Goal: Information Seeking & Learning: Learn about a topic

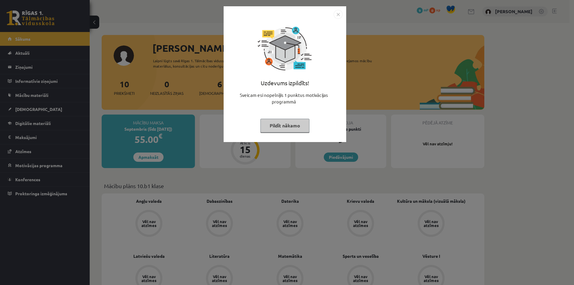
click at [279, 130] on button "Pildīt nākamo" at bounding box center [285, 126] width 49 height 14
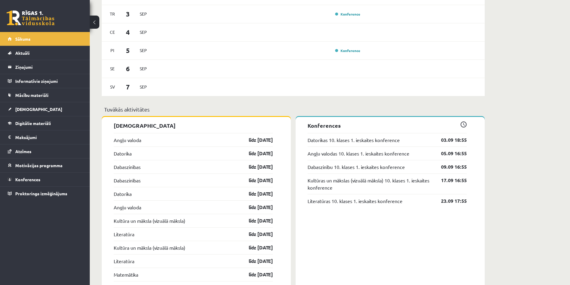
scroll to position [389, 0]
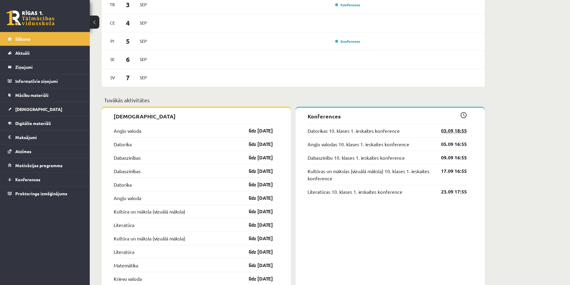
click at [443, 131] on link "03.09 18:55" at bounding box center [449, 130] width 35 height 7
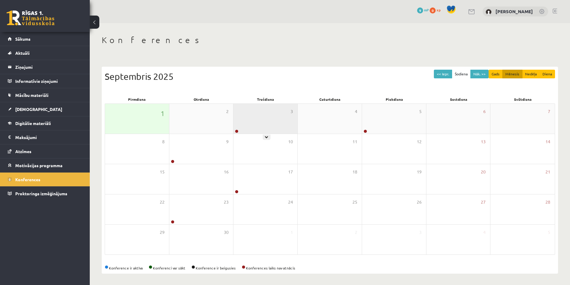
click at [262, 122] on div "3" at bounding box center [265, 119] width 64 height 30
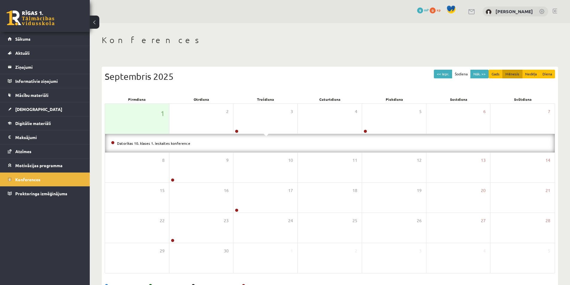
click at [165, 147] on div "Datorikas 10. klases 1. ieskaites konference" at bounding box center [330, 143] width 450 height 19
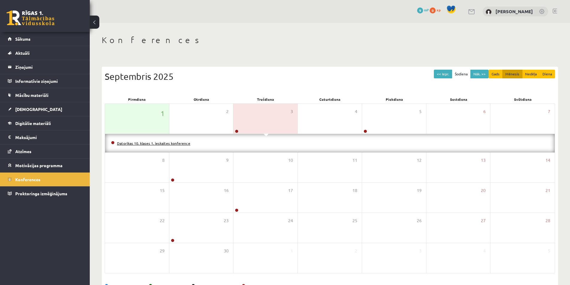
click at [168, 144] on link "Datorikas 10. klases 1. ieskaites konference" at bounding box center [153, 143] width 73 height 5
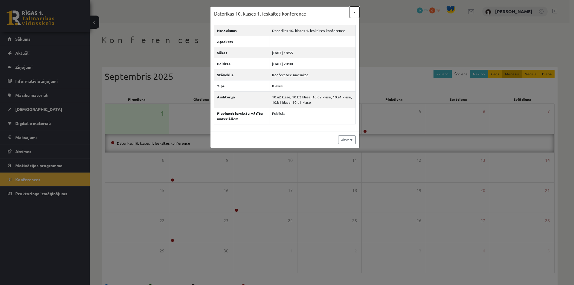
click at [353, 13] on button "×" at bounding box center [355, 12] width 10 height 11
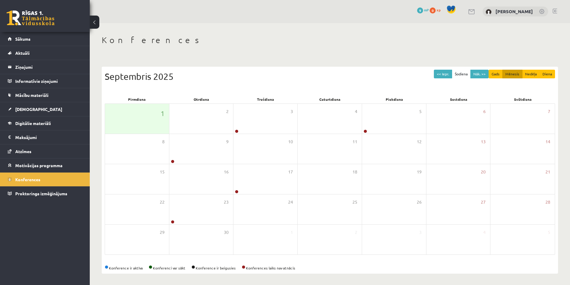
scroll to position [1, 0]
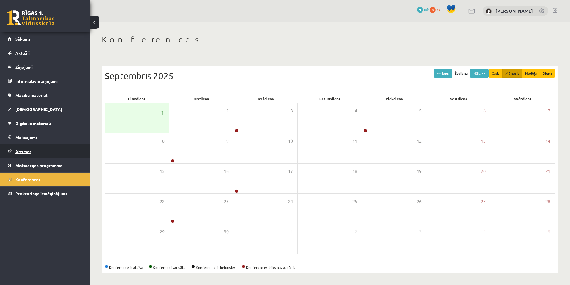
click at [46, 152] on link "Atzīmes" at bounding box center [45, 152] width 74 height 14
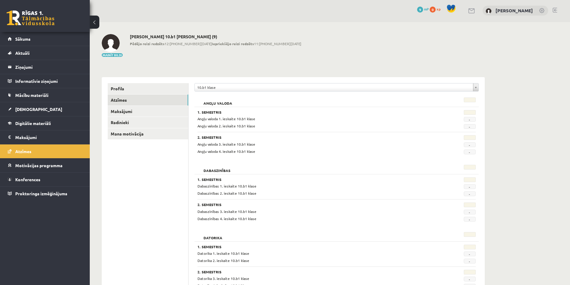
click at [472, 118] on span "-" at bounding box center [470, 119] width 12 height 5
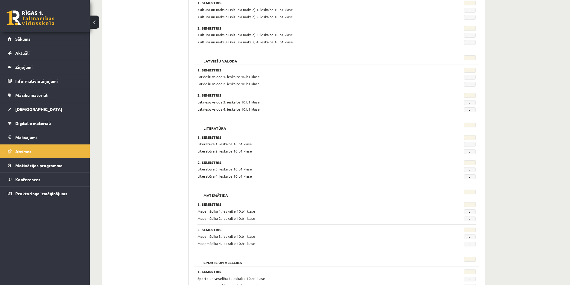
scroll to position [390, 0]
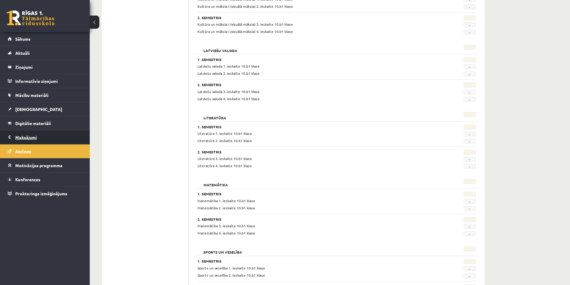
click at [32, 142] on legend "Maksājumi 0" at bounding box center [48, 137] width 67 height 14
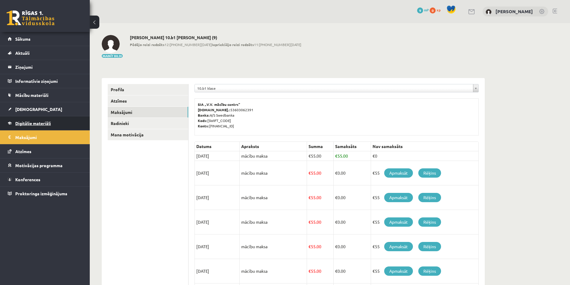
click at [61, 123] on link "Digitālie materiāli" at bounding box center [45, 123] width 74 height 14
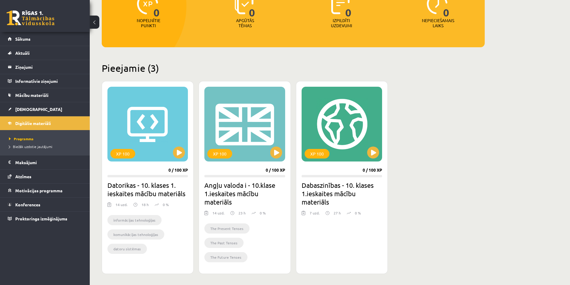
scroll to position [90, 0]
click at [175, 155] on button at bounding box center [179, 152] width 12 height 12
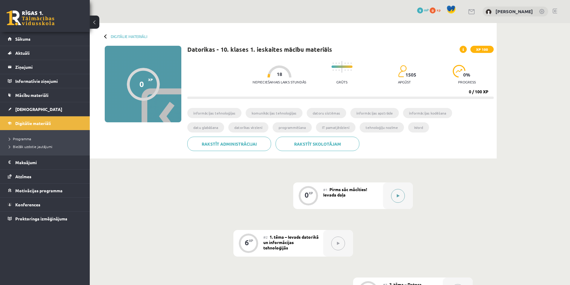
click at [397, 197] on icon at bounding box center [398, 196] width 3 height 4
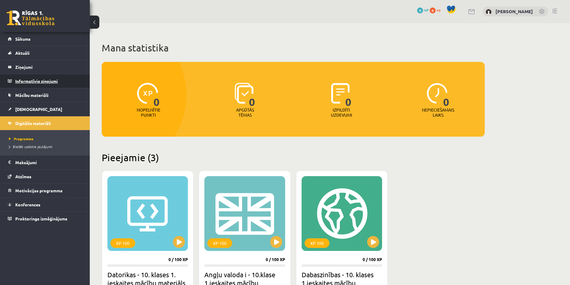
scroll to position [90, 0]
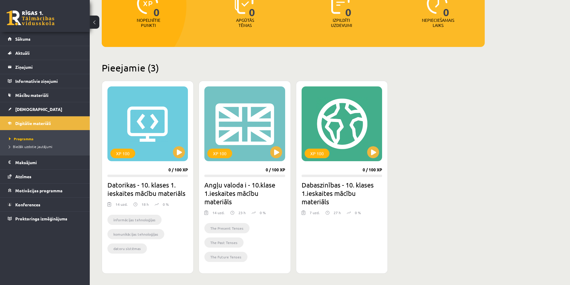
click at [31, 149] on li "Biežāk uzdotie jautājumi" at bounding box center [46, 147] width 75 height 8
click at [38, 148] on span "Biežāk uzdotie jautājumi" at bounding box center [33, 146] width 48 height 5
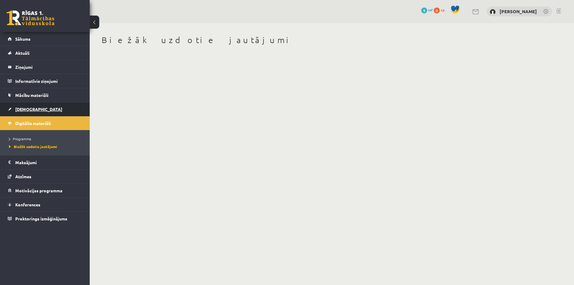
click at [26, 107] on span "[DEMOGRAPHIC_DATA]" at bounding box center [38, 109] width 47 height 5
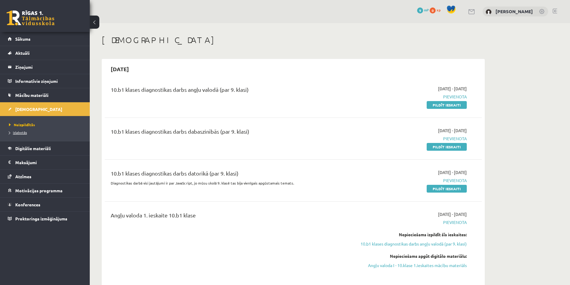
click at [18, 133] on span "Izlabotās" at bounding box center [18, 132] width 18 height 5
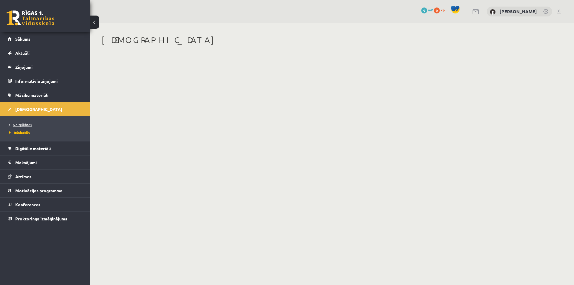
click at [27, 127] on link "Neizpildītās" at bounding box center [46, 124] width 75 height 5
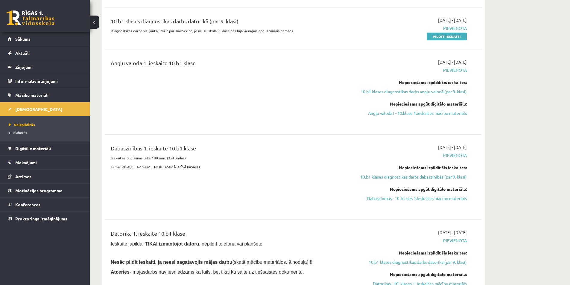
scroll to position [209, 0]
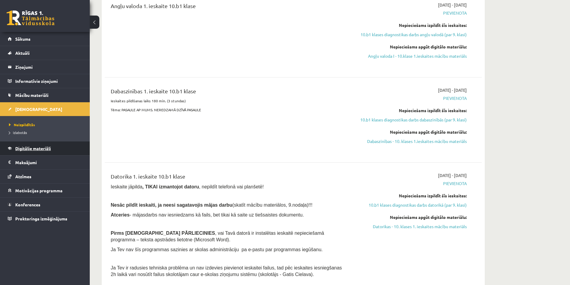
click at [27, 147] on span "Digitālie materiāli" at bounding box center [33, 148] width 36 height 5
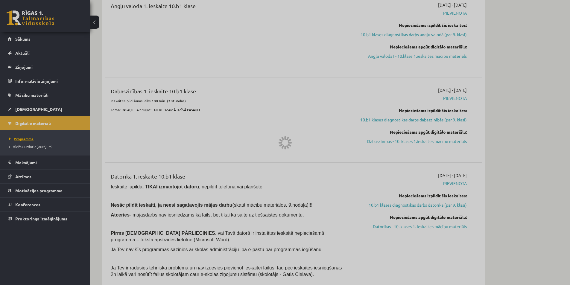
scroll to position [124, 0]
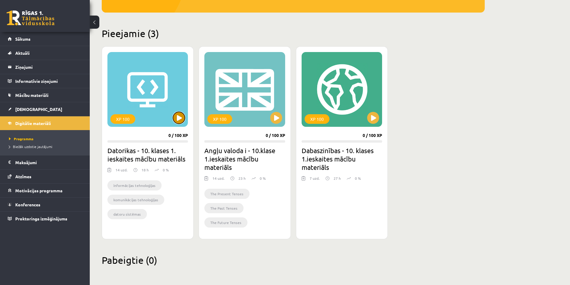
click at [175, 121] on button at bounding box center [179, 118] width 12 height 12
click at [154, 95] on div "XP 100" at bounding box center [147, 89] width 80 height 75
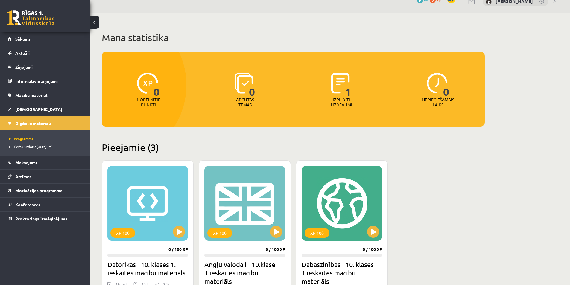
scroll to position [0, 0]
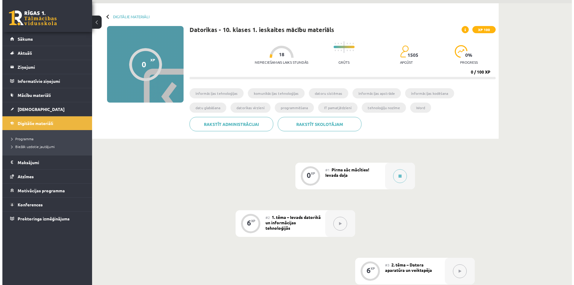
scroll to position [30, 0]
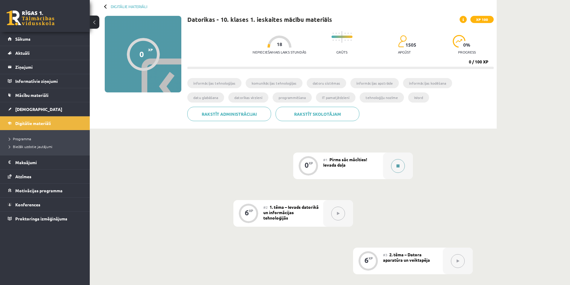
click at [396, 166] on icon at bounding box center [397, 166] width 3 height 4
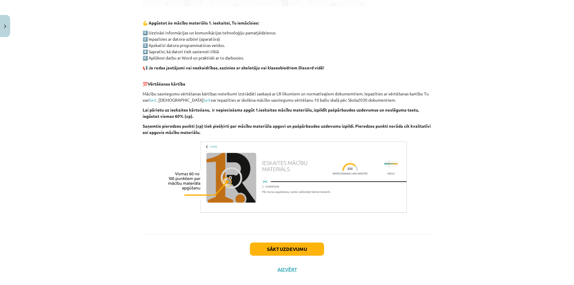
scroll to position [349, 0]
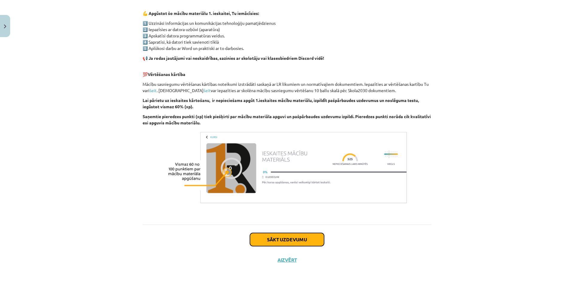
click at [272, 236] on button "Sākt uzdevumu" at bounding box center [287, 239] width 74 height 13
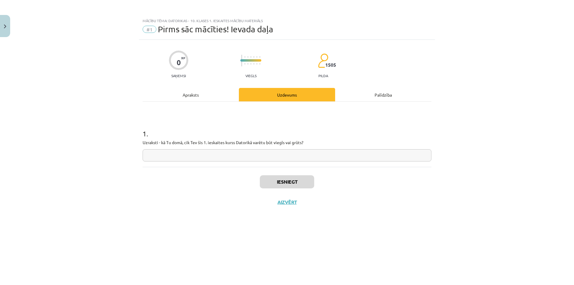
click at [193, 156] on input "text" at bounding box center [287, 155] width 289 height 12
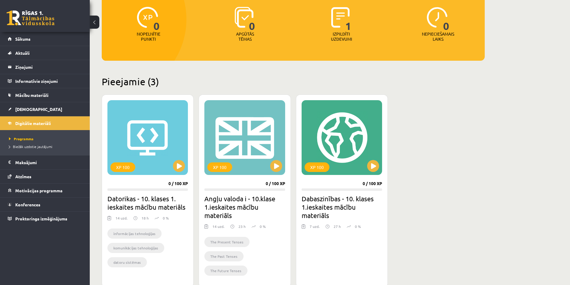
scroll to position [120, 0]
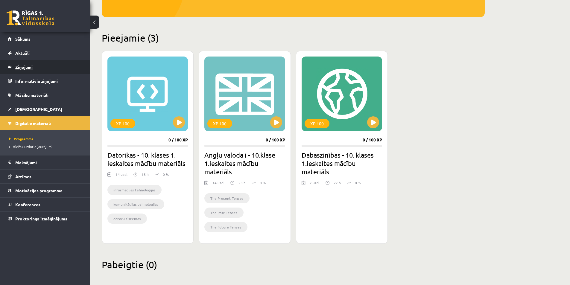
click at [30, 67] on legend "Ziņojumi 0" at bounding box center [48, 67] width 67 height 14
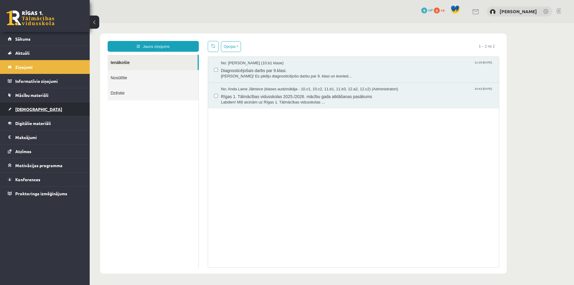
click at [25, 110] on span "[DEMOGRAPHIC_DATA]" at bounding box center [38, 109] width 47 height 5
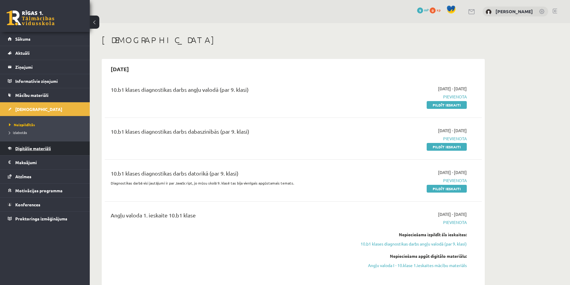
click at [27, 148] on span "Digitālie materiāli" at bounding box center [33, 148] width 36 height 5
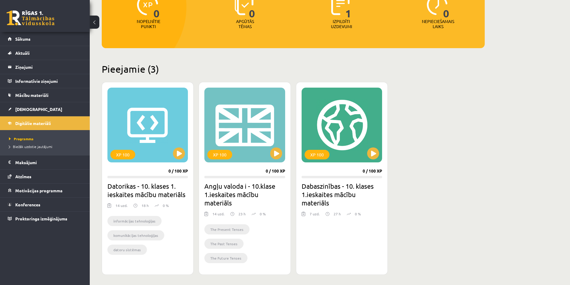
scroll to position [90, 0]
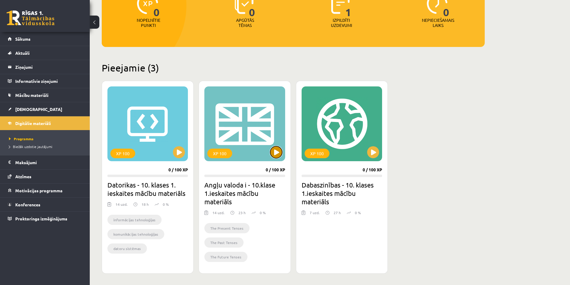
click at [276, 155] on button at bounding box center [276, 152] width 12 height 12
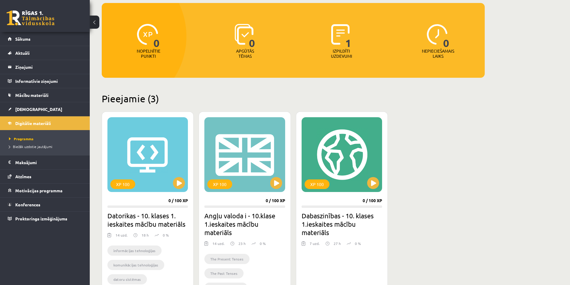
scroll to position [124, 0]
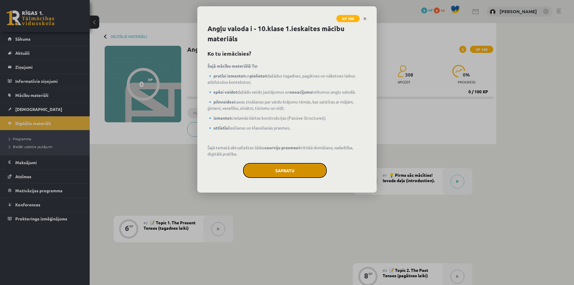
click at [311, 169] on button "Sapratu" at bounding box center [285, 170] width 84 height 15
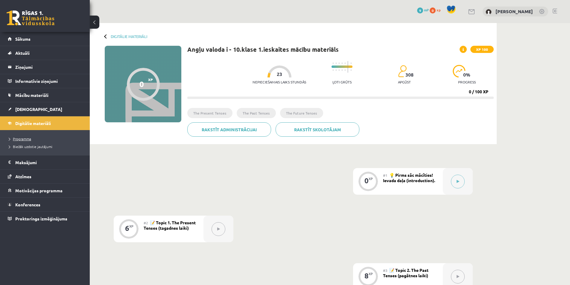
click at [24, 139] on span "Programma" at bounding box center [20, 138] width 22 height 5
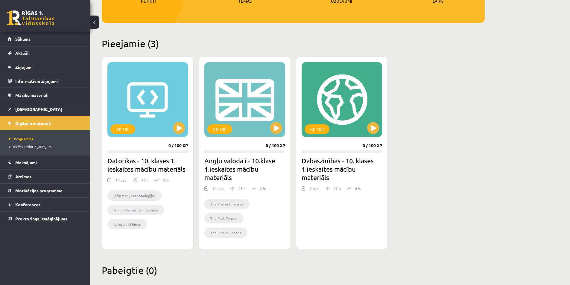
scroll to position [124, 0]
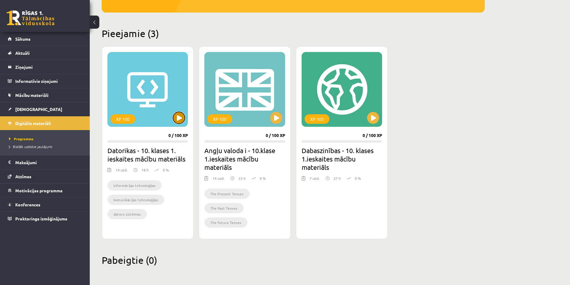
click at [180, 118] on button at bounding box center [179, 118] width 12 height 12
drag, startPoint x: 180, startPoint y: 119, endPoint x: 473, endPoint y: 141, distance: 294.0
click at [473, 141] on div "XP 100 0 / 100 XP Datorikas - 10. klases 1. ieskaites mācību materiāls 14 uzd. …" at bounding box center [293, 142] width 383 height 193
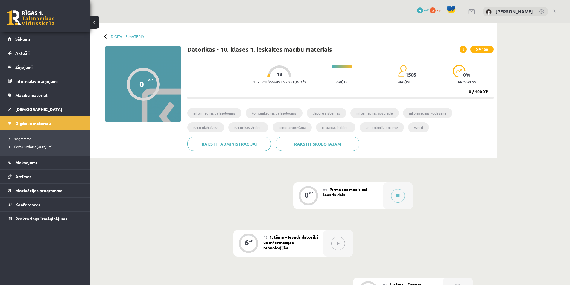
drag, startPoint x: 0, startPoint y: 0, endPoint x: 484, endPoint y: 221, distance: 532.2
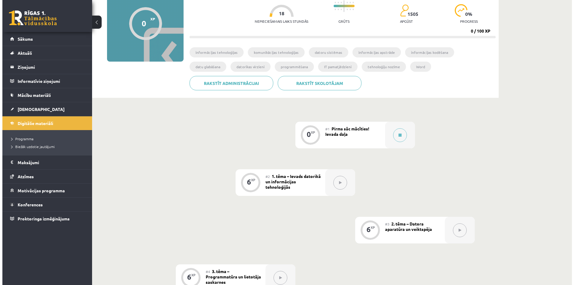
scroll to position [60, 0]
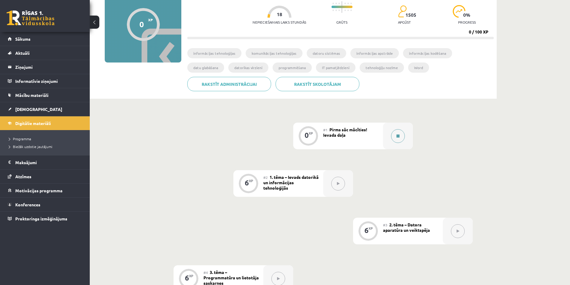
click at [405, 132] on div at bounding box center [398, 136] width 30 height 27
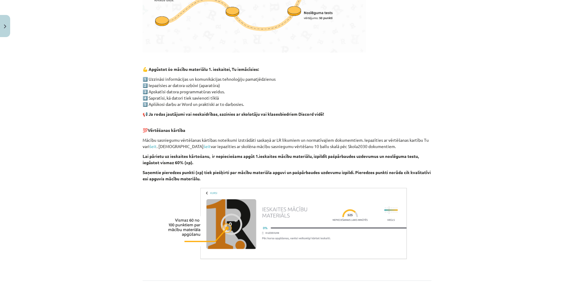
scroll to position [349, 0]
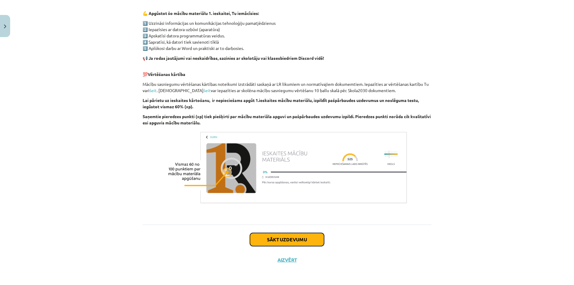
click at [296, 235] on button "Sākt uzdevumu" at bounding box center [287, 239] width 74 height 13
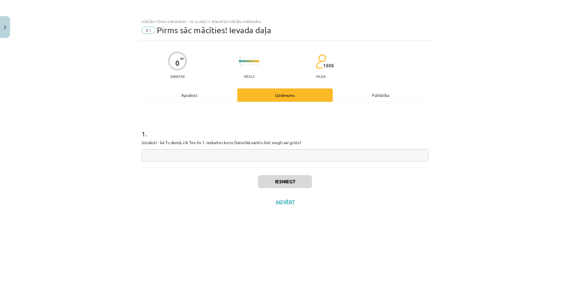
scroll to position [0, 0]
click at [193, 153] on input "text" at bounding box center [287, 155] width 289 height 12
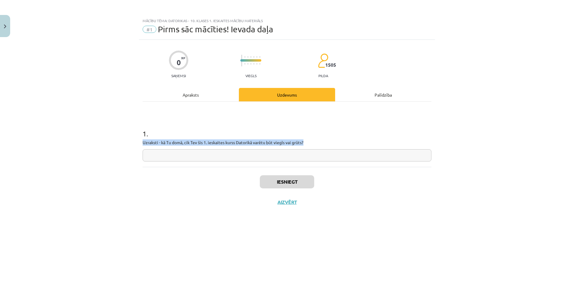
drag, startPoint x: 291, startPoint y: 139, endPoint x: 124, endPoint y: 140, distance: 166.9
click at [124, 140] on div "Mācību tēma: Datorikas - 10. klases 1. ieskaites mācību materiāls #1 Pirms sāc …" at bounding box center [287, 142] width 574 height 285
copy p "Uzraksti - kā Tu domā, cik Tev šis 1. ieskaites kurss Datorikā varētu būt viegl…"
click at [386, 130] on h1 "1 ." at bounding box center [287, 128] width 289 height 19
paste input "**********"
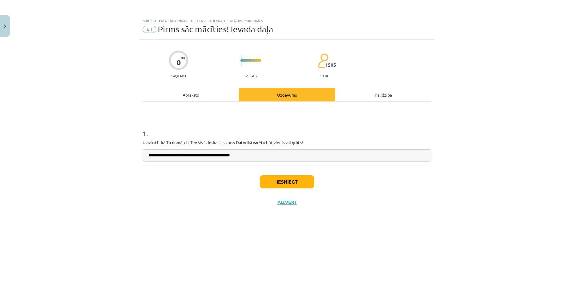
drag, startPoint x: 195, startPoint y: 94, endPoint x: 451, endPoint y: 107, distance: 256.1
click at [451, 107] on div "**********" at bounding box center [287, 142] width 574 height 285
click at [267, 159] on input "**********" at bounding box center [287, 155] width 289 height 12
click at [285, 161] on input "**********" at bounding box center [287, 155] width 289 height 12
type input "**********"
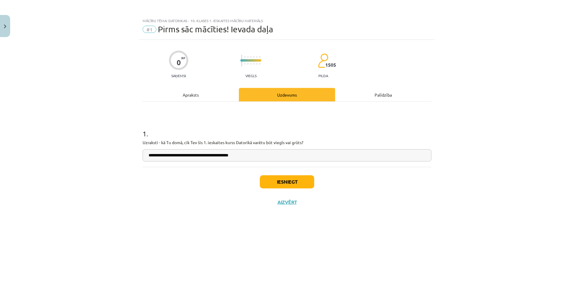
click at [272, 155] on input "**********" at bounding box center [287, 155] width 289 height 12
click at [289, 203] on button "Aizvērt" at bounding box center [287, 202] width 23 height 6
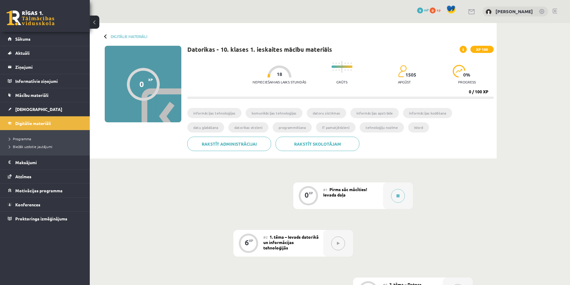
click at [346, 241] on div at bounding box center [338, 243] width 30 height 27
click at [400, 195] on button at bounding box center [398, 196] width 14 height 14
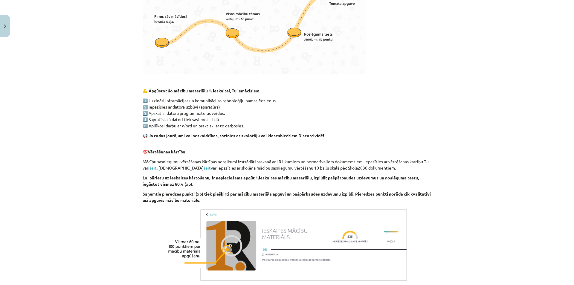
scroll to position [349, 0]
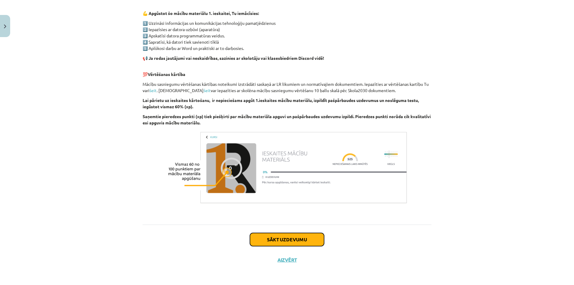
click at [301, 240] on button "Sākt uzdevumu" at bounding box center [287, 239] width 74 height 13
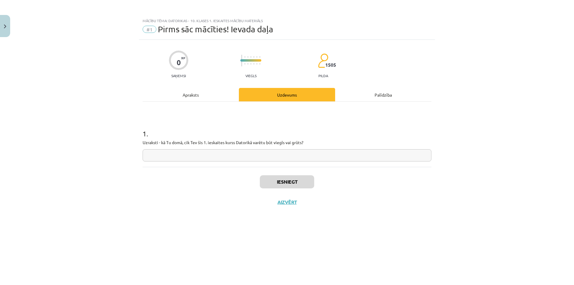
click at [222, 154] on input "text" at bounding box center [287, 155] width 289 height 12
paste input "**********"
click at [284, 156] on input "**********" at bounding box center [287, 155] width 289 height 12
click at [282, 152] on input "**********" at bounding box center [287, 155] width 289 height 12
click at [261, 152] on input "**********" at bounding box center [287, 155] width 289 height 12
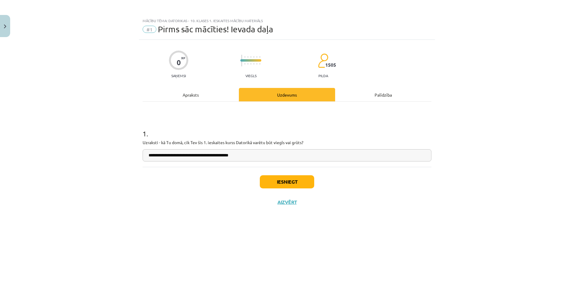
click at [328, 155] on input "**********" at bounding box center [287, 155] width 289 height 12
click at [291, 155] on input "**********" at bounding box center [287, 155] width 289 height 12
click at [185, 157] on input "**********" at bounding box center [287, 155] width 289 height 12
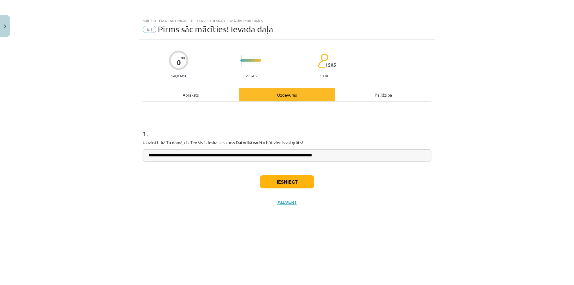
drag, startPoint x: 318, startPoint y: 153, endPoint x: 279, endPoint y: 160, distance: 39.6
click at [279, 160] on input "**********" at bounding box center [287, 155] width 289 height 12
type input "**********"
click at [296, 180] on button "Iesniegt" at bounding box center [287, 181] width 54 height 13
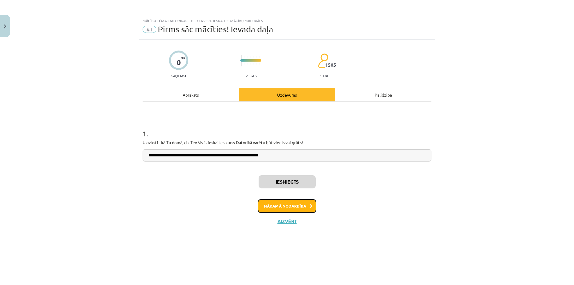
click at [310, 207] on icon at bounding box center [311, 206] width 3 height 4
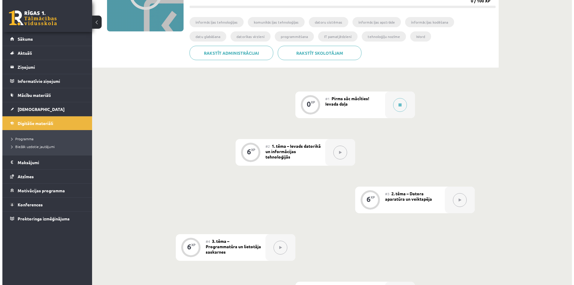
scroll to position [90, 0]
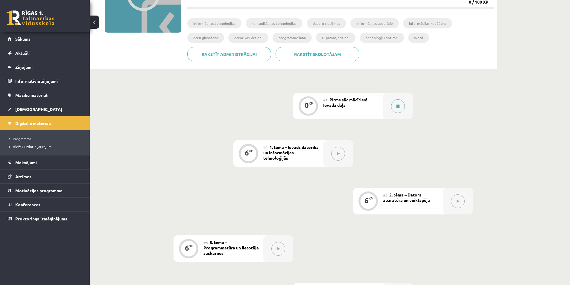
click at [395, 108] on button at bounding box center [398, 106] width 14 height 14
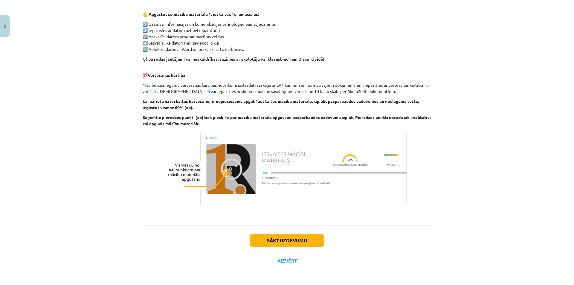
scroll to position [349, 0]
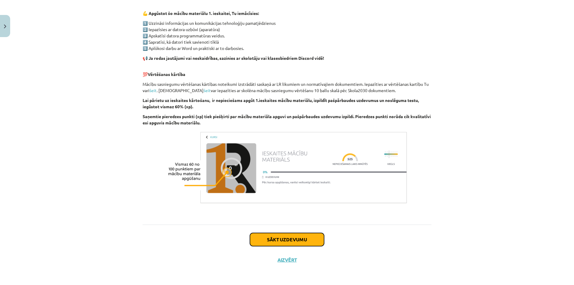
click at [305, 242] on button "Sākt uzdevumu" at bounding box center [287, 239] width 74 height 13
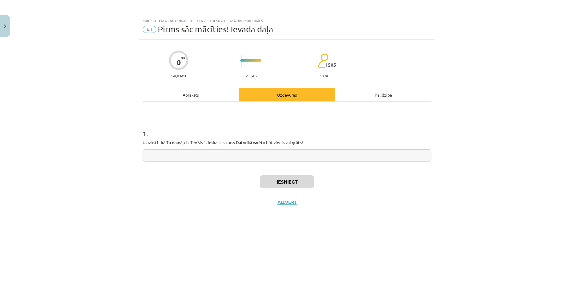
click at [356, 94] on div "Palīdzība" at bounding box center [383, 94] width 96 height 13
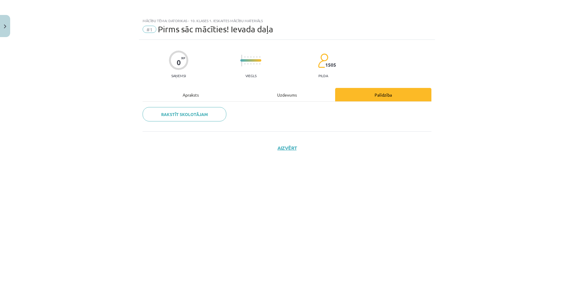
click at [286, 95] on div "Uzdevums" at bounding box center [287, 94] width 96 height 13
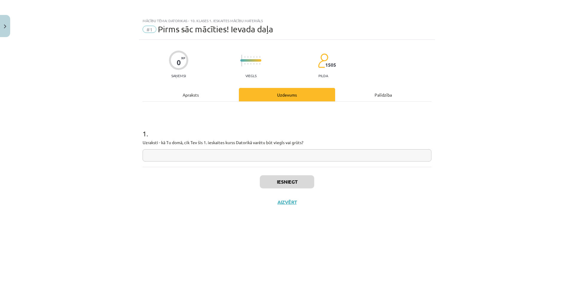
click at [209, 97] on div "Apraksts" at bounding box center [191, 94] width 96 height 13
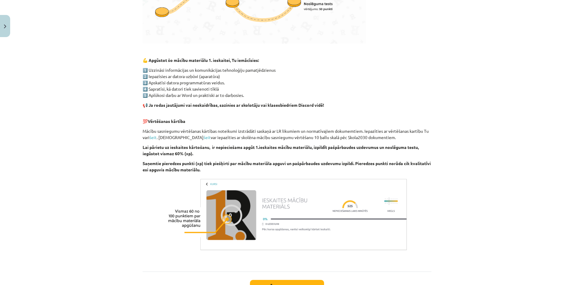
scroll to position [349, 0]
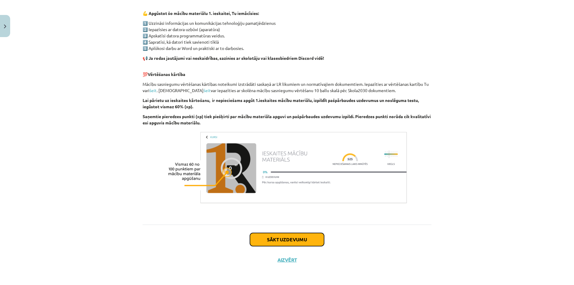
click at [271, 240] on button "Sākt uzdevumu" at bounding box center [287, 239] width 74 height 13
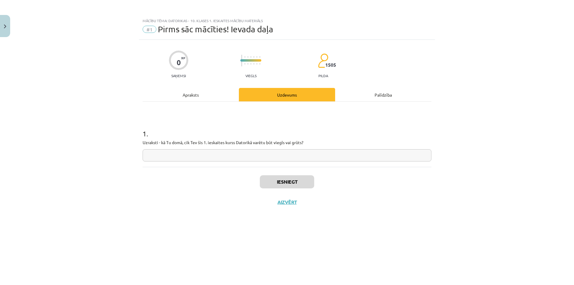
scroll to position [0, 0]
paste input "**********"
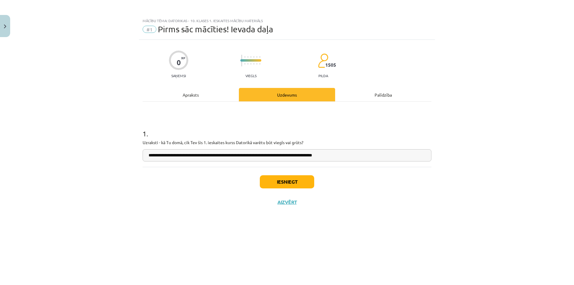
drag, startPoint x: 278, startPoint y: 156, endPoint x: 362, endPoint y: 158, distance: 84.1
click at [362, 158] on input "**********" at bounding box center [287, 155] width 289 height 12
type input "**********"
click at [294, 185] on button "Iesniegt" at bounding box center [287, 181] width 54 height 13
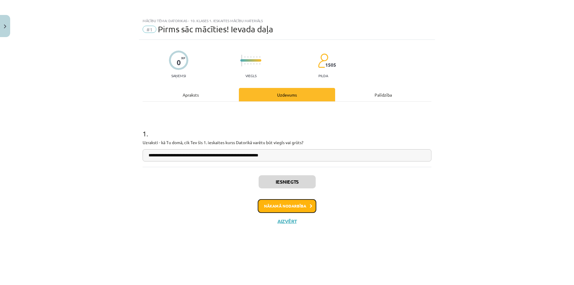
click at [311, 206] on icon at bounding box center [311, 206] width 3 height 4
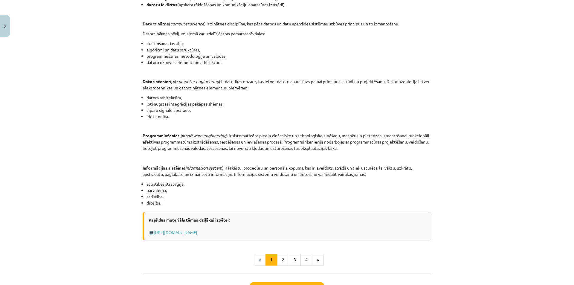
scroll to position [180, 0]
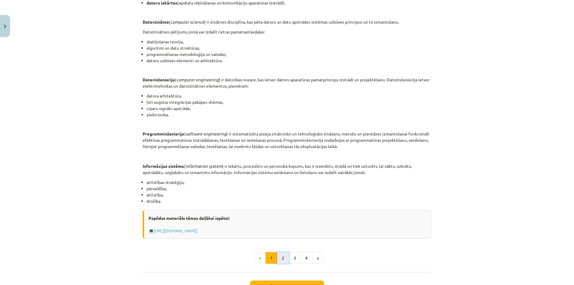
click at [279, 255] on button "2" at bounding box center [283, 258] width 12 height 12
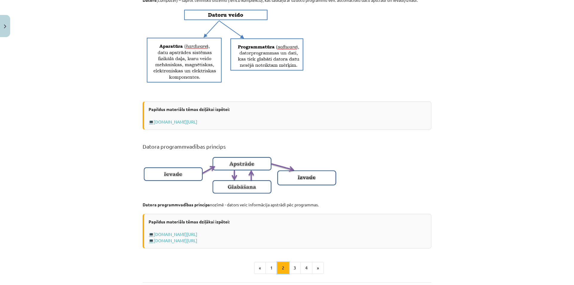
scroll to position [333, 0]
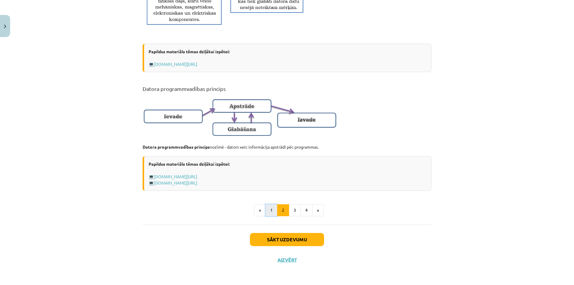
click at [269, 212] on button "1" at bounding box center [272, 210] width 12 height 12
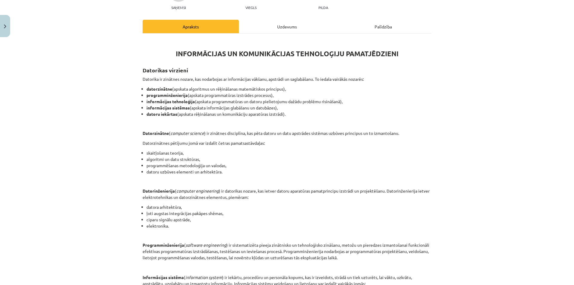
scroll to position [107, 0]
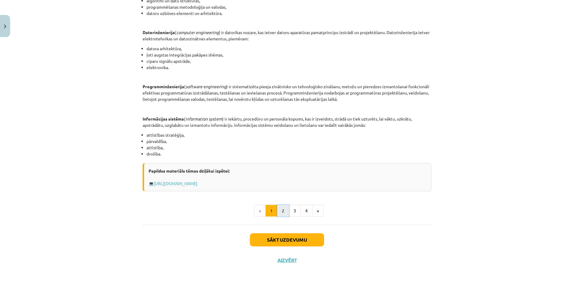
click at [279, 213] on button "2" at bounding box center [283, 211] width 12 height 12
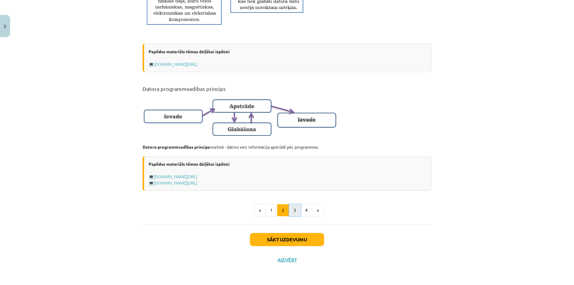
click at [290, 210] on button "3" at bounding box center [295, 210] width 12 height 12
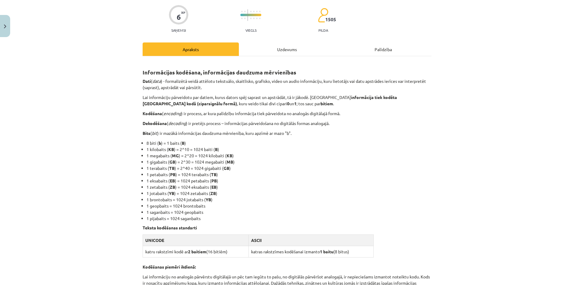
scroll to position [0, 0]
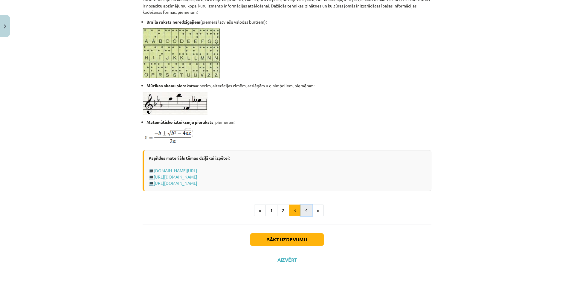
click at [303, 212] on button "4" at bounding box center [307, 211] width 12 height 12
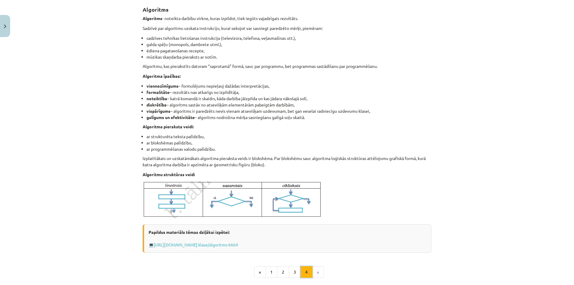
scroll to position [107, 0]
click at [273, 274] on button "1" at bounding box center [272, 273] width 12 height 12
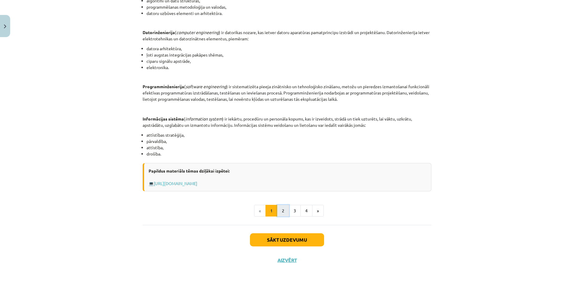
click at [282, 208] on button "2" at bounding box center [283, 211] width 12 height 12
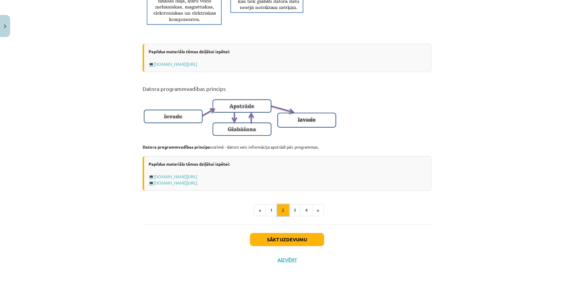
scroll to position [333, 0]
click at [298, 209] on button "3" at bounding box center [295, 210] width 12 height 12
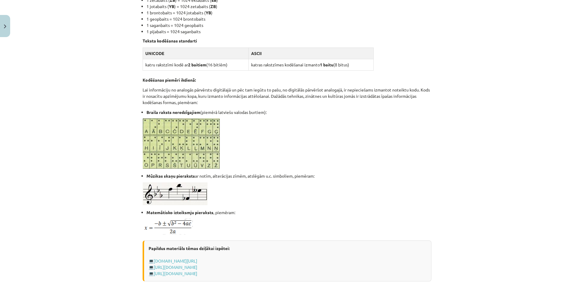
scroll to position [257, 0]
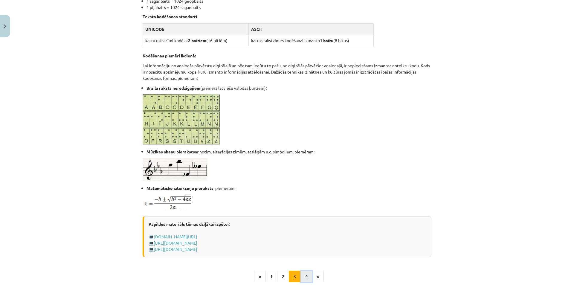
click at [302, 278] on button "4" at bounding box center [307, 277] width 12 height 12
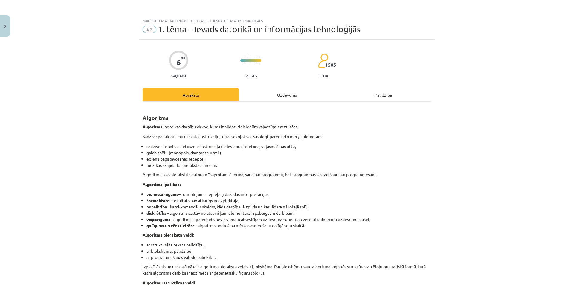
scroll to position [170, 0]
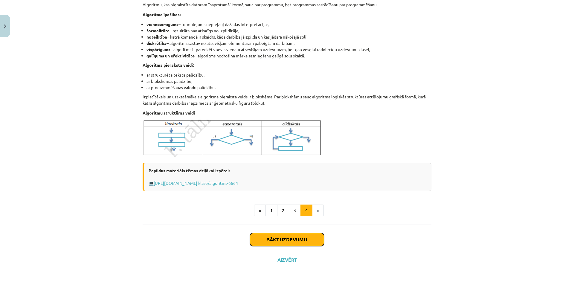
click at [301, 244] on button "Sākt uzdevumu" at bounding box center [287, 239] width 74 height 13
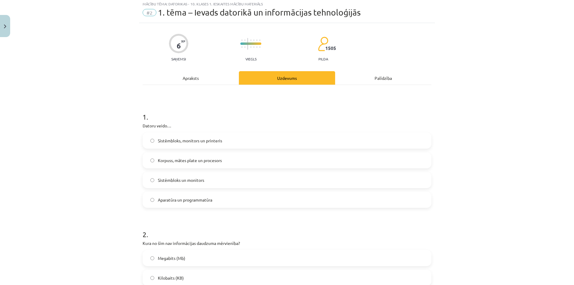
scroll to position [15, 0]
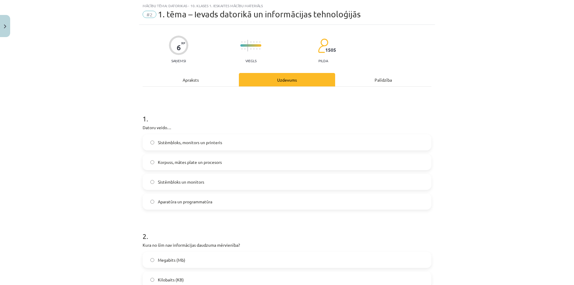
click at [177, 204] on span "Aparatūra un programmatūra" at bounding box center [185, 202] width 54 height 6
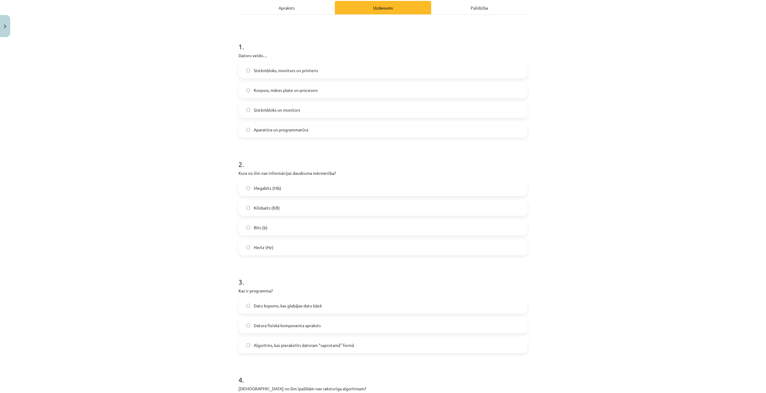
scroll to position [120, 0]
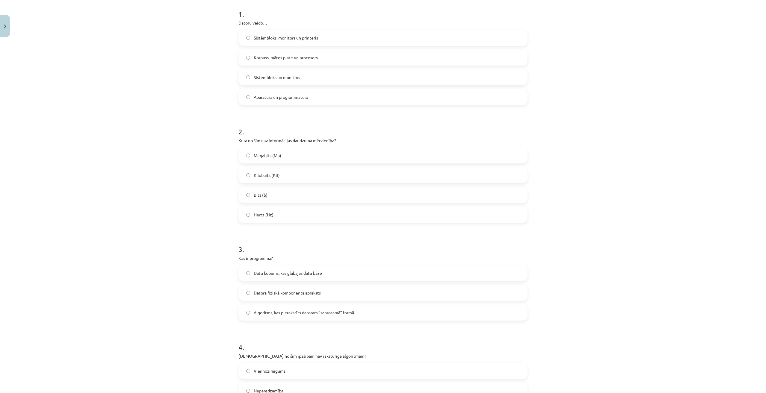
click at [266, 217] on span "Hertz (Hz)" at bounding box center [264, 215] width 20 height 6
drag, startPoint x: 266, startPoint y: 217, endPoint x: 166, endPoint y: 229, distance: 100.4
click at [166, 229] on div "Mācību tēma: Datorikas - 10. klases 1. ieskaites mācību materiāls #2 1. tēma – …" at bounding box center [383, 196] width 766 height 393
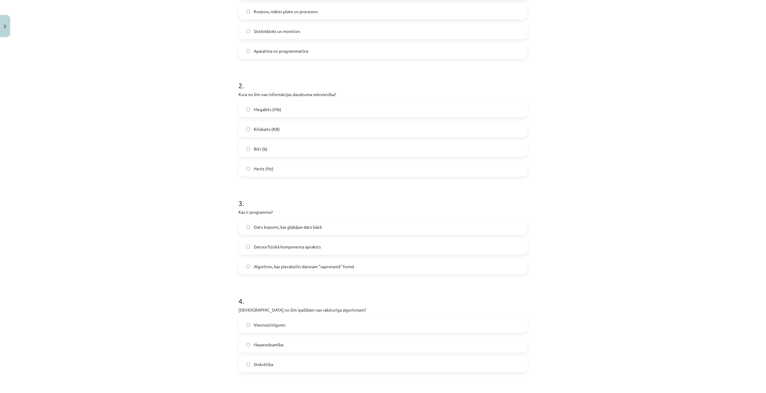
scroll to position [180, 0]
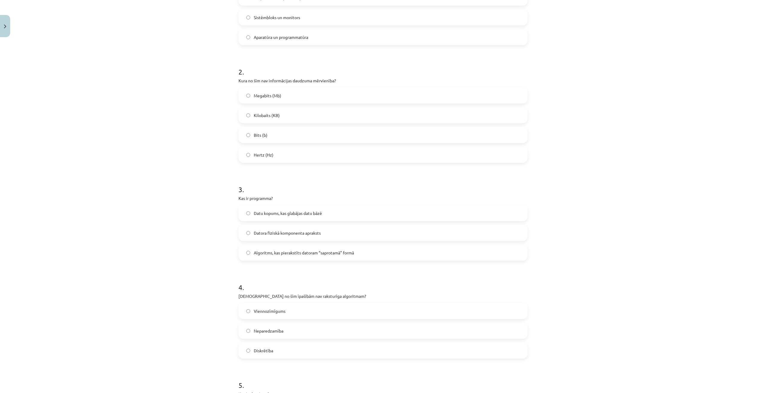
click at [259, 215] on span "Datu kopums, kas glabājas datu bāzē" at bounding box center [288, 213] width 68 height 6
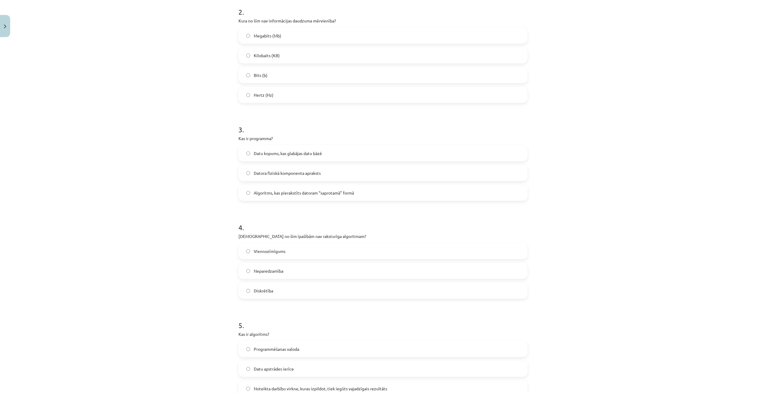
scroll to position [299, 0]
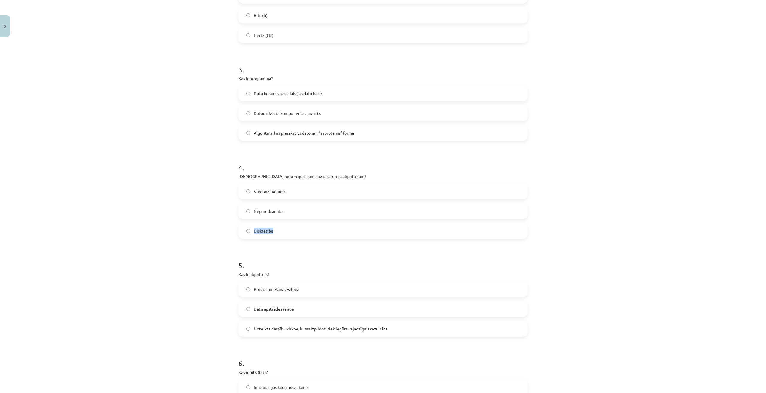
drag, startPoint x: 274, startPoint y: 230, endPoint x: 253, endPoint y: 231, distance: 21.3
click at [253, 231] on label "Diskrētība" at bounding box center [383, 230] width 288 height 15
copy span "Diskrētība"
click at [221, 228] on div "Mācību tēma: Datorikas - 10. klases 1. ieskaites mācību materiāls #2 1. tēma – …" at bounding box center [383, 196] width 766 height 393
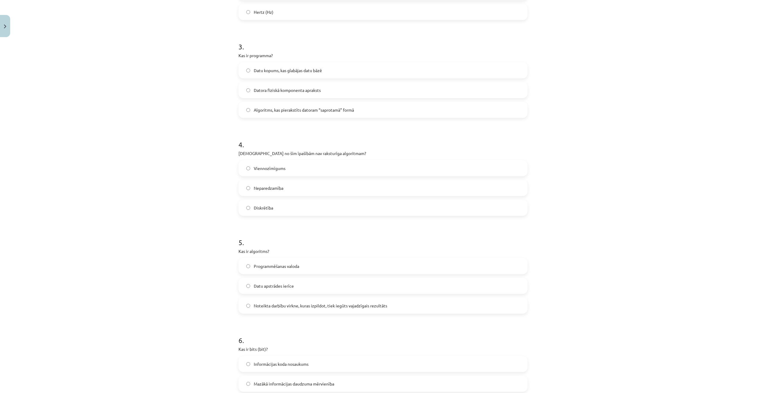
scroll to position [359, 0]
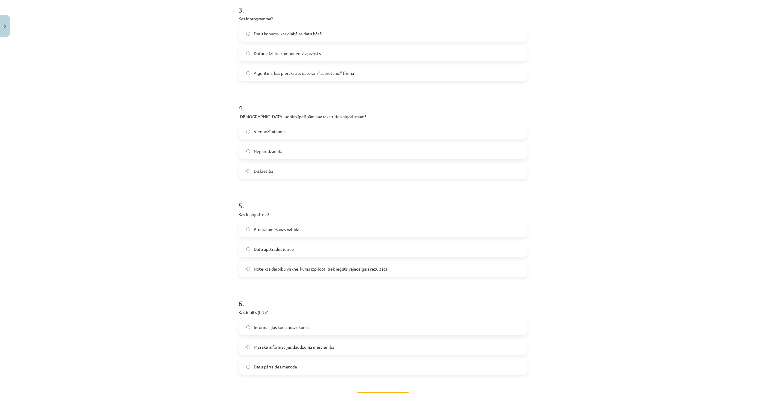
click at [254, 150] on span "Neparedzamība" at bounding box center [269, 151] width 30 height 6
click at [311, 270] on span "Noteikta darbību virkne, kuras izpildot, tiek iegūts vajadzīgais rezultāts" at bounding box center [320, 269] width 133 height 6
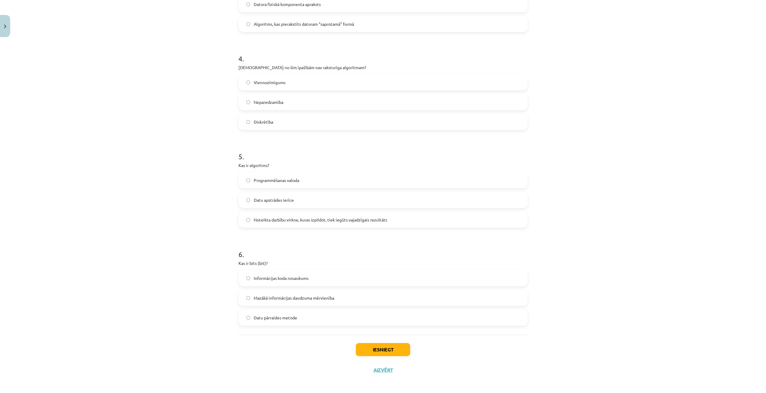
scroll to position [410, 0]
click at [277, 285] on span "Mazākā informācijas daudzuma mērvienība" at bounding box center [294, 296] width 80 height 6
click at [393, 285] on button "Iesniegt" at bounding box center [383, 347] width 54 height 13
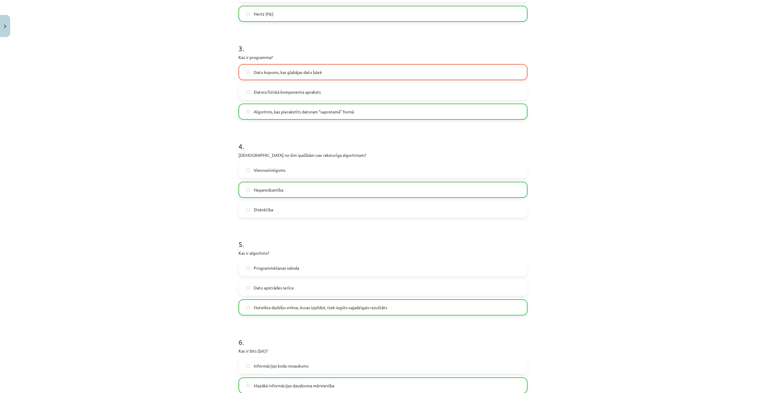
scroll to position [429, 0]
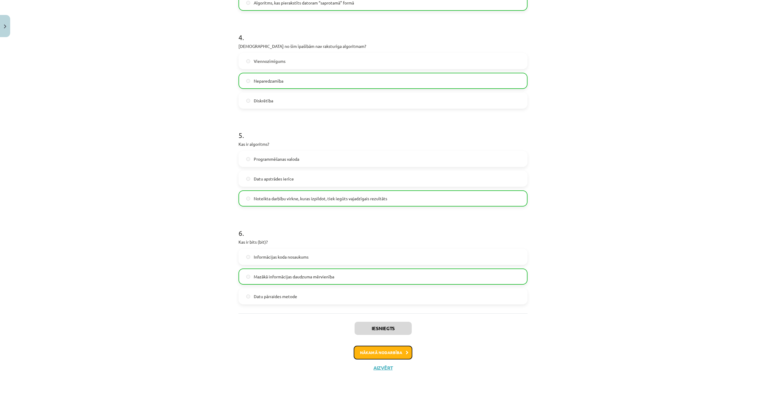
click at [400, 285] on button "Nākamā nodarbība" at bounding box center [383, 353] width 59 height 14
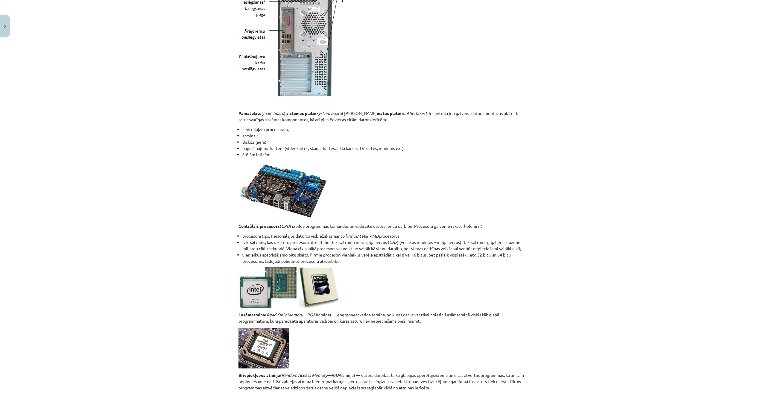
scroll to position [778, 0]
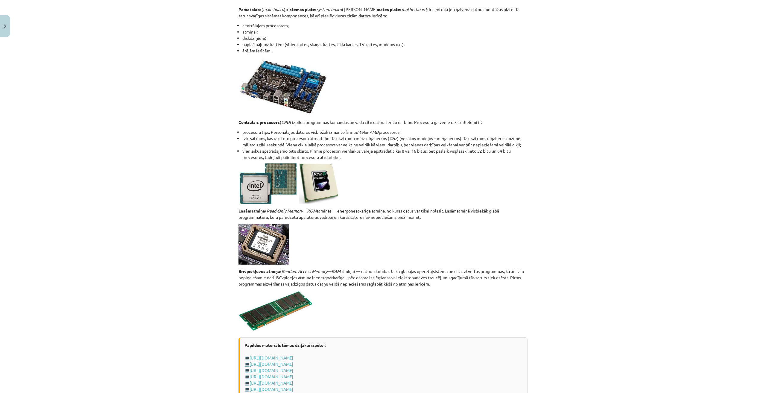
click at [423, 96] on p at bounding box center [382, 86] width 289 height 59
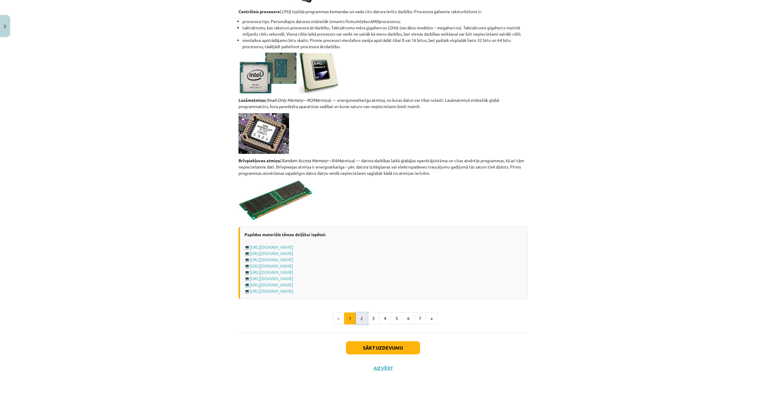
click at [363, 285] on button "2" at bounding box center [362, 318] width 12 height 12
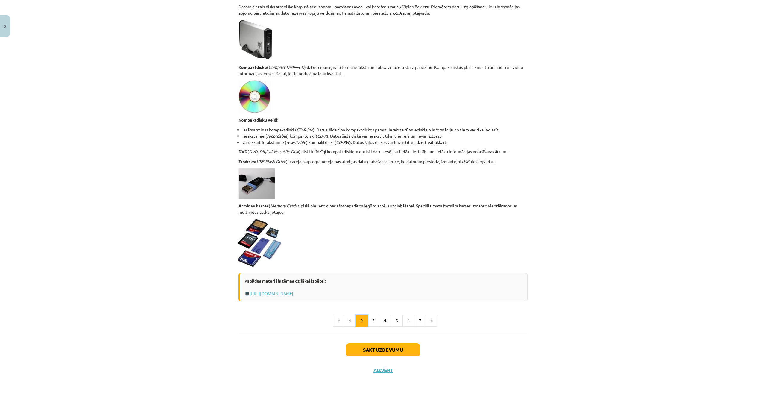
scroll to position [351, 0]
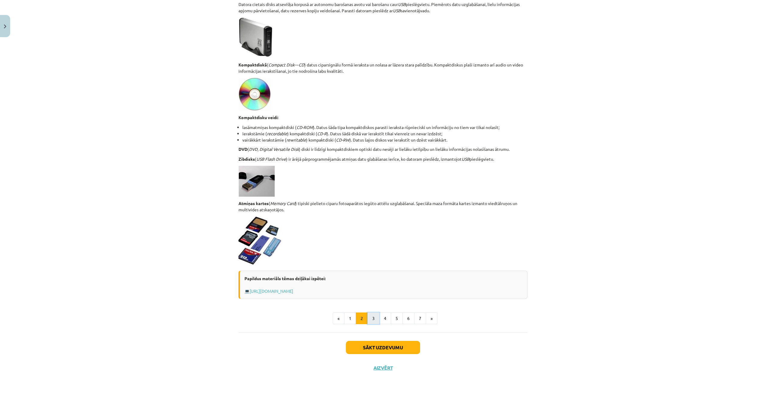
click at [370, 285] on button "3" at bounding box center [373, 318] width 12 height 12
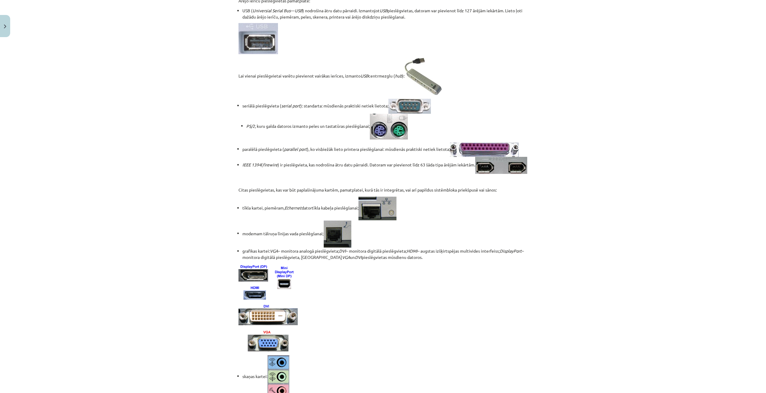
scroll to position [0, 0]
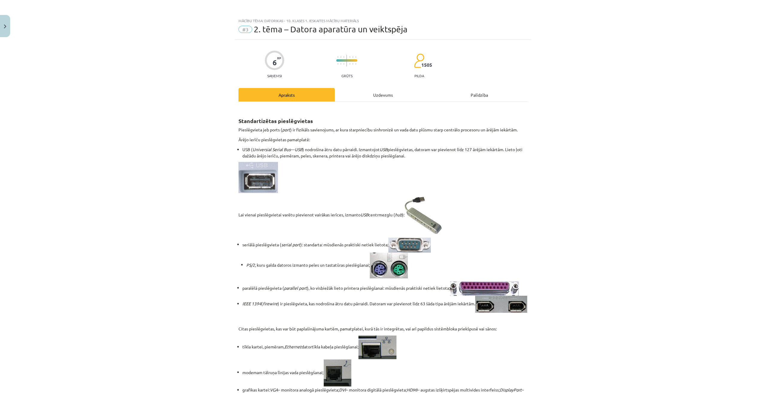
click at [380, 95] on div "Uzdevums" at bounding box center [383, 94] width 96 height 13
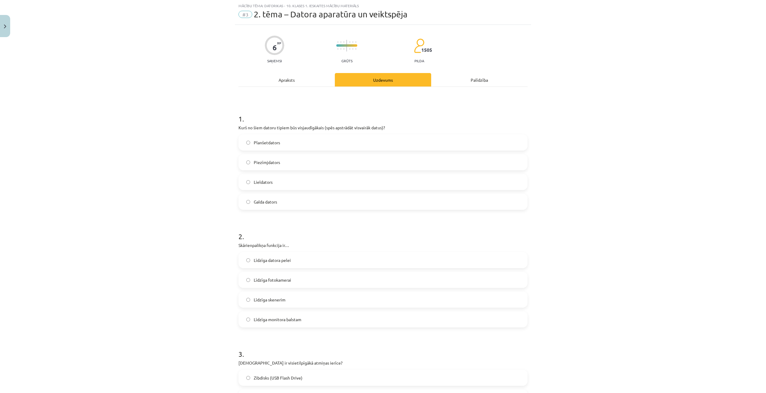
click at [289, 80] on div "Apraksts" at bounding box center [286, 79] width 96 height 13
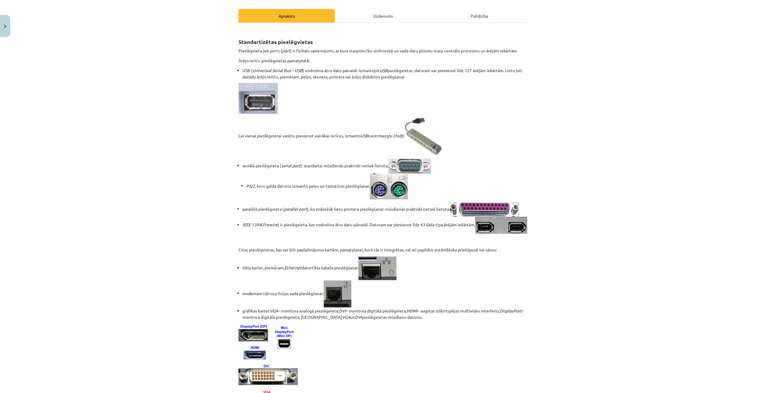
scroll to position [0, 0]
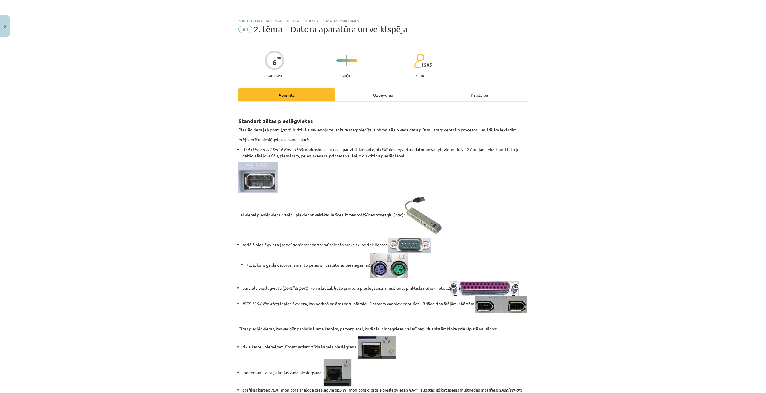
click at [373, 96] on div "Uzdevums" at bounding box center [383, 94] width 96 height 13
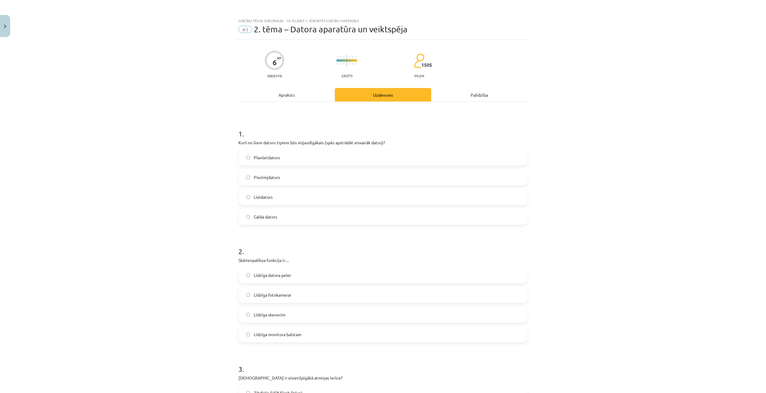
scroll to position [15, 0]
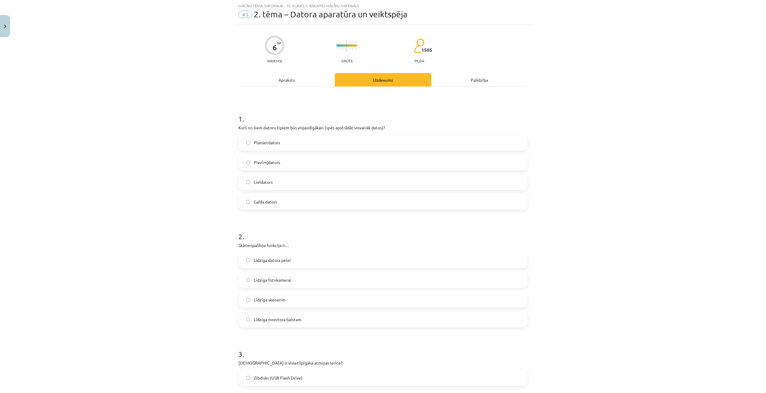
click at [301, 85] on div "Apraksts" at bounding box center [286, 79] width 96 height 13
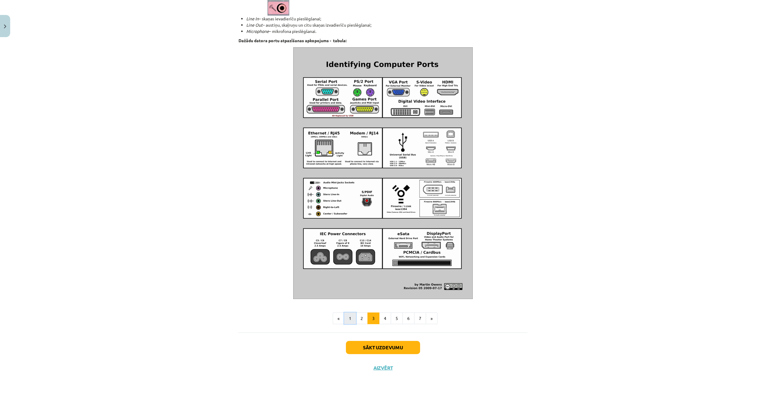
click at [348, 285] on button "1" at bounding box center [350, 318] width 12 height 12
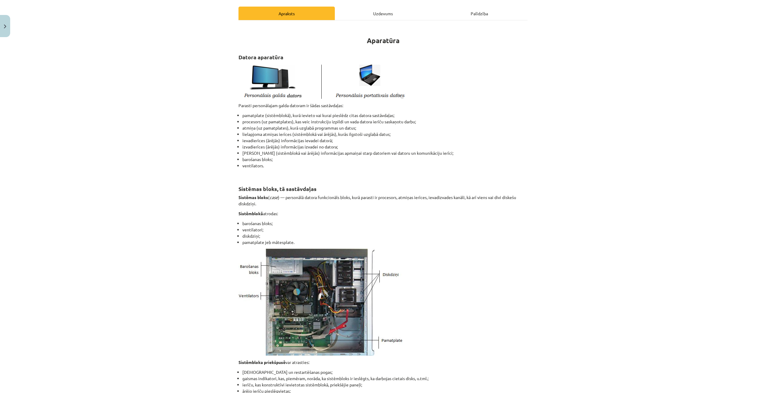
scroll to position [0, 0]
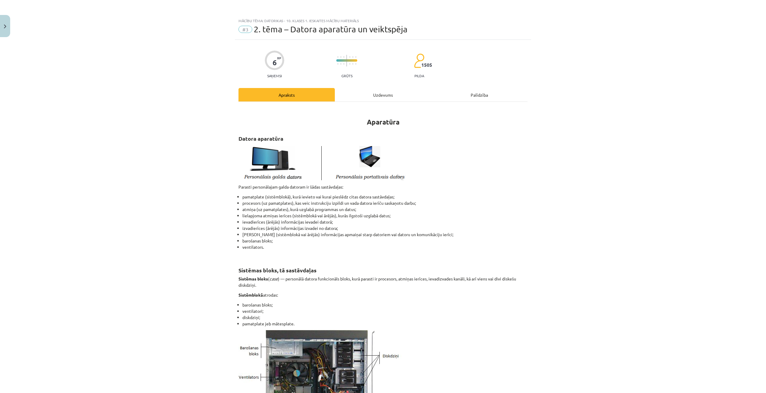
click at [355, 96] on div "Uzdevums" at bounding box center [383, 94] width 96 height 13
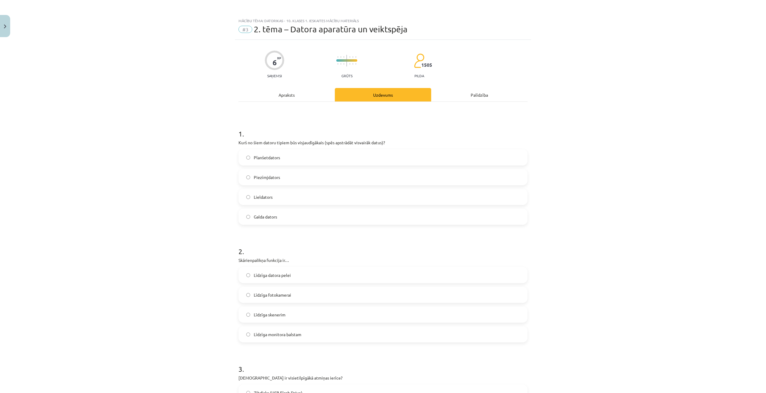
scroll to position [15, 0]
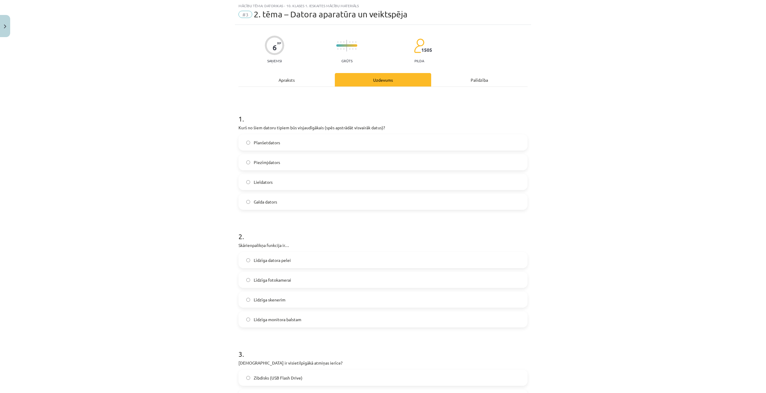
click at [291, 78] on div "Apraksts" at bounding box center [286, 79] width 96 height 13
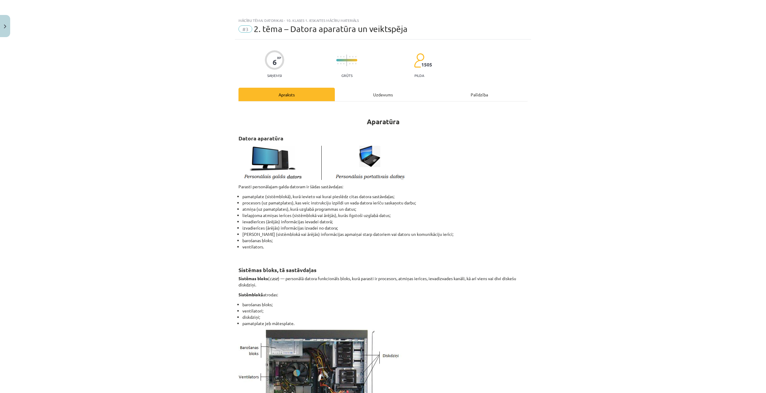
scroll to position [0, 0]
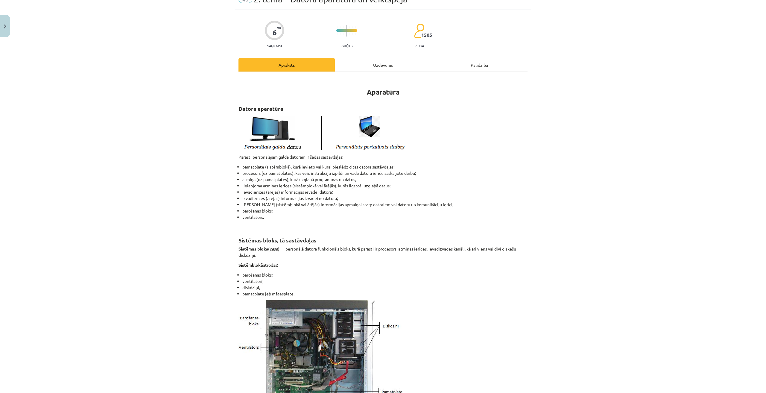
click at [381, 65] on div "Uzdevums" at bounding box center [383, 64] width 96 height 13
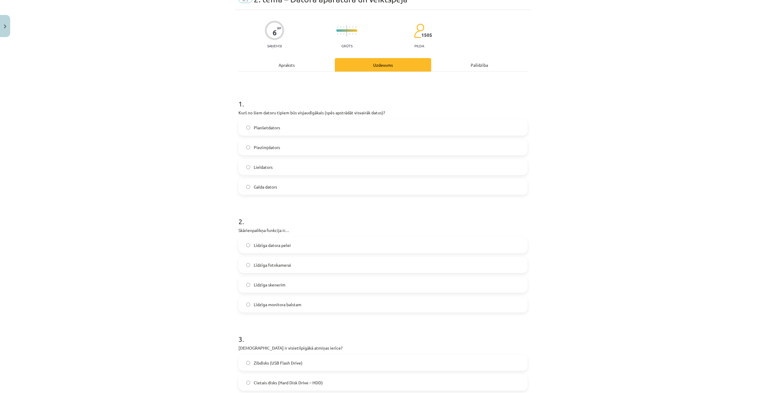
scroll to position [15, 0]
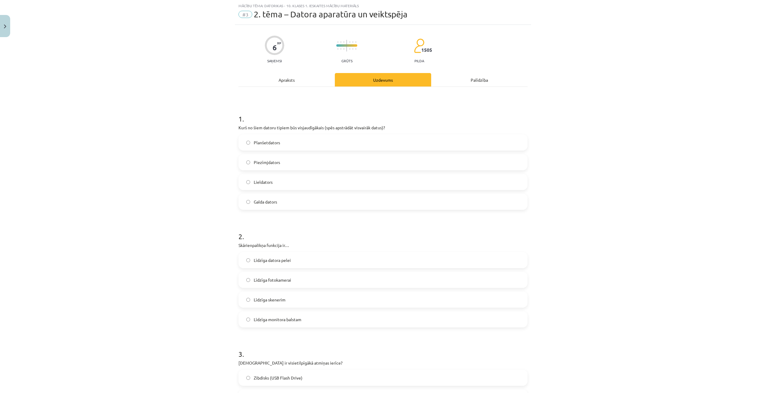
click at [286, 80] on div "Apraksts" at bounding box center [286, 79] width 96 height 13
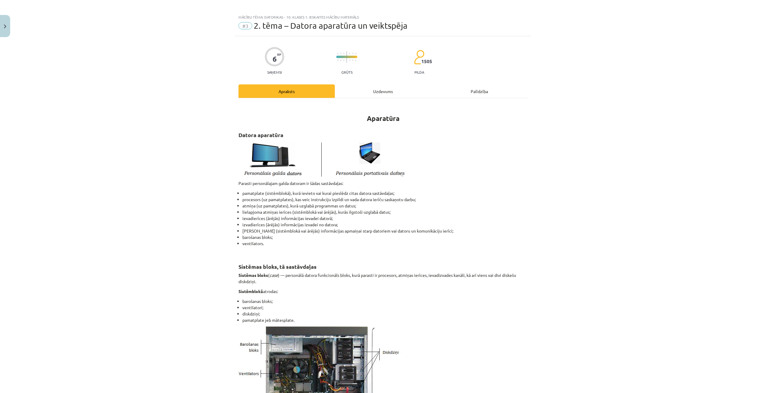
scroll to position [0, 0]
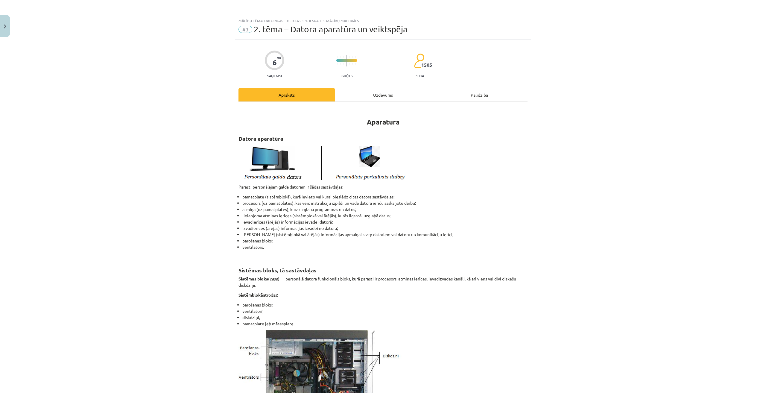
click at [385, 92] on div "Uzdevums" at bounding box center [383, 94] width 96 height 13
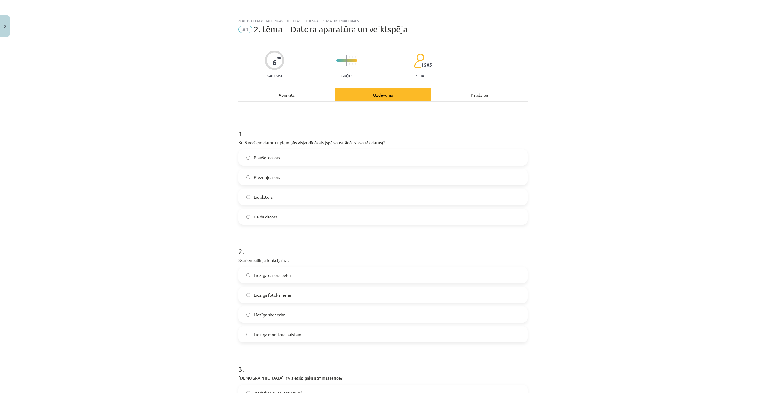
click at [314, 97] on div "Apraksts" at bounding box center [286, 94] width 96 height 13
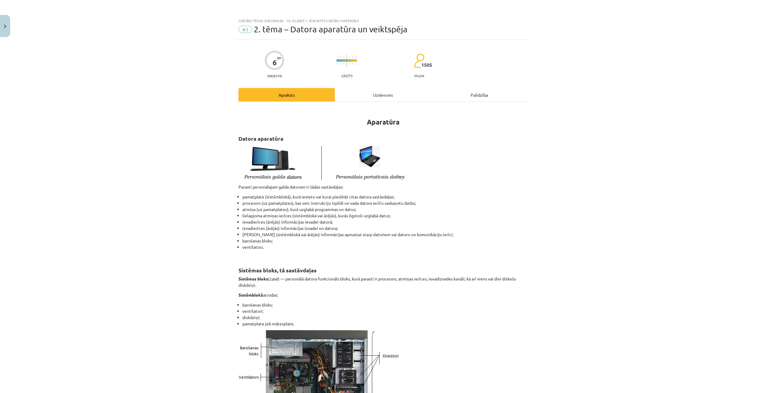
drag, startPoint x: 328, startPoint y: 209, endPoint x: 535, endPoint y: 200, distance: 206.9
click at [535, 200] on div "Mācību tēma: Datorikas - 10. klases 1. ieskaites mācību materiāls #3 2. tēma – …" at bounding box center [383, 196] width 766 height 393
click at [384, 91] on div "Uzdevums" at bounding box center [383, 94] width 96 height 13
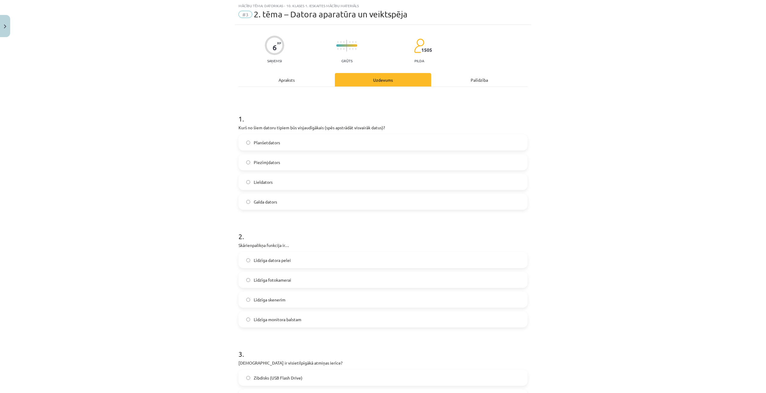
click at [254, 203] on span "Galda dators" at bounding box center [265, 202] width 23 height 6
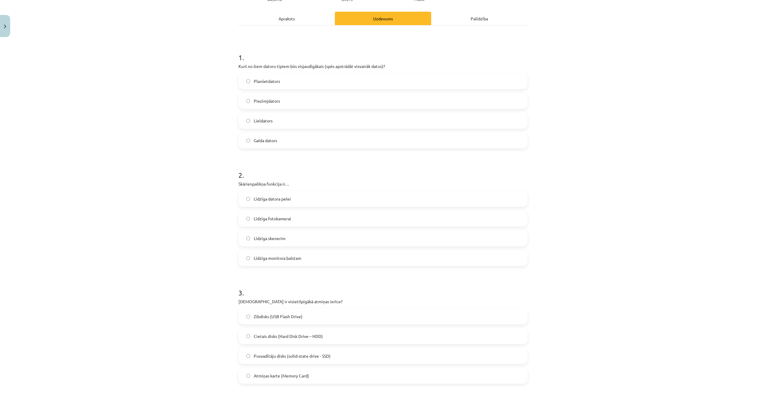
scroll to position [0, 0]
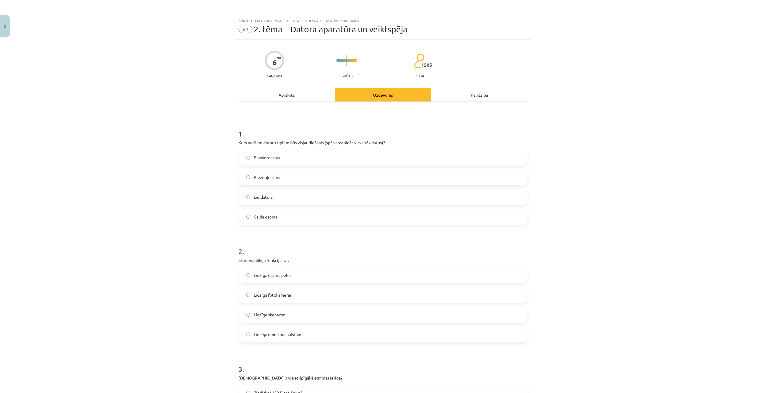
click at [285, 96] on div "Apraksts" at bounding box center [286, 94] width 96 height 13
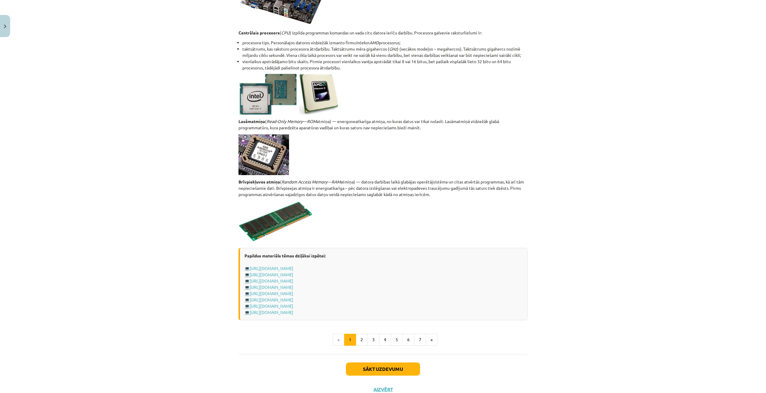
scroll to position [883, 0]
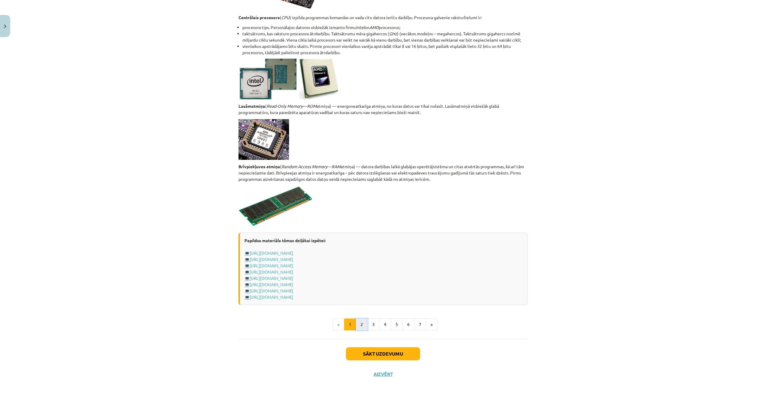
click at [358, 285] on button "2" at bounding box center [362, 324] width 12 height 12
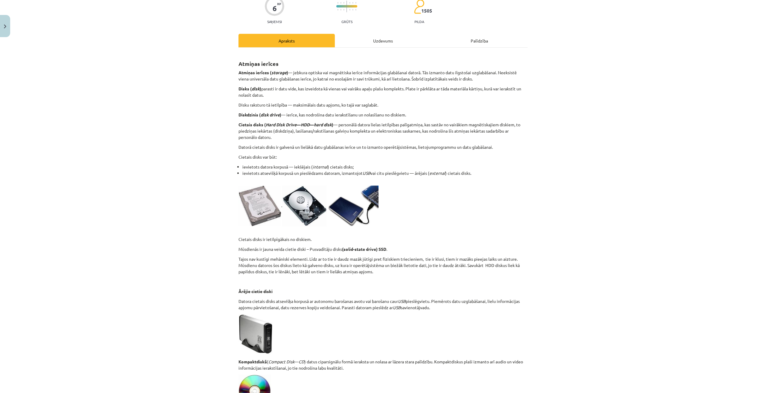
scroll to position [0, 0]
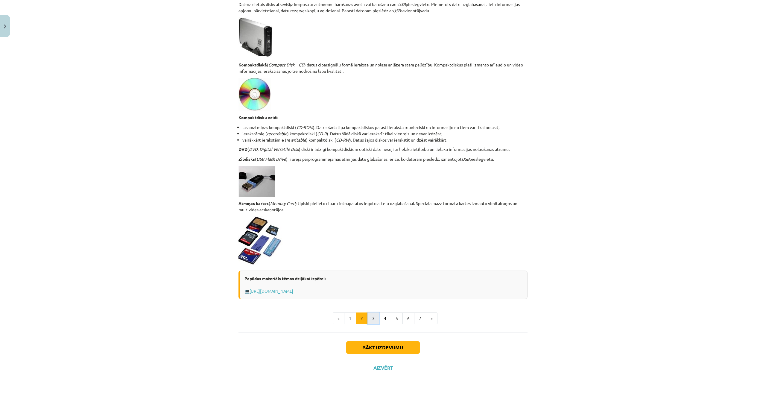
click at [371, 285] on button "3" at bounding box center [373, 318] width 12 height 12
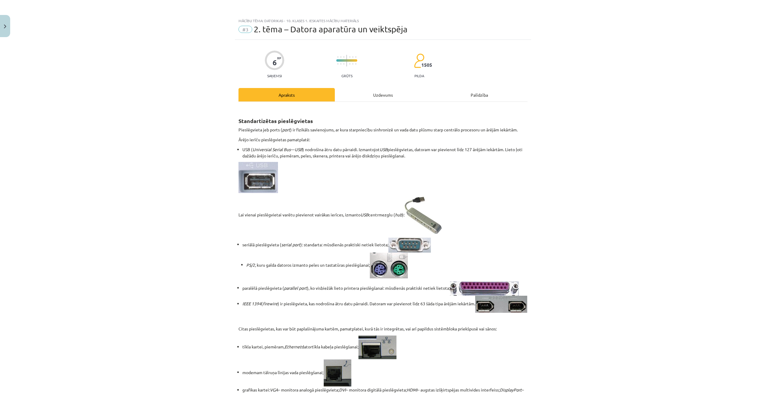
click at [351, 101] on div "Uzdevums" at bounding box center [383, 94] width 96 height 13
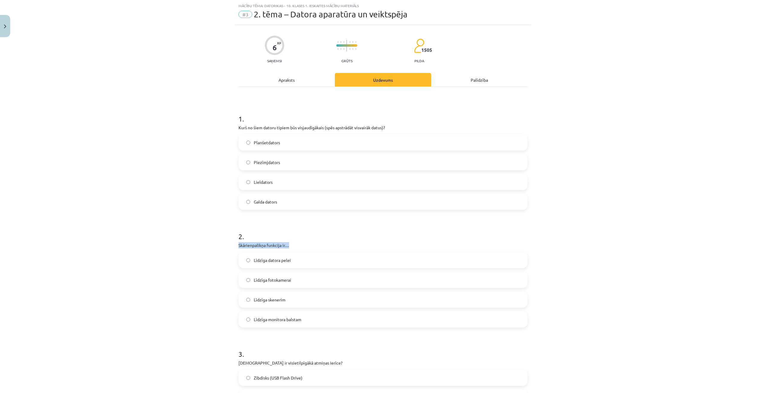
drag, startPoint x: 241, startPoint y: 243, endPoint x: 286, endPoint y: 245, distance: 44.3
click at [286, 245] on div "Mācību tēma: Datorikas - 10. klases 1. ieskaites mācību materiāls #3 2. tēma – …" at bounding box center [383, 196] width 766 height 393
copy p "Skārienpalikņa funkcija ir…"
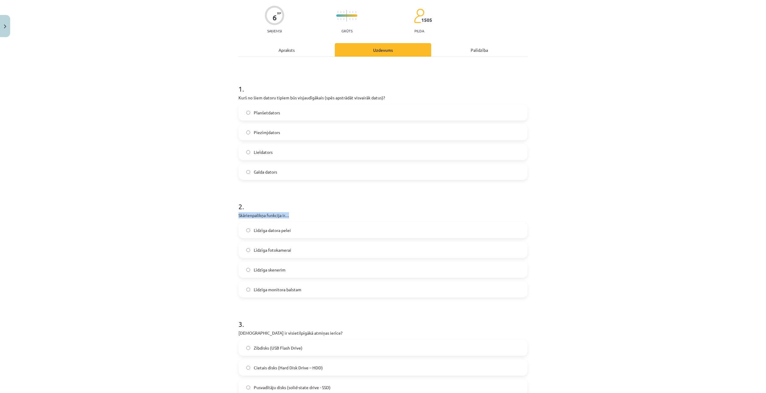
scroll to position [75, 0]
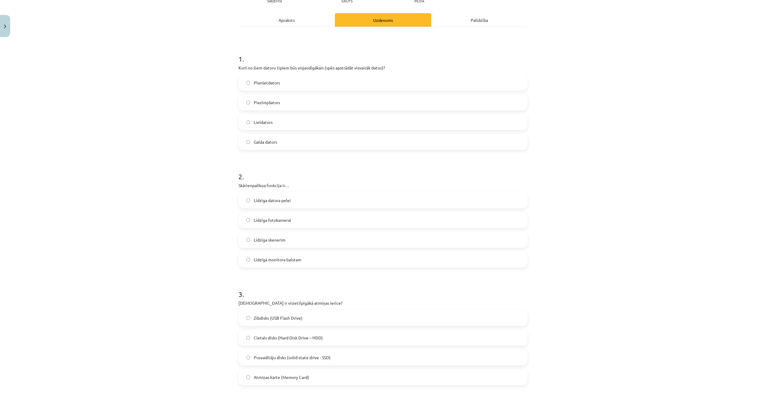
click at [202, 164] on div "Mācību tēma: Datorikas - 10. klases 1. ieskaites mācību materiāls #3 2. tēma – …" at bounding box center [383, 196] width 766 height 393
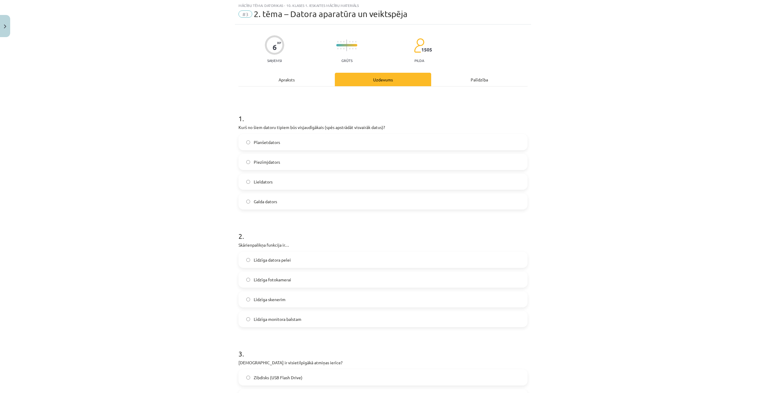
scroll to position [15, 0]
click at [285, 79] on div "Apraksts" at bounding box center [286, 79] width 96 height 13
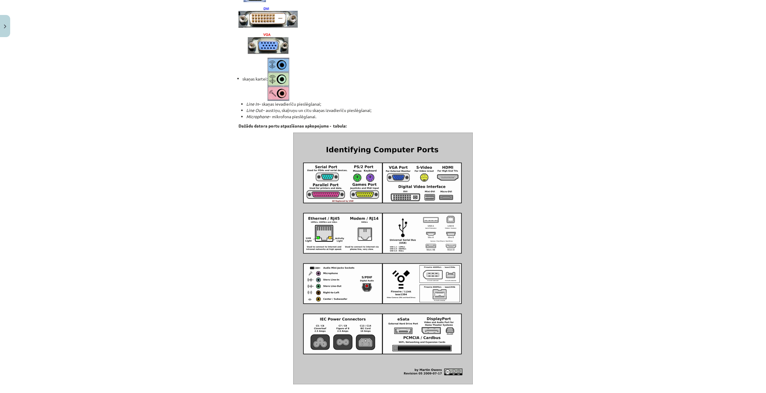
scroll to position [318, 0]
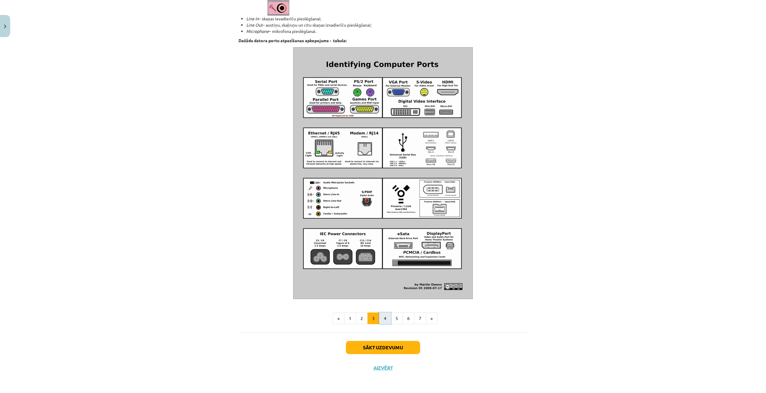
click at [384, 285] on button "4" at bounding box center [385, 318] width 12 height 12
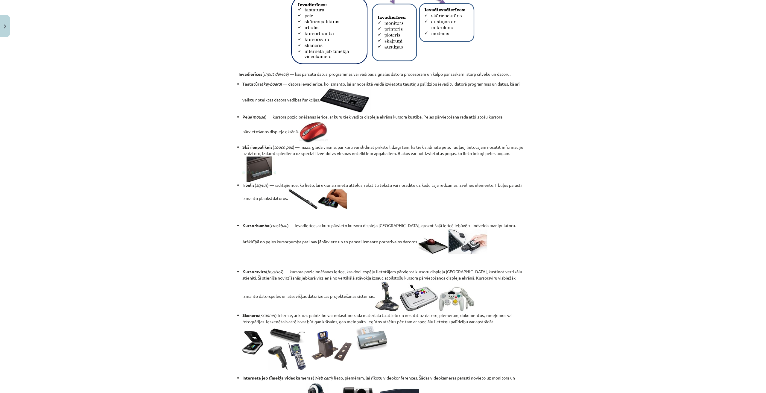
scroll to position [20, 0]
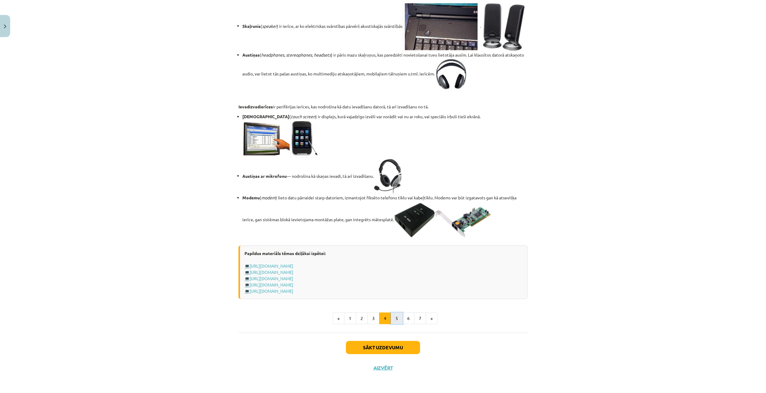
click at [394, 285] on button "5" at bounding box center [397, 318] width 12 height 12
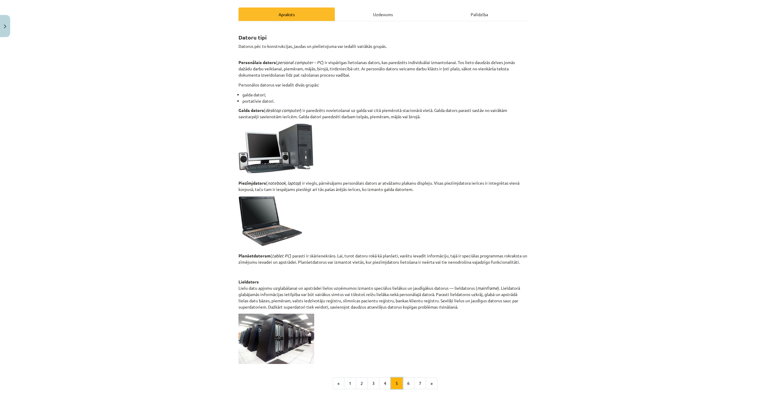
scroll to position [90, 0]
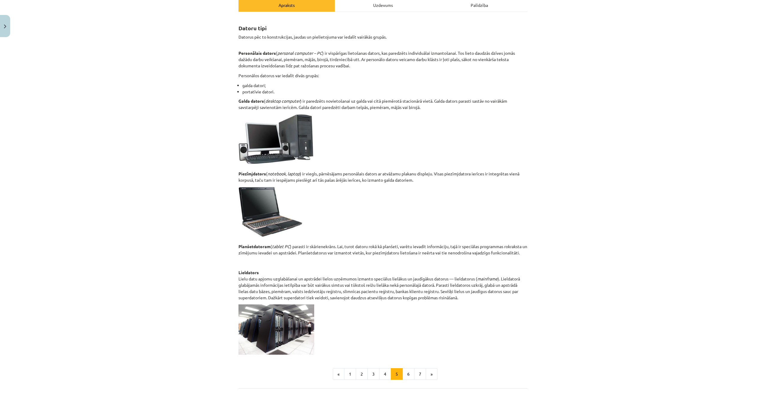
click at [407, 285] on div "Datoru tipi Datorus pēc to konstrukcijas, jaudas un pielietojuma var iedalīt va…" at bounding box center [382, 200] width 289 height 376
click at [407, 285] on button "6" at bounding box center [408, 374] width 12 height 12
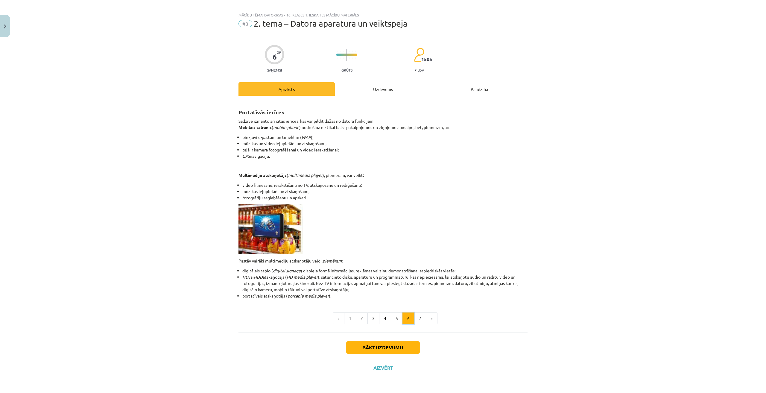
scroll to position [6, 0]
click at [418, 285] on button "7" at bounding box center [420, 318] width 12 height 12
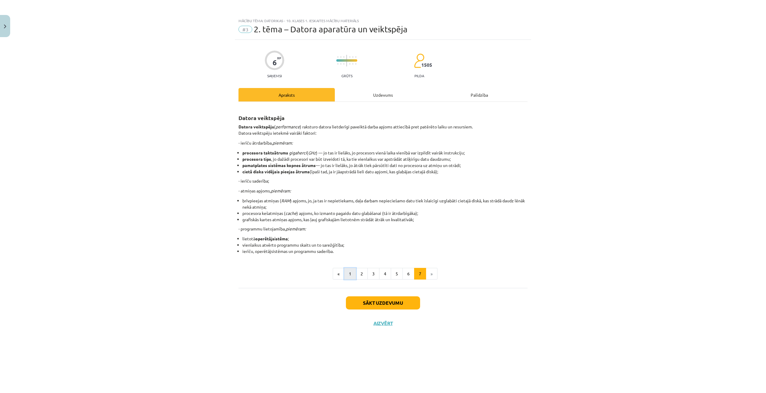
click at [348, 277] on button "1" at bounding box center [350, 274] width 12 height 12
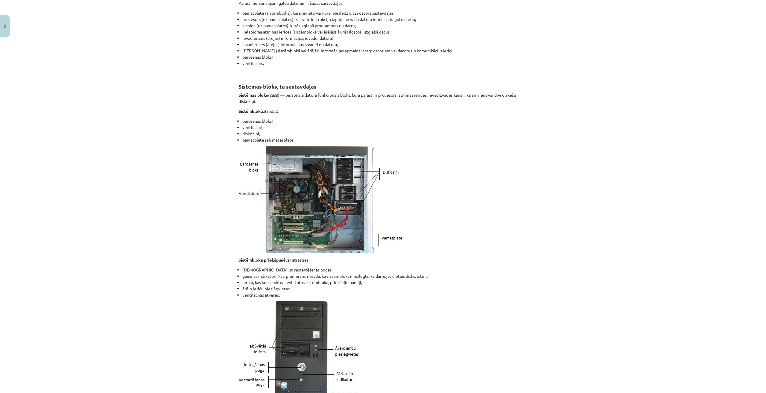
scroll to position [209, 0]
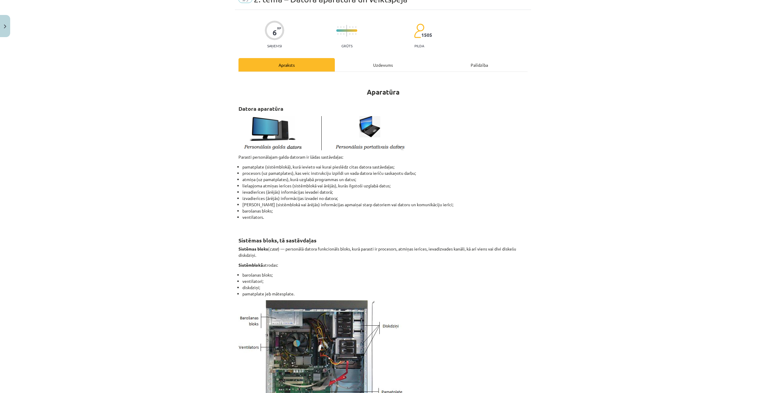
click at [374, 69] on div "Uzdevums" at bounding box center [383, 64] width 96 height 13
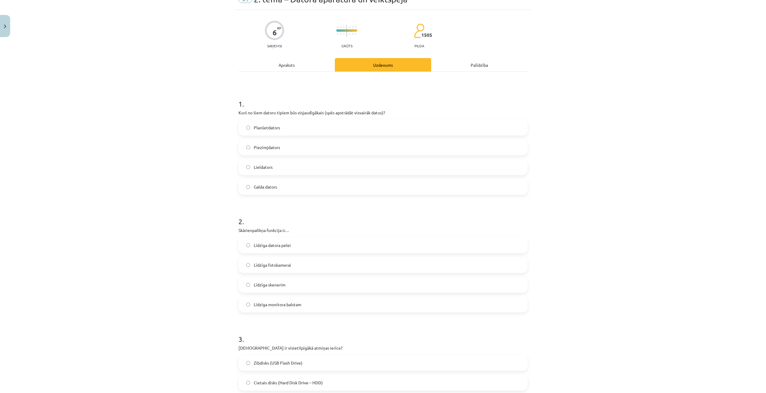
scroll to position [15, 0]
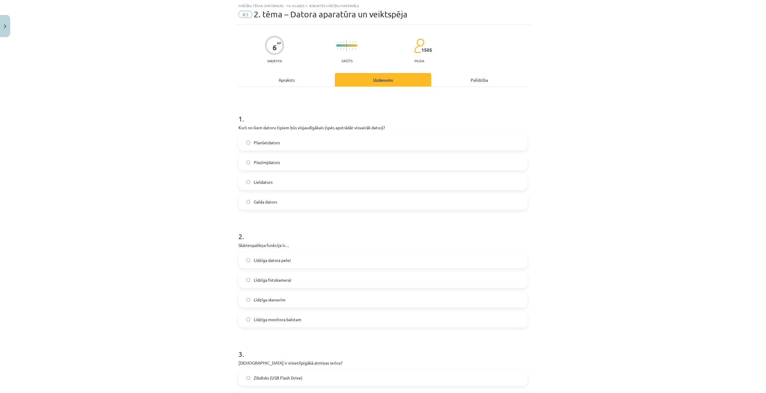
click at [274, 262] on span "Līdzīga datora pelei" at bounding box center [272, 260] width 37 height 6
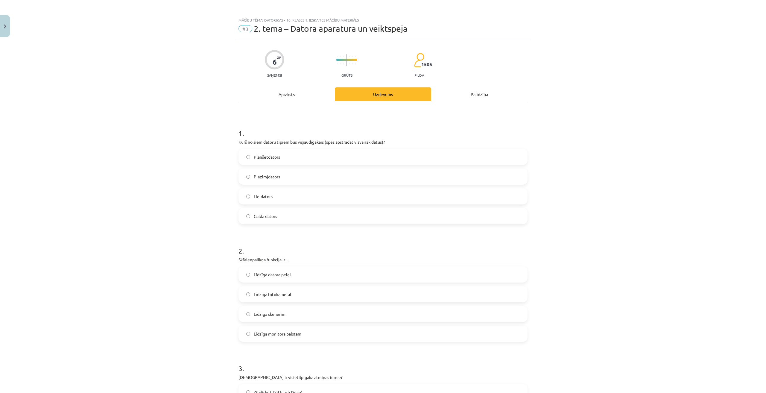
scroll to position [0, 0]
click at [287, 97] on div "Apraksts" at bounding box center [286, 94] width 96 height 13
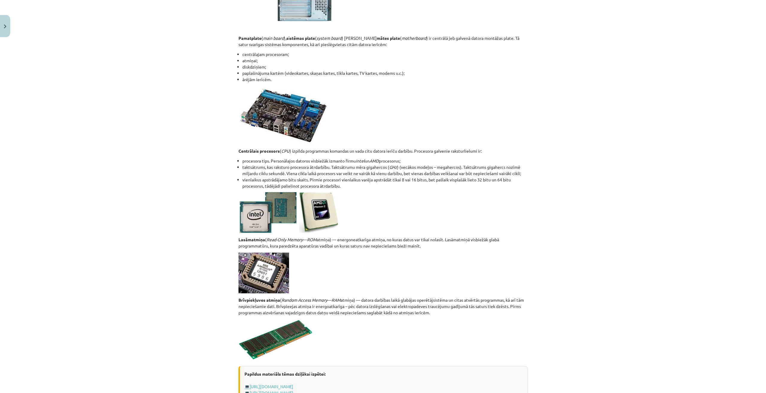
scroll to position [763, 0]
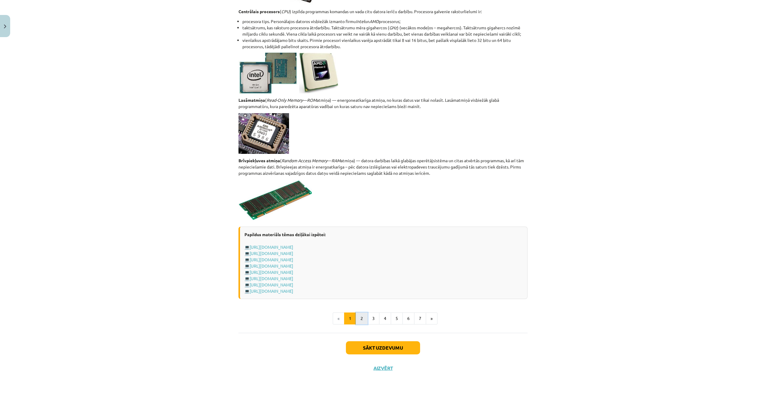
click at [359, 285] on button "2" at bounding box center [362, 318] width 12 height 12
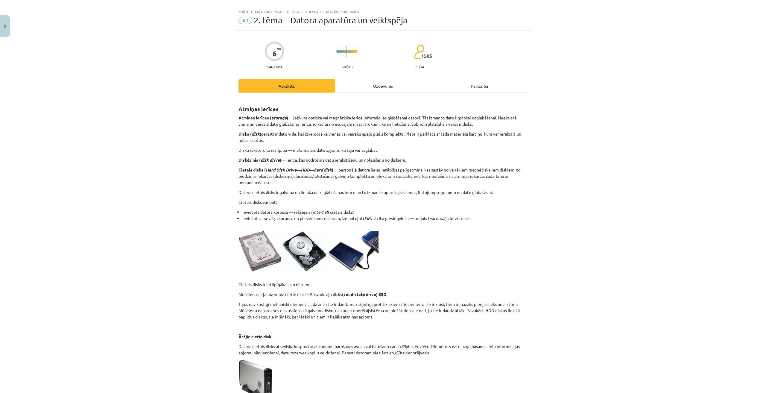
scroll to position [0, 0]
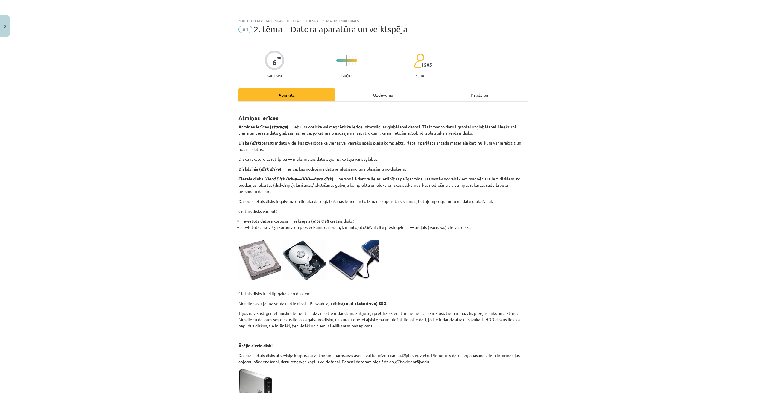
click at [362, 87] on div "6 XP Saņemsi Grūts 1505 pilda Apraksts Uzdevums Palīdzība Atmiņas ierīces Atmiņ…" at bounding box center [383, 384] width 296 height 689
click at [358, 96] on div "Uzdevums" at bounding box center [383, 94] width 96 height 13
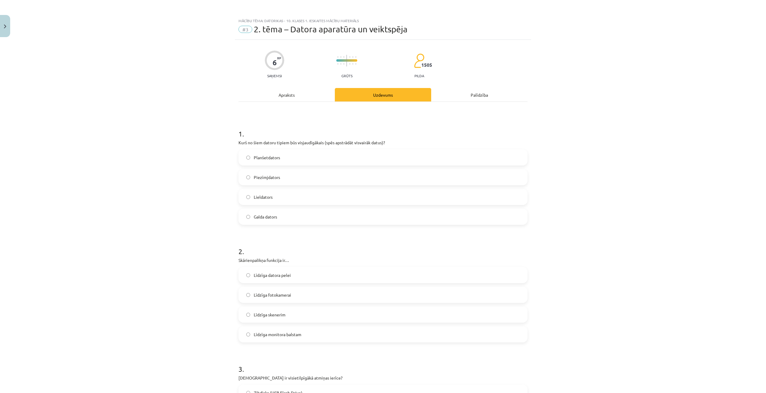
click at [299, 96] on div "Apraksts" at bounding box center [286, 94] width 96 height 13
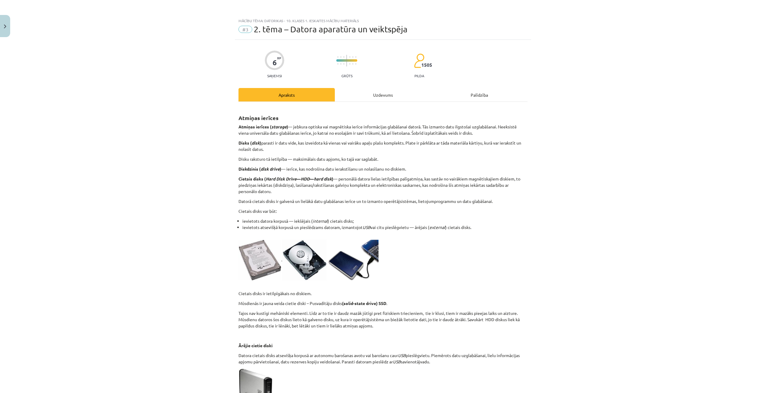
scroll to position [15, 0]
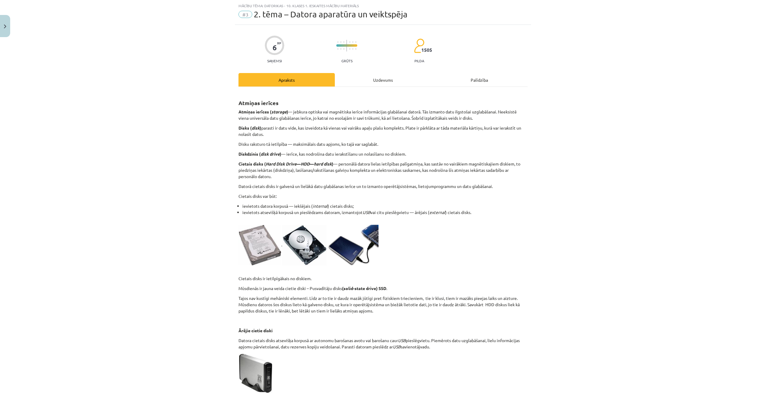
click at [369, 85] on div "Uzdevums" at bounding box center [383, 79] width 96 height 13
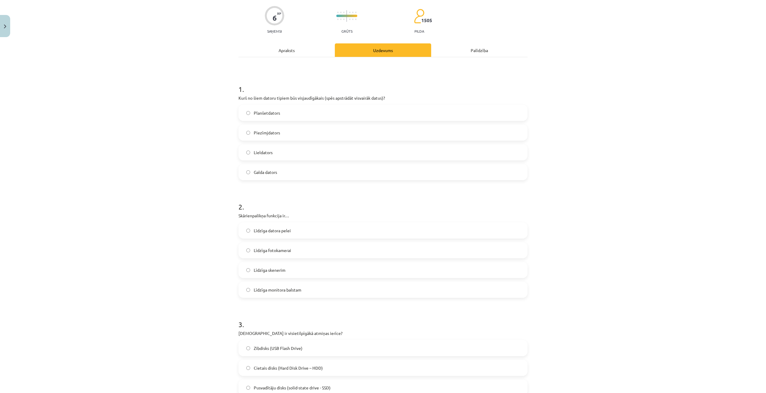
scroll to position [0, 0]
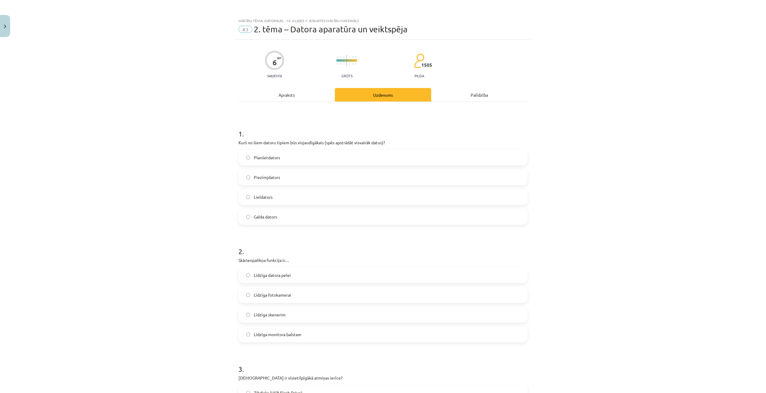
click at [293, 92] on div "Apraksts" at bounding box center [286, 94] width 96 height 13
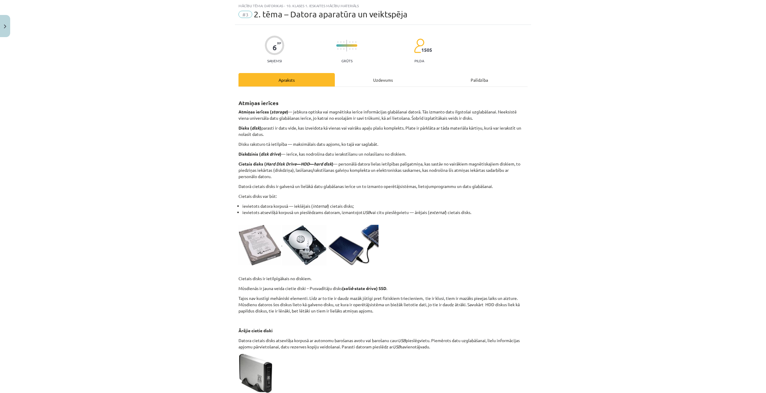
drag, startPoint x: 373, startPoint y: 74, endPoint x: 373, endPoint y: 82, distance: 7.5
click at [375, 74] on div "Uzdevums" at bounding box center [383, 79] width 96 height 13
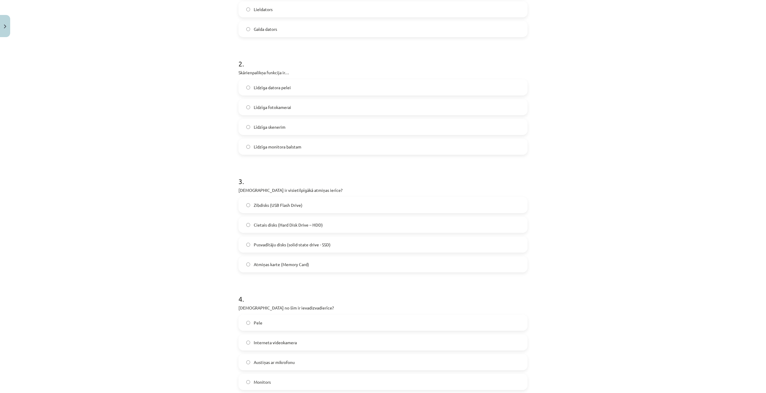
scroll to position [194, 0]
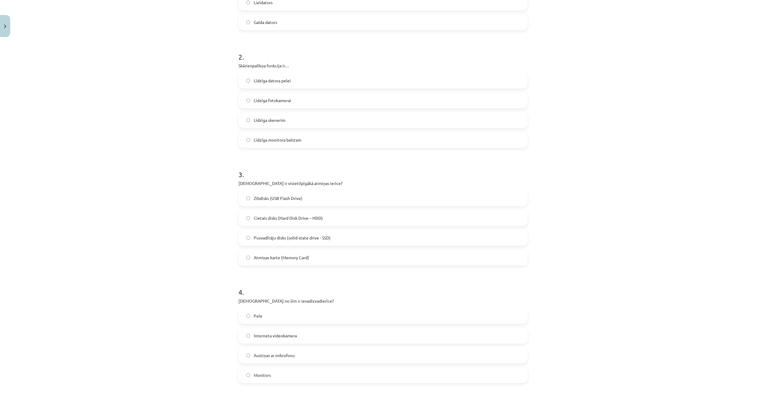
click at [279, 217] on span "Cietais disks (Hard Disk Drive – HDD)" at bounding box center [288, 218] width 69 height 6
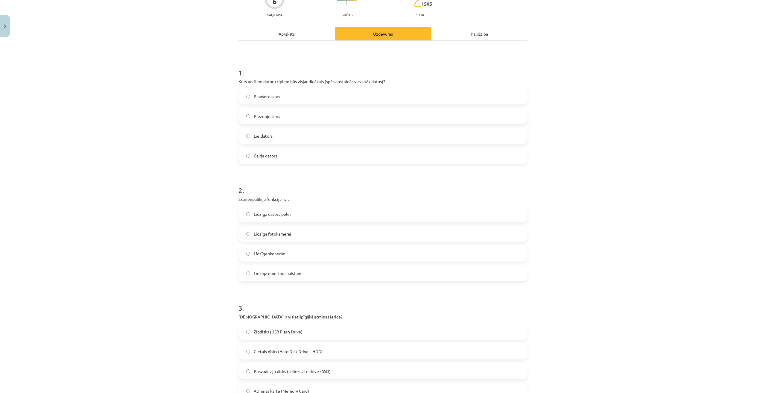
scroll to position [0, 0]
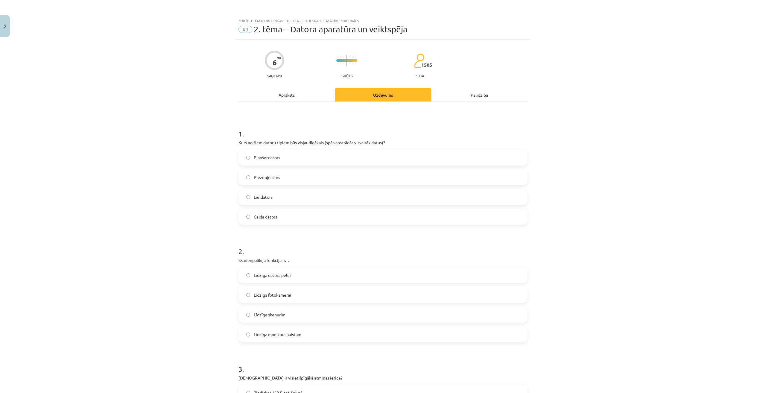
click at [301, 96] on div "Apraksts" at bounding box center [286, 94] width 96 height 13
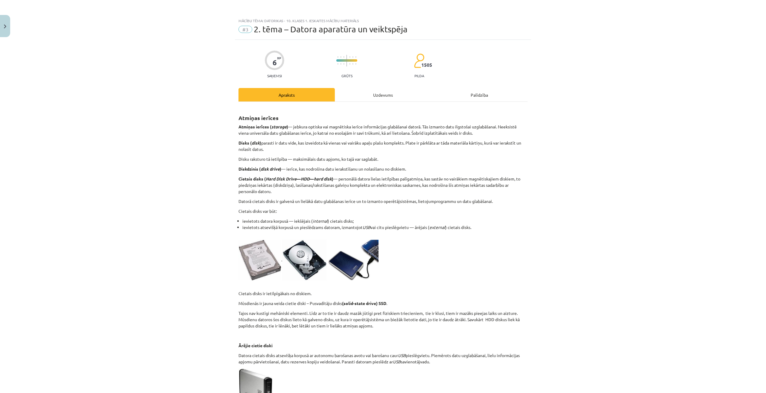
scroll to position [15, 0]
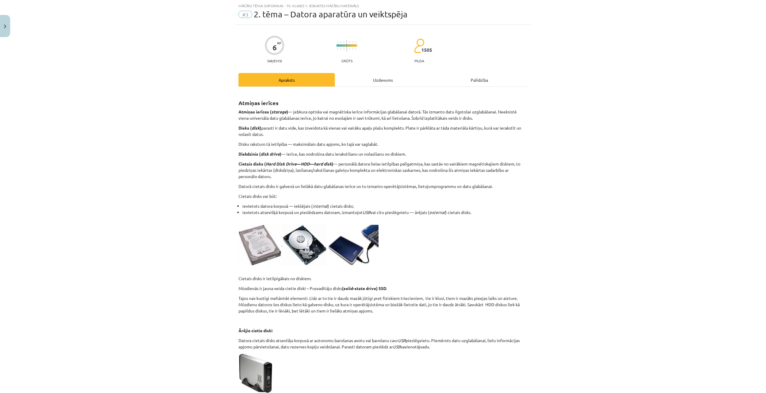
click at [368, 80] on div "Uzdevums" at bounding box center [383, 79] width 96 height 13
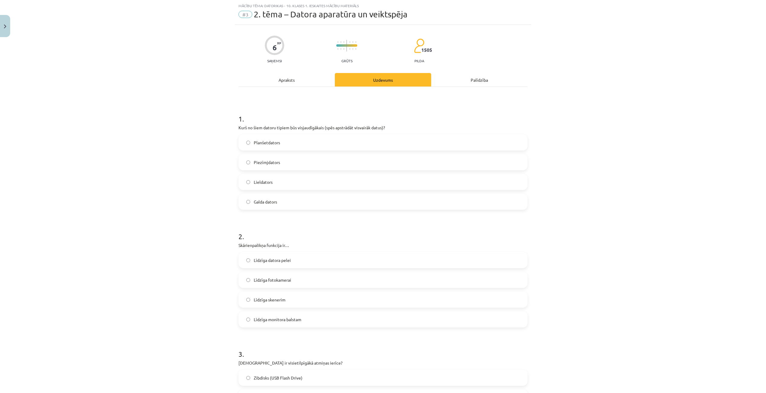
click at [277, 80] on div "Apraksts" at bounding box center [286, 79] width 96 height 13
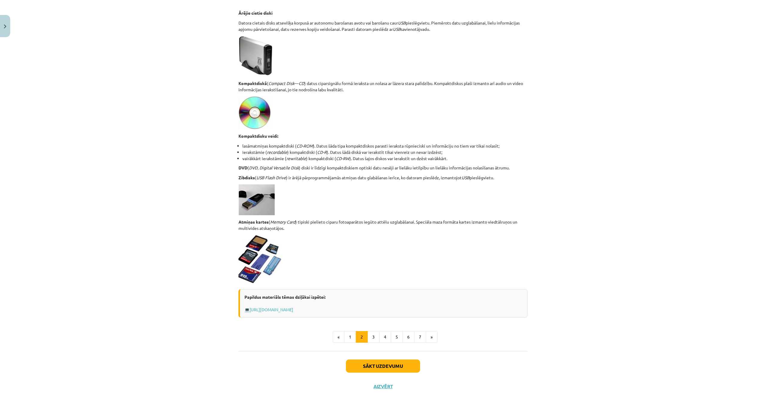
scroll to position [351, 0]
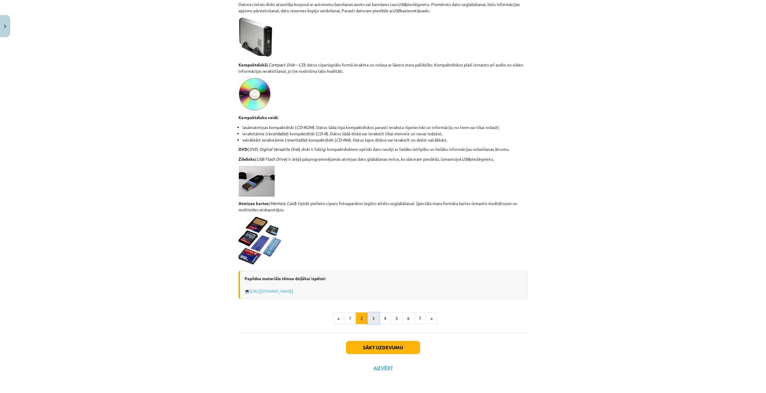
click at [372, 285] on button "3" at bounding box center [373, 318] width 12 height 12
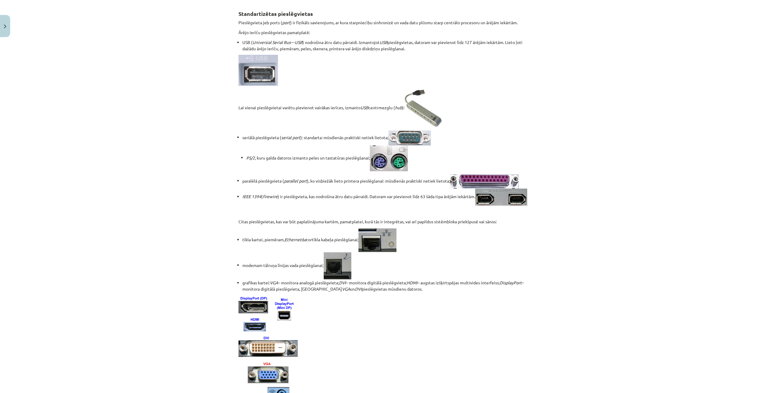
scroll to position [0, 0]
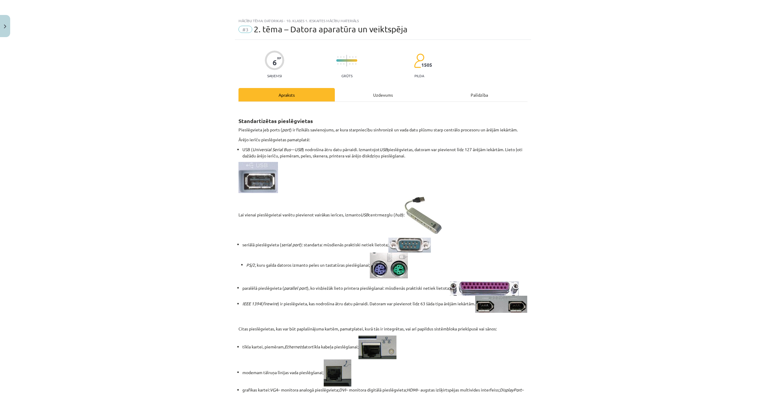
click at [375, 92] on div "Uzdevums" at bounding box center [383, 94] width 96 height 13
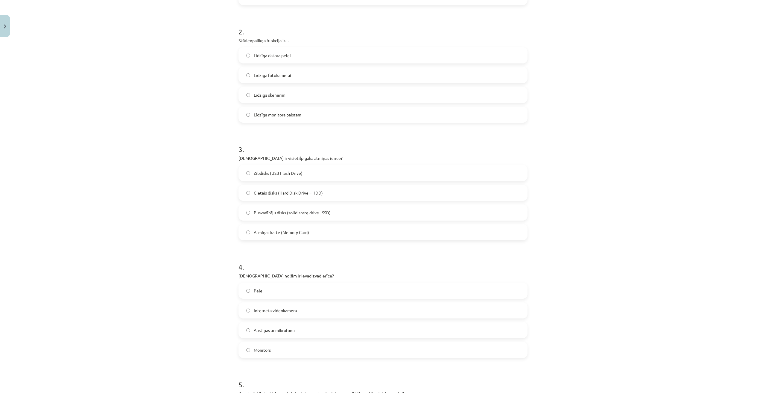
scroll to position [224, 0]
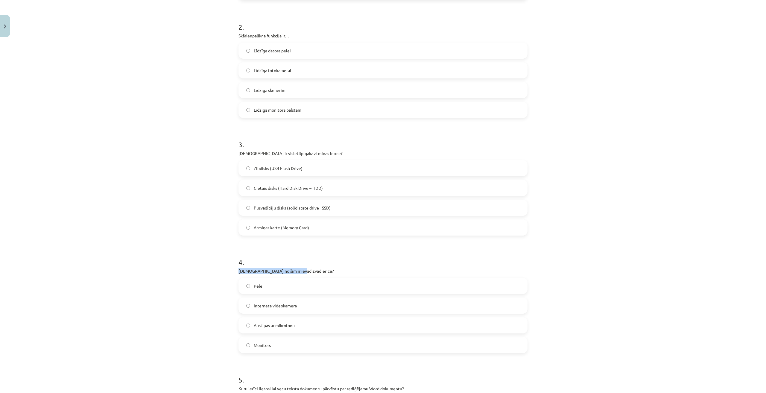
drag, startPoint x: 231, startPoint y: 273, endPoint x: 302, endPoint y: 273, distance: 70.9
click at [302, 273] on div "Mācību tēma: Datorikas - 10. klases 1. ieskaites mācību materiāls #3 2. tēma – …" at bounding box center [383, 196] width 766 height 393
click at [302, 273] on p "Kura no šīm ir ievadizvadierīce?" at bounding box center [382, 271] width 289 height 6
drag, startPoint x: 294, startPoint y: 270, endPoint x: 235, endPoint y: 271, distance: 59.2
click at [235, 271] on div "6 XP Saņemsi Grūts 1505 pilda Apraksts Uzdevums Palīdzība 1 . Kurš no šiem dato…" at bounding box center [383, 228] width 296 height 827
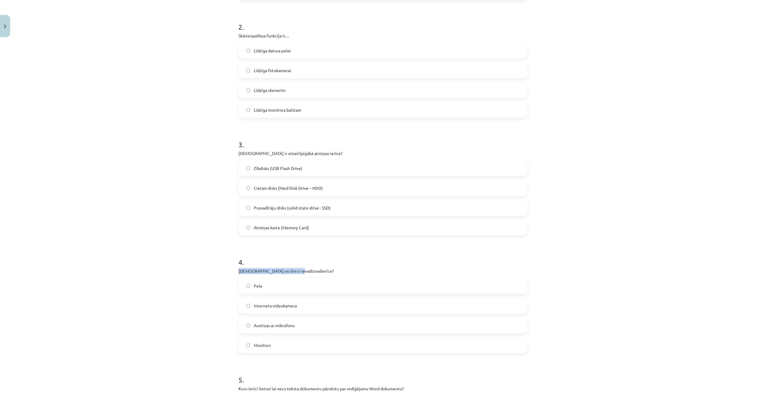
click at [235, 271] on div "6 XP Saņemsi Grūts 1505 pilda Apraksts Uzdevums Palīdzība 1 . Kurš no šiem dato…" at bounding box center [383, 228] width 296 height 827
drag, startPoint x: 240, startPoint y: 270, endPoint x: 300, endPoint y: 271, distance: 60.1
click at [300, 271] on div "6 XP Saņemsi Grūts 1505 pilda Apraksts Uzdevums Palīdzība 1 . Kurš no šiem dato…" at bounding box center [383, 228] width 296 height 827
drag, startPoint x: 302, startPoint y: 302, endPoint x: 253, endPoint y: 307, distance: 49.3
click at [253, 285] on label "Interneta videokamera" at bounding box center [383, 305] width 288 height 15
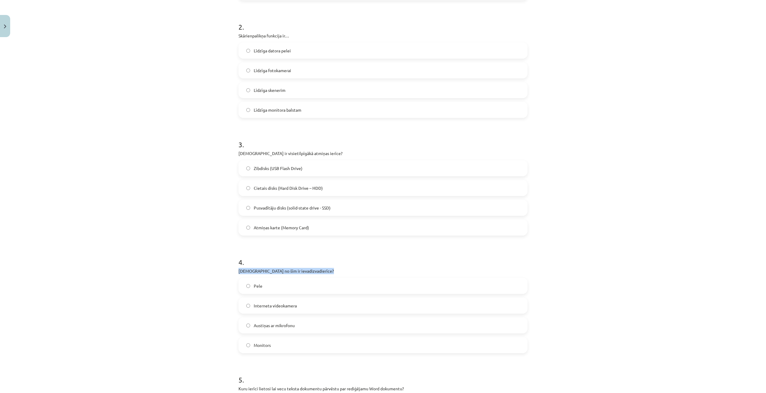
click at [282, 285] on span "Interneta videokamera" at bounding box center [275, 305] width 43 height 6
drag, startPoint x: 299, startPoint y: 302, endPoint x: 250, endPoint y: 306, distance: 48.9
click at [250, 285] on label "Interneta videokamera" at bounding box center [383, 305] width 288 height 15
copy span "Interneta videokamera"
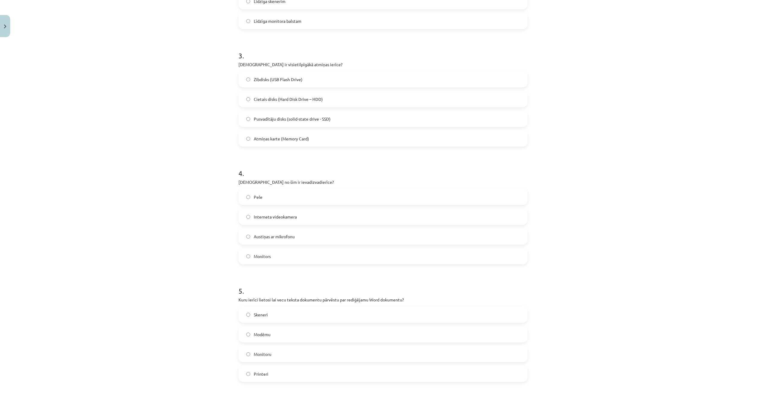
scroll to position [314, 0]
drag, startPoint x: 295, startPoint y: 232, endPoint x: 249, endPoint y: 238, distance: 46.7
click at [249, 238] on label "Austiņas ar mikrofonu" at bounding box center [383, 235] width 288 height 15
copy label "Austiņas ar mikrofonu"
drag, startPoint x: 283, startPoint y: 257, endPoint x: 251, endPoint y: 258, distance: 31.4
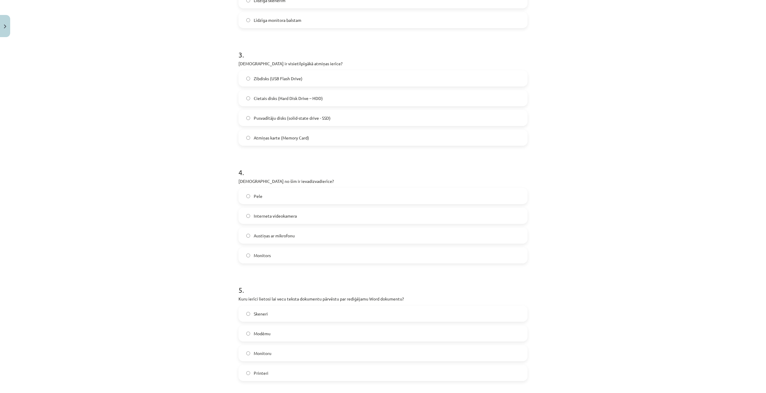
click at [251, 258] on label "Monitors" at bounding box center [383, 255] width 288 height 15
copy span "Monitors"
click at [270, 236] on span "Austiņas ar mikrofonu" at bounding box center [274, 235] width 41 height 6
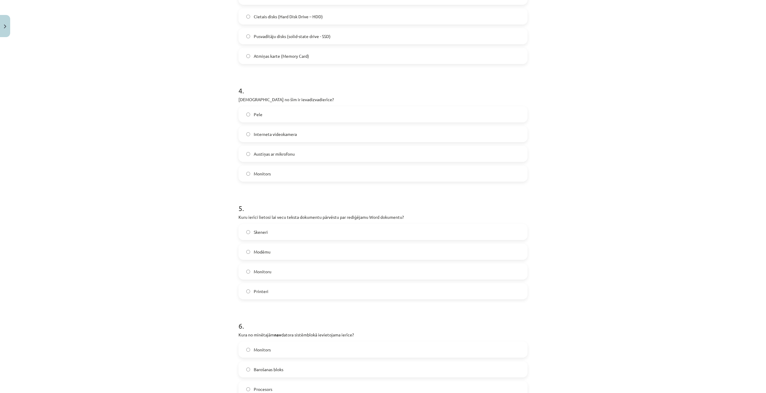
scroll to position [434, 0]
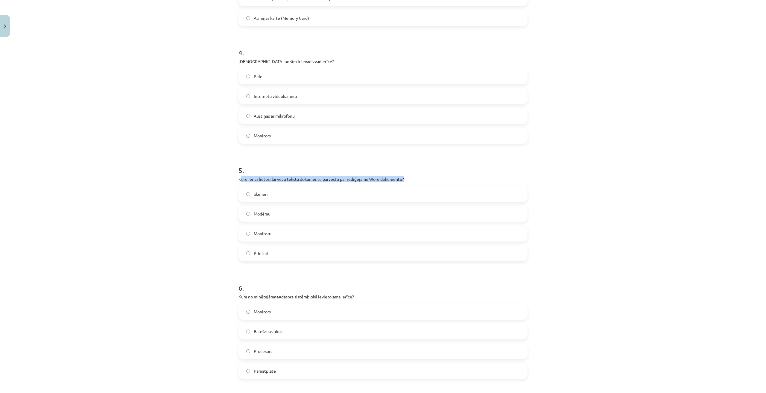
drag, startPoint x: 238, startPoint y: 178, endPoint x: 416, endPoint y: 177, distance: 177.7
click at [416, 177] on p "Kuru ierīci lietosi lai vecu teksta dokumentu pārvēstu par rediģējamu Word doku…" at bounding box center [382, 179] width 289 height 6
copy p "uru ierīci lietosi lai vecu teksta dokumentu pārvēstu par rediģējamu Word dokum…"
click at [254, 192] on span "Skeneri" at bounding box center [261, 194] width 14 height 6
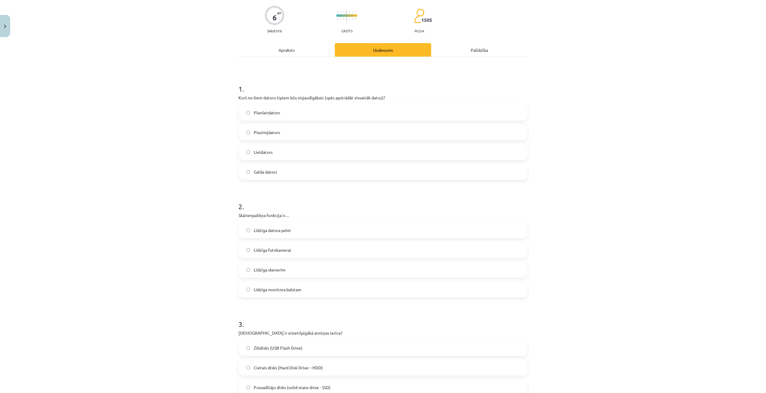
scroll to position [0, 0]
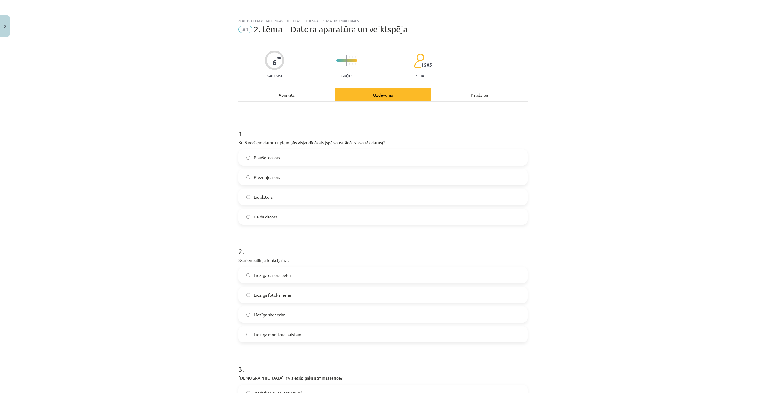
click at [299, 96] on div "Apraksts" at bounding box center [286, 94] width 96 height 13
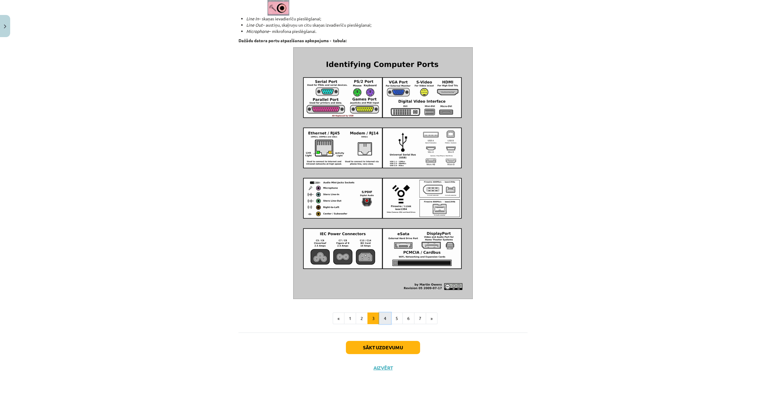
click at [382, 285] on button "4" at bounding box center [385, 318] width 12 height 12
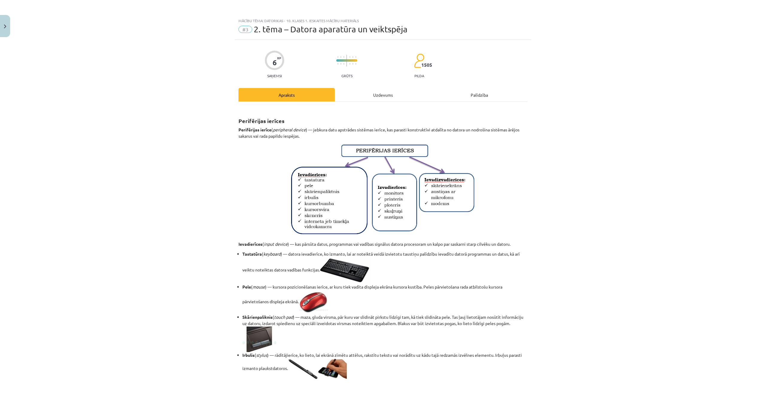
click at [379, 95] on div "Uzdevums" at bounding box center [383, 94] width 96 height 13
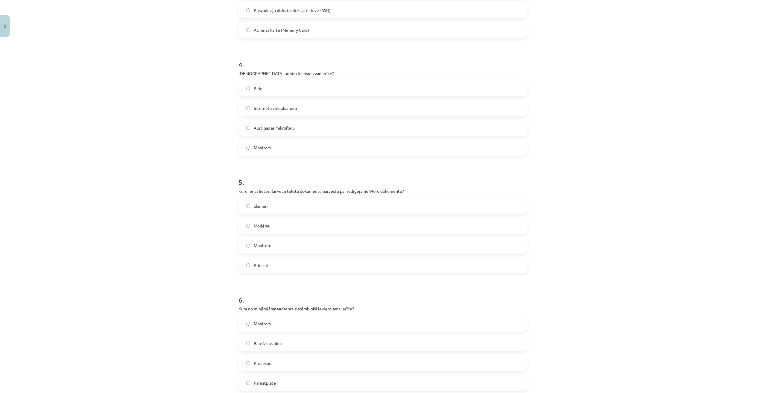
scroll to position [489, 0]
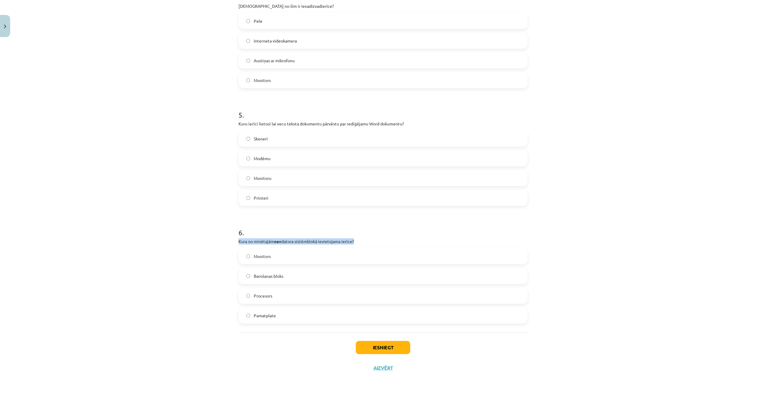
drag, startPoint x: 362, startPoint y: 239, endPoint x: 244, endPoint y: 236, distance: 118.5
click at [244, 236] on div "6 . Kura no minētajām nav datora sistēmblokā ievietojama ierīce? Monitors Baroš…" at bounding box center [382, 271] width 289 height 106
copy div "Kura no minētajām nav datora sistēmblokā ievietojama ierīce?"
drag, startPoint x: 277, startPoint y: 254, endPoint x: 253, endPoint y: 257, distance: 24.1
click at [253, 257] on label "Monitors" at bounding box center [383, 256] width 288 height 15
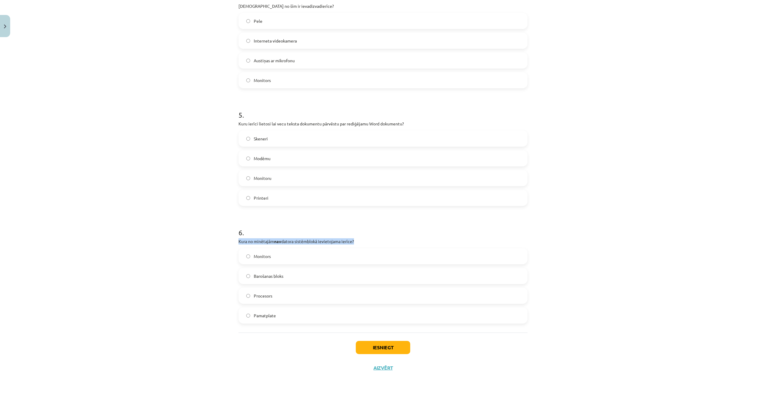
copy span "Monitors"
drag, startPoint x: 284, startPoint y: 276, endPoint x: 249, endPoint y: 276, distance: 34.4
click at [249, 276] on label "Barošanas bloks" at bounding box center [383, 275] width 288 height 15
copy label "Barošanas bloks"
drag, startPoint x: 284, startPoint y: 293, endPoint x: 251, endPoint y: 296, distance: 33.4
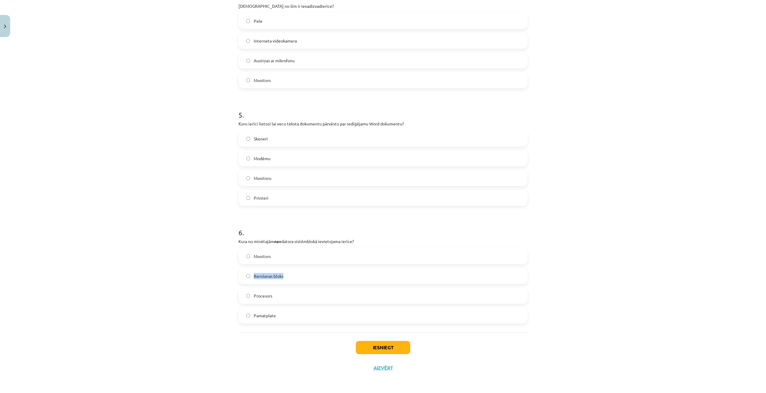
click at [251, 285] on label "Procesors" at bounding box center [383, 295] width 288 height 15
copy span "Procesors"
drag, startPoint x: 287, startPoint y: 314, endPoint x: 252, endPoint y: 319, distance: 35.1
click at [252, 285] on label "Pamatplate" at bounding box center [383, 315] width 288 height 15
click at [261, 259] on label "Monitors" at bounding box center [383, 256] width 288 height 15
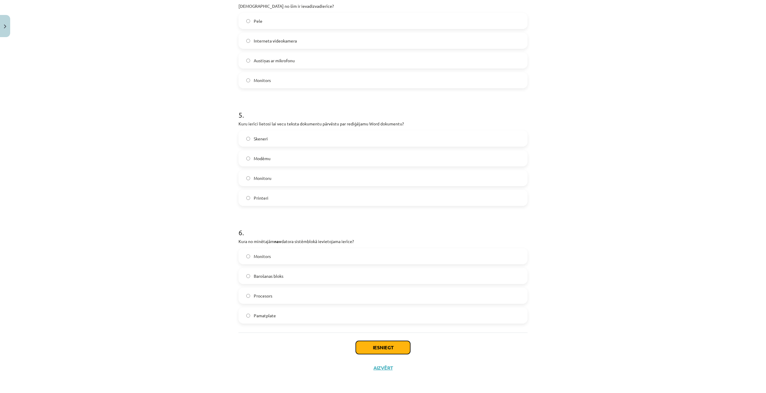
click at [390, 285] on button "Iesniegt" at bounding box center [383, 347] width 54 height 13
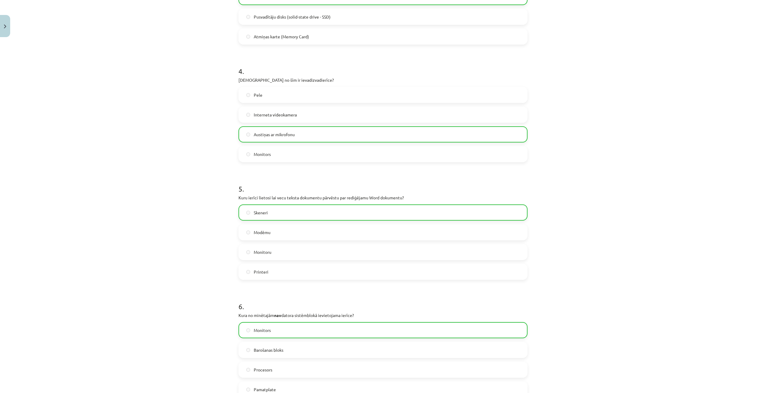
scroll to position [508, 0]
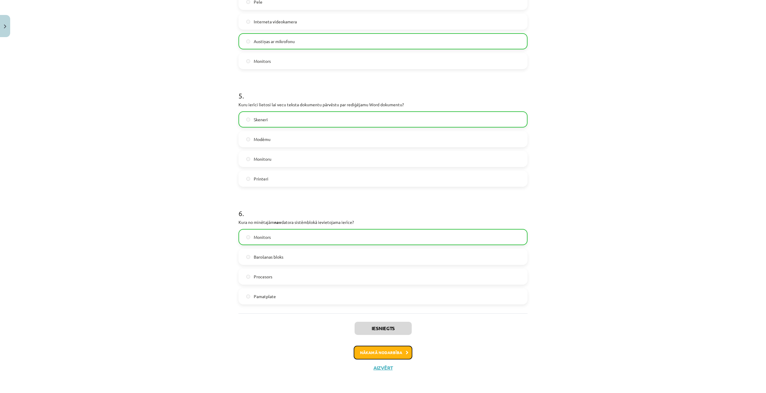
click at [393, 285] on button "Nākamā nodarbība" at bounding box center [383, 353] width 59 height 14
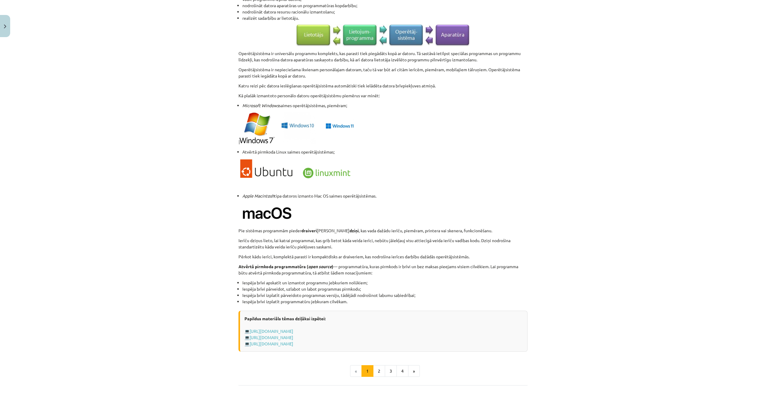
scroll to position [454, 0]
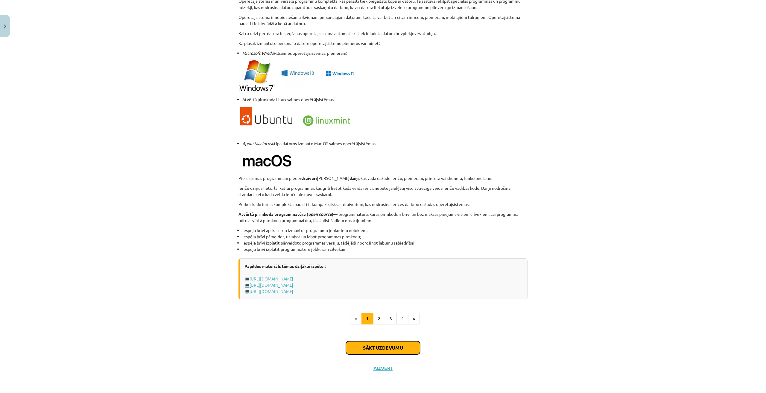
click at [387, 285] on button "Sākt uzdevumu" at bounding box center [383, 347] width 74 height 13
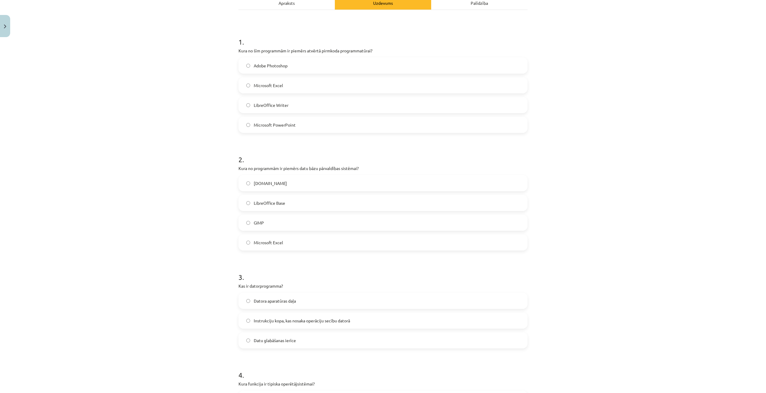
scroll to position [15, 0]
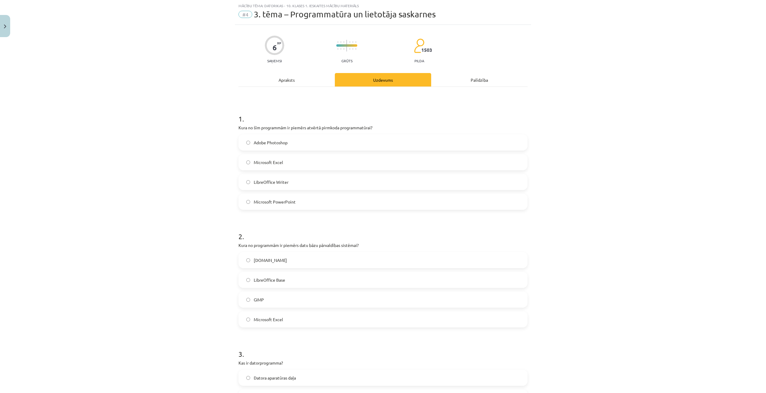
click at [298, 79] on div "Apraksts" at bounding box center [286, 79] width 96 height 13
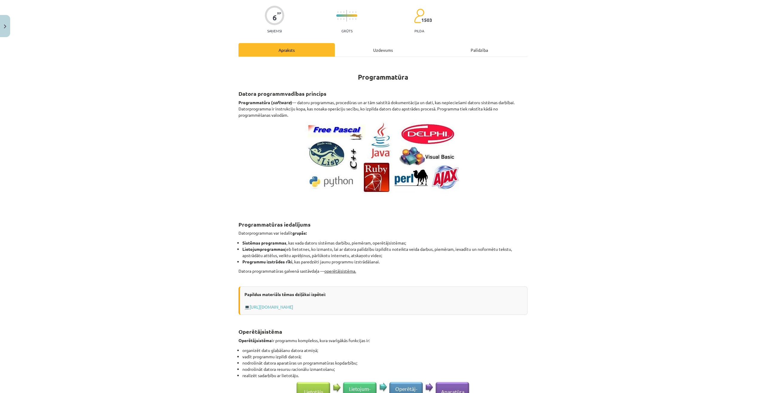
scroll to position [0, 0]
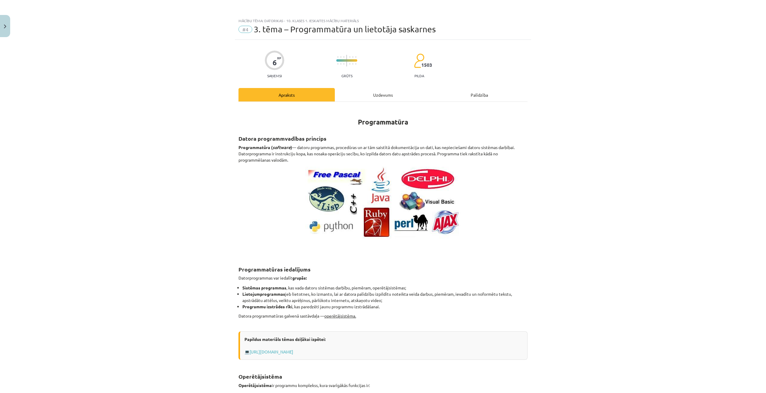
click at [373, 93] on div "Uzdevums" at bounding box center [383, 94] width 96 height 13
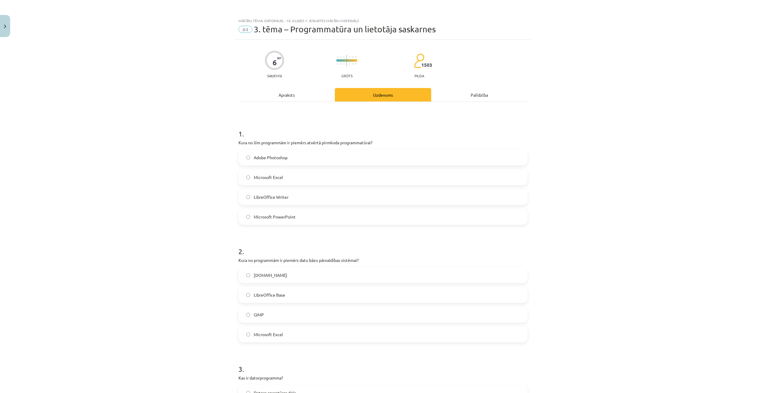
scroll to position [15, 0]
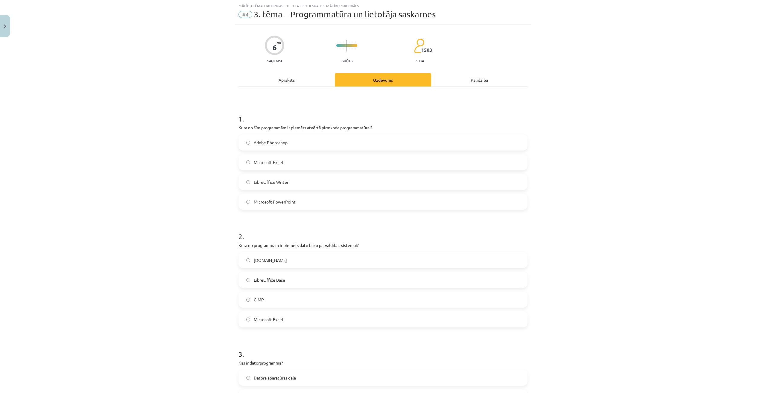
click at [309, 81] on div "Apraksts" at bounding box center [286, 79] width 96 height 13
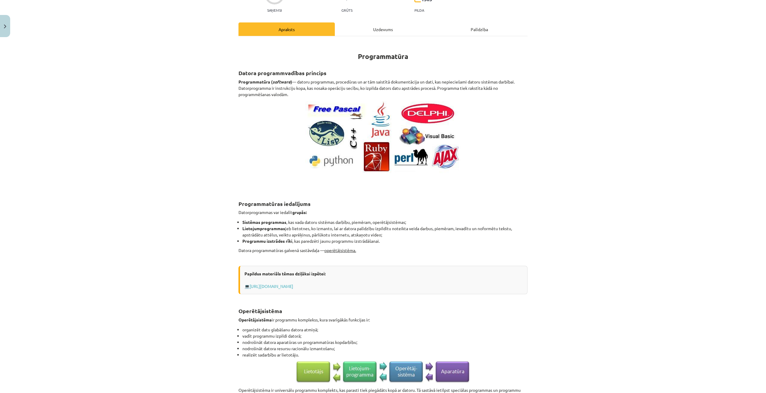
scroll to position [0, 0]
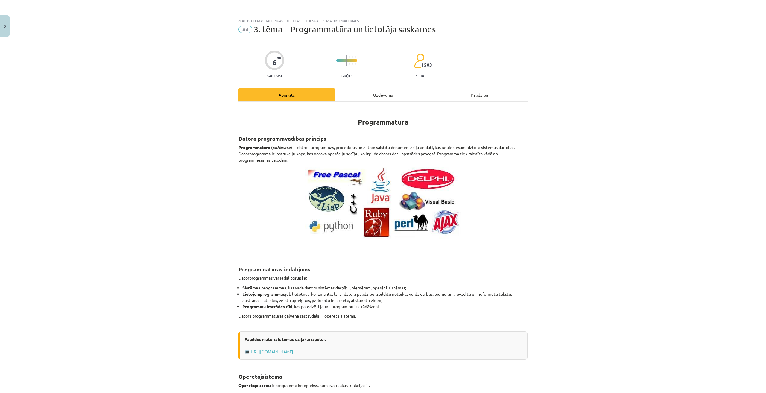
click at [369, 89] on div "Uzdevums" at bounding box center [383, 94] width 96 height 13
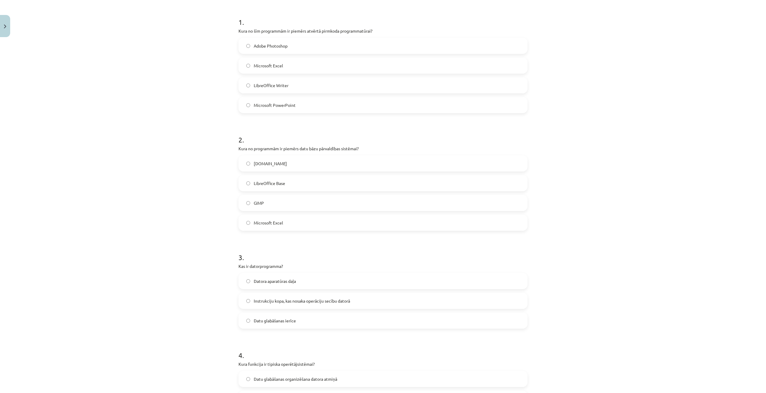
scroll to position [15, 0]
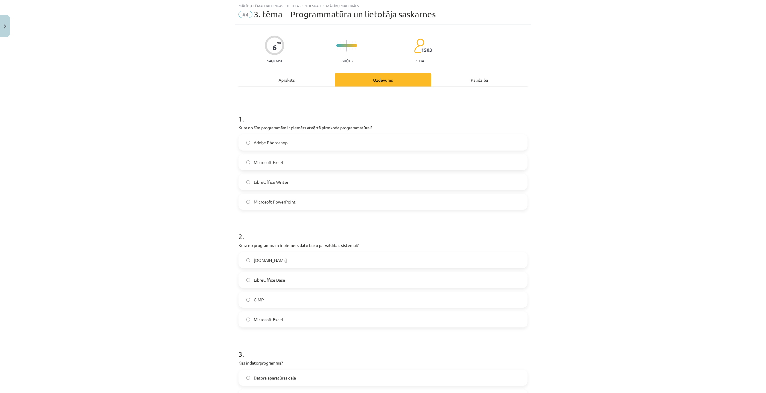
click at [71, 161] on div "Mācību tēma: Datorikas - 10. klases 1. ieskaites mācību materiāls #4 3. tēma – …" at bounding box center [383, 196] width 766 height 393
drag, startPoint x: 281, startPoint y: 160, endPoint x: 252, endPoint y: 163, distance: 29.5
click at [252, 163] on label "Microsoft Excel" at bounding box center [383, 162] width 288 height 15
drag, startPoint x: 291, startPoint y: 181, endPoint x: 252, endPoint y: 184, distance: 39.3
click at [252, 184] on label "LibreOffice Writer" at bounding box center [383, 181] width 288 height 15
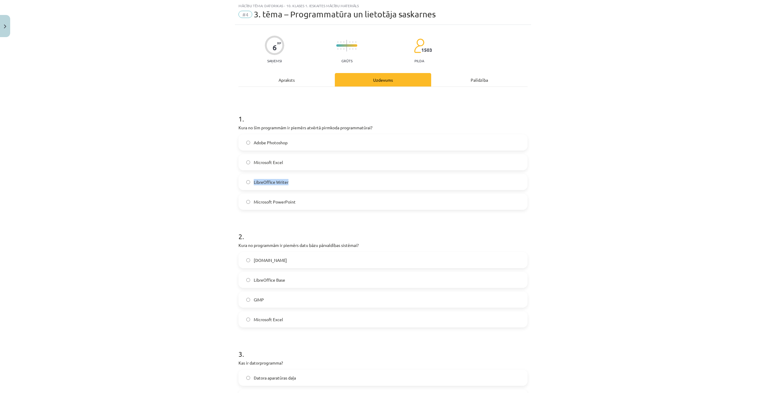
drag, startPoint x: 296, startPoint y: 200, endPoint x: 253, endPoint y: 202, distance: 42.8
click at [253, 202] on label "Microsoft PowerPoint" at bounding box center [383, 201] width 288 height 15
drag, startPoint x: 343, startPoint y: 126, endPoint x: 230, endPoint y: 128, distance: 112.8
click at [230, 128] on div "Mācību tēma: Datorikas - 10. klases 1. ieskaites mācību materiāls #4 3. tēma – …" at bounding box center [383, 196] width 766 height 393
drag, startPoint x: 277, startPoint y: 142, endPoint x: 256, endPoint y: 141, distance: 21.0
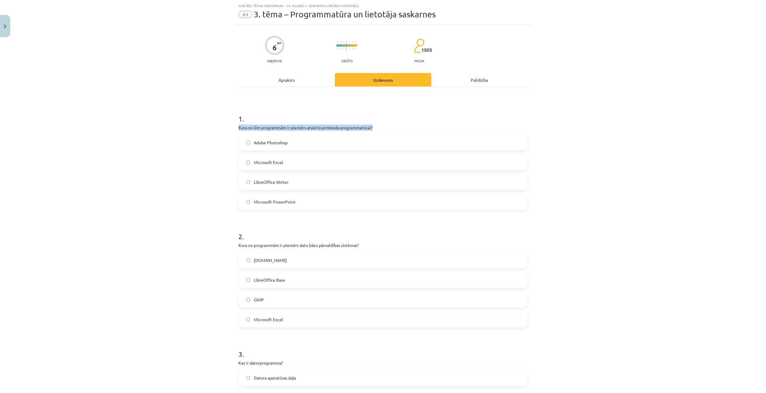
click at [248, 145] on label "Adobe Photoshop" at bounding box center [383, 142] width 288 height 15
drag, startPoint x: 290, startPoint y: 160, endPoint x: 251, endPoint y: 165, distance: 39.5
click at [251, 165] on label "Microsoft Excel" at bounding box center [383, 162] width 288 height 15
drag, startPoint x: 299, startPoint y: 184, endPoint x: 250, endPoint y: 187, distance: 49.1
click at [250, 187] on label "LibreOffice Writer" at bounding box center [383, 181] width 288 height 15
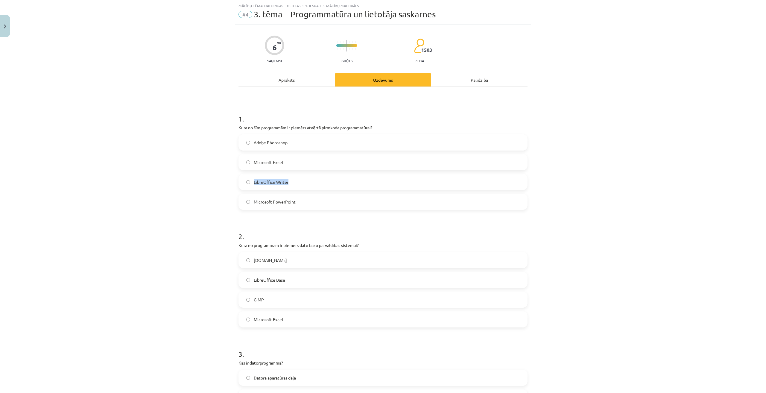
drag, startPoint x: 305, startPoint y: 203, endPoint x: 244, endPoint y: 208, distance: 60.6
click at [244, 208] on label "Microsoft PowerPoint" at bounding box center [383, 201] width 288 height 15
click at [273, 183] on span "LibreOffice Writer" at bounding box center [271, 182] width 35 height 6
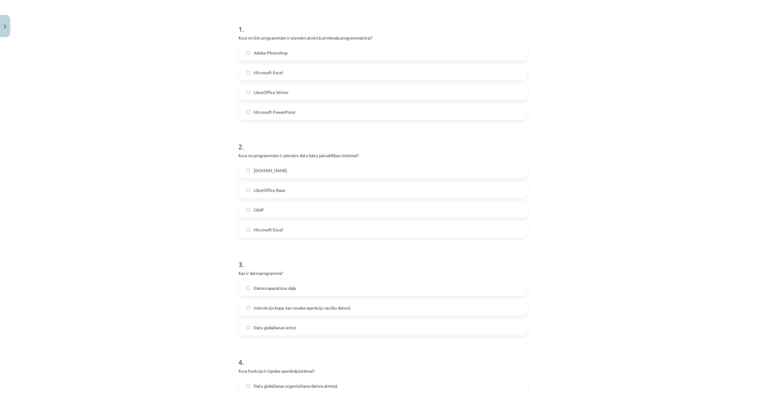
scroll to position [0, 0]
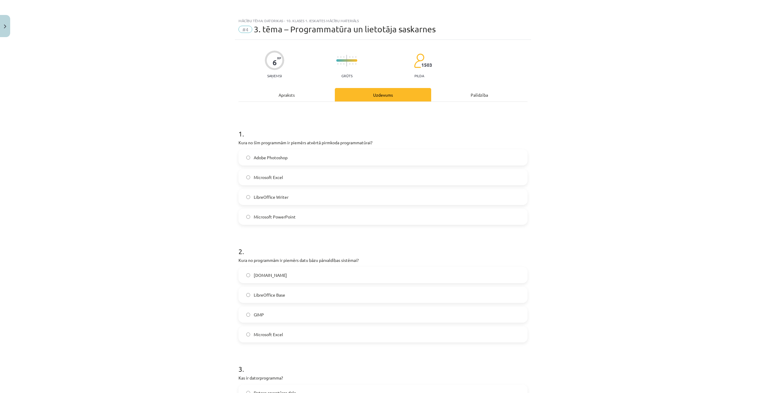
click at [311, 100] on div "Apraksts" at bounding box center [286, 94] width 96 height 13
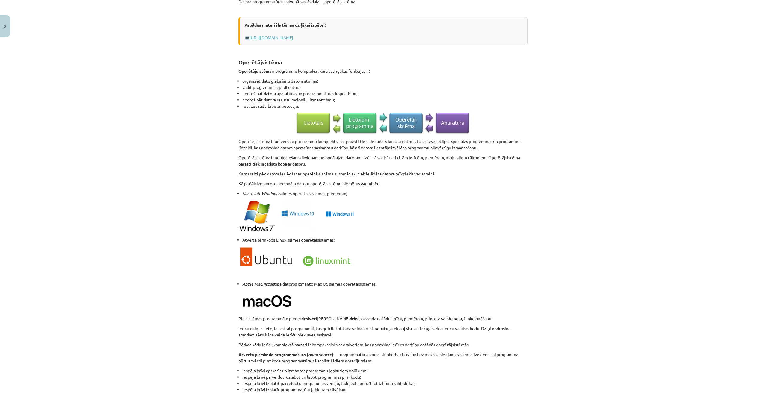
scroll to position [454, 0]
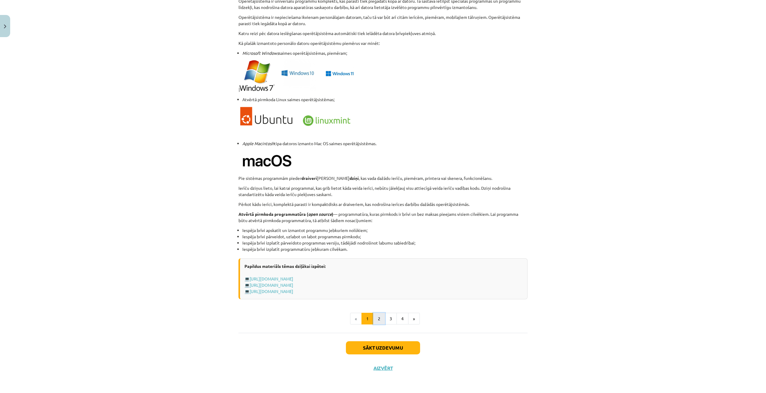
click at [378, 285] on button "2" at bounding box center [379, 319] width 12 height 12
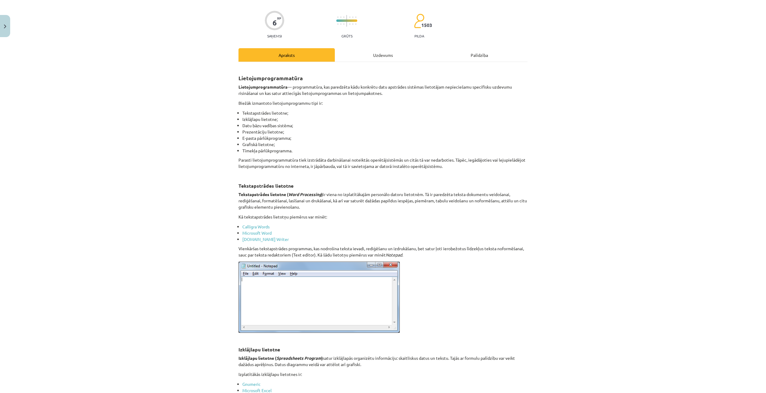
scroll to position [0, 0]
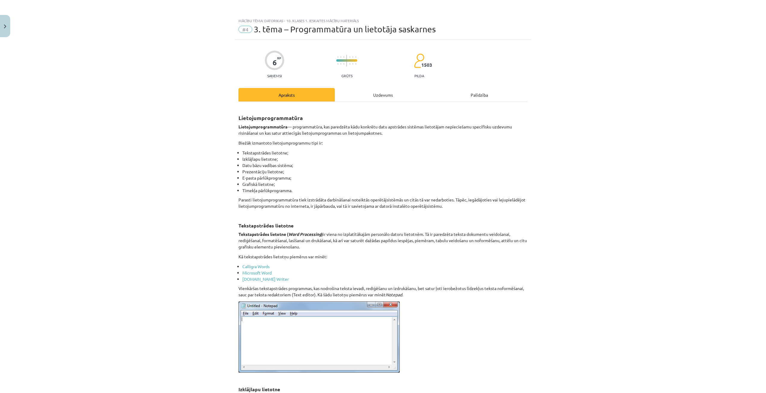
click at [390, 98] on div "Uzdevums" at bounding box center [383, 94] width 96 height 13
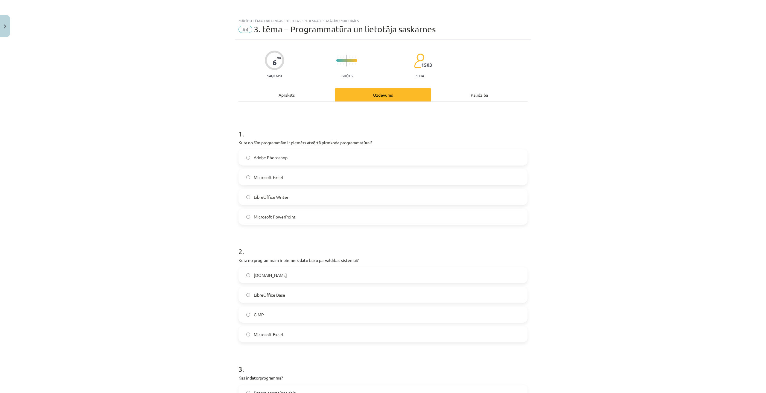
scroll to position [15, 0]
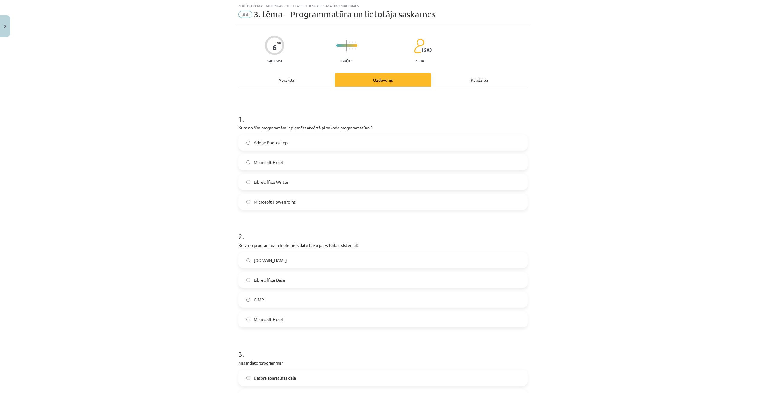
click at [289, 80] on div "Apraksts" at bounding box center [286, 79] width 96 height 13
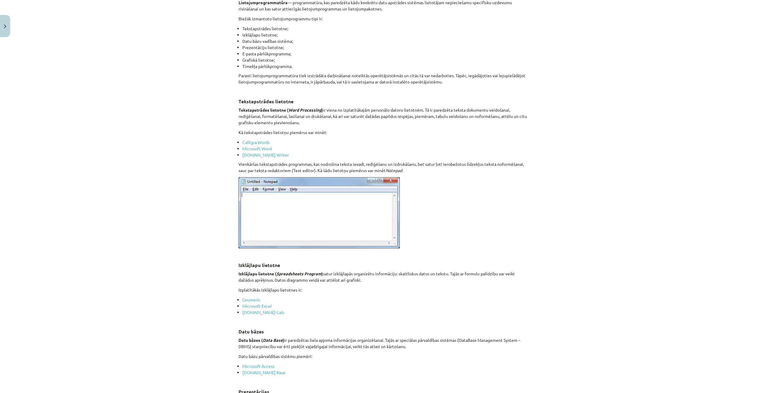
scroll to position [165, 0]
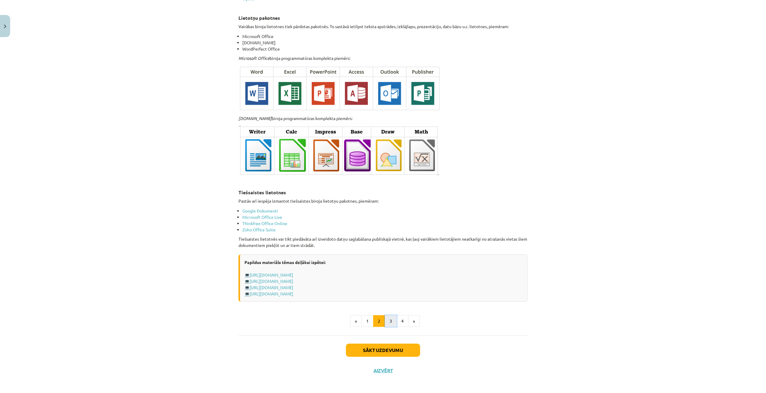
click at [392, 285] on button "3" at bounding box center [391, 321] width 12 height 12
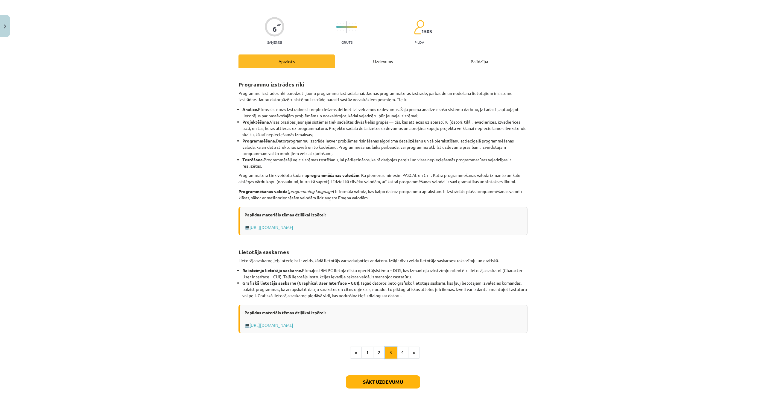
scroll to position [0, 0]
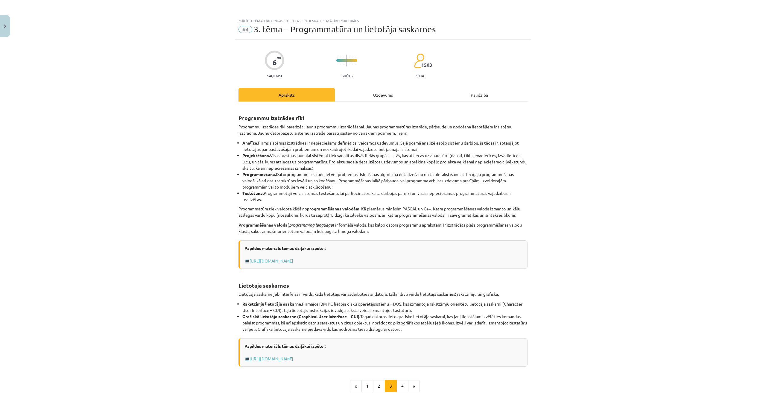
drag, startPoint x: 362, startPoint y: 99, endPoint x: 355, endPoint y: 101, distance: 7.6
click at [362, 99] on div "Uzdevums" at bounding box center [383, 94] width 96 height 13
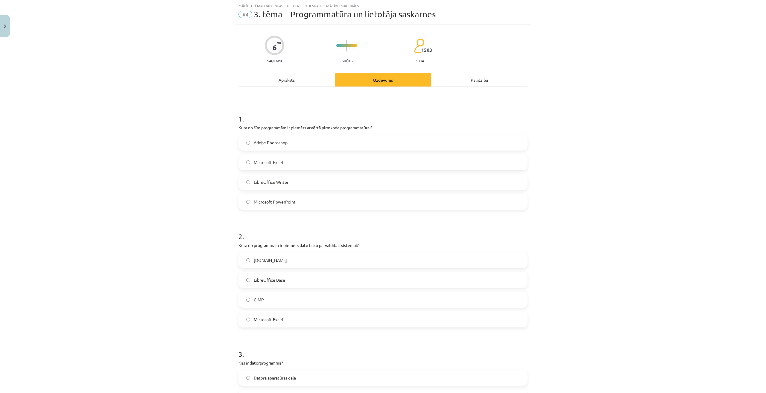
click at [299, 83] on div "Apraksts" at bounding box center [286, 79] width 96 height 13
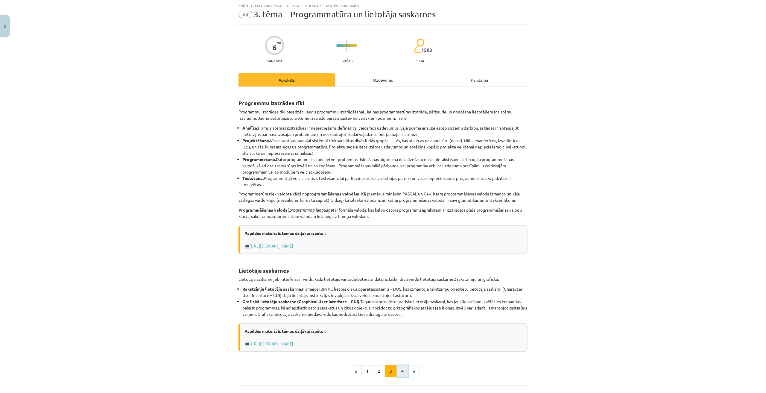
click at [400, 285] on button "4" at bounding box center [402, 371] width 12 height 12
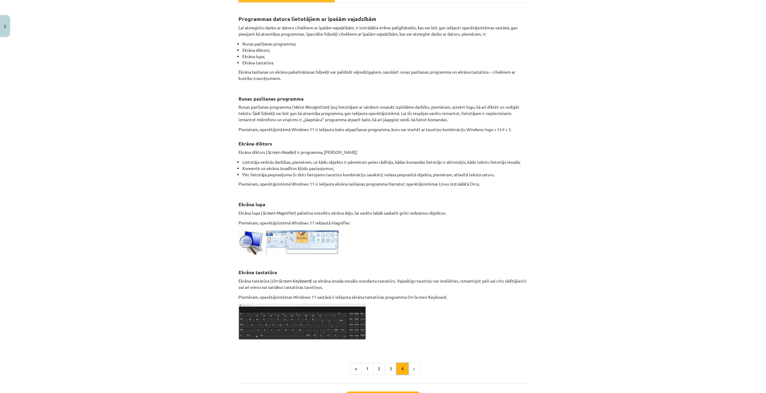
scroll to position [148, 0]
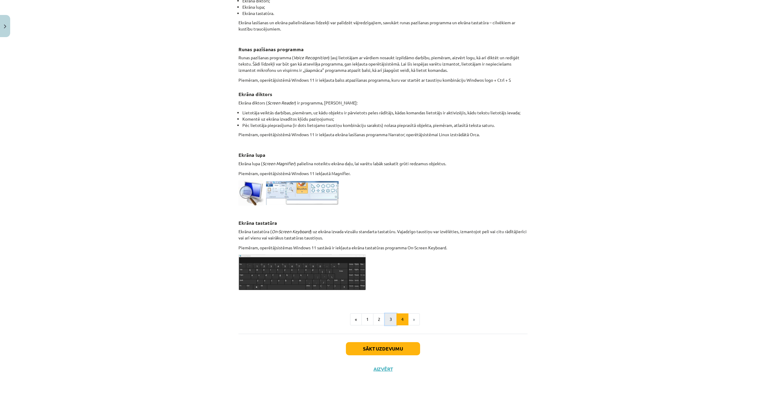
click at [387, 285] on button "3" at bounding box center [391, 319] width 12 height 12
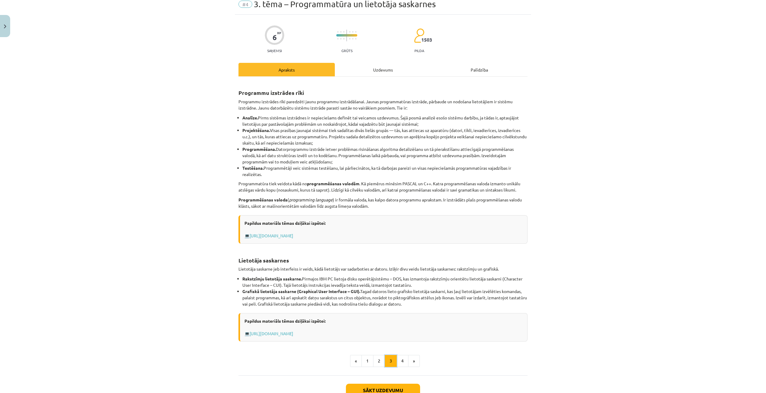
scroll to position [0, 0]
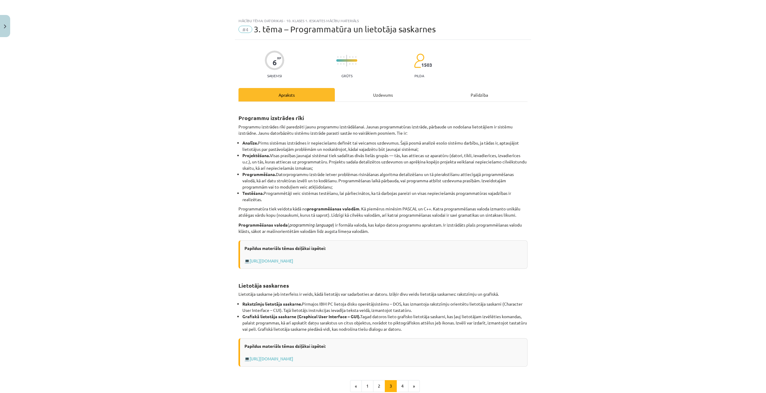
click at [355, 89] on div "Uzdevums" at bounding box center [383, 94] width 96 height 13
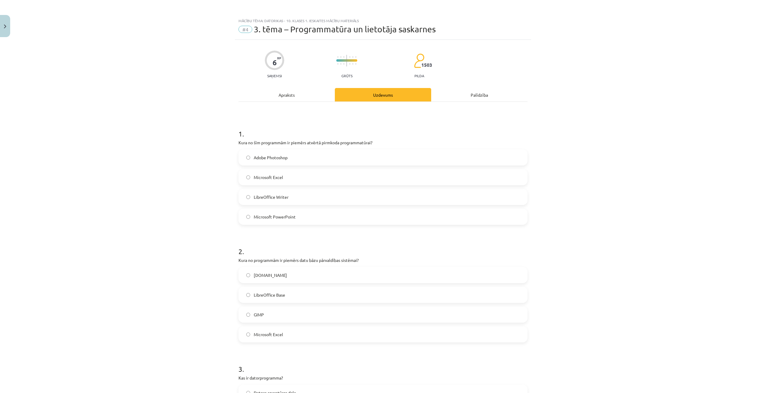
scroll to position [15, 0]
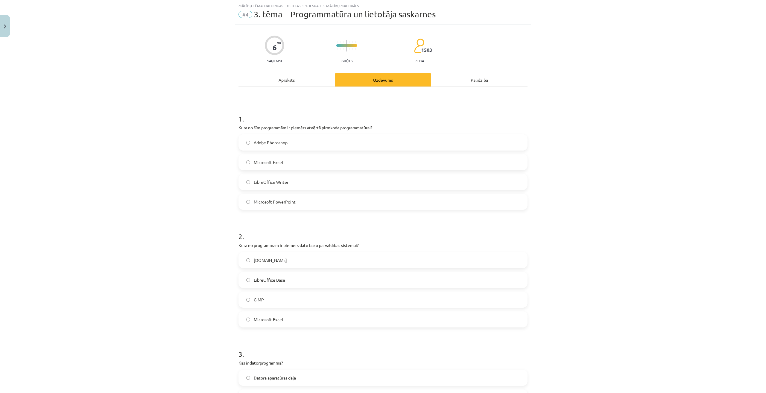
drag, startPoint x: 282, startPoint y: 321, endPoint x: 203, endPoint y: 257, distance: 101.8
click at [203, 257] on div "Mācību tēma: Datorikas - 10. klases 1. ieskaites mācību materiāls #4 3. tēma – …" at bounding box center [383, 196] width 766 height 393
drag, startPoint x: 278, startPoint y: 258, endPoint x: 252, endPoint y: 263, distance: 26.0
click at [252, 263] on label "Paint.net" at bounding box center [383, 260] width 288 height 15
drag, startPoint x: 288, startPoint y: 275, endPoint x: 252, endPoint y: 283, distance: 37.4
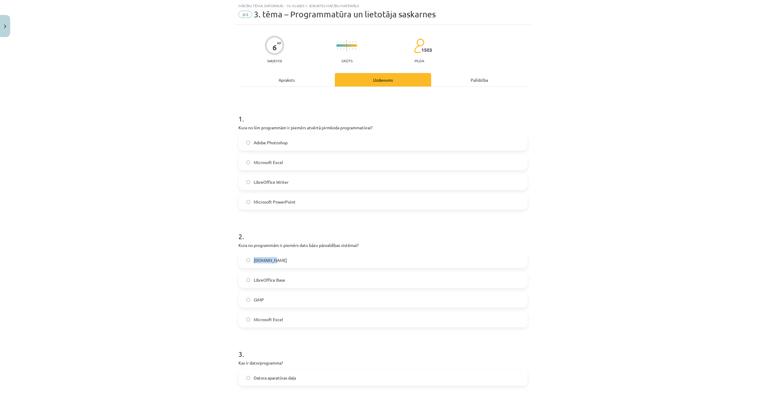
click at [252, 283] on label "LibreOffice Base" at bounding box center [383, 279] width 288 height 15
drag, startPoint x: 275, startPoint y: 299, endPoint x: 260, endPoint y: 300, distance: 15.6
drag, startPoint x: 260, startPoint y: 300, endPoint x: 278, endPoint y: 291, distance: 20.2
click at [278, 285] on div "Paint.net LibreOffice Base GIMP Microsoft Excel" at bounding box center [382, 289] width 289 height 75
drag, startPoint x: 271, startPoint y: 298, endPoint x: 251, endPoint y: 299, distance: 19.4
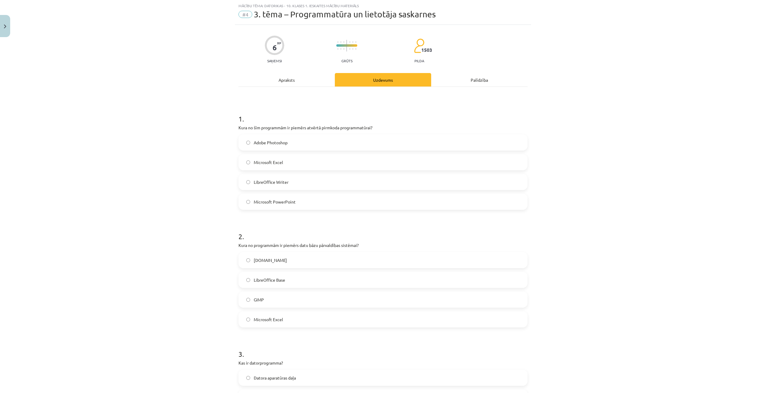
click at [251, 285] on label "GIMP" at bounding box center [383, 299] width 288 height 15
drag, startPoint x: 252, startPoint y: 299, endPoint x: 263, endPoint y: 299, distance: 10.5
click at [263, 285] on label "GIMP" at bounding box center [383, 299] width 288 height 15
drag, startPoint x: 256, startPoint y: 299, endPoint x: 265, endPoint y: 304, distance: 10.0
click at [266, 285] on label "GIMP" at bounding box center [383, 299] width 288 height 15
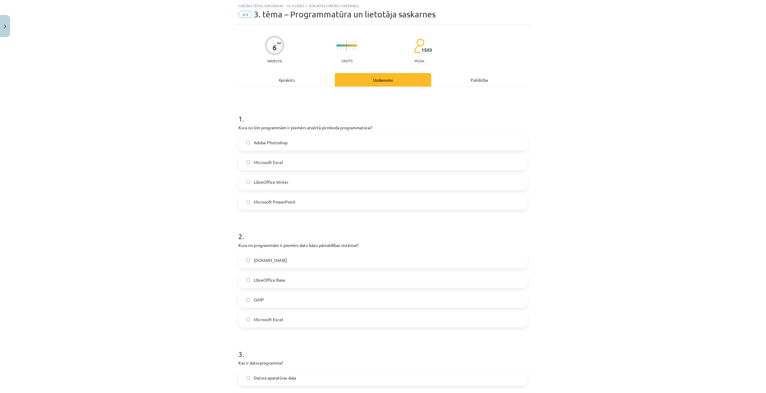
drag, startPoint x: 264, startPoint y: 299, endPoint x: 249, endPoint y: 302, distance: 15.7
click at [249, 285] on label "GIMP" at bounding box center [383, 299] width 288 height 15
click at [271, 277] on span "LibreOffice Base" at bounding box center [269, 280] width 31 height 6
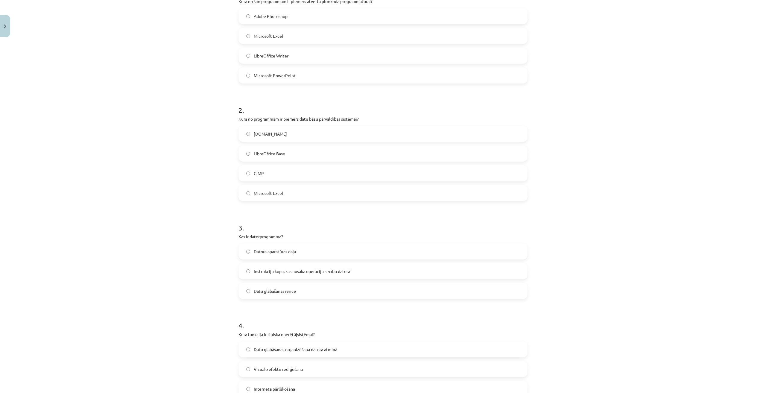
scroll to position [105, 0]
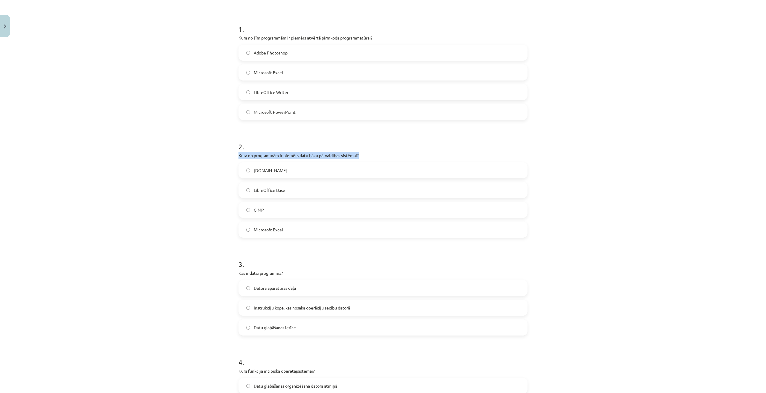
drag, startPoint x: 346, startPoint y: 152, endPoint x: 229, endPoint y: 156, distance: 117.1
click at [229, 156] on div "Mācību tēma: Datorikas - 10. klases 1. ieskaites mācību materiāls #4 3. tēma – …" at bounding box center [383, 196] width 766 height 393
drag, startPoint x: 279, startPoint y: 171, endPoint x: 250, endPoint y: 171, distance: 28.7
click at [250, 171] on label "Paint.net" at bounding box center [383, 170] width 288 height 15
drag, startPoint x: 290, startPoint y: 227, endPoint x: 251, endPoint y: 235, distance: 40.0
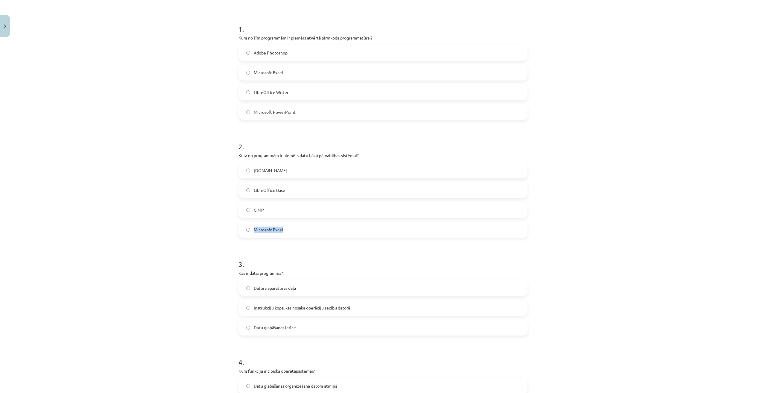
click at [251, 235] on label "Microsoft Excel" at bounding box center [383, 229] width 288 height 15
drag, startPoint x: 265, startPoint y: 210, endPoint x: 251, endPoint y: 212, distance: 14.0
click at [251, 212] on label "GIMP" at bounding box center [383, 209] width 288 height 15
drag, startPoint x: 292, startPoint y: 189, endPoint x: 251, endPoint y: 193, distance: 41.1
click at [251, 193] on label "LibreOffice Base" at bounding box center [383, 190] width 288 height 15
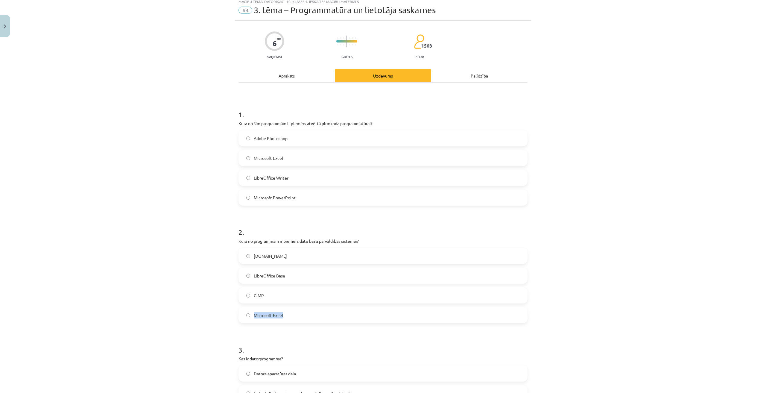
scroll to position [0, 0]
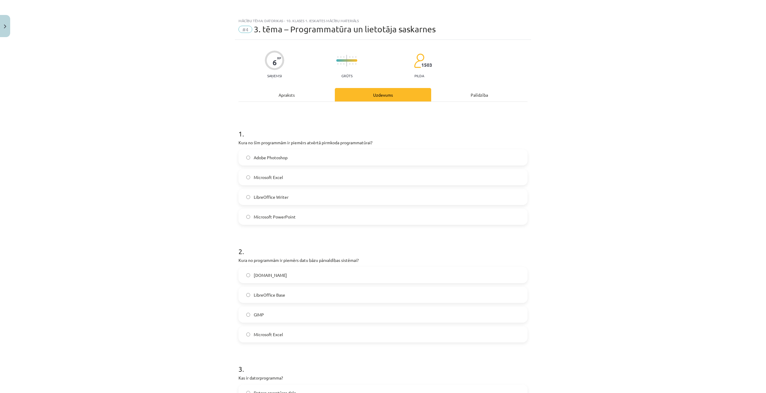
click at [291, 97] on div "Apraksts" at bounding box center [286, 94] width 96 height 13
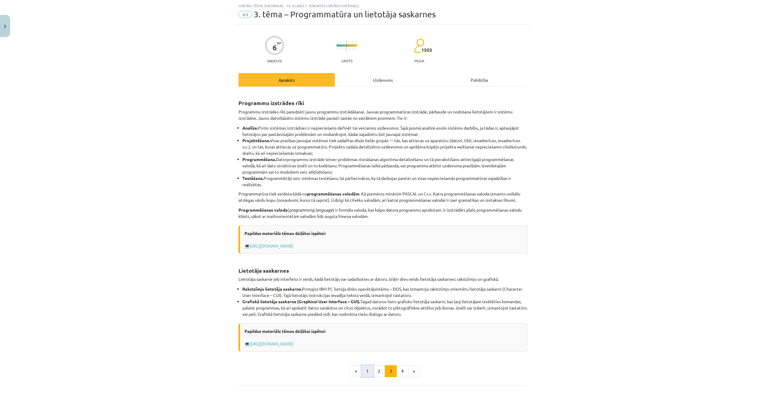
click at [361, 285] on button "1" at bounding box center [367, 371] width 12 height 12
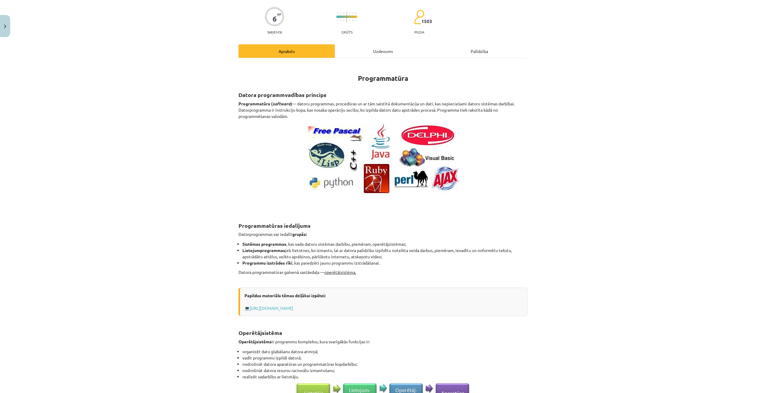
scroll to position [68, 0]
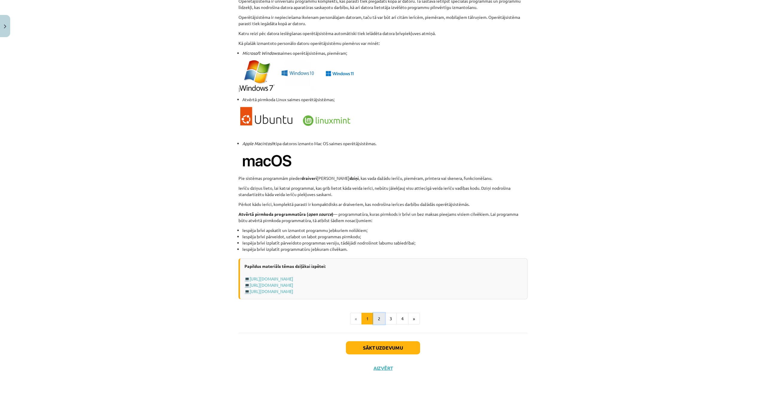
click at [381, 285] on button "2" at bounding box center [379, 319] width 12 height 12
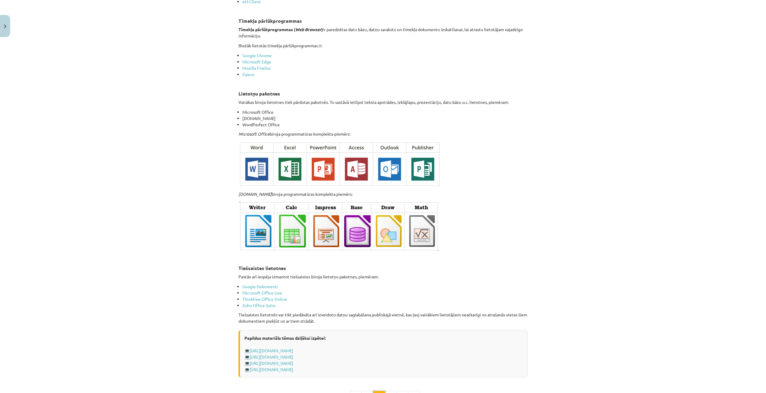
scroll to position [778, 0]
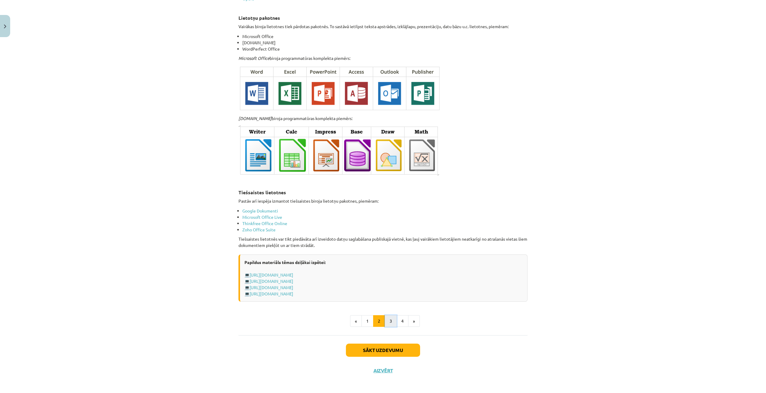
click at [387, 285] on button "3" at bounding box center [391, 321] width 12 height 12
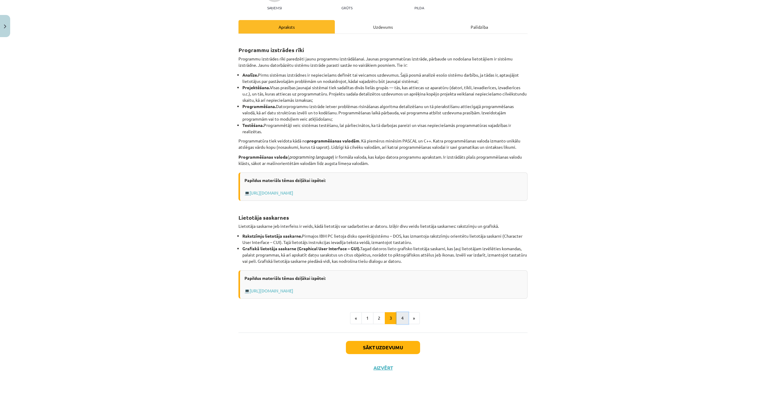
click at [400, 285] on button "4" at bounding box center [402, 318] width 12 height 12
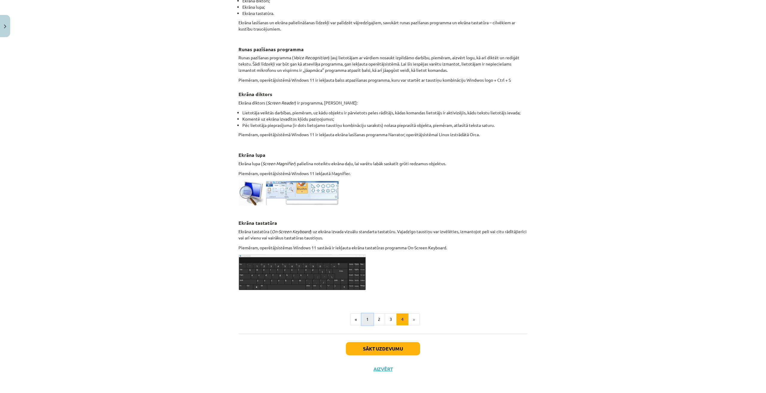
click at [364, 285] on button "1" at bounding box center [367, 319] width 12 height 12
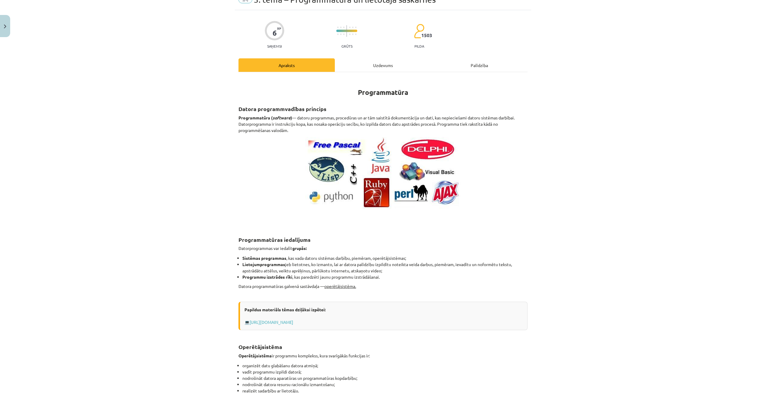
scroll to position [0, 0]
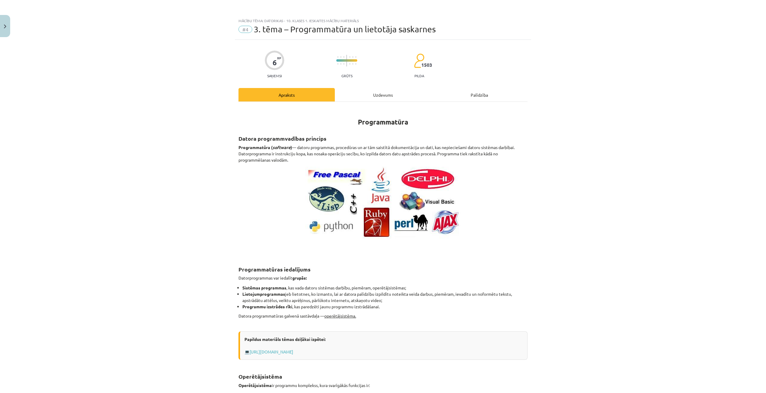
click at [369, 96] on div "Uzdevums" at bounding box center [383, 94] width 96 height 13
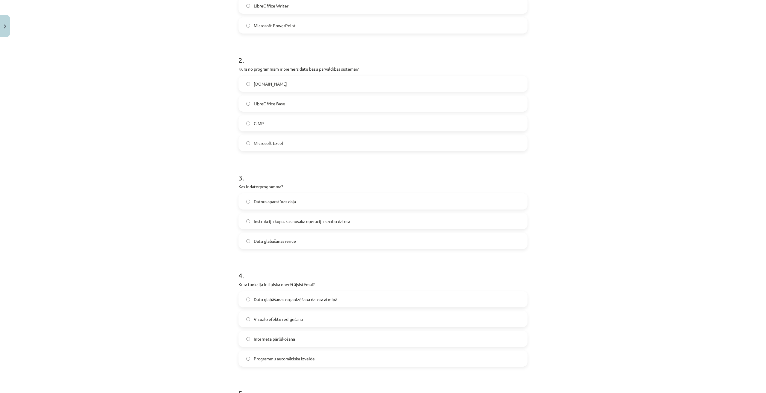
scroll to position [194, 0]
click at [264, 198] on span "Datora aparatūras daļa" at bounding box center [275, 198] width 42 height 6
drag, startPoint x: 272, startPoint y: 181, endPoint x: 230, endPoint y: 185, distance: 41.7
click at [230, 185] on div "Mācību tēma: Datorikas - 10. klases 1. ieskaites mācību materiāls #4 3. tēma – …" at bounding box center [383, 196] width 766 height 393
drag, startPoint x: 299, startPoint y: 194, endPoint x: 251, endPoint y: 198, distance: 48.6
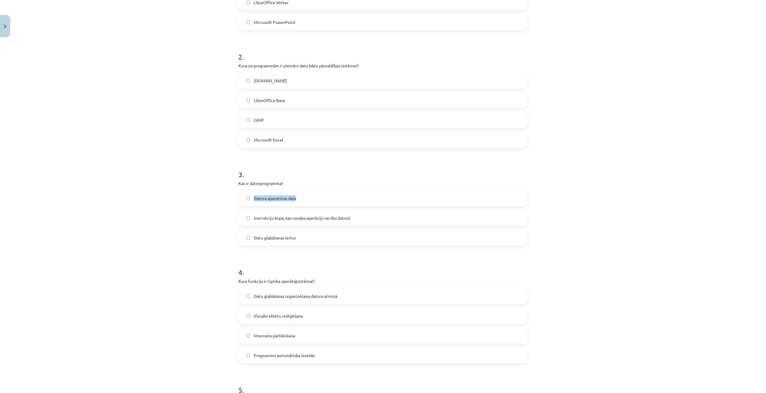
click at [251, 198] on label "Datora aparatūras daļa" at bounding box center [383, 198] width 288 height 15
drag, startPoint x: 353, startPoint y: 217, endPoint x: 252, endPoint y: 220, distance: 100.6
click at [252, 220] on label "Instrukciju kopa, kas nosaka operāciju secību datorā" at bounding box center [383, 217] width 288 height 15
drag, startPoint x: 258, startPoint y: 219, endPoint x: 191, endPoint y: 236, distance: 69.6
click at [268, 222] on label "Instrukciju kopa, kas nosaka operāciju secību datorā" at bounding box center [383, 217] width 288 height 15
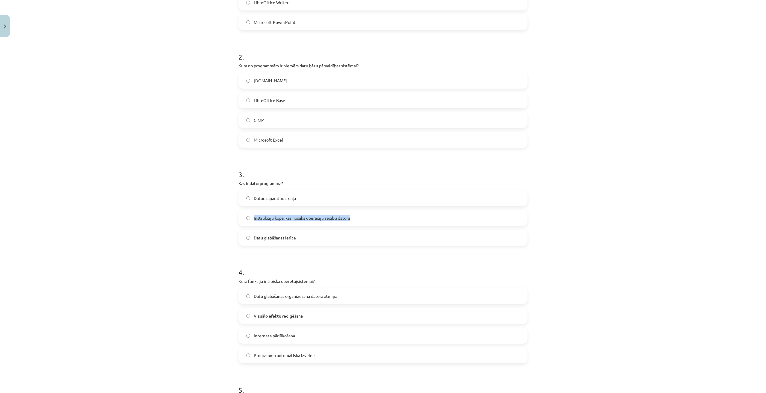
drag, startPoint x: 359, startPoint y: 216, endPoint x: 251, endPoint y: 220, distance: 108.7
click at [250, 220] on label "Instrukciju kopa, kas nosaka operāciju secību datorā" at bounding box center [383, 217] width 288 height 15
drag, startPoint x: 266, startPoint y: 219, endPoint x: 277, endPoint y: 223, distance: 12.2
click at [276, 222] on label "Instrukciju kopa, kas nosaka operāciju secību datorā" at bounding box center [383, 217] width 288 height 15
drag, startPoint x: 363, startPoint y: 223, endPoint x: 247, endPoint y: 221, distance: 116.4
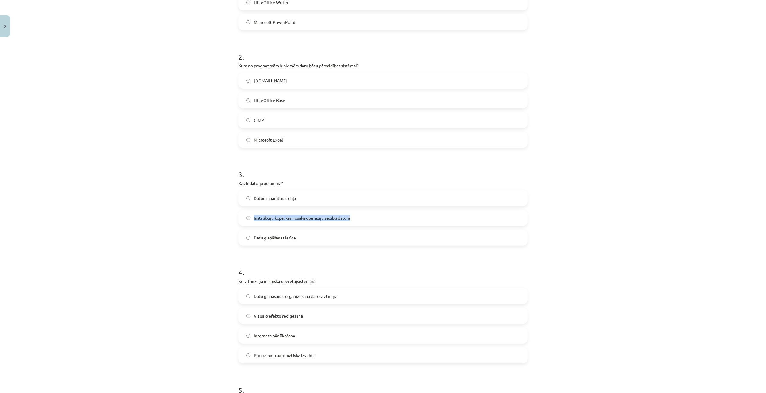
click at [247, 221] on label "Instrukciju kopa, kas nosaka operāciju secību datorā" at bounding box center [383, 217] width 288 height 15
drag, startPoint x: 306, startPoint y: 239, endPoint x: 263, endPoint y: 235, distance: 43.2
click at [250, 241] on label "Datu glabāšanas ierīce" at bounding box center [383, 237] width 288 height 15
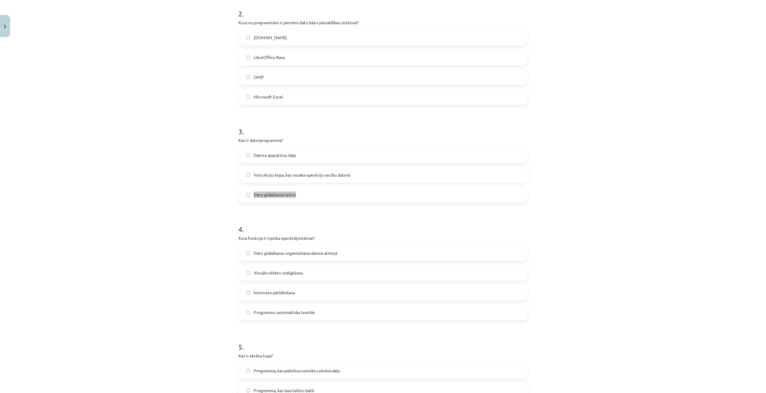
scroll to position [284, 0]
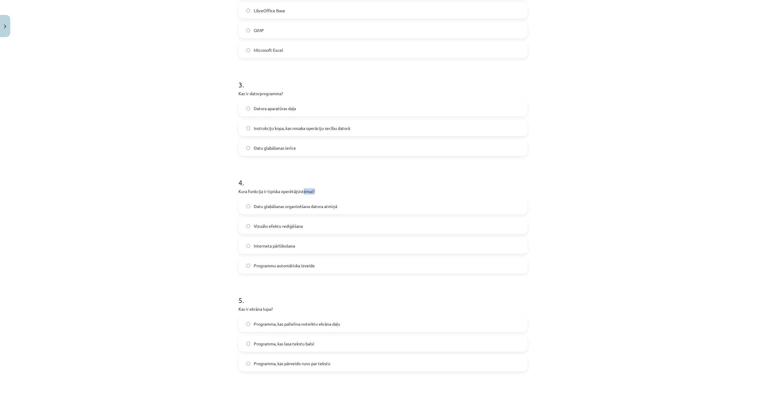
drag, startPoint x: 326, startPoint y: 191, endPoint x: 301, endPoint y: 192, distance: 24.9
click at [301, 192] on p "Kura funkcija ir tipiska operētājsistēmai?" at bounding box center [382, 191] width 289 height 6
click at [368, 237] on div "Datu glabāšanas organizēšana datora atmiņā Vizuālo efektu rediģēšana Interneta …" at bounding box center [382, 235] width 289 height 75
drag, startPoint x: 320, startPoint y: 188, endPoint x: 232, endPoint y: 191, distance: 87.1
click at [231, 191] on div "Mācību tēma: Datorikas - 10. klases 1. ieskaites mācību materiāls #4 3. tēma – …" at bounding box center [383, 196] width 766 height 393
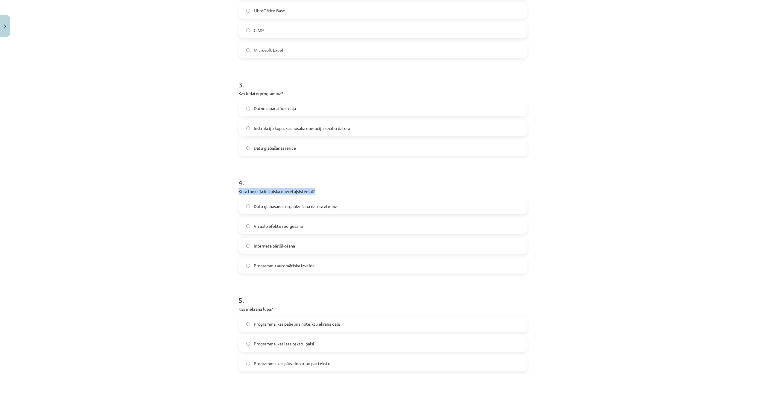
drag, startPoint x: 263, startPoint y: 196, endPoint x: 241, endPoint y: 190, distance: 22.2
click at [225, 189] on div "Mācību tēma: Datorikas - 10. klases 1. ieskaites mācību materiāls #4 3. tēma – …" at bounding box center [383, 196] width 766 height 393
drag, startPoint x: 349, startPoint y: 204, endPoint x: 251, endPoint y: 206, distance: 98.1
click at [251, 206] on label "Datu glabāšanas organizēšana datora atmiņā" at bounding box center [383, 206] width 288 height 15
drag, startPoint x: 285, startPoint y: 224, endPoint x: 251, endPoint y: 225, distance: 34.1
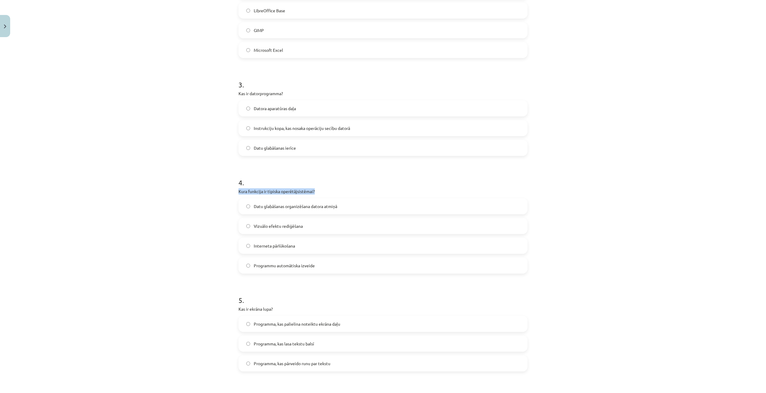
click at [251, 225] on label "Vizuālo efektu rediģēšana" at bounding box center [383, 225] width 288 height 15
drag, startPoint x: 305, startPoint y: 247, endPoint x: 250, endPoint y: 248, distance: 55.1
click at [250, 248] on label "Interneta pārlūkošana" at bounding box center [383, 245] width 288 height 15
drag, startPoint x: 316, startPoint y: 265, endPoint x: 248, endPoint y: 270, distance: 68.4
click at [248, 270] on label "Programmu automātiska izveide" at bounding box center [383, 265] width 288 height 15
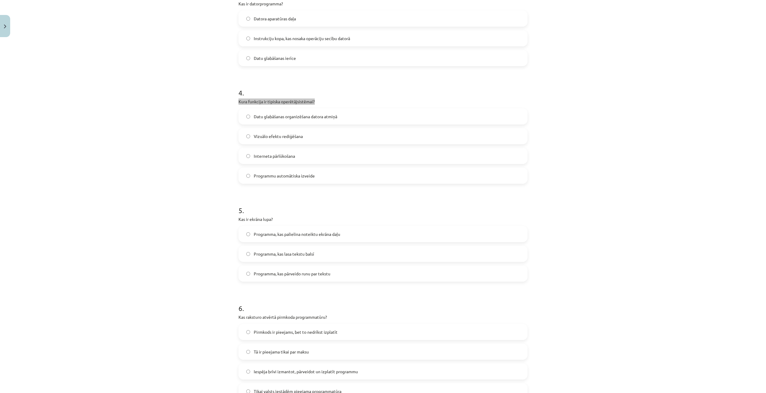
scroll to position [404, 0]
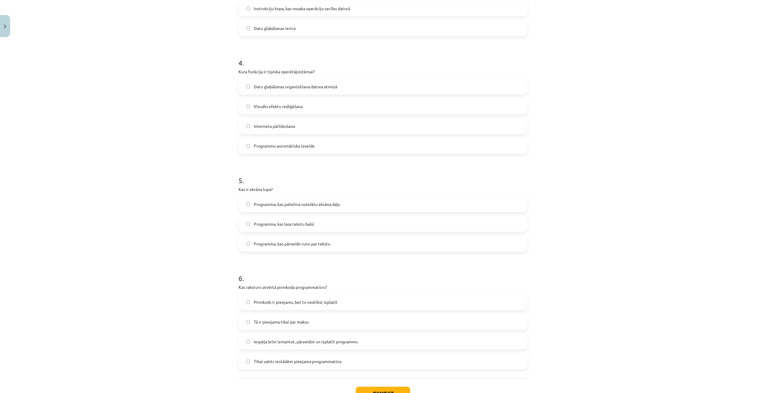
click at [275, 206] on span "Programma, kas palielina noteiktu ekrāna daļu" at bounding box center [297, 204] width 86 height 6
drag, startPoint x: 284, startPoint y: 186, endPoint x: 218, endPoint y: 191, distance: 66.3
click at [217, 191] on div "Mācību tēma: Datorikas - 10. klases 1. ieskaites mācību materiāls #4 3. tēma – …" at bounding box center [383, 196] width 766 height 393
drag, startPoint x: 359, startPoint y: 200, endPoint x: 242, endPoint y: 204, distance: 117.3
click at [242, 204] on label "Programma, kas palielina noteiktu ekrāna daļu" at bounding box center [383, 204] width 288 height 15
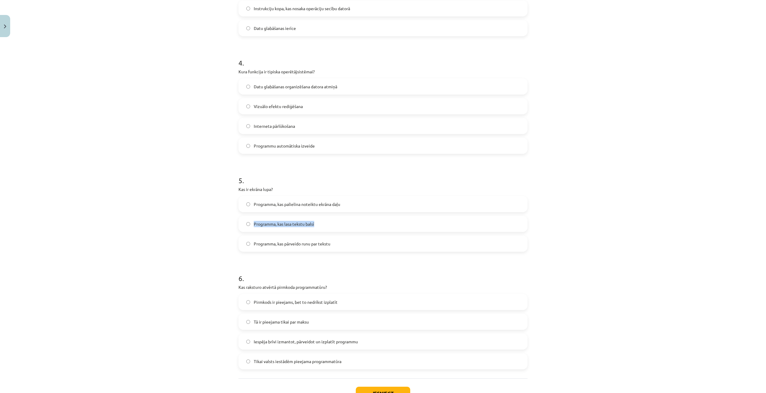
drag, startPoint x: 318, startPoint y: 224, endPoint x: 251, endPoint y: 226, distance: 67.4
click at [251, 226] on label "Programma, kas lasa tekstu balsī" at bounding box center [383, 223] width 288 height 15
drag, startPoint x: 339, startPoint y: 241, endPoint x: 248, endPoint y: 246, distance: 91.1
click at [248, 246] on label "Programma, kas pārveido runu par tekstu" at bounding box center [383, 243] width 288 height 15
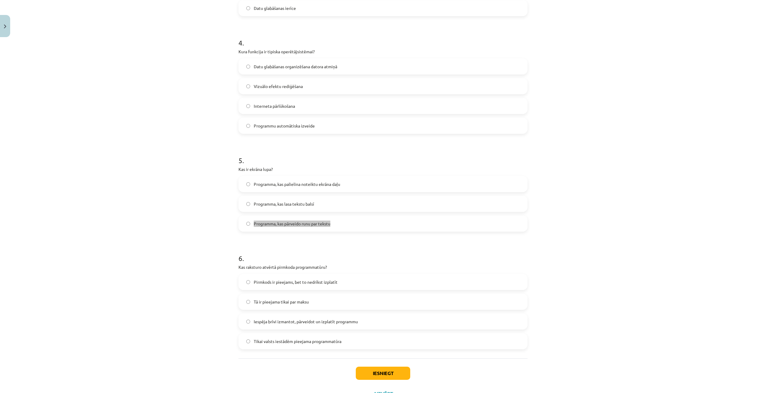
scroll to position [450, 0]
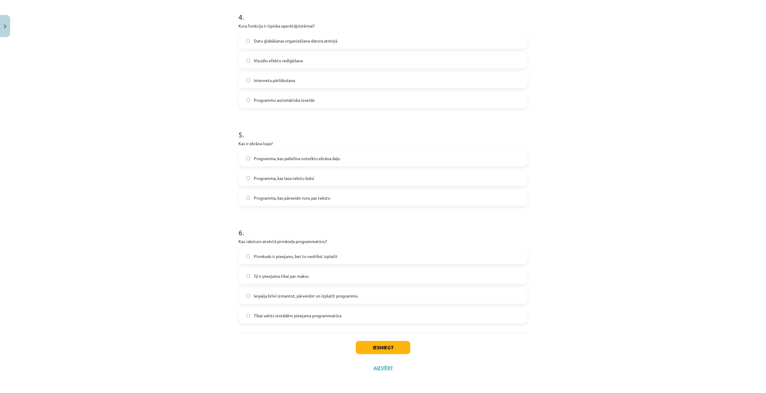
click at [307, 285] on span "Iespēja brīvi izmantot, pārveidot un izplatīt programmu" at bounding box center [306, 296] width 104 height 6
click at [345, 253] on label "Pirmkods ir pieejams, bet to nedrīkst izplatīt" at bounding box center [383, 256] width 288 height 15
drag, startPoint x: 341, startPoint y: 241, endPoint x: 235, endPoint y: 246, distance: 106.3
click at [273, 285] on span "Iespēja brīvi izmantot, pārveidot un izplatīt programmu" at bounding box center [306, 296] width 104 height 6
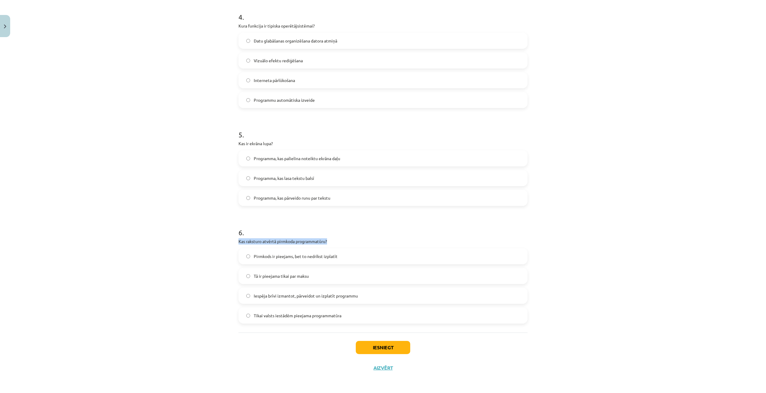
drag, startPoint x: 333, startPoint y: 239, endPoint x: 218, endPoint y: 242, distance: 114.6
click at [218, 242] on div "Mācību tēma: Datorikas - 10. klases 1. ieskaites mācību materiāls #4 3. tēma – …" at bounding box center [383, 196] width 766 height 393
drag, startPoint x: 353, startPoint y: 253, endPoint x: 251, endPoint y: 255, distance: 101.7
click at [251, 255] on label "Pirmkods ir pieejams, bet to nedrīkst izplatīt" at bounding box center [383, 256] width 288 height 15
click at [246, 277] on label "Tā ir pieejama tikai par maksu" at bounding box center [383, 275] width 288 height 15
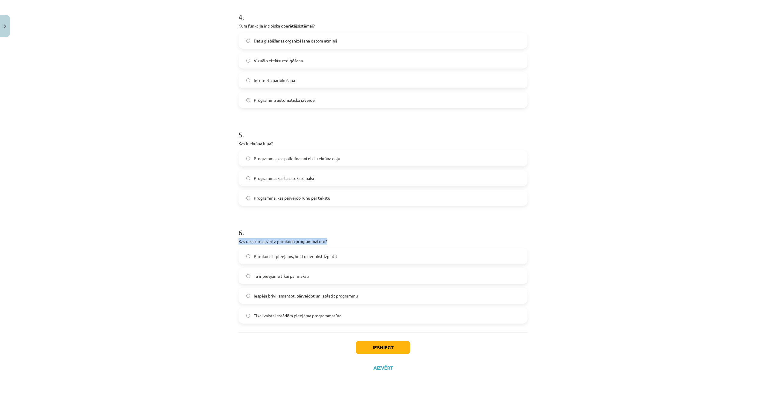
drag, startPoint x: 390, startPoint y: 289, endPoint x: 250, endPoint y: 291, distance: 140.3
click at [250, 285] on label "Iespēja brīvi izmantot, pārveidot un izplatīt programmu" at bounding box center [383, 295] width 288 height 15
click at [246, 285] on label "Tikai valsts iestādēm pieejama programmatūra" at bounding box center [383, 315] width 288 height 15
click at [394, 285] on button "Iesniegt" at bounding box center [383, 347] width 54 height 13
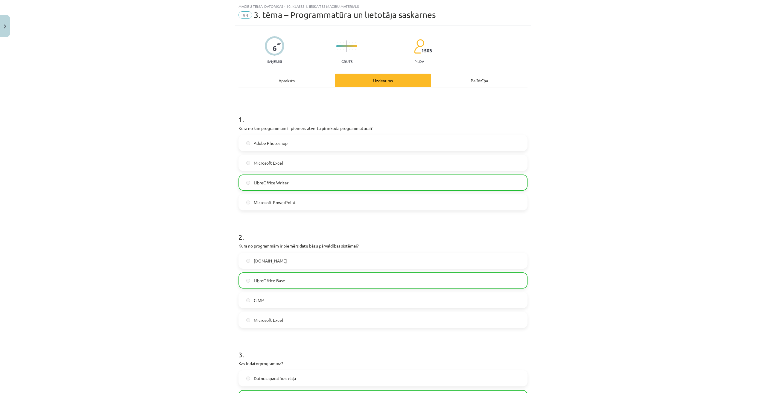
scroll to position [0, 0]
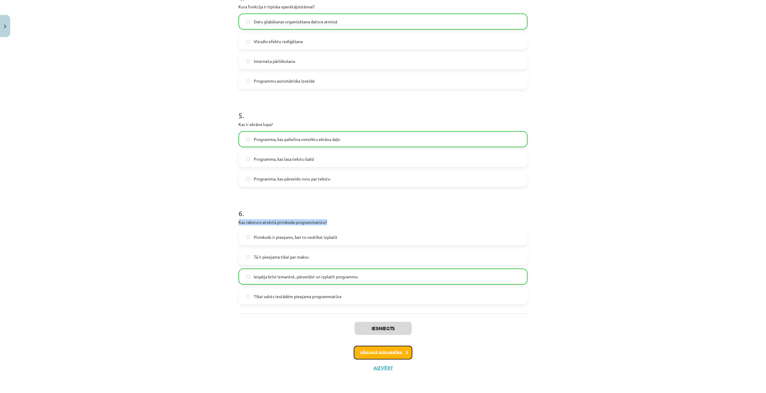
click at [395, 285] on button "Nākamā nodarbība" at bounding box center [383, 353] width 59 height 14
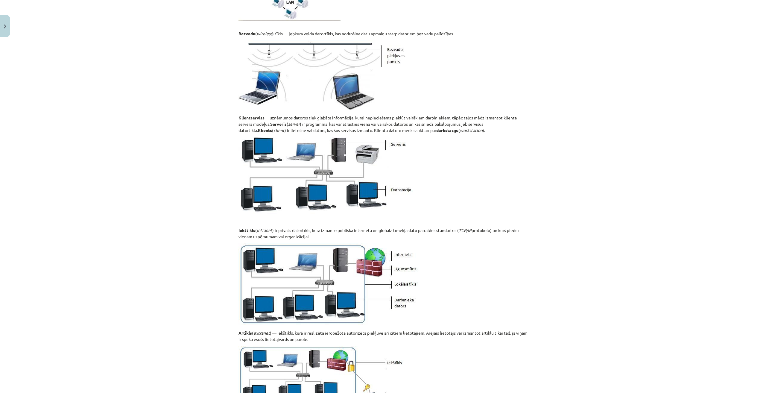
scroll to position [539, 0]
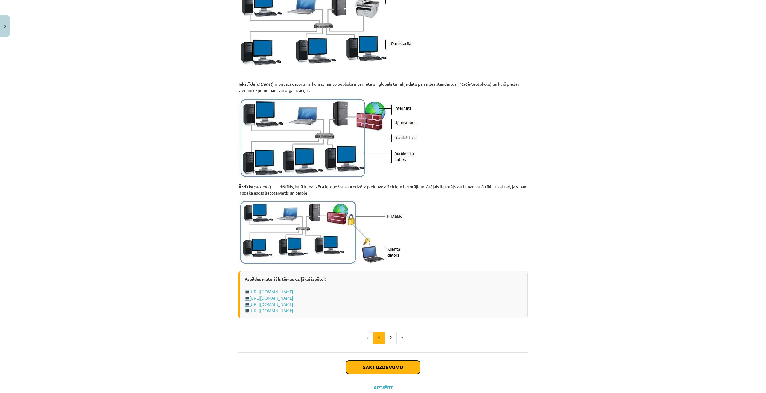
click at [394, 285] on button "Sākt uzdevumu" at bounding box center [383, 367] width 74 height 13
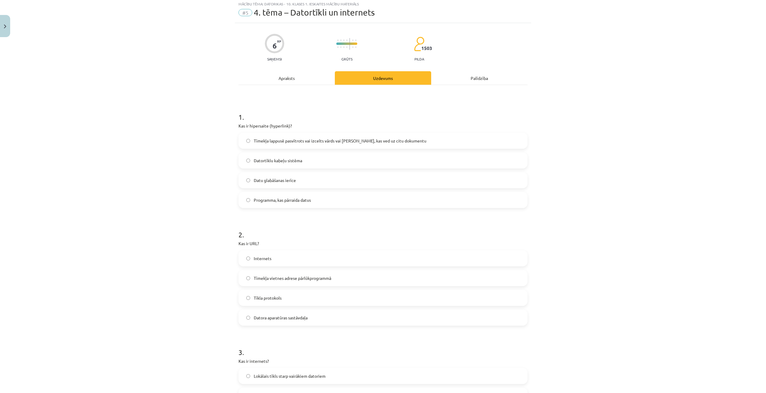
scroll to position [15, 0]
click at [300, 80] on div "Apraksts" at bounding box center [286, 79] width 96 height 13
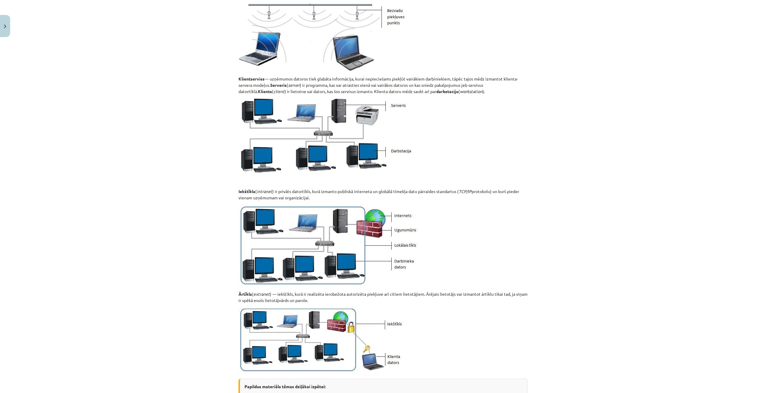
scroll to position [464, 0]
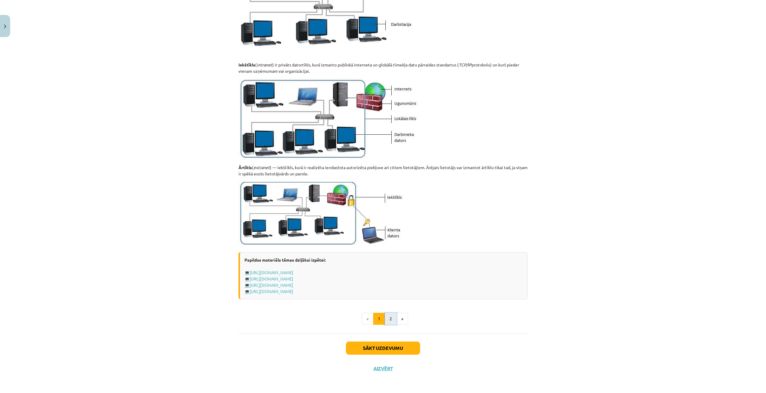
click at [389, 285] on button "2" at bounding box center [391, 319] width 12 height 12
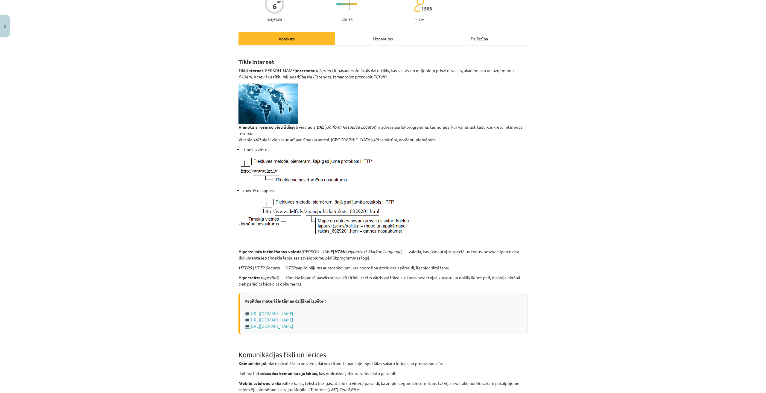
scroll to position [0, 0]
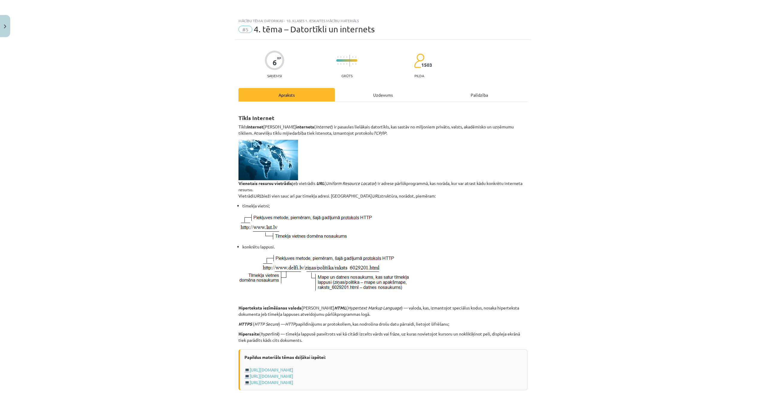
click at [372, 97] on div "Uzdevums" at bounding box center [383, 94] width 96 height 13
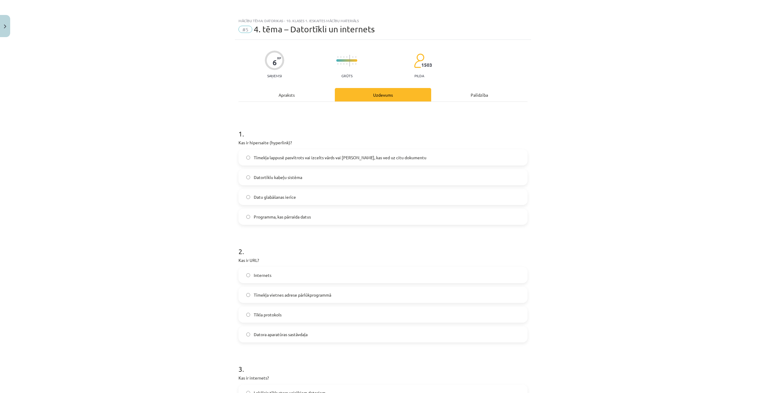
scroll to position [15, 0]
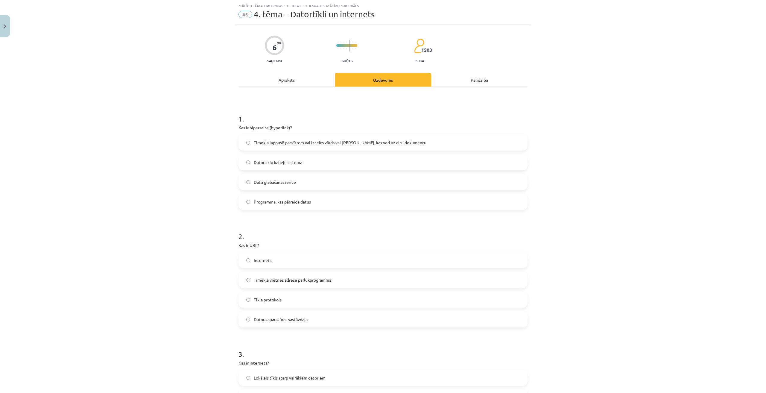
click at [299, 81] on div "Apraksts" at bounding box center [286, 79] width 96 height 13
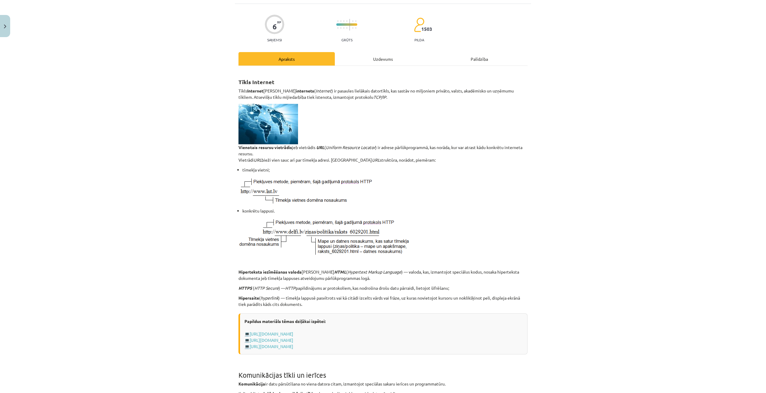
scroll to position [45, 0]
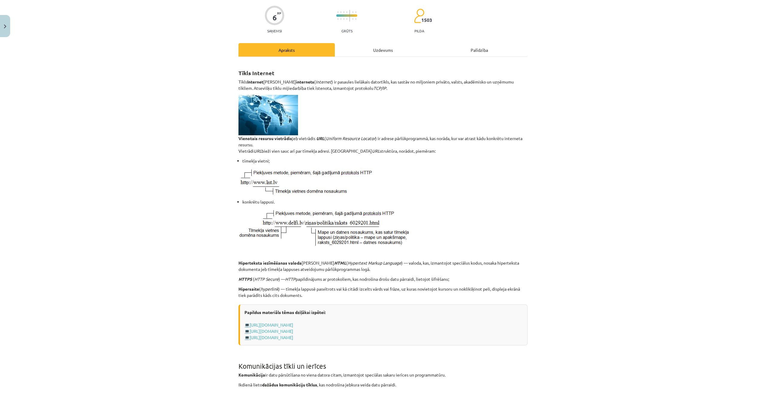
click at [380, 47] on div "Uzdevums" at bounding box center [383, 49] width 96 height 13
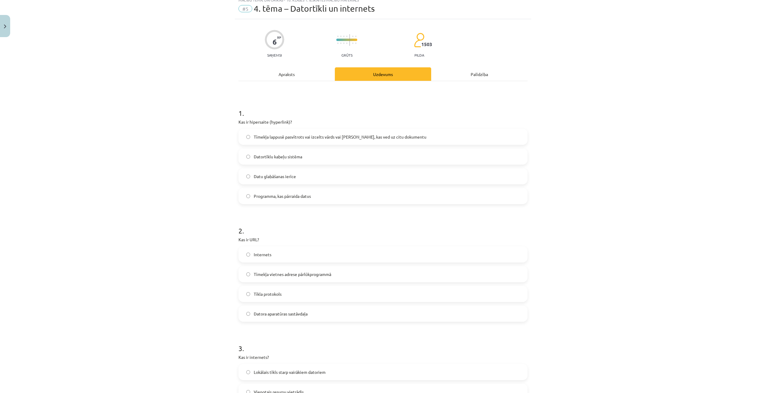
scroll to position [15, 0]
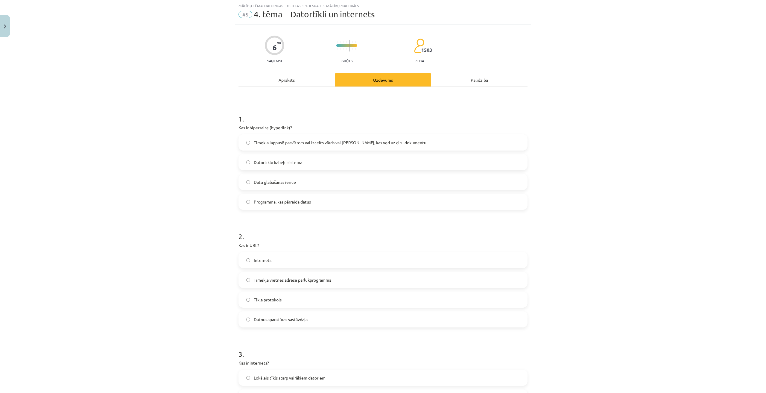
click at [276, 144] on span "Tīmekļa lappusē pasvītrots vai izcelts vārds vai frāze, kas ved uz citu dokumen…" at bounding box center [340, 142] width 173 height 6
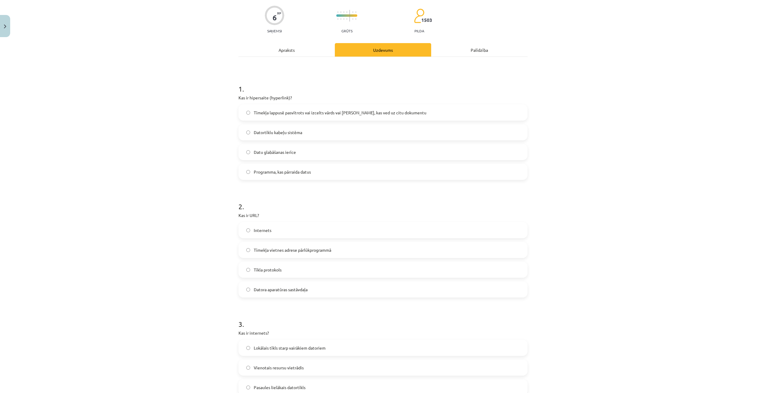
click at [295, 51] on div "Apraksts" at bounding box center [286, 49] width 96 height 13
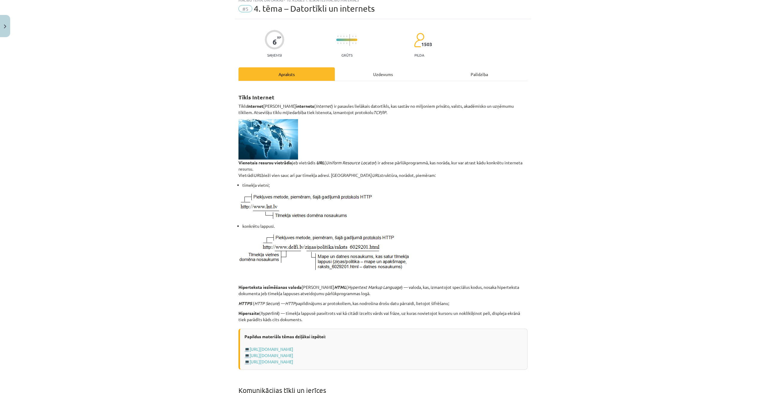
scroll to position [15, 0]
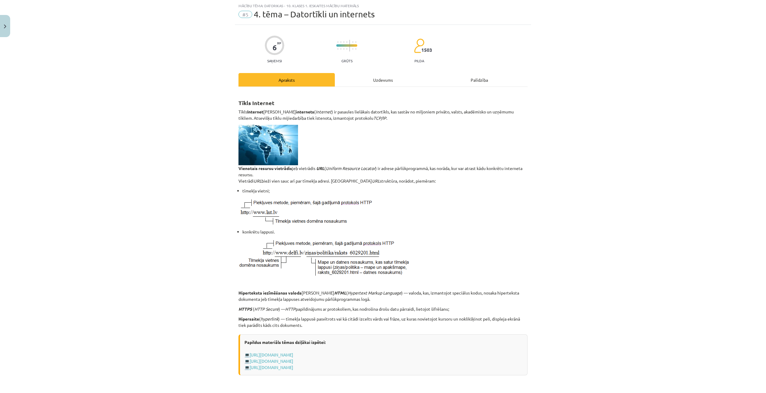
click at [384, 83] on div "Uzdevums" at bounding box center [383, 79] width 96 height 13
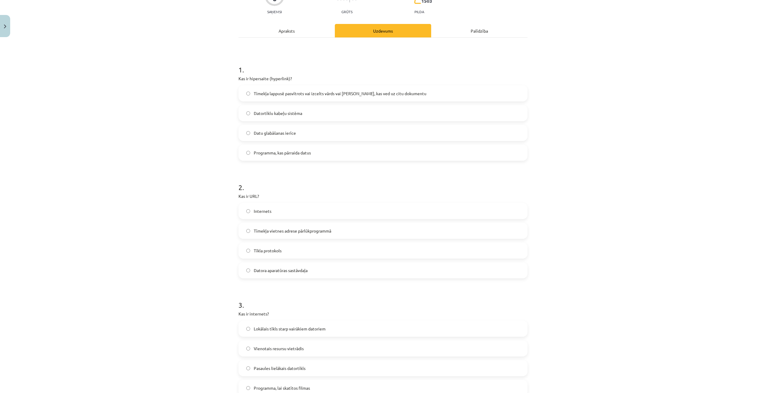
scroll to position [75, 0]
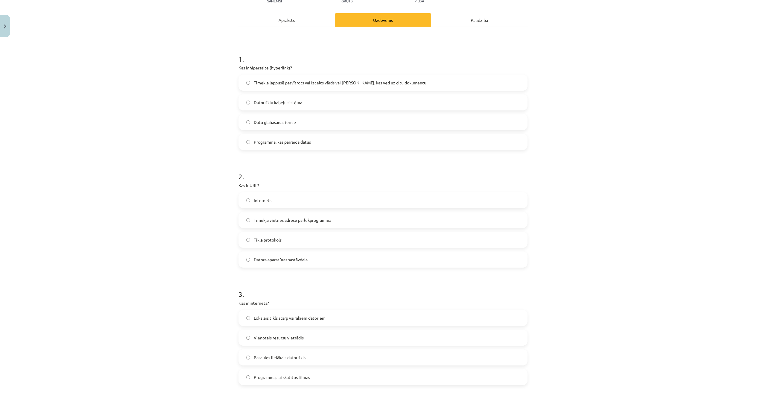
click at [313, 220] on span "Tīmekļa vietnes adrese pārlūkprogrammā" at bounding box center [292, 220] width 77 height 6
click at [291, 20] on div "Apraksts" at bounding box center [286, 19] width 96 height 13
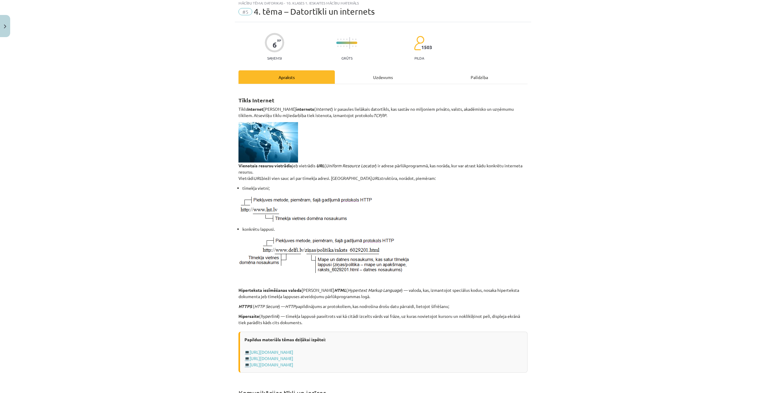
scroll to position [15, 0]
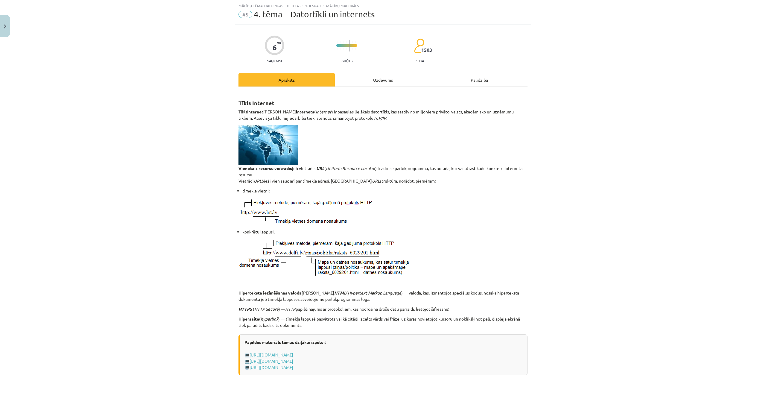
click at [377, 85] on div "Uzdevums" at bounding box center [383, 79] width 96 height 13
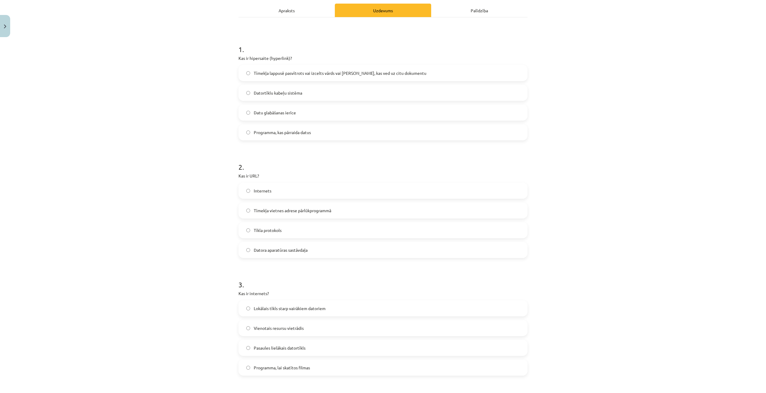
scroll to position [0, 0]
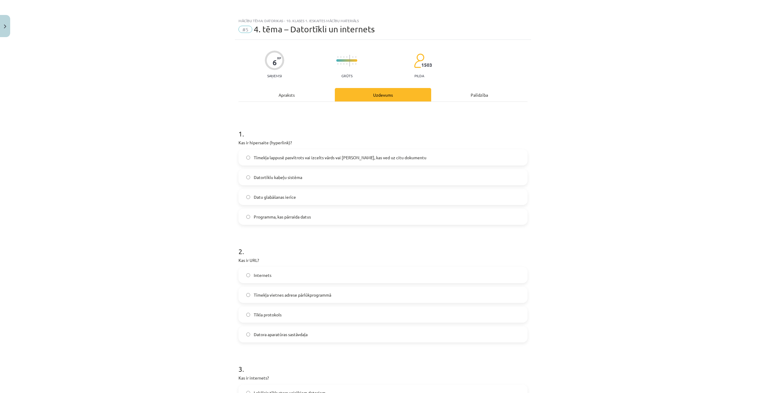
click at [292, 99] on div "Apraksts" at bounding box center [286, 94] width 96 height 13
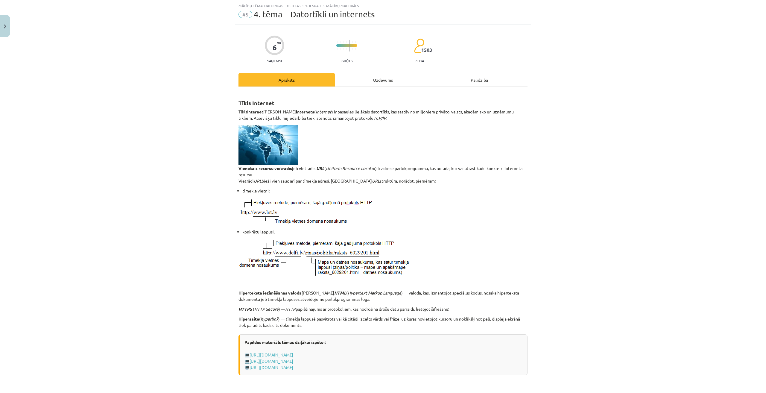
click at [390, 77] on div "Uzdevums" at bounding box center [383, 79] width 96 height 13
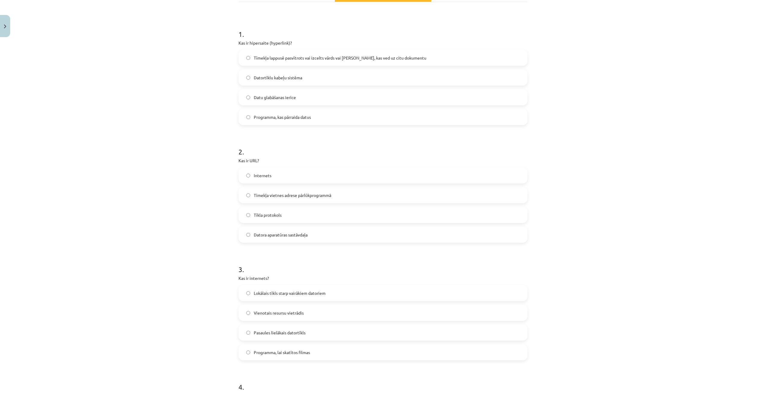
scroll to position [105, 0]
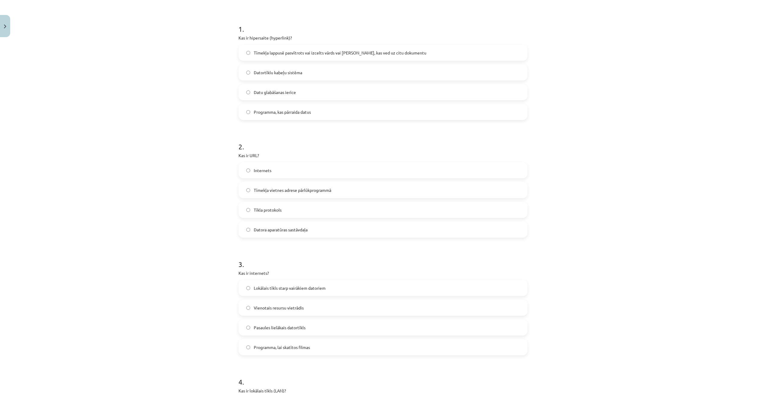
click at [279, 285] on span "Pasaules lielākais datortīkls" at bounding box center [280, 327] width 52 height 6
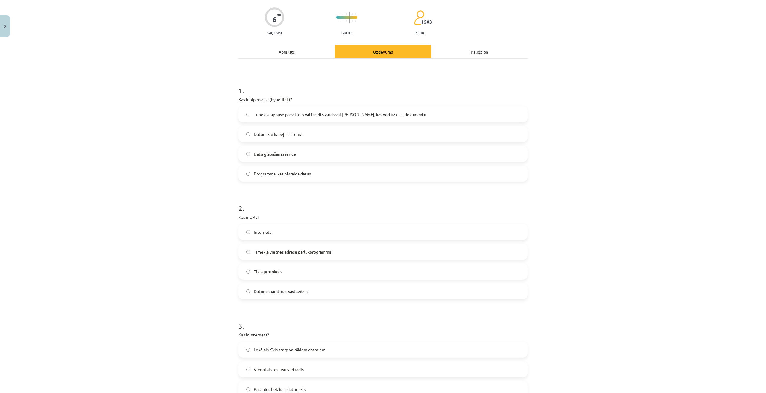
scroll to position [0, 0]
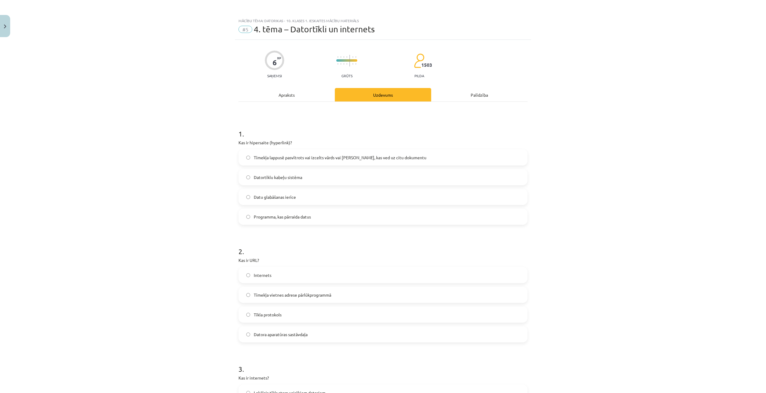
click at [319, 94] on div "Apraksts" at bounding box center [286, 94] width 96 height 13
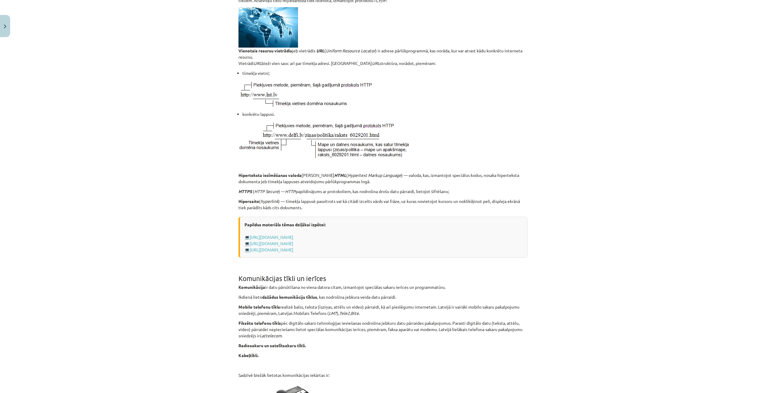
scroll to position [43, 0]
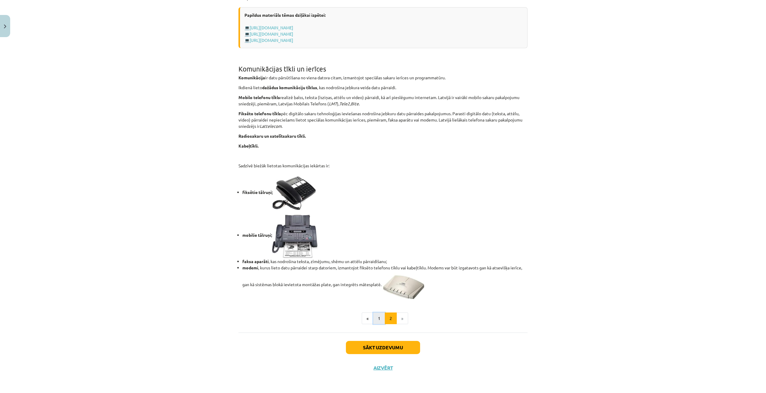
click at [375, 285] on button "1" at bounding box center [379, 318] width 12 height 12
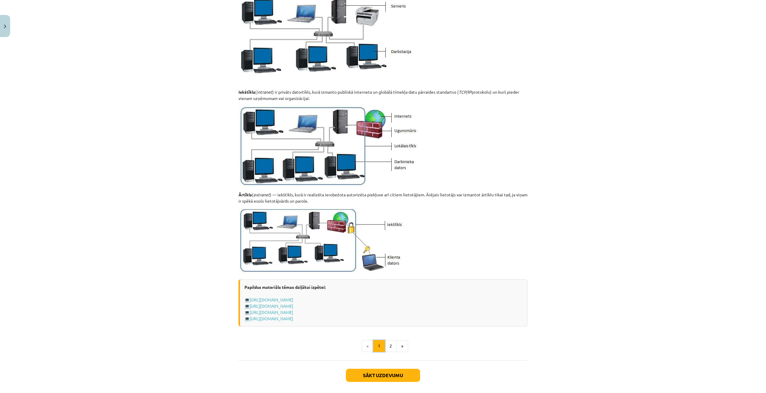
scroll to position [556, 0]
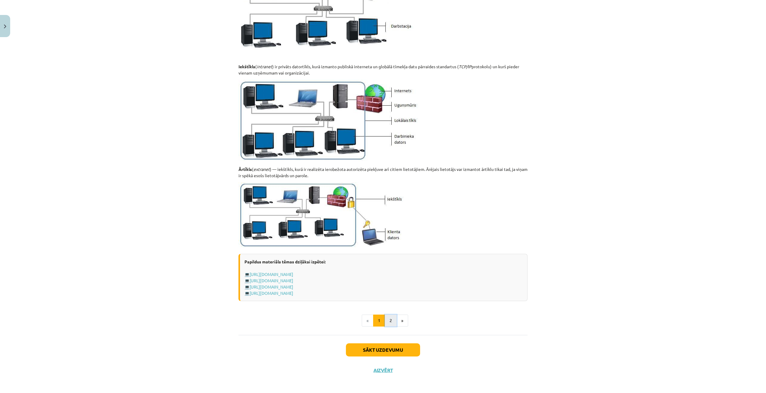
click at [394, 285] on button "2" at bounding box center [391, 320] width 12 height 12
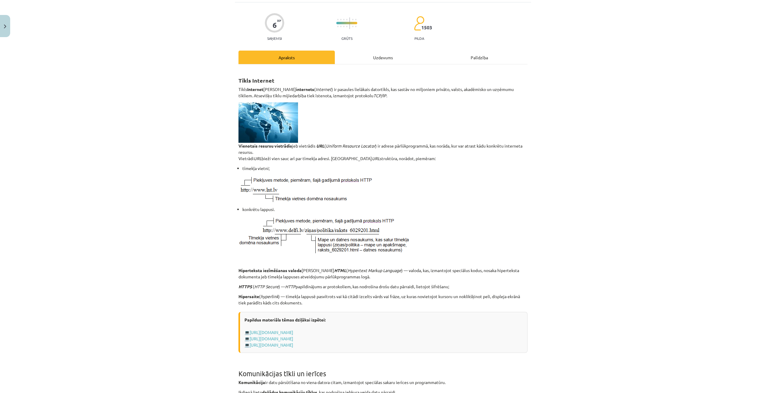
scroll to position [0, 0]
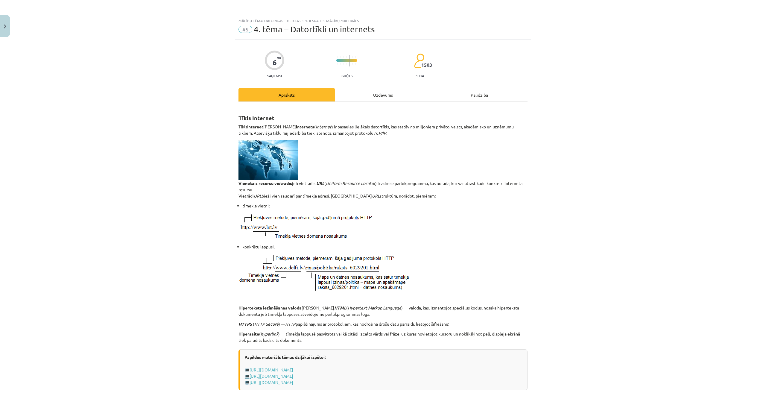
click at [367, 93] on div "Uzdevums" at bounding box center [383, 94] width 96 height 13
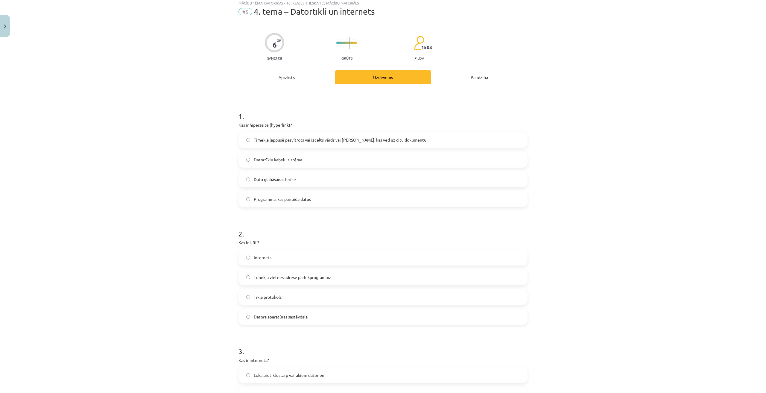
scroll to position [15, 0]
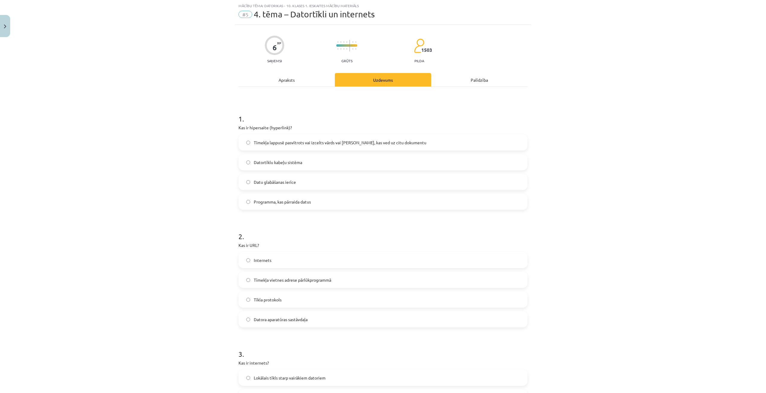
click at [302, 84] on div "Apraksts" at bounding box center [286, 79] width 96 height 13
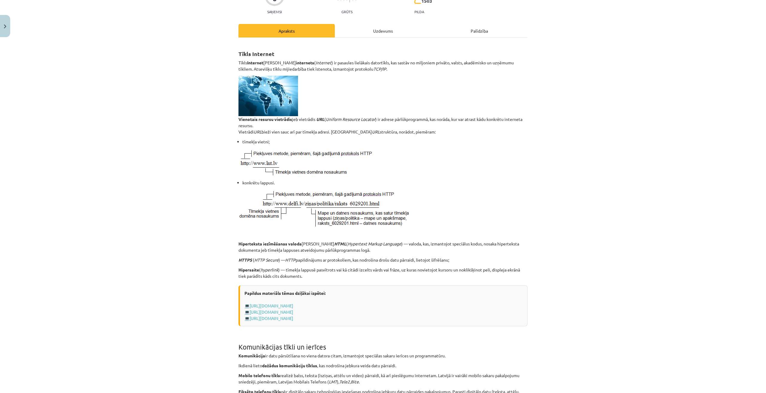
scroll to position [0, 0]
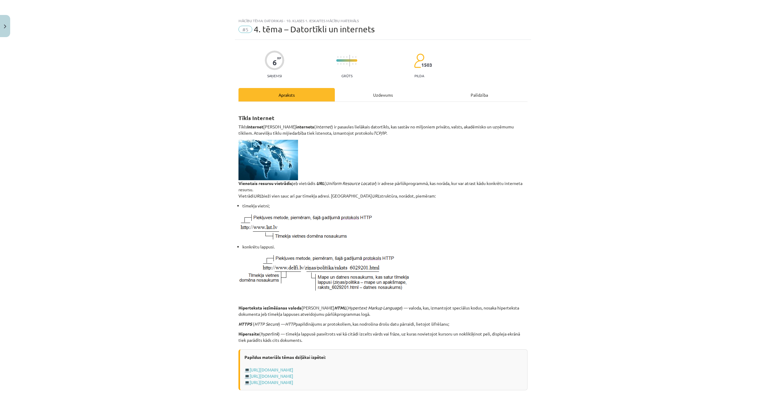
click at [395, 95] on div "Uzdevums" at bounding box center [383, 94] width 96 height 13
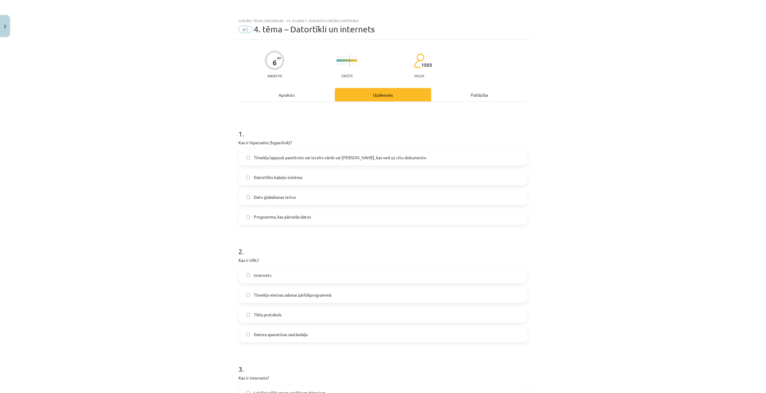
click at [284, 93] on div "Apraksts" at bounding box center [286, 94] width 96 height 13
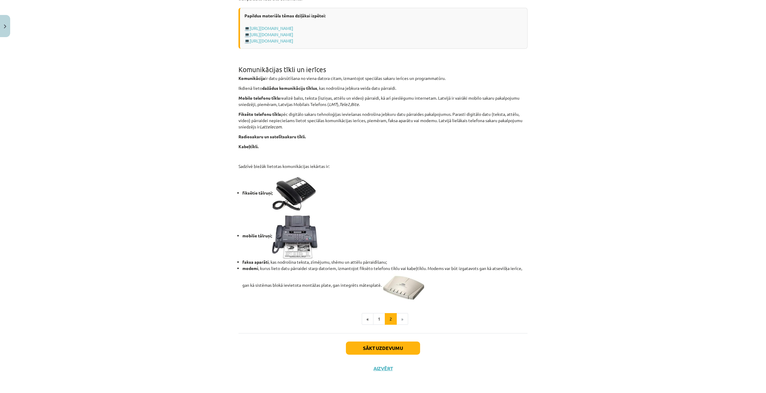
scroll to position [342, 0]
click at [373, 285] on button "1" at bounding box center [379, 318] width 12 height 12
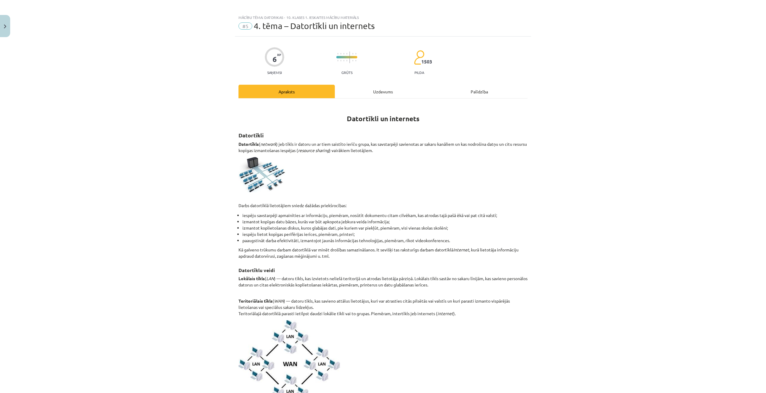
scroll to position [0, 0]
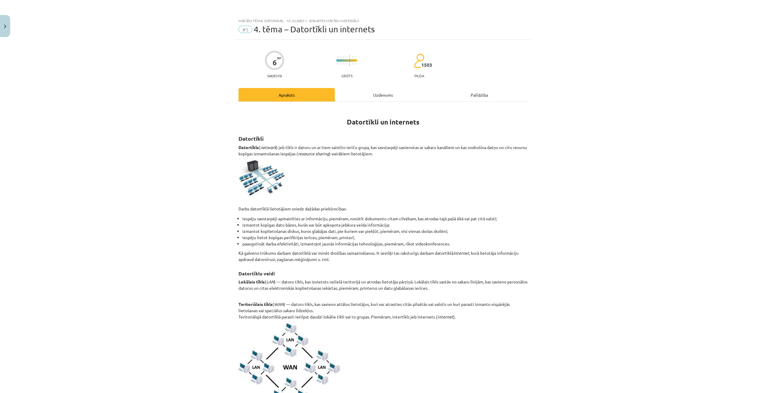
click at [376, 95] on div "Uzdevums" at bounding box center [383, 94] width 96 height 13
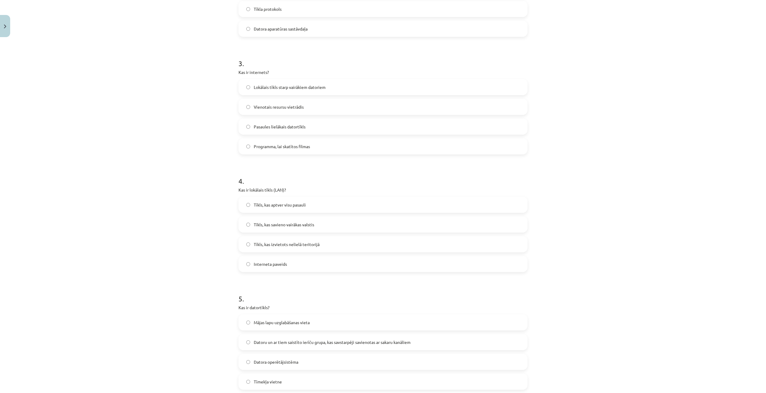
scroll to position [314, 0]
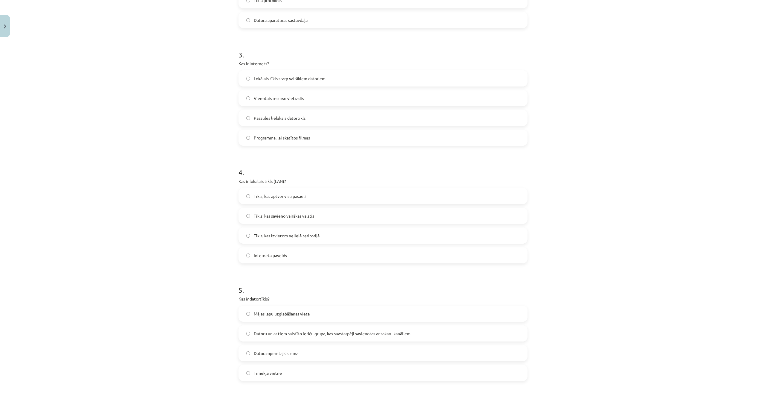
click at [321, 285] on span "Datoru un ar tiem saistīto ierīču grupa, kas savstarpēji savienotas ar sakaru k…" at bounding box center [332, 333] width 157 height 6
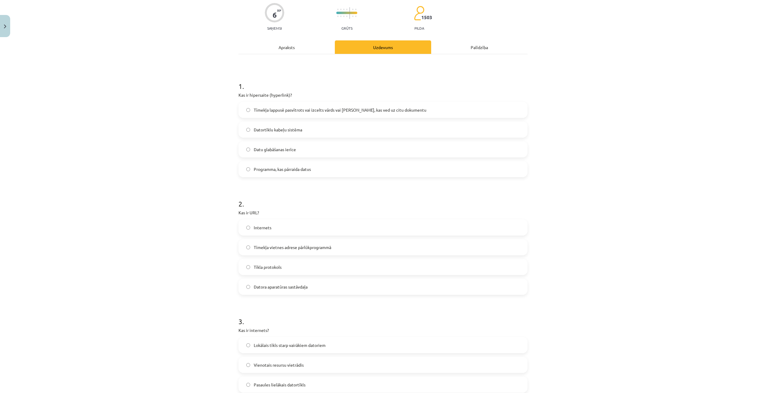
scroll to position [0, 0]
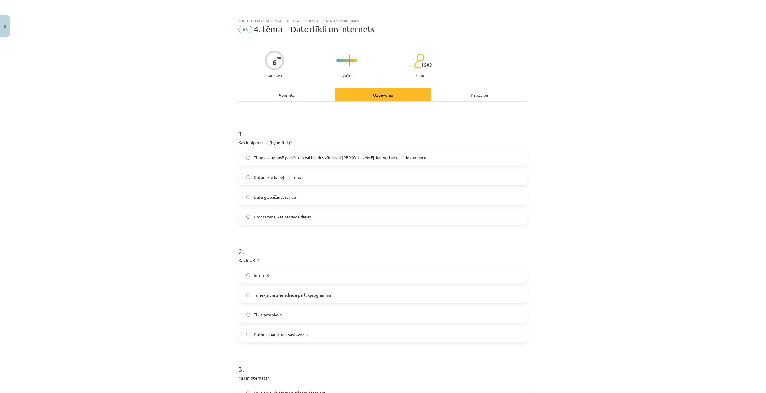
click at [305, 101] on div "Apraksts" at bounding box center [286, 94] width 96 height 13
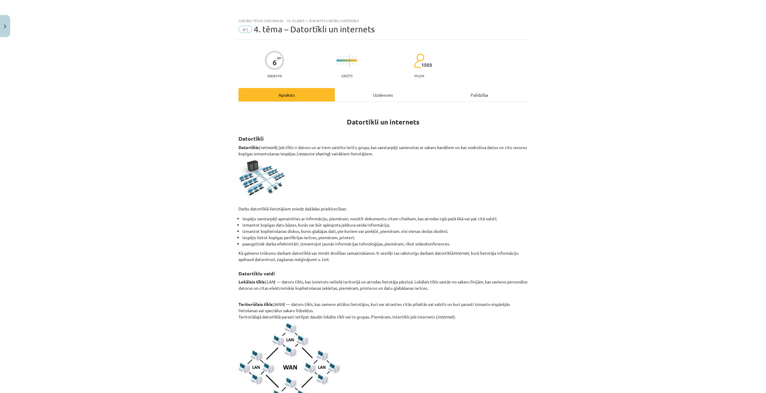
click at [385, 92] on div "Uzdevums" at bounding box center [383, 94] width 96 height 13
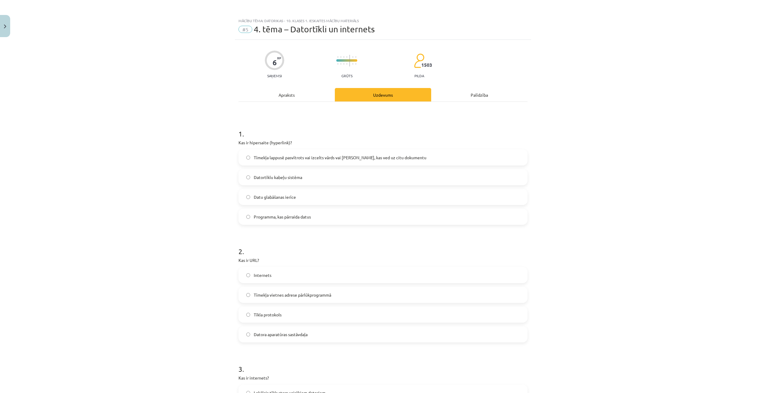
click at [282, 97] on div "Apraksts" at bounding box center [286, 94] width 96 height 13
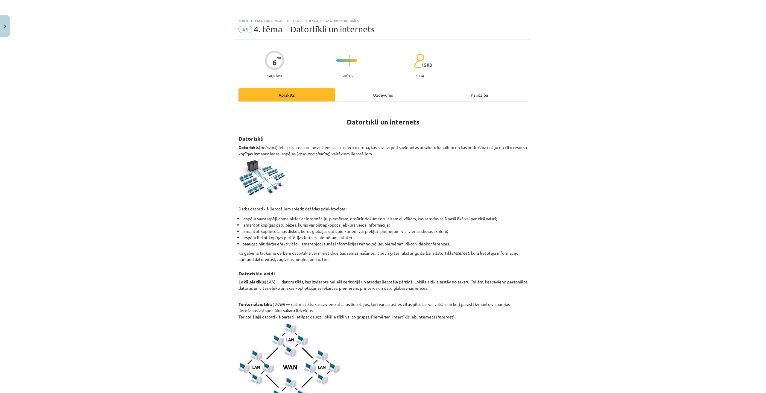
scroll to position [15, 0]
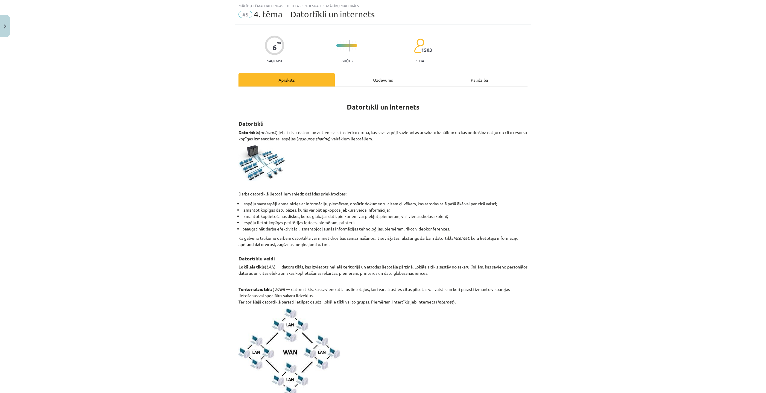
click at [404, 83] on div "Uzdevums" at bounding box center [383, 79] width 96 height 13
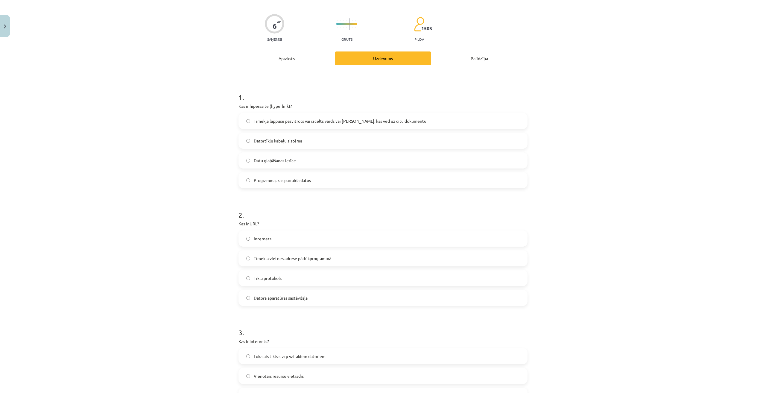
scroll to position [0, 0]
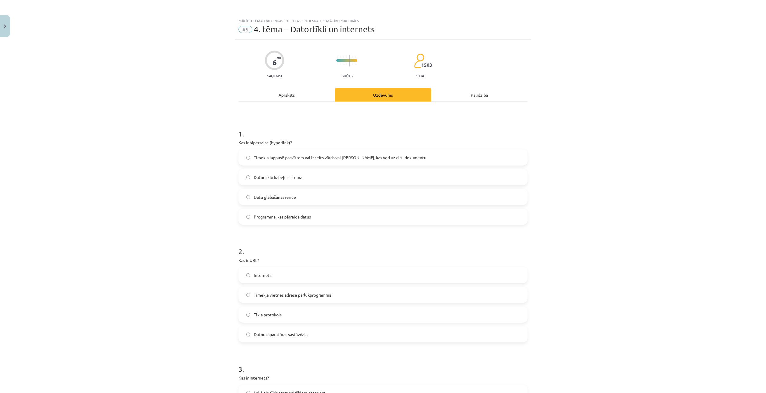
click at [321, 95] on div "Apraksts" at bounding box center [286, 94] width 96 height 13
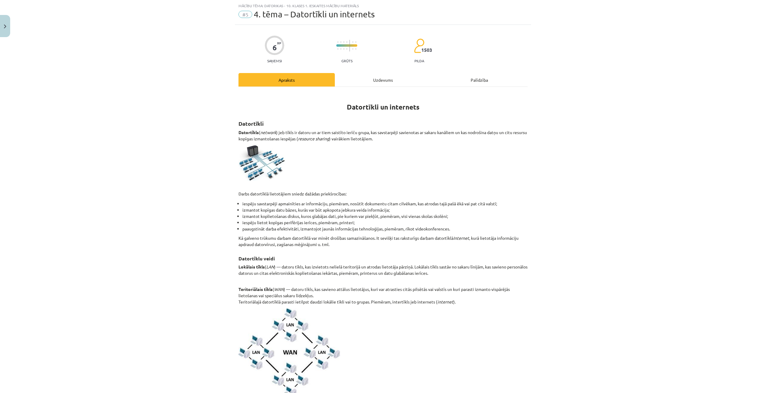
click at [389, 84] on div "Uzdevums" at bounding box center [383, 79] width 96 height 13
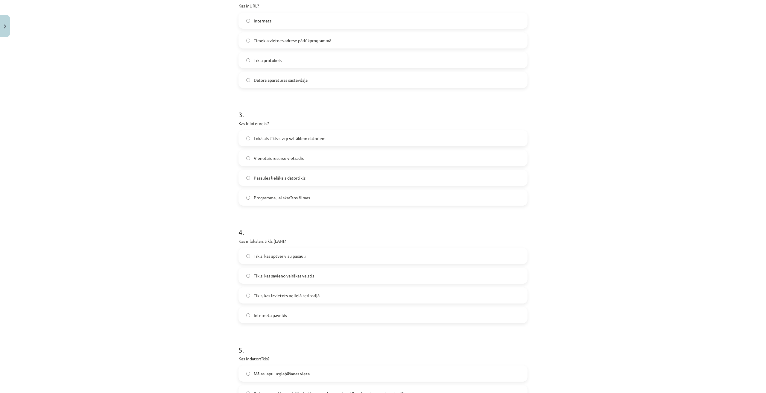
click at [282, 285] on span "Tīkls, kas izvietots nelielā teritorijā" at bounding box center [287, 295] width 66 height 6
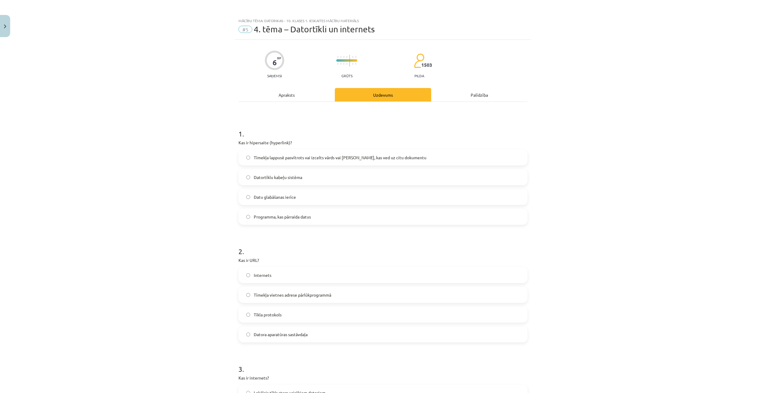
click at [296, 98] on div "Apraksts" at bounding box center [286, 94] width 96 height 13
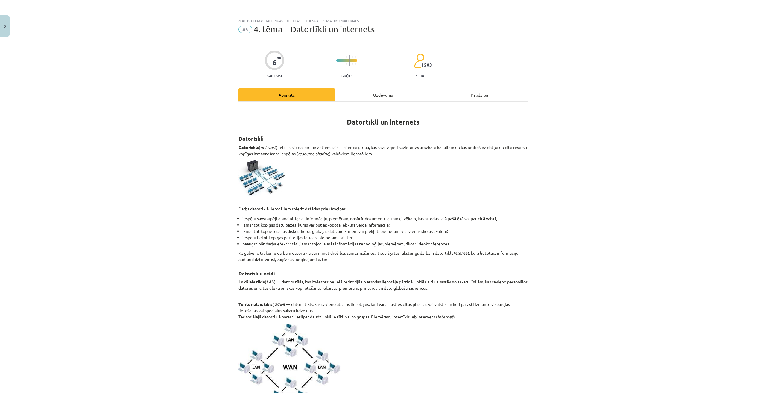
click at [364, 98] on div "Uzdevums" at bounding box center [383, 94] width 96 height 13
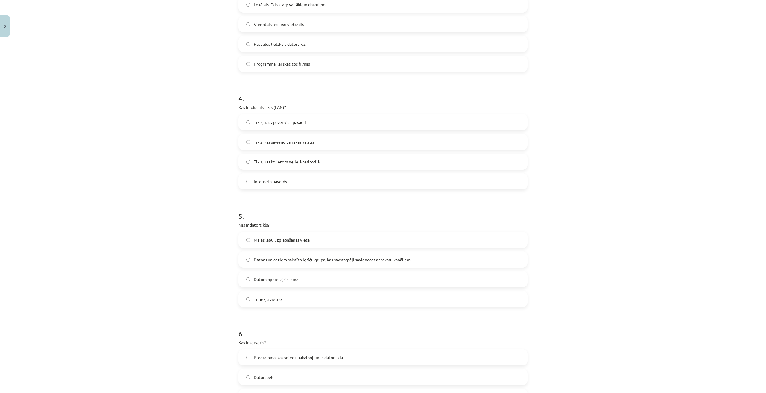
scroll to position [489, 0]
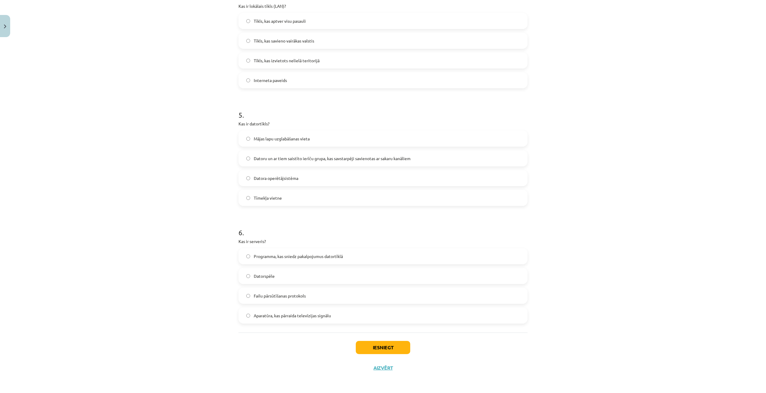
click at [270, 256] on span "Programma, kas sniedz pakalpojumus datortīklā" at bounding box center [298, 256] width 89 height 6
click at [396, 285] on button "Iesniegt" at bounding box center [383, 347] width 54 height 13
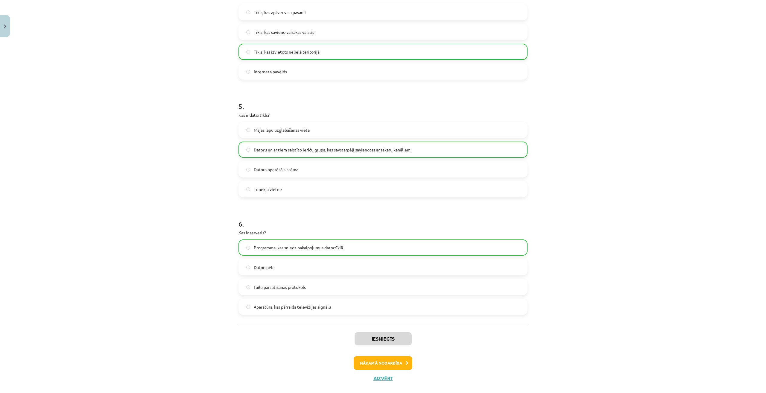
scroll to position [508, 0]
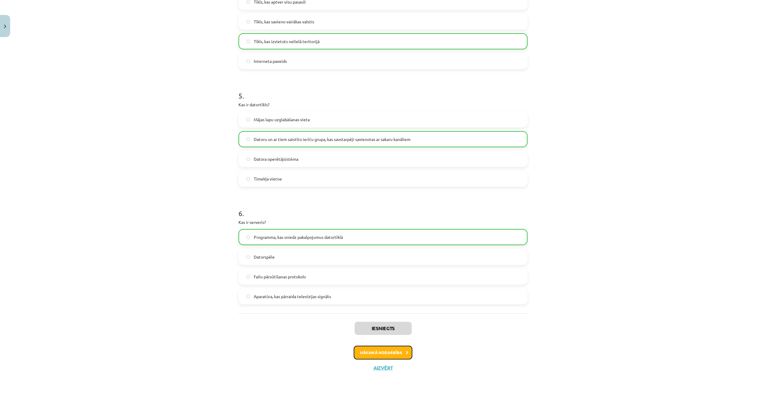
click at [387, 285] on button "Nākamā nodarbība" at bounding box center [383, 353] width 59 height 14
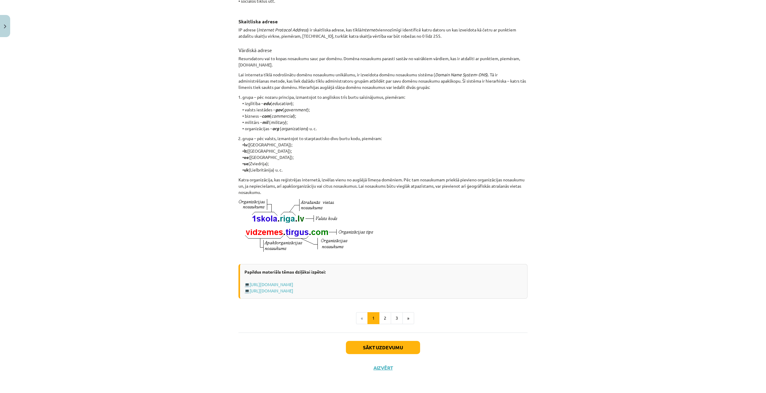
scroll to position [0, 0]
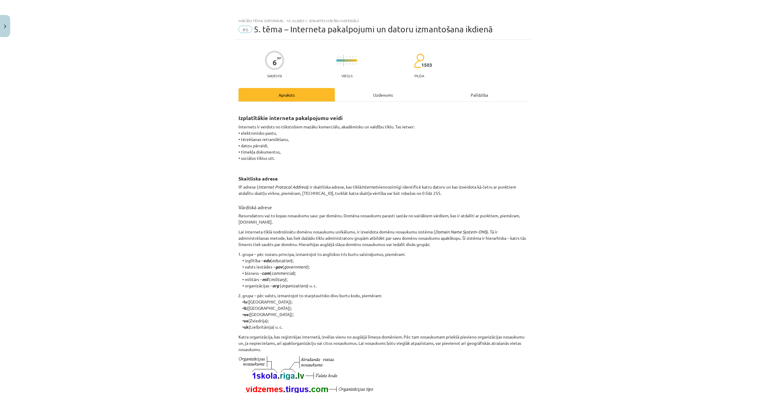
click at [379, 88] on div "6 XP Saņemsi Viegls 1503 pilda Apraksts Uzdevums Palīdzība Izplatītākie interne…" at bounding box center [383, 287] width 296 height 495
click at [380, 94] on div "Uzdevums" at bounding box center [383, 94] width 96 height 13
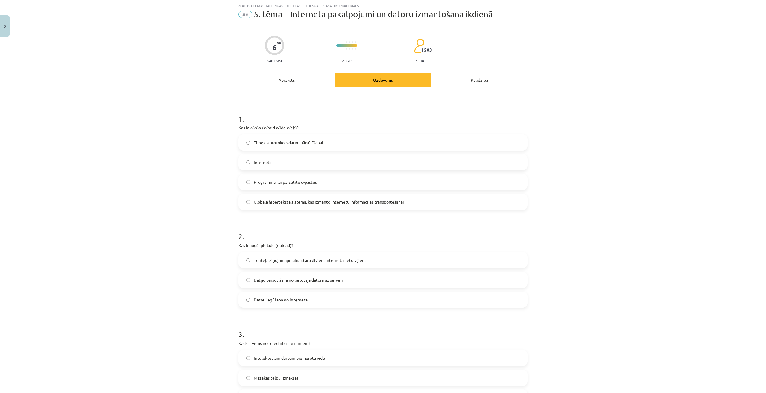
click at [291, 82] on div "Apraksts" at bounding box center [286, 79] width 96 height 13
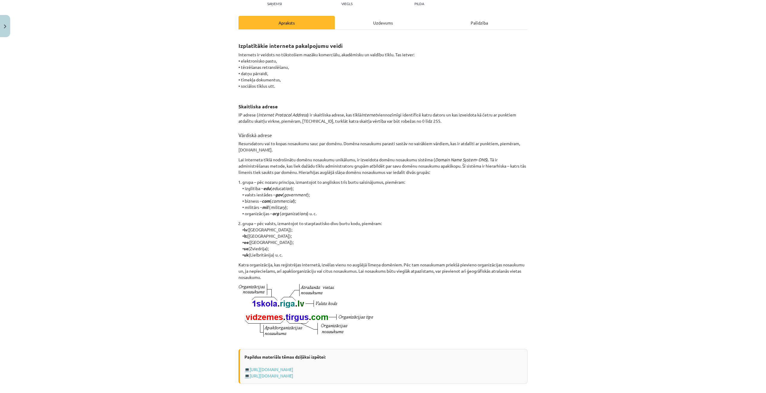
scroll to position [0, 0]
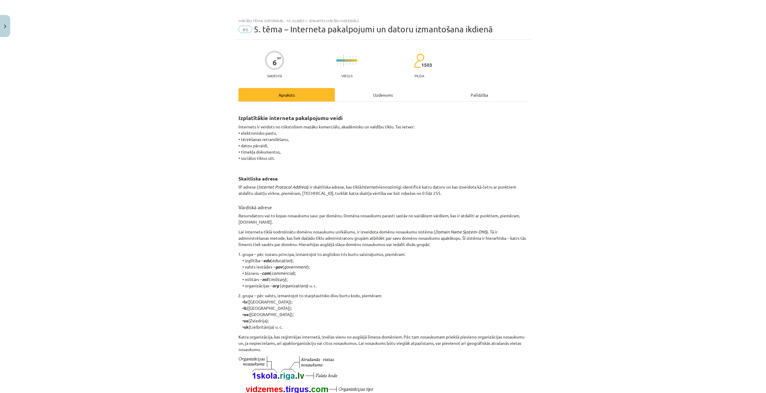
click at [376, 92] on div "Uzdevums" at bounding box center [383, 94] width 96 height 13
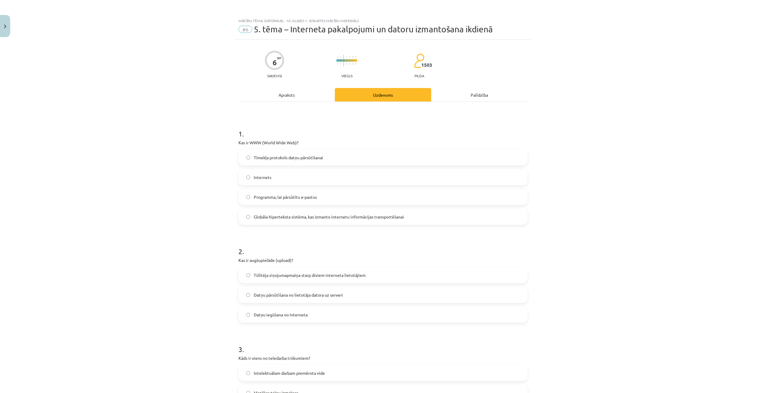
scroll to position [15, 0]
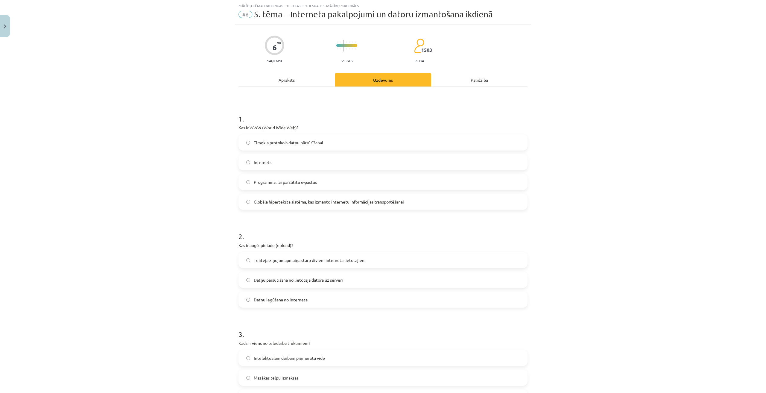
click at [314, 80] on div "Apraksts" at bounding box center [286, 79] width 96 height 13
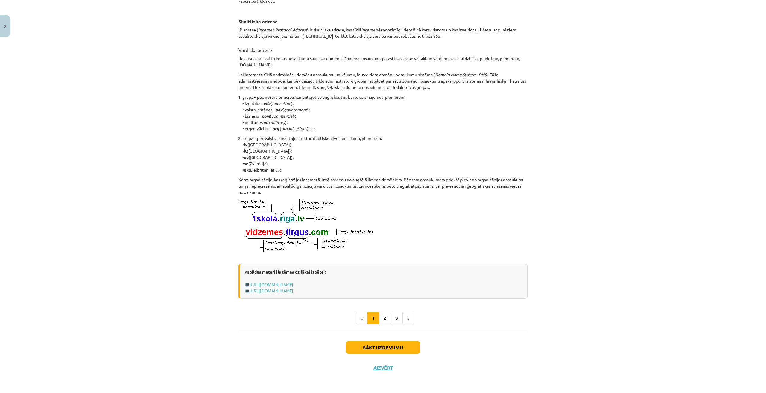
scroll to position [163, 0]
click at [386, 285] on button "2" at bounding box center [385, 318] width 12 height 12
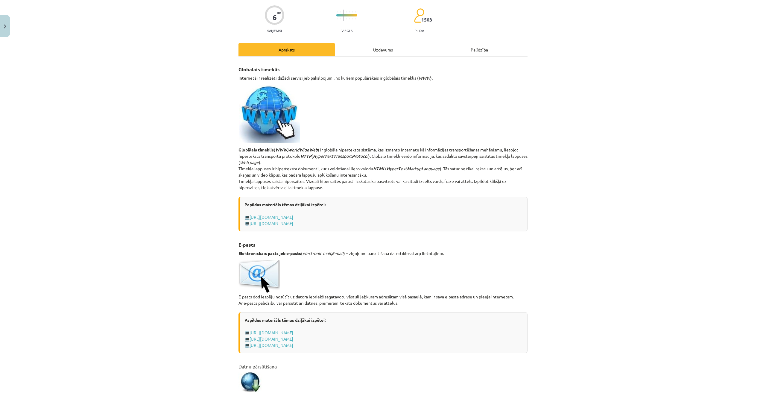
scroll to position [0, 0]
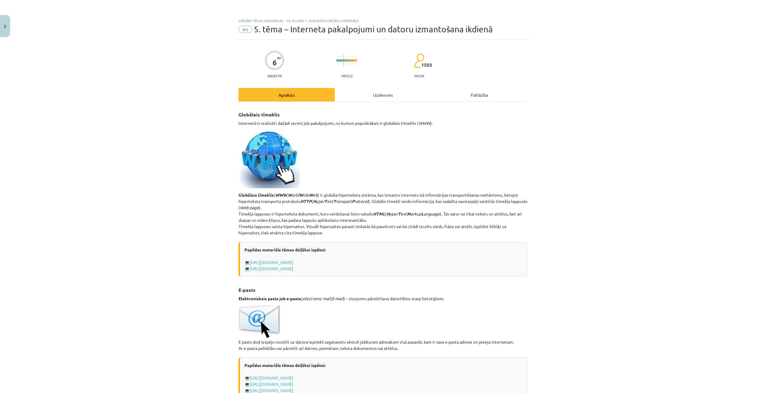
click at [389, 92] on div "Uzdevums" at bounding box center [383, 94] width 96 height 13
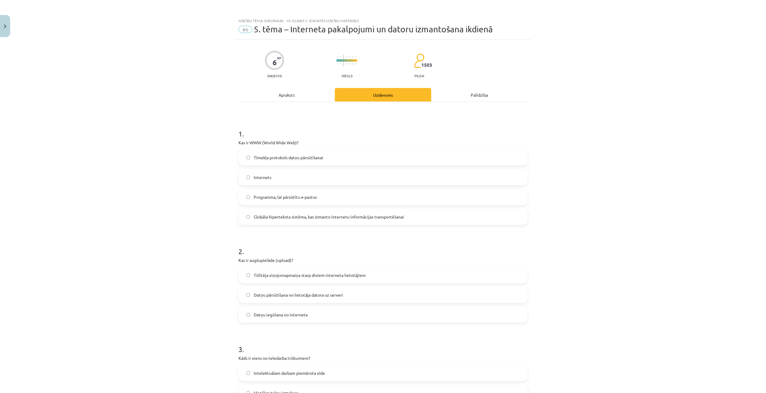
scroll to position [15, 0]
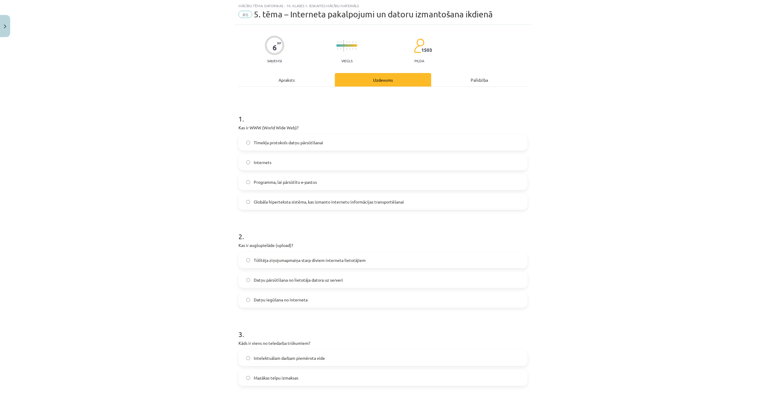
click at [284, 201] on span "Globāla hiperteksta sistēma, kas izmanto internetu informācijas transportēšanai" at bounding box center [329, 202] width 150 height 6
click at [307, 83] on div "Apraksts" at bounding box center [286, 79] width 96 height 13
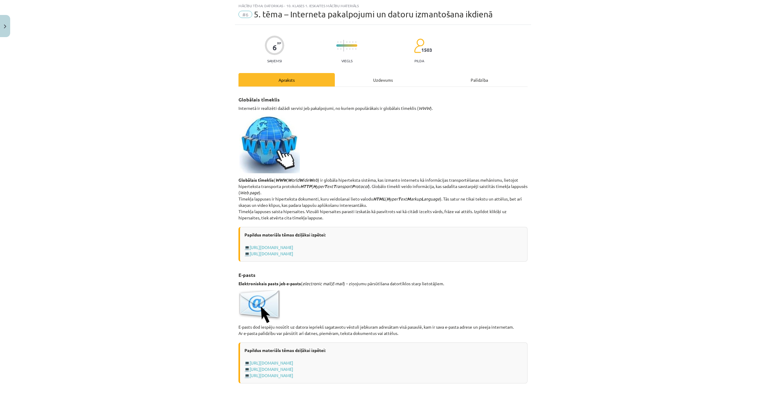
click at [382, 80] on div "Uzdevums" at bounding box center [383, 79] width 96 height 13
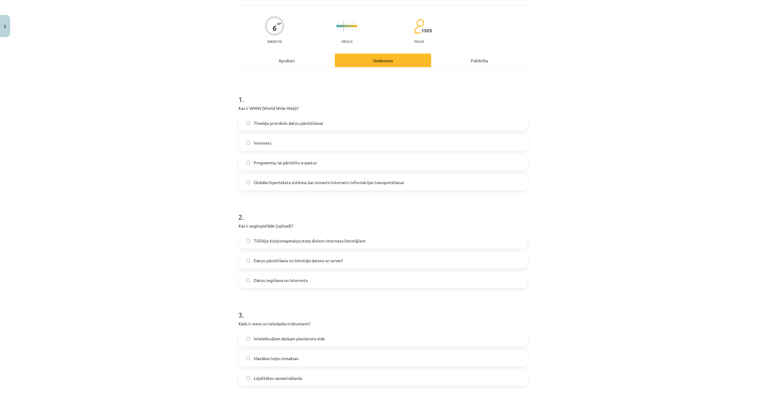
scroll to position [45, 0]
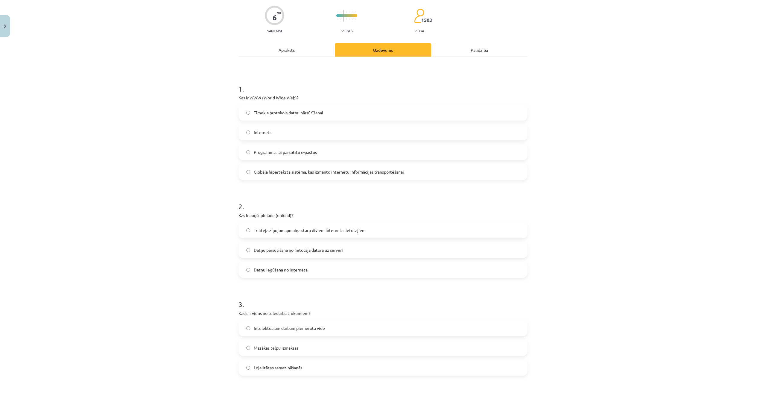
click at [299, 48] on div "Apraksts" at bounding box center [286, 49] width 96 height 13
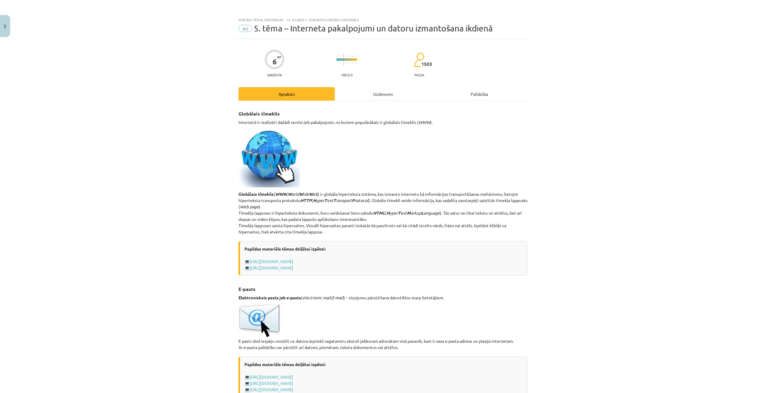
scroll to position [0, 0]
click at [359, 96] on div "Uzdevums" at bounding box center [383, 94] width 96 height 13
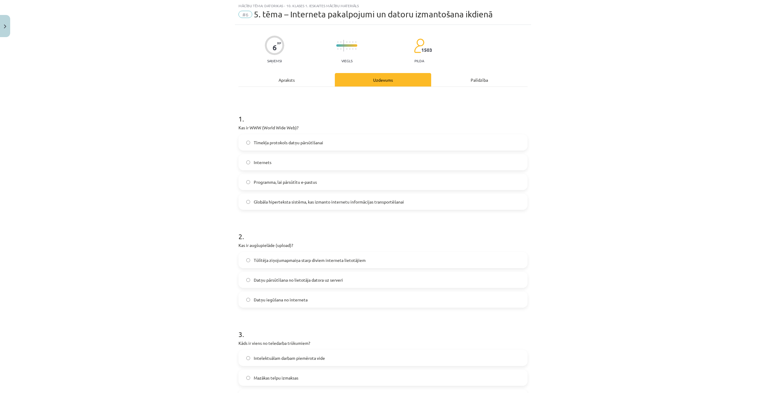
click at [280, 281] on span "Datņu pārsūtīšana no lietotāja datora uz serveri" at bounding box center [298, 280] width 89 height 6
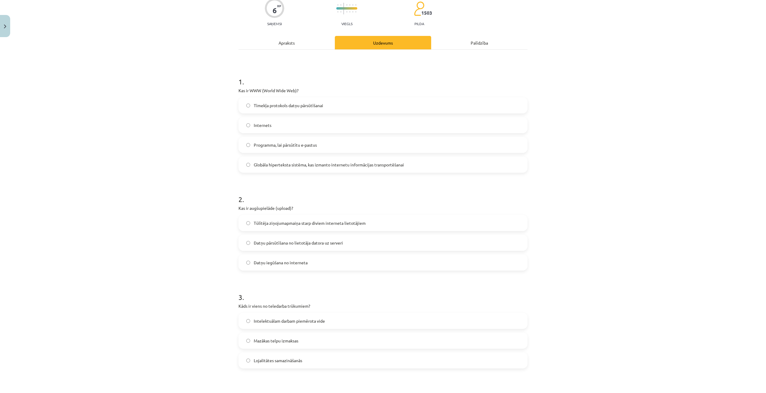
scroll to position [0, 0]
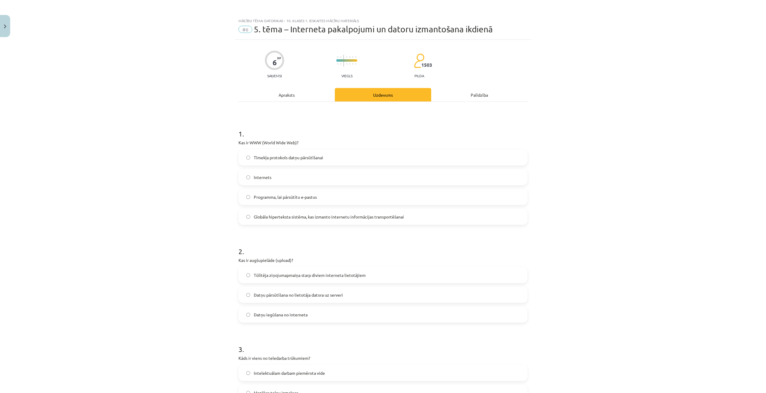
click at [292, 101] on div "Apraksts" at bounding box center [286, 94] width 96 height 13
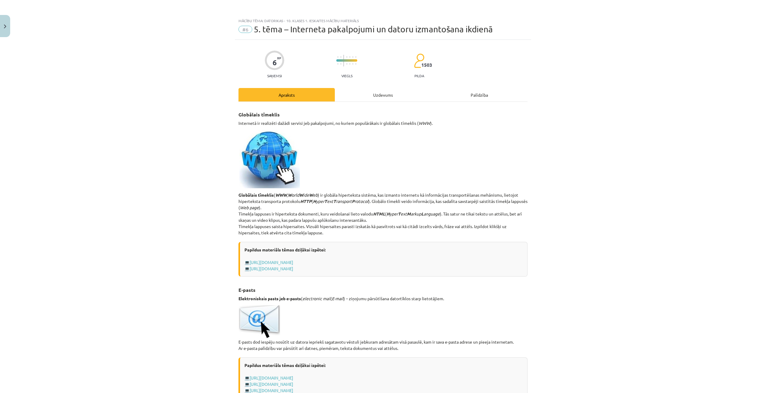
click at [372, 94] on div "Uzdevums" at bounding box center [383, 94] width 96 height 13
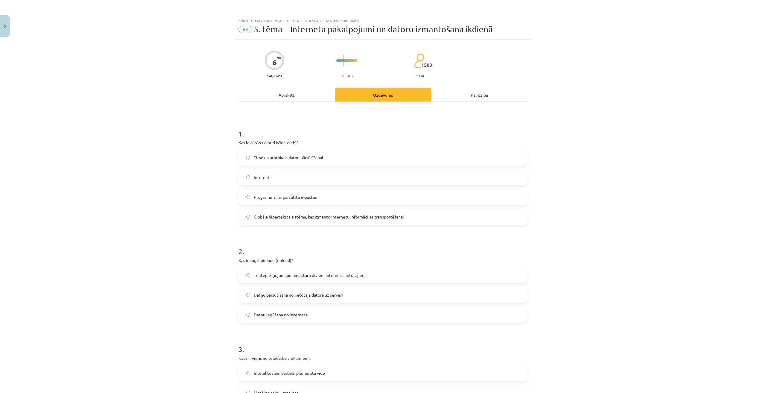
click at [302, 90] on div "Apraksts" at bounding box center [286, 94] width 96 height 13
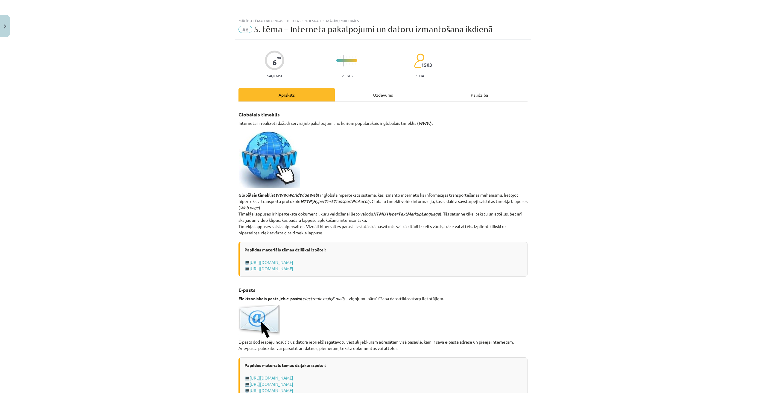
click at [378, 95] on div "Uzdevums" at bounding box center [383, 94] width 96 height 13
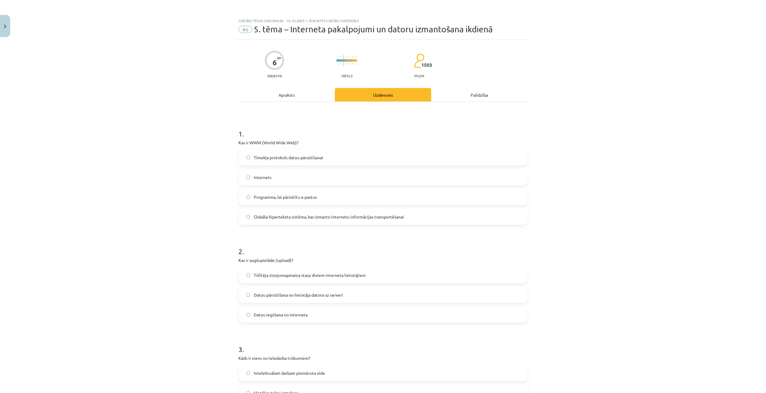
click at [305, 88] on div "Apraksts" at bounding box center [286, 94] width 96 height 13
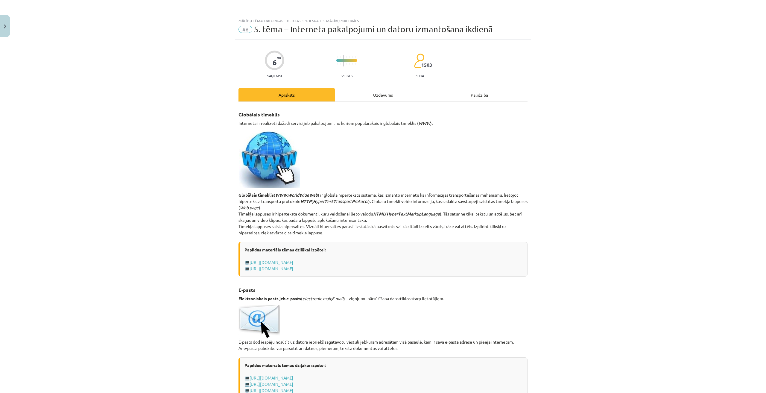
click at [361, 95] on div "Uzdevums" at bounding box center [383, 94] width 96 height 13
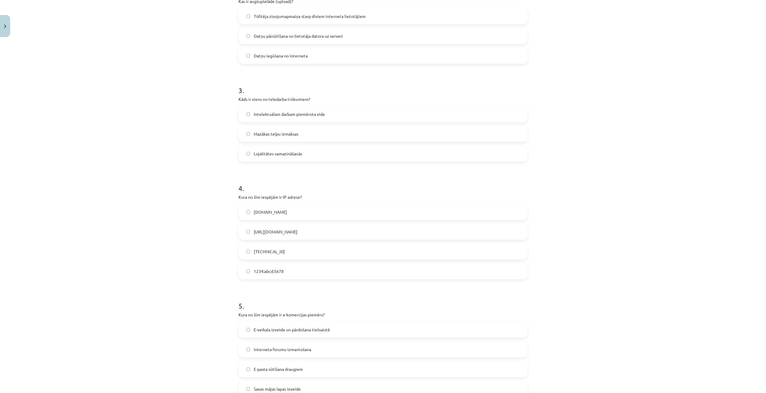
scroll to position [224, 0]
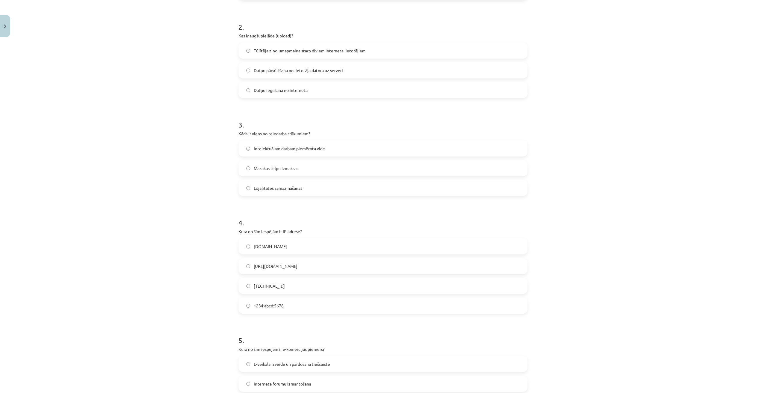
click at [274, 187] on span "Lojalitātes samazināšanās" at bounding box center [278, 188] width 48 height 6
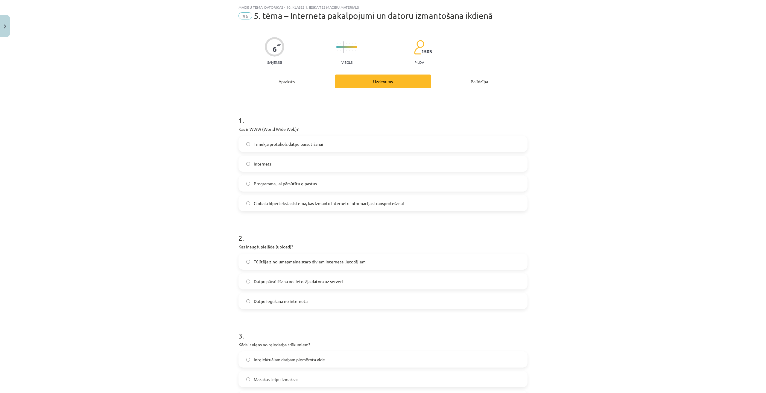
scroll to position [0, 0]
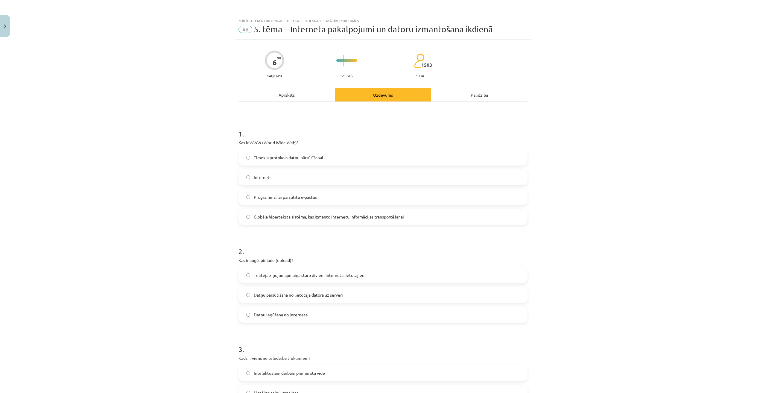
click at [320, 96] on div "Apraksts" at bounding box center [286, 94] width 96 height 13
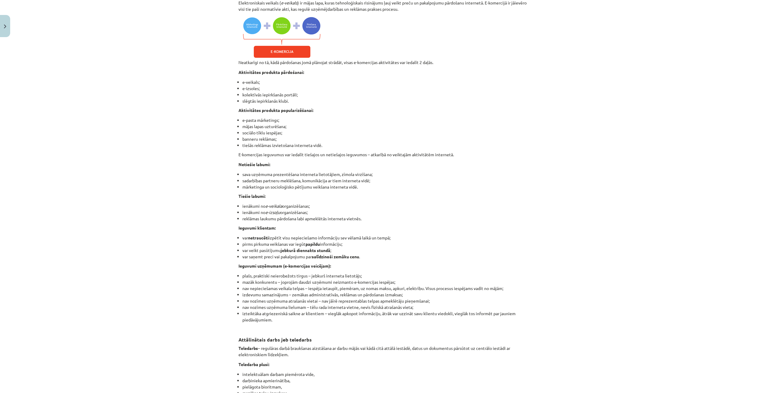
scroll to position [733, 0]
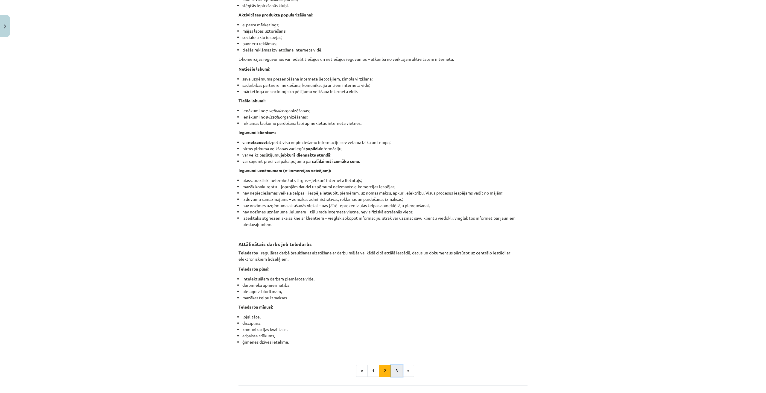
click at [396, 285] on button "3" at bounding box center [397, 371] width 12 height 12
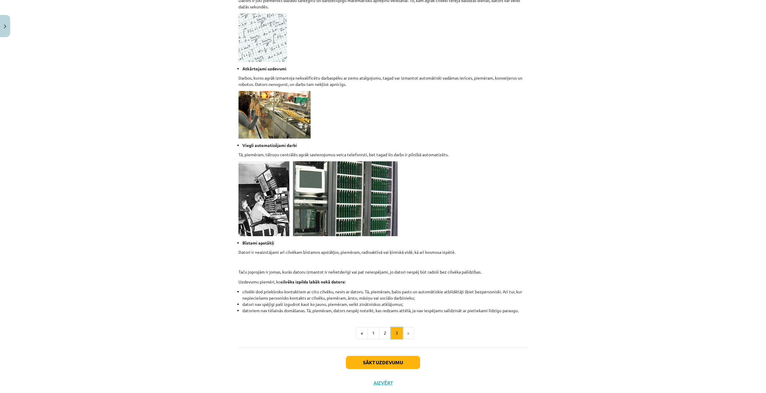
scroll to position [408, 0]
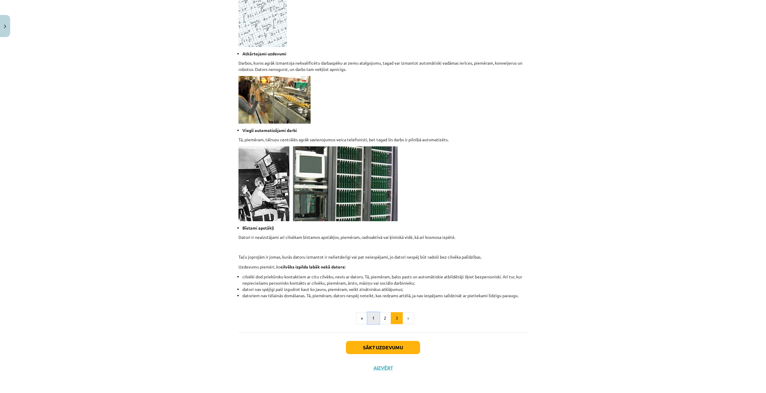
click at [371, 285] on button "1" at bounding box center [373, 318] width 12 height 12
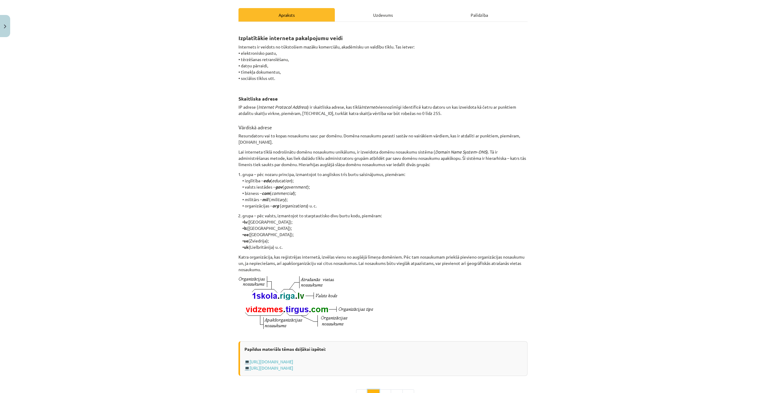
scroll to position [120, 0]
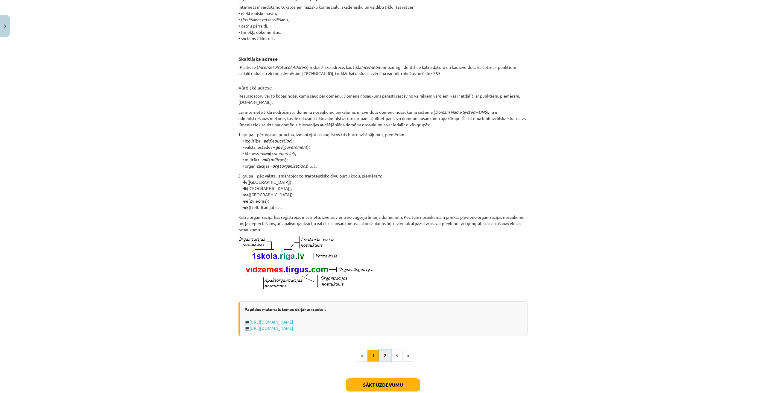
click at [385, 285] on button "2" at bounding box center [385, 355] width 12 height 12
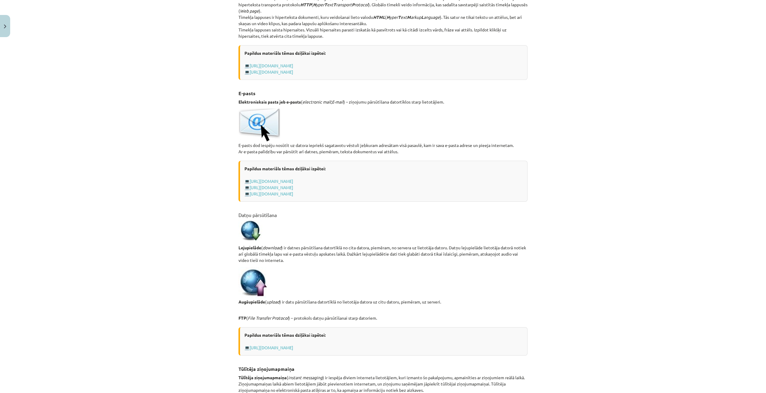
scroll to position [197, 0]
drag, startPoint x: 315, startPoint y: 240, endPoint x: 302, endPoint y: 242, distance: 13.4
click at [302, 241] on p at bounding box center [382, 230] width 289 height 21
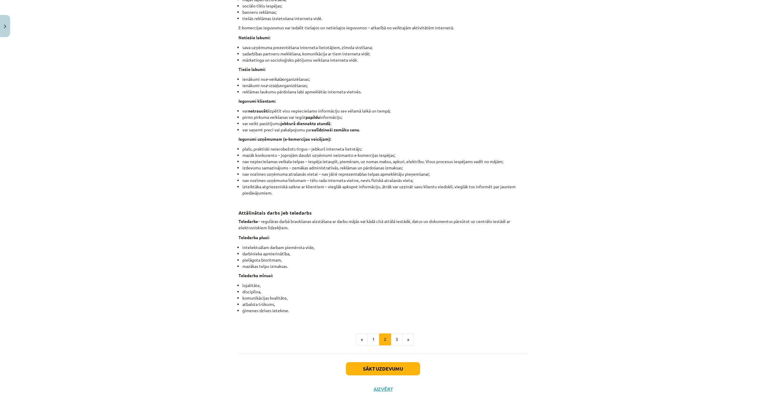
scroll to position [765, 0]
click at [393, 285] on button "3" at bounding box center [397, 338] width 12 height 12
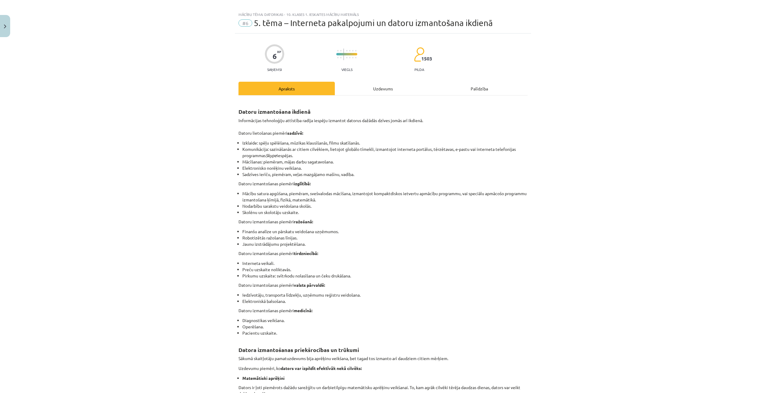
scroll to position [0, 0]
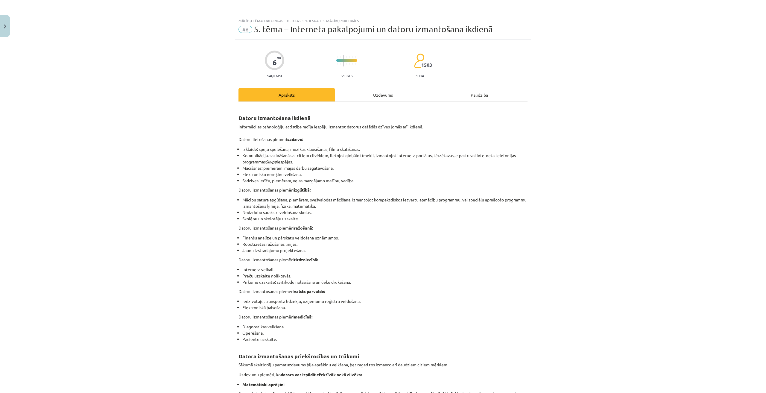
click at [387, 96] on div "Uzdevums" at bounding box center [383, 94] width 96 height 13
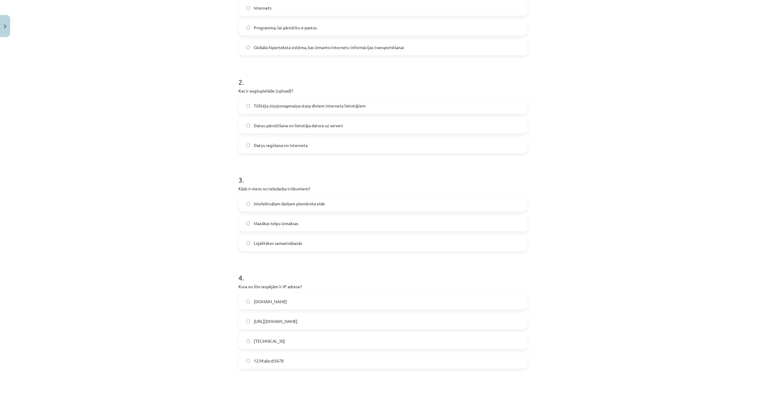
scroll to position [224, 0]
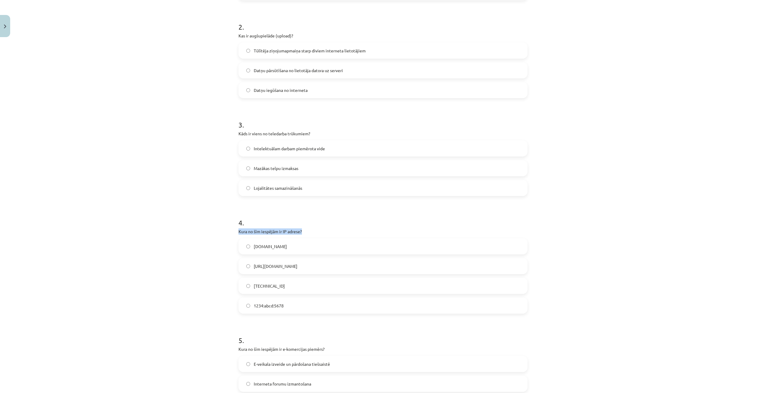
drag, startPoint x: 303, startPoint y: 229, endPoint x: 229, endPoint y: 234, distance: 73.8
click at [229, 234] on div "Mācību tēma: Datorikas - 10. klases 1. ieskaites mācību materiāls #6 5. tēma – …" at bounding box center [383, 196] width 766 height 393
drag, startPoint x: 248, startPoint y: 235, endPoint x: 310, endPoint y: 233, distance: 62.3
click at [313, 233] on p "Kura no šīm iespējām ir IP adrese?" at bounding box center [382, 231] width 289 height 6
drag, startPoint x: 288, startPoint y: 282, endPoint x: 250, endPoint y: 283, distance: 37.7
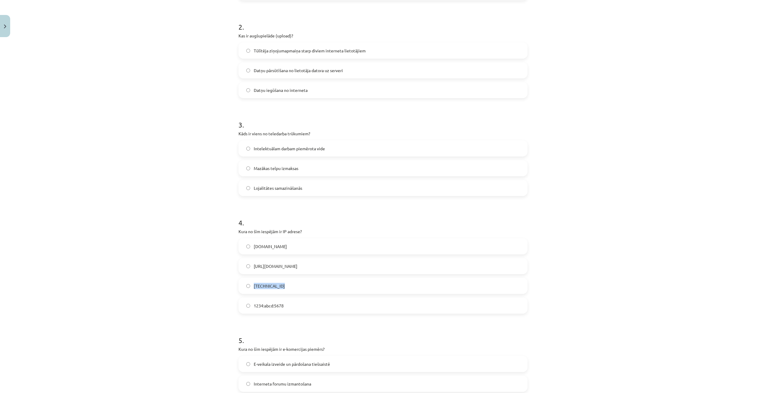
click at [250, 283] on label "192.100.81.101" at bounding box center [383, 285] width 288 height 15
drag, startPoint x: 278, startPoint y: 303, endPoint x: 252, endPoint y: 307, distance: 25.7
click at [252, 285] on label "1234:abcd:5678" at bounding box center [383, 305] width 288 height 15
click at [253, 282] on label "192.100.81.101" at bounding box center [383, 285] width 288 height 15
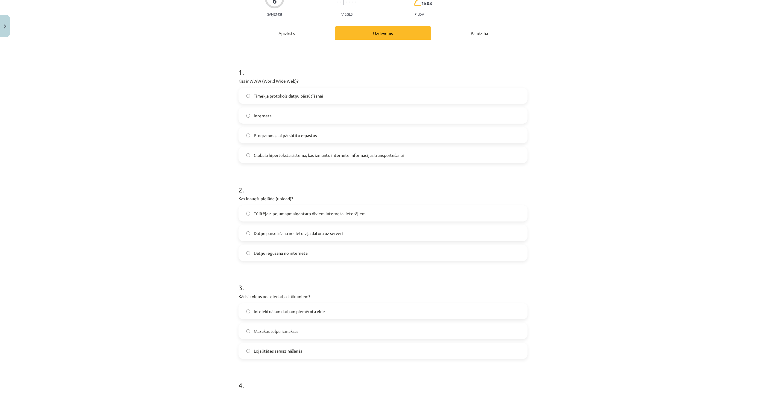
scroll to position [0, 0]
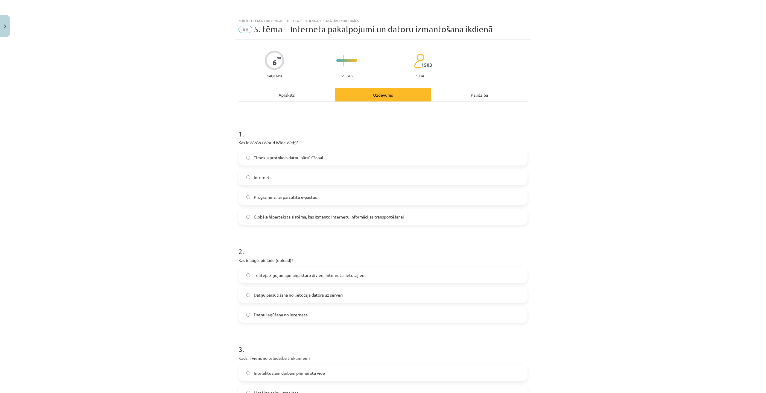
click at [288, 98] on div "Apraksts" at bounding box center [286, 94] width 96 height 13
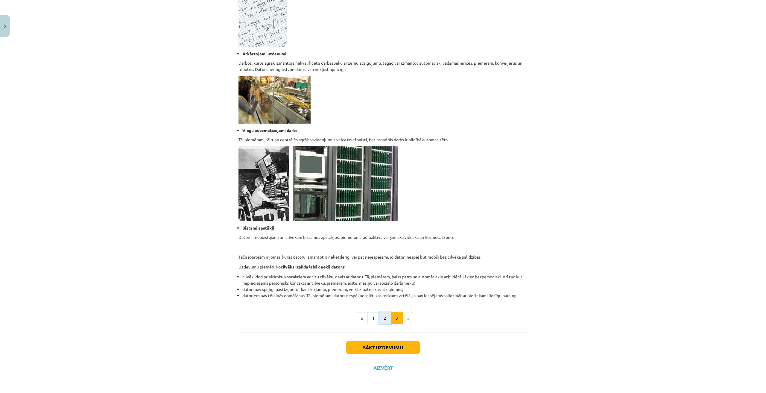
click at [384, 285] on button "2" at bounding box center [385, 318] width 12 height 12
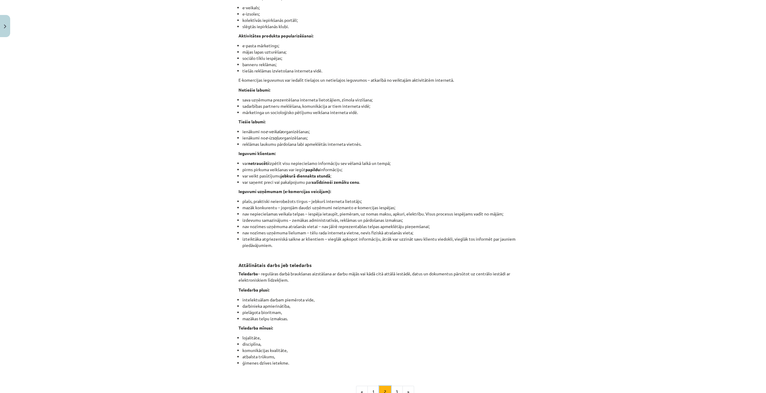
scroll to position [748, 0]
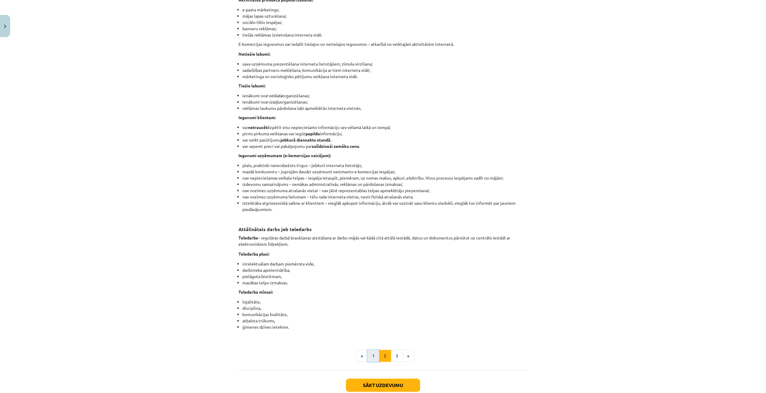
click at [374, 285] on button "1" at bounding box center [373, 356] width 12 height 12
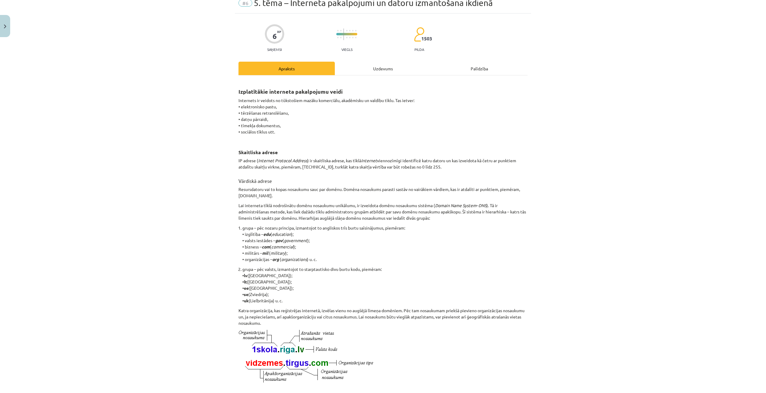
scroll to position [17, 0]
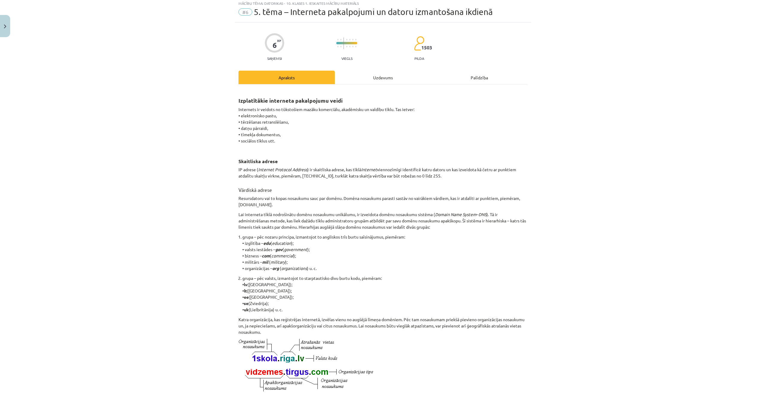
click at [377, 76] on div "Uzdevums" at bounding box center [383, 77] width 96 height 13
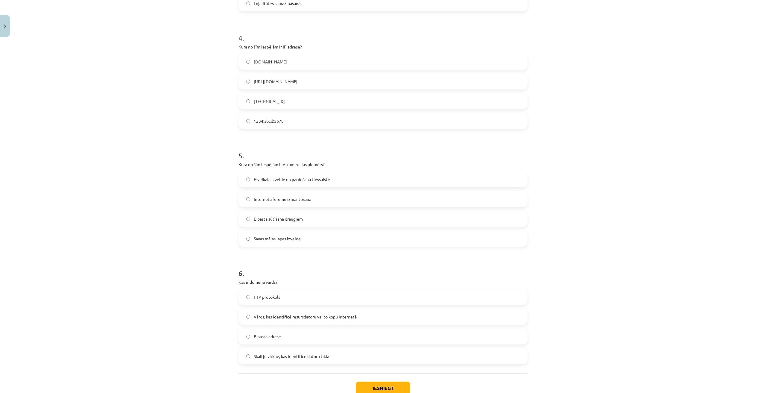
scroll to position [450, 0]
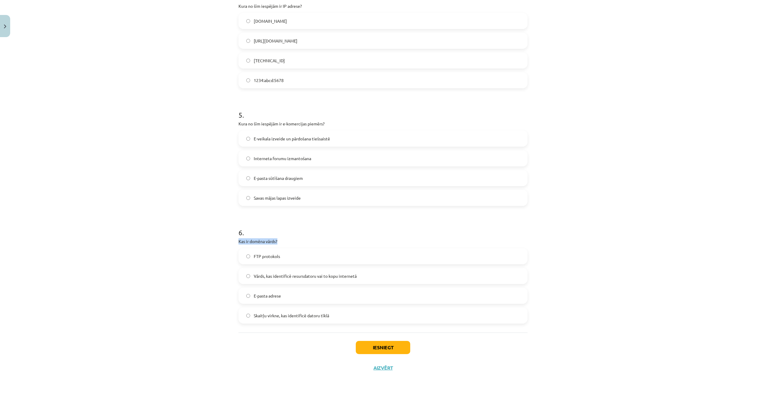
drag, startPoint x: 224, startPoint y: 238, endPoint x: 285, endPoint y: 240, distance: 61.1
click at [285, 240] on div "Mācību tēma: Datorikas - 10. klases 1. ieskaites mācību materiāls #6 5. tēma – …" at bounding box center [383, 196] width 766 height 393
drag, startPoint x: 282, startPoint y: 256, endPoint x: 248, endPoint y: 256, distance: 33.5
click at [248, 256] on label "FTP protokols" at bounding box center [383, 256] width 288 height 15
drag, startPoint x: 357, startPoint y: 276, endPoint x: 261, endPoint y: 275, distance: 95.1
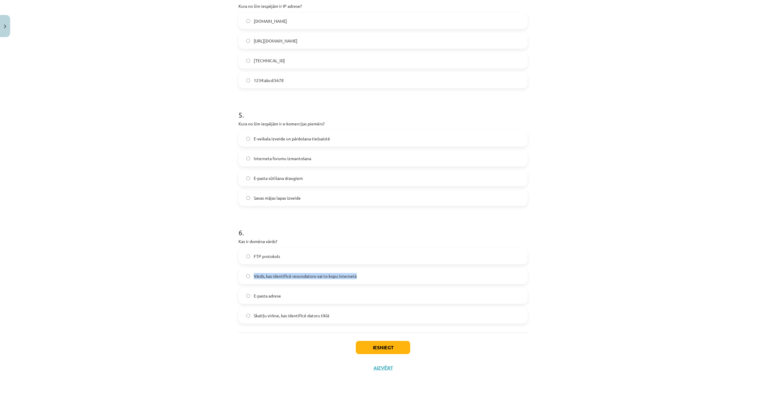
click at [251, 278] on label "Vārds, kas identificē resursdatoru vai to kopu internetā" at bounding box center [383, 275] width 288 height 15
drag, startPoint x: 308, startPoint y: 289, endPoint x: 257, endPoint y: 298, distance: 51.3
click at [243, 285] on label "E-pasta adrese" at bounding box center [383, 295] width 288 height 15
drag, startPoint x: 332, startPoint y: 314, endPoint x: 252, endPoint y: 317, distance: 80.2
click at [251, 285] on label "Skaitļu virkne, kas identificē datoru tīklā" at bounding box center [383, 315] width 288 height 15
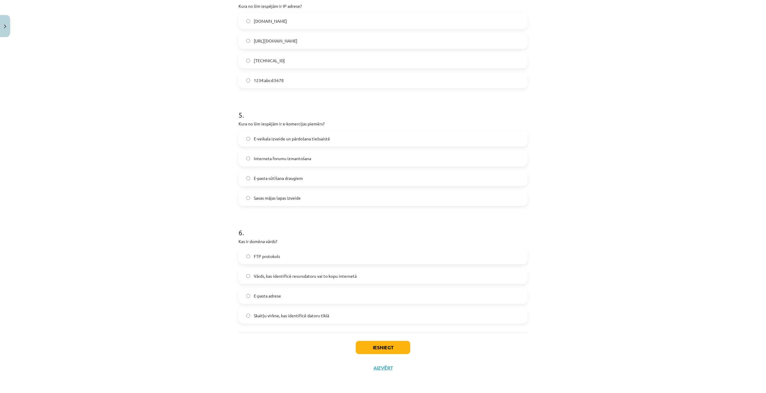
click at [313, 273] on span "Vārds, kas identificē resursdatoru vai to kopu internetā" at bounding box center [305, 276] width 103 height 6
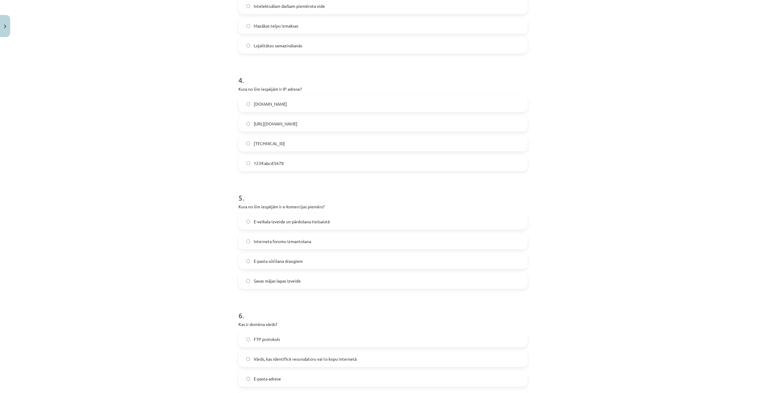
scroll to position [360, 0]
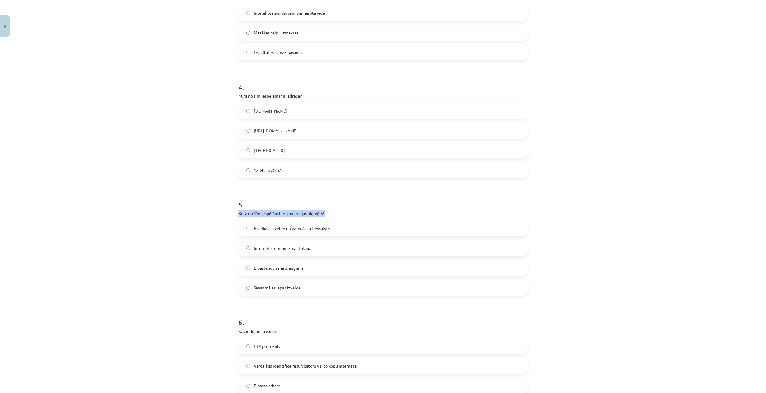
drag, startPoint x: 331, startPoint y: 209, endPoint x: 229, endPoint y: 213, distance: 102.1
click at [229, 213] on div "Mācību tēma: Datorikas - 10. klases 1. ieskaites mācību materiāls #6 5. tēma – …" at bounding box center [383, 196] width 766 height 393
drag, startPoint x: 279, startPoint y: 288, endPoint x: 247, endPoint y: 291, distance: 31.9
click at [247, 285] on label "Savas mājas lapas izveide" at bounding box center [383, 287] width 288 height 15
drag, startPoint x: 267, startPoint y: 275, endPoint x: 256, endPoint y: 270, distance: 12.2
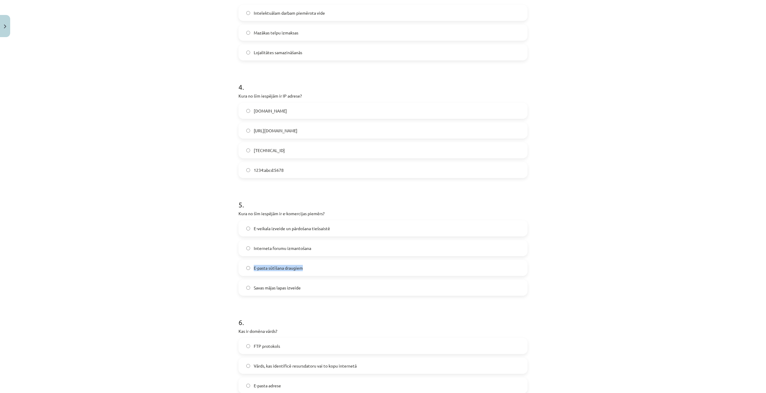
click at [250, 273] on label "E-pasta sūtīšana draugiem" at bounding box center [383, 267] width 288 height 15
drag, startPoint x: 328, startPoint y: 248, endPoint x: 249, endPoint y: 250, distance: 79.3
click at [247, 251] on label "Interneta forumu izmantošana" at bounding box center [383, 248] width 288 height 15
click at [245, 230] on label "E-veikala izveide un pārdošana tiešsaistē" at bounding box center [383, 228] width 288 height 15
click at [321, 229] on span "E-veikala izveide un pārdošana tiešsaistē" at bounding box center [292, 228] width 76 height 6
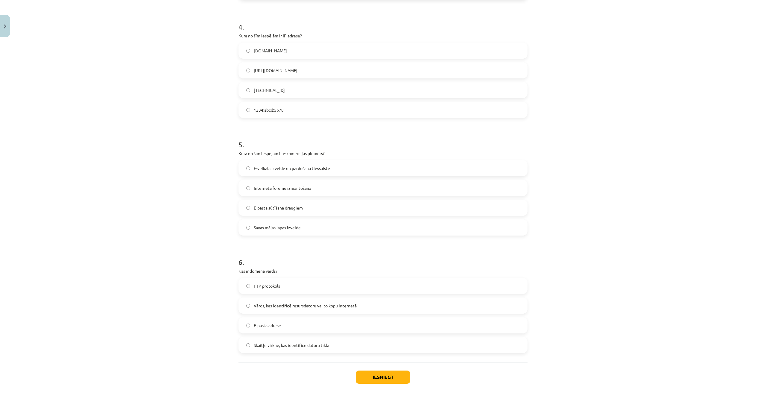
scroll to position [450, 0]
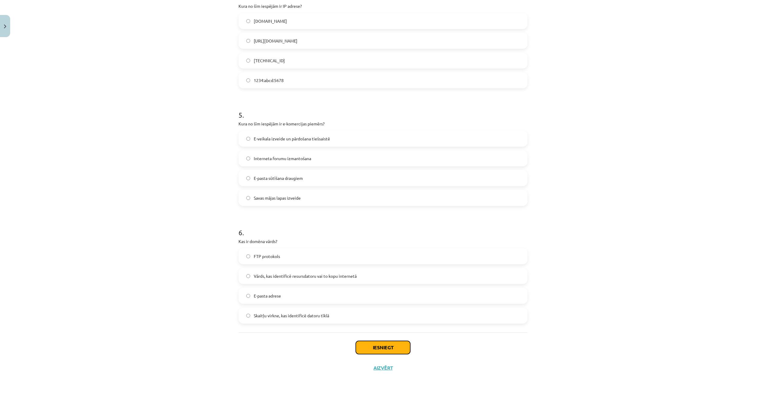
click at [390, 285] on button "Iesniegt" at bounding box center [383, 347] width 54 height 13
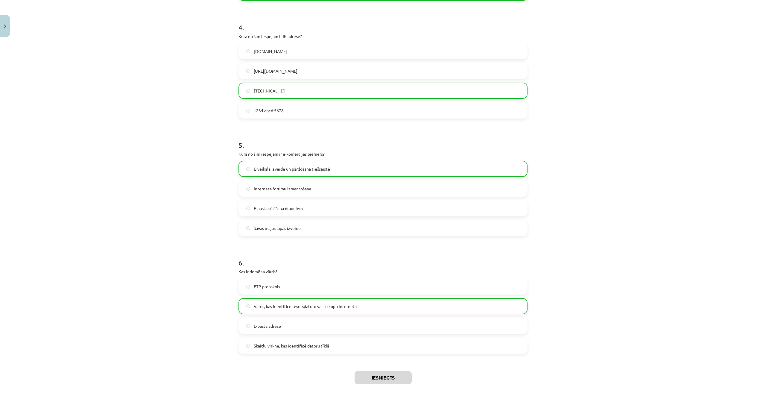
scroll to position [469, 0]
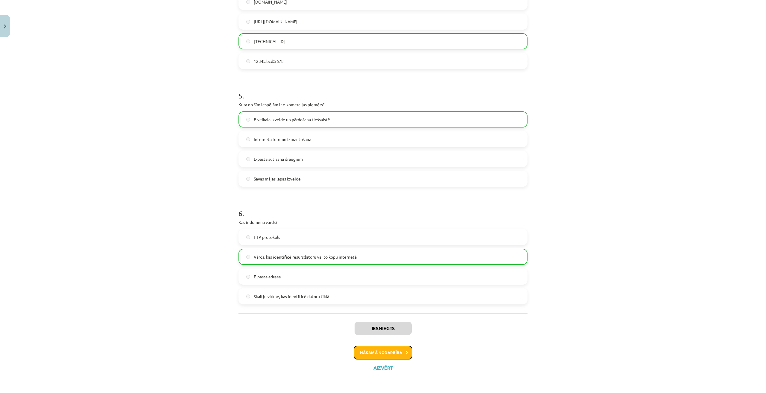
click at [373, 285] on button "Nākamā nodarbība" at bounding box center [383, 353] width 59 height 14
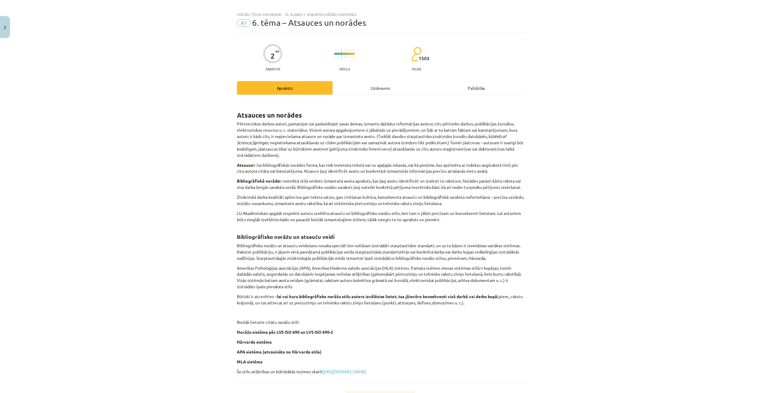
scroll to position [0, 0]
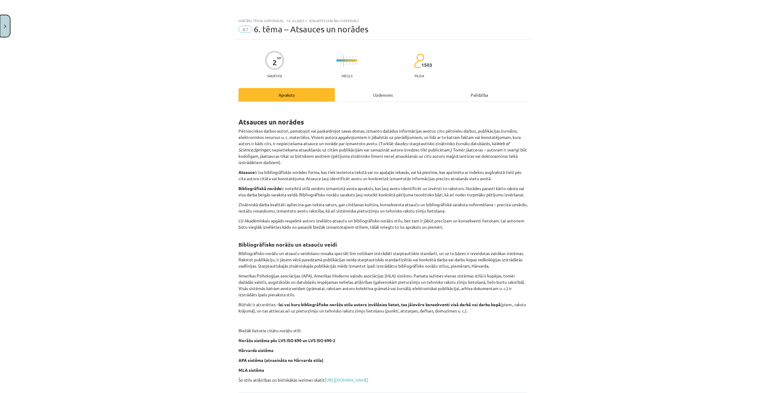
click at [6, 24] on button "Close" at bounding box center [5, 26] width 10 height 22
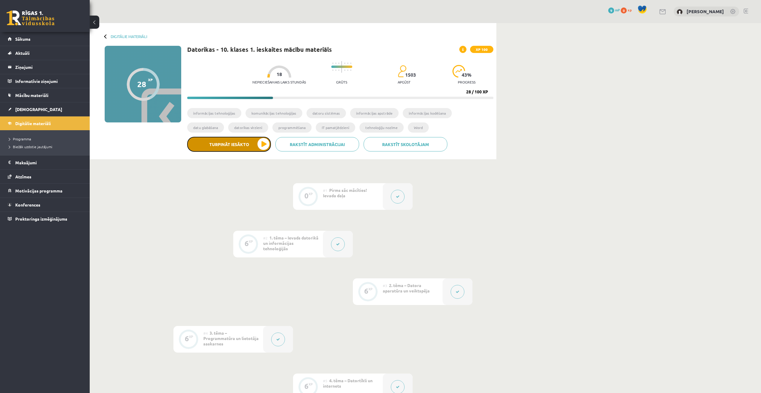
click at [261, 146] on button "Turpināt iesākto" at bounding box center [229, 144] width 84 height 15
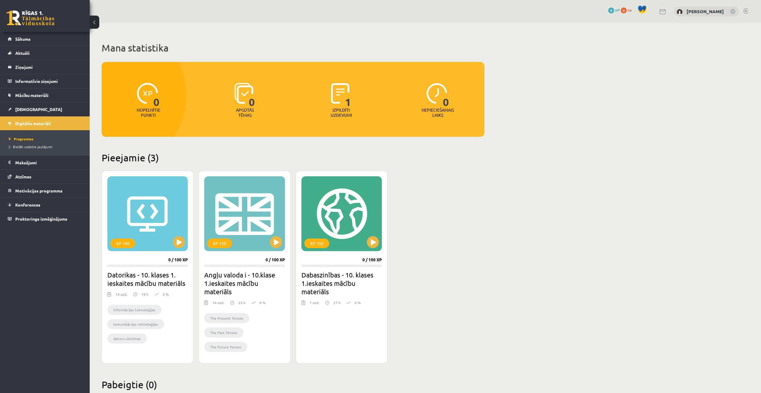
scroll to position [16, 0]
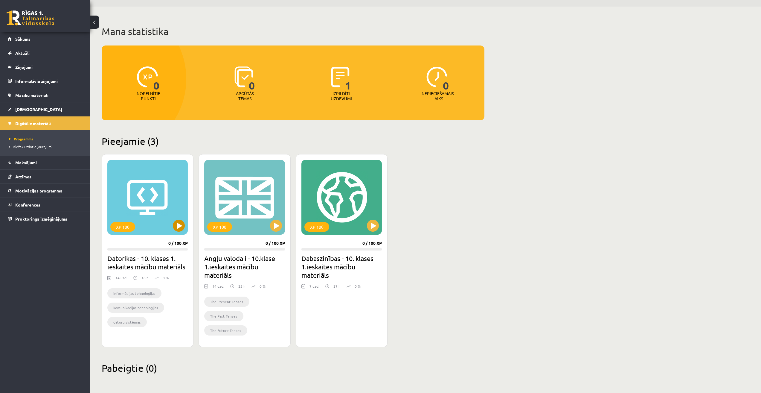
click at [139, 188] on div "XP 100" at bounding box center [147, 197] width 80 height 75
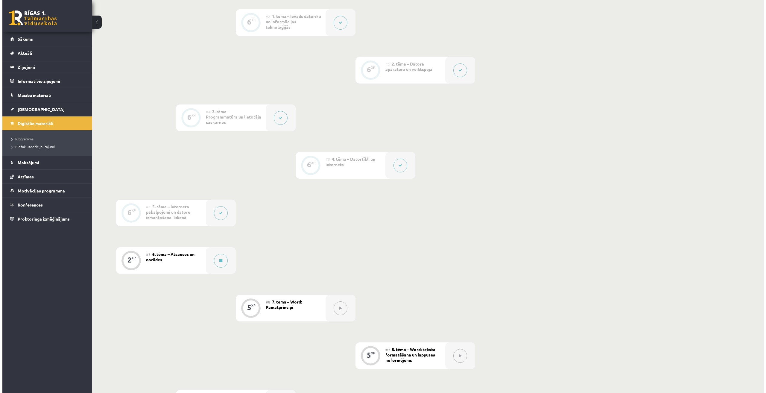
scroll to position [299, 0]
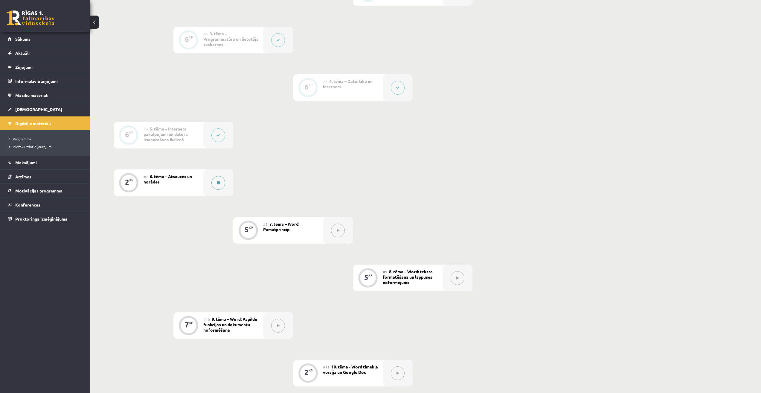
click at [215, 180] on button at bounding box center [219, 183] width 14 height 14
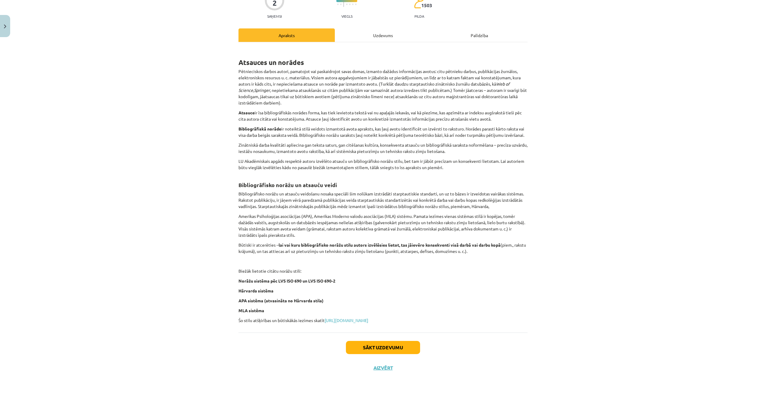
scroll to position [0, 0]
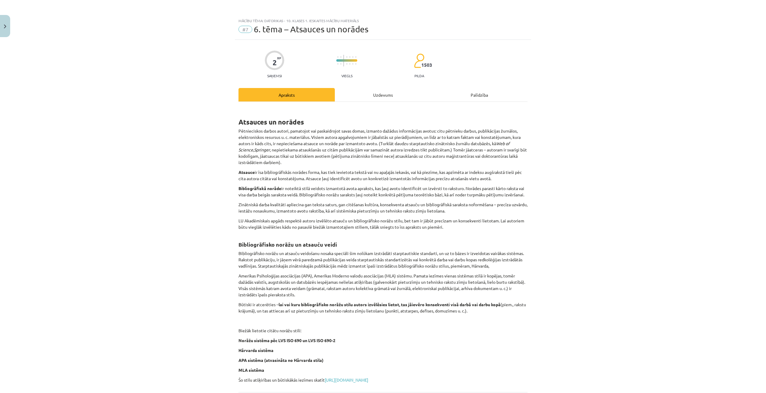
click at [383, 92] on div "Uzdevums" at bounding box center [383, 94] width 96 height 13
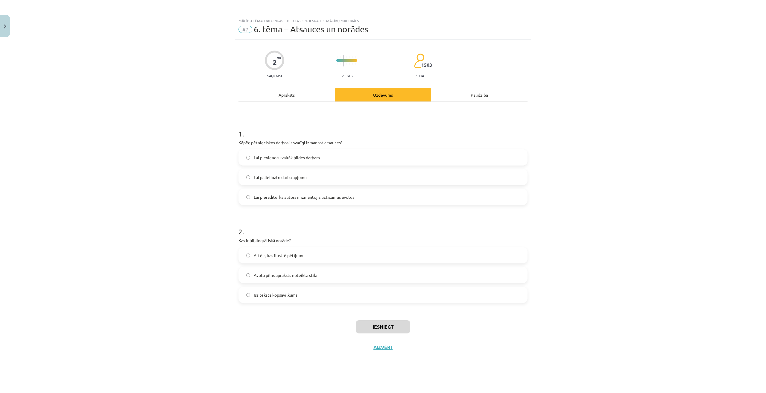
click at [299, 98] on div "Apraksts" at bounding box center [286, 94] width 96 height 13
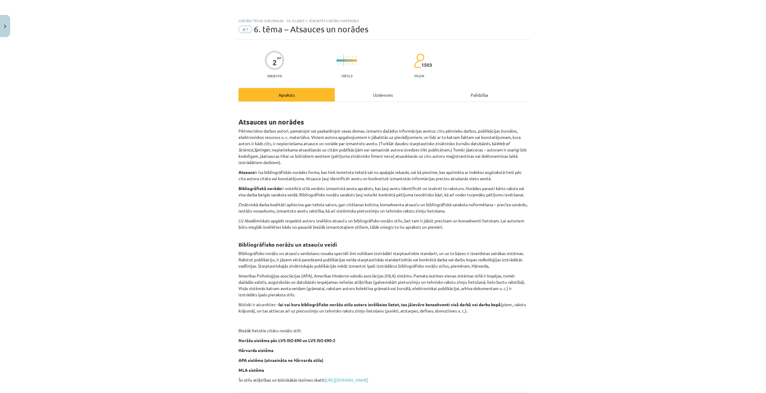
drag, startPoint x: 379, startPoint y: 96, endPoint x: 343, endPoint y: 90, distance: 37.0
click at [379, 96] on div "Uzdevums" at bounding box center [383, 94] width 96 height 13
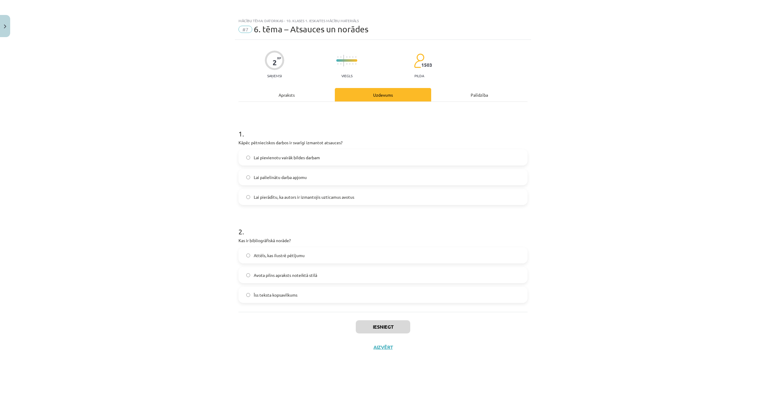
click at [288, 93] on div "Apraksts" at bounding box center [286, 94] width 96 height 13
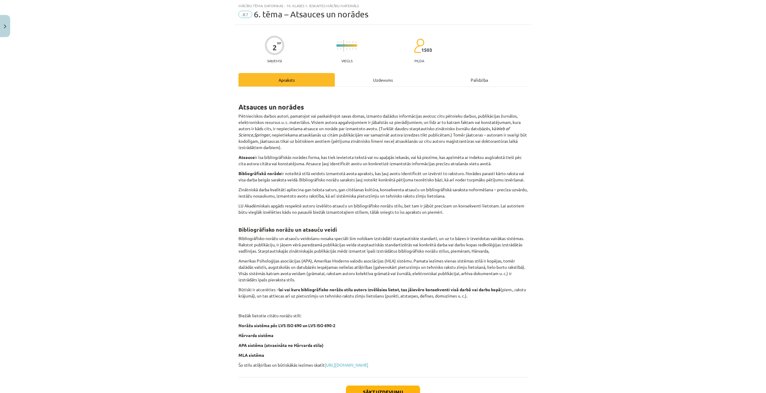
scroll to position [6, 0]
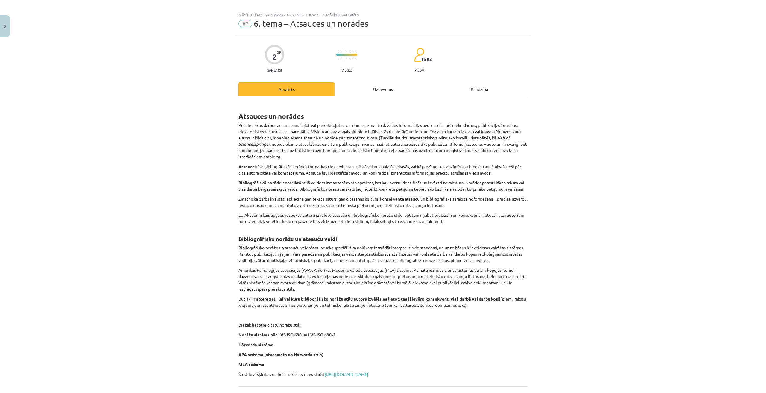
click at [362, 91] on div "Uzdevums" at bounding box center [383, 88] width 96 height 13
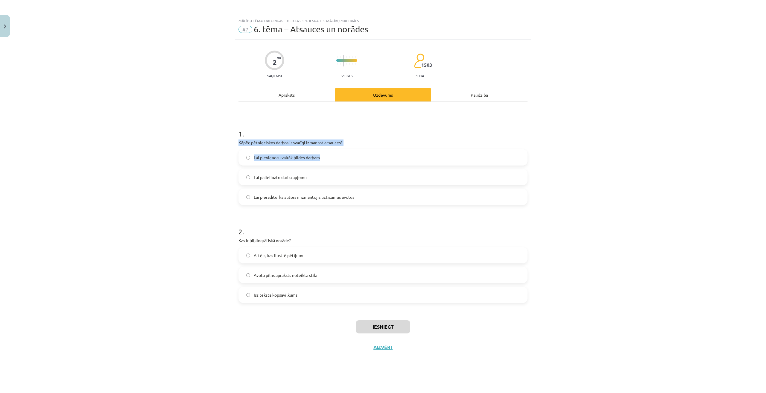
drag, startPoint x: 361, startPoint y: 147, endPoint x: 237, endPoint y: 144, distance: 123.6
click at [237, 144] on div "2 XP Saņemsi Viegls 1503 pilda Apraksts Uzdevums Palīdzība 1 . Kāpēc pētniecisk…" at bounding box center [383, 209] width 296 height 338
click at [246, 145] on p "Kāpēc pētnieciskos darbos ir svarīgi izmantot atsauces?" at bounding box center [382, 142] width 289 height 6
drag, startPoint x: 227, startPoint y: 141, endPoint x: 376, endPoint y: 201, distance: 161.3
click at [376, 201] on div "Mācību tēma: Datorikas - 10. klases 1. ieskaites mācību materiāls #7 6. tēma – …" at bounding box center [383, 196] width 766 height 393
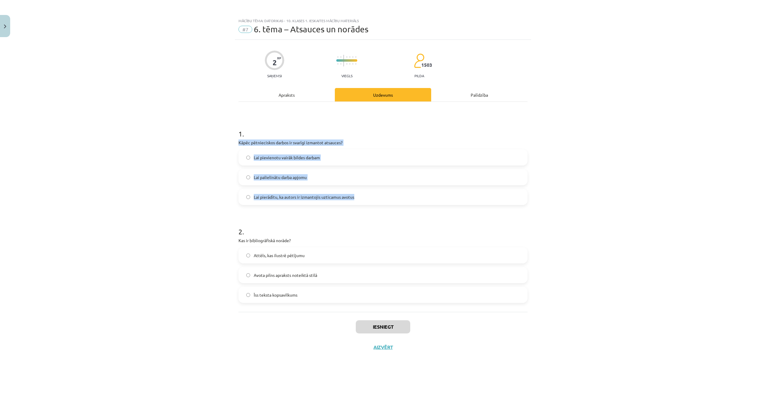
copy div "Kāpēc pētnieciskos darbos ir svarīgi izmantot atsauces? Lai pievienotu vairāk b…"
click at [288, 201] on label "Lai pierādītu, ka autors ir izmantojis uzticamus avotus" at bounding box center [383, 196] width 288 height 15
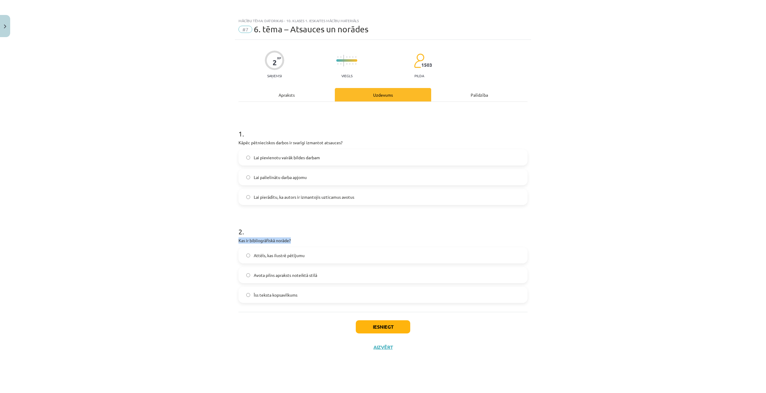
drag, startPoint x: 295, startPoint y: 236, endPoint x: 220, endPoint y: 240, distance: 75.2
click at [220, 240] on div "Mācību tēma: Datorikas - 10. klases 1. ieskaites mācību materiāls #7 6. tēma – …" at bounding box center [383, 196] width 766 height 393
copy p "Kas ir bibliogrāfiskā norāde?"
drag, startPoint x: 1, startPoint y: 287, endPoint x: 305, endPoint y: 249, distance: 306.0
click at [307, 250] on label "Attēls, kas ilustrē pētījumu" at bounding box center [383, 255] width 288 height 15
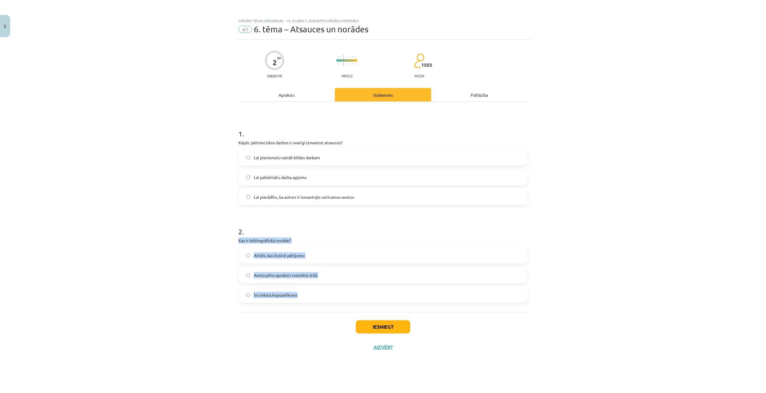
drag, startPoint x: 255, startPoint y: 245, endPoint x: 285, endPoint y: 261, distance: 33.9
click at [326, 304] on div "2 XP Saņemsi Viegls 1503 pilda Apraksts Uzdevums Palīdzība 1 . Kāpēc pētniecisk…" at bounding box center [383, 209] width 296 height 338
copy div "Kas ir bibliogrāfiskā norāde? Attēls, kas ilustrē pētījumu Avota pilns apraksts…"
click at [258, 318] on div "Iesniegt Aizvērt" at bounding box center [382, 333] width 289 height 42
click at [291, 99] on div "Apraksts" at bounding box center [286, 94] width 96 height 13
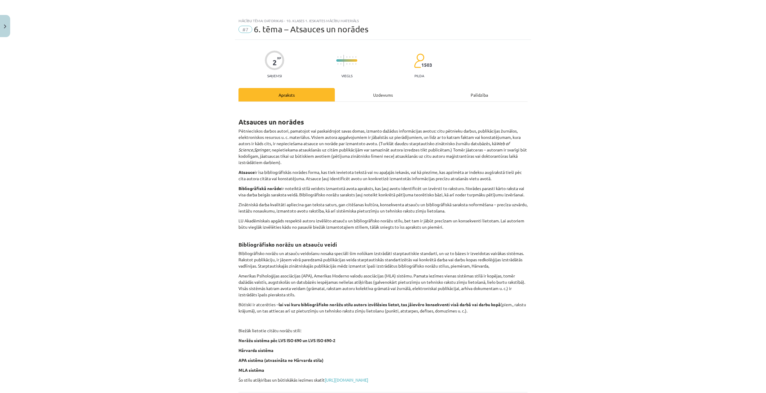
click at [357, 105] on div "Atsauces un norādes Pētnieciskos darbos autori, pamatojot vai paskaidrojot sava…" at bounding box center [382, 247] width 289 height 290
click at [368, 95] on div "Uzdevums" at bounding box center [383, 94] width 96 height 13
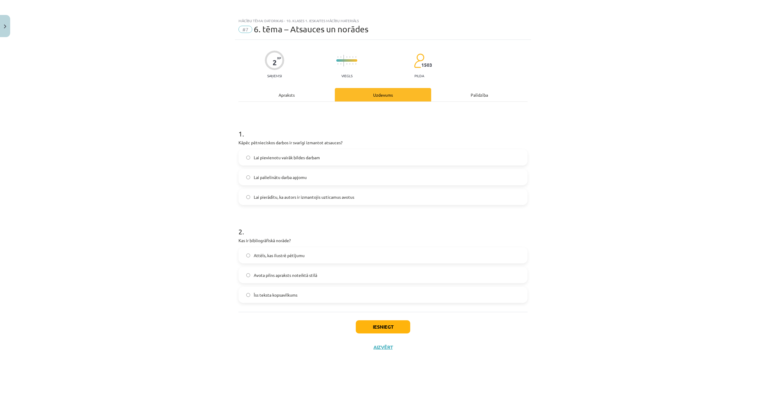
click at [251, 273] on label "Avota pilns apraksts noteiktā stilā" at bounding box center [383, 274] width 288 height 15
drag, startPoint x: 315, startPoint y: 304, endPoint x: 223, endPoint y: 236, distance: 114.4
click at [223, 236] on div "Mācību tēma: Datorikas - 10. klases 1. ieskaites mācību materiāls #7 6. tēma – …" at bounding box center [383, 196] width 766 height 393
copy div "Kas ir bibliogrāfiskā norāde? Attēls, kas ilustrē pētījumu Avota pilns apraksts…"
click at [396, 235] on div "2 . Kas ir bibliogrāfiskā norāde? Attēls, kas ilustrē pētījumu Avota pilns apra…" at bounding box center [382, 260] width 289 height 86
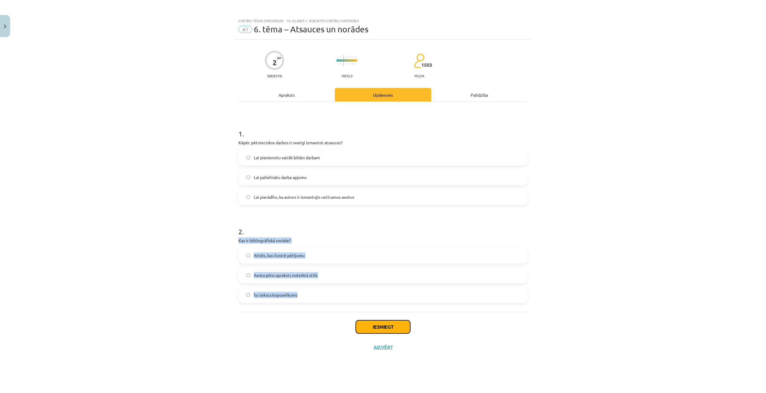
click at [383, 327] on button "Iesniegt" at bounding box center [383, 326] width 54 height 13
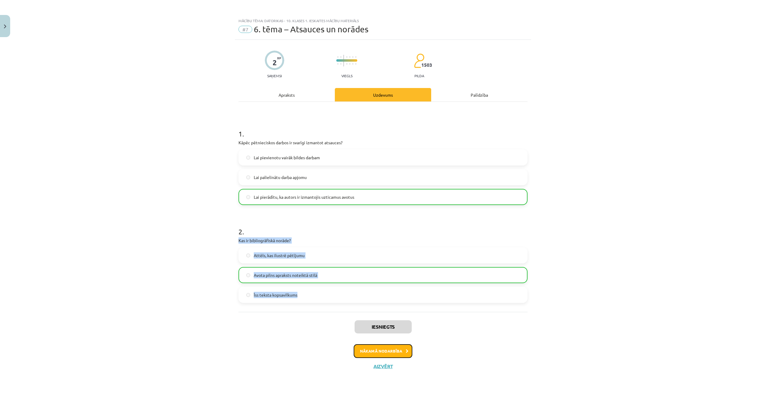
click at [376, 351] on button "Nākamā nodarbība" at bounding box center [383, 351] width 59 height 14
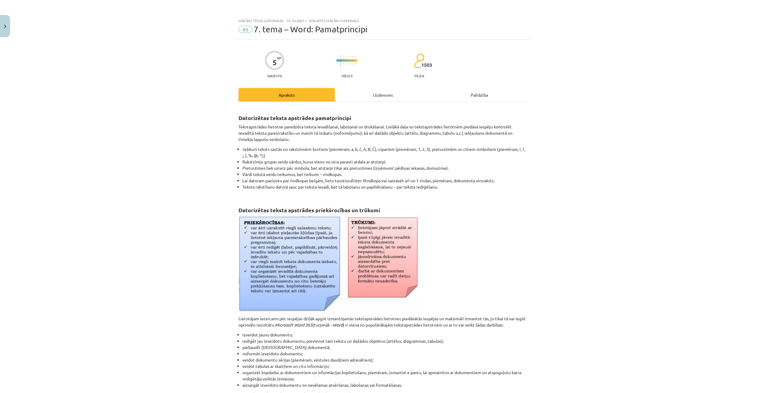
click at [382, 94] on div "Uzdevums" at bounding box center [383, 94] width 96 height 13
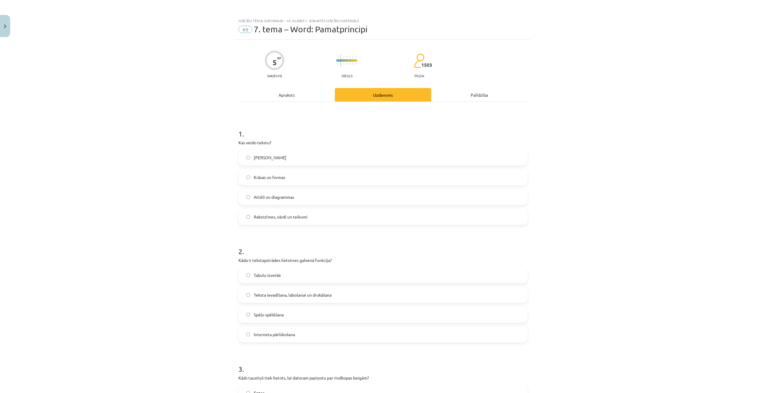
click at [299, 217] on span "Rakstzīmes, vārdi un teikumi" at bounding box center [281, 217] width 54 height 6
click at [294, 92] on div "Apraksts" at bounding box center [286, 94] width 96 height 13
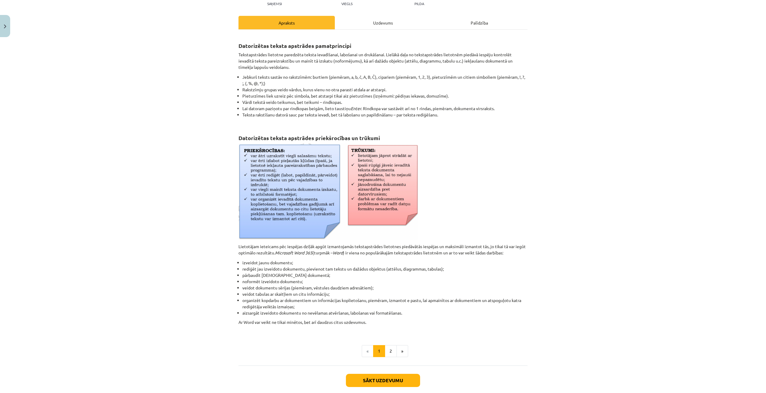
scroll to position [75, 0]
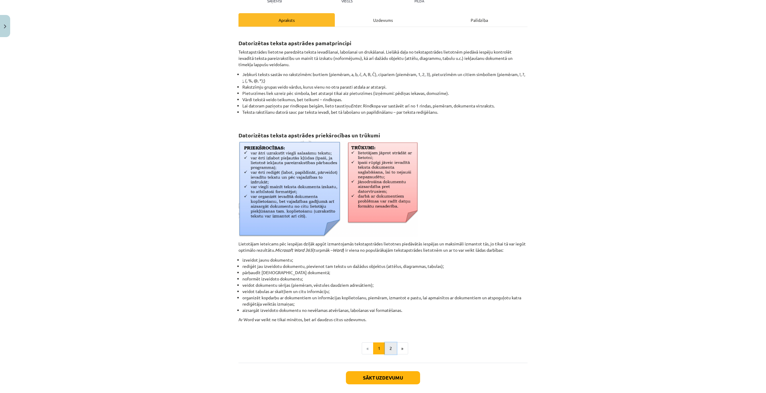
click at [392, 349] on button "2" at bounding box center [391, 348] width 12 height 12
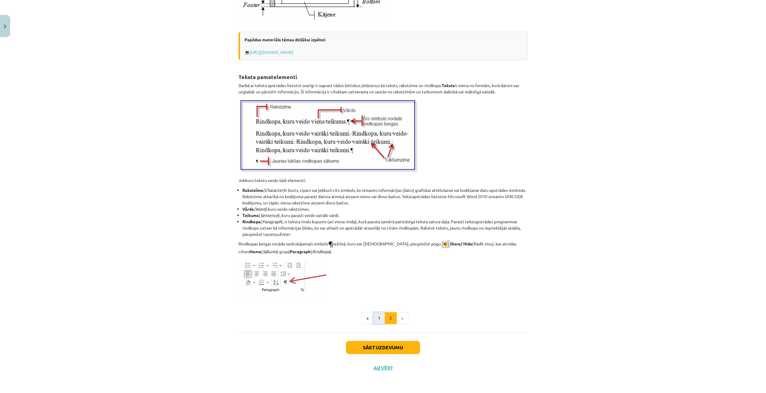
click at [377, 315] on button "1" at bounding box center [379, 318] width 12 height 12
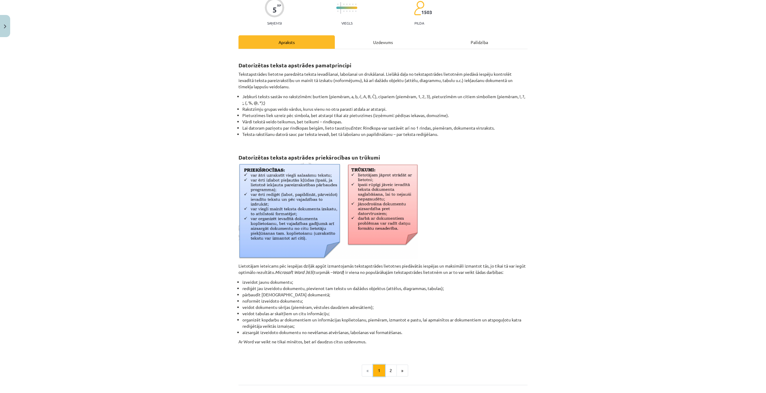
scroll to position [0, 0]
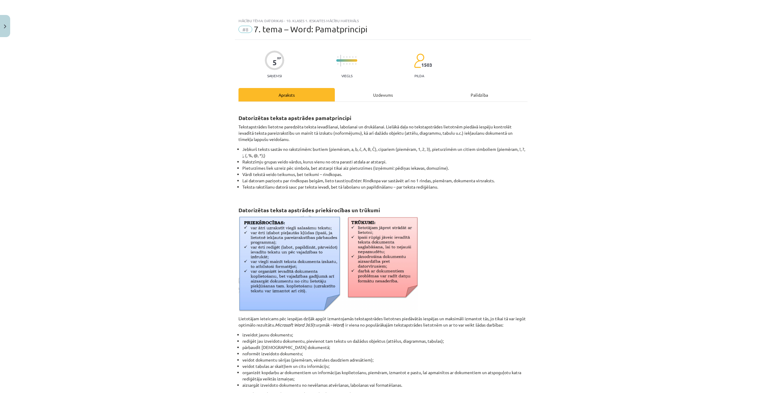
click at [368, 89] on div "Uzdevums" at bounding box center [383, 94] width 96 height 13
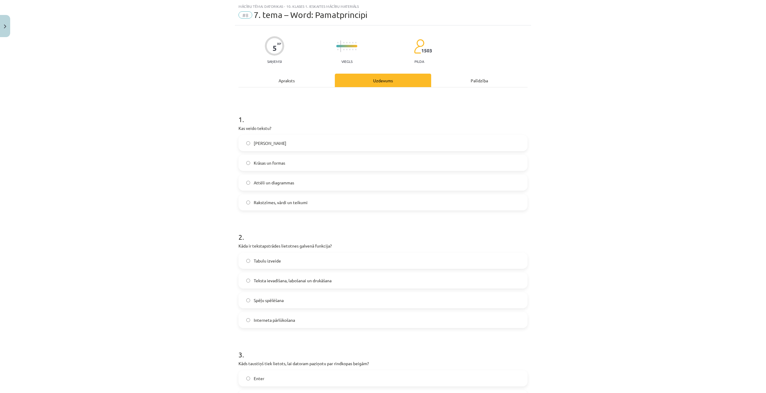
scroll to position [15, 0]
drag, startPoint x: 232, startPoint y: 126, endPoint x: 337, endPoint y: 205, distance: 131.4
click at [337, 205] on div "Mācību tēma: Datorikas - 10. klases 1. ieskaites mācību materiāls #8 7. tema – …" at bounding box center [383, 196] width 766 height 393
drag, startPoint x: 289, startPoint y: 196, endPoint x: 289, endPoint y: 200, distance: 3.3
copy div "Kas veido tekstu? Tikai burti Krāsas un formas Attēli un diagrammas Rakstzīmes,…"
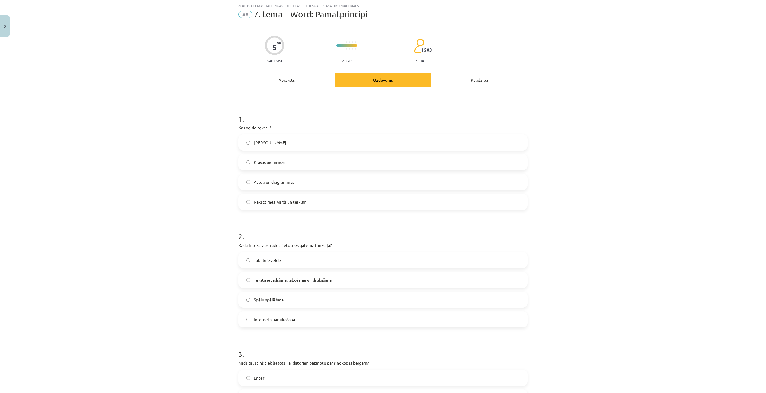
click at [379, 218] on form "1 . Kas veido tekstu? Tikai burti Krāsas un formas Attēli un diagrammas Rakstzī…" at bounding box center [382, 382] width 289 height 556
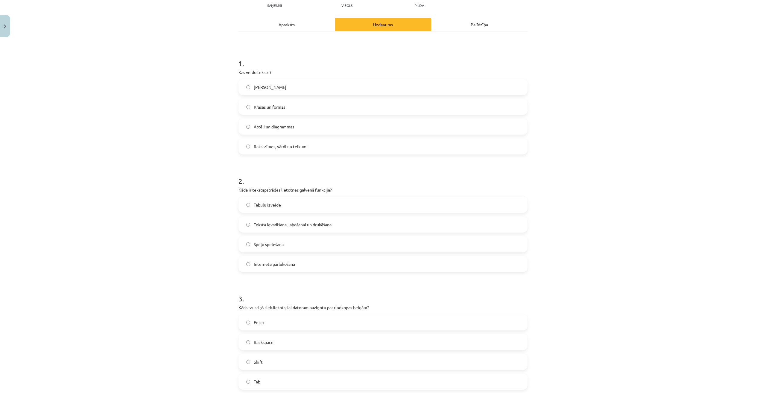
scroll to position [75, 0]
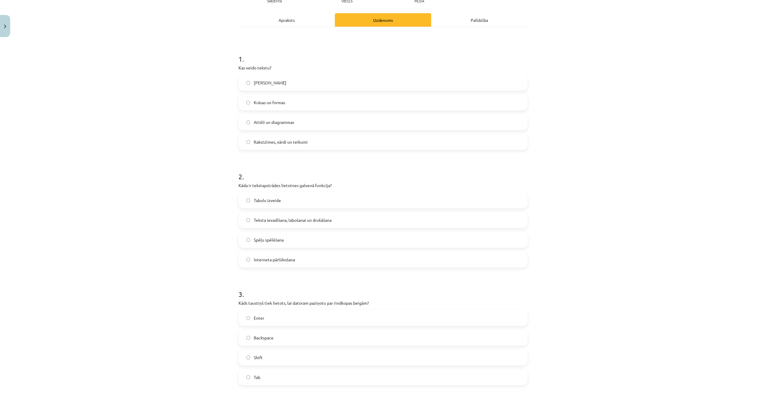
click at [256, 221] on span "Teksta ievadīšana, labošanai un drukāšana" at bounding box center [293, 220] width 78 height 6
drag, startPoint x: 240, startPoint y: 187, endPoint x: 283, endPoint y: 261, distance: 85.1
click at [336, 280] on div "5 XP Saņemsi Viegls 1503 pilda Apraksts Uzdevums Palīdzība 1 . Kas veido tekstu…" at bounding box center [383, 310] width 296 height 690
click at [284, 265] on label "Interneta pārlūkošana" at bounding box center [383, 259] width 288 height 15
click at [316, 259] on label "Interneta pārlūkošana" at bounding box center [383, 259] width 288 height 15
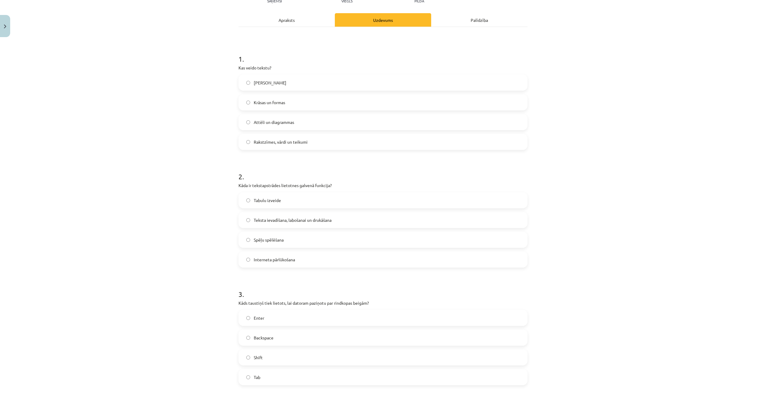
click at [274, 215] on label "Teksta ievadīšana, labošanai un drukāšana" at bounding box center [383, 219] width 288 height 15
drag, startPoint x: 233, startPoint y: 188, endPoint x: 306, endPoint y: 255, distance: 99.5
click at [306, 255] on div "5 XP Saņemsi Viegls 1503 pilda Apraksts Uzdevums Palīdzība 1 . Kas veido tekstu…" at bounding box center [383, 310] width 296 height 690
copy div "Kāda ir tekstapstrādes lietotnes galvenā funkcija? Tabulu izveide Teksta ievadī…"
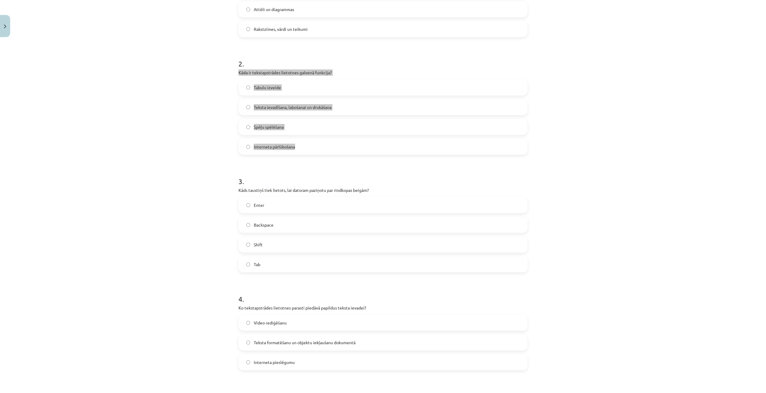
scroll to position [194, 0]
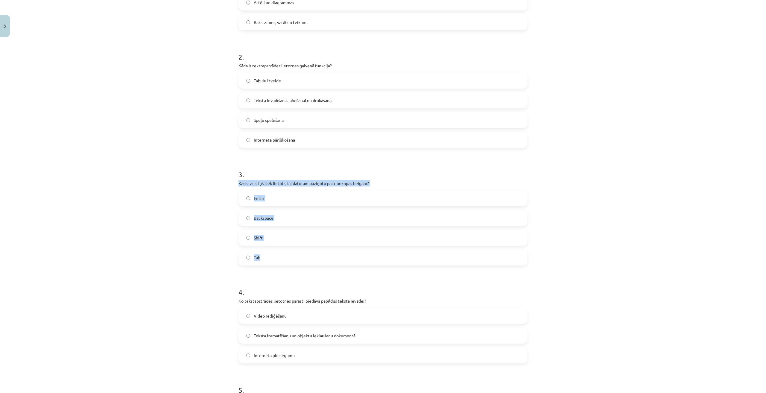
drag, startPoint x: 233, startPoint y: 183, endPoint x: 266, endPoint y: 258, distance: 81.9
click at [266, 258] on div "5 XP Saņemsi Viegls 1503 pilda Apraksts Uzdevums Palīdzība 1 . Kas veido tekstu…" at bounding box center [383, 190] width 296 height 690
click at [319, 218] on label "Backspace" at bounding box center [383, 217] width 288 height 15
click at [267, 195] on label "Enter" at bounding box center [383, 198] width 288 height 15
drag, startPoint x: 236, startPoint y: 182, endPoint x: 294, endPoint y: 259, distance: 95.9
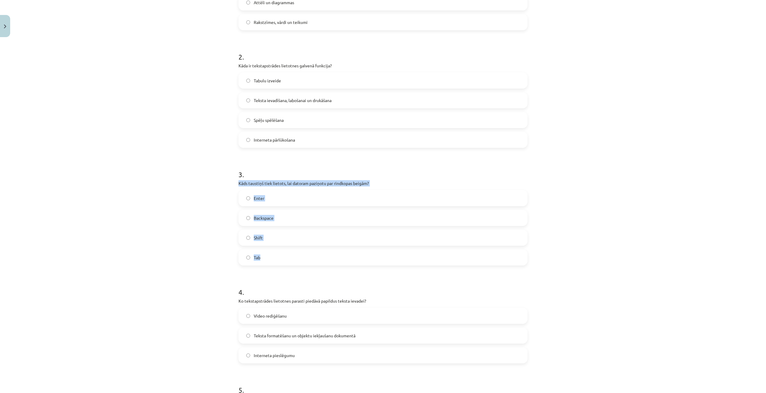
click at [294, 259] on div "3 . Kāds taustiņš tiek lietots, lai datoram paziņotu par rindkopas beigām? Ente…" at bounding box center [382, 213] width 289 height 106
copy div "Kāds taustiņš tiek lietots, lai datoram paziņotu par rindkopas beigām? Enter Ba…"
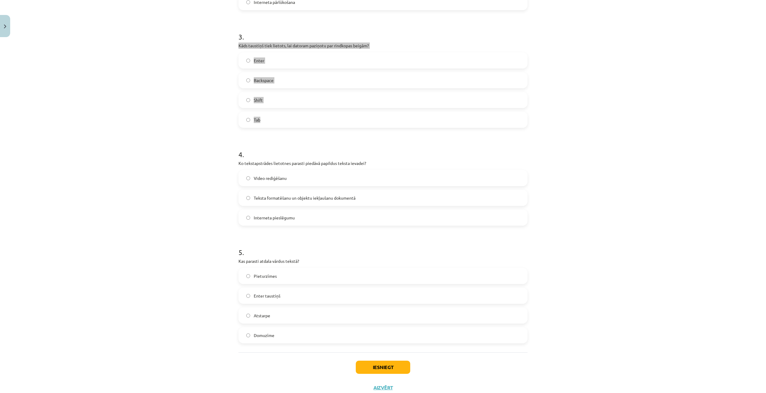
scroll to position [344, 0]
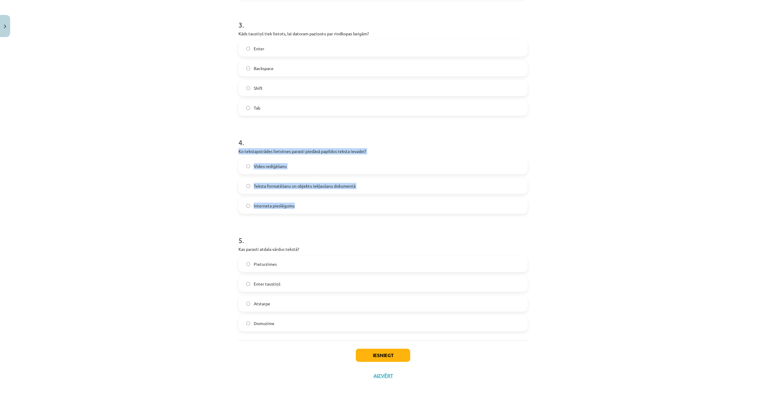
drag, startPoint x: 231, startPoint y: 152, endPoint x: 300, endPoint y: 203, distance: 85.7
click at [300, 203] on div "Mācību tēma: Datorikas - 10. klases 1. ieskaites mācību materiāls #8 7. tema – …" at bounding box center [383, 196] width 766 height 393
copy div "Ko tekstapstrādes lietotnes parasti piedāvā papildus teksta ievadei? Video redi…"
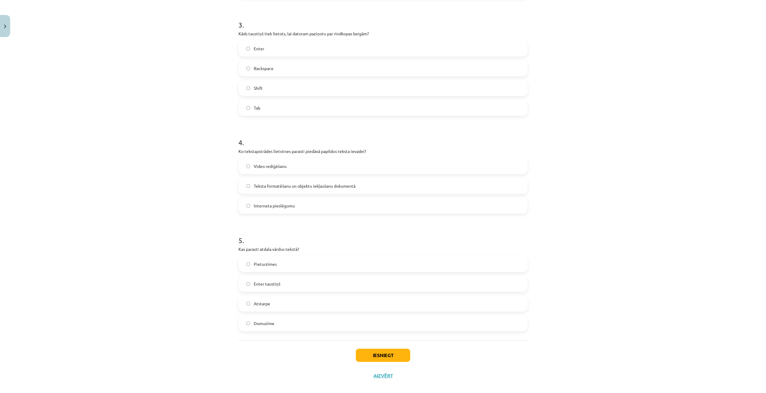
click at [387, 118] on form "1 . Kas veido tekstu? Tikai burti Krāsas un formas Attēli un diagrammas Rakstzī…" at bounding box center [382, 53] width 289 height 556
click at [259, 182] on label "Teksta formatēšanu un objektu iekļaušanu dokumentā" at bounding box center [383, 185] width 288 height 15
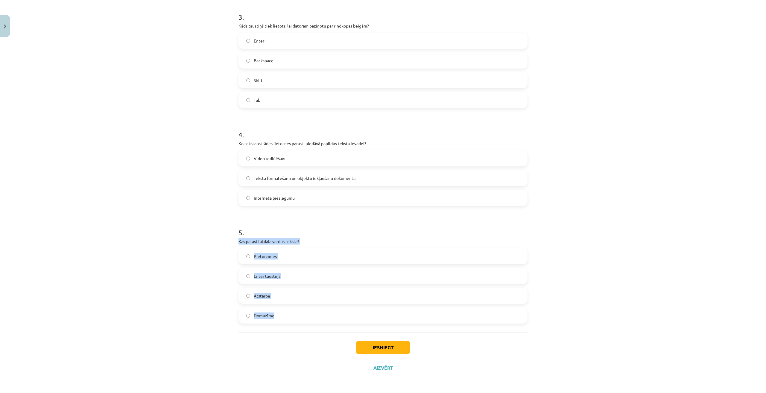
drag, startPoint x: 234, startPoint y: 241, endPoint x: 327, endPoint y: 328, distance: 127.2
click at [327, 328] on div "5 XP Saņemsi Viegls 1503 pilda Apraksts Uzdevums Palīdzība 1 . Kas veido tekstu…" at bounding box center [383, 33] width 296 height 690
copy div "Kas parasti atdala vārdus tekstā? Pieturzīmes Enter taustiņš Atstarpe Domuzīme"
click at [264, 297] on span "Atstarpe" at bounding box center [262, 296] width 16 height 6
click at [370, 346] on button "Iesniegt" at bounding box center [383, 347] width 54 height 13
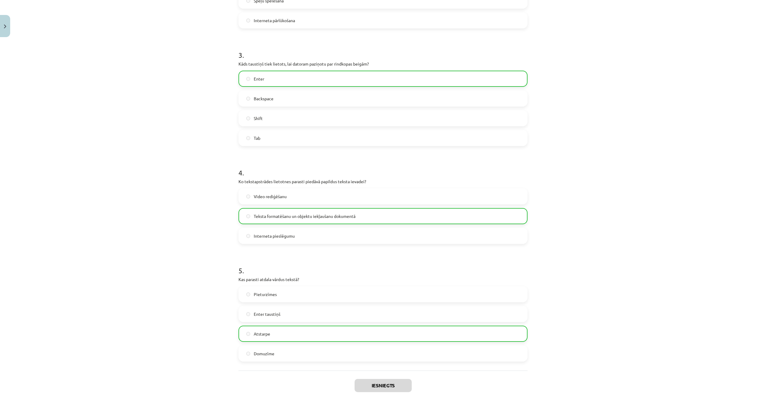
scroll to position [371, 0]
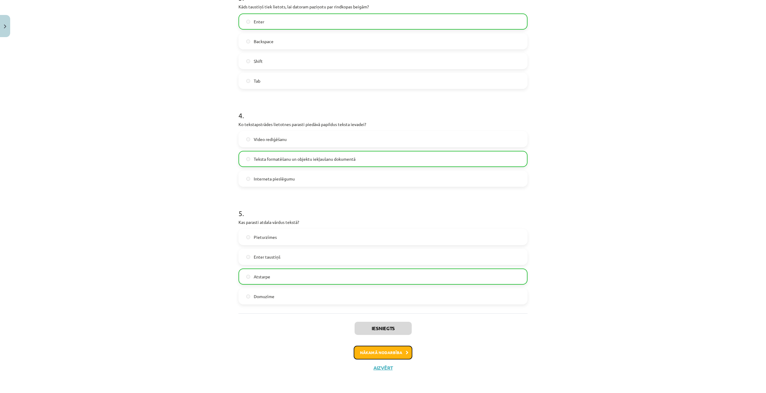
click at [381, 352] on button "Nākamā nodarbība" at bounding box center [383, 353] width 59 height 14
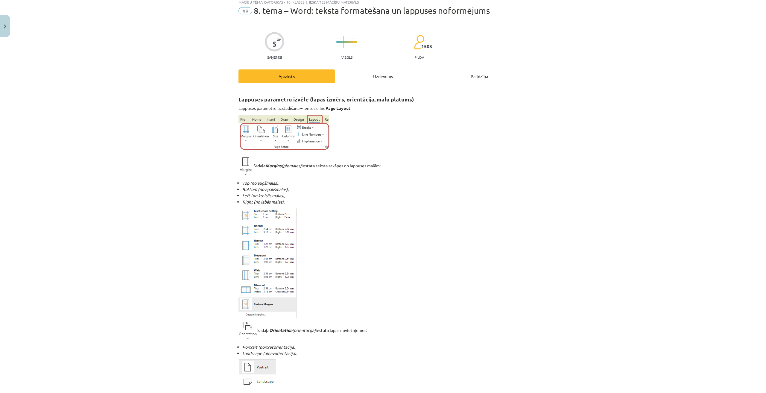
scroll to position [15, 0]
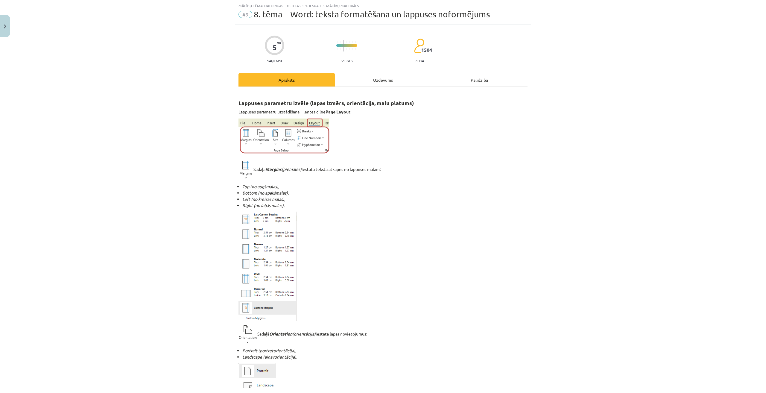
click at [386, 81] on div "Uzdevums" at bounding box center [383, 79] width 96 height 13
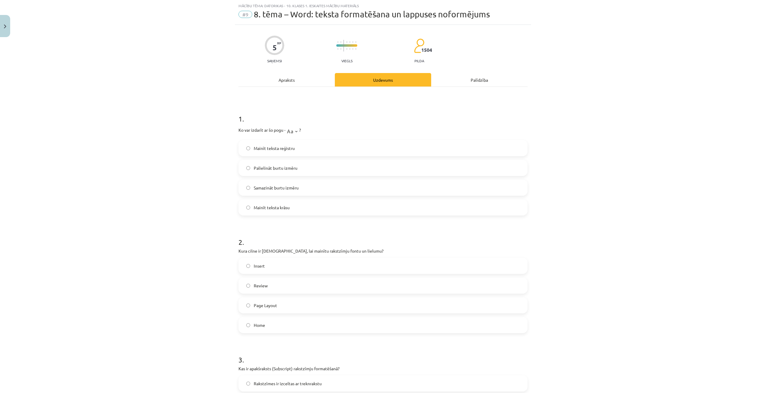
click at [303, 80] on div "Apraksts" at bounding box center [286, 79] width 96 height 13
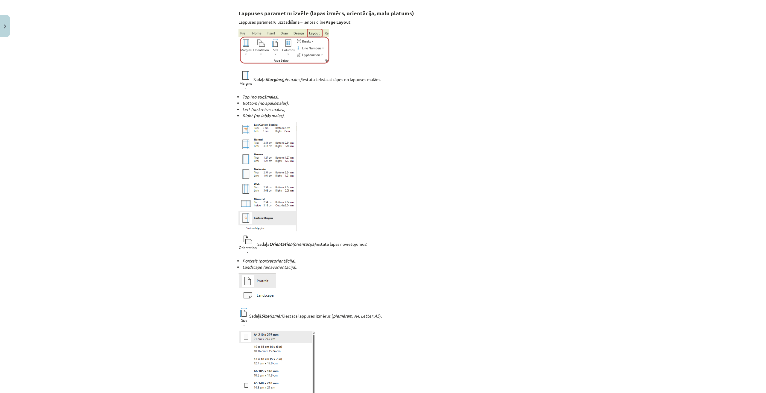
scroll to position [0, 0]
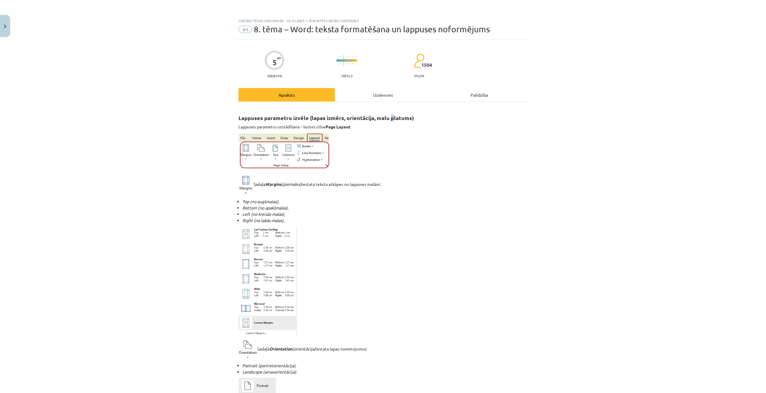
drag, startPoint x: 388, startPoint y: 95, endPoint x: 389, endPoint y: 86, distance: 9.3
click at [387, 90] on div "Uzdevums" at bounding box center [383, 94] width 96 height 13
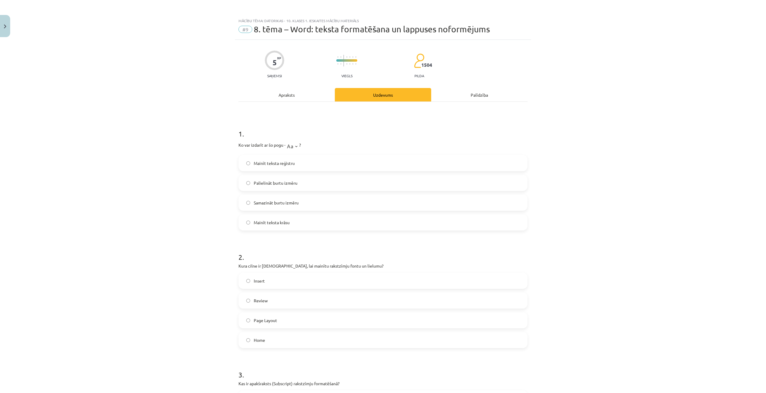
scroll to position [15, 0]
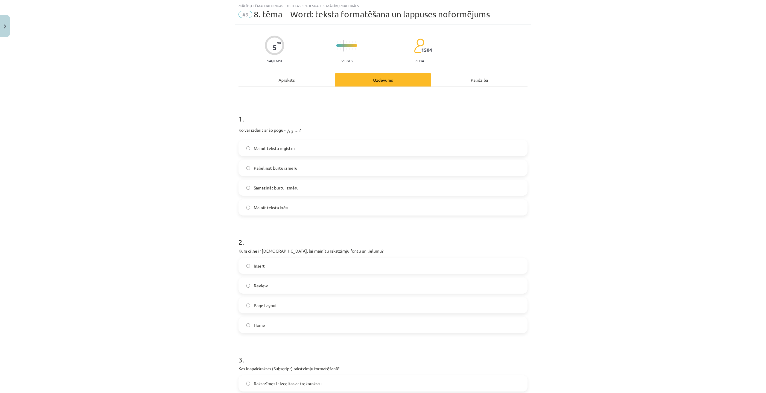
click at [292, 162] on label "Palielināt burtu izmēru" at bounding box center [383, 167] width 288 height 15
drag, startPoint x: 237, startPoint y: 127, endPoint x: 302, endPoint y: 182, distance: 85.3
click at [305, 197] on div "1 . Ko var izdarīt ar šo pogu - ? Mainīt teksta reģistru Palielināt burtu izmēr…" at bounding box center [382, 159] width 289 height 111
copy div "Ko var izdarīt ar šo pogu - ? Mainīt teksta reģistru Palielināt burtu izmēru Sa…"
click at [349, 177] on div "Mainīt teksta reģistru Palielināt burtu izmēru Samazināt burtu izmēru Mainīt te…" at bounding box center [382, 177] width 289 height 75
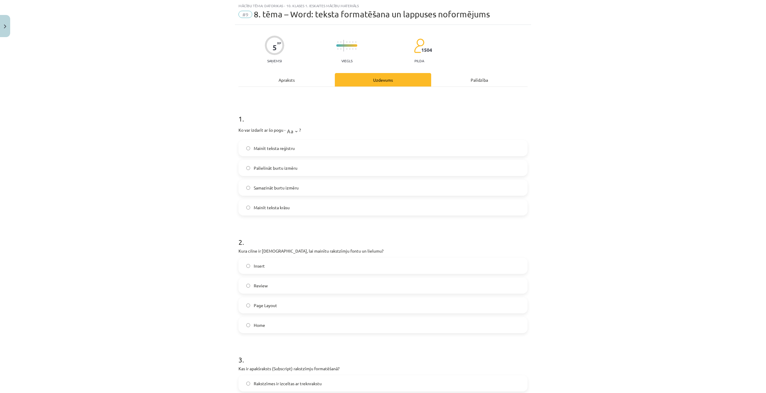
click at [324, 172] on label "Palielināt burtu izmēru" at bounding box center [383, 167] width 288 height 15
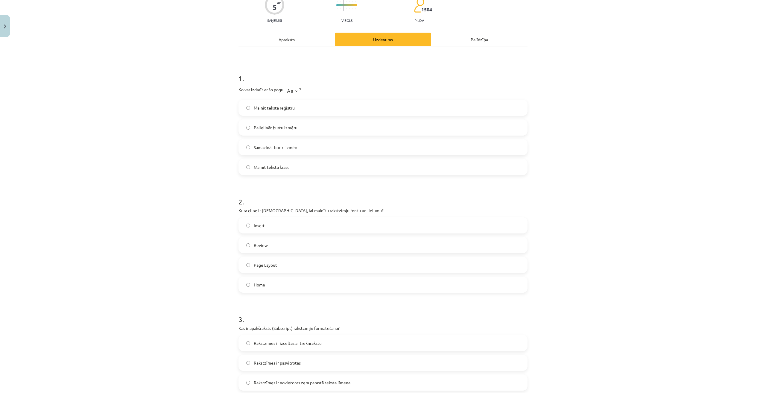
scroll to position [45, 0]
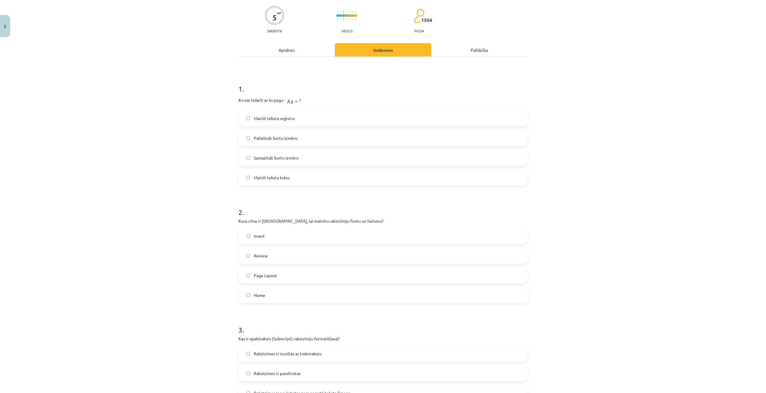
click at [305, 49] on div "Apraksts" at bounding box center [286, 49] width 96 height 13
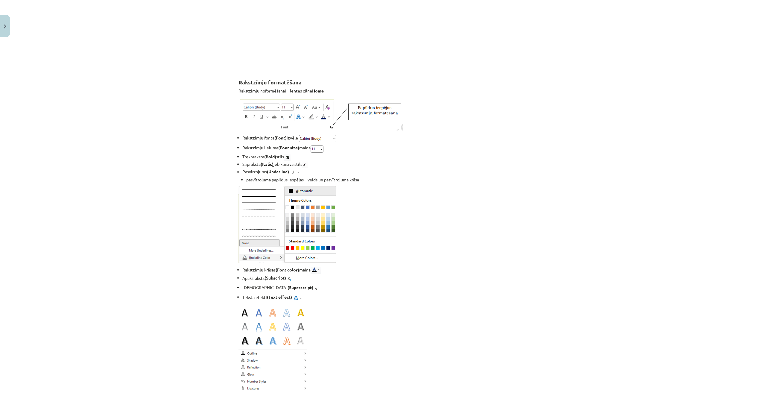
scroll to position [583, 0]
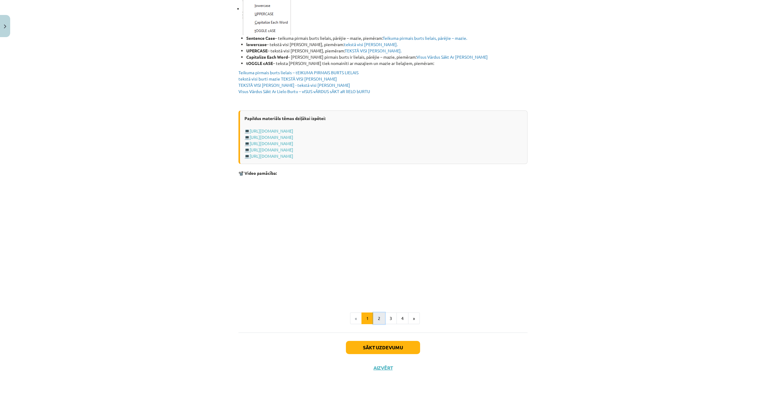
click at [375, 322] on button "2" at bounding box center [379, 318] width 12 height 12
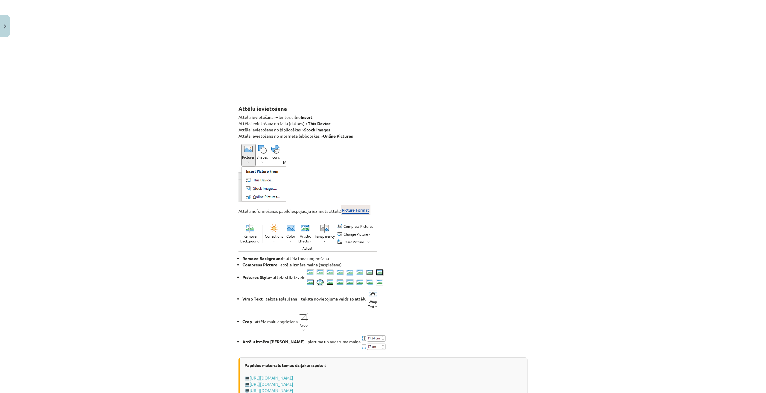
scroll to position [509, 0]
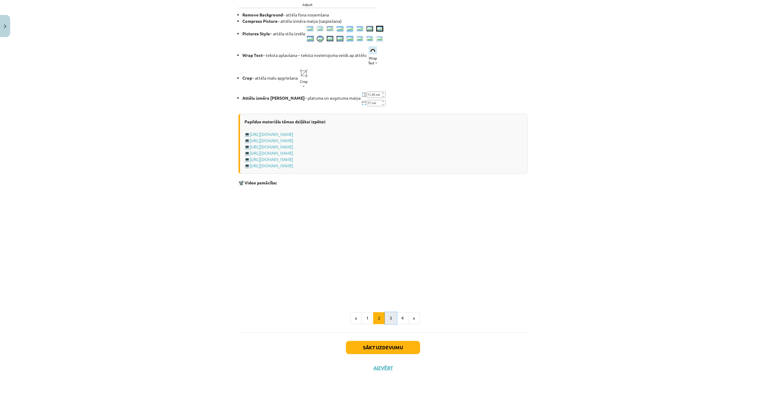
click at [392, 315] on button "3" at bounding box center [391, 318] width 12 height 12
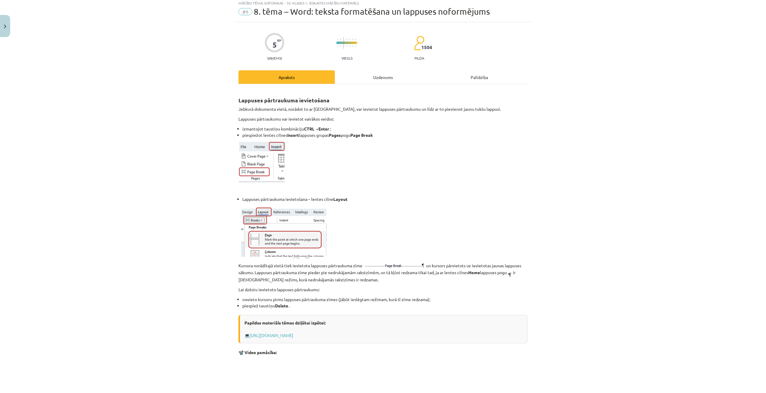
scroll to position [17, 0]
click at [370, 80] on div "Uzdevums" at bounding box center [383, 77] width 96 height 13
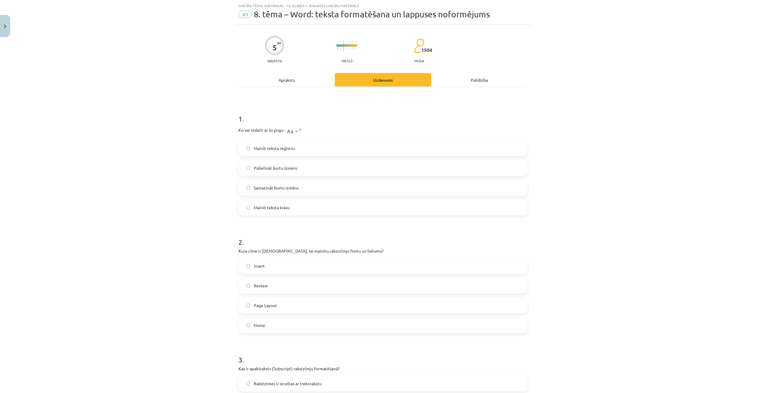
click at [261, 306] on span "Page Layout" at bounding box center [265, 305] width 23 height 6
drag, startPoint x: 234, startPoint y: 247, endPoint x: 289, endPoint y: 322, distance: 93.0
click at [289, 322] on div "5 XP Saņemsi Viegls 1504 pilda Apraksts Uzdevums Palīdzība 1 . Ko var izdarīt a…" at bounding box center [383, 382] width 296 height 715
click at [373, 304] on label "Page Layout" at bounding box center [383, 305] width 288 height 15
click at [261, 322] on span "Home" at bounding box center [259, 325] width 11 height 6
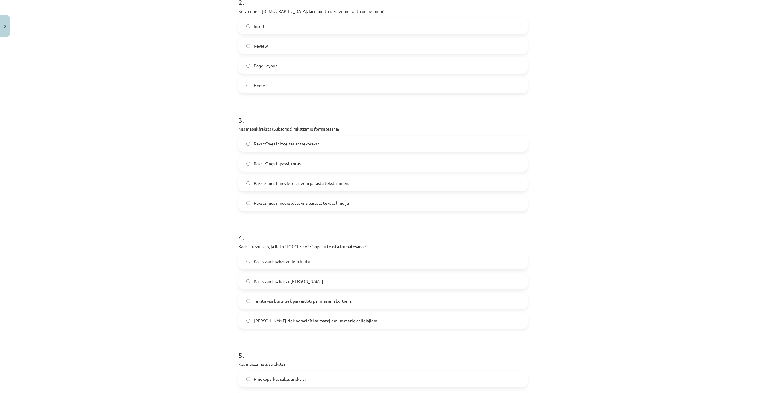
scroll to position [254, 0]
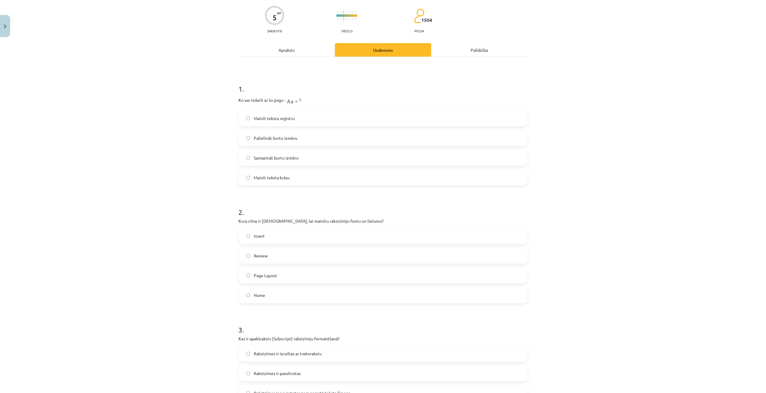
click at [293, 42] on div "5 XP Saņemsi Viegls 1504 pilda Apraksts Uzdevums Palīdzība 1 . Ko var izdarīt a…" at bounding box center [383, 352] width 296 height 715
click at [292, 50] on div "Apraksts" at bounding box center [286, 49] width 96 height 13
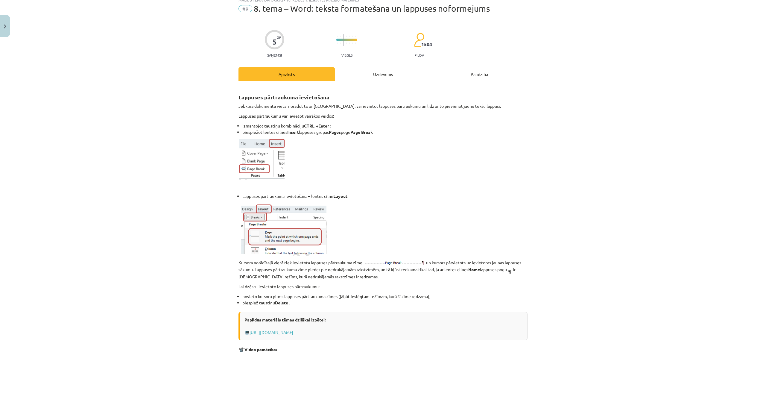
scroll to position [15, 0]
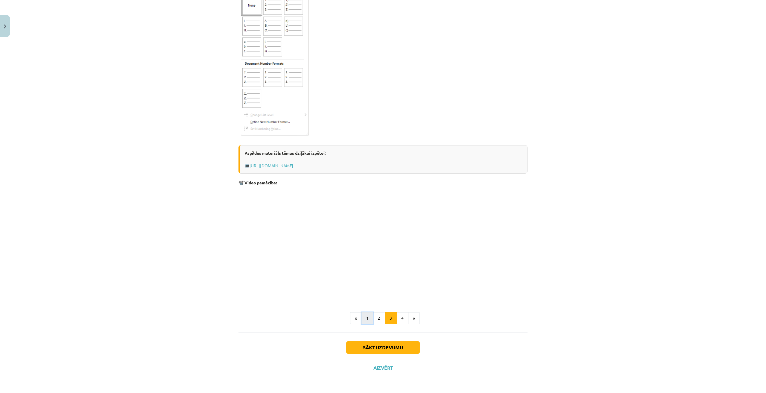
click at [367, 319] on button "1" at bounding box center [367, 318] width 12 height 12
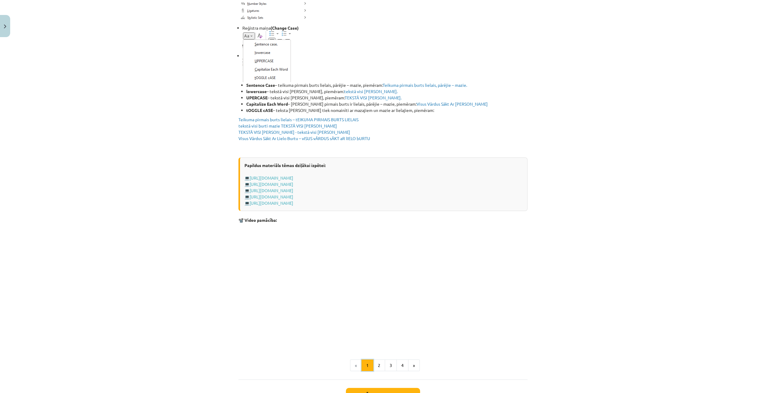
scroll to position [875, 0]
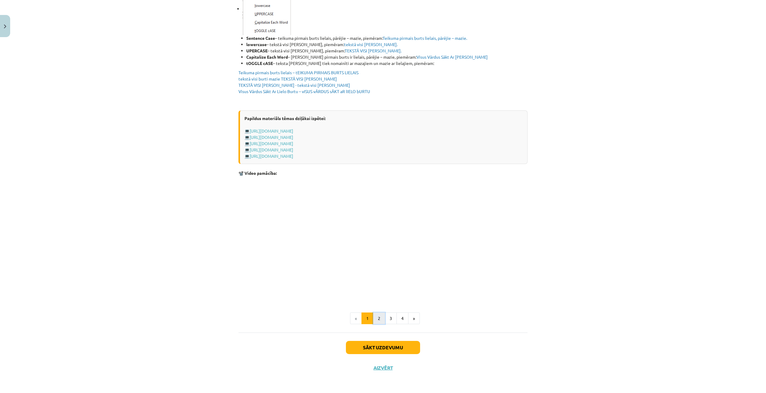
click at [375, 316] on button "2" at bounding box center [379, 318] width 12 height 12
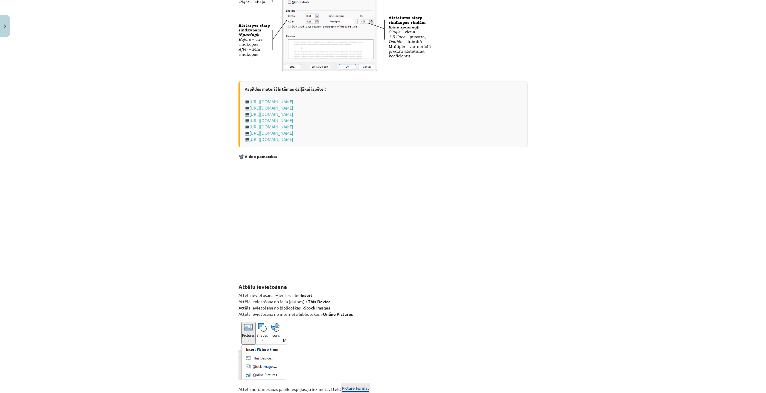
scroll to position [509, 0]
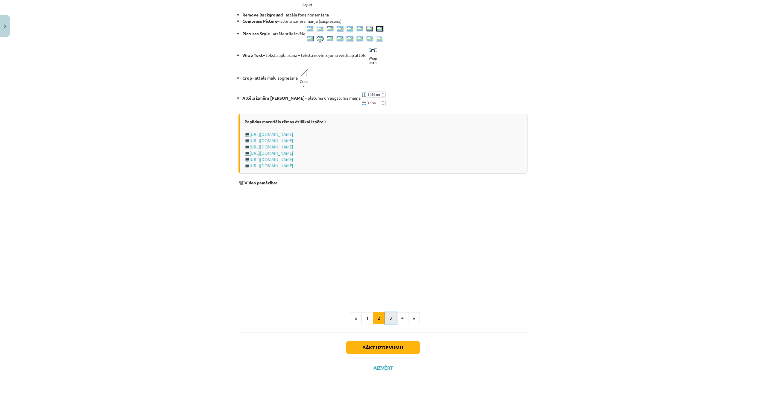
click at [385, 316] on button "3" at bounding box center [391, 318] width 12 height 12
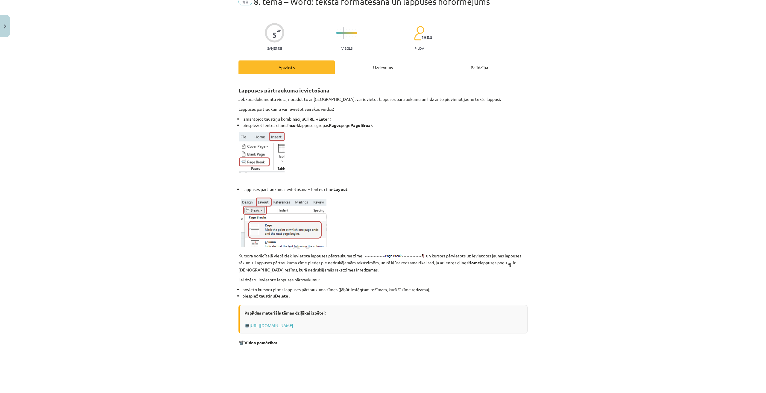
scroll to position [0, 0]
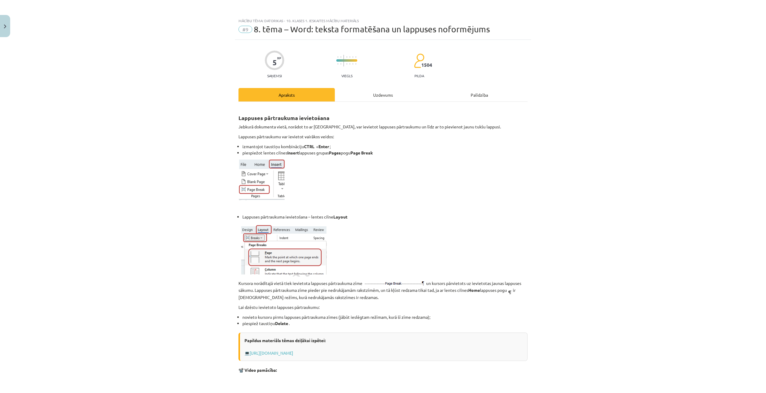
click at [389, 92] on div "Uzdevums" at bounding box center [383, 94] width 96 height 13
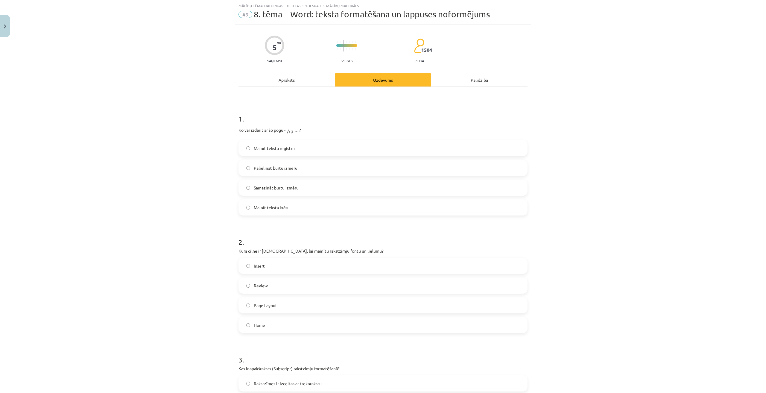
scroll to position [194, 0]
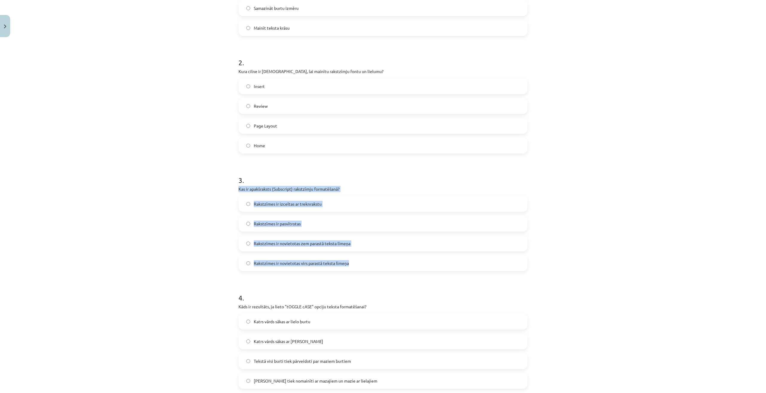
drag, startPoint x: 237, startPoint y: 189, endPoint x: 367, endPoint y: 271, distance: 153.7
click at [367, 271] on div "3 . Kas ir apakšraksts (Subscript) rakstzīmju formatēšanā? Rakstzīmes ir izcelt…" at bounding box center [382, 218] width 289 height 106
click at [383, 241] on label "Rakstzīmes ir novietotas zem parastā teksta līmeņa" at bounding box center [383, 243] width 288 height 15
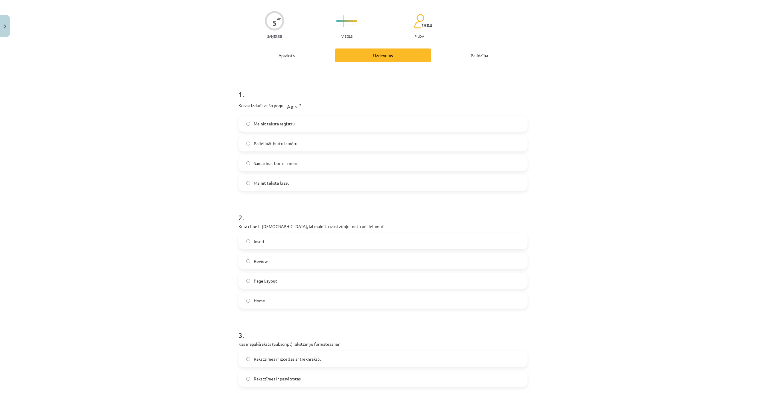
scroll to position [0, 0]
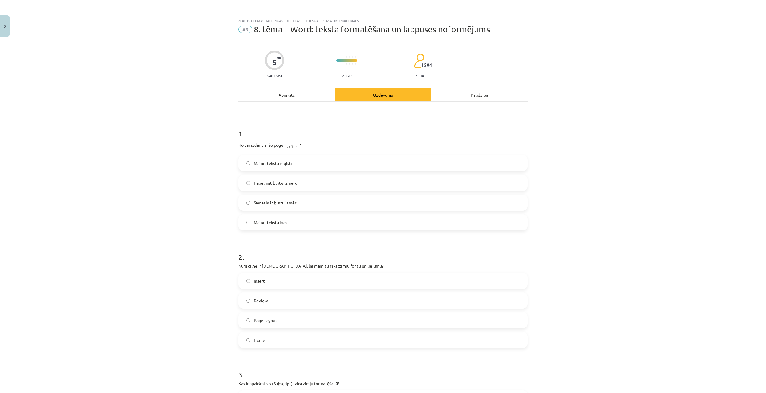
click at [313, 98] on div "Apraksts" at bounding box center [286, 94] width 96 height 13
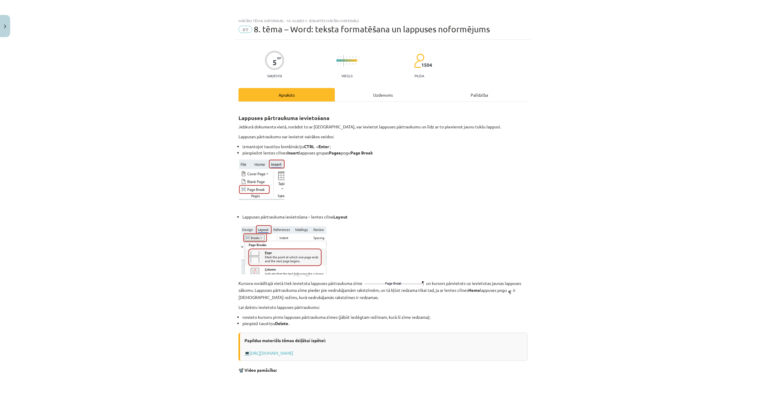
scroll to position [15, 0]
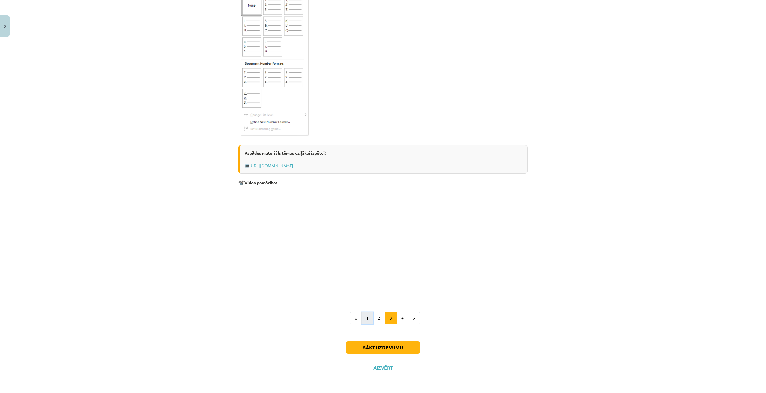
click at [366, 320] on button "1" at bounding box center [367, 318] width 12 height 12
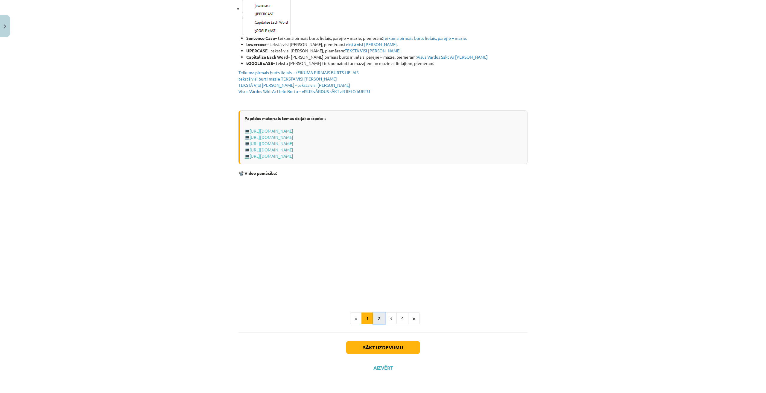
click at [374, 319] on button "2" at bounding box center [379, 318] width 12 height 12
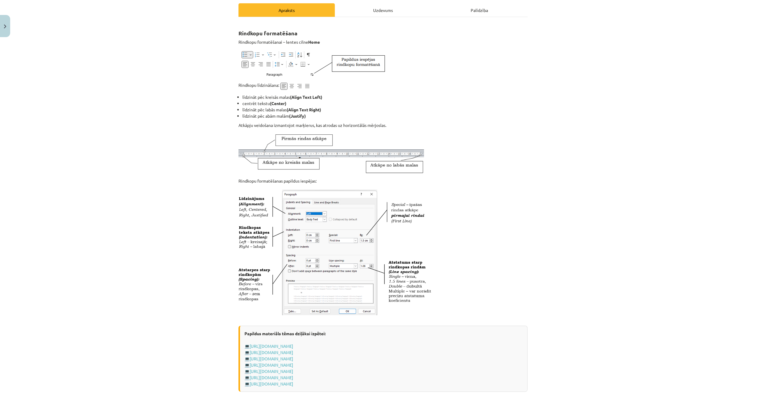
scroll to position [47, 0]
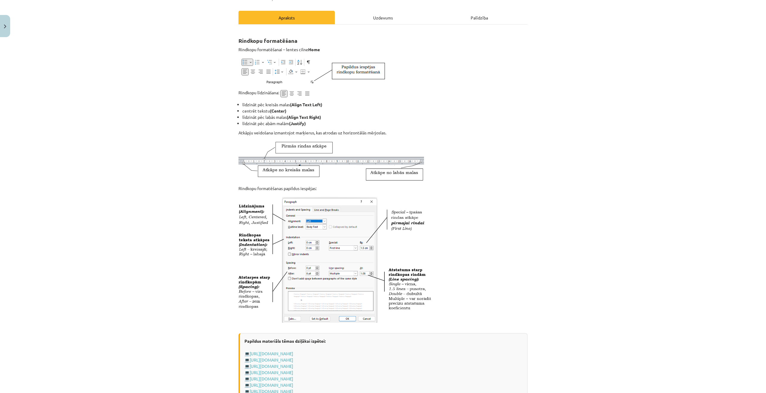
click at [364, 18] on div "Uzdevums" at bounding box center [383, 17] width 96 height 13
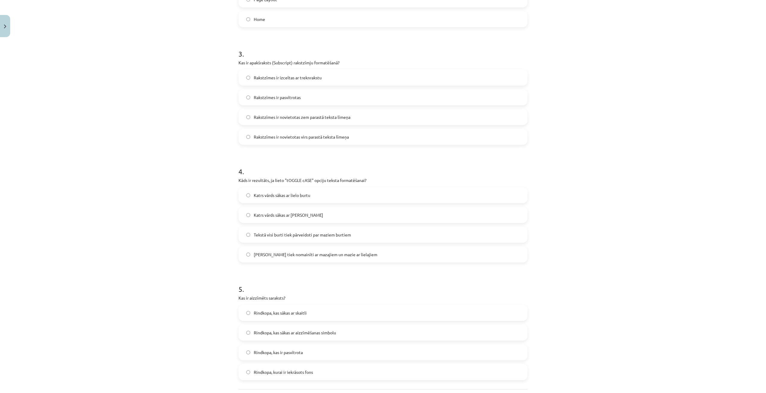
scroll to position [377, 0]
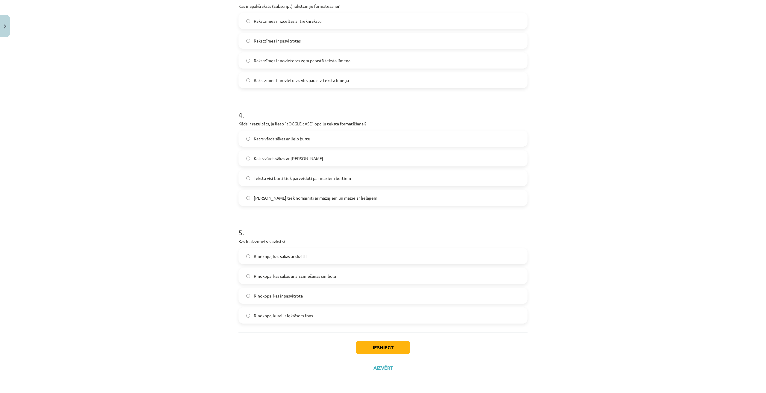
click at [304, 316] on span "Rindkopa, kurai ir iekrāsots fons" at bounding box center [283, 315] width 59 height 6
drag, startPoint x: 236, startPoint y: 241, endPoint x: 314, endPoint y: 320, distance: 111.1
click at [314, 320] on div "5 . Kas ir aizzīmēts saraksts? Rindkopa, kas sākas ar skaitli Rindkopa, kas sāk…" at bounding box center [382, 271] width 289 height 106
drag, startPoint x: 371, startPoint y: 273, endPoint x: 364, endPoint y: 272, distance: 7.0
click at [370, 273] on label "Rindkopa, kas sākas ar aizzīmēšanas simbolu" at bounding box center [383, 275] width 288 height 15
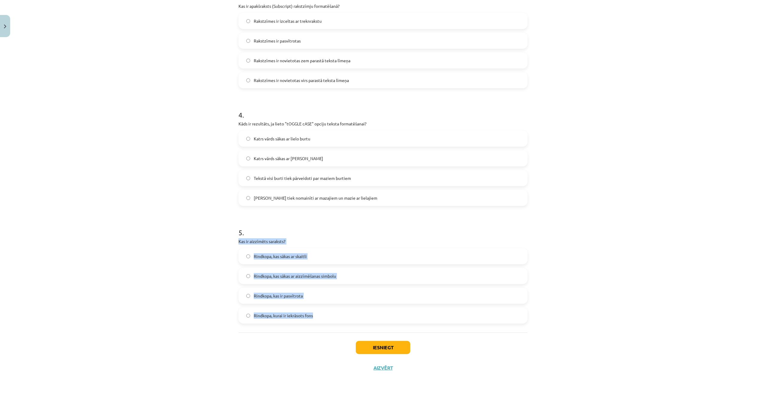
click at [195, 275] on div "Mācību tēma: Datorikas - 10. klases 1. ieskaites mācību materiāls #9 8. tēma – …" at bounding box center [383, 196] width 766 height 393
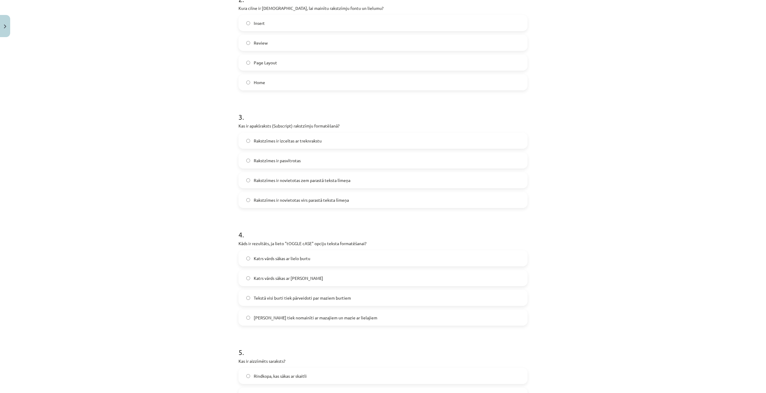
scroll to position [347, 0]
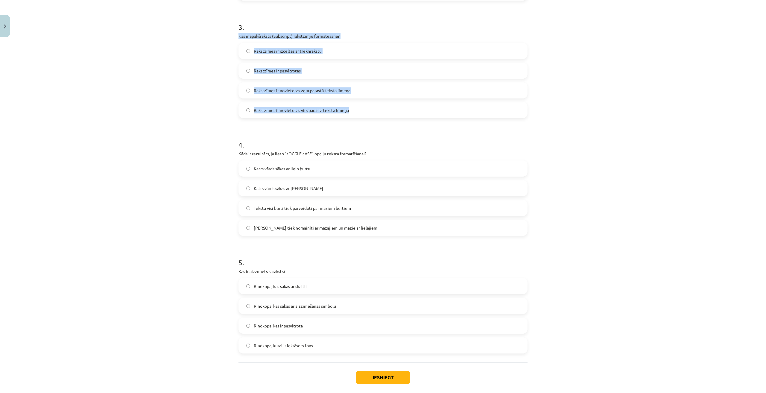
drag, startPoint x: 234, startPoint y: 37, endPoint x: 364, endPoint y: 116, distance: 152.8
click at [364, 116] on div "5 XP Saņemsi Viegls 1504 pilda Apraksts Uzdevums Palīdzība 1 . Ko var izdarīt a…" at bounding box center [383, 49] width 296 height 715
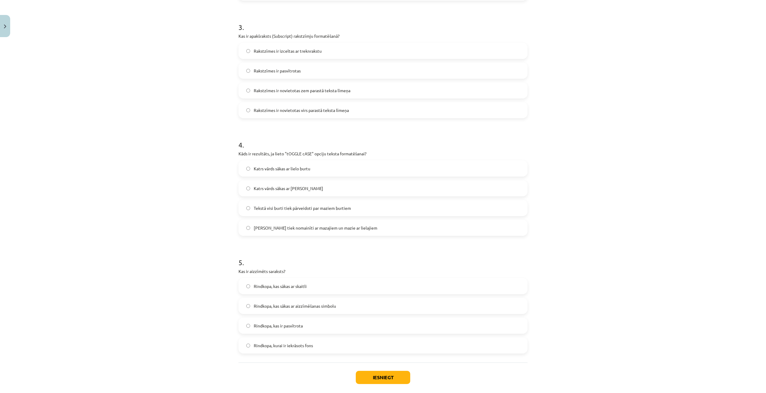
click at [298, 189] on span "Katrs vārds sākas ar mazo burtu" at bounding box center [288, 188] width 69 height 6
drag, startPoint x: 375, startPoint y: 154, endPoint x: 224, endPoint y: 175, distance: 151.9
click at [224, 175] on div "Mācību tēma: Datorikas - 10. klases 1. ieskaites mācību materiāls #9 8. tēma – …" at bounding box center [383, 196] width 766 height 393
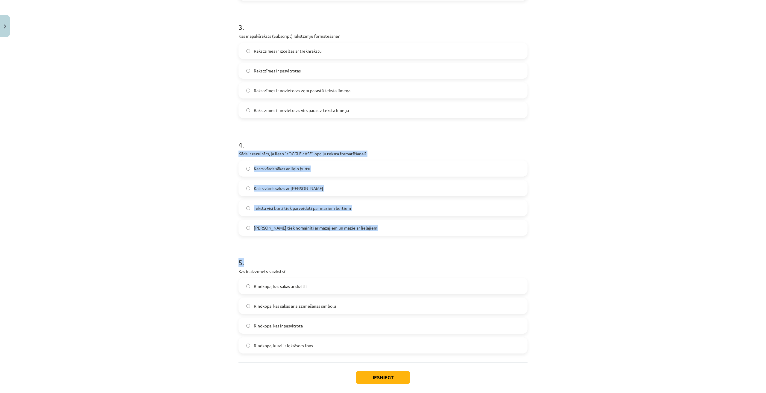
drag, startPoint x: 236, startPoint y: 155, endPoint x: 368, endPoint y: 238, distance: 156.3
click at [368, 239] on div "5 XP Saņemsi Viegls 1504 pilda Apraksts Uzdevums Palīdzība 1 . Ko var izdarīt a…" at bounding box center [383, 49] width 296 height 715
click at [393, 245] on form "1 . Ko var izdarīt ar šo pogu - ? Mainīt teksta reģistru Palielināt burtu izmēr…" at bounding box center [382, 63] width 289 height 582
drag, startPoint x: 335, startPoint y: 200, endPoint x: 382, endPoint y: 230, distance: 55.4
click at [383, 232] on div "5 XP Saņemsi Viegls 1504 pilda Apraksts Uzdevums Palīdzība 1 . Ko var izdarīt a…" at bounding box center [383, 49] width 296 height 715
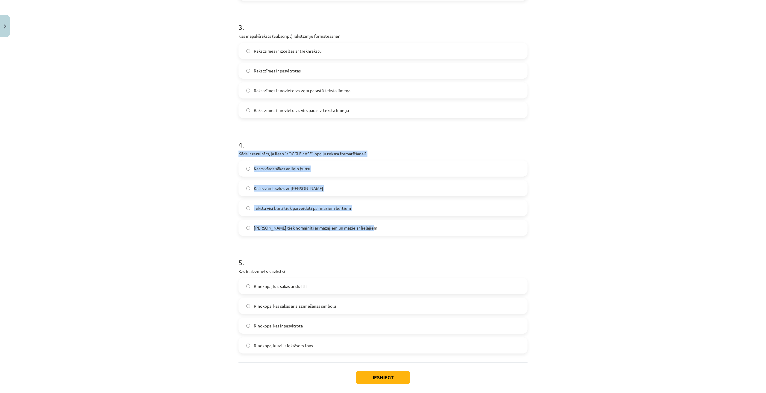
click at [384, 204] on label "Tekstā visi burti tiek pārveidoti par maziem burtiem" at bounding box center [383, 207] width 288 height 15
click at [285, 225] on span "Lielie burti tiek nomainīti ar mazajiem un mazie ar lielajiem" at bounding box center [316, 228] width 124 height 6
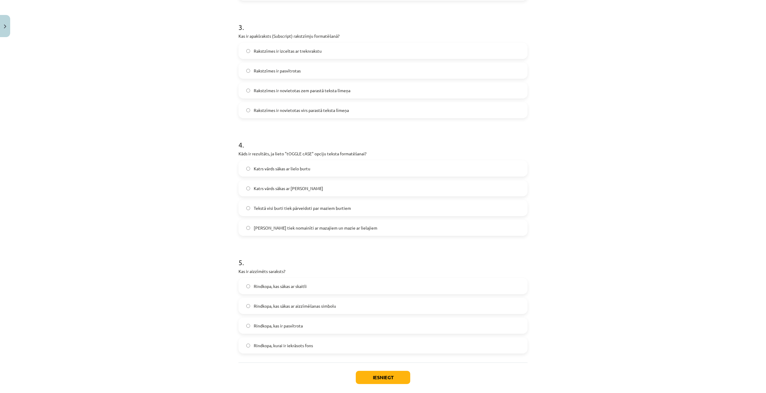
click at [287, 190] on span "Katrs vārds sākas ar mazo burtu" at bounding box center [288, 188] width 69 height 6
click at [281, 225] on span "Lielie burti tiek nomainīti ar mazajiem un mazie ar lielajiem" at bounding box center [316, 228] width 124 height 6
click at [401, 380] on button "Iesniegt" at bounding box center [383, 377] width 54 height 13
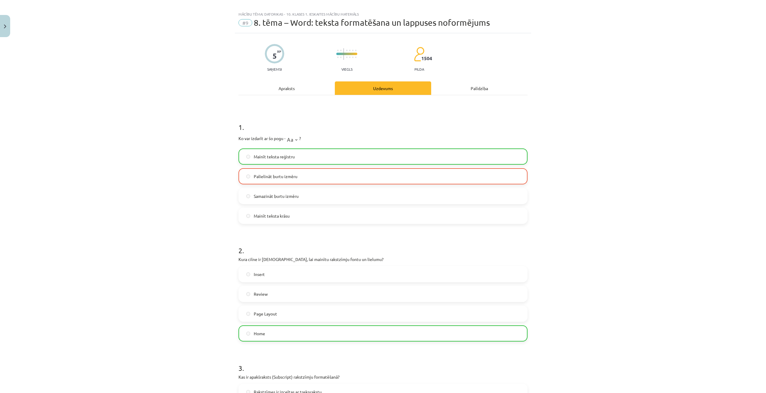
scroll to position [0, 0]
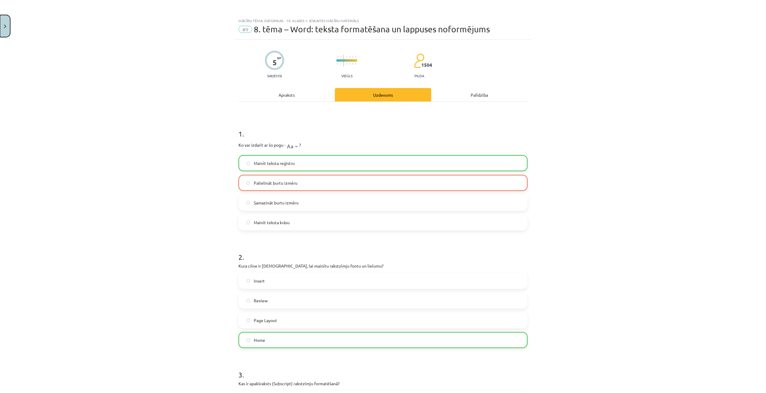
click at [7, 20] on button "Close" at bounding box center [5, 26] width 10 height 22
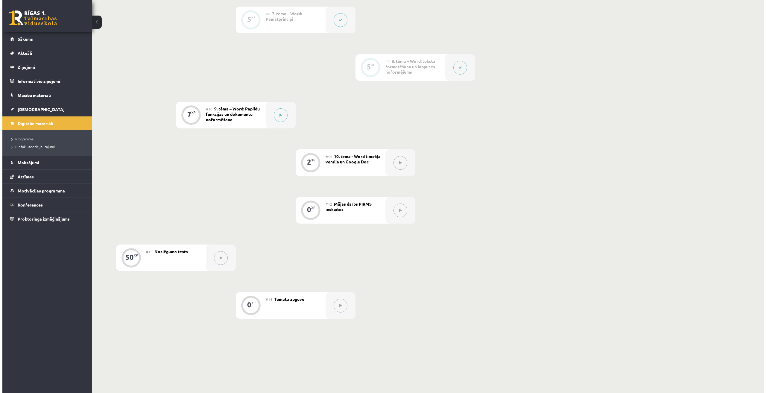
scroll to position [480, 0]
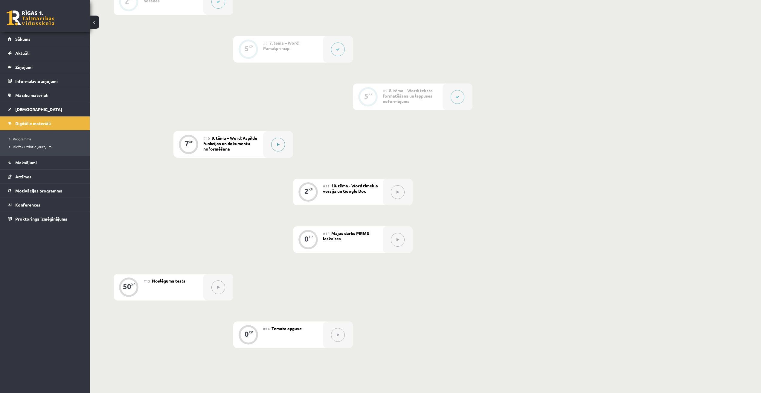
click at [282, 145] on button at bounding box center [278, 145] width 14 height 14
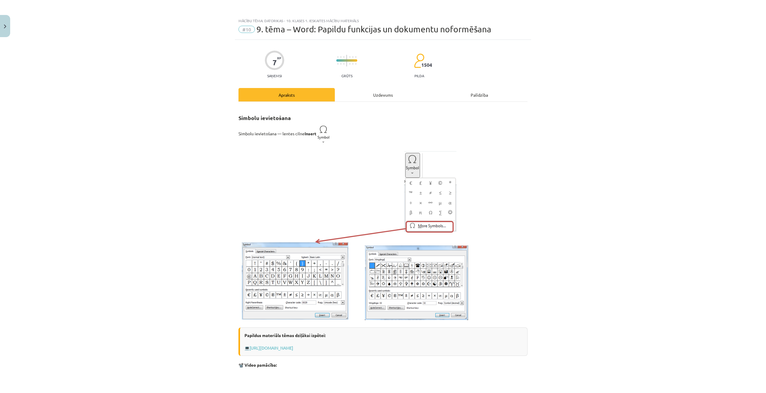
click at [368, 90] on div "Uzdevums" at bounding box center [383, 94] width 96 height 13
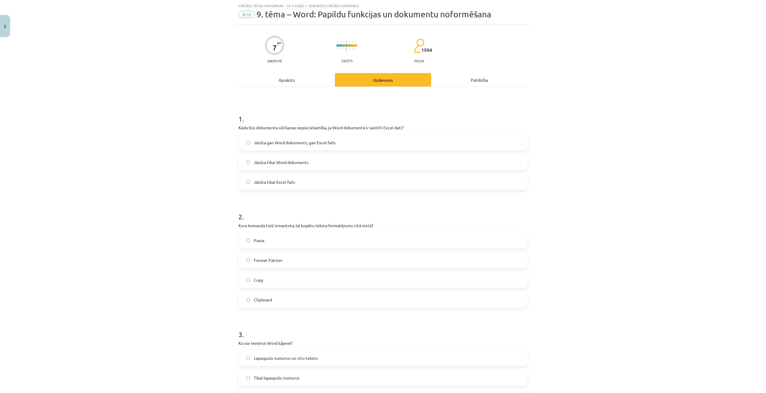
click at [254, 182] on span "Jāsūta tikai Excel fails" at bounding box center [274, 182] width 41 height 6
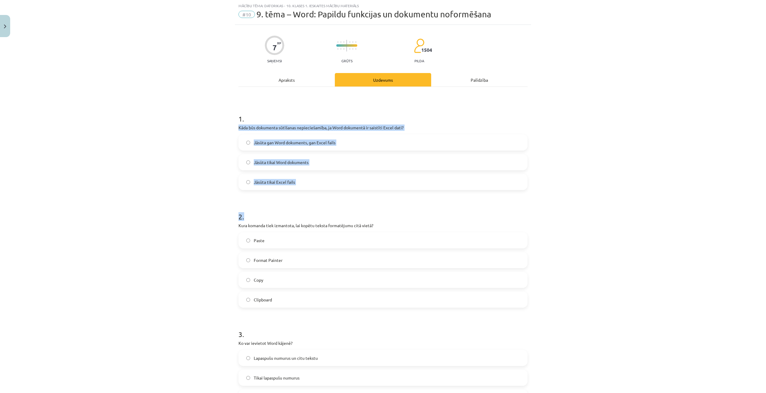
drag, startPoint x: 250, startPoint y: 129, endPoint x: 316, endPoint y: 191, distance: 90.6
click at [302, 187] on label "Jāsūta tikai Excel fails" at bounding box center [383, 181] width 288 height 15
drag, startPoint x: 236, startPoint y: 127, endPoint x: 308, endPoint y: 175, distance: 87.0
click at [308, 175] on div "Mācību tēma: Datorikas - 10. klases 1. ieskaites mācību materiāls #10 9. tēma –…" at bounding box center [383, 196] width 766 height 393
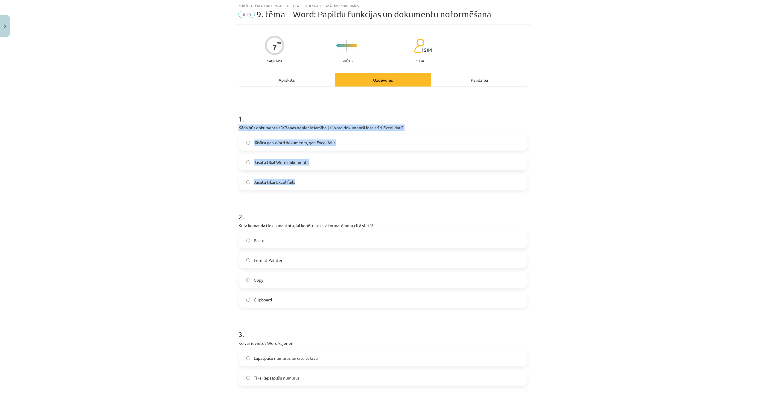
click at [714, 185] on div "Mācību tēma: Datorikas - 10. klases 1. ieskaites mācību materiāls #10 9. tēma –…" at bounding box center [383, 196] width 766 height 393
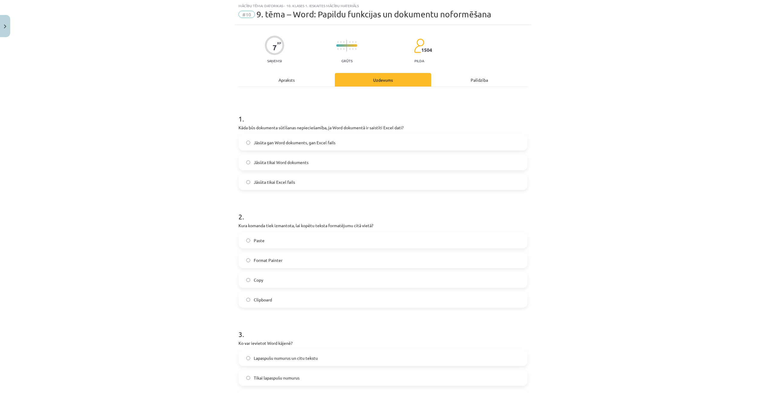
click at [264, 162] on span "Jāsūta tikai Word dokuments" at bounding box center [281, 162] width 55 height 6
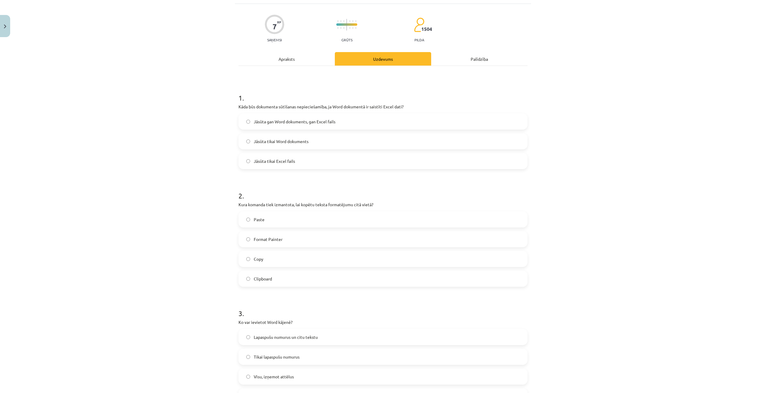
scroll to position [75, 0]
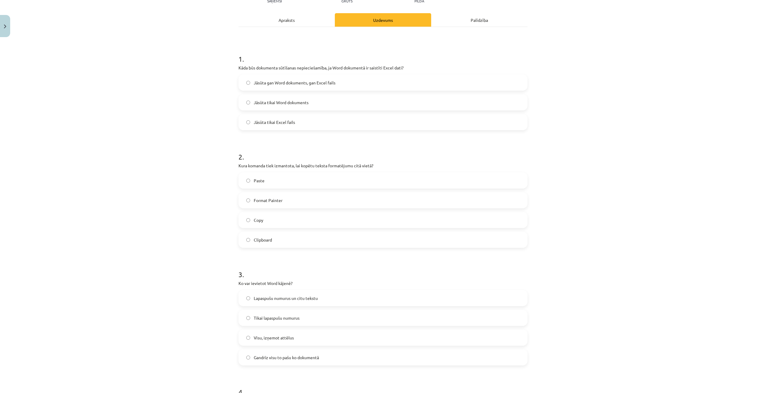
click at [257, 217] on span "Copy" at bounding box center [259, 220] width 10 height 6
drag, startPoint x: 235, startPoint y: 162, endPoint x: 294, endPoint y: 244, distance: 100.7
click at [267, 203] on span "Format Painter" at bounding box center [268, 200] width 29 height 6
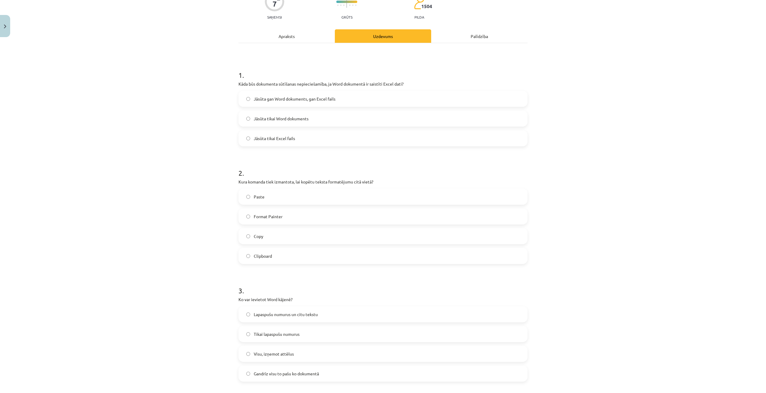
scroll to position [0, 0]
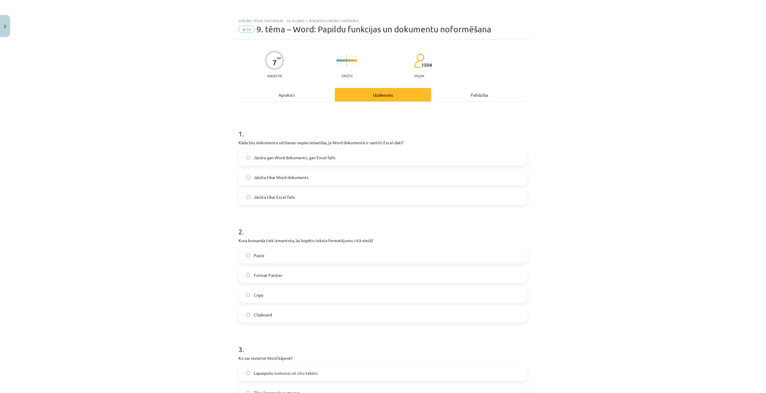
click at [294, 95] on div "Apraksts" at bounding box center [286, 94] width 96 height 13
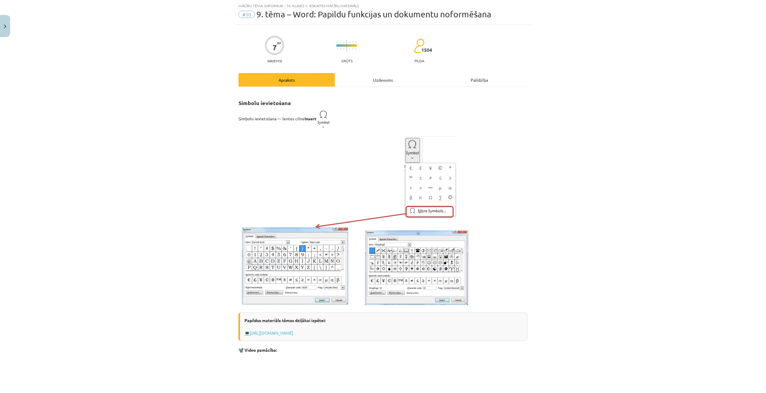
click at [390, 81] on div "Uzdevums" at bounding box center [383, 79] width 96 height 13
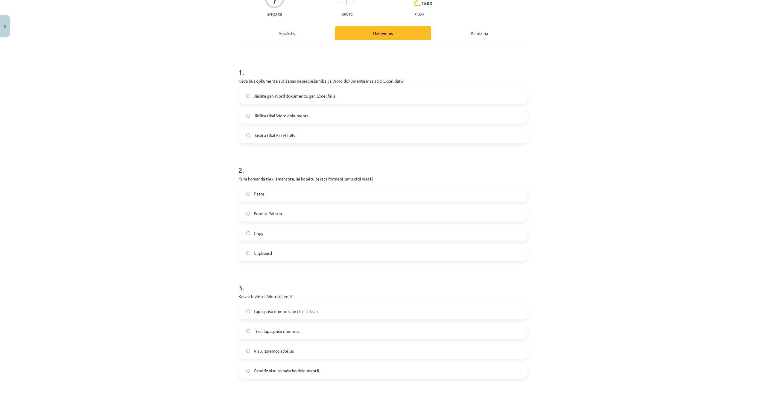
scroll to position [0, 0]
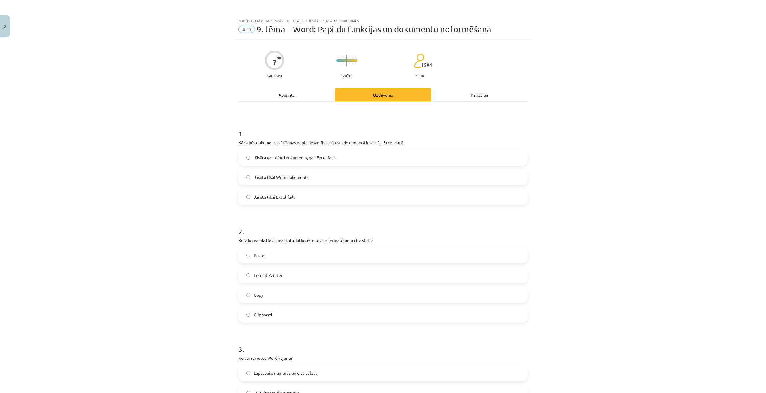
click at [289, 100] on div "Apraksts" at bounding box center [286, 94] width 96 height 13
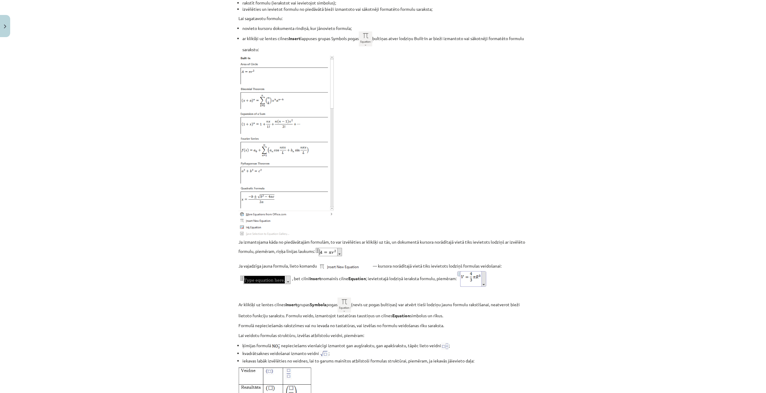
scroll to position [763, 0]
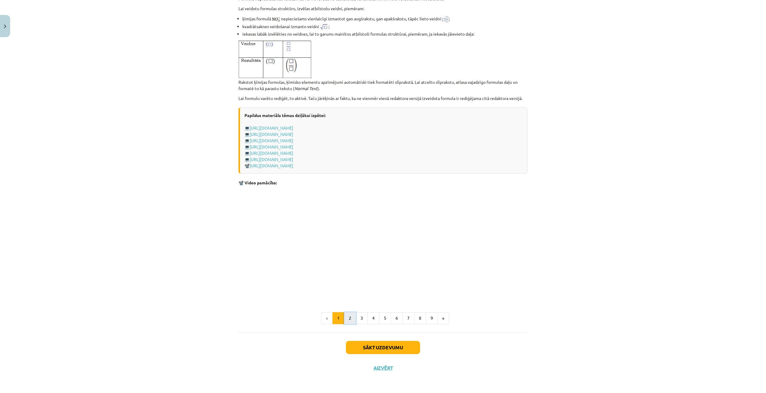
click at [348, 314] on button "2" at bounding box center [350, 318] width 12 height 12
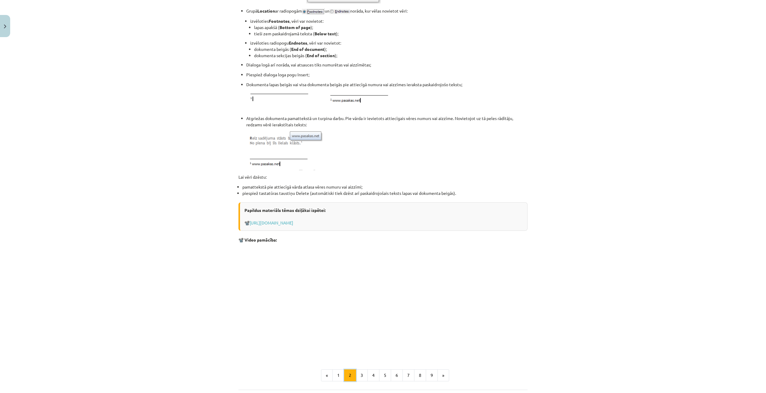
scroll to position [556, 0]
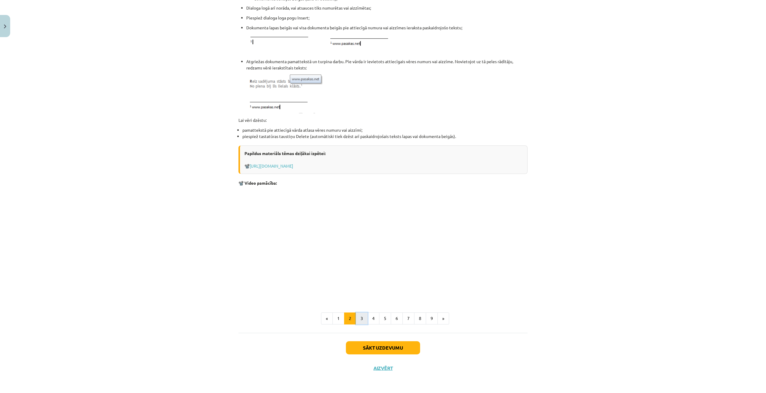
click at [362, 321] on button "3" at bounding box center [362, 318] width 12 height 12
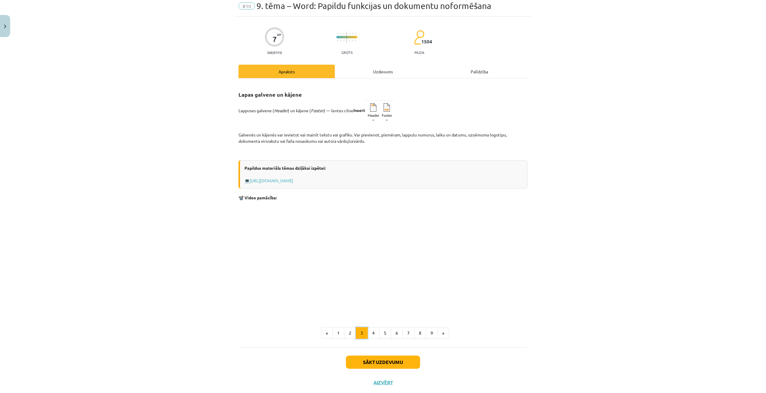
scroll to position [0, 0]
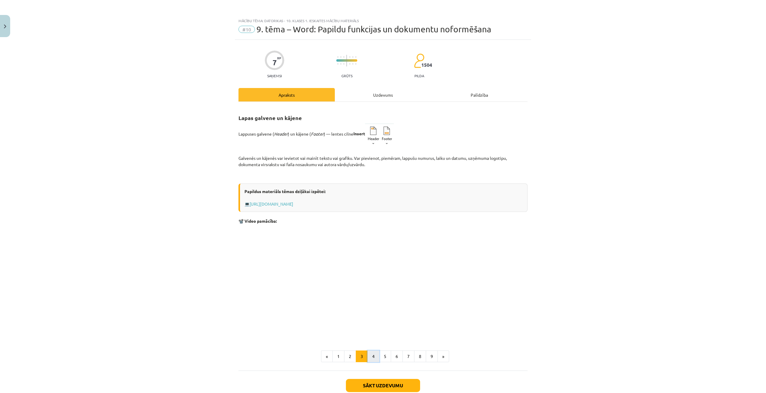
click at [370, 358] on button "4" at bounding box center [373, 356] width 12 height 12
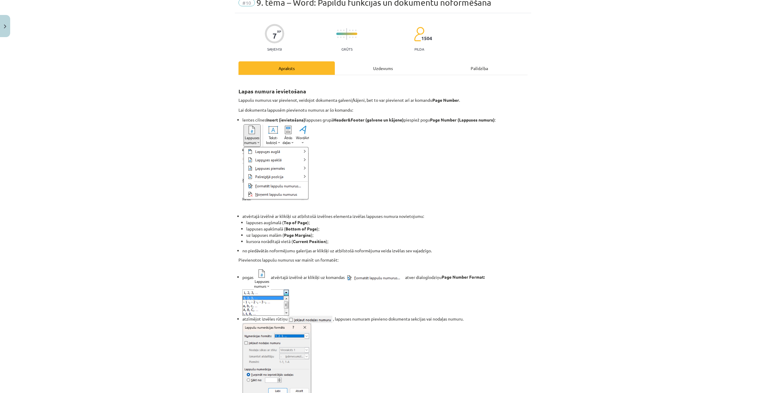
scroll to position [38, 0]
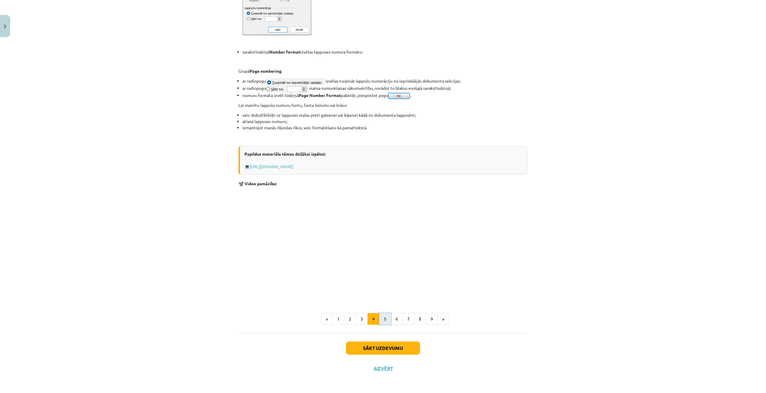
click at [383, 316] on button "5" at bounding box center [385, 319] width 12 height 12
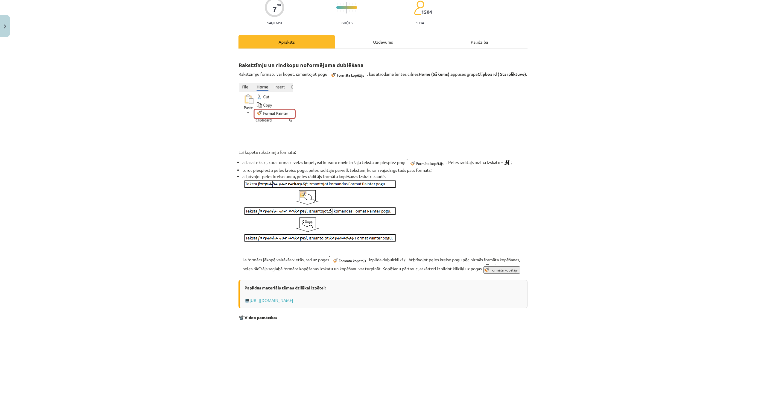
scroll to position [0, 0]
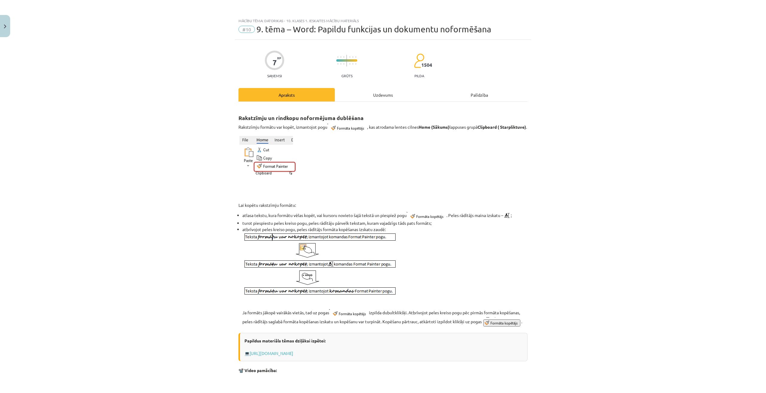
click at [387, 91] on div "Uzdevums" at bounding box center [383, 94] width 96 height 13
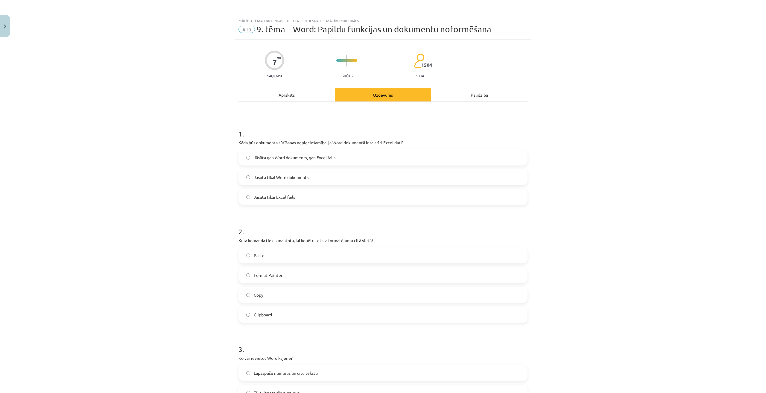
click at [298, 98] on div "Apraksts" at bounding box center [286, 94] width 96 height 13
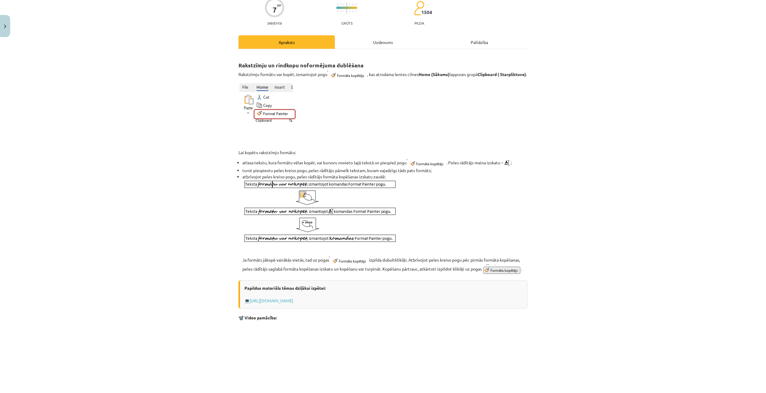
scroll to position [194, 0]
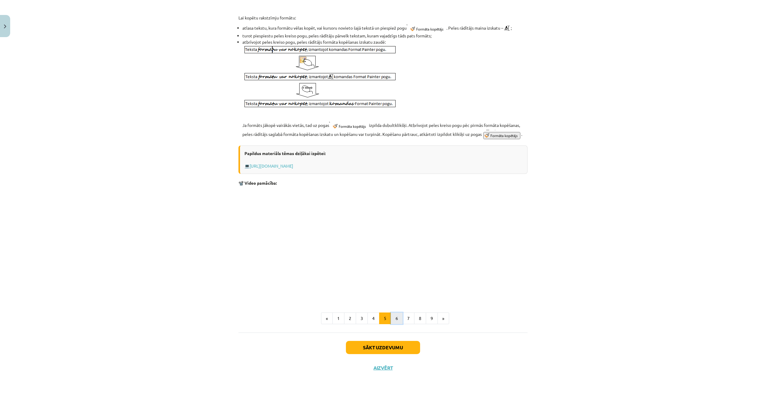
click at [391, 323] on button "6" at bounding box center [397, 318] width 12 height 12
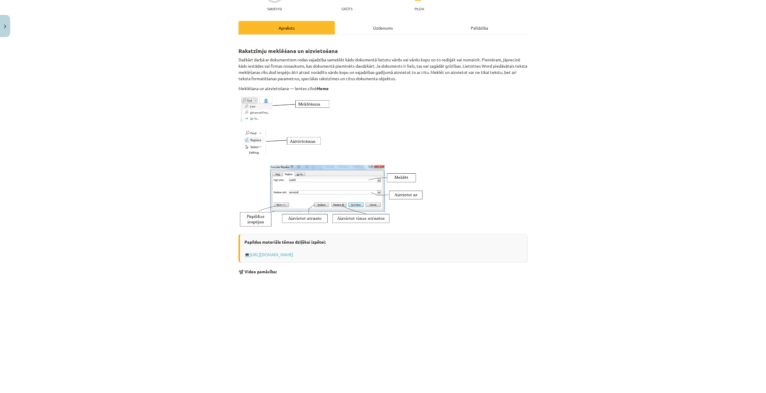
scroll to position [60, 0]
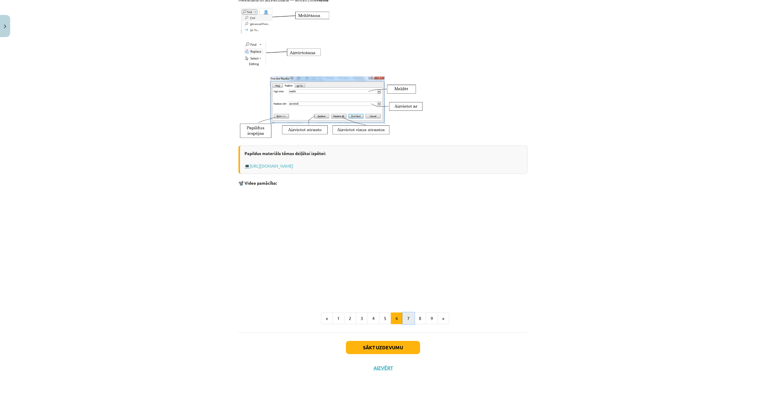
click at [406, 316] on button "7" at bounding box center [408, 318] width 12 height 12
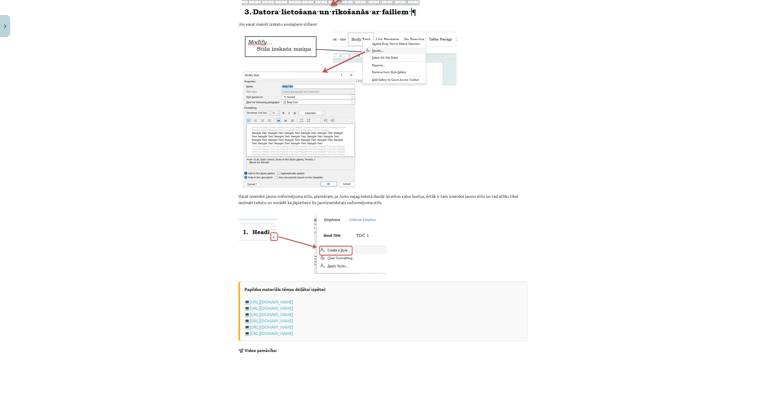
scroll to position [180, 0]
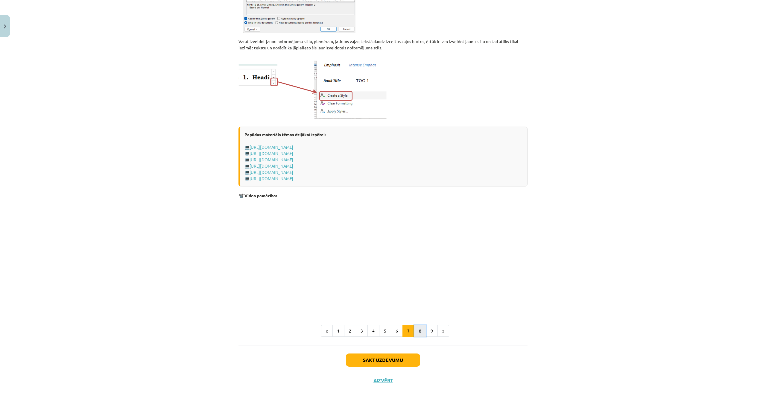
click at [420, 331] on button "8" at bounding box center [420, 331] width 12 height 12
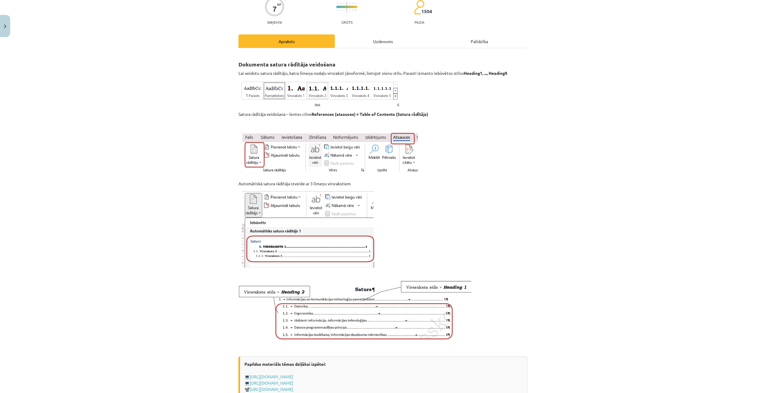
scroll to position [0, 0]
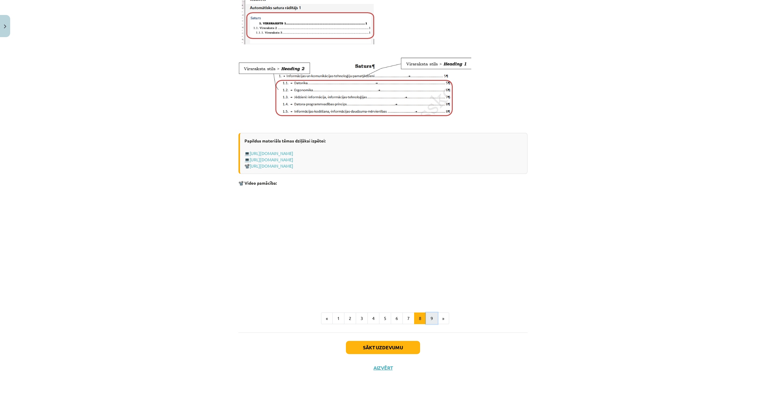
click at [426, 316] on button "9" at bounding box center [432, 318] width 12 height 12
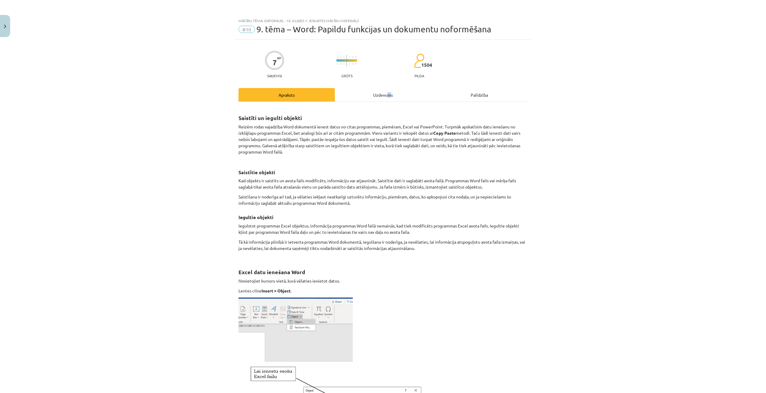
click at [387, 98] on div "Uzdevums" at bounding box center [383, 94] width 96 height 13
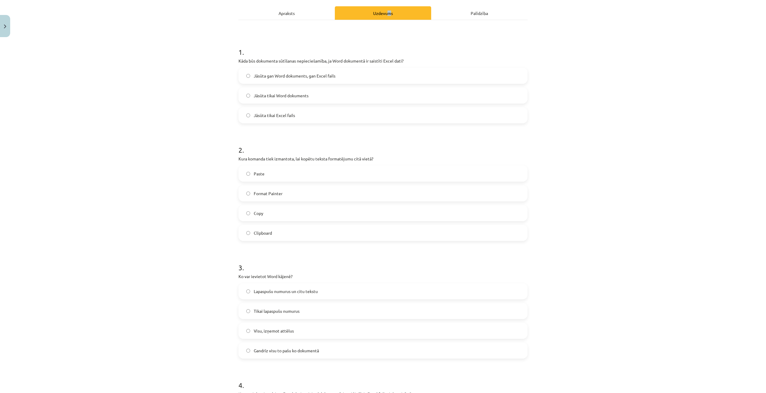
scroll to position [254, 0]
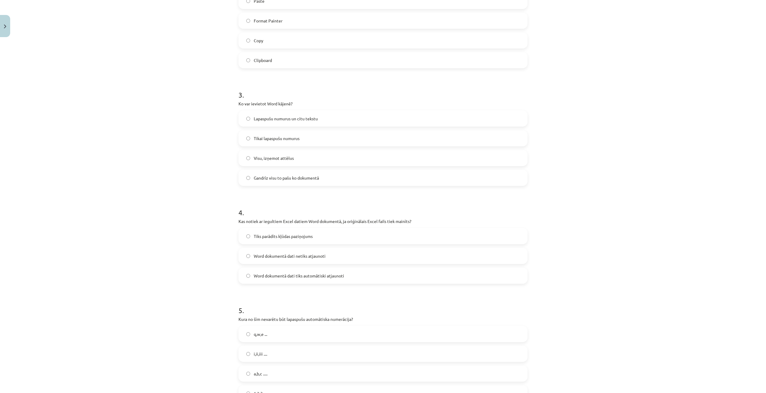
click at [282, 156] on span "Visu, izņemot attēlus" at bounding box center [274, 158] width 40 height 6
drag, startPoint x: 237, startPoint y: 105, endPoint x: 351, endPoint y: 182, distance: 137.7
click at [351, 182] on div "3 . Ko var ievietot Word kājenē? Lapaspušu numurus un citu tekstu Tikai lapaspu…" at bounding box center [382, 133] width 289 height 106
click at [290, 120] on span "Lapaspušu numurus un citu tekstu" at bounding box center [286, 118] width 64 height 6
click at [140, 174] on div "Mācību tēma: Datorikas - 10. klases 1. ieskaites mācību materiāls #10 9. tēma –…" at bounding box center [383, 196] width 766 height 393
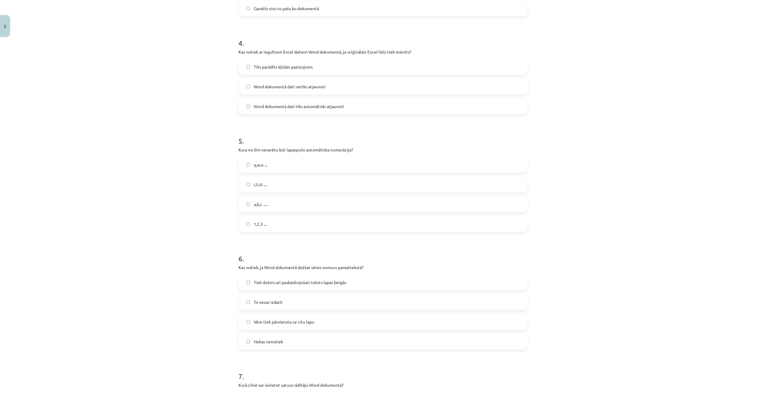
scroll to position [567, 0]
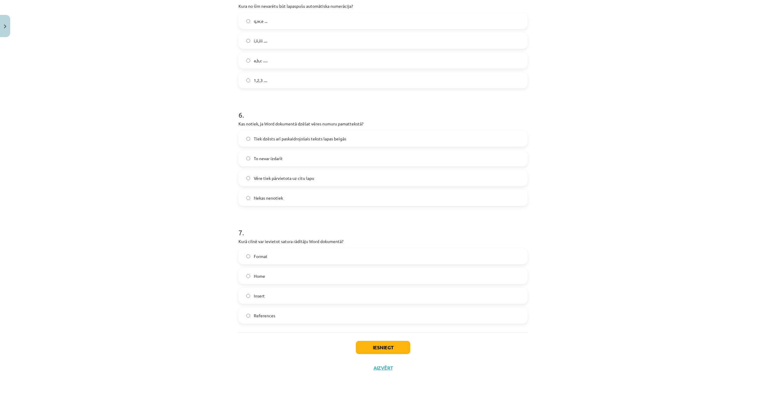
click at [254, 293] on span "Insert" at bounding box center [259, 296] width 11 height 6
drag, startPoint x: 236, startPoint y: 240, endPoint x: 282, endPoint y: 320, distance: 92.2
click at [282, 320] on div "7 . Kurā cilnē var ievietot satura rādītāju Word dokumentā? Format Home Insert …" at bounding box center [382, 271] width 289 height 106
click at [263, 317] on span "References" at bounding box center [265, 315] width 22 height 6
click at [355, 260] on label "Format" at bounding box center [383, 256] width 288 height 15
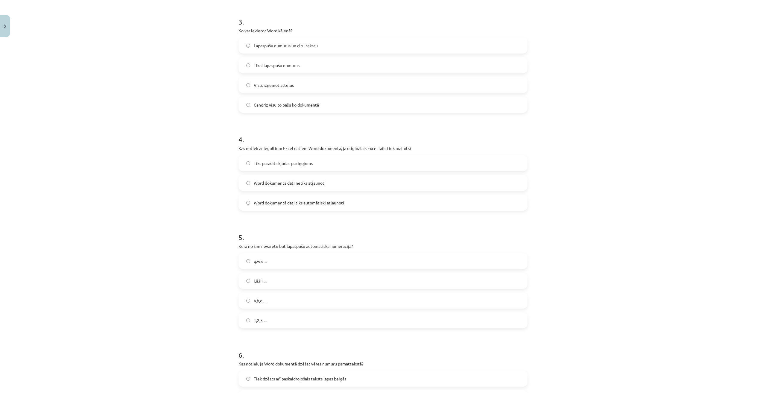
scroll to position [328, 0]
click at [296, 160] on span "Tiks parādīts kļūdas paziņojums" at bounding box center [283, 162] width 59 height 6
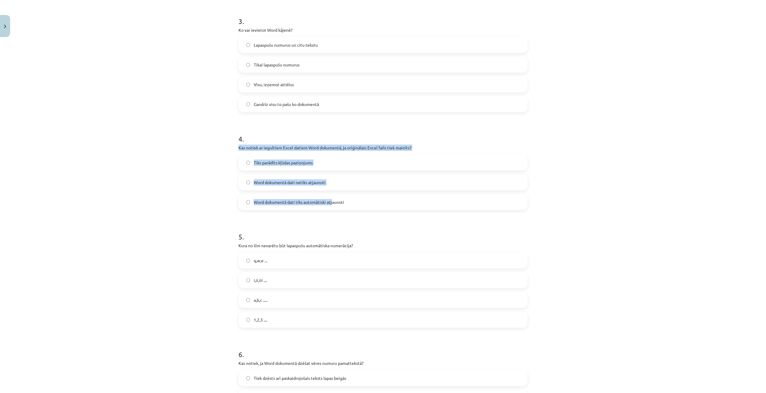
drag, startPoint x: 234, startPoint y: 148, endPoint x: 330, endPoint y: 209, distance: 113.2
click at [330, 209] on div "7 XP Saņemsi Grūts 1504 pilda Apraksts Uzdevums Palīdzība 1 . Kāda būs dokument…" at bounding box center [383, 164] width 296 height 905
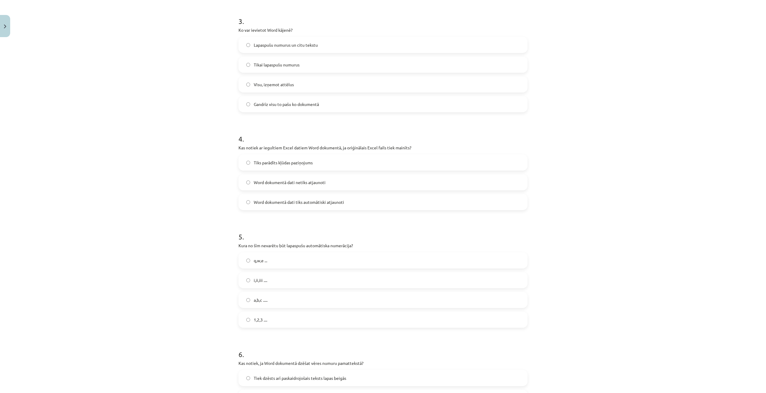
click at [361, 192] on div "Tiks parādīts kļūdas paziņojums Word dokumentā dati netiks atjaunoti Word dokum…" at bounding box center [382, 182] width 289 height 56
click at [315, 183] on span "Word dokumentā dati netiks atjaunoti" at bounding box center [290, 182] width 72 height 6
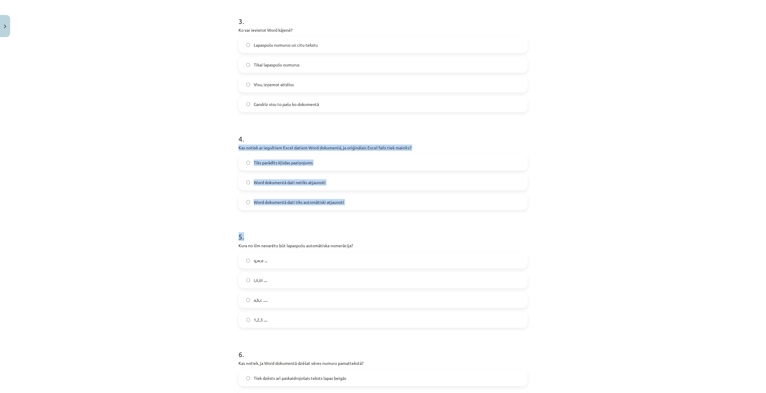
drag, startPoint x: 237, startPoint y: 147, endPoint x: 350, endPoint y: 211, distance: 130.3
click at [371, 223] on form "1 . Kāda būs dokumenta sūtīšanas nepieciešamība, ja Word dokumentā ir saistīti …" at bounding box center [382, 177] width 289 height 772
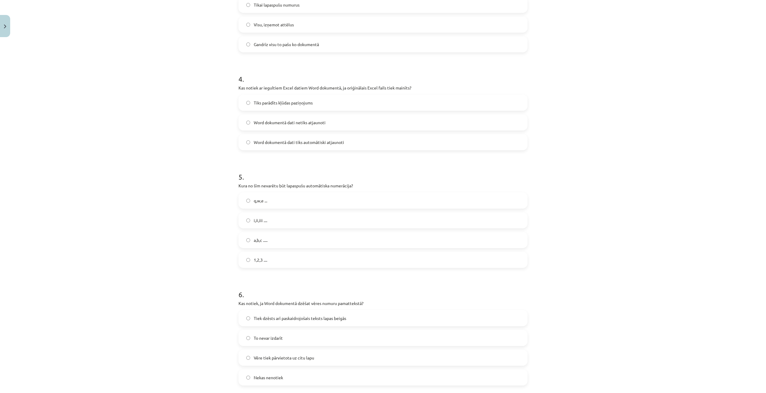
click at [320, 243] on label "a,b,c ....." at bounding box center [383, 239] width 288 height 15
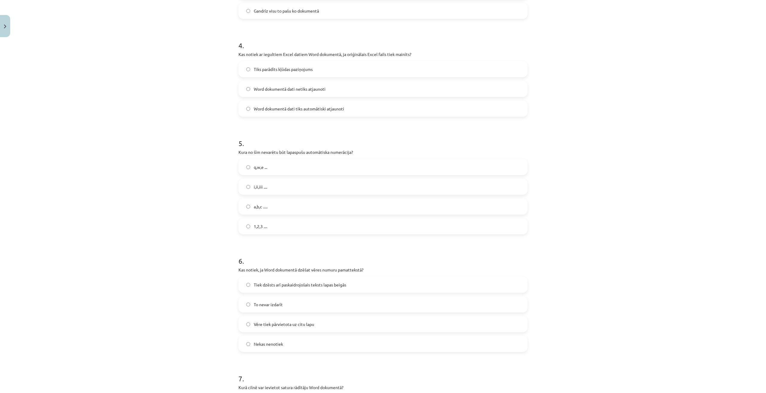
scroll to position [478, 0]
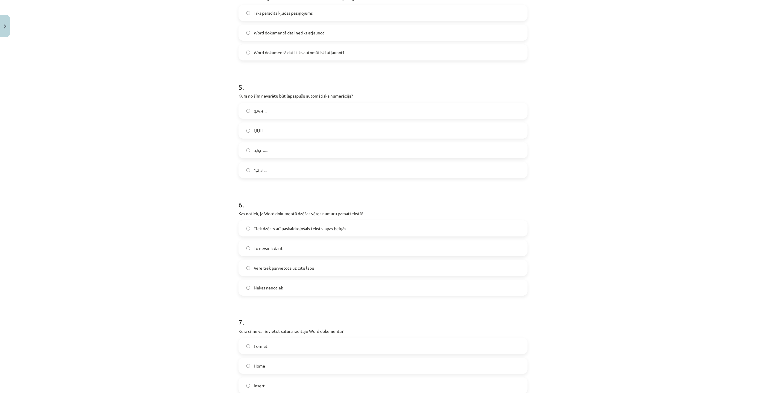
click at [277, 288] on span "Nekas nenotiek" at bounding box center [268, 288] width 29 height 6
drag, startPoint x: 237, startPoint y: 212, endPoint x: 307, endPoint y: 287, distance: 102.4
click at [307, 287] on div "6 . Kas notiek, ja Word dokumentā dzēšat vēres numuru pamattekstā? Tiek dzēsts …" at bounding box center [382, 243] width 289 height 106
click at [363, 235] on label "Tiek dzēsts arī paskaidrojošais teksts lapas beigās" at bounding box center [383, 228] width 288 height 15
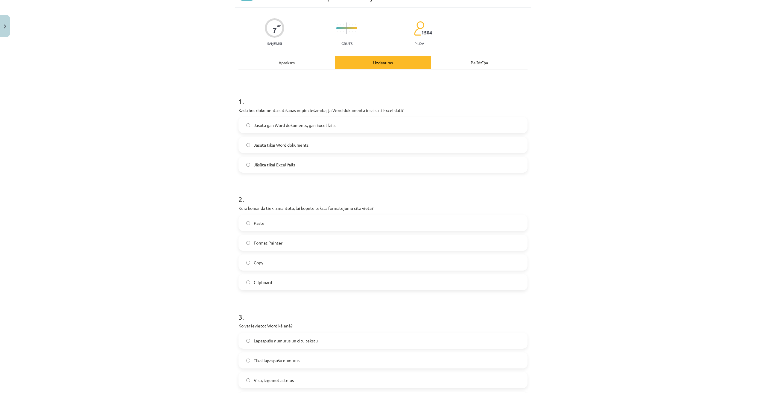
scroll to position [0, 0]
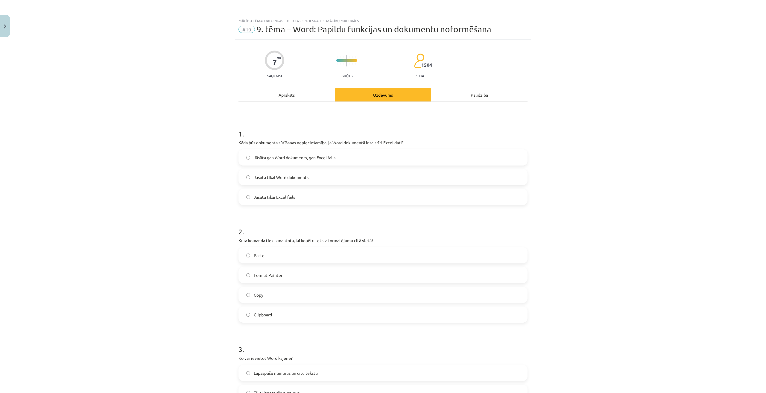
click at [303, 93] on div "Apraksts" at bounding box center [286, 94] width 96 height 13
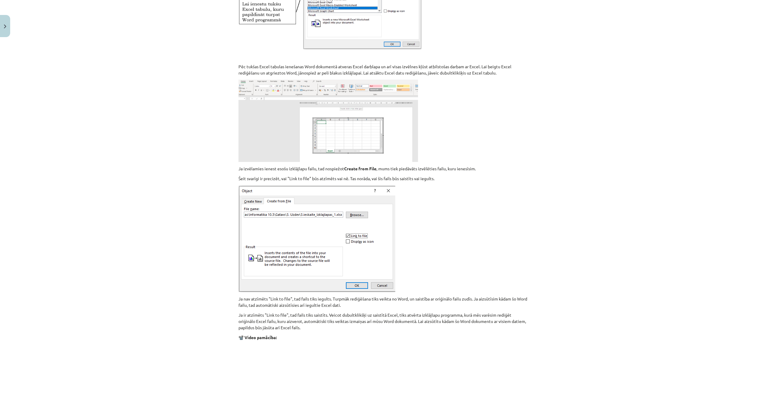
scroll to position [571, 0]
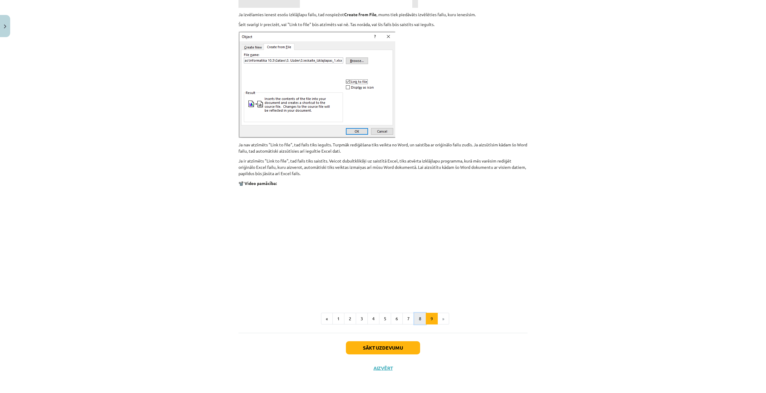
click at [419, 321] on button "8" at bounding box center [420, 319] width 12 height 12
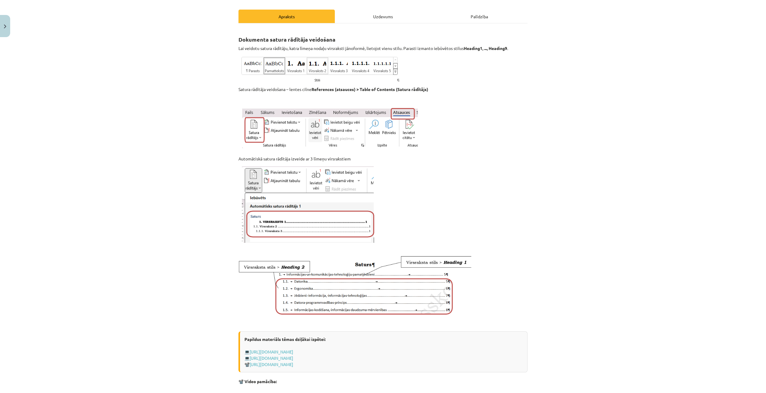
scroll to position [137, 0]
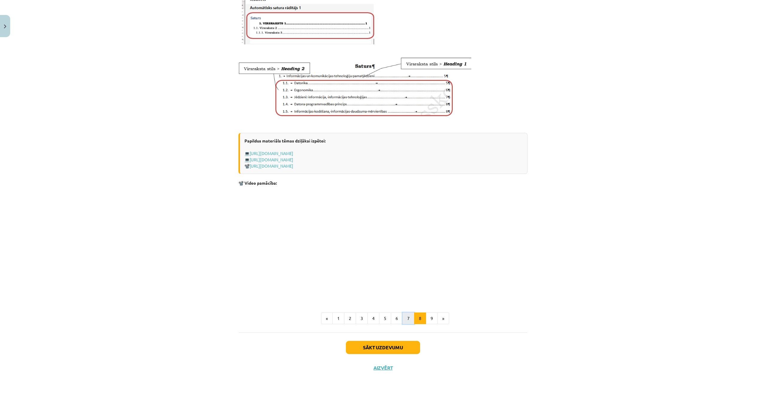
click at [404, 316] on button "7" at bounding box center [408, 318] width 12 height 12
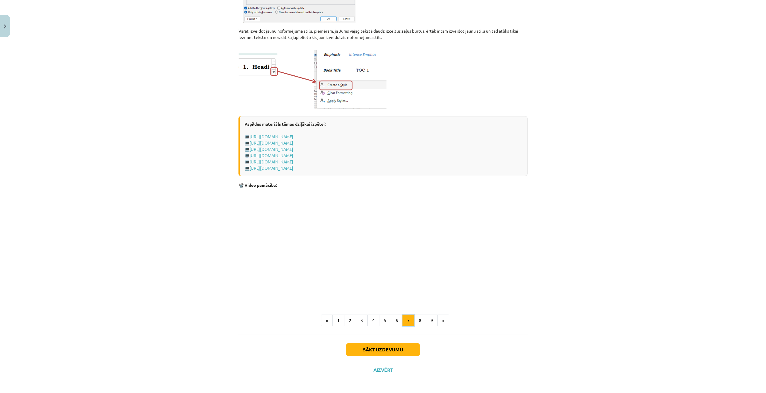
scroll to position [342, 0]
click at [393, 318] on button "6" at bounding box center [397, 318] width 12 height 12
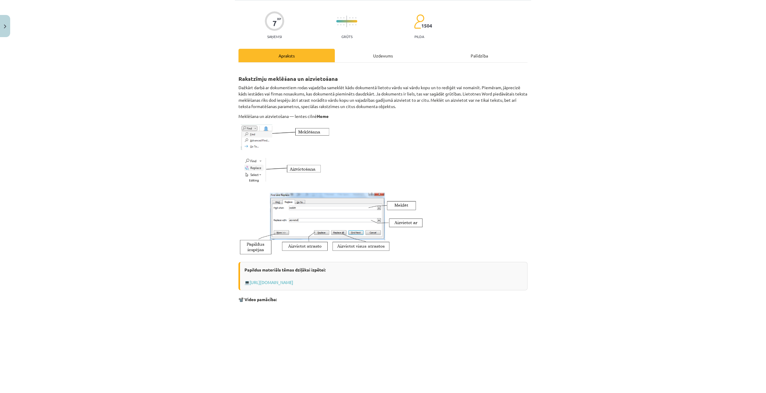
scroll to position [17, 0]
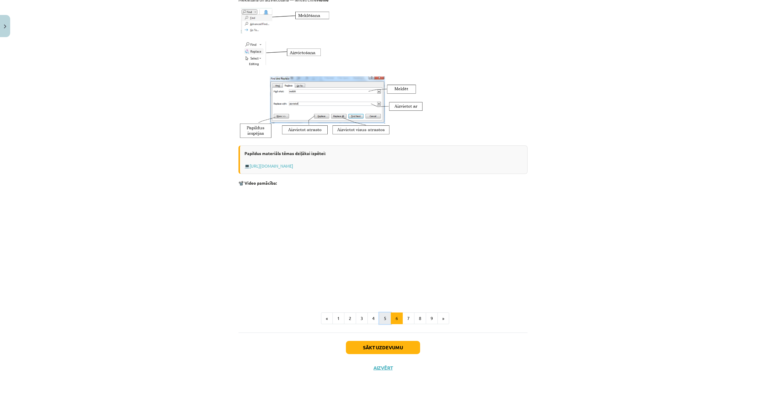
click at [383, 314] on button "5" at bounding box center [385, 318] width 12 height 12
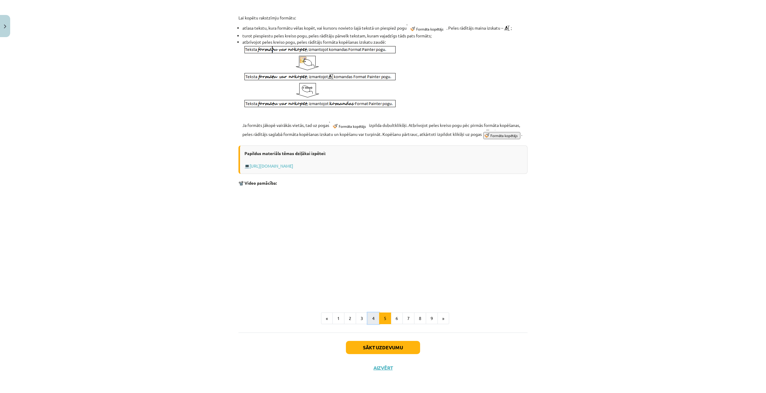
click at [371, 317] on button "4" at bounding box center [373, 318] width 12 height 12
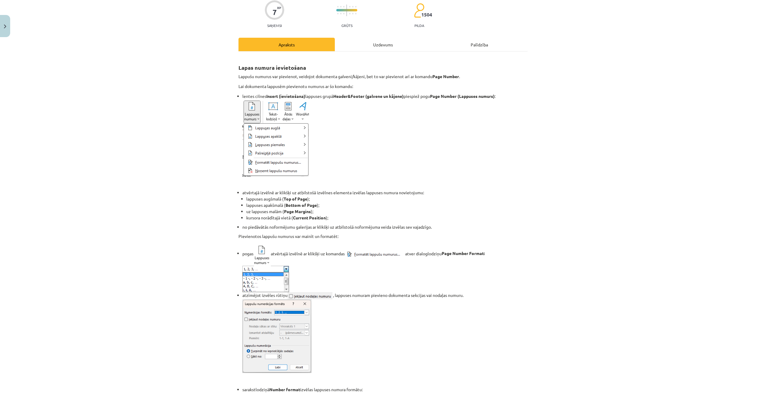
scroll to position [0, 0]
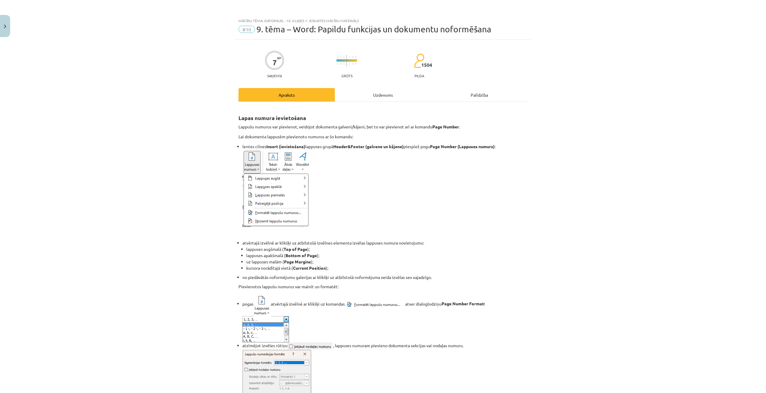
click at [364, 97] on div "Uzdevums" at bounding box center [383, 94] width 96 height 13
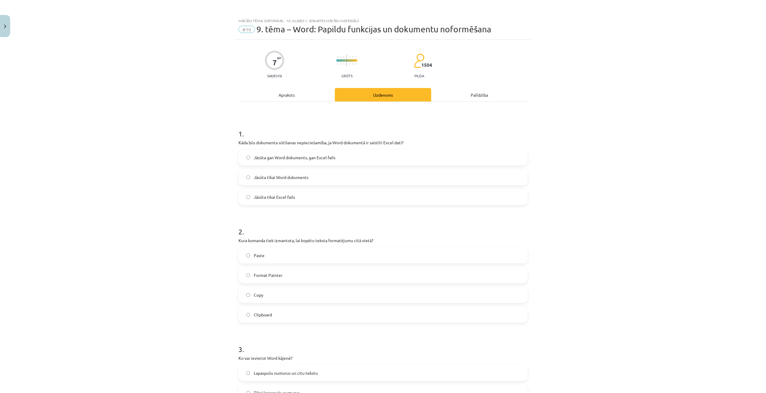
click at [286, 92] on div "Apraksts" at bounding box center [286, 94] width 96 height 13
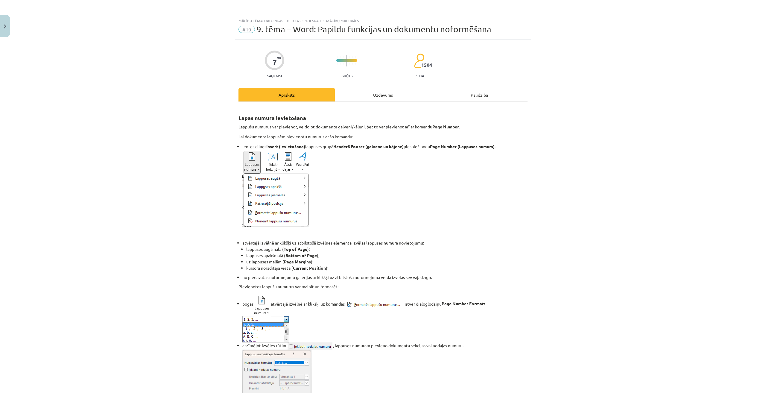
click at [384, 95] on div "Uzdevums" at bounding box center [383, 94] width 96 height 13
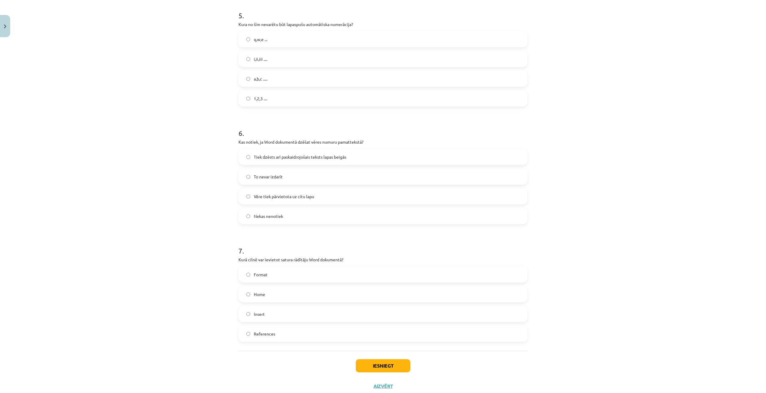
scroll to position [553, 0]
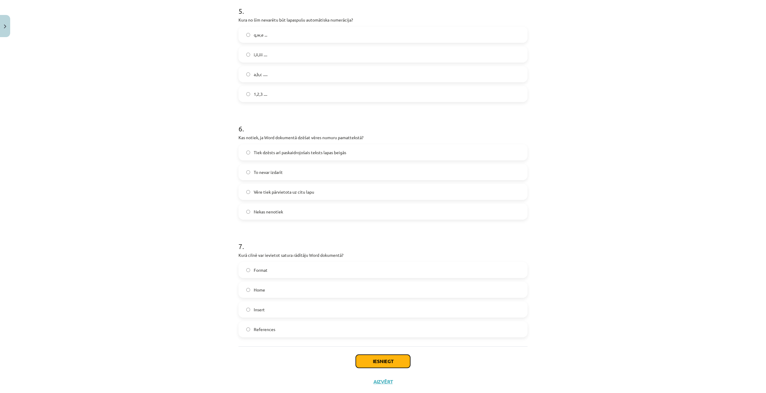
click at [378, 359] on button "Iesniegt" at bounding box center [383, 361] width 54 height 13
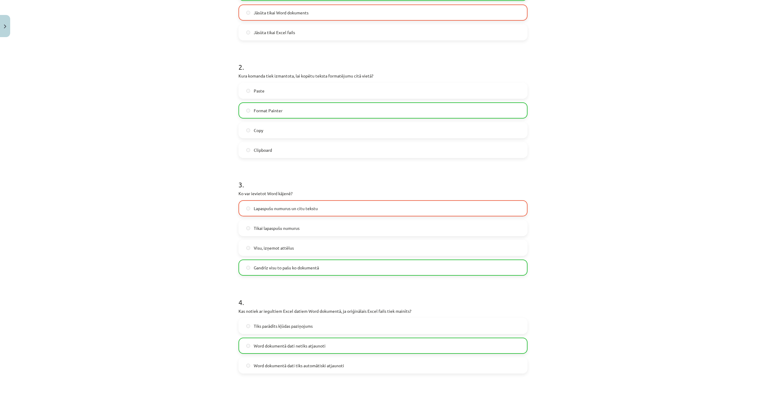
scroll to position [0, 0]
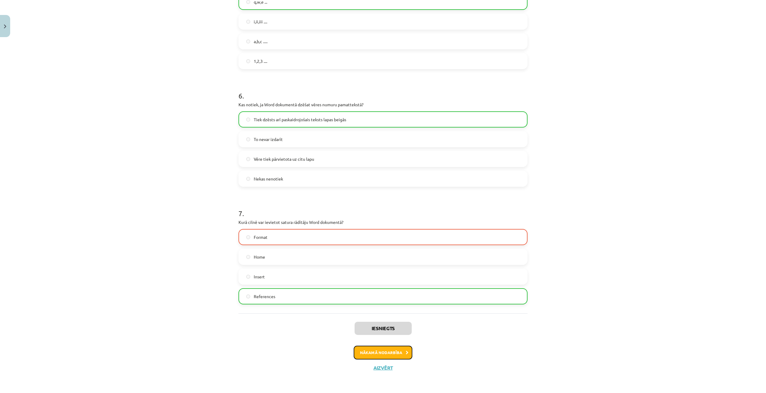
click at [382, 357] on button "Nākamā nodarbība" at bounding box center [383, 353] width 59 height 14
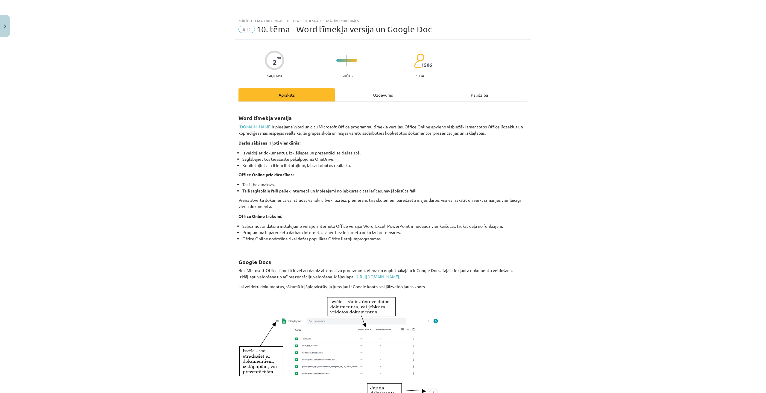
click at [380, 94] on div "Uzdevums" at bounding box center [383, 94] width 96 height 13
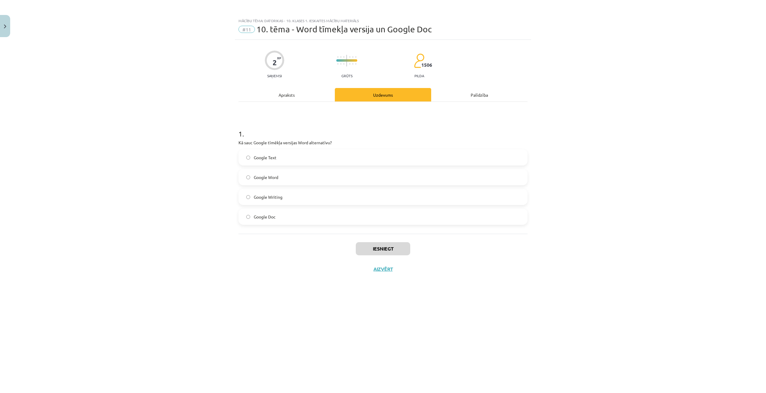
click at [293, 94] on div "Apraksts" at bounding box center [286, 94] width 96 height 13
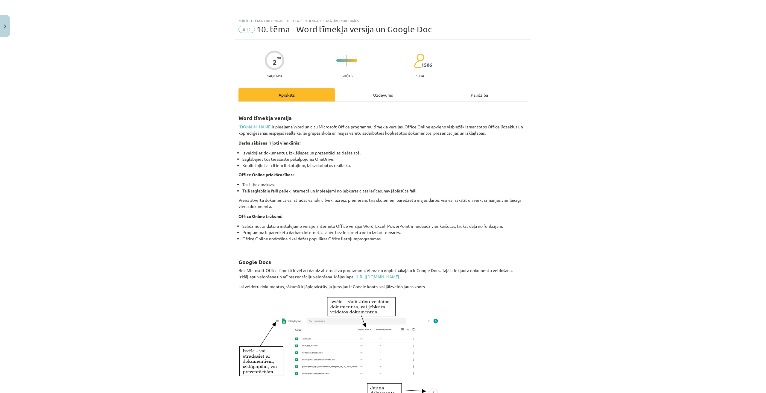
click at [364, 99] on div "Uzdevums" at bounding box center [383, 94] width 96 height 13
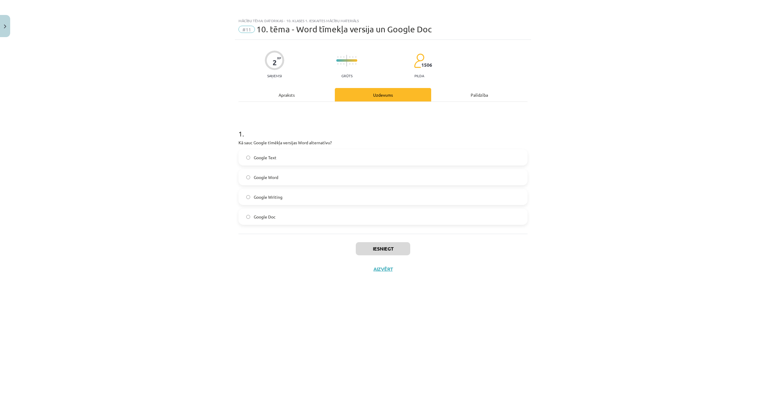
click at [264, 178] on span "Google Word" at bounding box center [266, 177] width 25 height 6
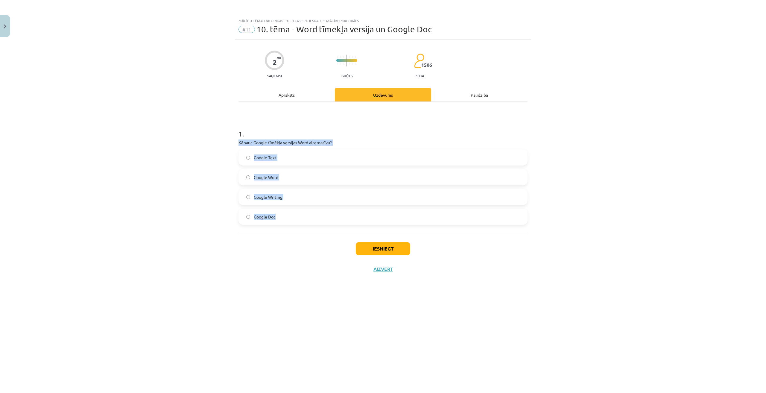
drag, startPoint x: 233, startPoint y: 142, endPoint x: 307, endPoint y: 221, distance: 108.6
click at [307, 221] on div "Mācību tēma: Datorikas - 10. klases 1. ieskaites mācību materiāls #11 10. tēma …" at bounding box center [383, 196] width 766 height 393
click at [296, 97] on div "Apraksts" at bounding box center [286, 94] width 96 height 13
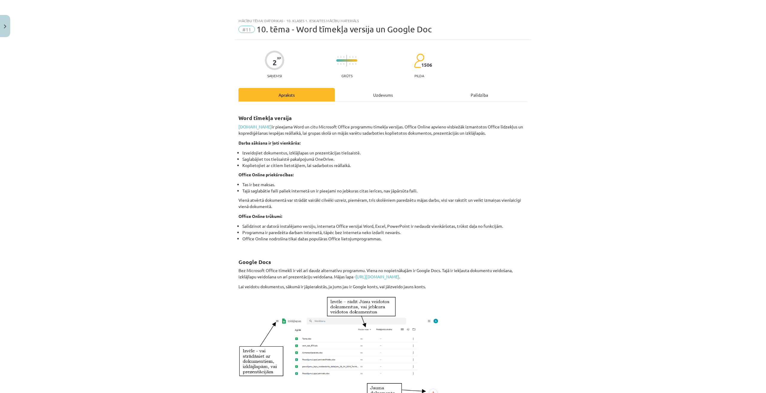
scroll to position [30, 0]
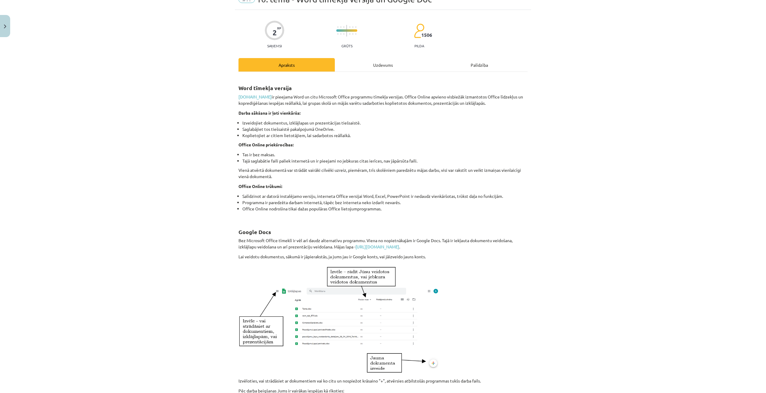
click at [380, 61] on div "Uzdevums" at bounding box center [383, 64] width 96 height 13
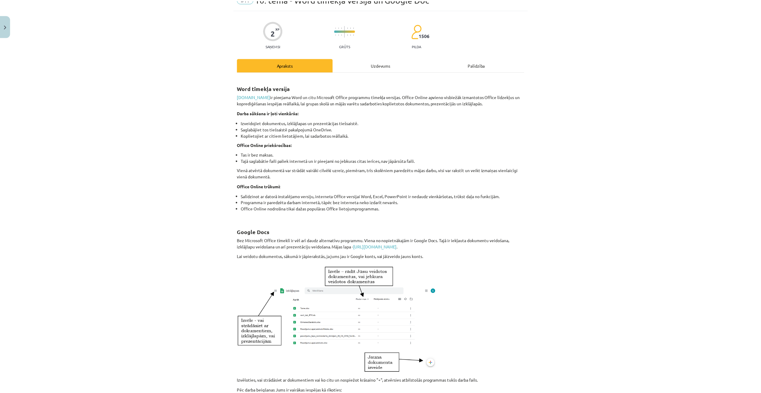
scroll to position [0, 0]
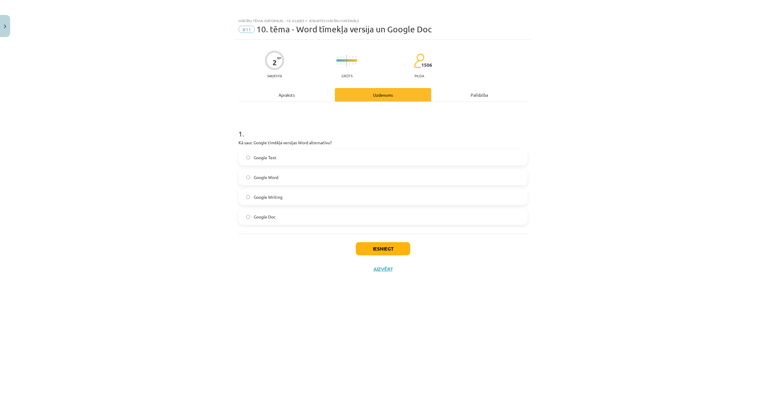
click at [276, 215] on label "Google Doc" at bounding box center [383, 216] width 288 height 15
drag, startPoint x: 236, startPoint y: 141, endPoint x: 313, endPoint y: 212, distance: 104.4
click at [326, 218] on div "2 XP Saņemsi Grūts 1506 pilda Apraksts Uzdevums Palīdzība 1 . Kā sauc Google tī…" at bounding box center [383, 209] width 296 height 338
click at [373, 245] on button "Iesniegt" at bounding box center [383, 248] width 54 height 13
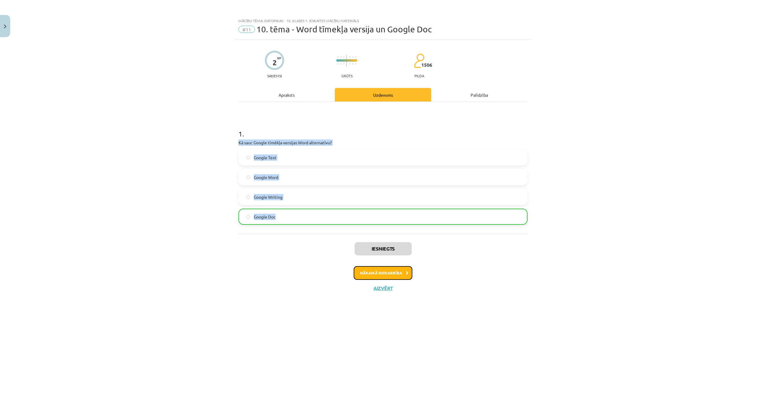
click at [405, 275] on button "Nākamā nodarbība" at bounding box center [383, 273] width 59 height 14
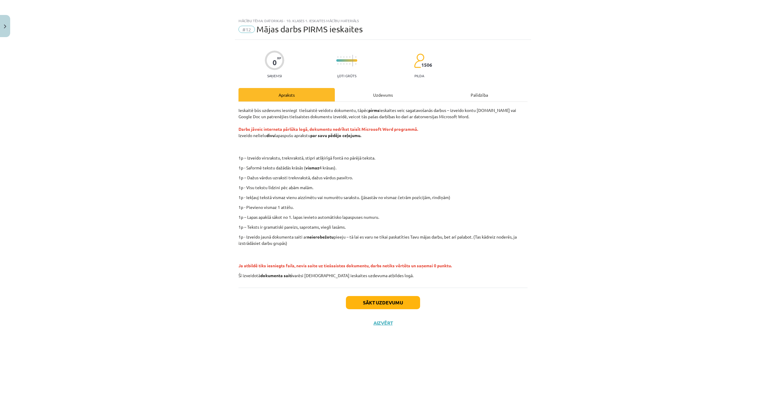
click at [388, 93] on div "Uzdevums" at bounding box center [383, 94] width 96 height 13
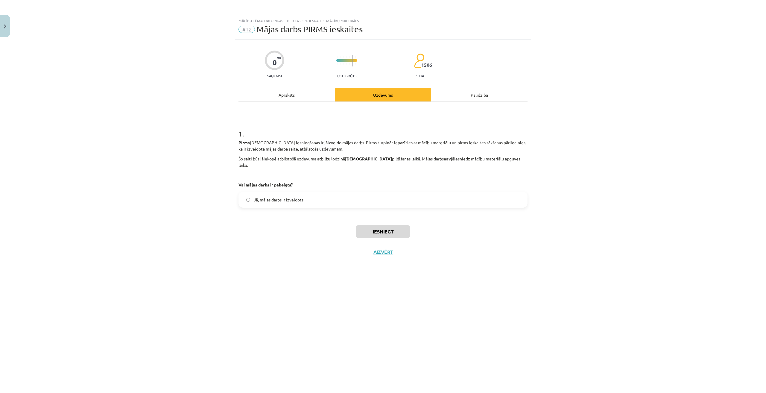
click at [264, 197] on span "Jā, mājas darbs ir izveidots" at bounding box center [279, 200] width 50 height 6
click at [263, 158] on p "Šo saiti būs jāiekopē atbilstošā uzdevuma atbilžu lodziņā ieskaites pildīšanas …" at bounding box center [382, 162] width 289 height 13
click at [267, 197] on span "Jā, mājas darbs ir izveidots" at bounding box center [279, 200] width 50 height 6
click at [314, 151] on p "Pirms ieskaites iesniegšanas ir jāizveido mājas darbs. Pirms turpināt iepazītie…" at bounding box center [382, 145] width 289 height 13
drag, startPoint x: 492, startPoint y: 162, endPoint x: 498, endPoint y: 164, distance: 6.5
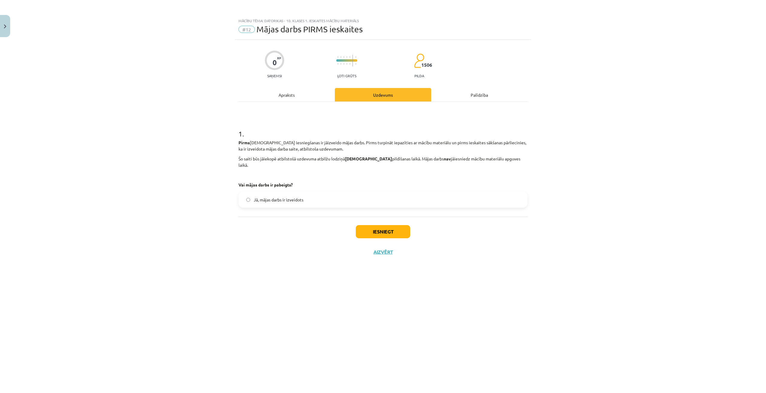
click at [498, 164] on div "Pirms ieskaites iesniegšanas ir jāizveido mājas darbs. Pirms turpināt iepazītie…" at bounding box center [382, 163] width 289 height 48
click at [275, 197] on span "Jā, mājas darbs ir izveidots" at bounding box center [279, 200] width 50 height 6
click at [252, 196] on label "Jā, mājas darbs ir izveidots" at bounding box center [383, 199] width 288 height 15
click at [251, 195] on label "Jā, mājas darbs ir izveidots" at bounding box center [383, 199] width 288 height 15
click at [314, 96] on div "Apraksts" at bounding box center [286, 94] width 96 height 13
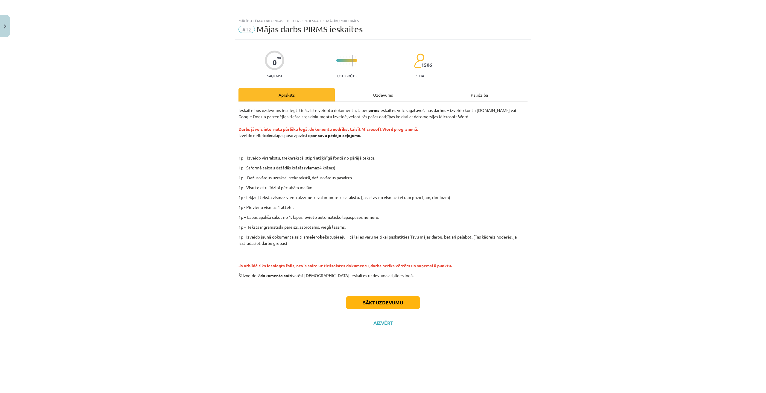
click at [10, 29] on div "Mācību tēma: Datorikas - 10. klases 1. ieskaites mācību materiāls #12 Mājas dar…" at bounding box center [383, 196] width 766 height 393
click at [6, 29] on button "Close" at bounding box center [5, 26] width 10 height 22
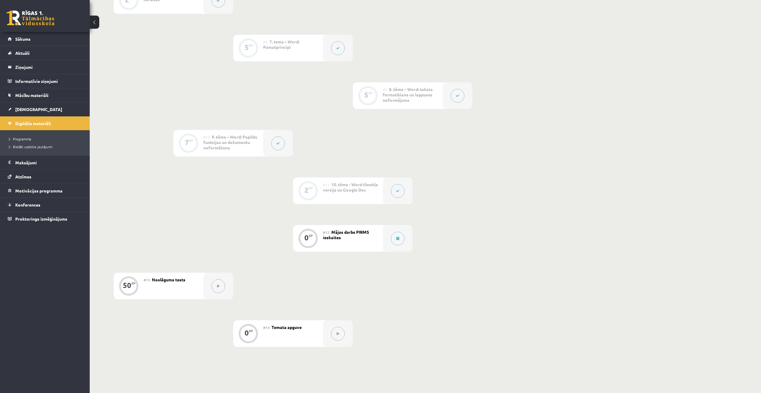
scroll to position [480, 0]
click at [34, 112] on link "[DEMOGRAPHIC_DATA]" at bounding box center [45, 109] width 74 height 14
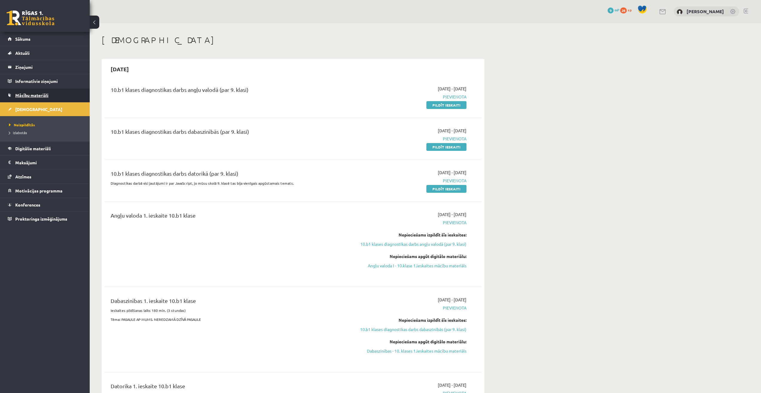
click at [32, 98] on link "Mācību materiāli" at bounding box center [45, 95] width 74 height 14
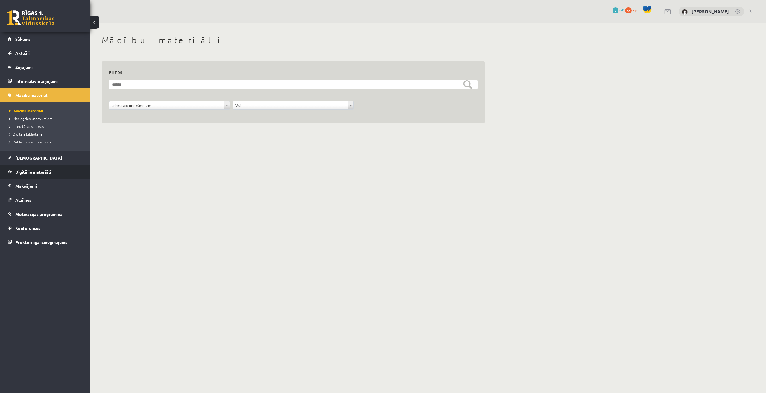
click at [29, 173] on span "Digitālie materiāli" at bounding box center [33, 171] width 36 height 5
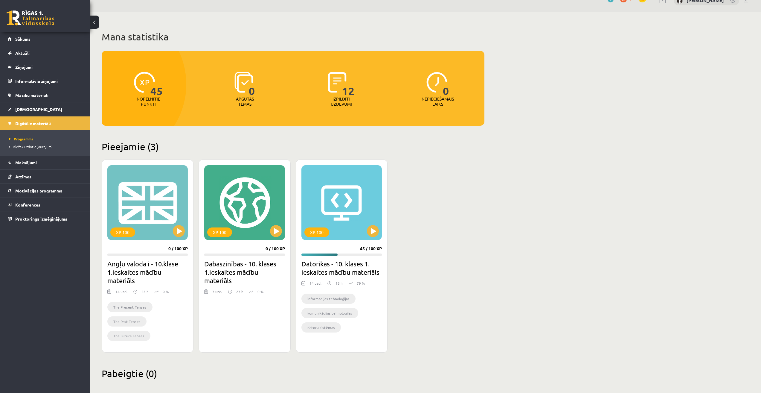
scroll to position [16, 0]
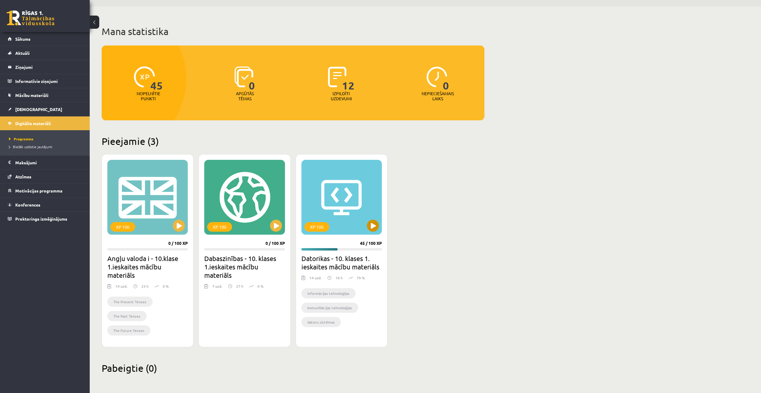
click at [350, 194] on div "XP 100" at bounding box center [342, 197] width 80 height 75
click at [350, 261] on h2 "Datorikas - 10. klases 1. ieskaites mācību materiāls" at bounding box center [342, 262] width 80 height 17
click at [355, 185] on div "XP 100" at bounding box center [342, 197] width 80 height 75
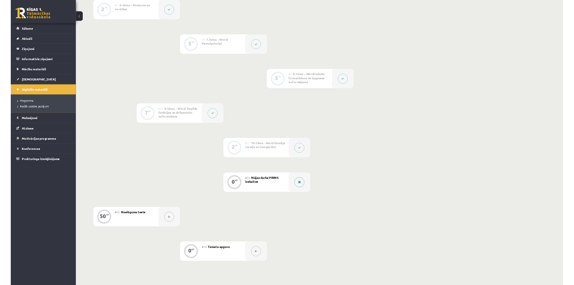
scroll to position [479, 0]
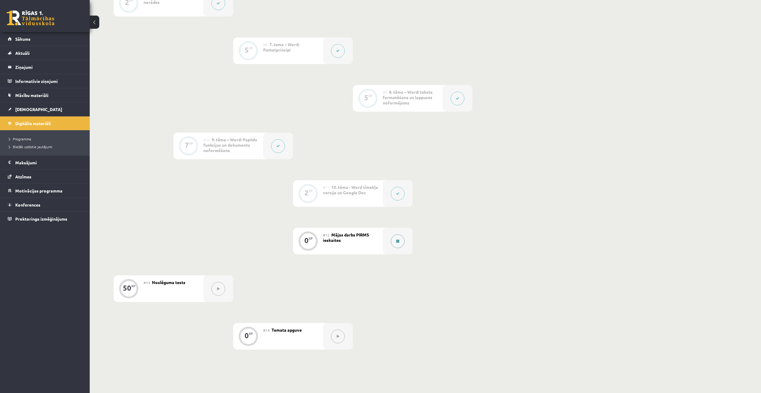
click at [402, 243] on button at bounding box center [398, 241] width 14 height 14
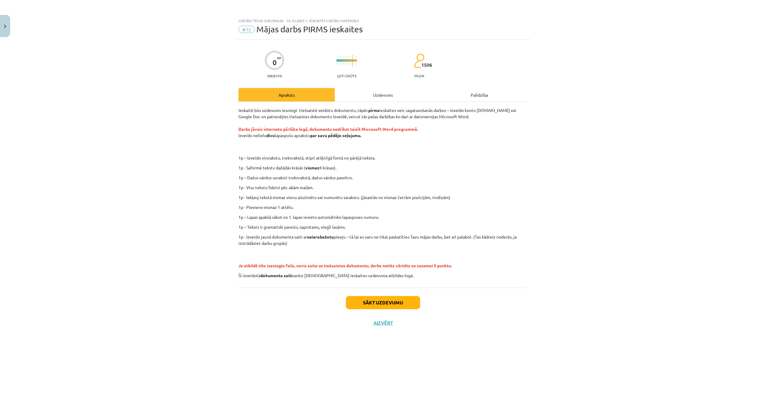
click at [392, 96] on div "Uzdevums" at bounding box center [383, 94] width 96 height 13
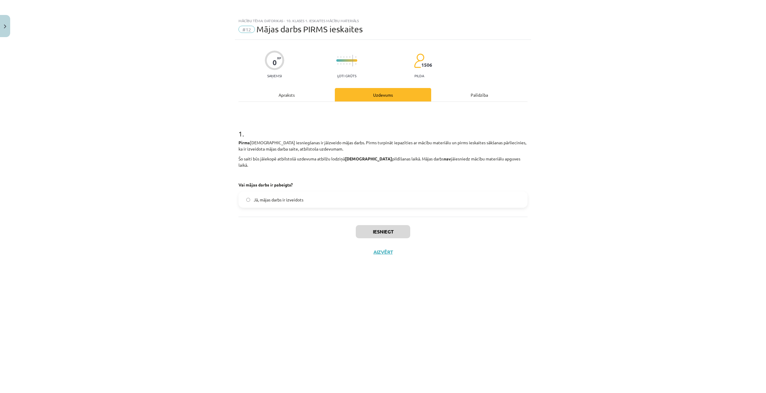
click at [298, 95] on div "Apraksts" at bounding box center [286, 94] width 96 height 13
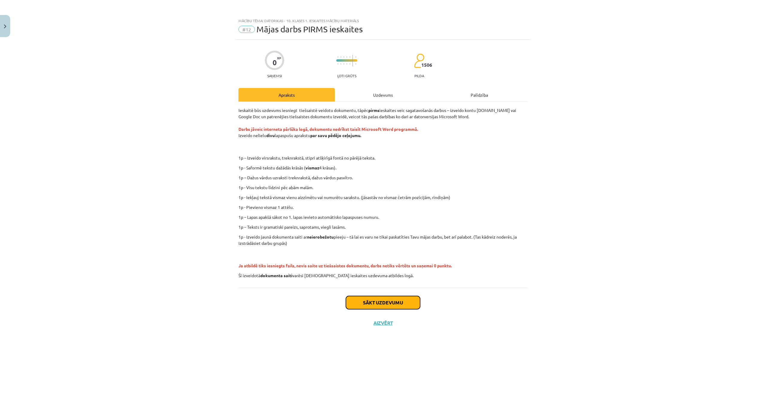
click at [398, 302] on button "Sākt uzdevumu" at bounding box center [383, 302] width 74 height 13
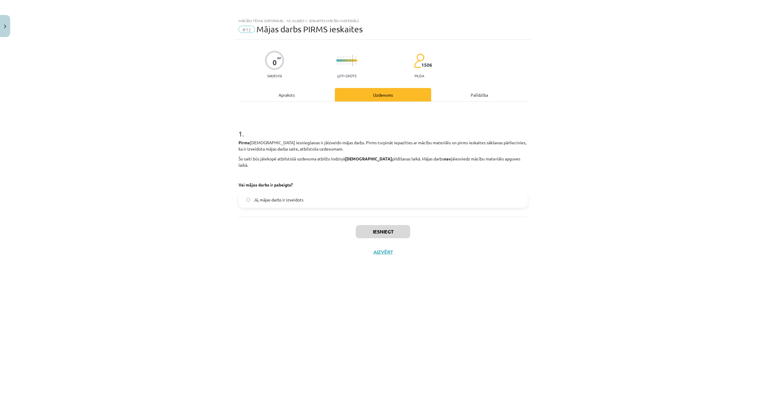
click at [314, 96] on div "Apraksts" at bounding box center [286, 94] width 96 height 13
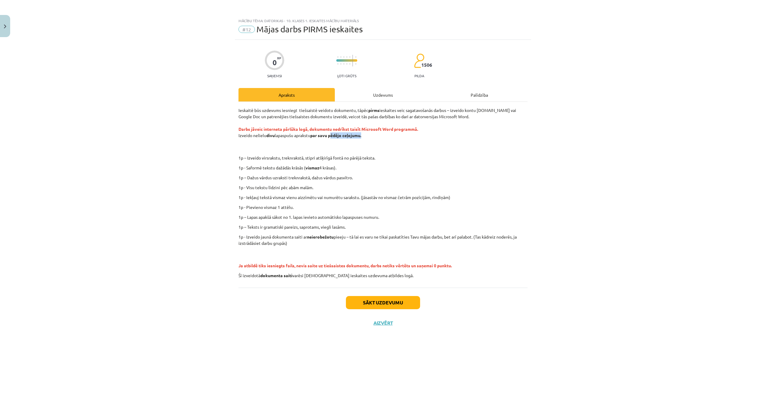
drag, startPoint x: 332, startPoint y: 136, endPoint x: 364, endPoint y: 138, distance: 31.7
click at [364, 138] on p "Ieskaitē būs uzdevums iesniegt tiešsaistē veidotu dokumentu, tāpēc pirms ieskai…" at bounding box center [382, 129] width 289 height 44
copy strong "pēdējo ceļojumu"
click at [247, 142] on p "Ieskaitē būs uzdevums iesniegt tiešsaistē veidotu dokumentu, tāpēc pirms ieskai…" at bounding box center [382, 129] width 289 height 44
drag, startPoint x: 239, startPoint y: 137, endPoint x: 365, endPoint y: 133, distance: 125.7
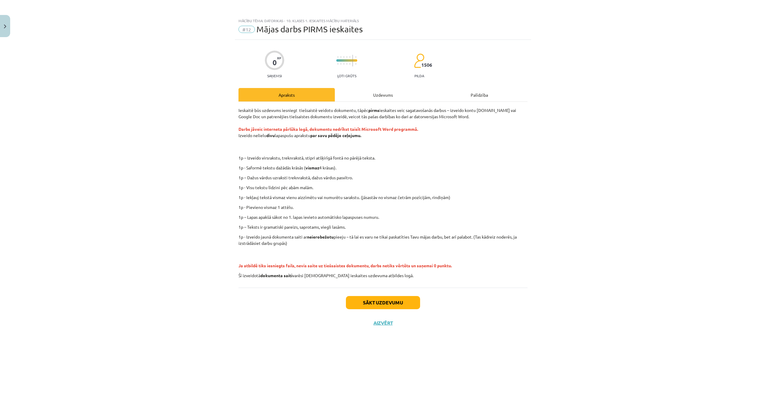
click at [365, 133] on p "Ieskaitē būs uzdevums iesniegt tiešsaistē veidotu dokumentu, tāpēc pirms ieskai…" at bounding box center [382, 129] width 289 height 44
copy p "zveido nelielu divu lapaspušu aprakstu par savu pēdējo ceļojumu."
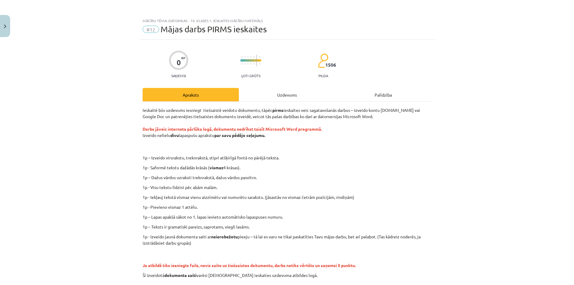
click at [52, 49] on div "Mācību tēma: Datorikas - 10. klases 1. ieskaites mācību materiāls #12 Mājas dar…" at bounding box center [287, 142] width 574 height 285
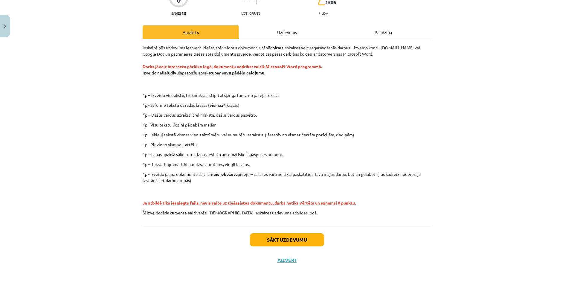
scroll to position [63, 0]
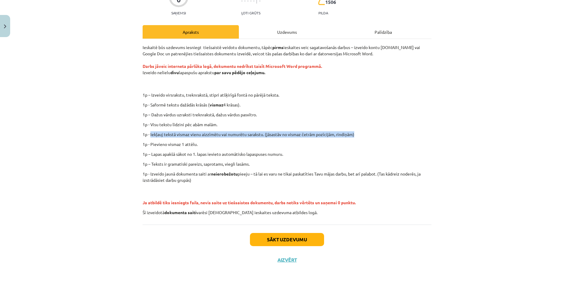
drag, startPoint x: 149, startPoint y: 136, endPoint x: 410, endPoint y: 131, distance: 261.2
click at [410, 131] on p "1p - Iekļauj tekstā vismaz vienu aizzīmētu vai numurētu sarakstu. (jāsastāv no …" at bounding box center [287, 134] width 289 height 6
click at [398, 95] on p "1p – Izveido virsrakstu, treknrakstā, stipri atšķirīgā fontā no pārējā teksta." at bounding box center [307, 95] width 261 height 6
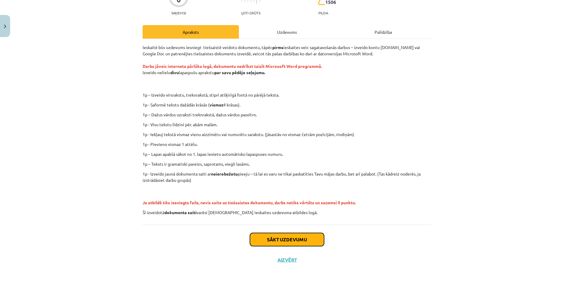
click at [300, 240] on button "Sākt uzdevumu" at bounding box center [287, 239] width 74 height 13
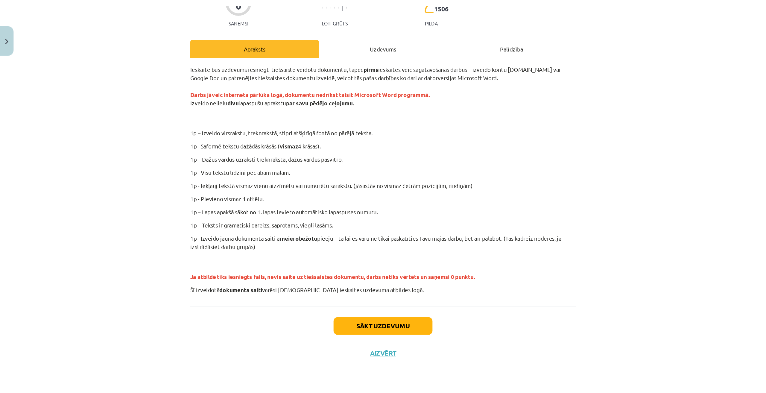
scroll to position [0, 0]
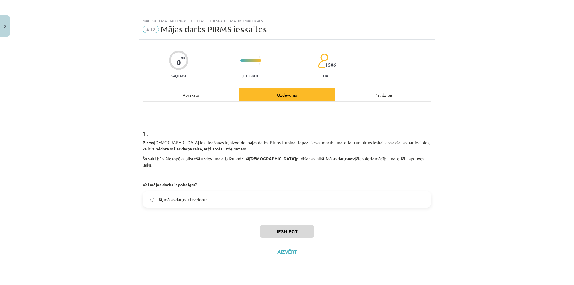
click at [193, 197] on span "Jā, mājas darbs ir izveidots" at bounding box center [183, 200] width 50 height 6
click at [279, 225] on button "Iesniegt" at bounding box center [287, 231] width 54 height 13
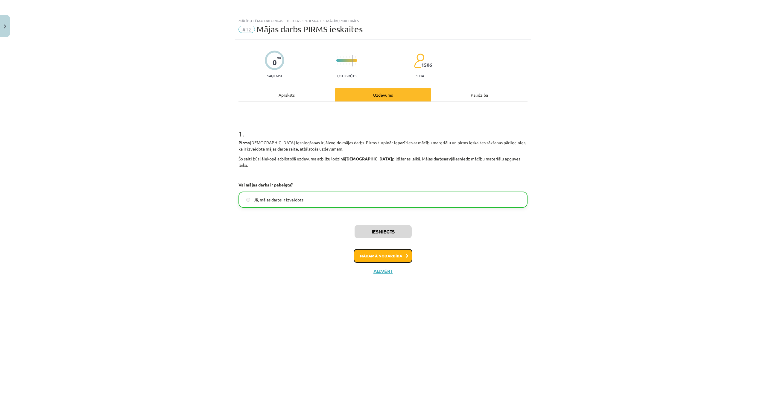
click at [388, 251] on button "Nākamā nodarbība" at bounding box center [383, 256] width 59 height 14
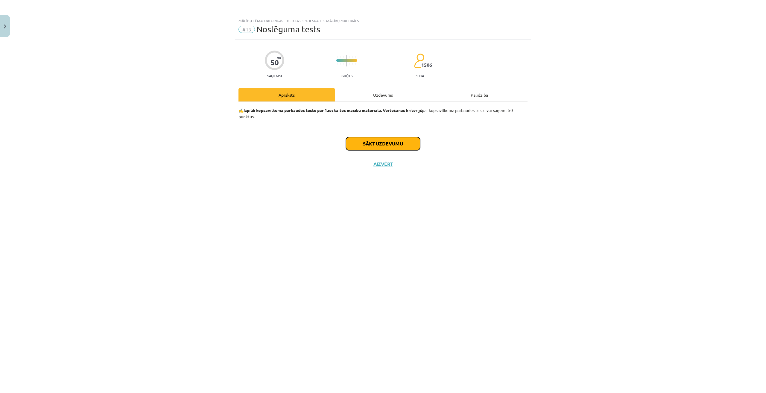
click at [372, 143] on button "Sākt uzdevumu" at bounding box center [383, 143] width 74 height 13
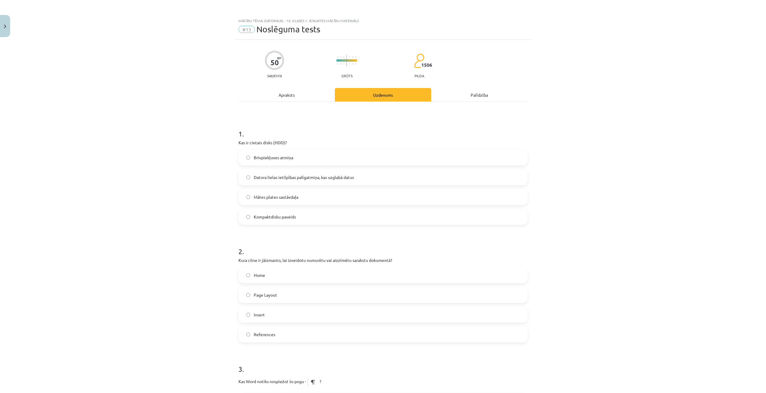
click at [293, 94] on div "Apraksts" at bounding box center [286, 94] width 96 height 13
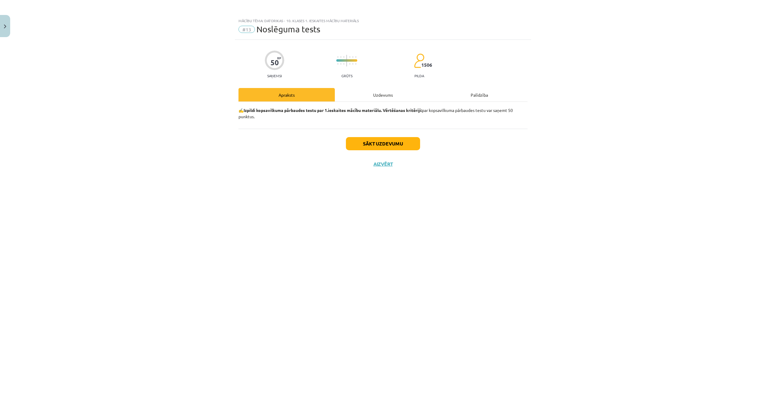
click at [363, 97] on div "Uzdevums" at bounding box center [383, 94] width 96 height 13
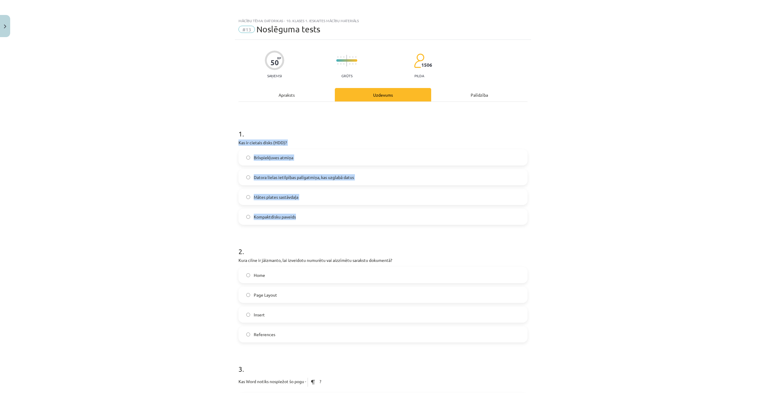
drag, startPoint x: 234, startPoint y: 143, endPoint x: 301, endPoint y: 220, distance: 101.8
copy div "Kas ir cietais disks (HDD)? Brīvpiekļuves atmiņa Datora lielas ietilpības palīg…"
click at [270, 158] on span "Brīvpiekļuves atmiņa" at bounding box center [273, 157] width 39 height 6
click at [288, 178] on span "Datora lielas ietilpības palīgatmiņa, kas uzglabā datus" at bounding box center [304, 177] width 100 height 6
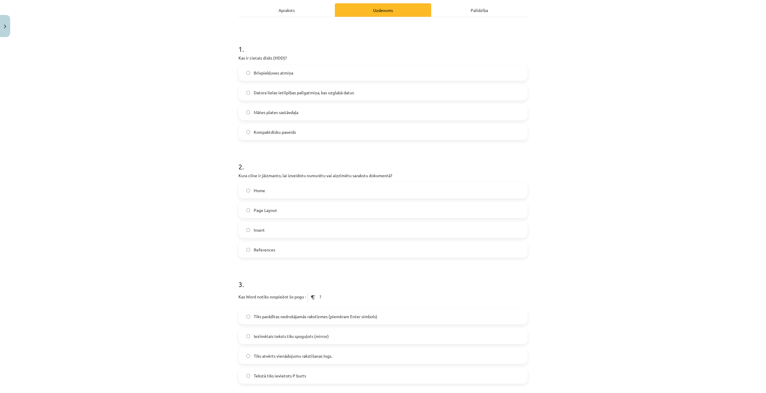
scroll to position [90, 0]
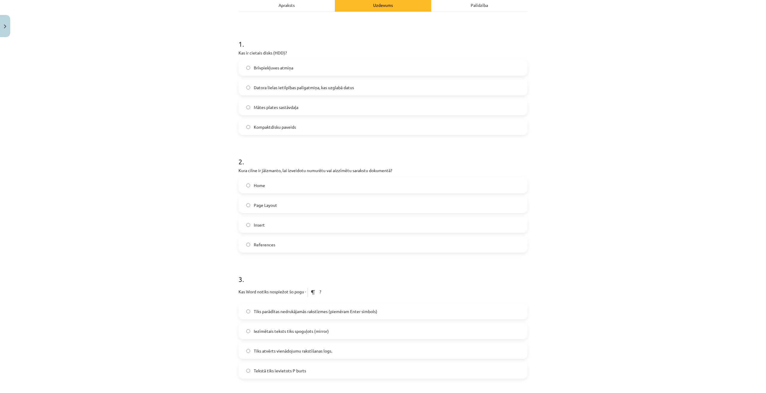
click at [260, 186] on span "Home" at bounding box center [259, 185] width 11 height 6
drag, startPoint x: 237, startPoint y: 168, endPoint x: 284, endPoint y: 253, distance: 96.6
click at [282, 249] on label "References" at bounding box center [383, 244] width 288 height 15
drag, startPoint x: 250, startPoint y: 183, endPoint x: 285, endPoint y: 250, distance: 76.0
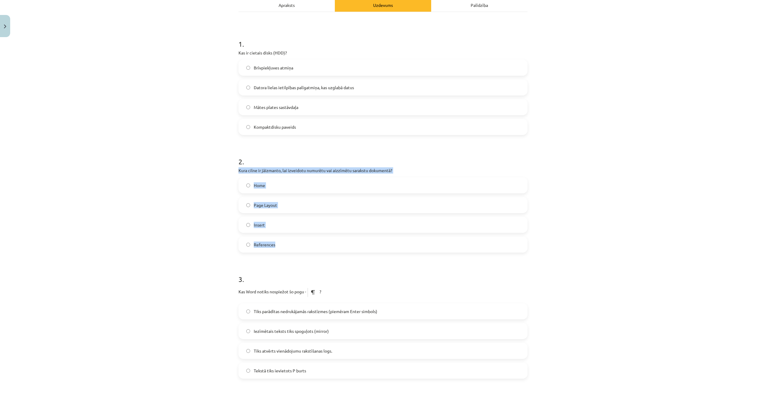
click at [259, 187] on span "Home" at bounding box center [259, 185] width 11 height 6
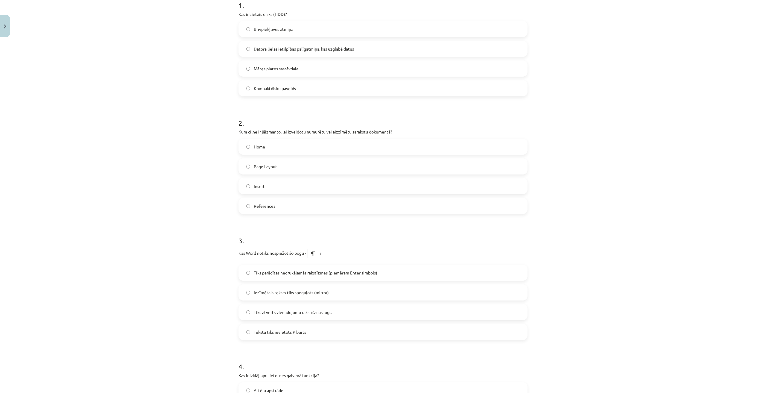
scroll to position [180, 0]
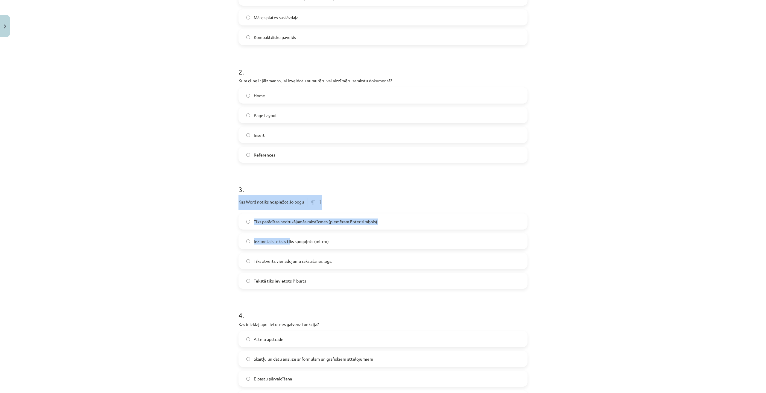
drag, startPoint x: 236, startPoint y: 199, endPoint x: 287, endPoint y: 229, distance: 59.3
click at [287, 229] on div "3 . Kas Word notiks nospiežot šo pogu - ? Tiks parādītas nedrukājamās rakstīzme…" at bounding box center [382, 232] width 289 height 114
drag, startPoint x: 387, startPoint y: 257, endPoint x: 383, endPoint y: 255, distance: 4.2
click at [387, 256] on label "Tiks atvērts vienādojumu rakstīšanas logs." at bounding box center [383, 260] width 288 height 15
click at [296, 282] on span "Tekstā tiks ievietots P burts" at bounding box center [280, 281] width 52 height 6
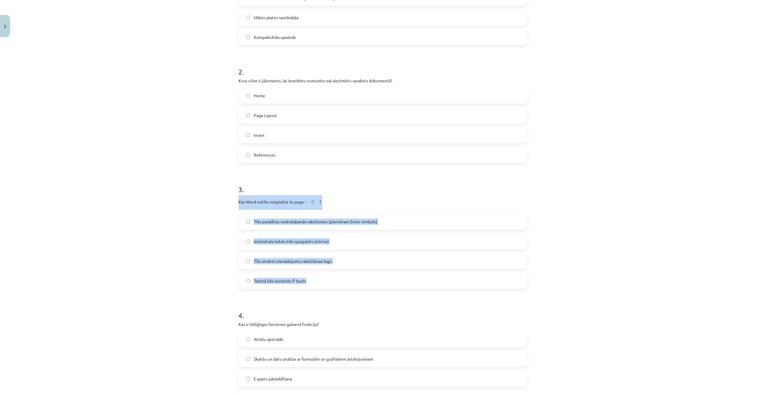
drag, startPoint x: 236, startPoint y: 203, endPoint x: 315, endPoint y: 280, distance: 110.9
click at [315, 280] on div "3 . Kas Word notiks nospiežot šo pogu - ? Tiks parādītas nedrukājamās rakstīzme…" at bounding box center [382, 232] width 289 height 114
copy div "Kas Word notiks nospiežot šo pogu - ? Tiks parādītas nedrukājamās rakstīzmes (p…"
click at [274, 222] on span "Tiks parādītas nedrukājamās rakstīzmes (piemēram Enter simbols)" at bounding box center [316, 221] width 124 height 6
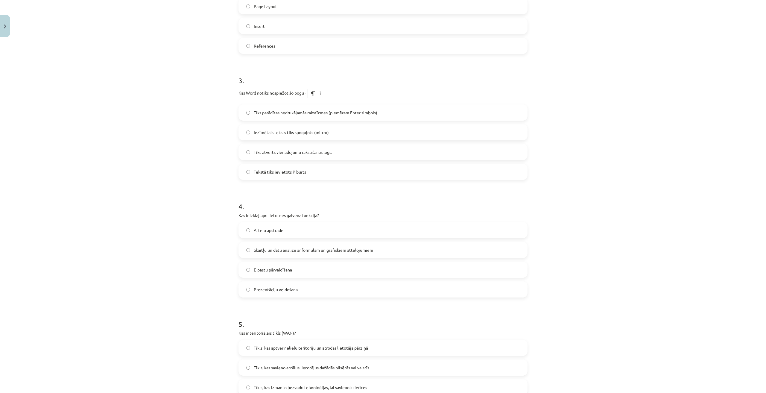
scroll to position [299, 0]
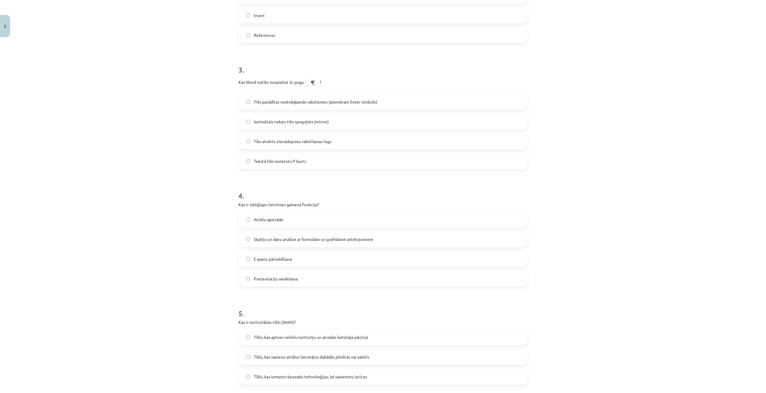
click at [278, 279] on span "Prezentāciju veidošana" at bounding box center [276, 279] width 44 height 6
drag, startPoint x: 235, startPoint y: 204, endPoint x: 299, endPoint y: 280, distance: 99.4
click at [299, 280] on div "50 XP Saņemsi Grūts 1506 pilda Apraksts Uzdevums Palīdzība 1 . Kas ir cietais d…" at bounding box center [383, 384] width 296 height 1286
copy div "Kas ir izklājlapu lietotnes galvenā funkcija? Attēlu apstrāde Skaitļu un datu a…"
click at [300, 238] on span "Skaitļu un datu analīze ar formulām un grafiskiem attēlojumiem" at bounding box center [313, 239] width 119 height 6
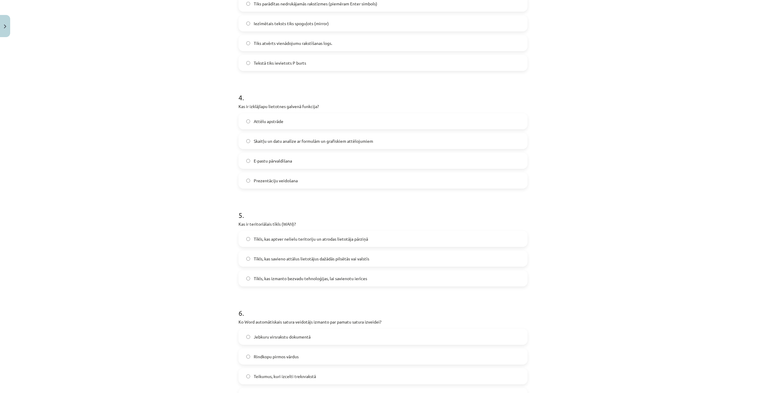
scroll to position [419, 0]
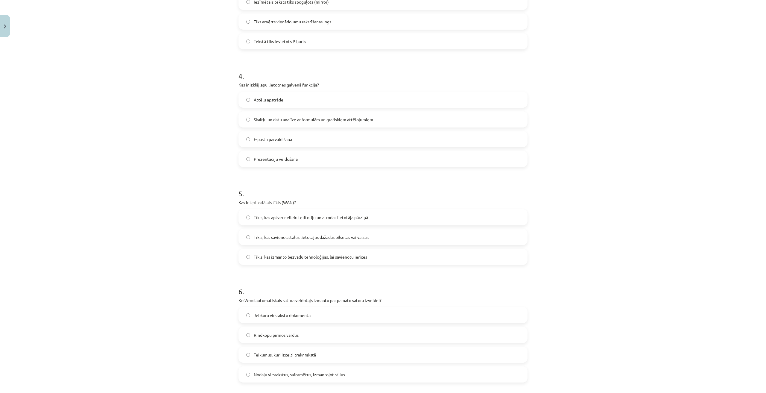
click at [250, 256] on label "Tīkls, kas izmanto bezvadu tehnoloģijas, lai savienotu ierīces" at bounding box center [383, 256] width 288 height 15
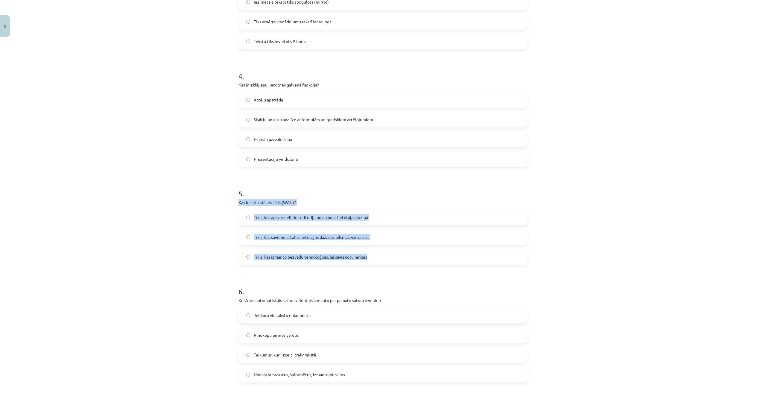
drag, startPoint x: 237, startPoint y: 202, endPoint x: 366, endPoint y: 256, distance: 140.4
click at [369, 257] on div "5 . Kas ir teritoriālais tīkls (WAN)? Tīkls, kas aptver nelielu teritoriju un a…" at bounding box center [382, 222] width 289 height 86
copy div "Kas ir teritoriālais tīkls (WAN)? Tīkls, kas aptver nelielu teritoriju un atrod…"
click at [397, 230] on label "Tīkls, kas savieno attālus lietotājus dažādās pilsētās vai valstīs" at bounding box center [383, 236] width 288 height 15
click at [378, 236] on label "Tīkls, kas savieno attālus lietotājus dažādās pilsētās vai valstīs" at bounding box center [383, 236] width 288 height 15
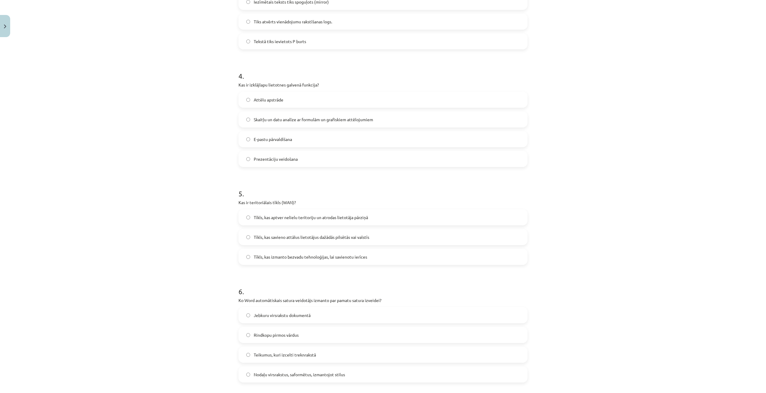
click at [282, 256] on span "Tīkls, kas izmanto bezvadu tehnoloģijas, lai savienotu ierīces" at bounding box center [310, 257] width 113 height 6
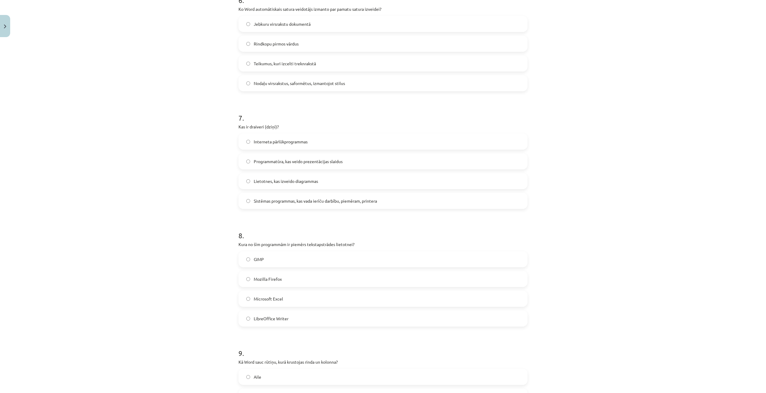
scroll to position [838, 0]
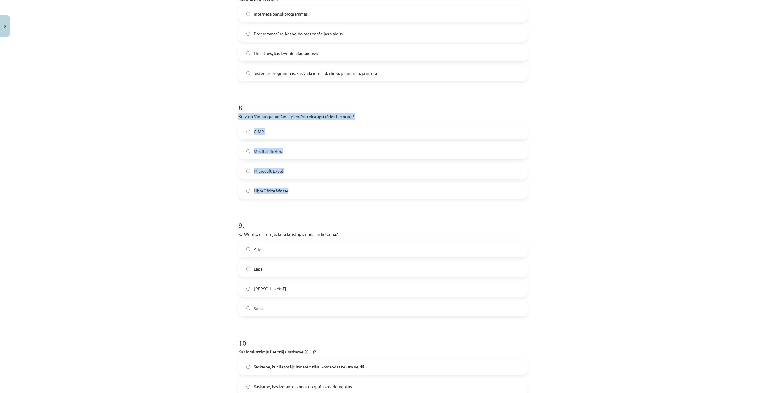
drag, startPoint x: 233, startPoint y: 114, endPoint x: 304, endPoint y: 198, distance: 109.5
copy div "Kura no šīm programmām ir piemērs tekstapstrādes lietotnei? GIMP Mozilla Firefo…"
click at [247, 168] on label "Microsoft Excel" at bounding box center [383, 170] width 288 height 15
click at [273, 192] on span "LibreOffice Writer" at bounding box center [271, 191] width 35 height 6
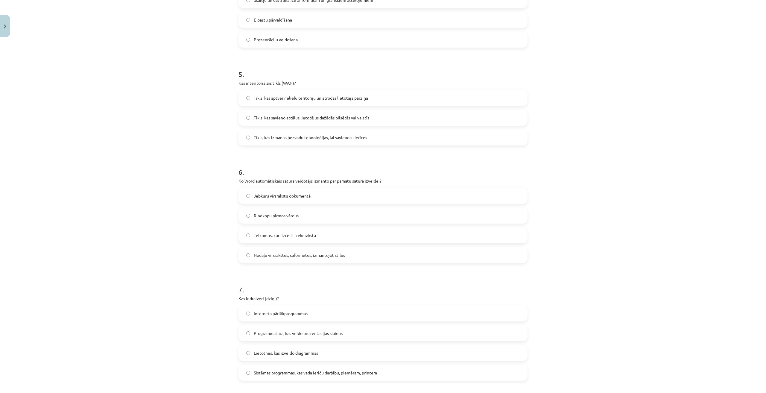
scroll to position [539, 0]
click at [254, 218] on span "Rindkopu pirmos vārdus" at bounding box center [276, 215] width 45 height 6
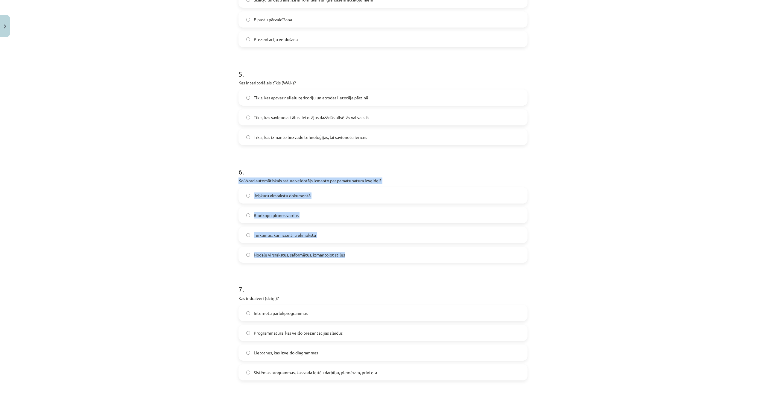
drag, startPoint x: 237, startPoint y: 182, endPoint x: 345, endPoint y: 253, distance: 129.0
click at [351, 254] on div "6 . Ko Word automātiskais satura veidotājs izmanto par pamatu satura izveidei? …" at bounding box center [382, 210] width 289 height 106
copy div "Ko Word automātiskais satura veidotājs izmanto par pamatu satura izveidei? Jebk…"
drag, startPoint x: 273, startPoint y: 253, endPoint x: 281, endPoint y: 250, distance: 8.4
click at [273, 253] on span "Nodaļu virsrakstus, saformētus, izmantojot stilus" at bounding box center [299, 255] width 91 height 6
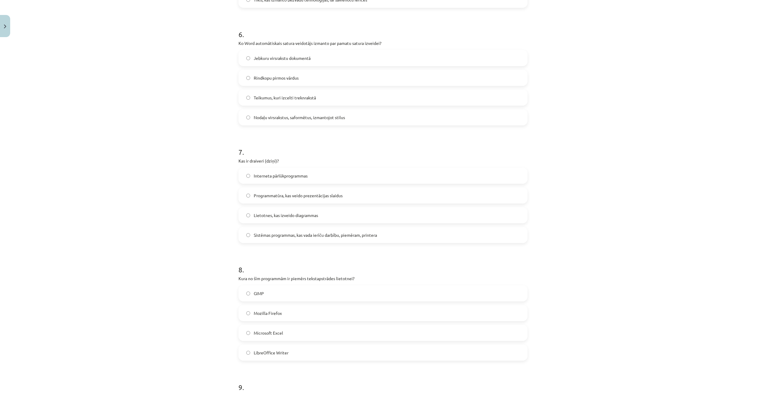
scroll to position [688, 0]
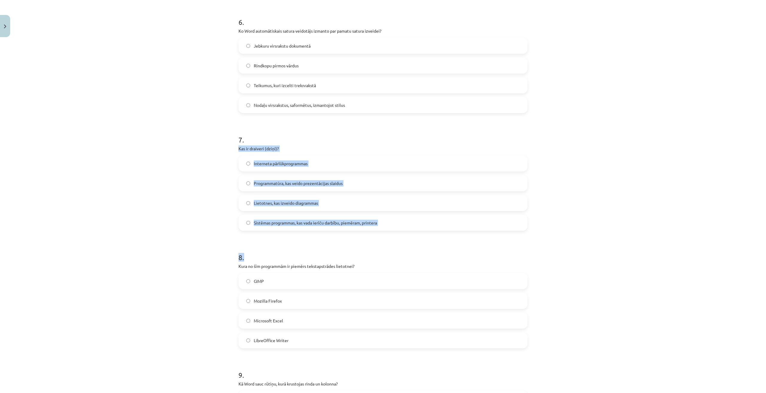
drag, startPoint x: 238, startPoint y: 148, endPoint x: 396, endPoint y: 232, distance: 178.4
copy form "Kas ir draiveri (dziņi)? Interneta pārlūkprogrammas Programmatūra, kas veido pr…"
click at [335, 224] on span "Sistēmas programmas, kas vada ierīču darbību, piemēram, printera" at bounding box center [315, 223] width 123 height 6
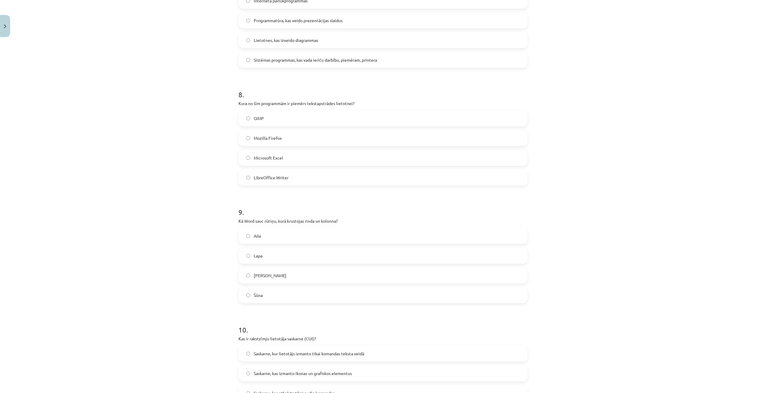
scroll to position [868, 0]
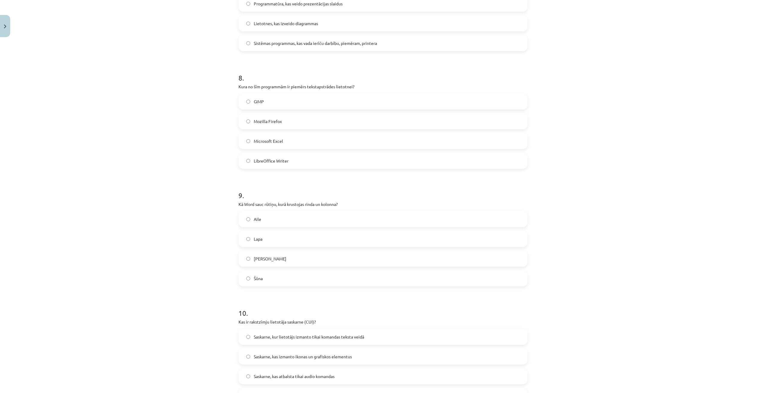
click at [255, 281] on span "Šūna" at bounding box center [258, 278] width 9 height 6
drag, startPoint x: 233, startPoint y: 204, endPoint x: 237, endPoint y: 206, distance: 4.2
click at [254, 221] on span "Aile" at bounding box center [257, 219] width 7 height 6
drag, startPoint x: 239, startPoint y: 206, endPoint x: 276, endPoint y: 281, distance: 83.5
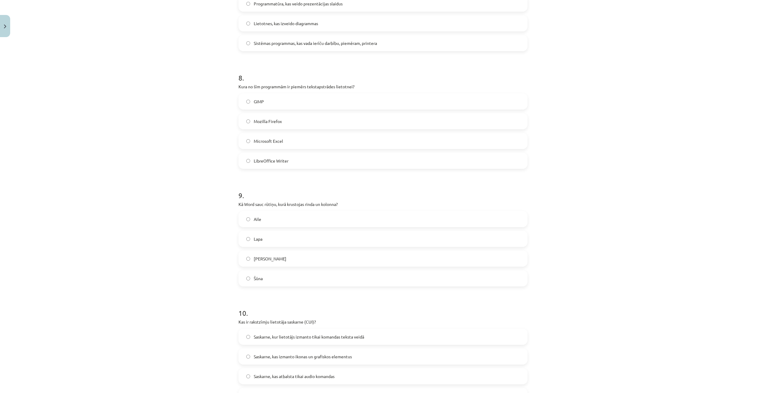
click at [276, 281] on div "Mācību tēma: Datorikas - 10. klases 1. ieskaites mācību materiāls #13 Noslēguma…" at bounding box center [383, 196] width 766 height 393
copy div "Kā Word sauc rūtiņu, kurā krustojas rinda un kolonna? Aile Lapa Krustiņš Šūna"
click at [305, 239] on label "Lapa" at bounding box center [383, 238] width 288 height 15
click at [256, 276] on span "Šūna" at bounding box center [258, 278] width 9 height 6
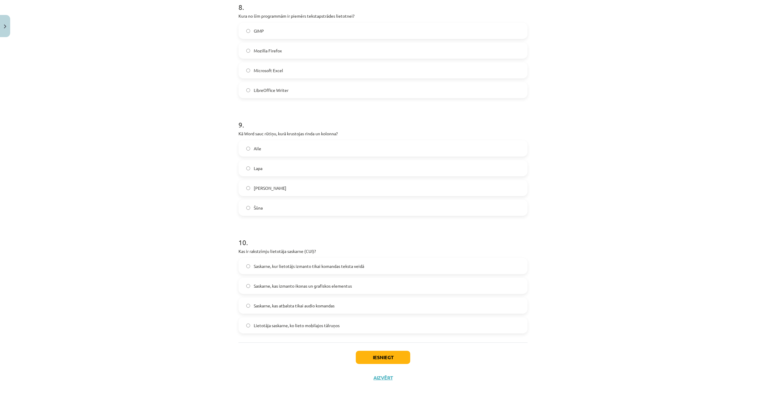
scroll to position [948, 0]
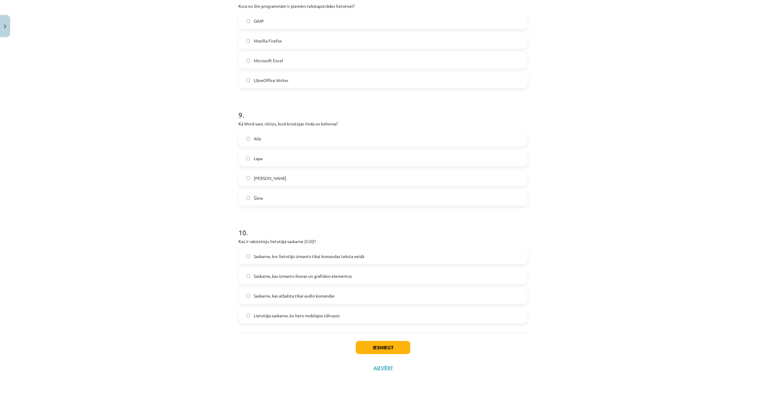
click at [264, 258] on span "Saskarne, kur lietotājs izmanto tikai komandas teksta veidā" at bounding box center [309, 256] width 110 height 6
drag, startPoint x: 237, startPoint y: 239, endPoint x: 343, endPoint y: 317, distance: 132.2
click at [391, 346] on button "Iesniegt" at bounding box center [383, 347] width 54 height 13
click at [451, 291] on label "Saskarne, kas atbalsta tikai audio komandas" at bounding box center [383, 295] width 288 height 15
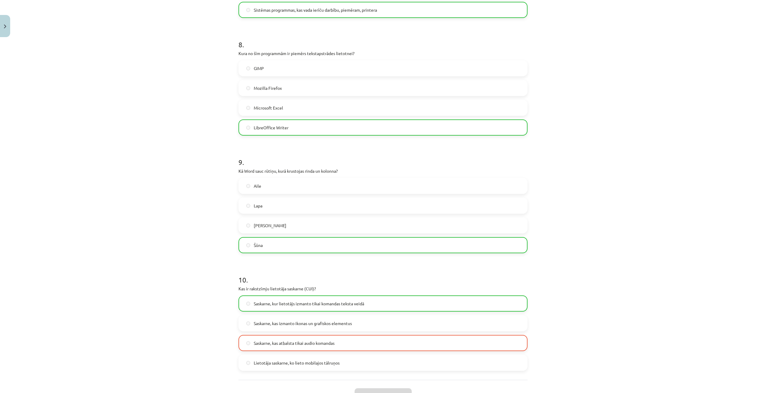
scroll to position [937, 0]
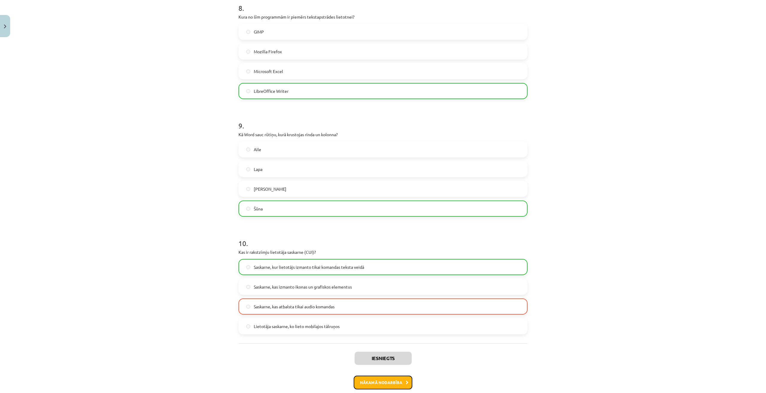
click at [386, 381] on button "Nākamā nodarbība" at bounding box center [383, 382] width 59 height 14
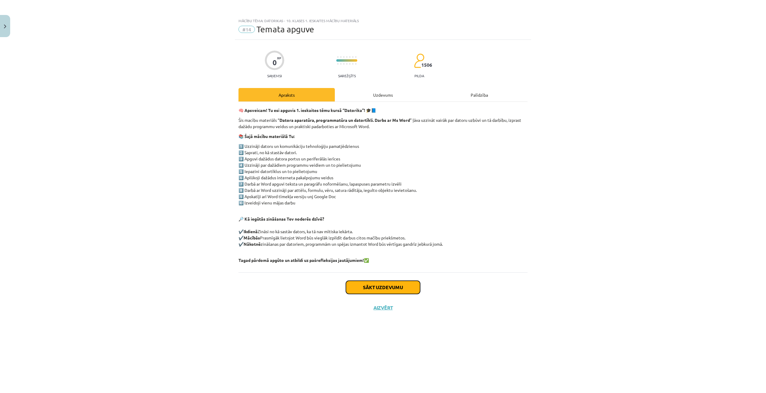
click at [384, 290] on button "Sākt uzdevumu" at bounding box center [383, 287] width 74 height 13
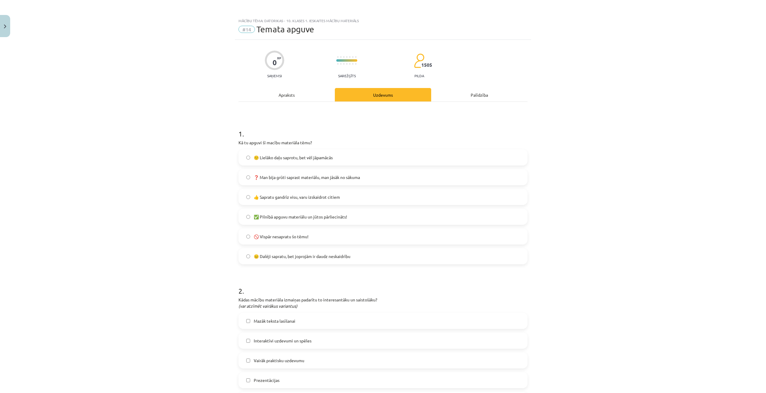
click at [307, 97] on div "Apraksts" at bounding box center [286, 94] width 96 height 13
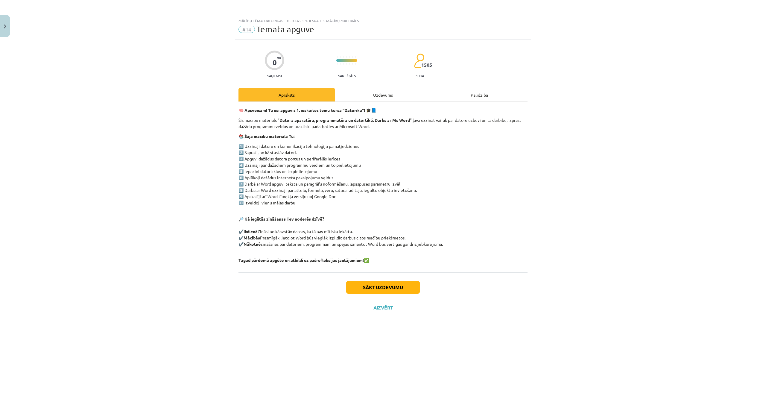
click at [381, 98] on div "Uzdevums" at bounding box center [383, 94] width 96 height 13
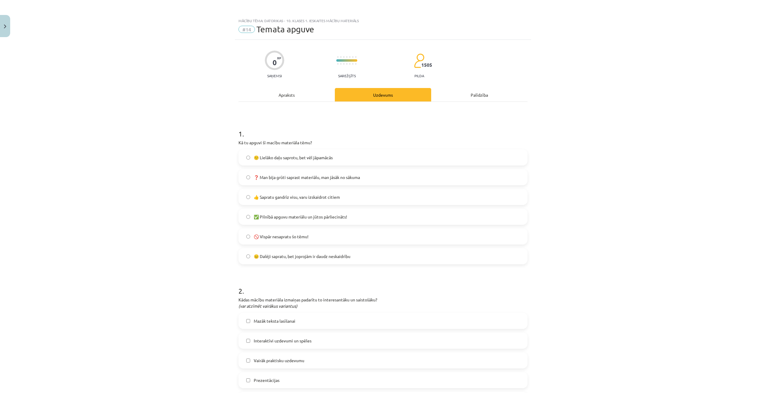
click at [267, 159] on span "🙂 Lielāko daļu saprotu, bet vēl jāpamācās" at bounding box center [293, 157] width 79 height 6
click at [288, 199] on span "👍 Sapratu gandrīz visu, varu izskaidrot citiem" at bounding box center [297, 197] width 86 height 6
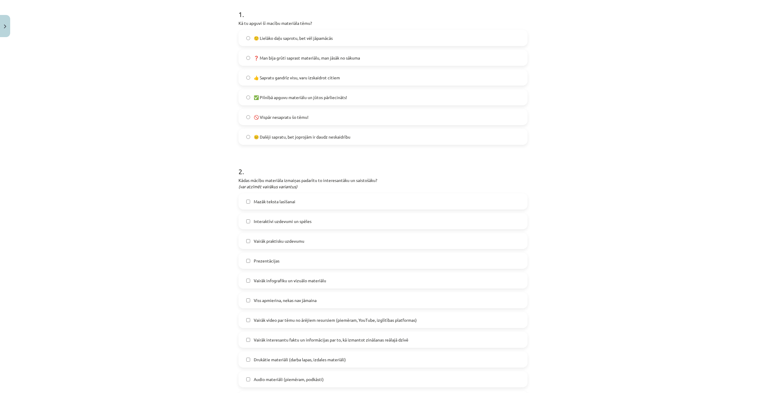
scroll to position [120, 0]
click at [267, 264] on label "Prezentācijas" at bounding box center [383, 260] width 288 height 15
click at [249, 261] on label "Prezentācijas" at bounding box center [383, 260] width 288 height 15
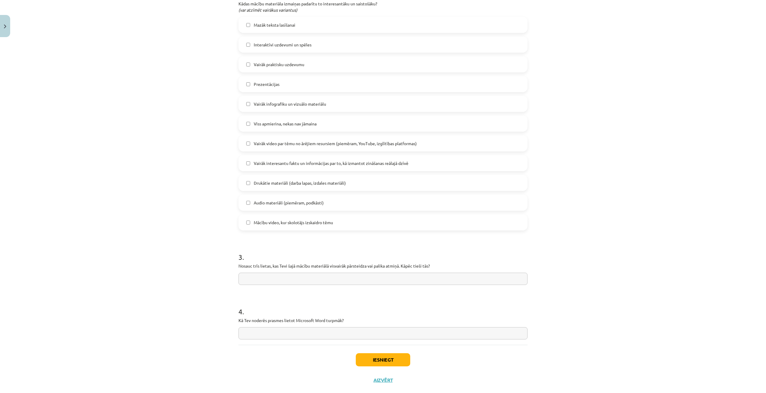
scroll to position [299, 0]
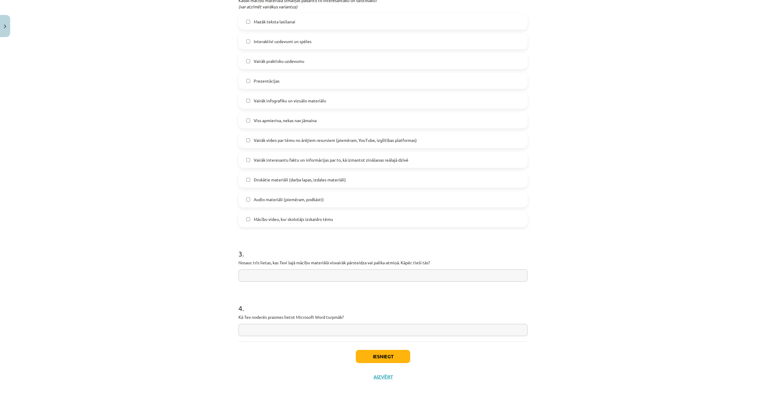
click at [278, 330] on input "text" at bounding box center [382, 330] width 289 height 12
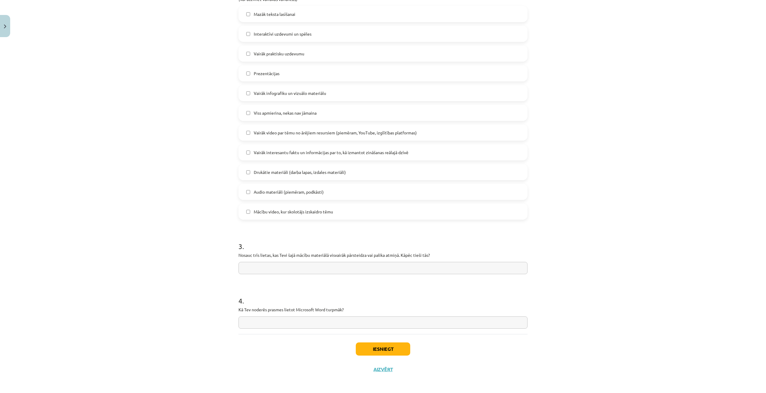
scroll to position [308, 0]
drag, startPoint x: 238, startPoint y: 309, endPoint x: 345, endPoint y: 319, distance: 107.3
click at [345, 319] on div "4 . Kā Tev noderēs prasmes lietot Microsoft Word turpmāk?" at bounding box center [382, 306] width 289 height 42
paste input "**********"
type input "**********"
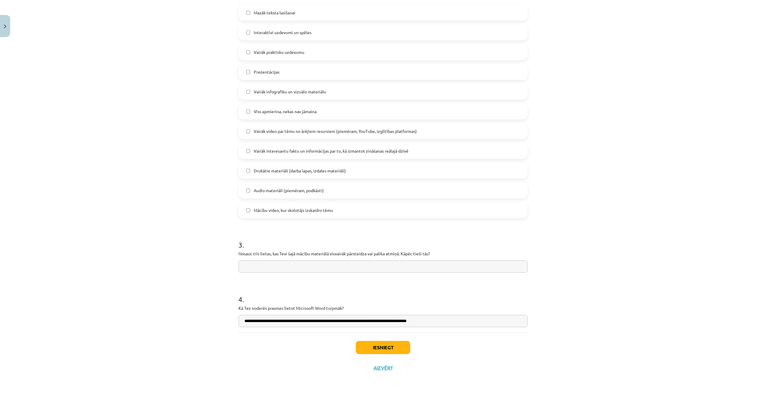
click at [287, 261] on input "text" at bounding box center [382, 266] width 289 height 12
drag, startPoint x: 239, startPoint y: 250, endPoint x: 437, endPoint y: 256, distance: 197.6
click at [437, 256] on div "3 . Nosauc trīs lietas, kas Tevi šajā mācību materiālā visvairāk pārsteidza vai…" at bounding box center [382, 251] width 289 height 42
paste input "**********"
click at [337, 267] on input "**********" at bounding box center [382, 266] width 289 height 12
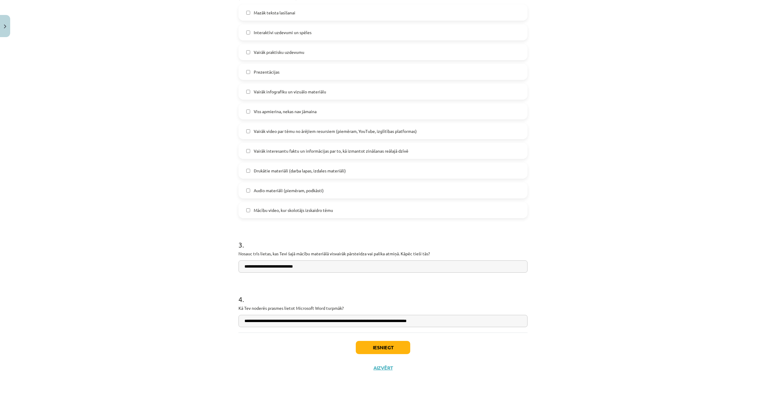
paste input "**********"
click at [380, 266] on input "**********" at bounding box center [382, 266] width 289 height 12
paste input "**********"
click at [432, 267] on input "**********" at bounding box center [382, 266] width 289 height 12
paste input "**********"
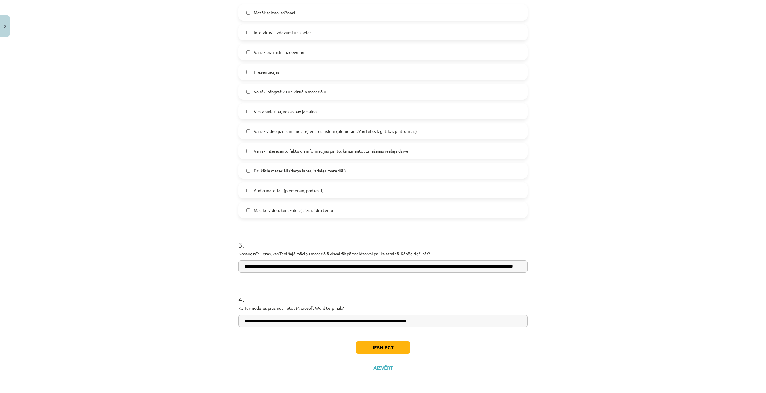
scroll to position [0, 53]
drag, startPoint x: 395, startPoint y: 267, endPoint x: 385, endPoint y: 269, distance: 10.3
click at [385, 269] on input "**********" at bounding box center [382, 266] width 289 height 12
click at [404, 268] on input "**********" at bounding box center [382, 266] width 289 height 12
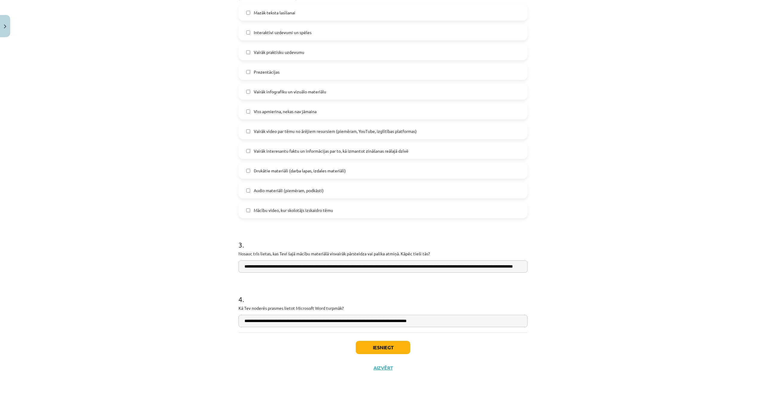
scroll to position [0, 53]
drag, startPoint x: 515, startPoint y: 264, endPoint x: 529, endPoint y: 267, distance: 14.7
click at [529, 267] on div "Mācību tēma: Datorikas - 10. klases 1. ieskaites mācību materiāls #14 Temata ap…" at bounding box center [383, 196] width 766 height 393
click at [473, 265] on input "**********" at bounding box center [382, 266] width 289 height 12
drag, startPoint x: 396, startPoint y: 267, endPoint x: 385, endPoint y: 268, distance: 10.5
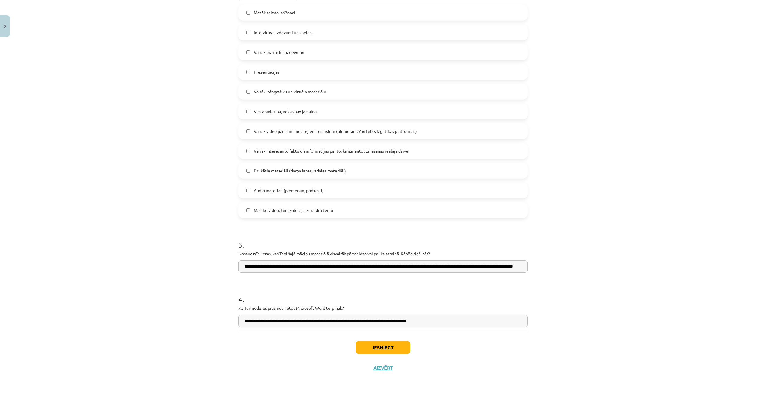
click at [385, 268] on input "**********" at bounding box center [382, 266] width 289 height 12
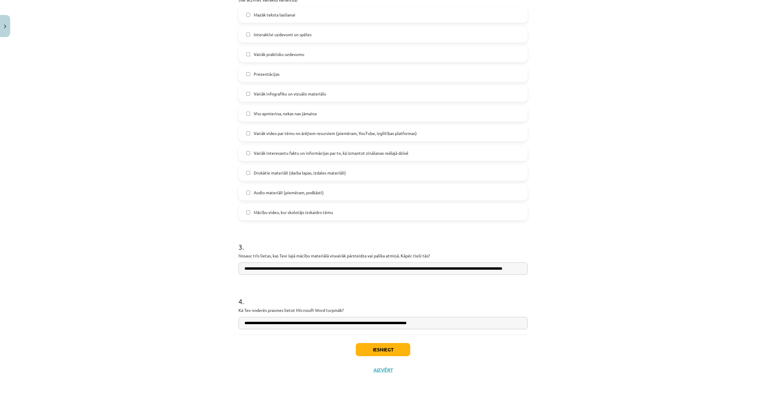
scroll to position [308, 0]
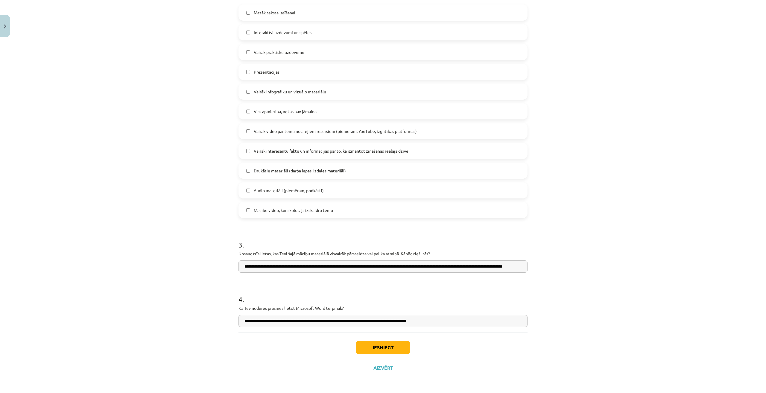
type input "**********"
click at [381, 345] on button "Iesniegt" at bounding box center [383, 347] width 54 height 13
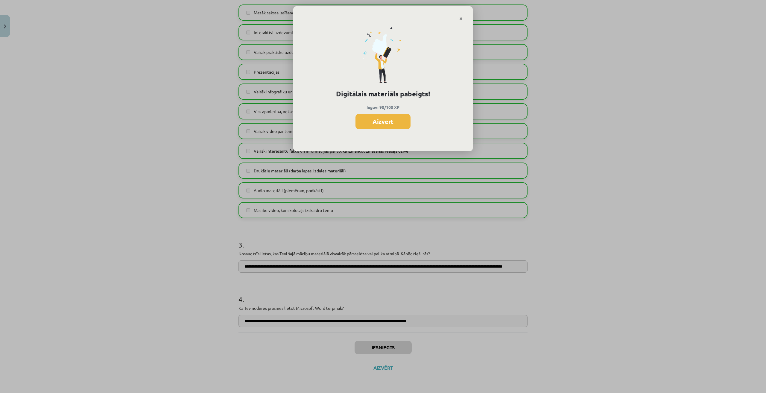
scroll to position [478, 0]
click at [395, 121] on button "Aizvērt" at bounding box center [382, 121] width 55 height 15
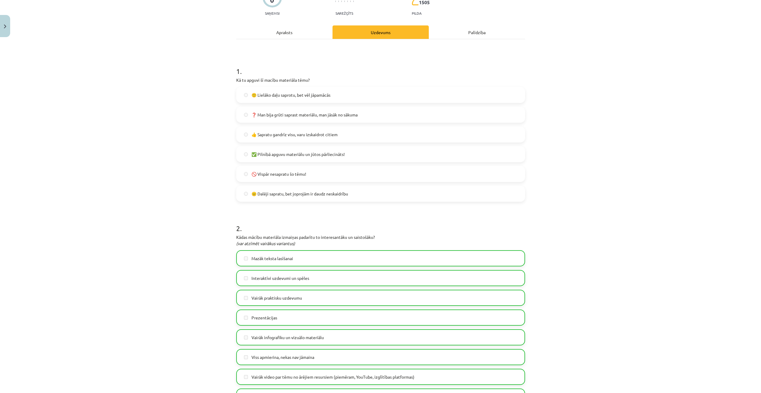
scroll to position [0, 0]
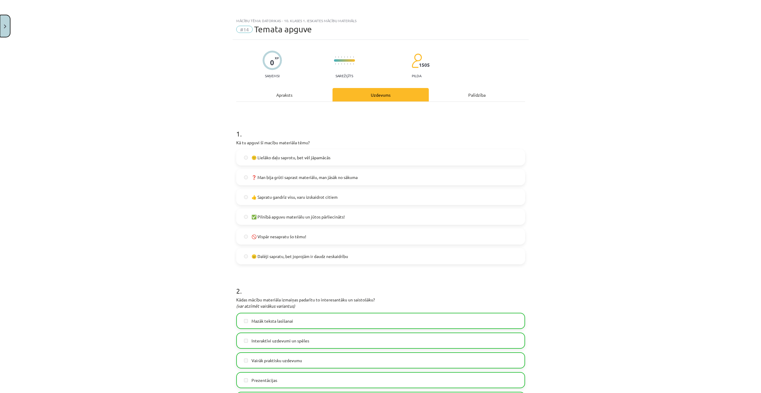
click at [1, 28] on button "Close" at bounding box center [5, 26] width 10 height 22
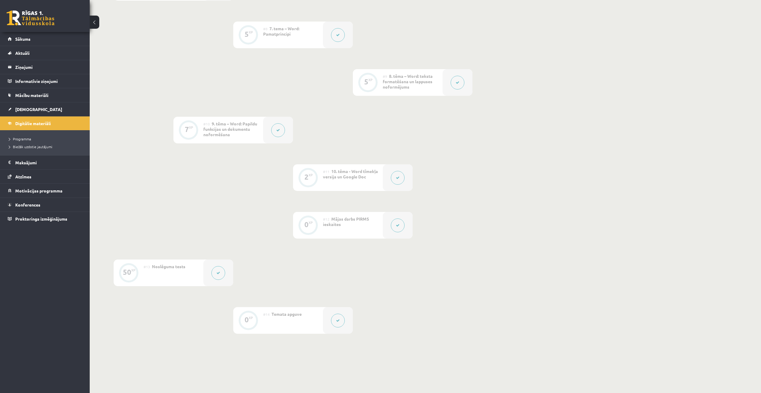
scroll to position [539, 0]
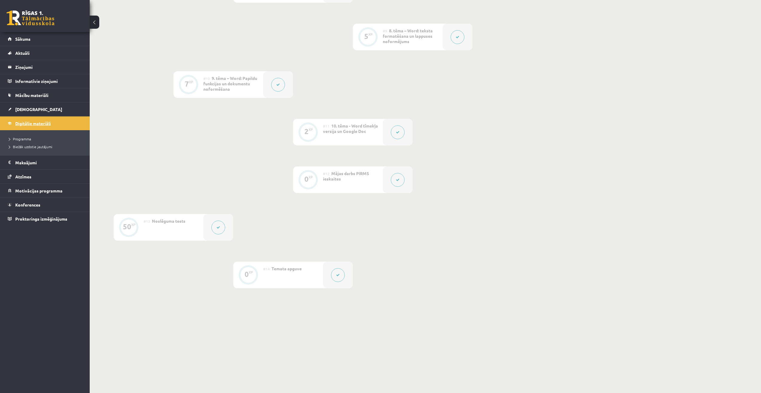
click at [48, 123] on span "Digitālie materiāli" at bounding box center [33, 123] width 36 height 5
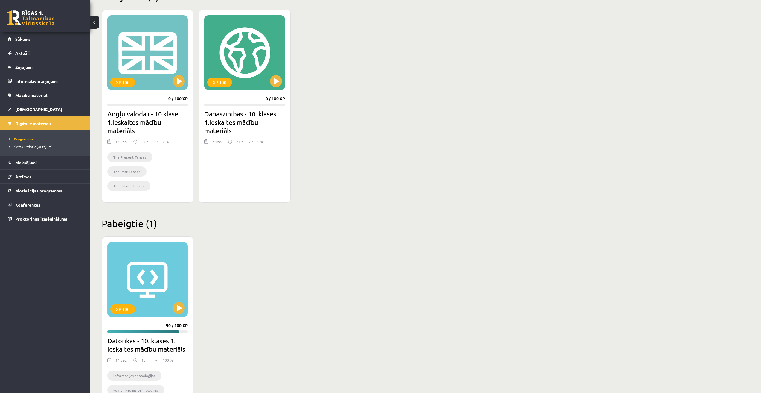
scroll to position [201, 0]
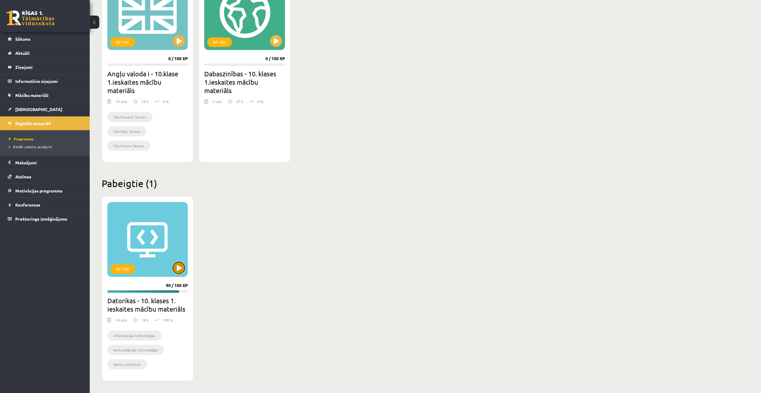
click at [177, 270] on button at bounding box center [179, 268] width 12 height 12
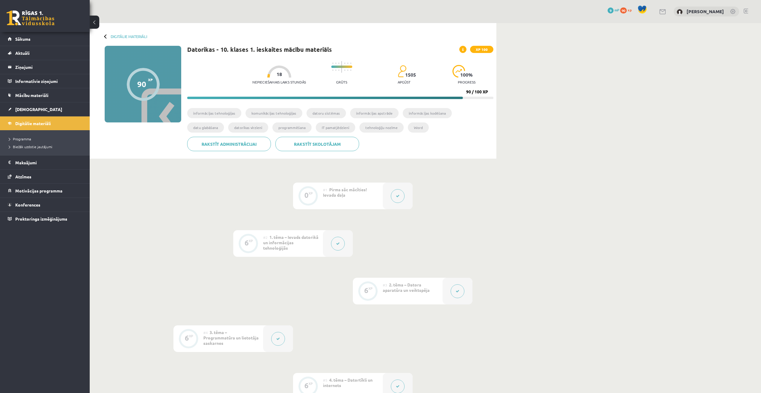
click at [485, 48] on span "XP 100" at bounding box center [481, 49] width 23 height 7
click at [41, 37] on link "Sākums" at bounding box center [45, 39] width 74 height 14
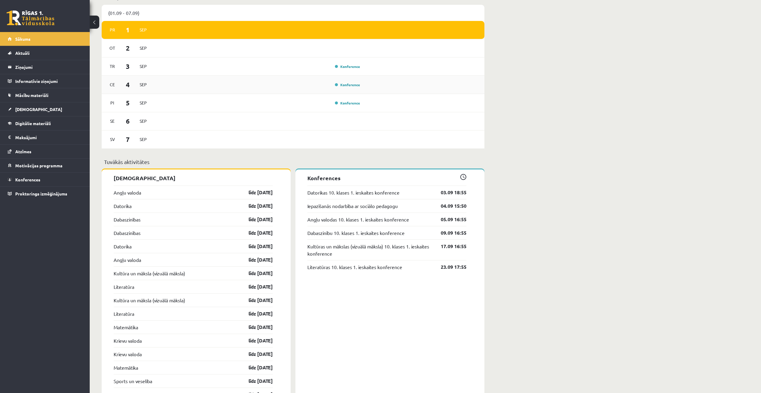
scroll to position [359, 0]
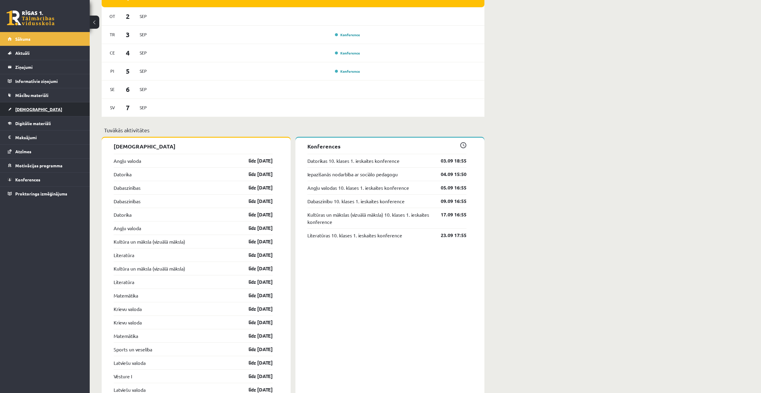
click at [27, 108] on span "[DEMOGRAPHIC_DATA]" at bounding box center [38, 109] width 47 height 5
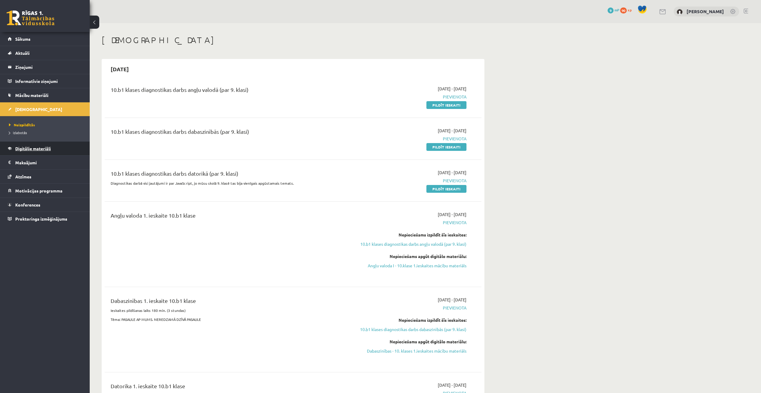
click at [32, 149] on span "Digitālie materiāli" at bounding box center [33, 148] width 36 height 5
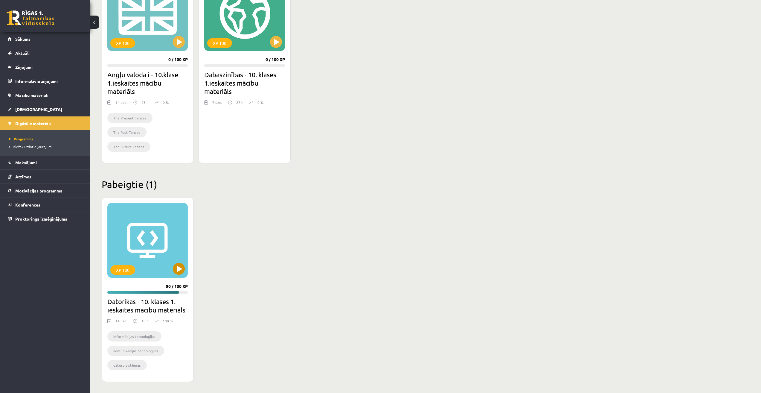
scroll to position [201, 0]
click at [143, 242] on div "XP 100" at bounding box center [147, 239] width 80 height 75
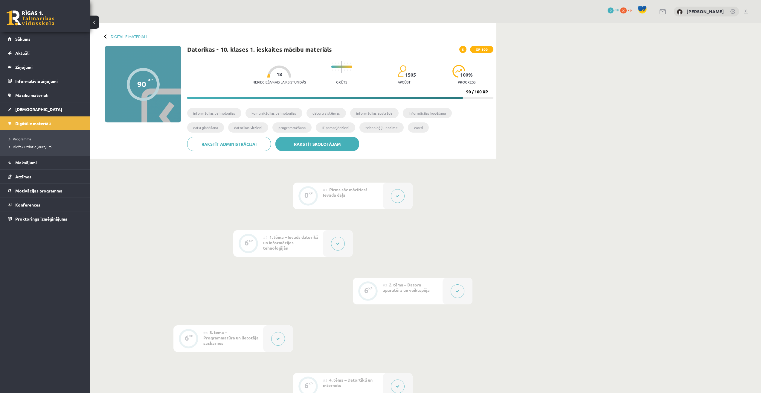
click at [329, 146] on link "Rakstīt skolotājam" at bounding box center [318, 144] width 84 height 14
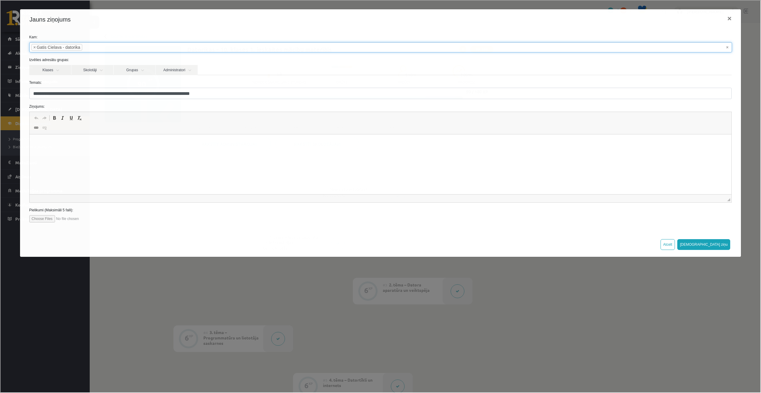
drag, startPoint x: 37, startPoint y: 48, endPoint x: 46, endPoint y: 46, distance: 8.8
click at [45, 46] on li "× [PERSON_NAME] - datorika" at bounding box center [56, 46] width 51 height 7
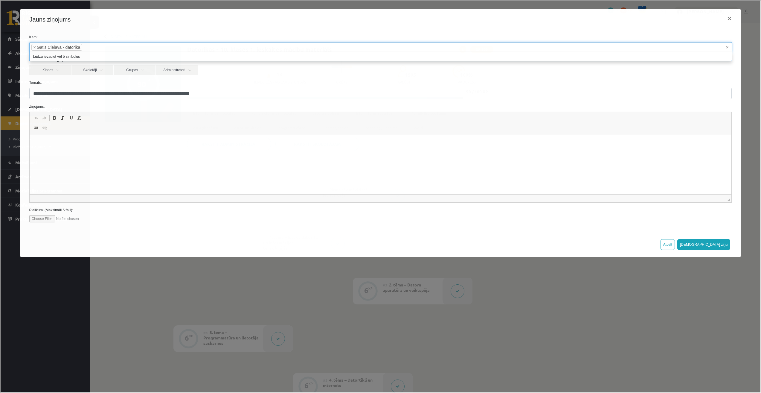
drag, startPoint x: 59, startPoint y: 45, endPoint x: 43, endPoint y: 48, distance: 15.8
click at [43, 48] on li "× [PERSON_NAME] - datorika" at bounding box center [56, 46] width 51 height 7
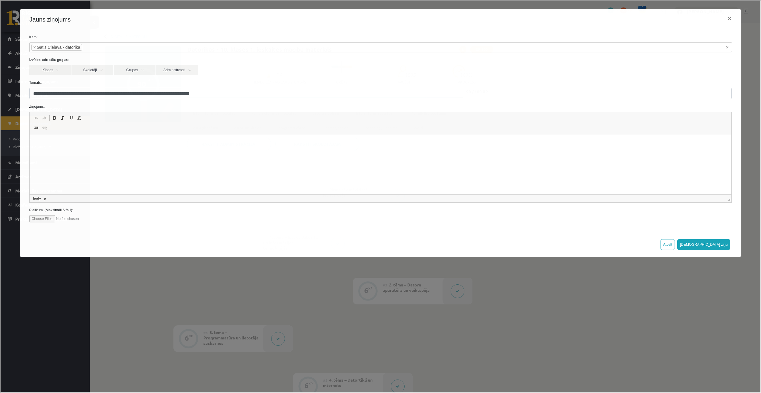
click at [48, 140] on p "Визуальный текстовый редактор, wiswyg-editor-47363854876000-1756726488-670" at bounding box center [380, 143] width 691 height 6
click at [70, 145] on span "Вставить" at bounding box center [67, 145] width 21 height 9
drag, startPoint x: 421, startPoint y: 139, endPoint x: 162, endPoint y: 1, distance: 293.7
click at [421, 139] on link "X" at bounding box center [422, 140] width 6 height 6
click at [351, 307] on div "**********" at bounding box center [380, 196] width 760 height 392
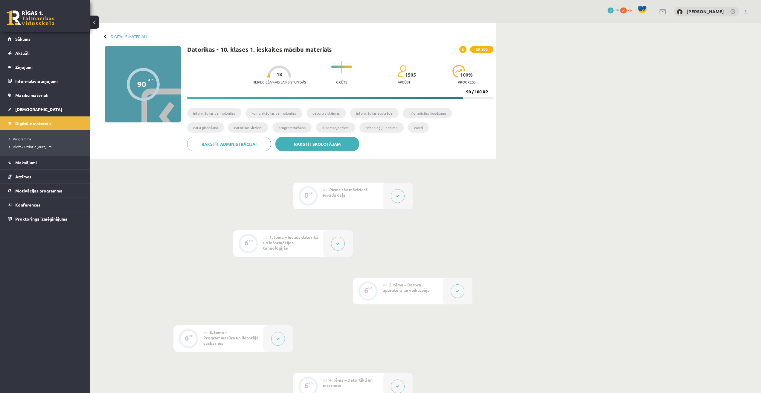
click at [310, 148] on link "Rakstīt skolotājam" at bounding box center [318, 144] width 84 height 14
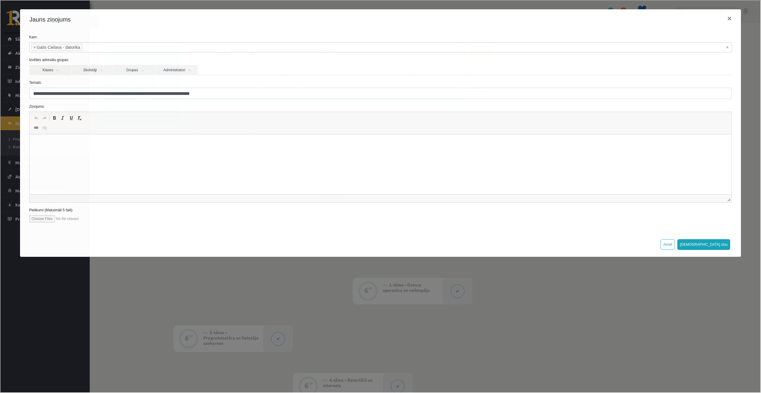
click at [43, 117] on span at bounding box center [44, 117] width 5 height 5
click at [51, 150] on html at bounding box center [380, 143] width 702 height 18
drag, startPoint x: 51, startPoint y: 147, endPoint x: 42, endPoint y: 138, distance: 12.9
click at [42, 138] on html at bounding box center [380, 143] width 702 height 18
click at [57, 148] on span "Вставить" at bounding box center [57, 148] width 21 height 9
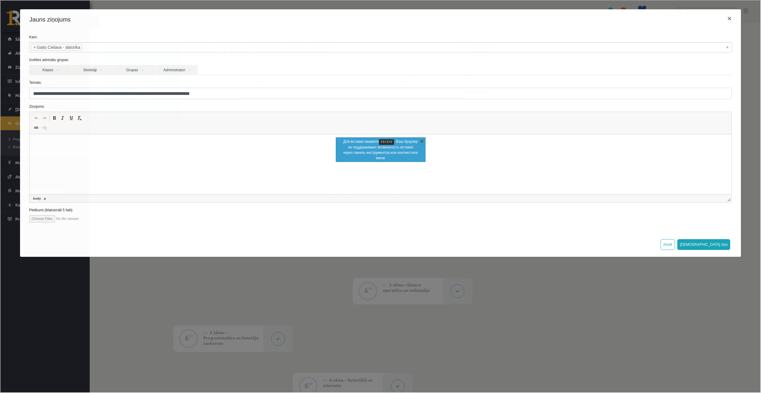
click at [422, 139] on link "X" at bounding box center [422, 140] width 6 height 6
click at [92, 69] on link "Skolotāji" at bounding box center [92, 69] width 42 height 10
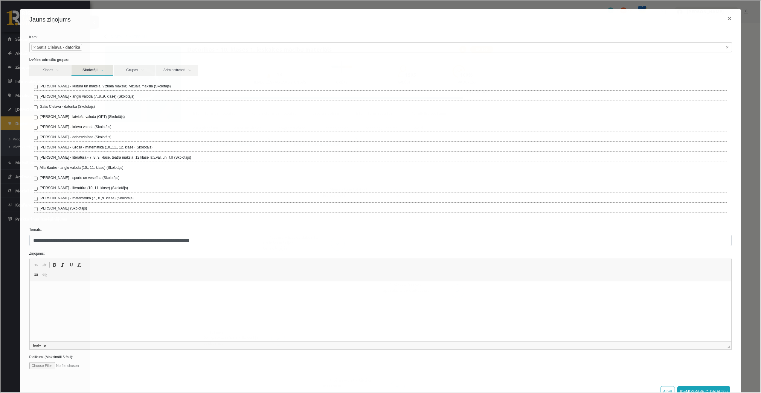
click at [92, 69] on link "Skolotāji" at bounding box center [92, 69] width 42 height 11
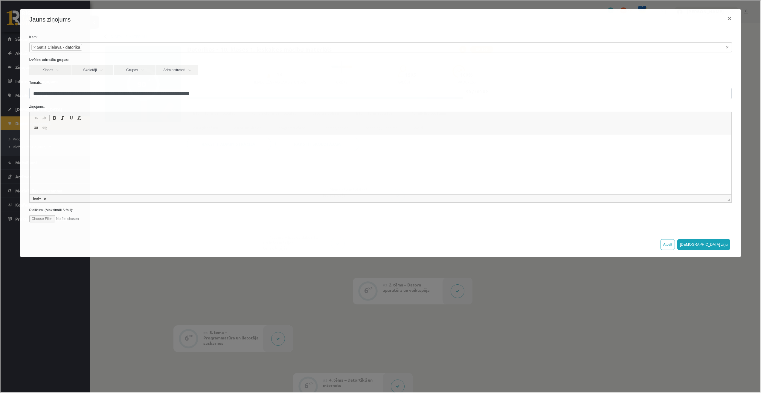
click at [49, 143] on p "Визуальный текстовый редактор, wiswyg-editor-47363861133120-1756726606-426" at bounding box center [380, 143] width 691 height 6
click at [35, 143] on p "**********" at bounding box center [380, 143] width 691 height 6
click at [40, 138] on html "**********" at bounding box center [380, 143] width 702 height 18
click at [190, 142] on p "**********" at bounding box center [380, 143] width 691 height 6
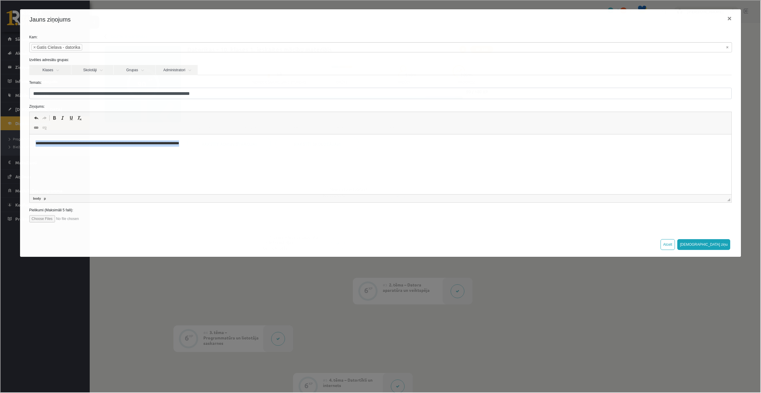
click at [190, 142] on p "**********" at bounding box center [380, 143] width 691 height 6
click at [62, 151] on span "Вставить" at bounding box center [64, 148] width 21 height 9
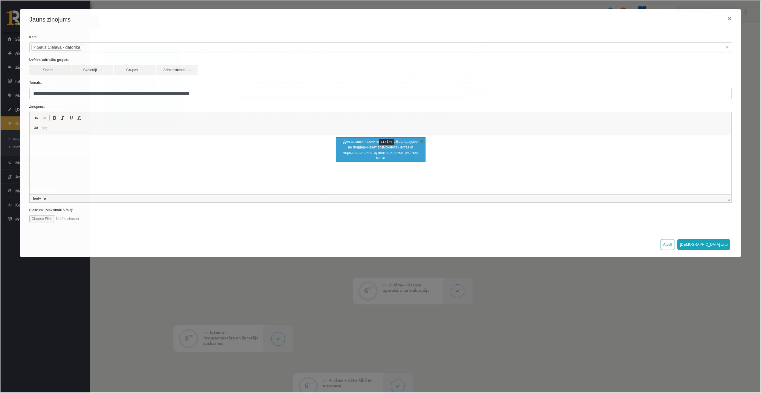
click at [63, 143] on p "Визуальный текстовый редактор, wiswyg-editor-47363861133120-1756726606-426" at bounding box center [380, 143] width 691 height 6
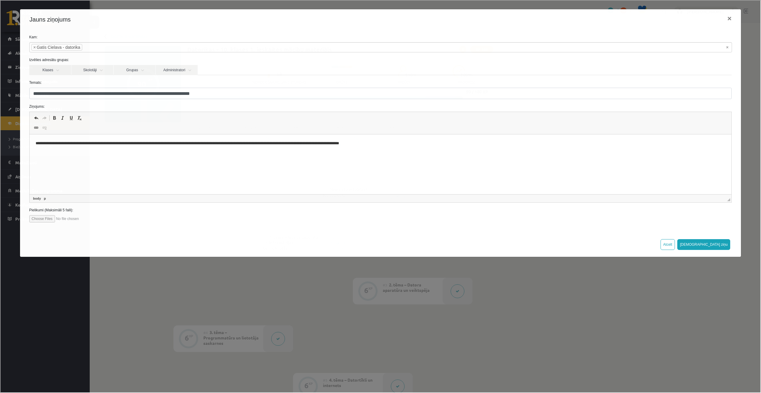
drag, startPoint x: 214, startPoint y: 93, endPoint x: 136, endPoint y: 94, distance: 78.7
click at [136, 94] on input "**********" at bounding box center [380, 92] width 703 height 11
click at [217, 89] on input "**********" at bounding box center [380, 92] width 703 height 11
click at [723, 242] on button "[DEMOGRAPHIC_DATA] ziņu" at bounding box center [703, 243] width 53 height 11
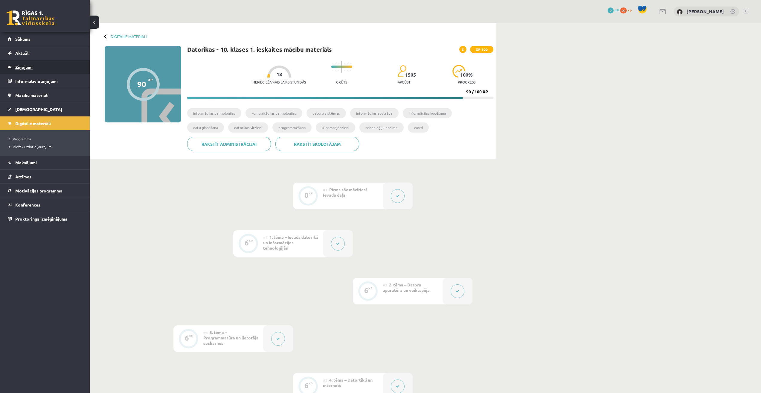
click at [23, 65] on legend "Ziņojumi 0" at bounding box center [48, 67] width 67 height 14
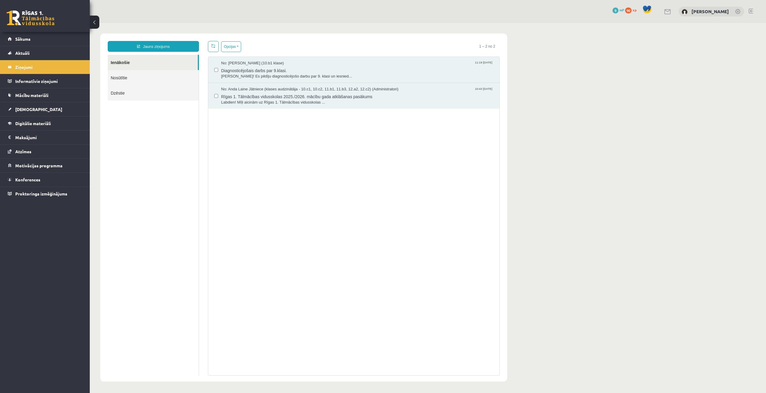
click at [126, 80] on link "Nosūtītie" at bounding box center [153, 77] width 91 height 15
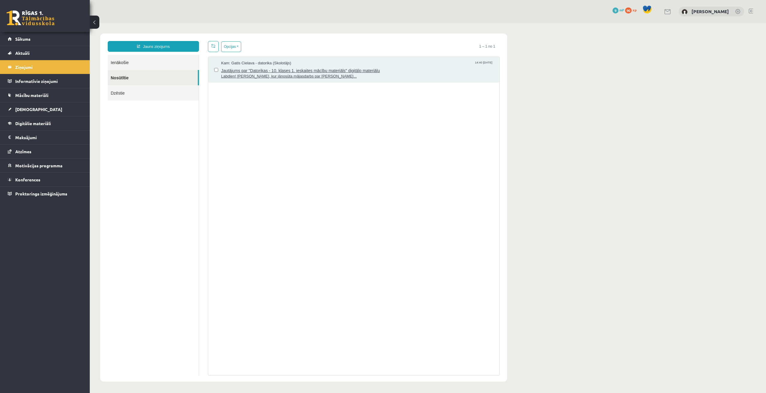
click at [287, 71] on span "Jautājums par "Datorikas - 10. klases 1. ieskaites mācību materiāls" digitālo m…" at bounding box center [357, 69] width 272 height 7
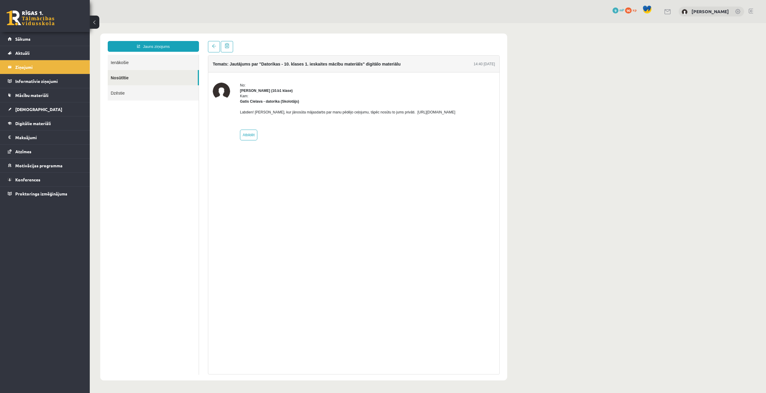
drag, startPoint x: 445, startPoint y: 116, endPoint x: 253, endPoint y: 119, distance: 192.1
click at [253, 115] on p "Labdien! [PERSON_NAME], kur jānosūta mājasdarbs par manu pēdējo ceļojumu, tāpēc…" at bounding box center [347, 112] width 215 height 5
copy p "[URL][DOMAIN_NAME]"
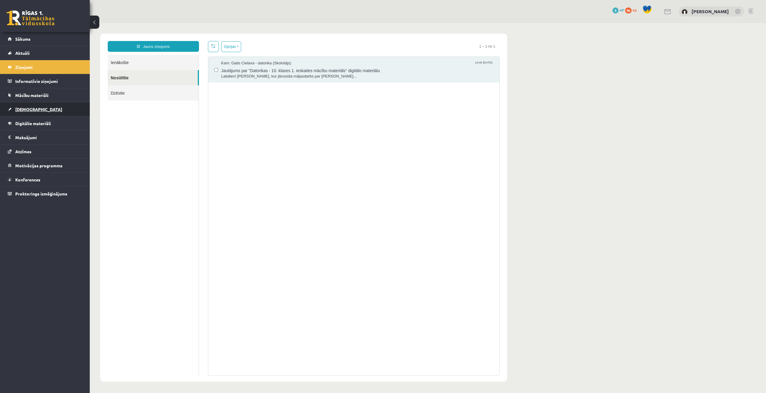
click at [25, 109] on span "[DEMOGRAPHIC_DATA]" at bounding box center [38, 109] width 47 height 5
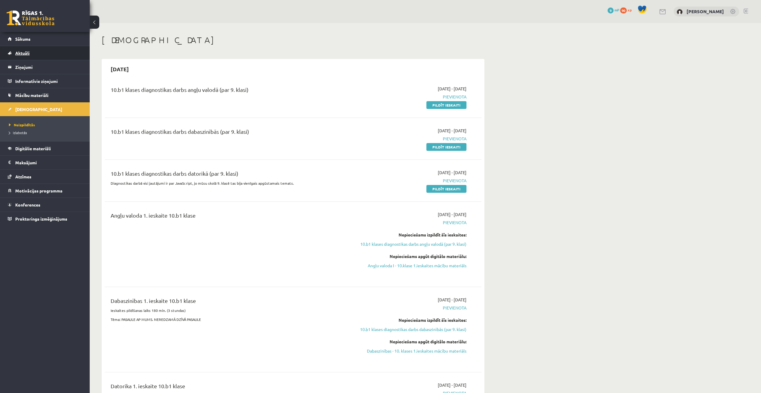
click at [25, 52] on span "Aktuāli" at bounding box center [22, 52] width 14 height 5
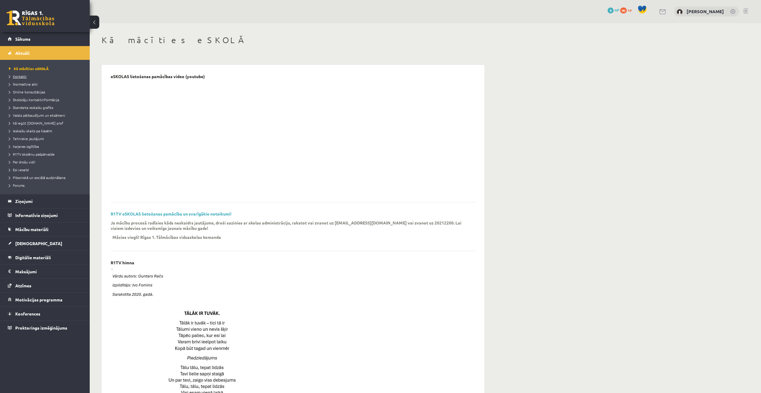
click at [26, 79] on link "Kontakti" at bounding box center [46, 76] width 75 height 5
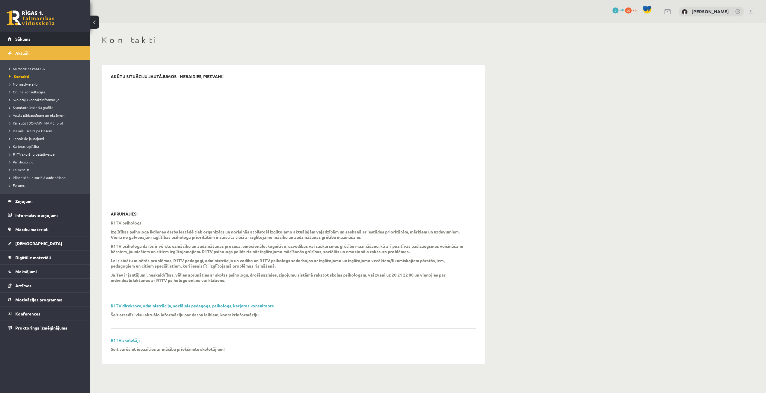
click at [21, 39] on span "Sākums" at bounding box center [22, 38] width 15 height 5
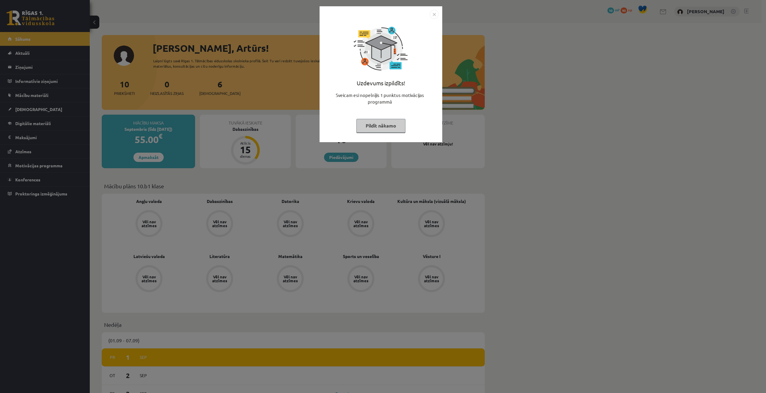
click at [378, 126] on button "Pildīt nākamo" at bounding box center [380, 126] width 49 height 14
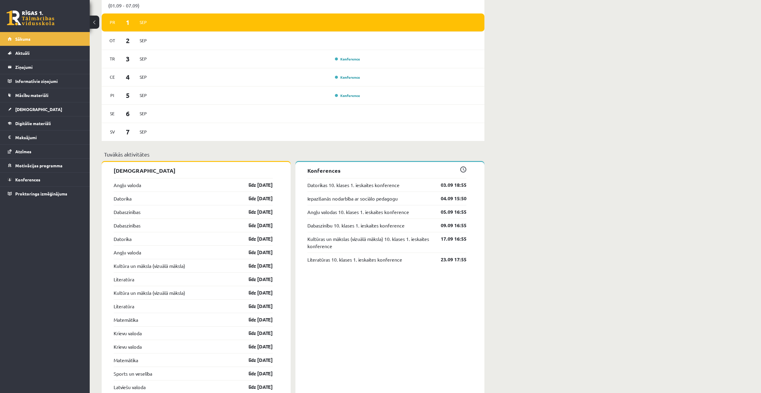
scroll to position [359, 0]
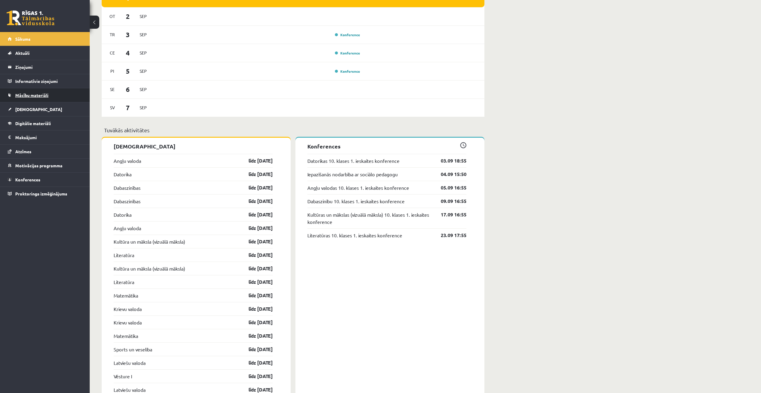
click at [35, 93] on span "Mācību materiāli" at bounding box center [31, 94] width 33 height 5
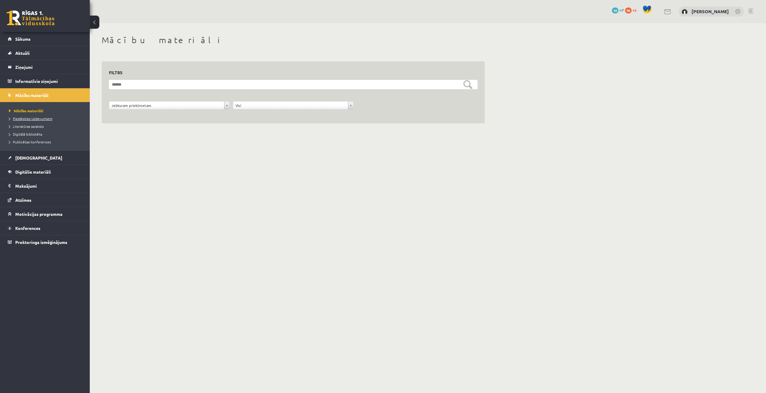
click at [34, 118] on span "Pieslēgties Uzdevumiem" at bounding box center [30, 118] width 43 height 5
click at [34, 136] on span "Digitālā bibliotēka" at bounding box center [25, 134] width 33 height 5
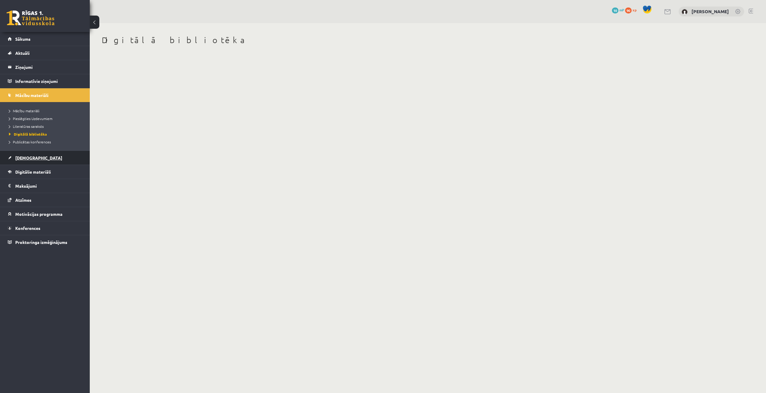
click at [29, 159] on span "[DEMOGRAPHIC_DATA]" at bounding box center [38, 157] width 47 height 5
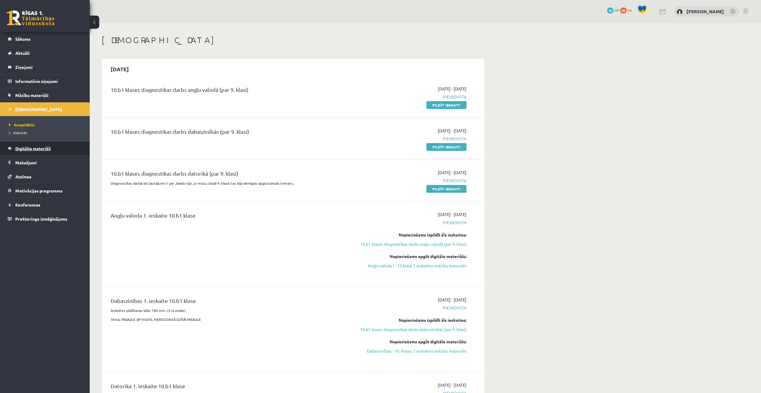
click at [34, 147] on span "Digitālie materiāli" at bounding box center [33, 148] width 36 height 5
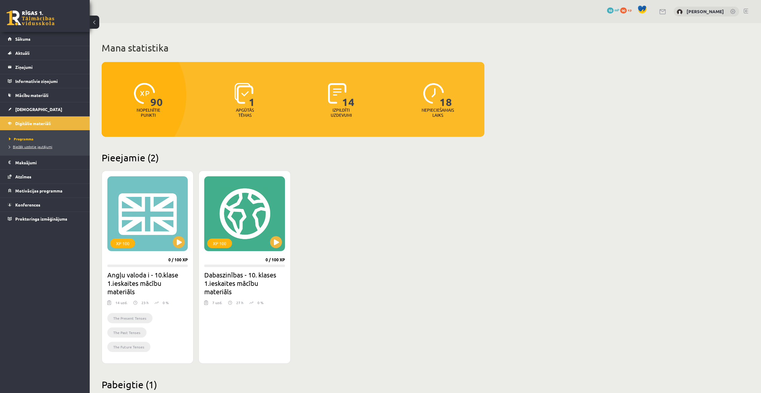
click at [34, 147] on span "Biežāk uzdotie jautājumi" at bounding box center [30, 146] width 43 height 5
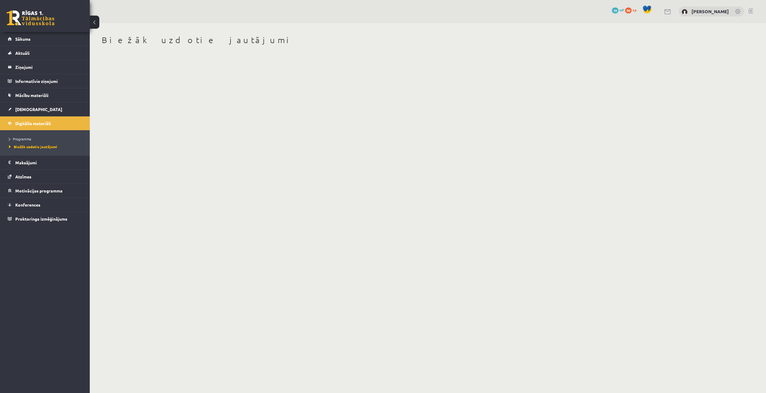
click at [27, 136] on li "Programma" at bounding box center [46, 139] width 75 height 8
click at [27, 137] on span "Programma" at bounding box center [21, 138] width 25 height 5
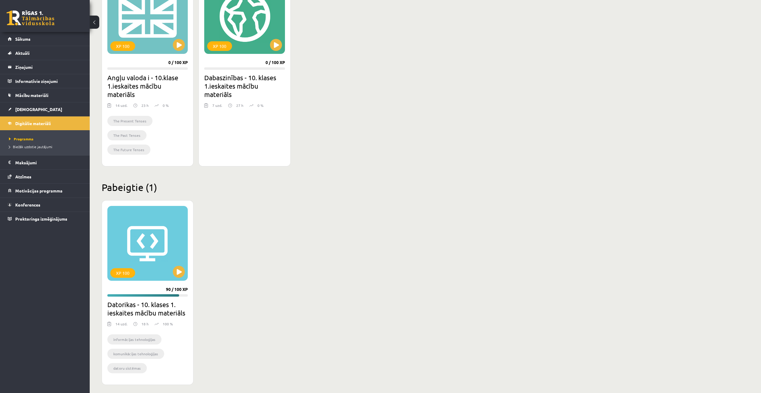
scroll to position [201, 0]
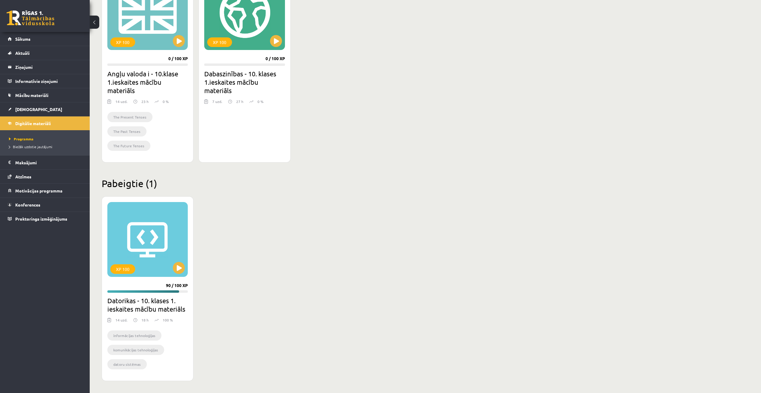
drag, startPoint x: 338, startPoint y: 212, endPoint x: 310, endPoint y: 207, distance: 28.6
click at [310, 207] on div "XP 100 90 / 100 XP Datorikas - 10. klases 1. ieskaites mācību materiāls 14 uzd.…" at bounding box center [293, 288] width 383 height 185
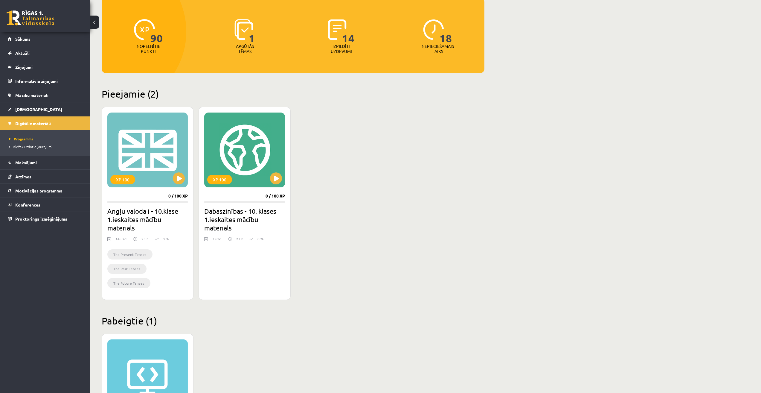
scroll to position [90, 0]
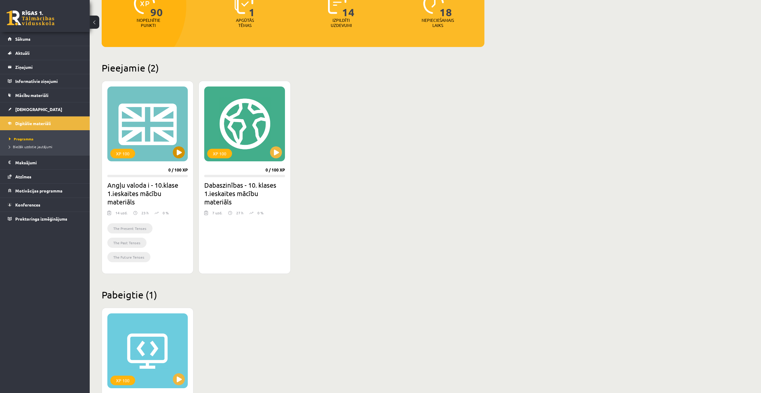
click at [168, 129] on div "XP 100" at bounding box center [147, 123] width 80 height 75
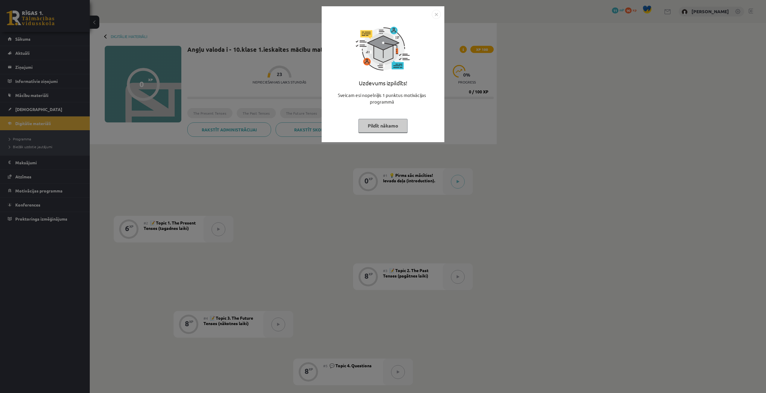
click at [378, 124] on button "Pildīt nākamo" at bounding box center [382, 126] width 49 height 14
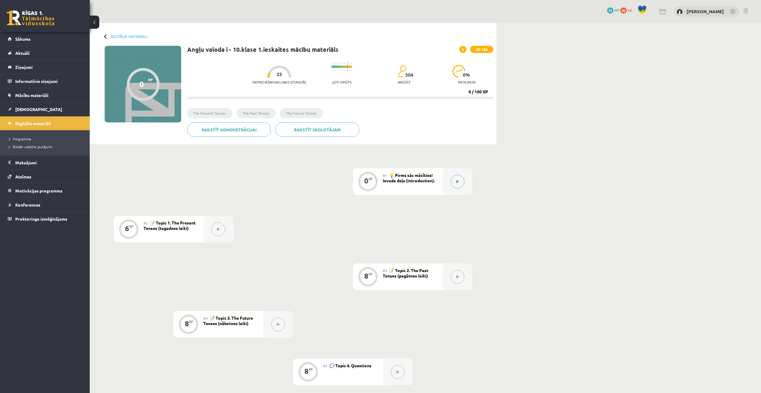
click at [455, 181] on button at bounding box center [458, 182] width 14 height 14
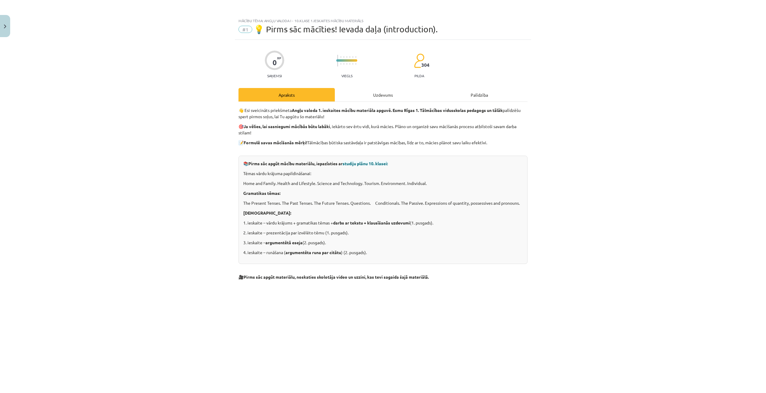
click at [380, 95] on div "Uzdevums" at bounding box center [383, 94] width 96 height 13
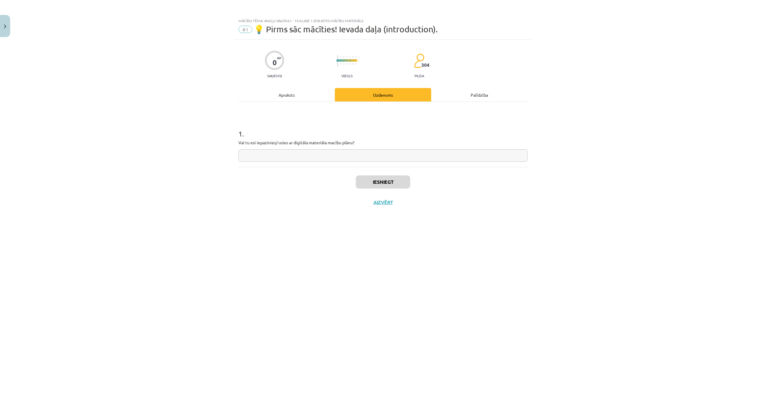
click at [307, 90] on div "Apraksts" at bounding box center [286, 94] width 96 height 13
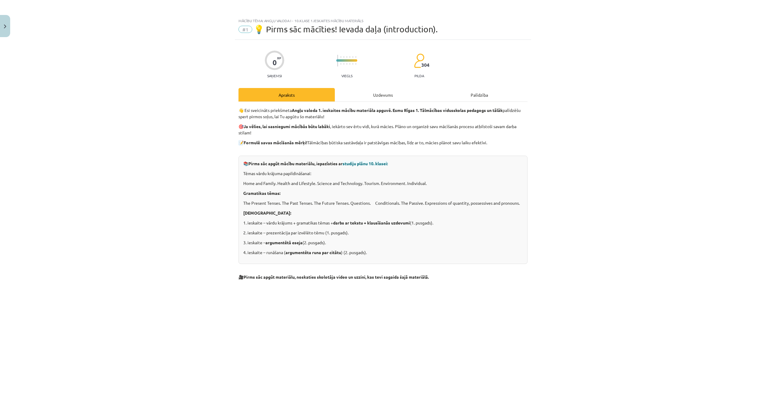
click at [364, 93] on div "Uzdevums" at bounding box center [383, 94] width 96 height 13
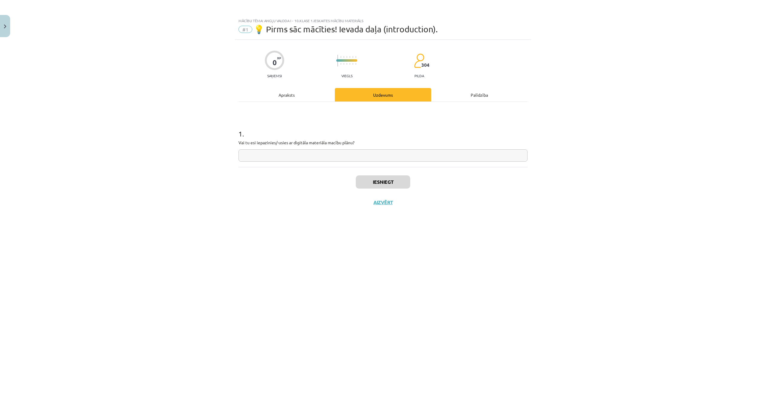
click at [266, 156] on input "text" at bounding box center [382, 155] width 289 height 12
drag, startPoint x: 256, startPoint y: 144, endPoint x: 275, endPoint y: 144, distance: 19.2
click at [275, 144] on p "Vai tu esi iepazinies/-usies ar digitāla materiāla macību plānu?" at bounding box center [382, 142] width 289 height 6
copy p "iepazinies"
click at [266, 159] on input "text" at bounding box center [382, 155] width 289 height 12
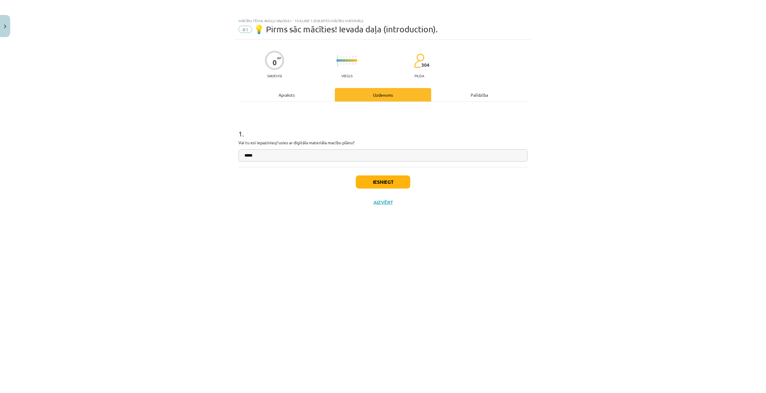
paste input "**********"
click at [258, 156] on input "**********" at bounding box center [382, 155] width 289 height 12
click at [257, 157] on input "**********" at bounding box center [382, 155] width 289 height 12
click at [278, 155] on input "**********" at bounding box center [382, 155] width 289 height 12
drag, startPoint x: 293, startPoint y: 154, endPoint x: 279, endPoint y: 159, distance: 14.1
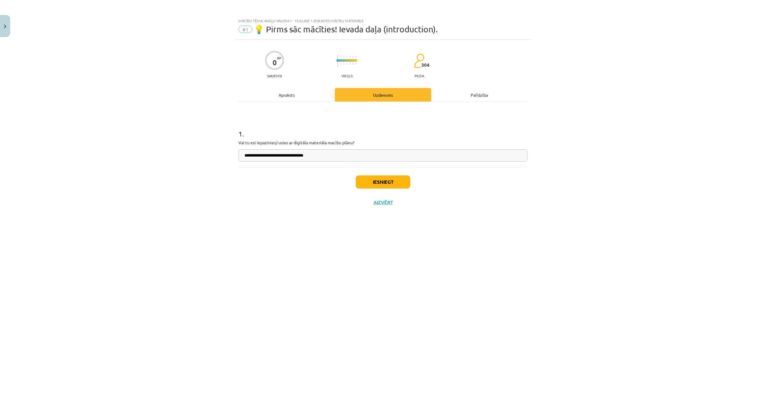
click at [279, 159] on input "**********" at bounding box center [382, 155] width 289 height 12
click at [342, 153] on input "**********" at bounding box center [382, 155] width 289 height 12
type input "**********"
click at [377, 180] on button "Iesniegt" at bounding box center [383, 181] width 54 height 13
click at [288, 95] on div "Apraksts" at bounding box center [286, 94] width 96 height 13
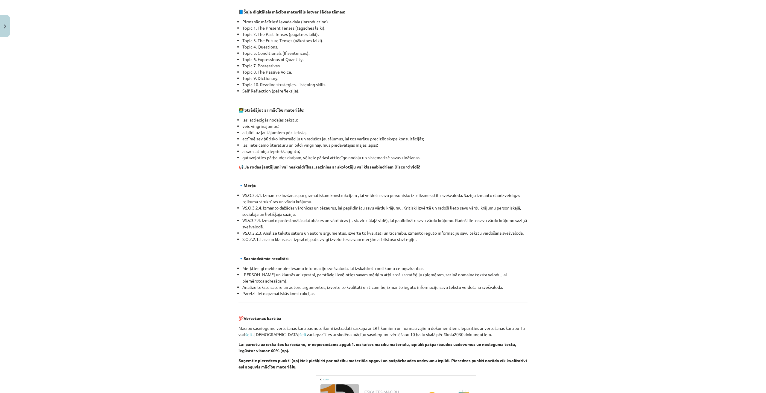
scroll to position [526, 0]
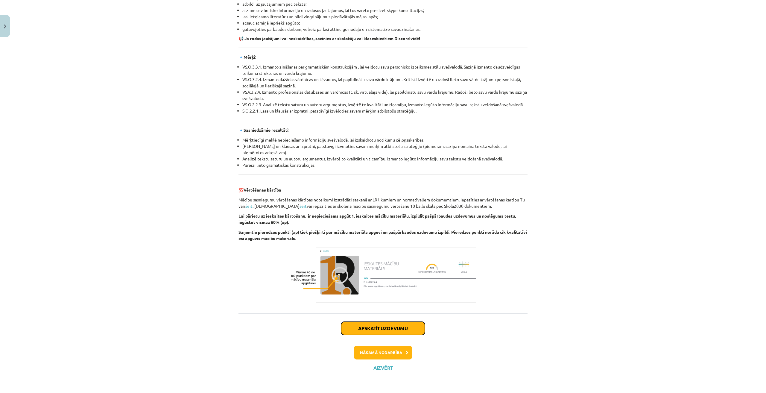
click at [400, 332] on button "Apskatīt uzdevumu" at bounding box center [383, 328] width 84 height 13
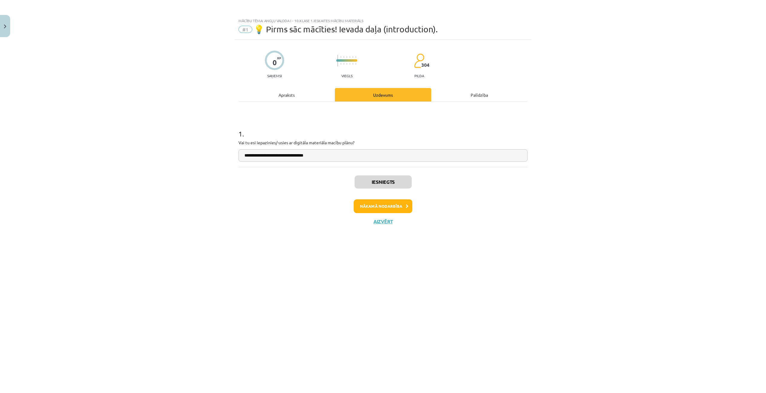
scroll to position [0, 0]
click at [387, 204] on button "Nākamā nodarbība" at bounding box center [383, 206] width 59 height 14
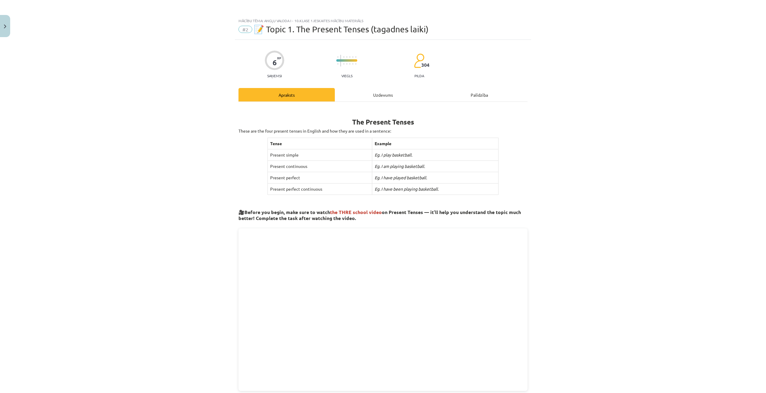
click at [383, 96] on div "Uzdevums" at bounding box center [383, 94] width 96 height 13
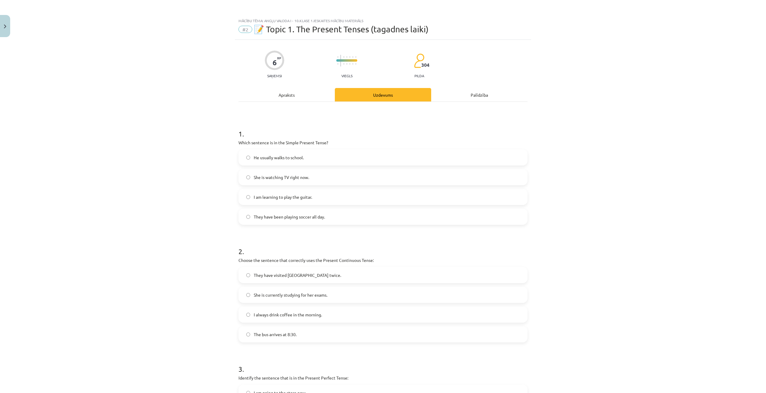
click at [290, 91] on div "Apraksts" at bounding box center [286, 94] width 96 height 13
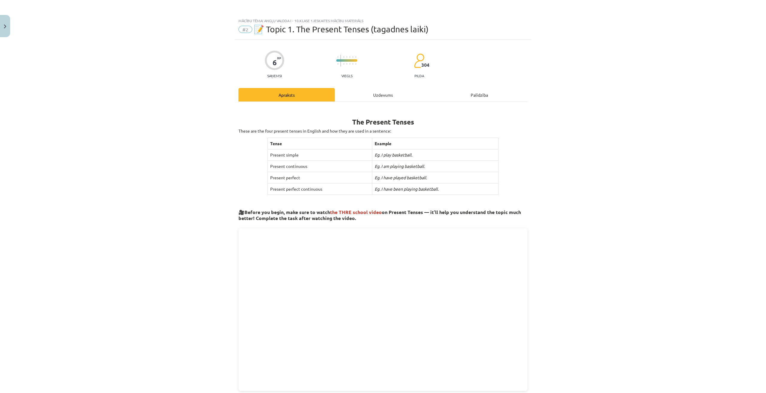
click at [661, 99] on div "Mācību tēma: Angļu valoda i - 10.[PERSON_NAME] 1.ieskaites mācību materiāls #2 …" at bounding box center [383, 196] width 766 height 393
click at [383, 95] on div "Uzdevums" at bounding box center [383, 94] width 96 height 13
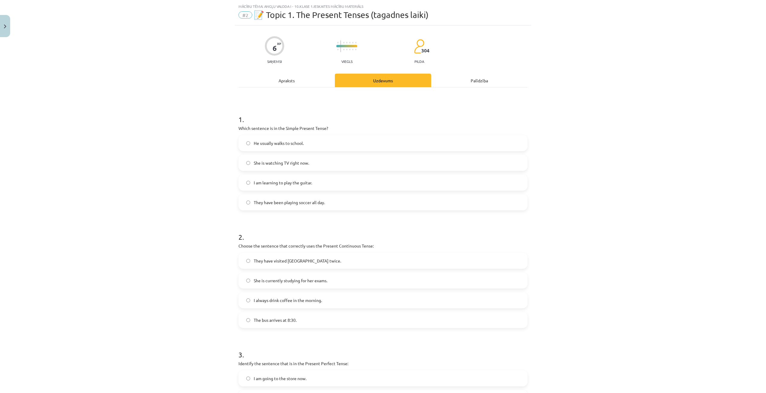
scroll to position [15, 0]
click at [293, 79] on div "Apraksts" at bounding box center [286, 79] width 96 height 13
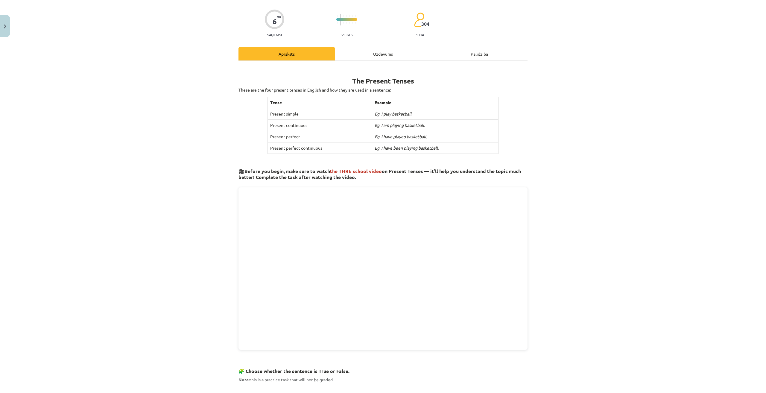
scroll to position [135, 0]
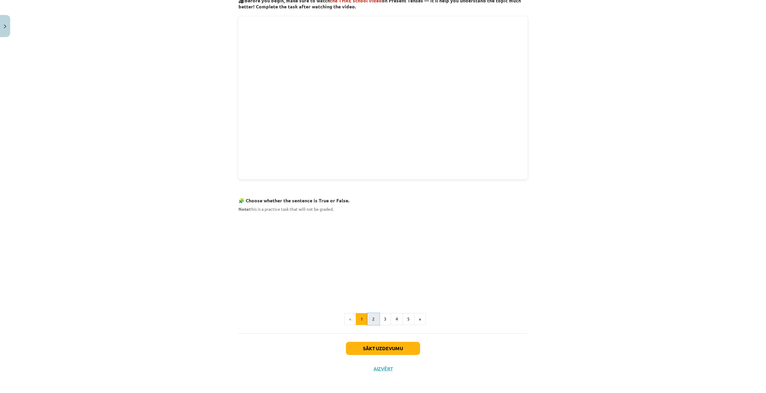
click at [370, 318] on button "2" at bounding box center [373, 319] width 12 height 12
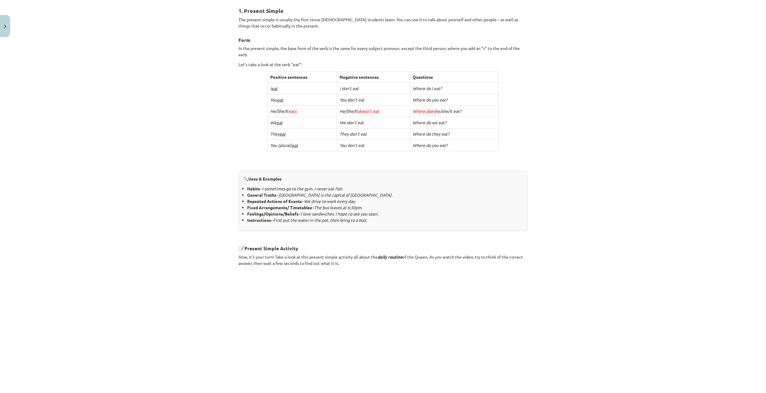
scroll to position [197, 0]
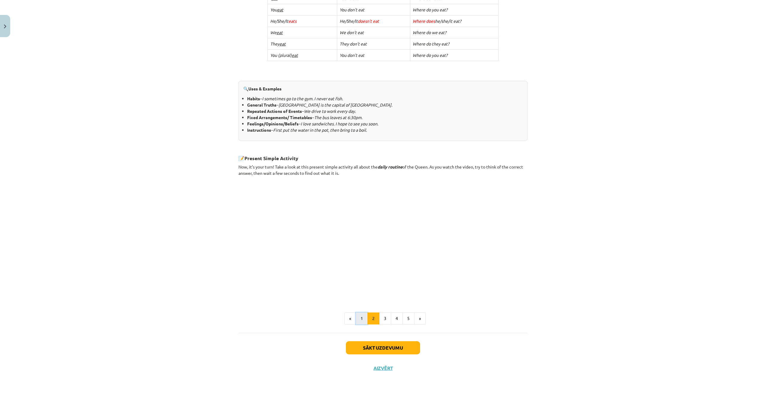
click at [359, 317] on button "1" at bounding box center [362, 318] width 12 height 12
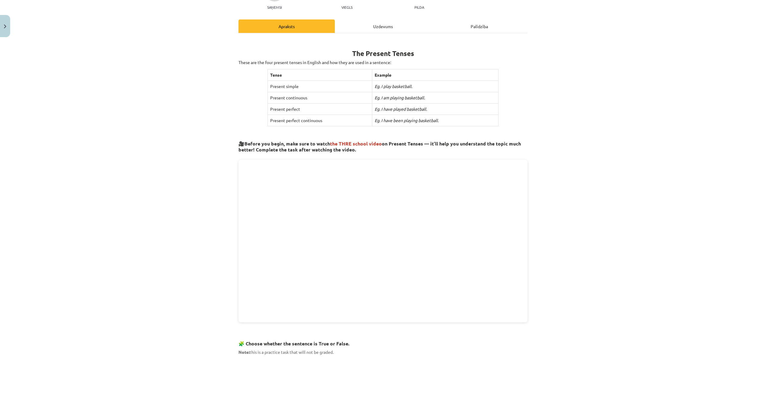
scroll to position [0, 0]
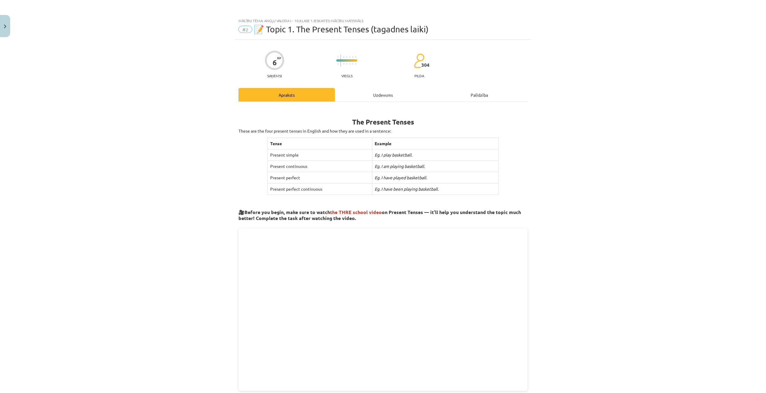
click at [381, 95] on div "Uzdevums" at bounding box center [383, 94] width 96 height 13
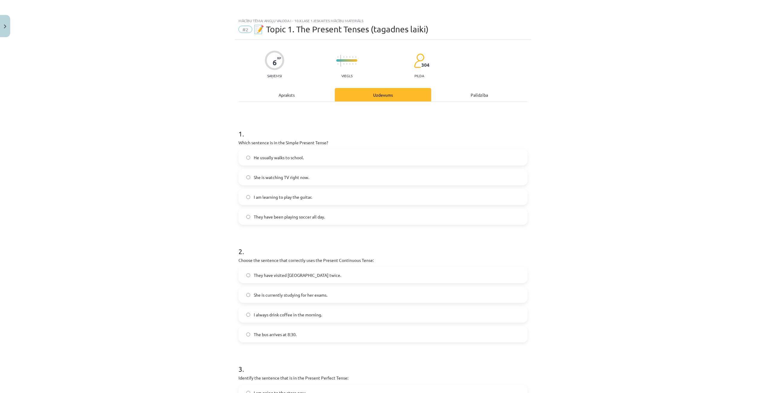
click at [288, 98] on div "Apraksts" at bounding box center [286, 94] width 96 height 13
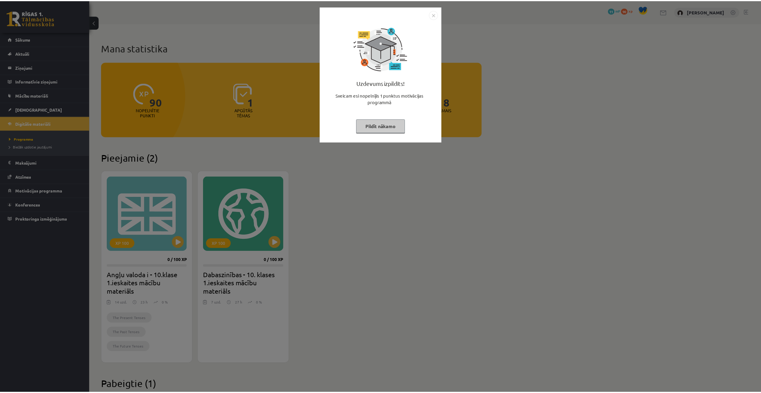
scroll to position [90, 0]
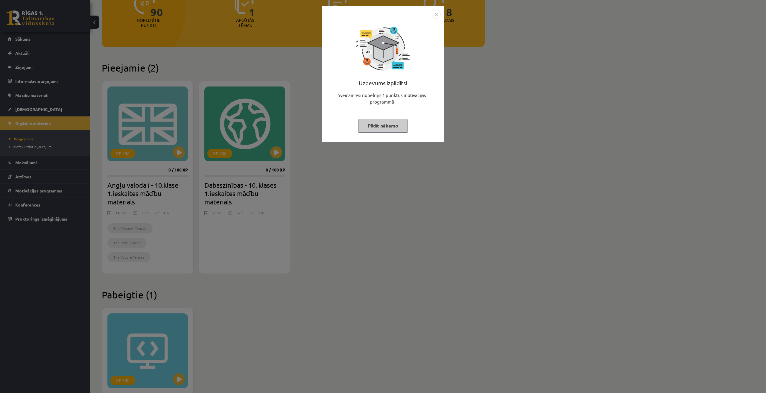
click at [381, 124] on button "Pildīt nākamo" at bounding box center [382, 126] width 49 height 14
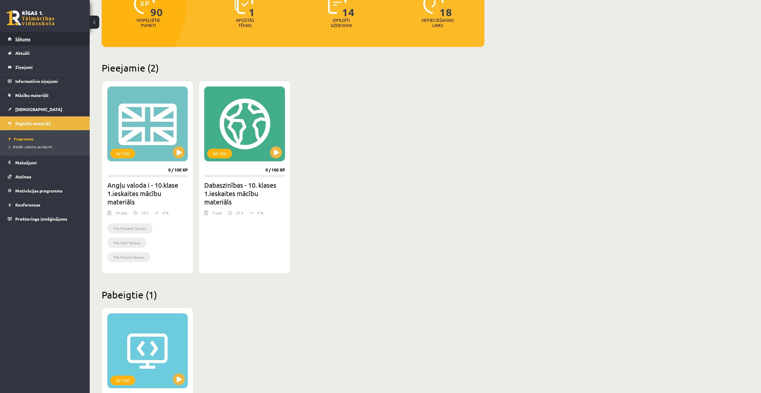
click at [49, 40] on link "Sākums" at bounding box center [45, 39] width 74 height 14
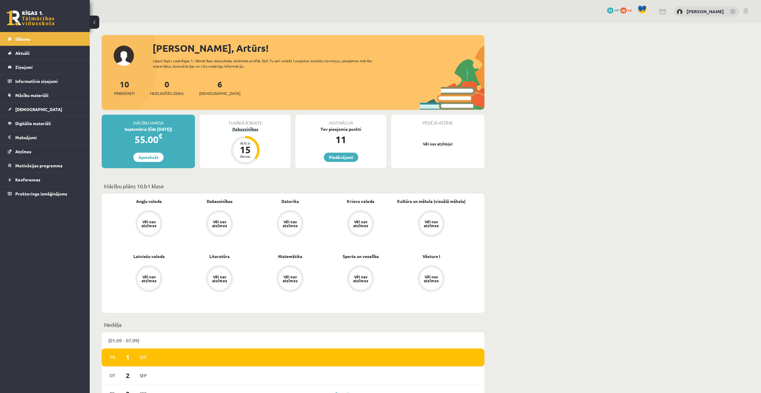
click at [253, 153] on div "15" at bounding box center [245, 150] width 18 height 10
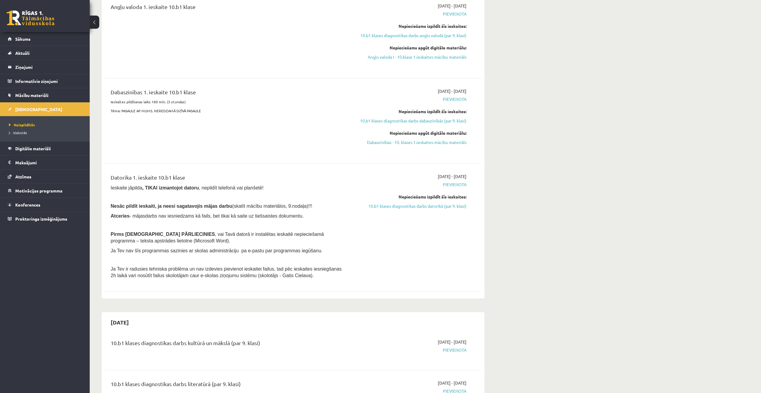
scroll to position [209, 0]
click at [388, 207] on link "10.b1 klases diagnostikas darbs datorikā (par 9. klasi)" at bounding box center [410, 205] width 113 height 6
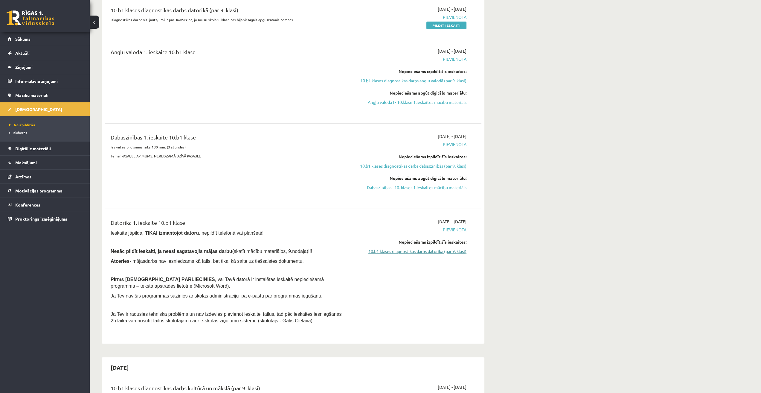
click at [414, 252] on link "10.b1 klases diagnostikas darbs datorikā (par 9. klasi)" at bounding box center [410, 251] width 113 height 6
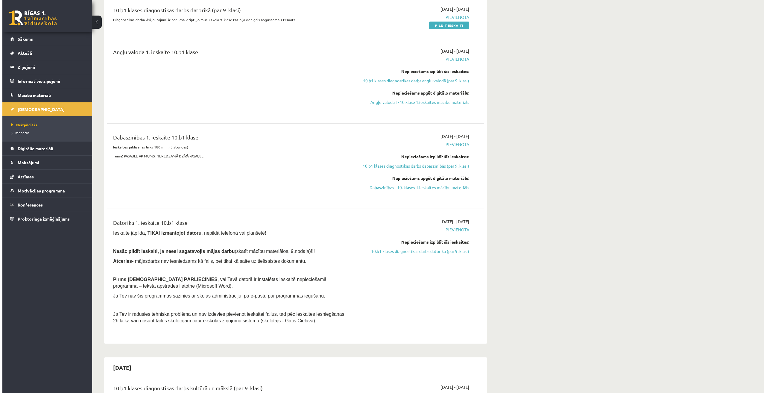
scroll to position [0, 0]
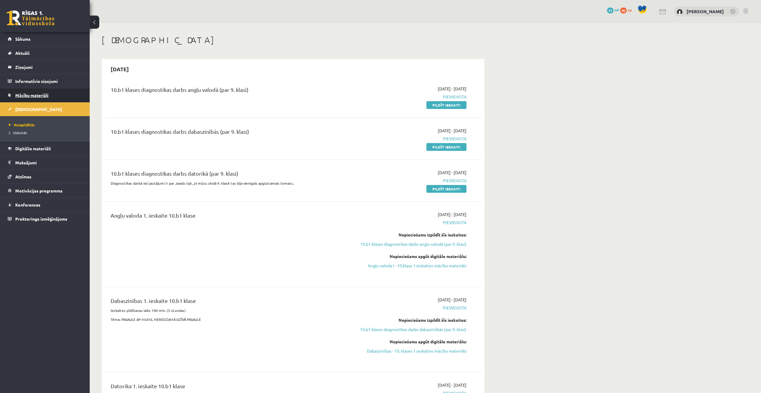
click at [40, 94] on span "Mācību materiāli" at bounding box center [31, 94] width 33 height 5
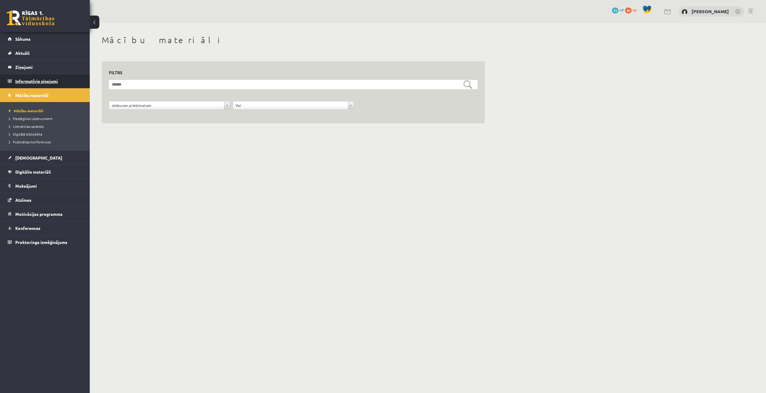
click at [53, 82] on legend "Informatīvie ziņojumi 0" at bounding box center [48, 81] width 67 height 14
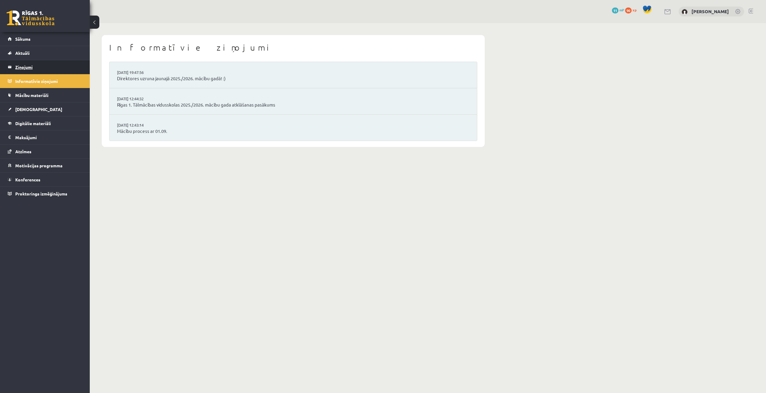
click at [26, 62] on legend "Ziņojumi 0" at bounding box center [48, 67] width 67 height 14
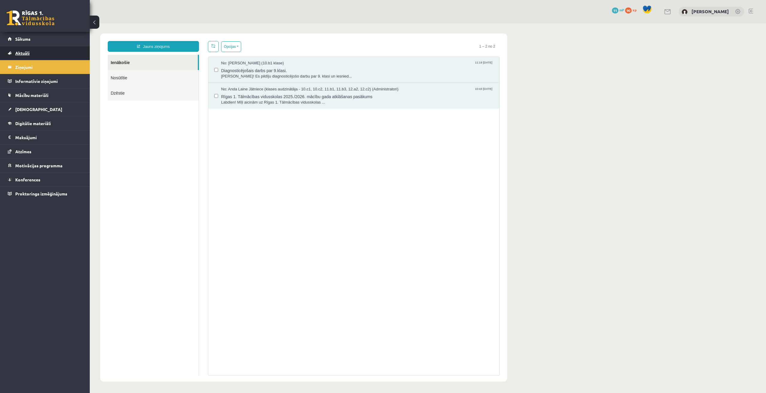
click at [29, 51] on span "Aktuāli" at bounding box center [22, 52] width 14 height 5
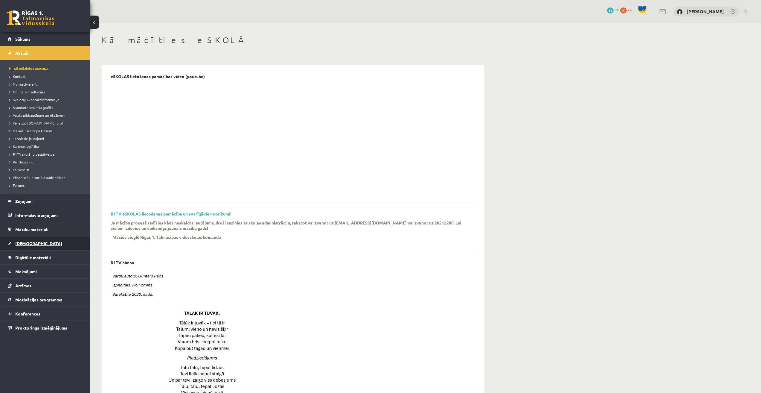
click at [25, 241] on span "[DEMOGRAPHIC_DATA]" at bounding box center [38, 243] width 47 height 5
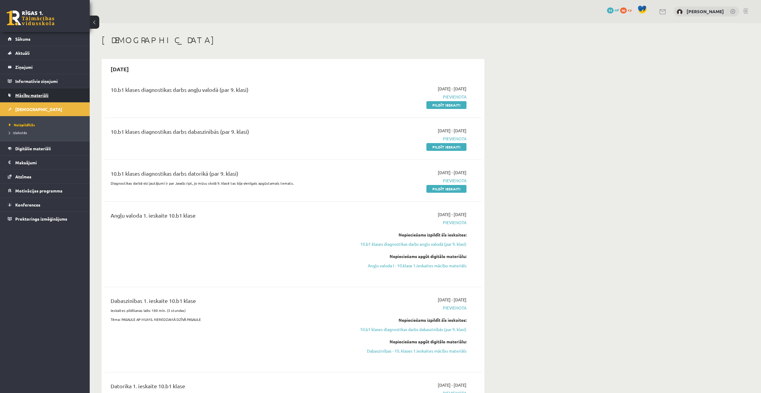
click at [27, 92] on link "Mācību materiāli" at bounding box center [45, 95] width 74 height 14
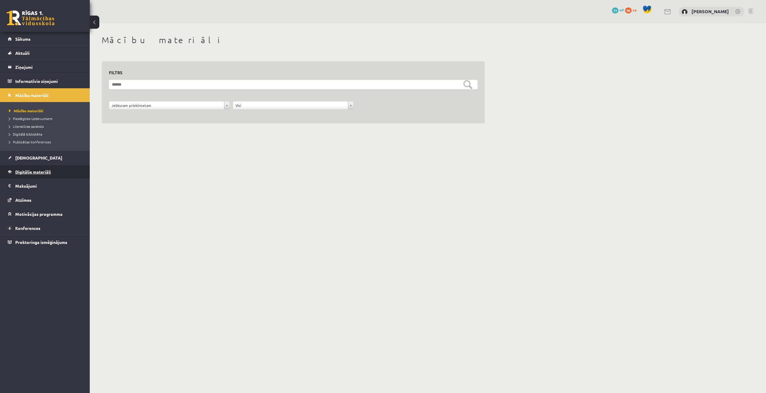
click at [26, 173] on span "Digitālie materiāli" at bounding box center [33, 171] width 36 height 5
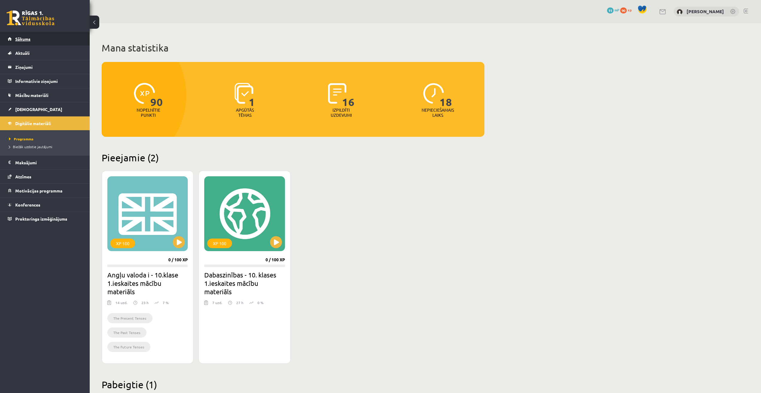
click at [23, 39] on span "Sākums" at bounding box center [22, 38] width 15 height 5
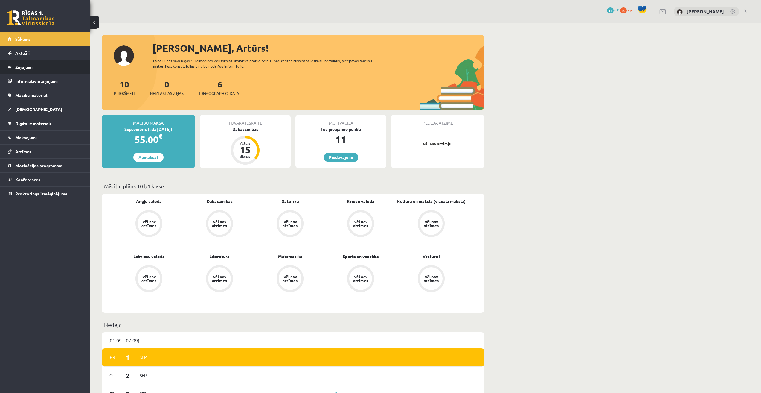
click at [20, 68] on legend "Ziņojumi 0" at bounding box center [48, 67] width 67 height 14
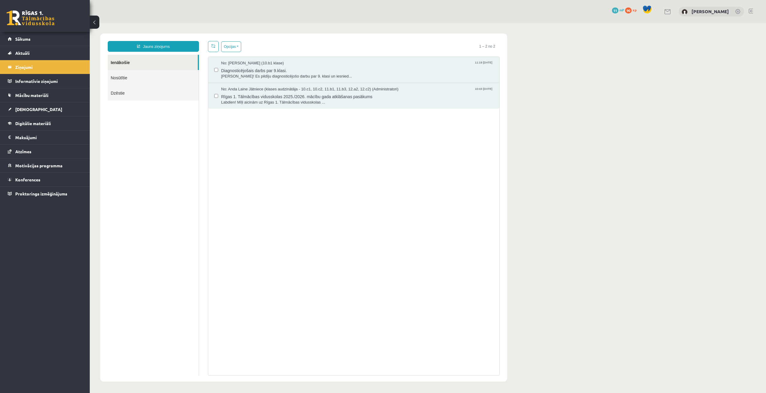
click at [117, 89] on link "Dzēstie" at bounding box center [153, 92] width 91 height 15
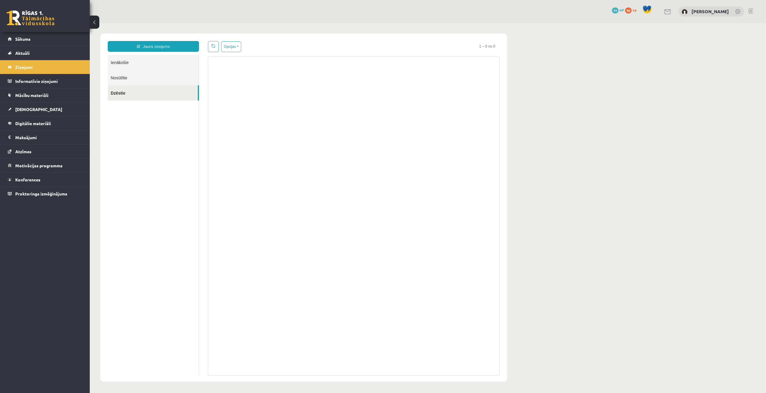
click at [125, 77] on link "Nosūtītie" at bounding box center [153, 77] width 91 height 15
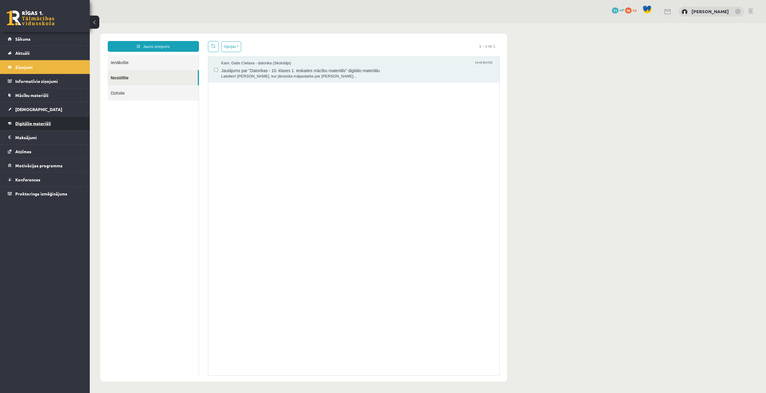
click at [31, 122] on span "Digitālie materiāli" at bounding box center [33, 123] width 36 height 5
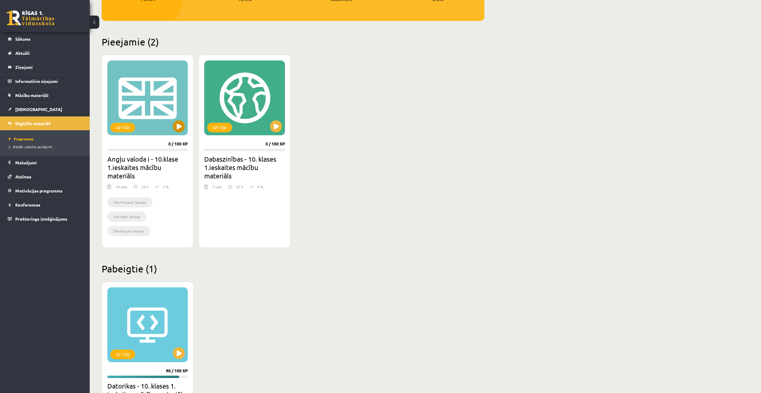
scroll to position [22, 0]
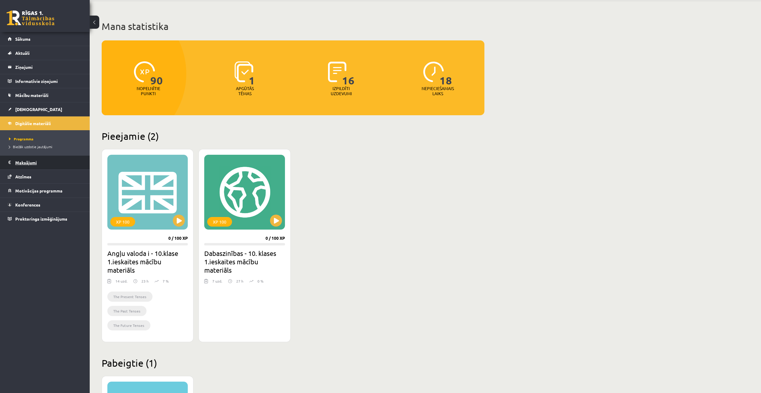
click at [32, 162] on legend "Maksājumi 0" at bounding box center [48, 163] width 67 height 14
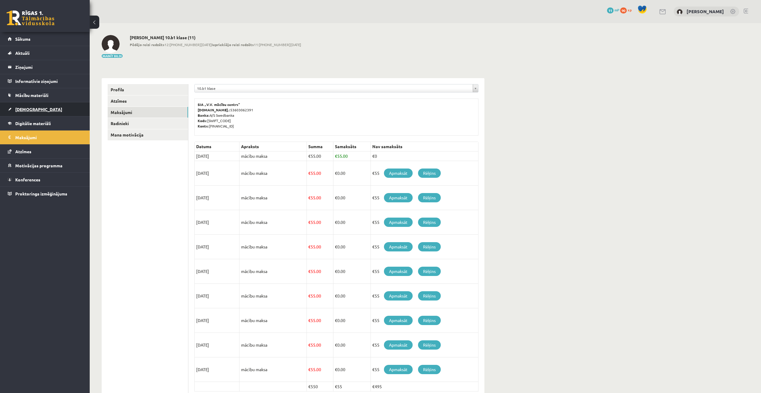
click at [28, 105] on link "[DEMOGRAPHIC_DATA]" at bounding box center [45, 109] width 74 height 14
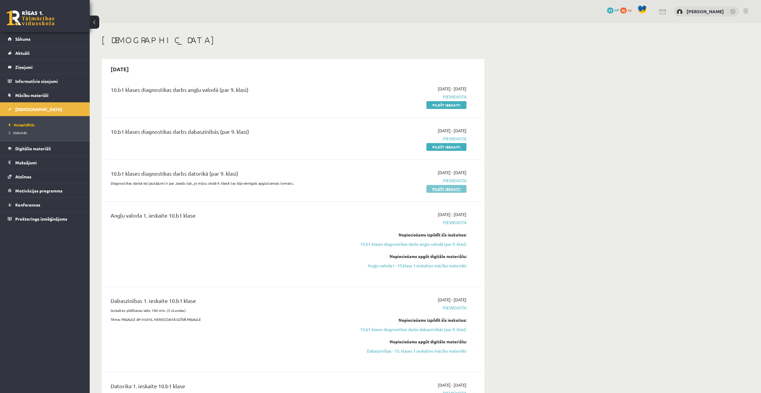
click at [455, 189] on link "Pildīt ieskaiti" at bounding box center [447, 189] width 40 height 8
click at [47, 99] on link "Mācību materiāli" at bounding box center [45, 95] width 74 height 14
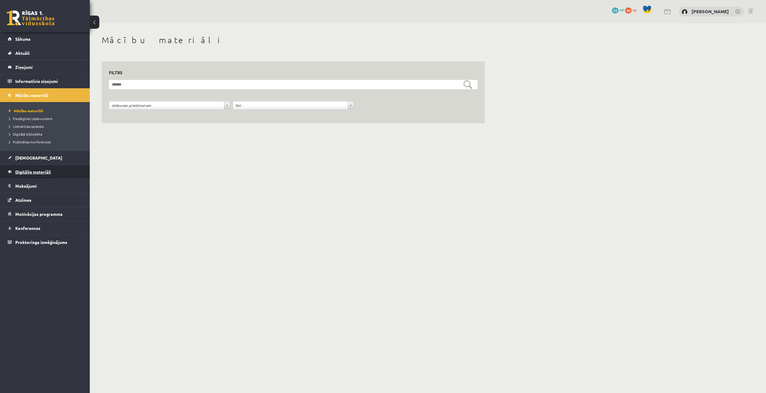
click at [25, 171] on span "Digitālie materiāli" at bounding box center [33, 171] width 36 height 5
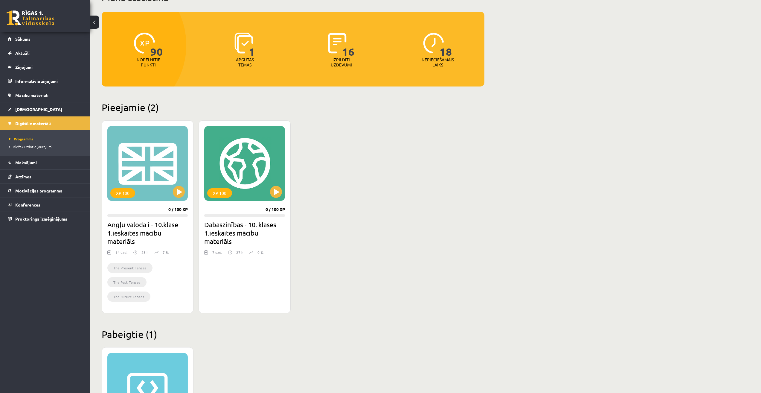
scroll to position [60, 0]
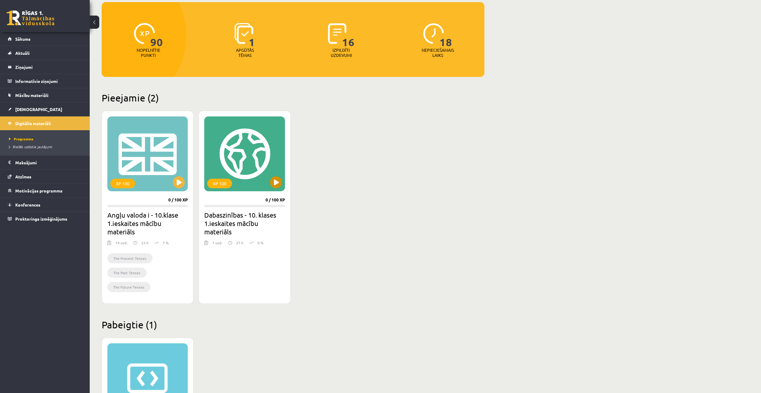
click at [282, 187] on div "XP 100" at bounding box center [244, 153] width 80 height 75
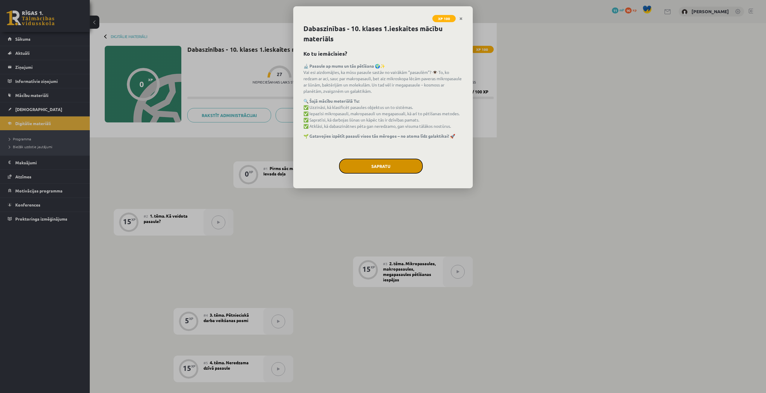
click at [356, 165] on button "Sapratu" at bounding box center [381, 166] width 84 height 15
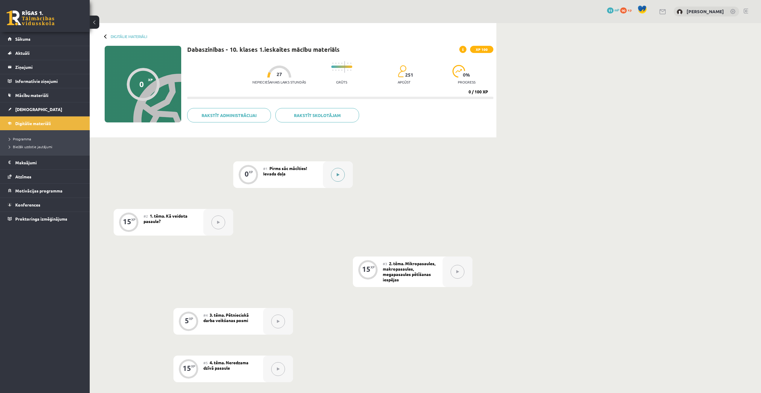
click at [338, 174] on icon at bounding box center [338, 175] width 3 height 4
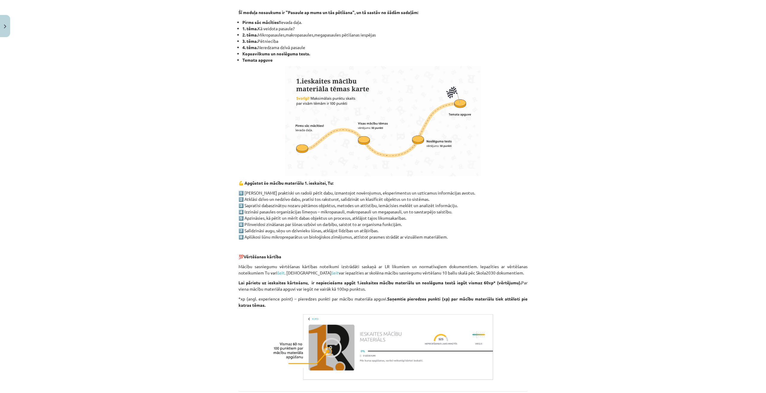
scroll to position [298, 0]
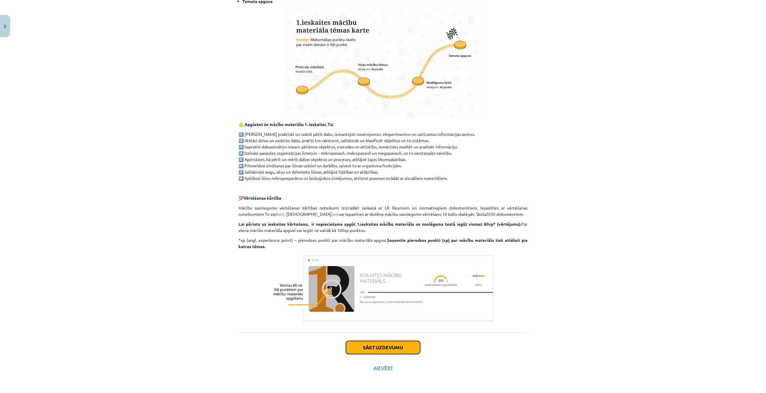
click at [390, 343] on button "Sākt uzdevumu" at bounding box center [383, 347] width 74 height 13
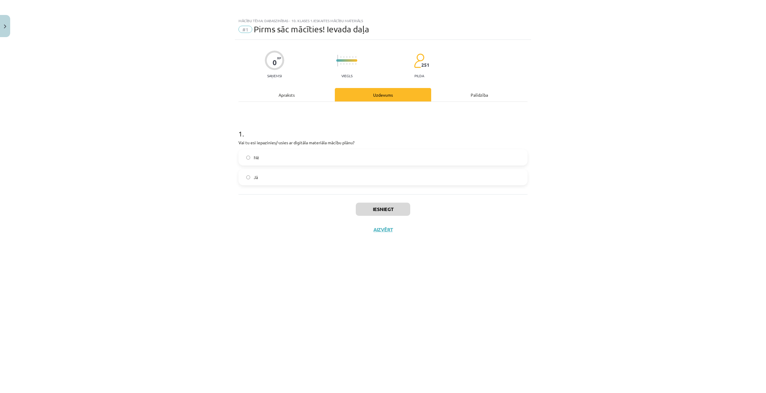
click at [291, 90] on div "Apraksts" at bounding box center [286, 94] width 96 height 13
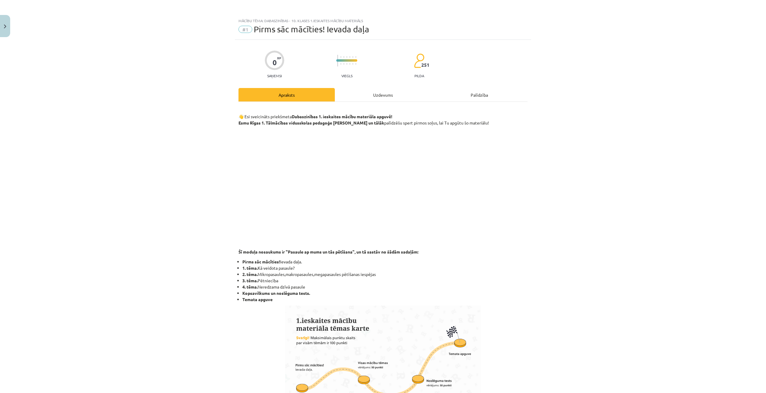
click at [388, 97] on div "Uzdevums" at bounding box center [383, 94] width 96 height 13
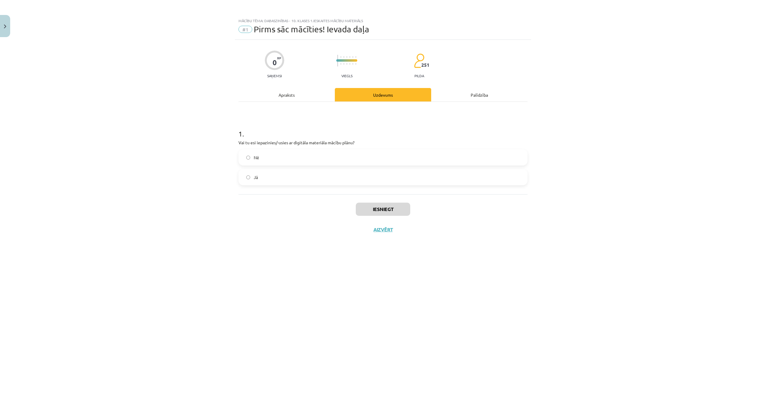
click at [252, 177] on label "Jā" at bounding box center [383, 177] width 288 height 15
click at [377, 209] on button "Iesniegt" at bounding box center [383, 209] width 54 height 13
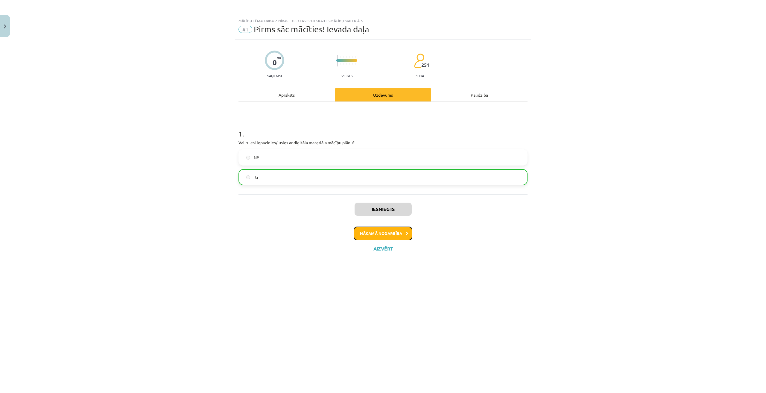
click at [392, 227] on button "Nākamā nodarbība" at bounding box center [383, 233] width 59 height 14
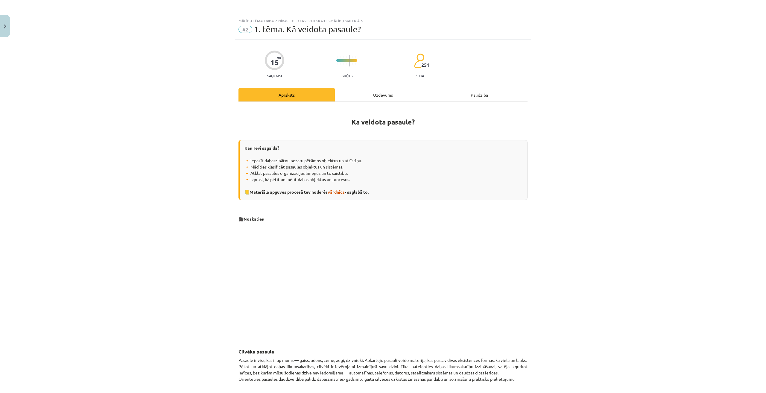
click at [377, 92] on div "Uzdevums" at bounding box center [383, 94] width 96 height 13
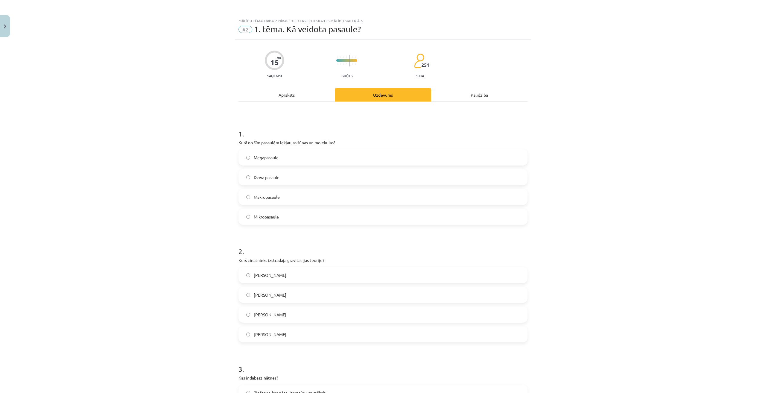
scroll to position [15, 0]
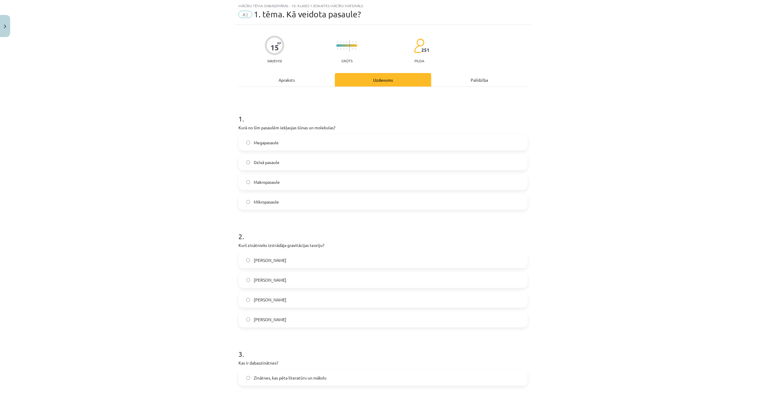
click at [276, 85] on div "Apraksts" at bounding box center [286, 79] width 96 height 13
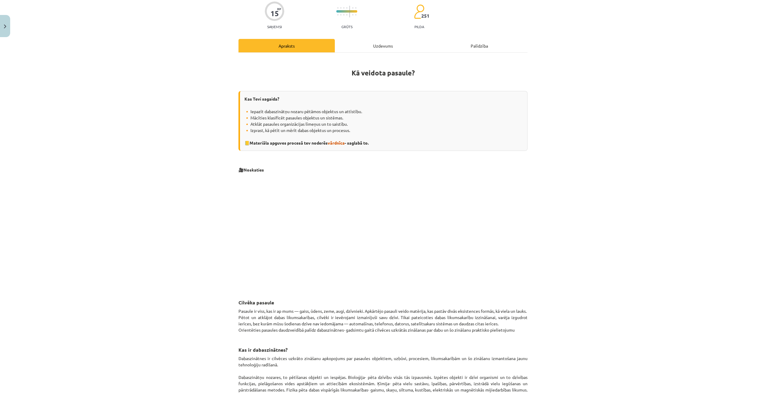
scroll to position [0, 0]
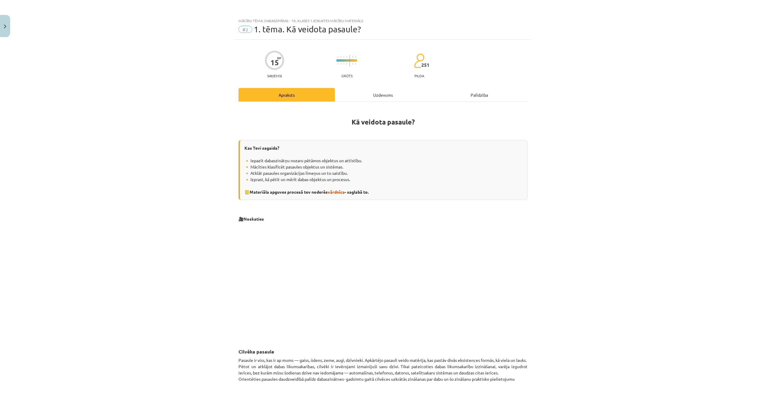
click at [364, 96] on div "Uzdevums" at bounding box center [383, 94] width 96 height 13
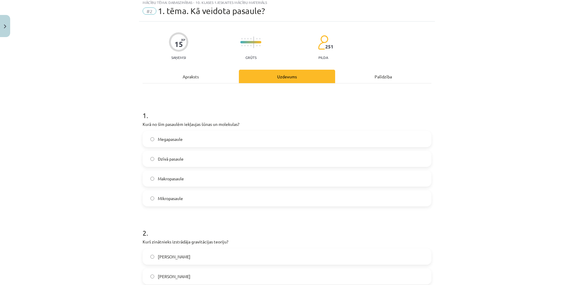
scroll to position [15, 0]
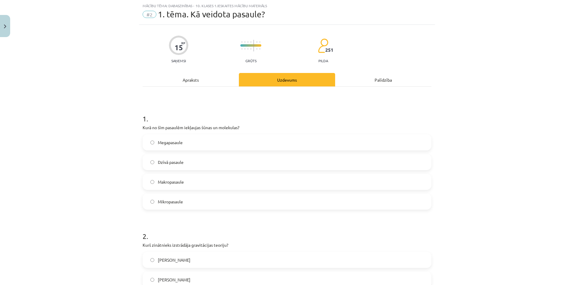
click at [182, 74] on div "Apraksts" at bounding box center [191, 79] width 96 height 13
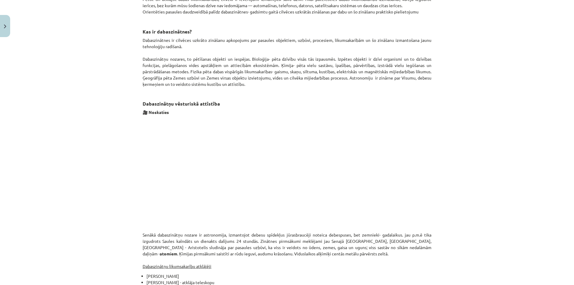
scroll to position [411, 0]
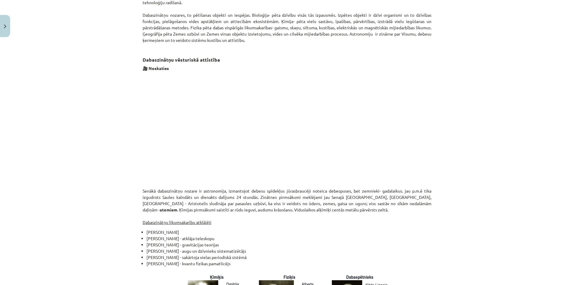
click at [463, 148] on div "Mācību tēma: Dabaszinības - 10. klases 1.ieskaites mācību materiāls #2 1. tēma.…" at bounding box center [287, 142] width 574 height 285
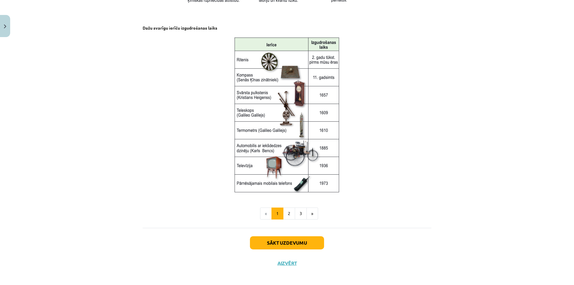
scroll to position [740, 0]
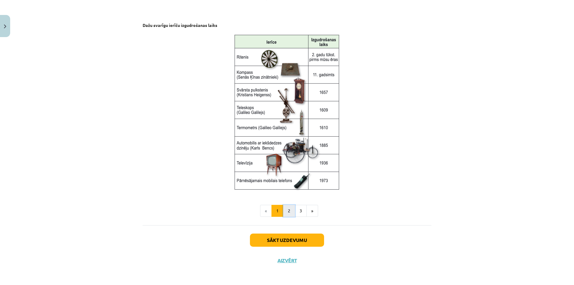
click at [290, 214] on button "2" at bounding box center [289, 211] width 12 height 12
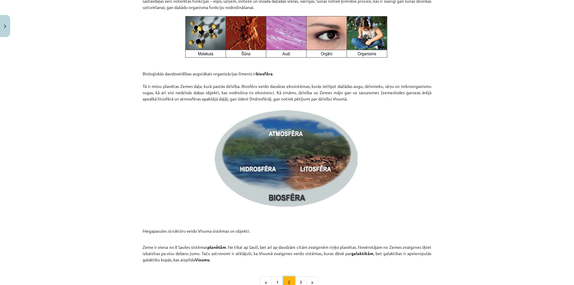
scroll to position [842, 0]
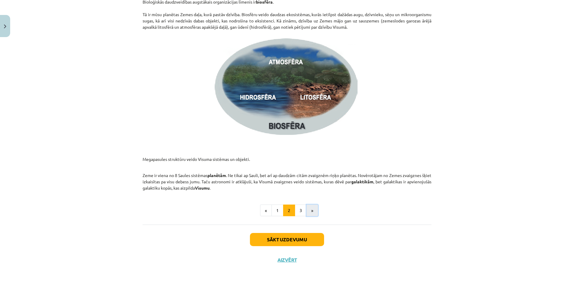
click at [307, 214] on button "»" at bounding box center [313, 211] width 12 height 12
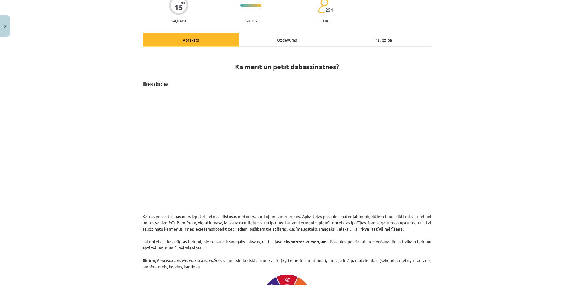
scroll to position [0, 0]
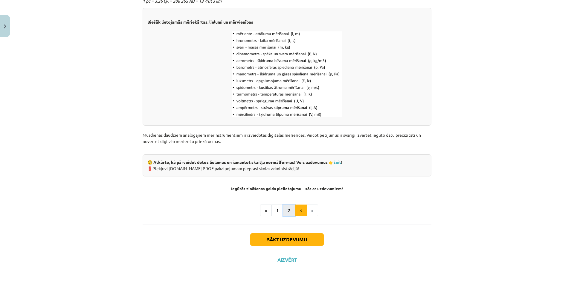
click at [284, 213] on button "2" at bounding box center [289, 211] width 12 height 12
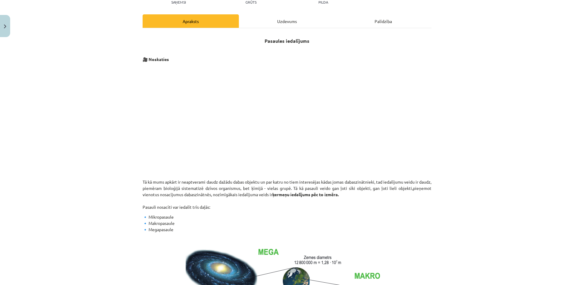
scroll to position [60, 0]
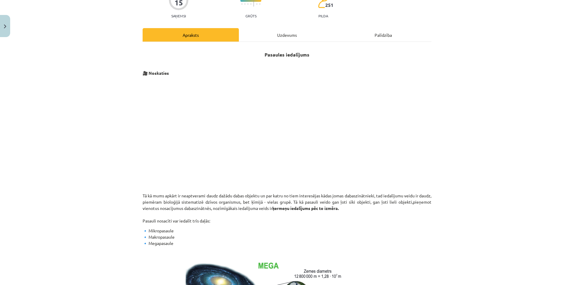
drag, startPoint x: 449, startPoint y: 176, endPoint x: 456, endPoint y: 221, distance: 46.2
click at [456, 221] on div "Mācību tēma: Dabaszinības - 10. klases 1.ieskaites mācību materiāls #2 1. tēma.…" at bounding box center [287, 142] width 574 height 285
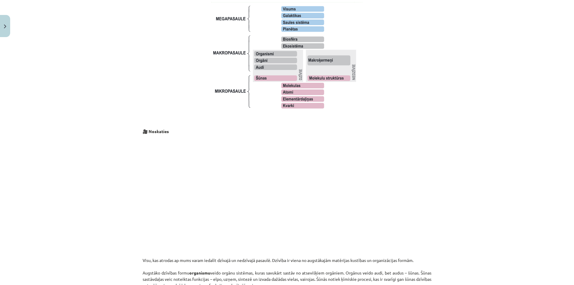
scroll to position [568, 0]
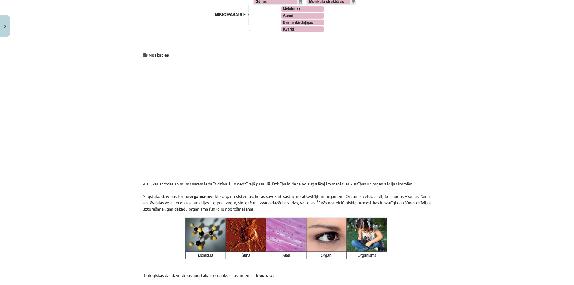
click at [443, 149] on div "Mācību tēma: Dabaszinības - 10. klases 1.ieskaites mācību materiāls #2 1. tēma.…" at bounding box center [287, 142] width 574 height 285
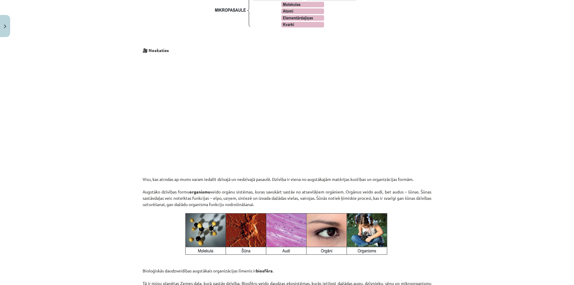
scroll to position [543, 0]
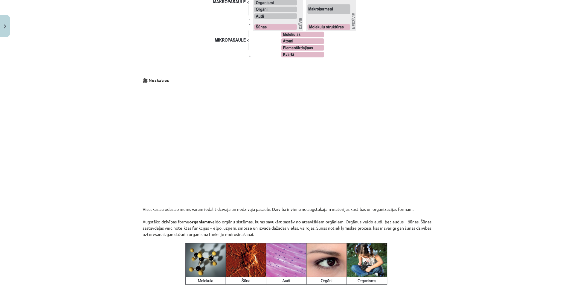
drag, startPoint x: 468, startPoint y: 168, endPoint x: 480, endPoint y: 200, distance: 34.5
click at [483, 207] on div "Mācību tēma: Dabaszinības - 10. klases 1.ieskaites mācību materiāls #2 1. tēma.…" at bounding box center [287, 142] width 574 height 285
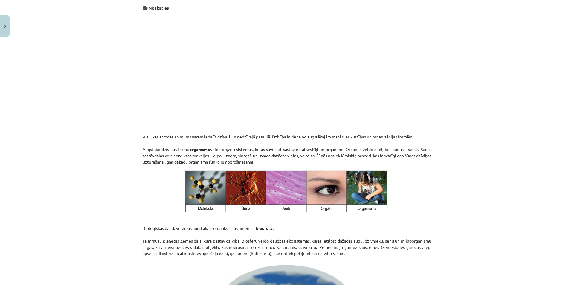
scroll to position [596, 0]
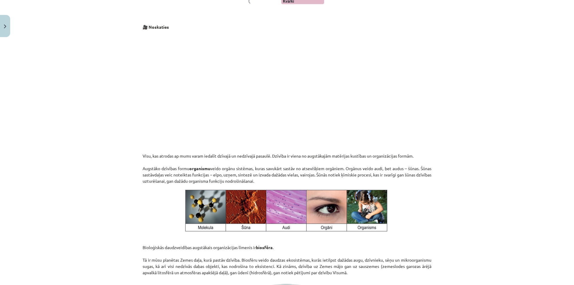
click at [481, 75] on div "Mācību tēma: Dabaszinības - 10. klases 1.ieskaites mācību materiāls #2 1. tēma.…" at bounding box center [287, 142] width 574 height 285
drag, startPoint x: 437, startPoint y: 128, endPoint x: 447, endPoint y: 92, distance: 37.8
click at [447, 92] on div "Mācību tēma: Dabaszinības - 10. klases 1.ieskaites mācību materiāls #2 1. tēma.…" at bounding box center [287, 142] width 574 height 285
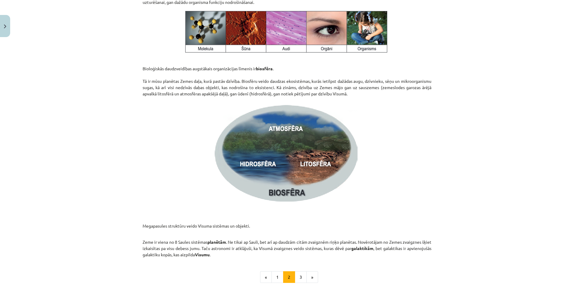
scroll to position [836, 0]
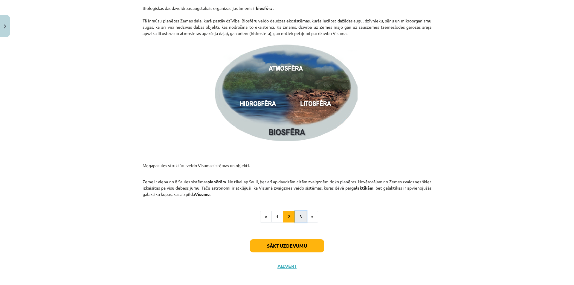
click at [297, 214] on button "3" at bounding box center [301, 217] width 12 height 12
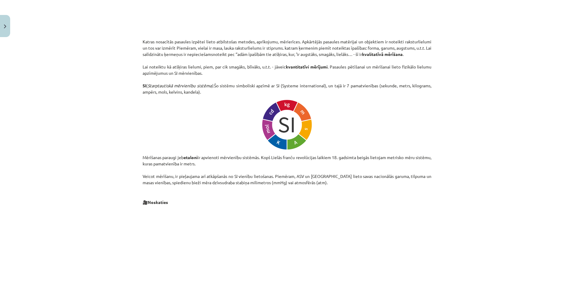
scroll to position [107, 0]
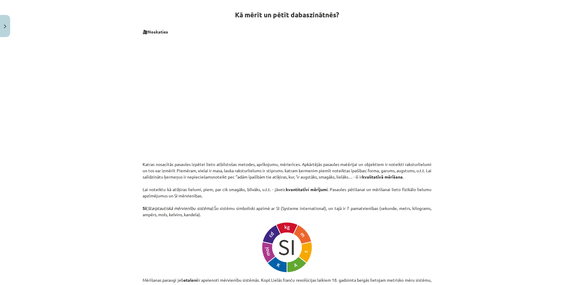
click at [483, 101] on div "Mācību tēma: Dabaszinības - 10. klases 1.ieskaites mācību materiāls #2 1. tēma.…" at bounding box center [287, 142] width 574 height 285
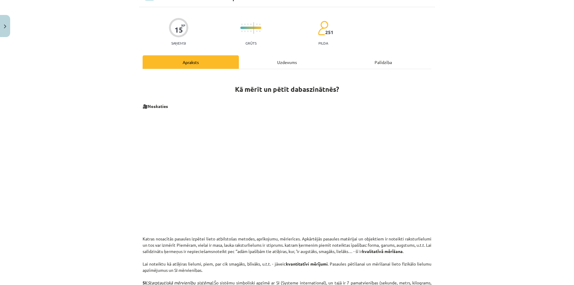
scroll to position [77, 0]
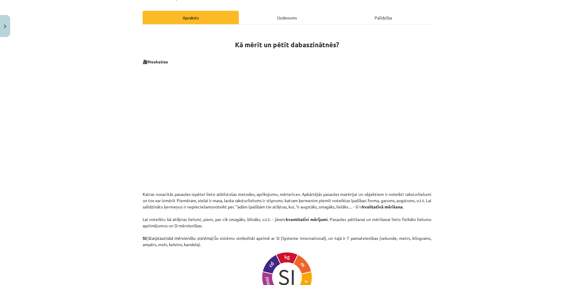
click at [279, 14] on div "Uzdevums" at bounding box center [287, 17] width 96 height 13
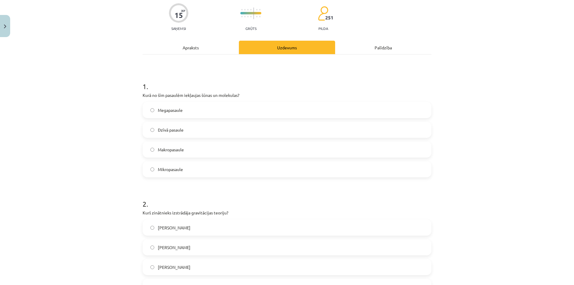
scroll to position [0, 0]
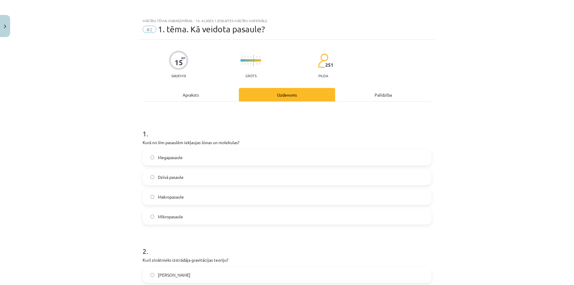
click at [189, 93] on div "Apraksts" at bounding box center [191, 94] width 96 height 13
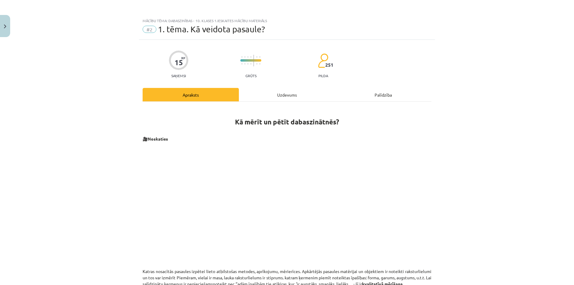
scroll to position [15, 0]
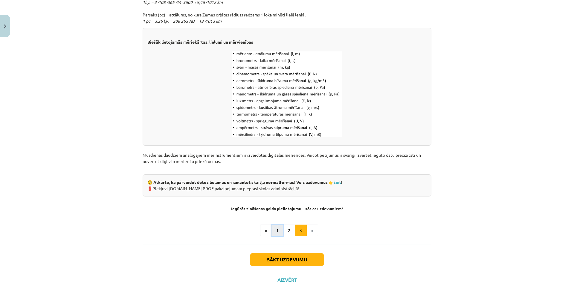
click at [272, 229] on button "1" at bounding box center [278, 231] width 12 height 12
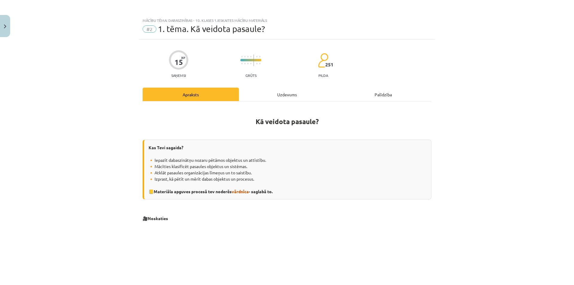
scroll to position [0, 0]
click at [280, 99] on div "Uzdevums" at bounding box center [287, 94] width 96 height 13
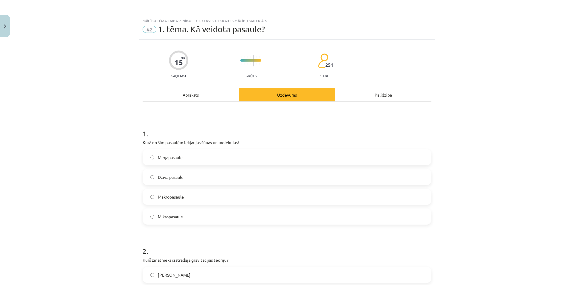
scroll to position [15, 0]
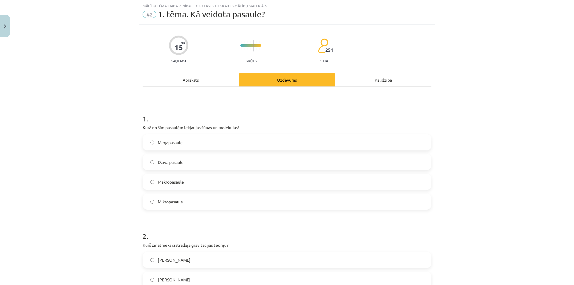
click at [202, 81] on div "Apraksts" at bounding box center [191, 79] width 96 height 13
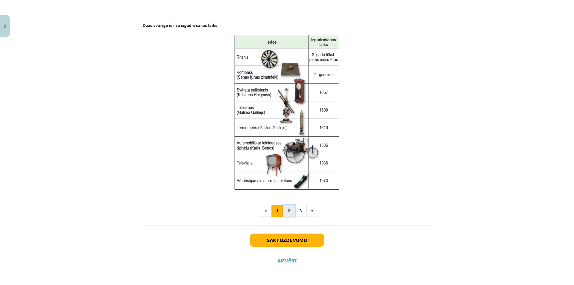
click at [286, 208] on button "2" at bounding box center [289, 211] width 12 height 12
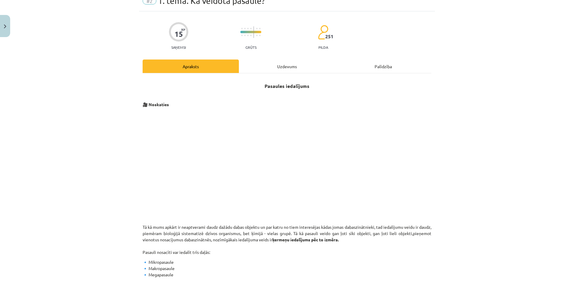
click at [273, 63] on div "Uzdevums" at bounding box center [287, 66] width 96 height 13
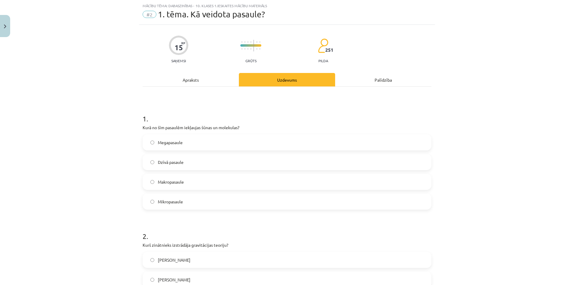
click at [202, 84] on div "Apraksts" at bounding box center [191, 79] width 96 height 13
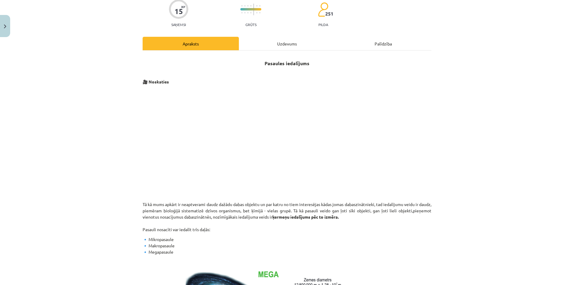
scroll to position [0, 0]
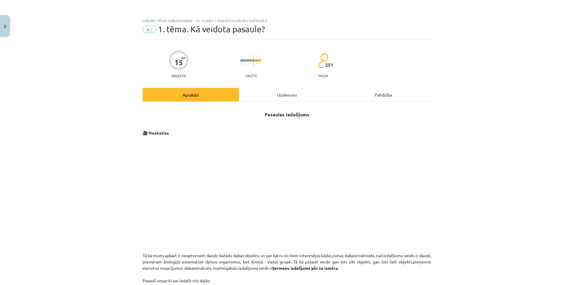
click at [273, 95] on div "Uzdevums" at bounding box center [287, 94] width 96 height 13
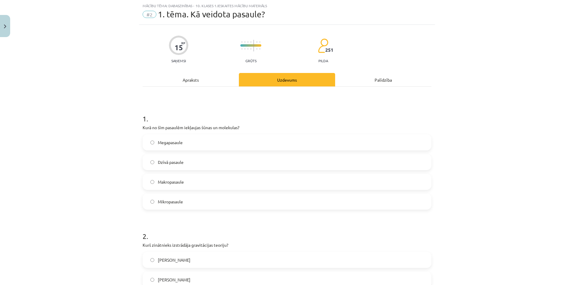
click at [215, 81] on div "Apraksts" at bounding box center [191, 79] width 96 height 13
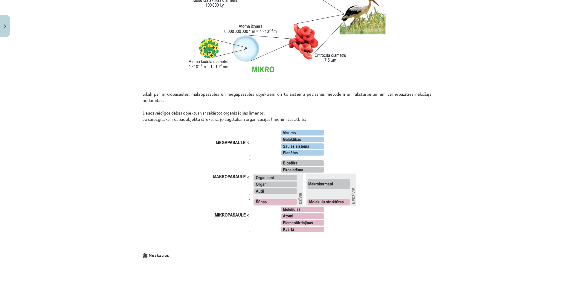
scroll to position [374, 0]
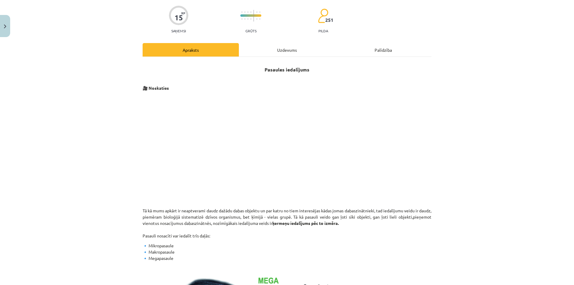
click at [291, 49] on div "Uzdevums" at bounding box center [287, 49] width 96 height 13
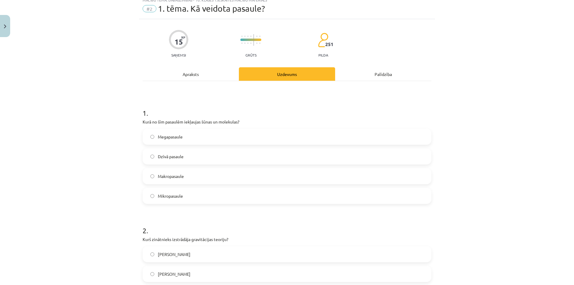
scroll to position [15, 0]
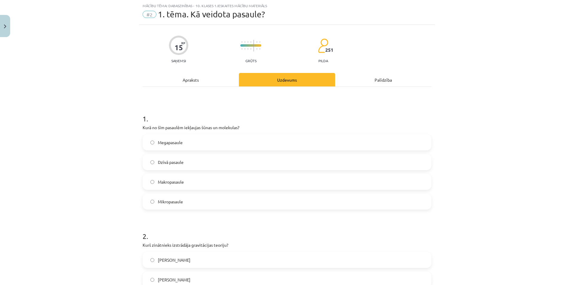
click at [178, 203] on span "Mikropasaule" at bounding box center [170, 202] width 25 height 6
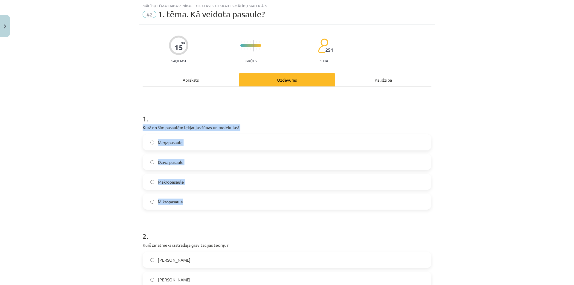
drag, startPoint x: 141, startPoint y: 126, endPoint x: 214, endPoint y: 204, distance: 106.7
copy div "Kurā no šīm pasaulēm iekļaujas šūnas un molekulas? Megapasaule Dzīvā pasaule Ma…"
click at [493, 127] on div "Mācību tēma: Dabaszinības - 10. klases 1.ieskaites mācību materiāls #2 1. tēma.…" at bounding box center [287, 142] width 574 height 285
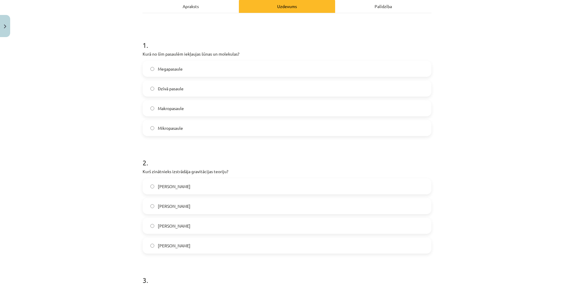
scroll to position [0, 0]
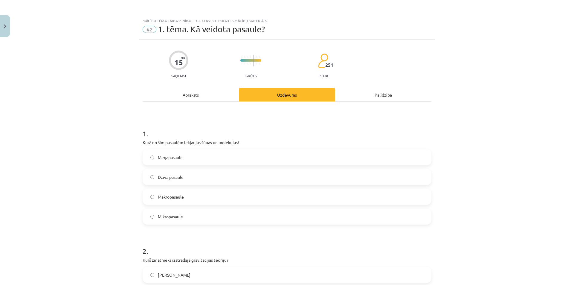
click at [187, 98] on div "Apraksts" at bounding box center [191, 94] width 96 height 13
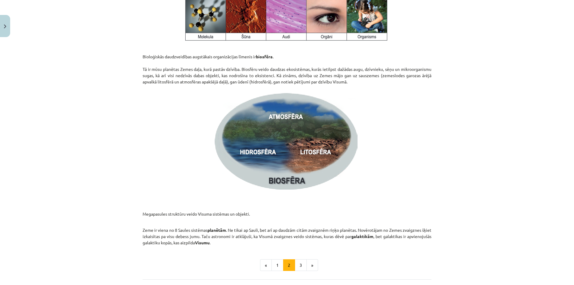
scroll to position [842, 0]
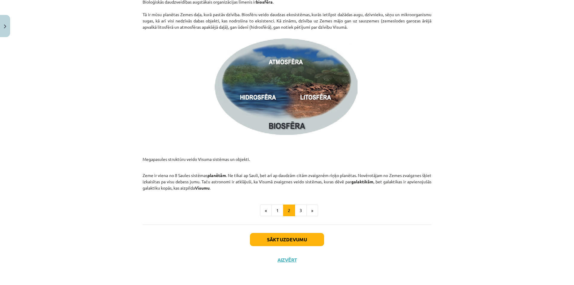
click at [274, 209] on button "1" at bounding box center [278, 211] width 12 height 12
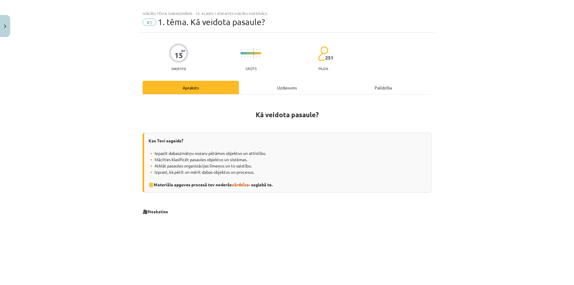
scroll to position [0, 0]
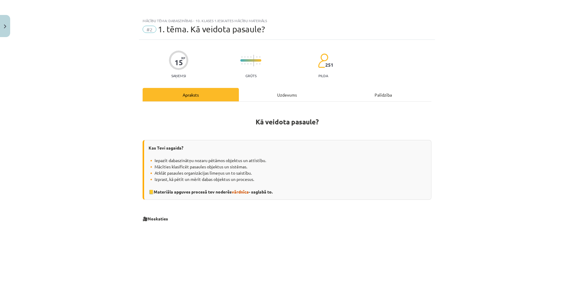
click at [286, 92] on div "Uzdevums" at bounding box center [287, 94] width 96 height 13
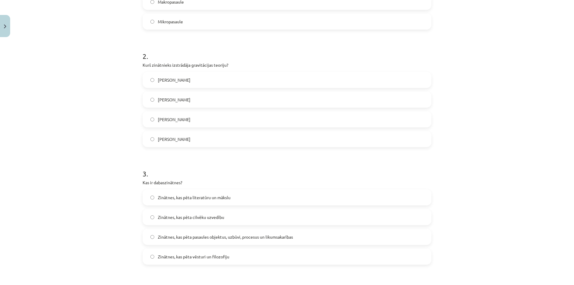
scroll to position [194, 0]
click at [180, 121] on span "Īzaks Ņūtons" at bounding box center [174, 120] width 33 height 6
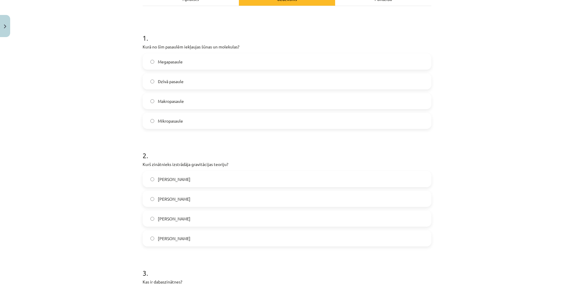
scroll to position [15, 0]
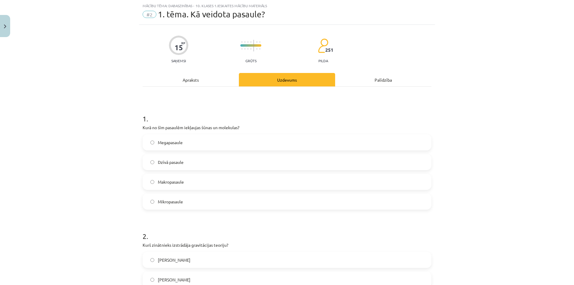
click at [191, 76] on div "Apraksts" at bounding box center [191, 79] width 96 height 13
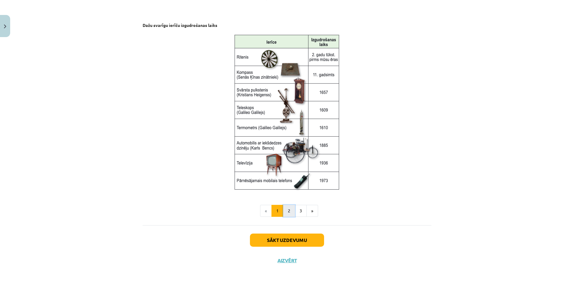
click at [288, 207] on button "2" at bounding box center [289, 211] width 12 height 12
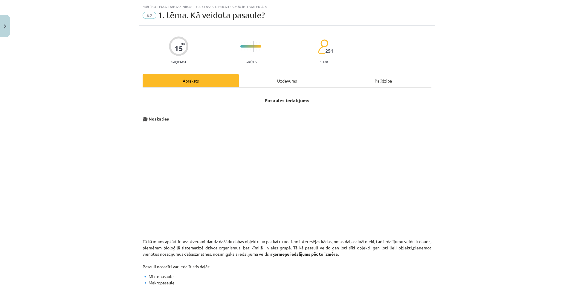
scroll to position [0, 0]
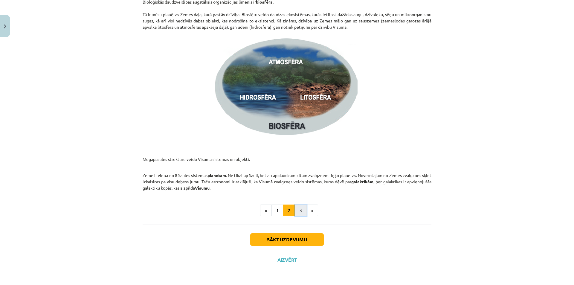
click at [300, 213] on button "3" at bounding box center [301, 211] width 12 height 12
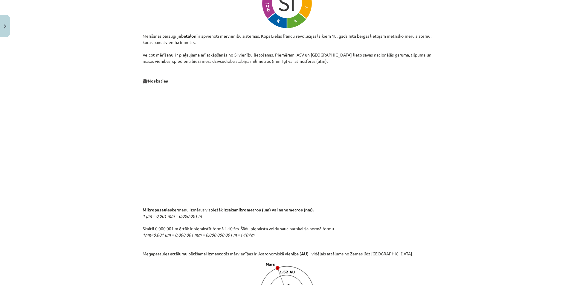
scroll to position [466, 0]
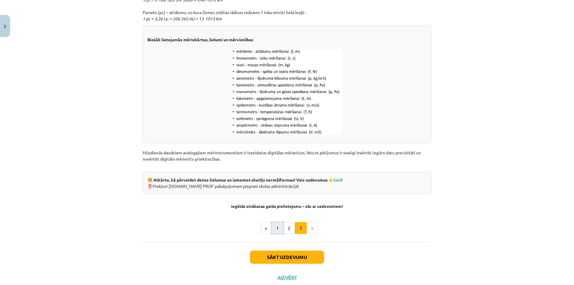
click at [278, 227] on button "1" at bounding box center [278, 228] width 12 height 12
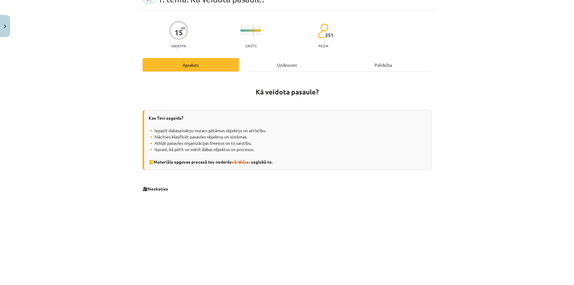
scroll to position [0, 0]
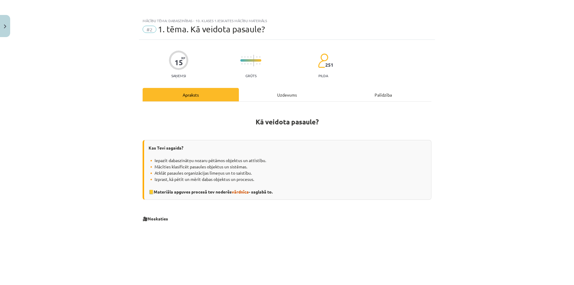
click at [286, 89] on div "Uzdevums" at bounding box center [287, 94] width 96 height 13
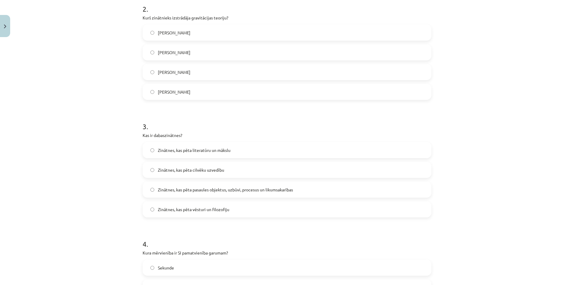
scroll to position [254, 0]
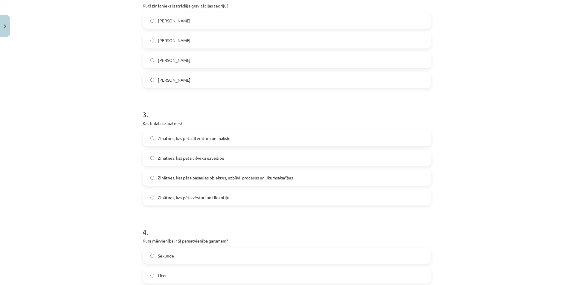
drag, startPoint x: 187, startPoint y: 177, endPoint x: 149, endPoint y: 145, distance: 49.7
click at [187, 177] on span "Zinātnes, kas pēta pasaules objektus, uzbūvi, procesus un likumsakarības" at bounding box center [225, 178] width 135 height 6
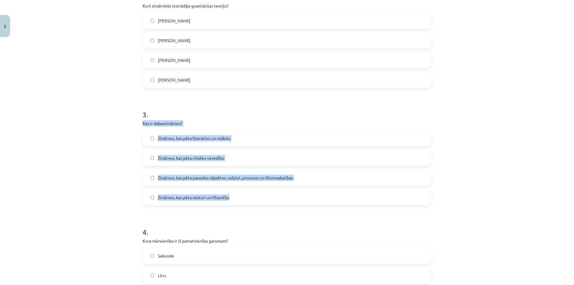
drag, startPoint x: 138, startPoint y: 124, endPoint x: 281, endPoint y: 193, distance: 158.8
click at [281, 193] on div "15 XP Saņemsi Grūts 251 pilda Apraksts Uzdevums Palīdzība 1 . Kurā no šīm pasau…" at bounding box center [287, 140] width 296 height 710
copy div "Kas ir dabaszinātnes? Zinātnes, kas pēta literatūru un mākslu Zinātnes, kas pēt…"
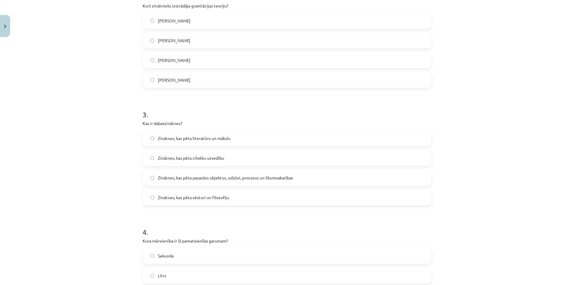
click at [463, 96] on div "Mācību tēma: Dabaszinības - 10. klases 1.ieskaites mācību materiāls #2 1. tēma.…" at bounding box center [287, 142] width 574 height 285
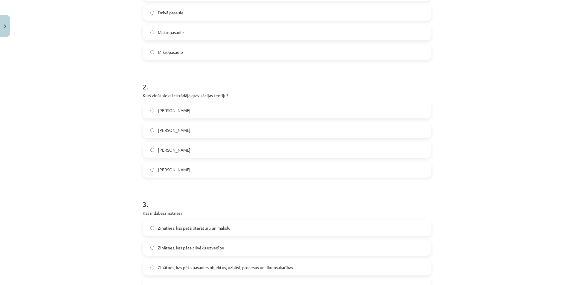
scroll to position [0, 0]
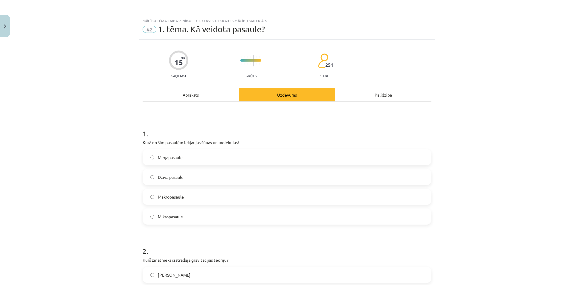
click at [203, 97] on div "Apraksts" at bounding box center [191, 94] width 96 height 13
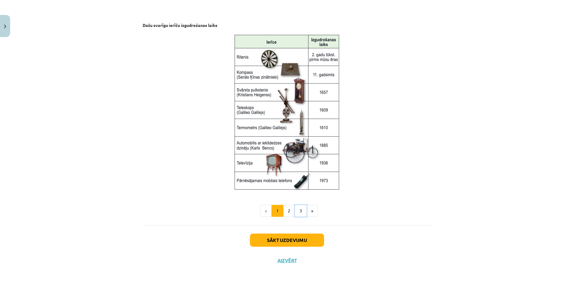
drag, startPoint x: 301, startPoint y: 213, endPoint x: 295, endPoint y: 211, distance: 6.2
click at [300, 213] on button "3" at bounding box center [301, 211] width 12 height 12
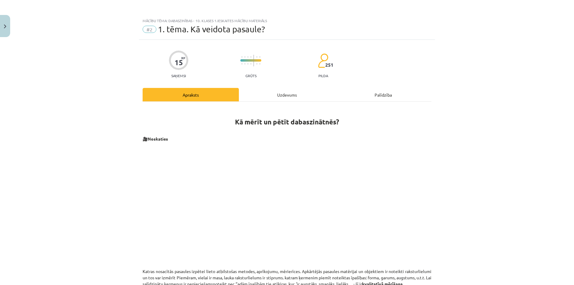
click at [279, 89] on div "Uzdevums" at bounding box center [287, 94] width 96 height 13
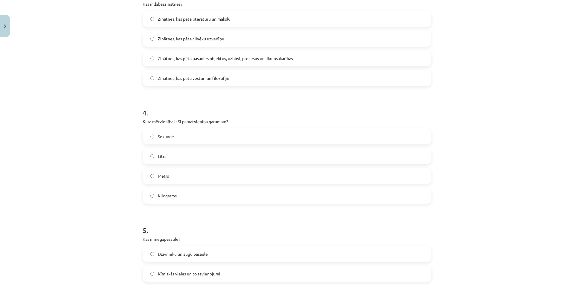
scroll to position [374, 0]
click at [168, 136] on span "Sekunde" at bounding box center [166, 136] width 16 height 6
drag, startPoint x: 137, startPoint y: 120, endPoint x: 190, endPoint y: 196, distance: 92.6
click at [190, 196] on div "Mācību tēma: Dabaszinības - 10. klases 1.ieskaites mācību materiāls #2 1. tēma.…" at bounding box center [287, 142] width 574 height 285
copy div "Kura mērvienība ir SI pamatvienība garumam? Sekunde Litrs Metrs Kilograms"
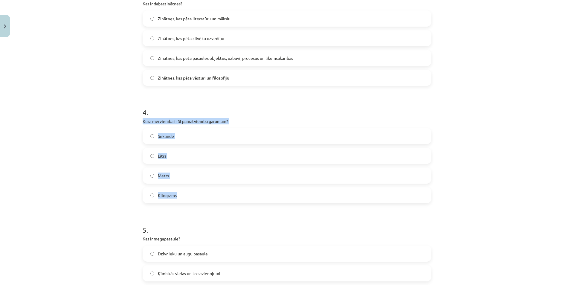
click at [161, 176] on span "Metrs" at bounding box center [163, 176] width 11 height 6
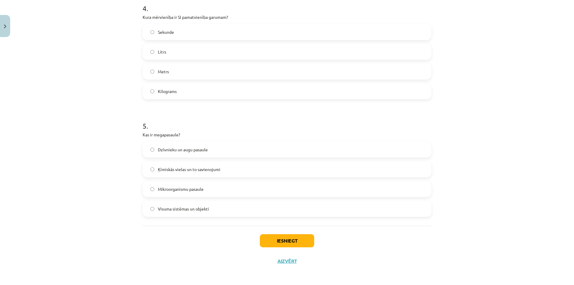
scroll to position [479, 0]
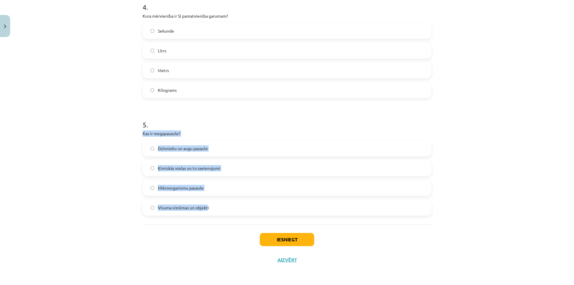
drag, startPoint x: 156, startPoint y: 134, endPoint x: 206, endPoint y: 210, distance: 90.3
click at [206, 210] on div "Mācību tēma: Dabaszinības - 10. klases 1.ieskaites mācību materiāls #2 1. tēma.…" at bounding box center [287, 142] width 574 height 285
click at [133, 131] on div "Mācību tēma: Dabaszinības - 10. klases 1.ieskaites mācību materiāls #2 1. tēma.…" at bounding box center [287, 142] width 574 height 285
drag, startPoint x: 138, startPoint y: 133, endPoint x: 226, endPoint y: 208, distance: 115.4
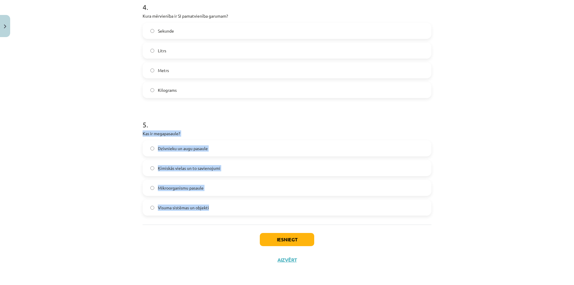
copy div "Kas ir megapasaule? Dzīvnieku un augu pasaule Ķīmiskās vielas un to savienojumi…"
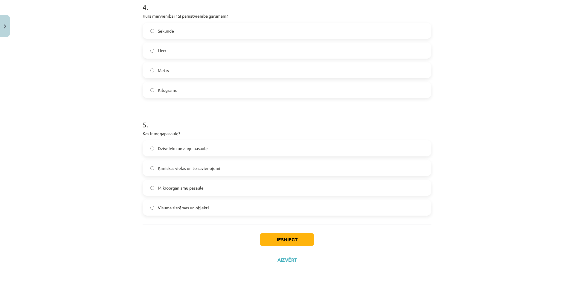
click at [232, 121] on h1 "5 ." at bounding box center [287, 119] width 289 height 19
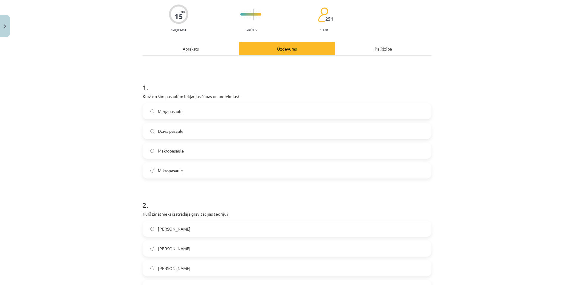
scroll to position [0, 0]
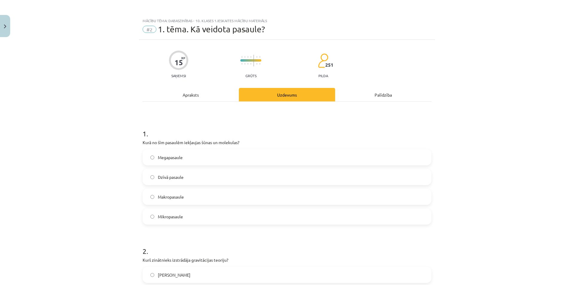
click at [194, 98] on div "Apraksts" at bounding box center [191, 94] width 96 height 13
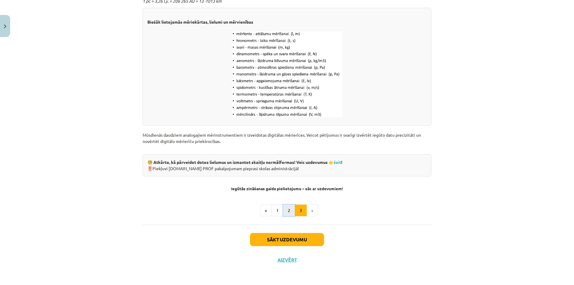
click at [288, 208] on button "2" at bounding box center [289, 211] width 12 height 12
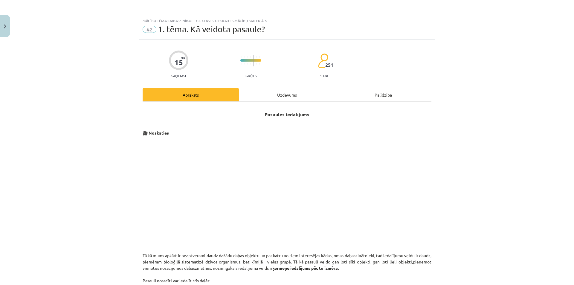
click at [287, 89] on div "Uzdevums" at bounding box center [287, 94] width 96 height 13
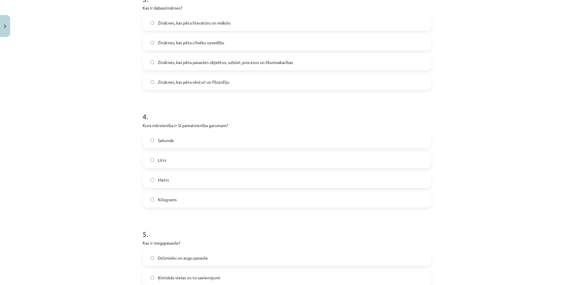
scroll to position [479, 0]
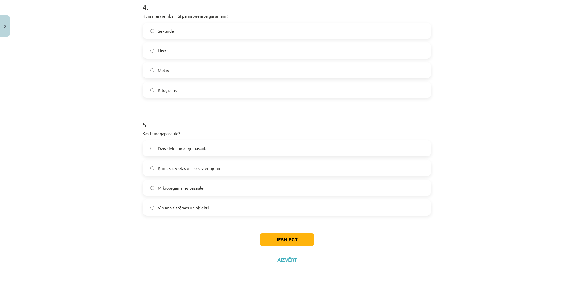
click at [190, 188] on span "Mikroorganismu pasaule" at bounding box center [181, 188] width 46 height 6
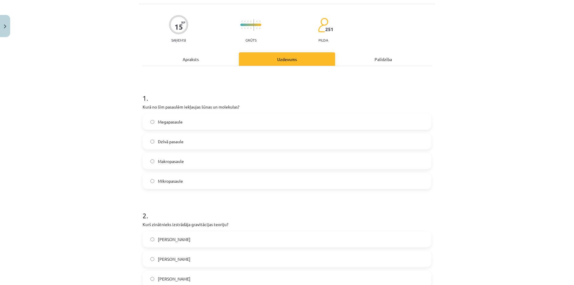
scroll to position [0, 0]
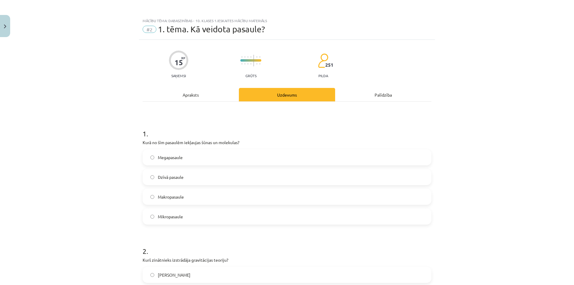
click at [193, 92] on div "Apraksts" at bounding box center [191, 94] width 96 height 13
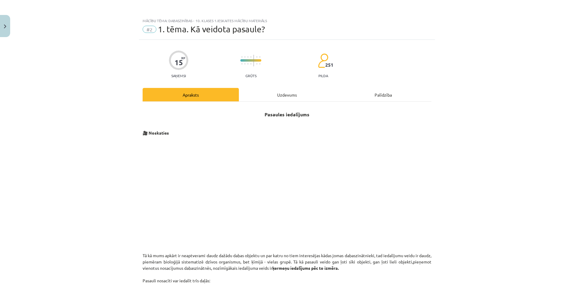
click at [295, 88] on div "Uzdevums" at bounding box center [287, 94] width 96 height 13
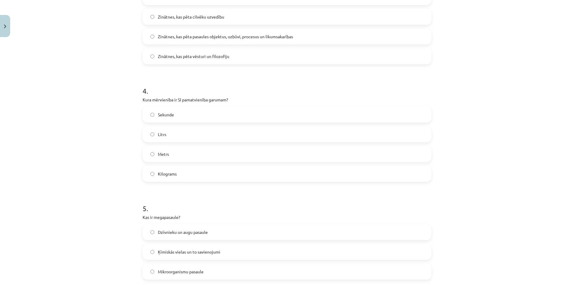
scroll to position [479, 0]
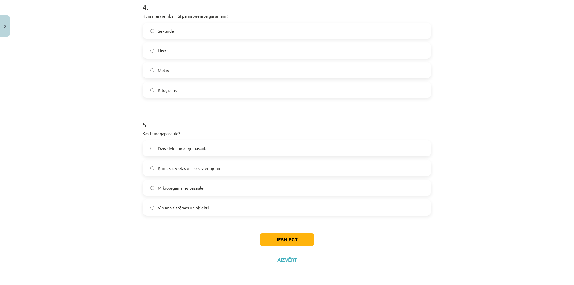
click at [199, 209] on span "Visuma sistēmas un objekti" at bounding box center [183, 208] width 51 height 6
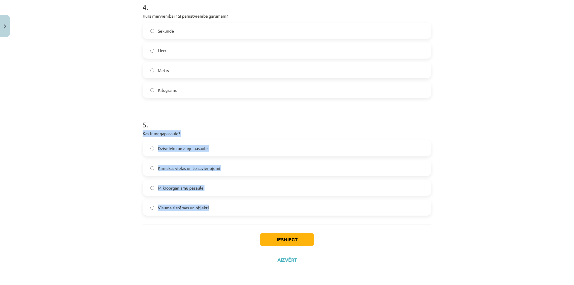
drag, startPoint x: 140, startPoint y: 133, endPoint x: 216, endPoint y: 203, distance: 102.7
click at [216, 203] on div "5 . Kas ir megapasaule? Dzīvnieku un augu pasaule Ķīmiskās vielas un to savieno…" at bounding box center [287, 163] width 289 height 106
copy div "Kas ir megapasaule? Dzīvnieku un augu pasaule Ķīmiskās vielas un to savienojumi…"
click at [307, 236] on button "Iesniegt" at bounding box center [287, 239] width 54 height 13
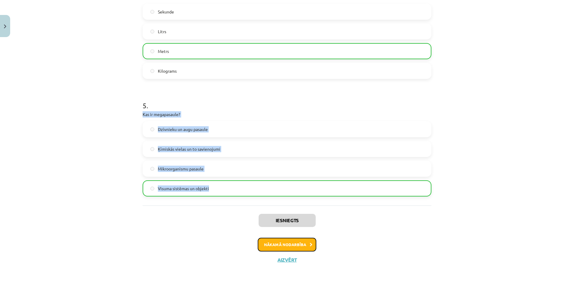
click at [297, 244] on button "Nākamā nodarbība" at bounding box center [287, 245] width 59 height 14
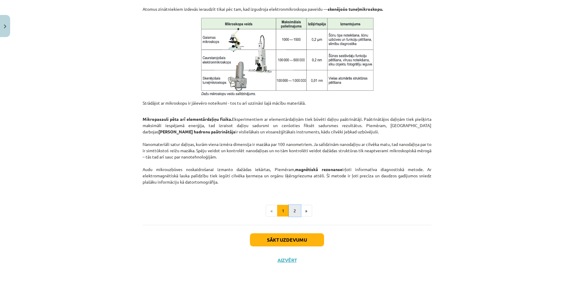
click at [295, 209] on button "2" at bounding box center [295, 211] width 12 height 12
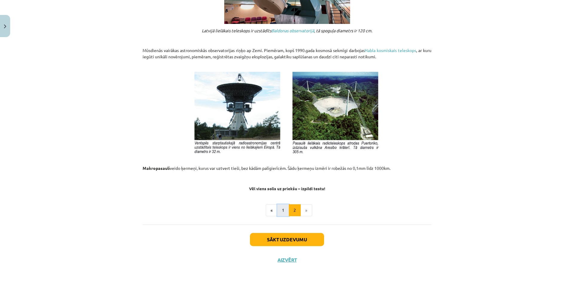
click at [280, 210] on button "1" at bounding box center [283, 210] width 12 height 12
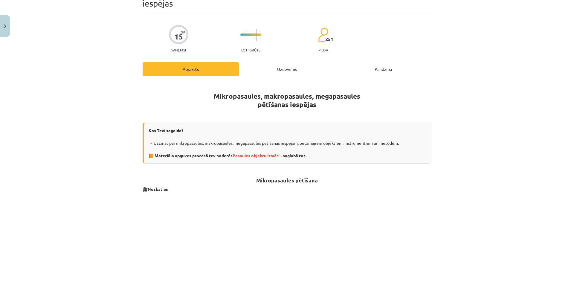
scroll to position [0, 0]
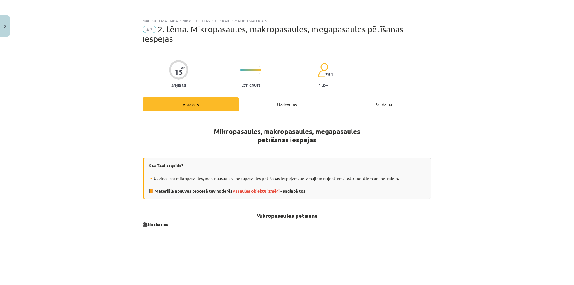
click at [268, 103] on div "Uzdevums" at bounding box center [287, 104] width 96 height 13
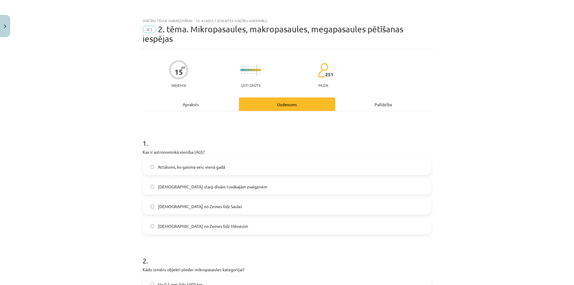
click at [183, 101] on div "Apraksts" at bounding box center [191, 104] width 96 height 13
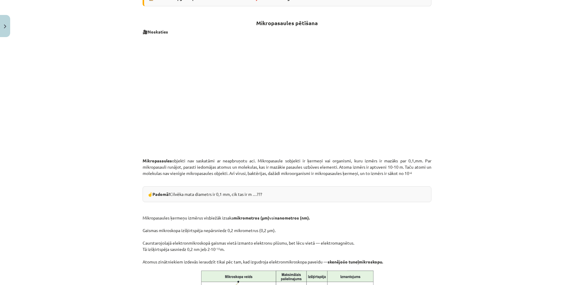
scroll to position [194, 0]
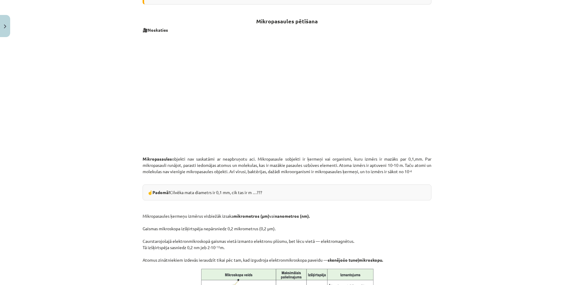
click at [436, 128] on div "Mācību tēma: Dabaszinības - 10. klases 1.ieskaites mācību materiāls #3 2. tēma.…" at bounding box center [287, 142] width 574 height 285
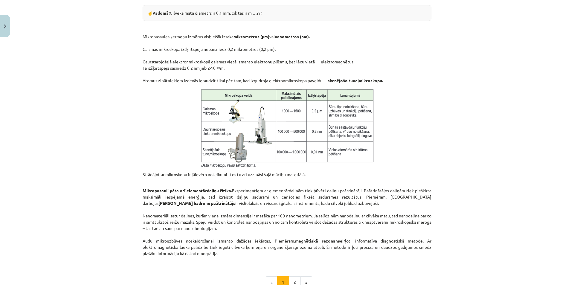
scroll to position [445, 0]
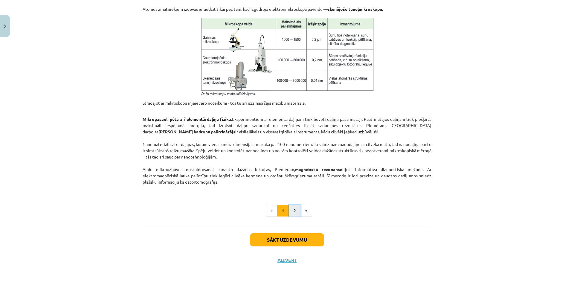
click at [291, 210] on button "2" at bounding box center [295, 211] width 12 height 12
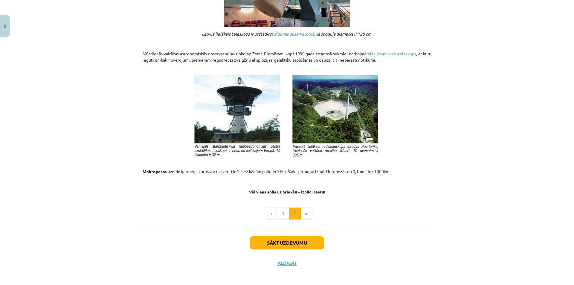
scroll to position [595, 0]
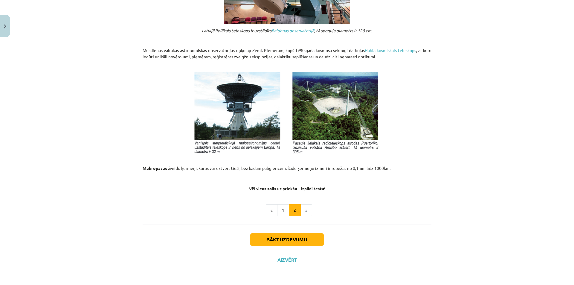
click at [304, 212] on li "»" at bounding box center [306, 210] width 11 height 12
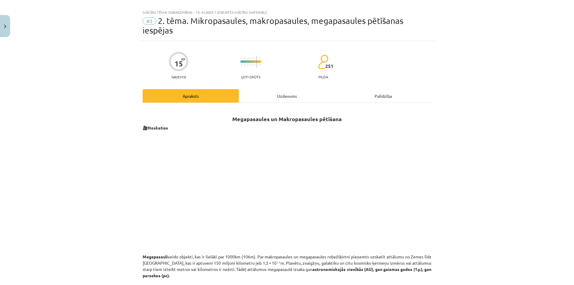
scroll to position [0, 0]
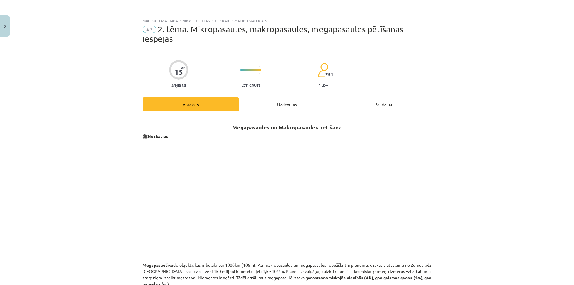
click at [299, 105] on div "Uzdevums" at bounding box center [287, 104] width 96 height 13
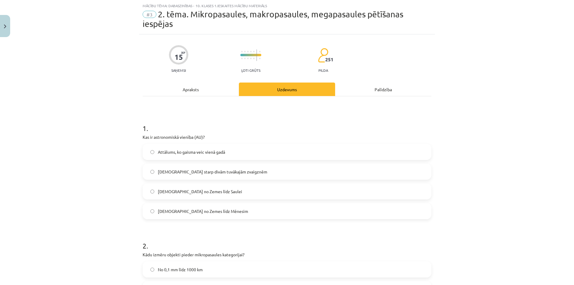
click at [201, 93] on div "Apraksts" at bounding box center [191, 89] width 96 height 13
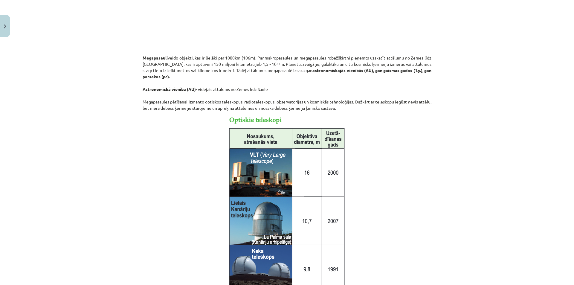
scroll to position [224, 0]
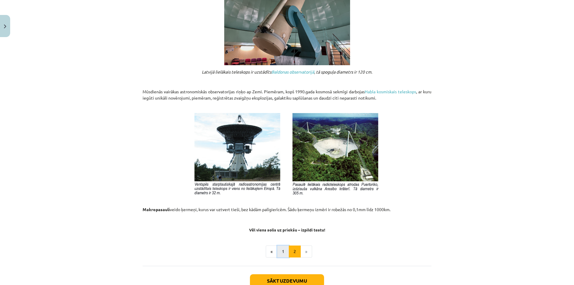
click at [278, 247] on button "1" at bounding box center [283, 252] width 12 height 12
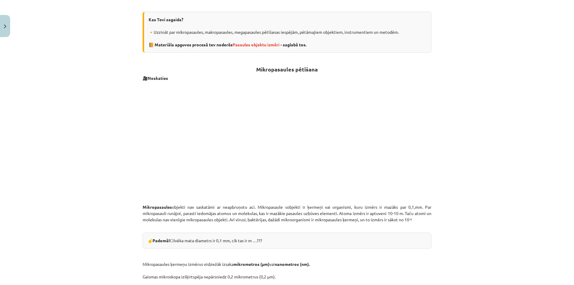
scroll to position [0, 0]
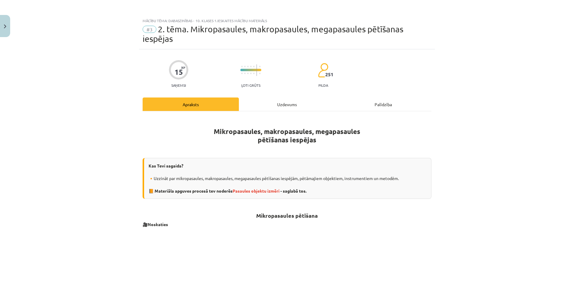
click at [270, 105] on div "Uzdevums" at bounding box center [287, 104] width 96 height 13
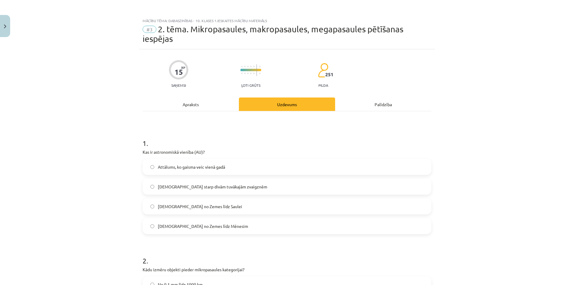
scroll to position [15, 0]
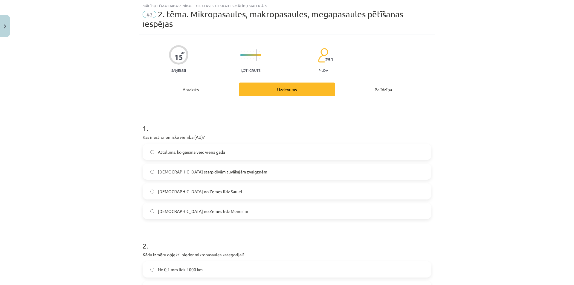
drag, startPoint x: 216, startPoint y: 154, endPoint x: 146, endPoint y: 139, distance: 71.5
click at [215, 154] on span "Attālums, ko gaisma veic vienā gadā" at bounding box center [191, 152] width 67 height 6
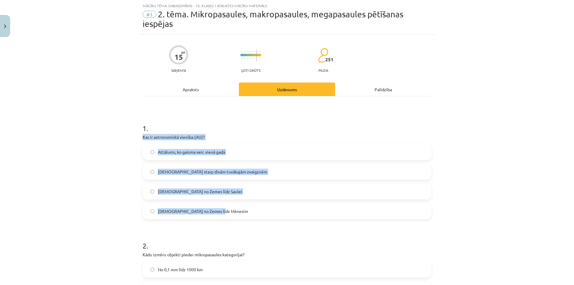
drag, startPoint x: 146, startPoint y: 137, endPoint x: 221, endPoint y: 210, distance: 105.2
copy div "Kas ir astronomiskā vienība (AU)? Attālums, ko gaisma veic vienā gadā Attālums …"
click at [152, 150] on label "Attālums, ko gaisma veic vienā gadā" at bounding box center [287, 152] width 288 height 15
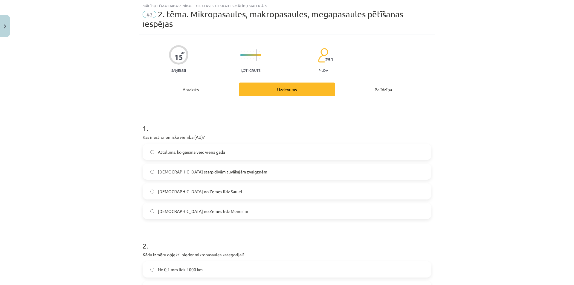
click at [113, 180] on div "Mācību tēma: Dabaszinības - 10. klases 1.ieskaites mācību materiāls #3 2. tēma.…" at bounding box center [287, 142] width 574 height 285
click at [185, 190] on span "Attālums no Zemes līdz Saulei" at bounding box center [200, 191] width 84 height 6
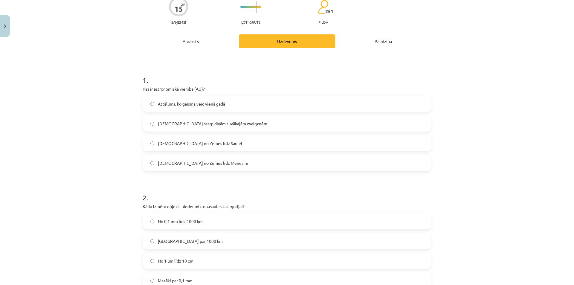
scroll to position [165, 0]
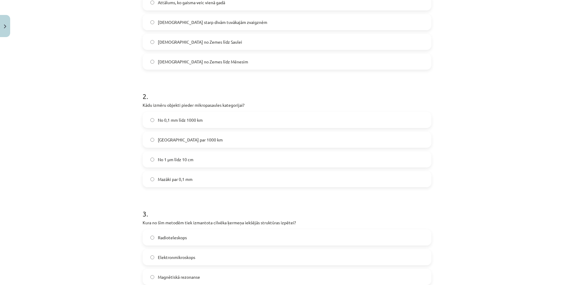
drag, startPoint x: 132, startPoint y: 106, endPoint x: 140, endPoint y: 107, distance: 8.1
click at [140, 107] on div "Mācību tēma: Dabaszinības - 10. klases 1.ieskaites mācību materiāls #3 2. tēma.…" at bounding box center [287, 142] width 574 height 285
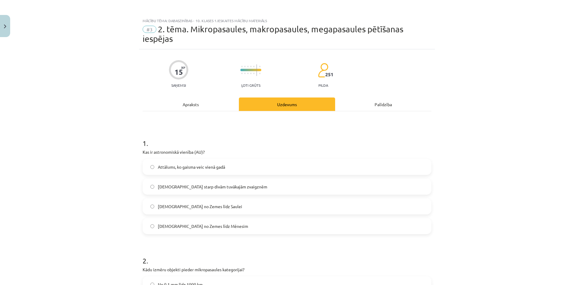
click at [193, 106] on div "Apraksts" at bounding box center [191, 104] width 96 height 13
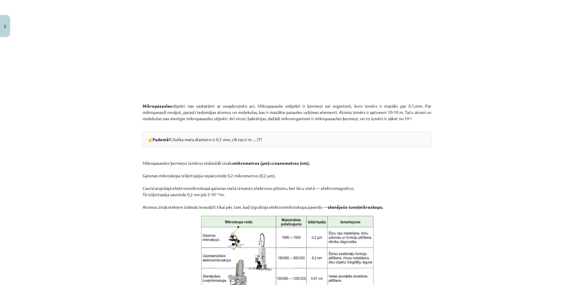
scroll to position [224, 0]
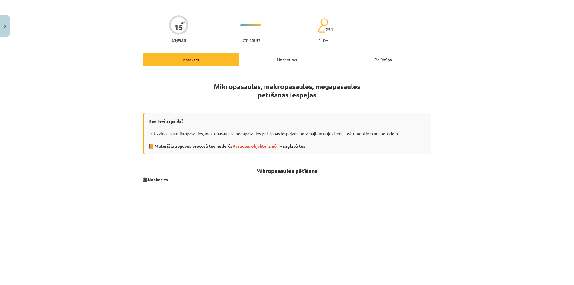
click at [286, 58] on div "Uzdevums" at bounding box center [287, 59] width 96 height 13
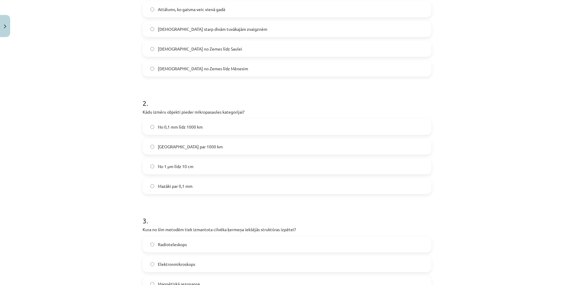
scroll to position [165, 0]
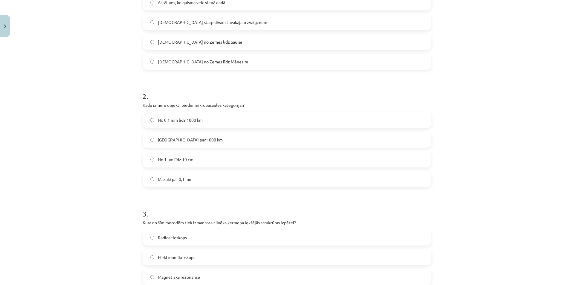
click at [179, 181] on span "Mazāki par 0,1 mm" at bounding box center [175, 179] width 35 height 6
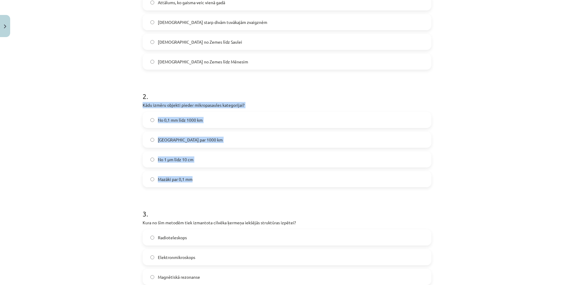
drag, startPoint x: 139, startPoint y: 103, endPoint x: 205, endPoint y: 180, distance: 100.8
click at [205, 180] on div "15 XP Saņemsi Ļoti grūts 251 pilda Apraksts Uzdevums Palīdzība 1 . Kas ir astro…" at bounding box center [287, 240] width 296 height 710
copy div "Kādu izmēru objekti pieder mikropasaules kategorijai? No 0,1 mm līdz 1000 km Li…"
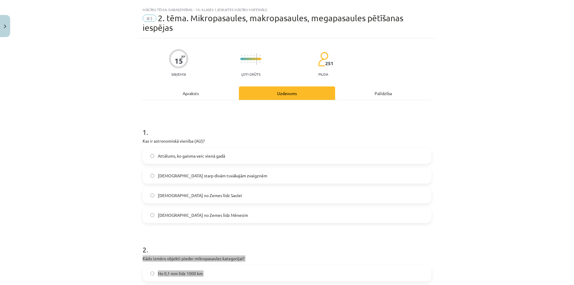
scroll to position [0, 0]
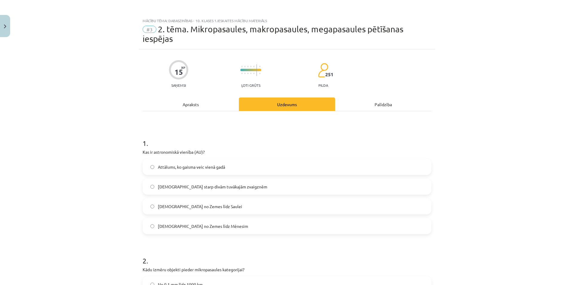
click at [197, 101] on div "Apraksts" at bounding box center [191, 104] width 96 height 13
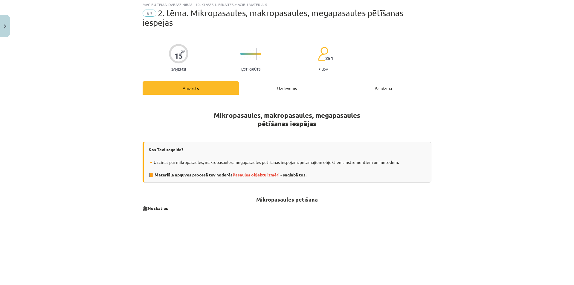
scroll to position [15, 0]
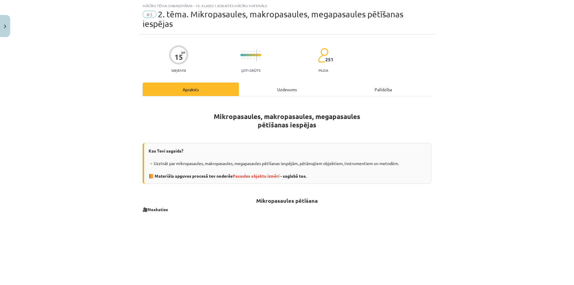
click at [276, 86] on div "Uzdevums" at bounding box center [287, 89] width 96 height 13
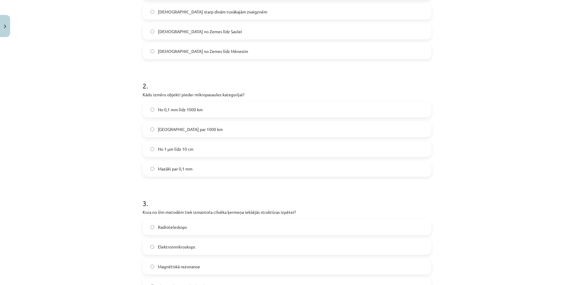
scroll to position [90, 0]
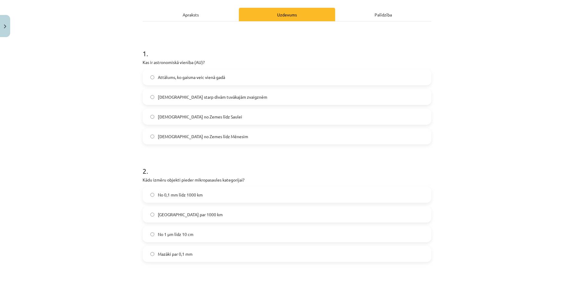
click at [210, 15] on div "Apraksts" at bounding box center [191, 14] width 96 height 13
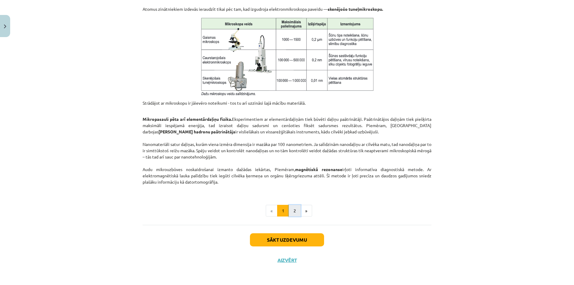
click at [292, 208] on button "2" at bounding box center [295, 211] width 12 height 12
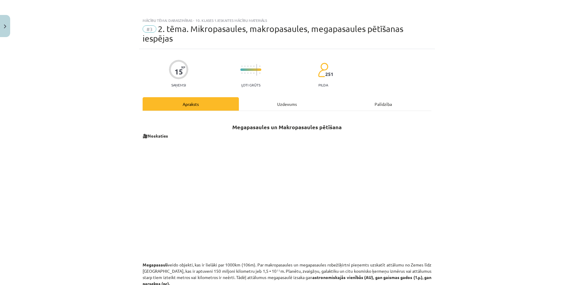
scroll to position [0, 0]
click at [270, 102] on div "Uzdevums" at bounding box center [287, 104] width 96 height 13
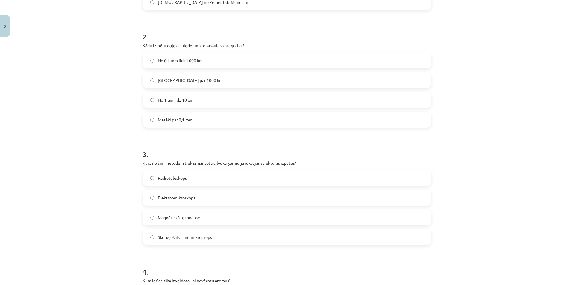
scroll to position [224, 0]
click at [182, 215] on span "Magnētiskā rezonanse" at bounding box center [179, 217] width 42 height 6
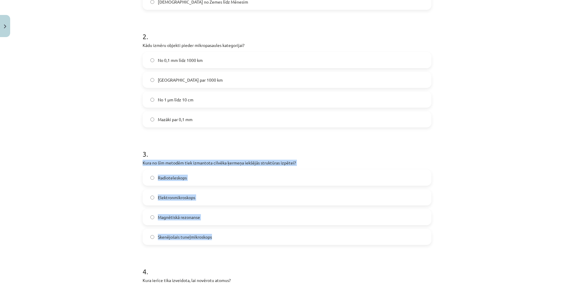
drag, startPoint x: 138, startPoint y: 160, endPoint x: 229, endPoint y: 237, distance: 118.3
click at [229, 237] on div "15 XP Saņemsi Ļoti grūts 251 pilda Apraksts Uzdevums Palīdzība 1 . Kas ir astro…" at bounding box center [287, 180] width 296 height 710
copy div "Kura no šīm metodēm tiek izmantota cilvēka ķermeņa iekšējās struktūras izpētei?…"
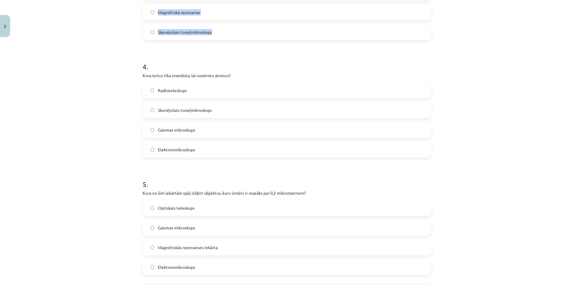
scroll to position [434, 0]
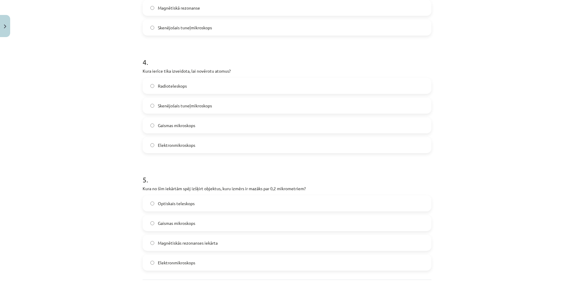
click at [95, 165] on div "Mācību tēma: Dabaszinības - 10. klases 1.ieskaites mācību materiāls #3 2. tēma.…" at bounding box center [287, 142] width 574 height 285
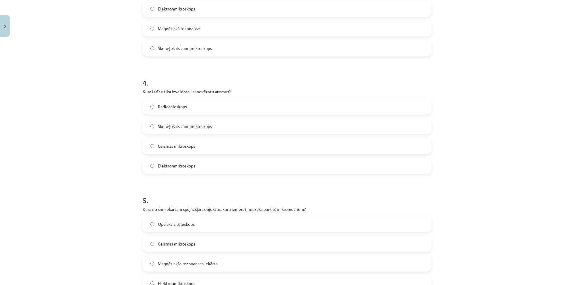
scroll to position [404, 0]
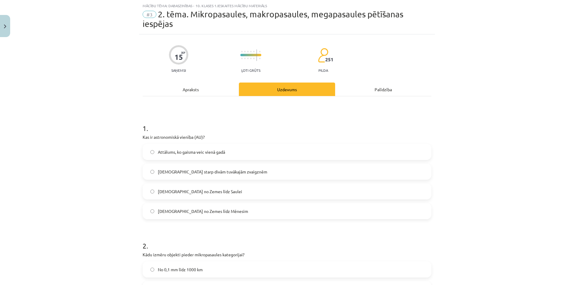
click at [198, 84] on div "Apraksts" at bounding box center [191, 89] width 96 height 13
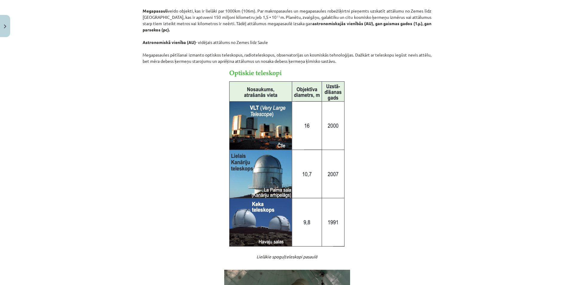
scroll to position [165, 0]
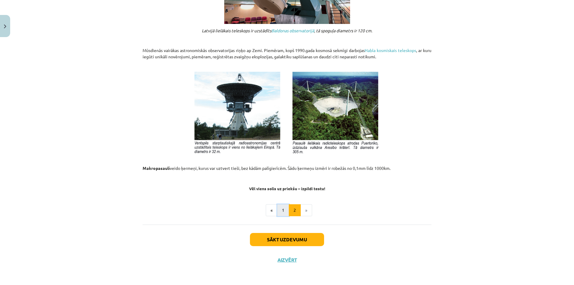
click at [279, 211] on button "1" at bounding box center [283, 210] width 12 height 12
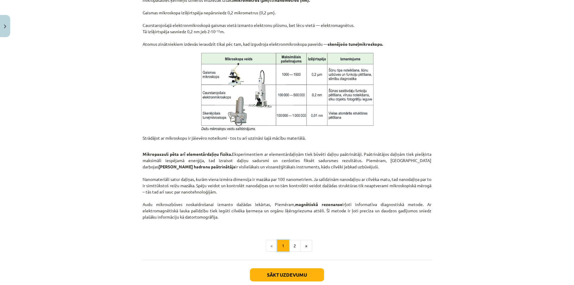
scroll to position [296, 0]
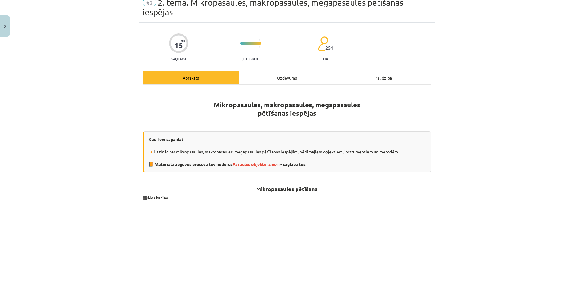
click at [291, 75] on div "Uzdevums" at bounding box center [287, 77] width 96 height 13
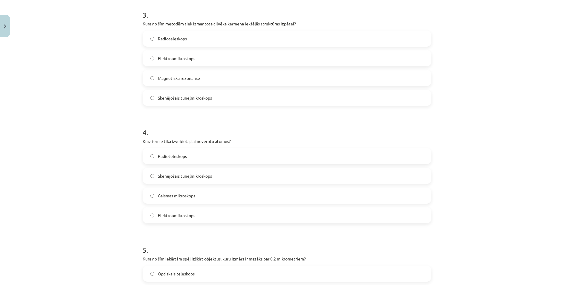
scroll to position [374, 0]
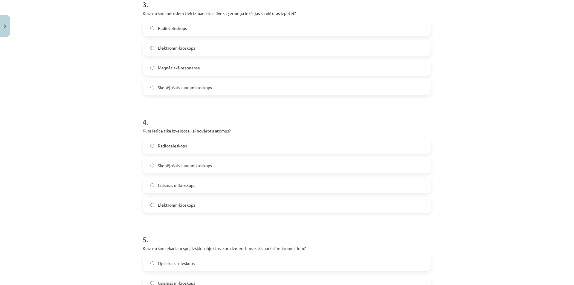
click at [162, 166] on span "Skenējošais tuneļmikroskops" at bounding box center [185, 165] width 54 height 6
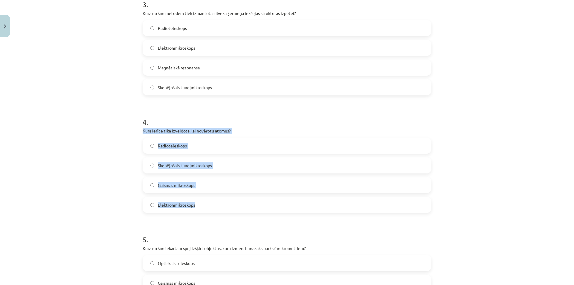
drag, startPoint x: 138, startPoint y: 130, endPoint x: 199, endPoint y: 206, distance: 97.0
click at [199, 206] on div "15 XP Saņemsi Ļoti grūts 251 pilda Apraksts Uzdevums Palīdzība 1 . Kas ir astro…" at bounding box center [287, 30] width 296 height 710
copy div "Kura ierīce tika izveidota, lai novērotu atomus? Radioteleskops Skenējošais tun…"
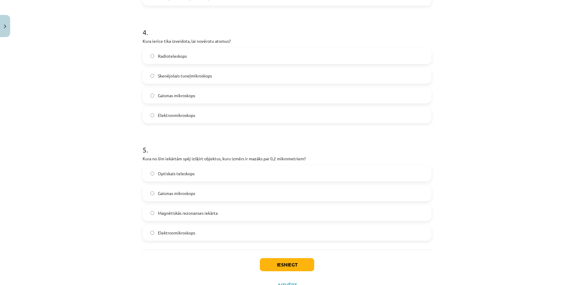
click at [490, 168] on div "Mācību tēma: Dabaszinības - 10. klases 1.ieskaites mācību materiāls #3 2. tēma.…" at bounding box center [287, 142] width 574 height 285
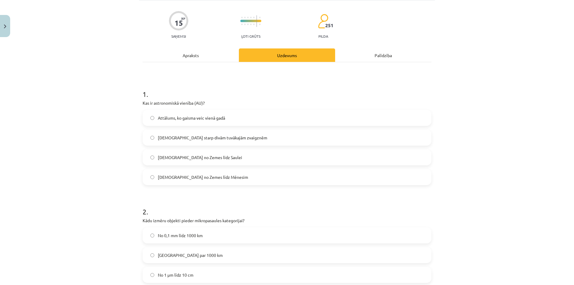
scroll to position [0, 0]
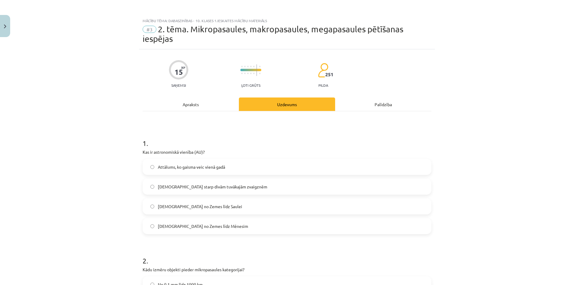
click at [199, 103] on div "Apraksts" at bounding box center [191, 104] width 96 height 13
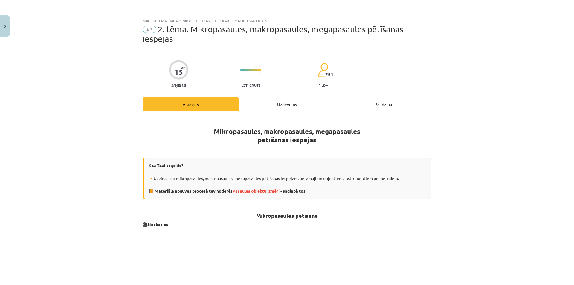
click at [277, 103] on div "Uzdevums" at bounding box center [287, 104] width 96 height 13
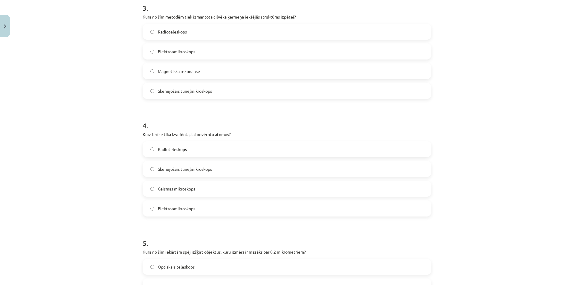
scroll to position [489, 0]
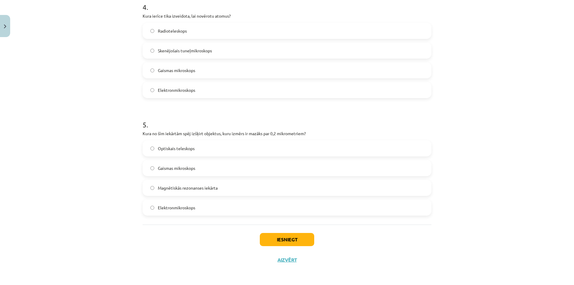
click at [181, 167] on span "Gaismas mikroskops" at bounding box center [176, 168] width 37 height 6
click at [288, 239] on button "Iesniegt" at bounding box center [287, 239] width 54 height 13
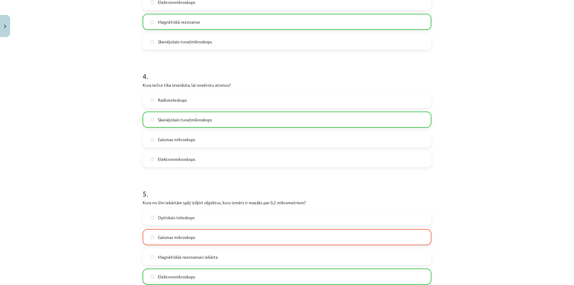
scroll to position [508, 0]
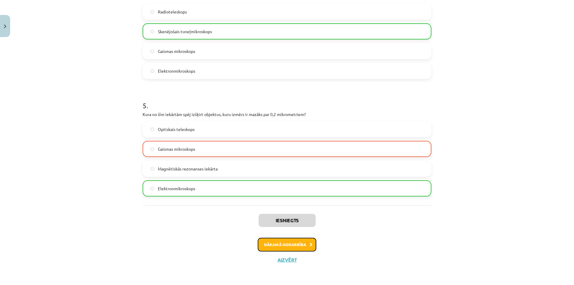
click at [293, 244] on button "Nākamā nodarbība" at bounding box center [287, 245] width 59 height 14
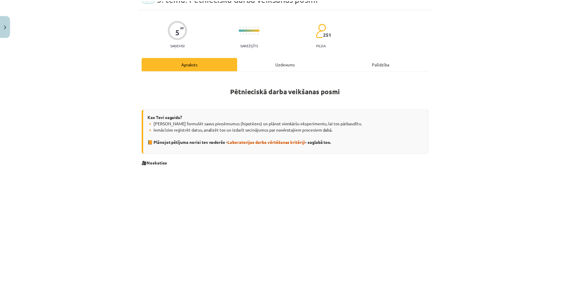
scroll to position [15, 0]
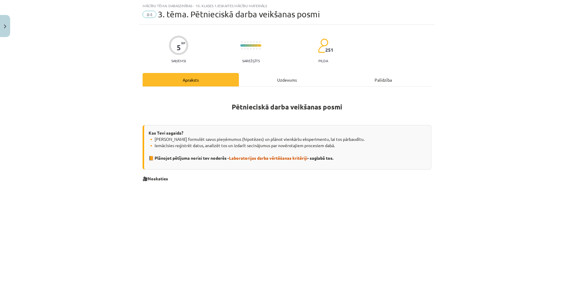
click at [285, 79] on div "Uzdevums" at bounding box center [287, 79] width 96 height 13
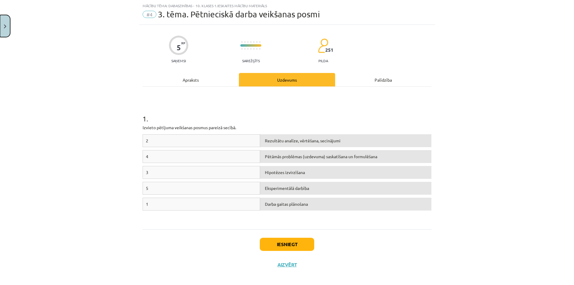
click at [6, 27] on img "Close" at bounding box center [5, 27] width 2 height 4
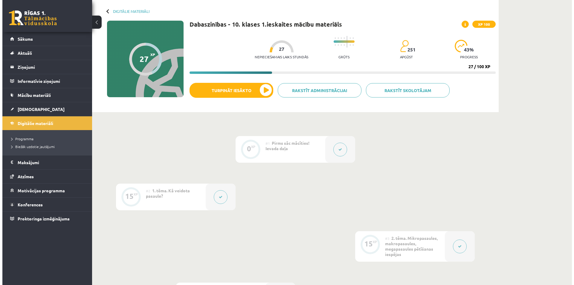
scroll to position [0, 0]
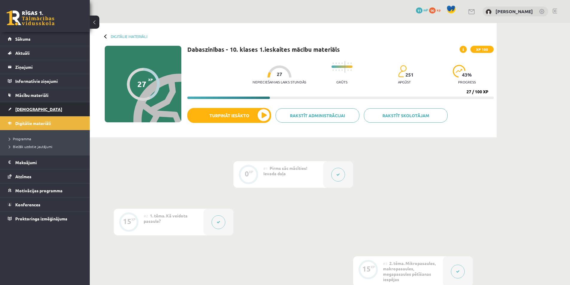
click at [30, 106] on link "[DEMOGRAPHIC_DATA]" at bounding box center [45, 109] width 74 height 14
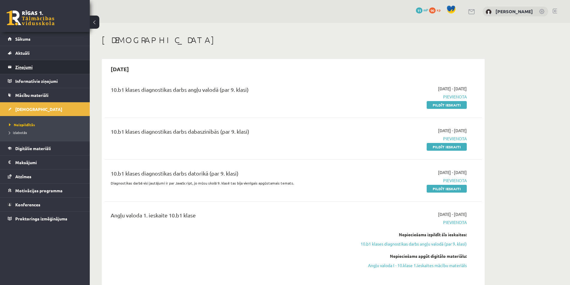
click at [27, 65] on legend "Ziņojumi 0" at bounding box center [48, 67] width 67 height 14
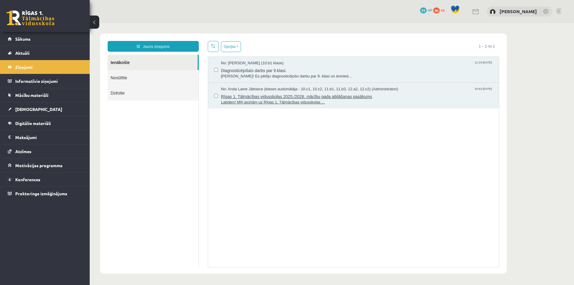
click at [264, 96] on span "Rīgas 1. Tālmācības vidusskolas 2025./2026. mācību gada atklāšanas pasākums" at bounding box center [357, 95] width 272 height 7
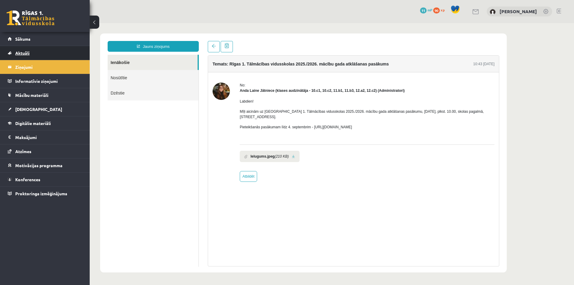
click at [34, 49] on link "Aktuāli" at bounding box center [45, 53] width 74 height 14
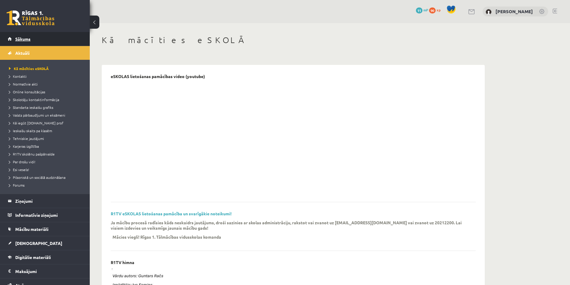
click at [23, 38] on span "Sākums" at bounding box center [22, 38] width 15 height 5
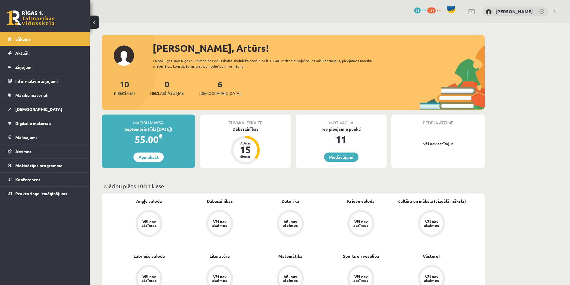
drag, startPoint x: 333, startPoint y: 148, endPoint x: 537, endPoint y: 154, distance: 204.2
click at [247, 131] on div "Dabaszinības" at bounding box center [245, 129] width 91 height 6
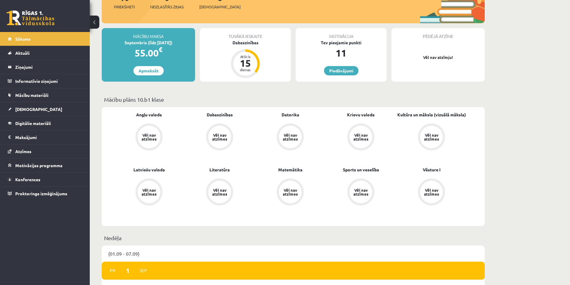
scroll to position [90, 0]
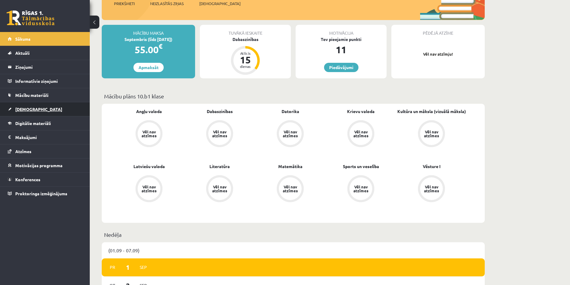
click at [29, 111] on span "[DEMOGRAPHIC_DATA]" at bounding box center [38, 109] width 47 height 5
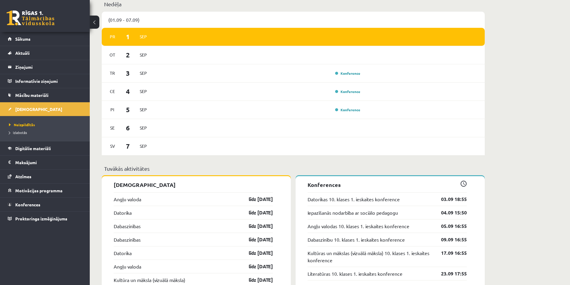
scroll to position [359, 0]
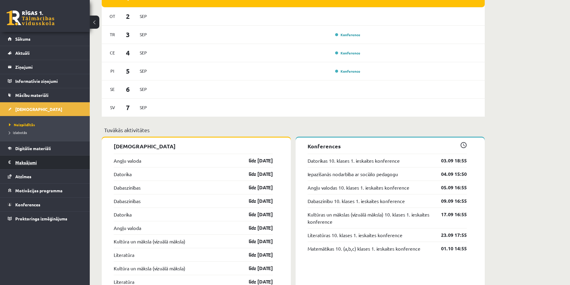
click at [32, 162] on legend "Maksājumi 0" at bounding box center [48, 163] width 67 height 14
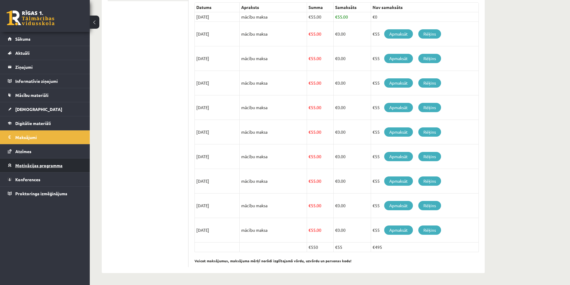
scroll to position [139, 0]
click at [32, 123] on span "Digitālie materiāli" at bounding box center [33, 123] width 36 height 5
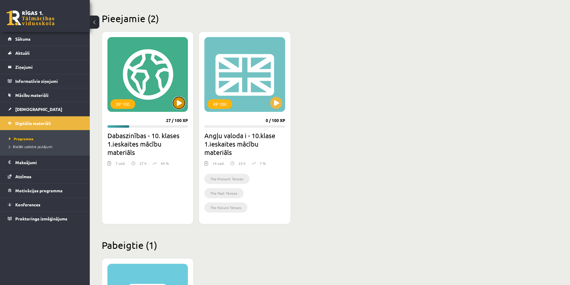
click at [180, 107] on button at bounding box center [179, 103] width 12 height 12
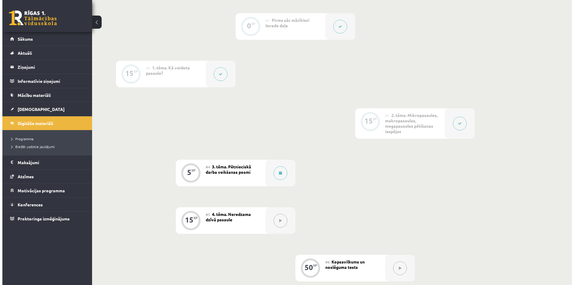
scroll to position [180, 0]
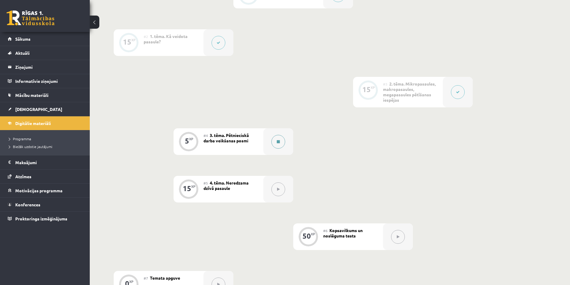
click at [287, 140] on div at bounding box center [278, 141] width 30 height 27
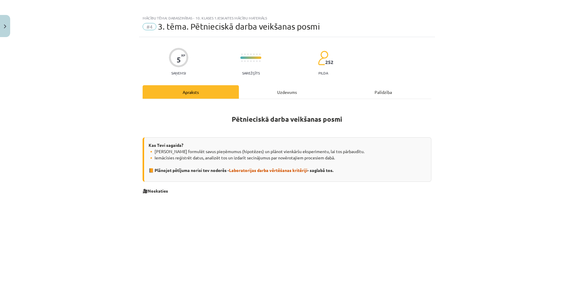
scroll to position [0, 0]
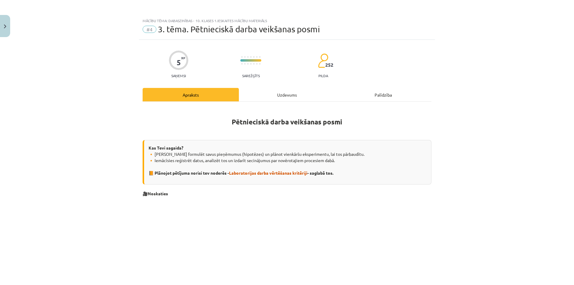
click at [271, 89] on div "Uzdevums" at bounding box center [287, 94] width 96 height 13
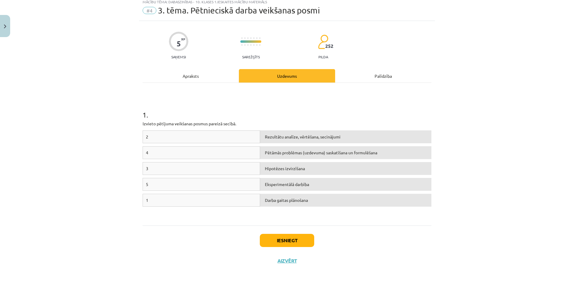
scroll to position [20, 0]
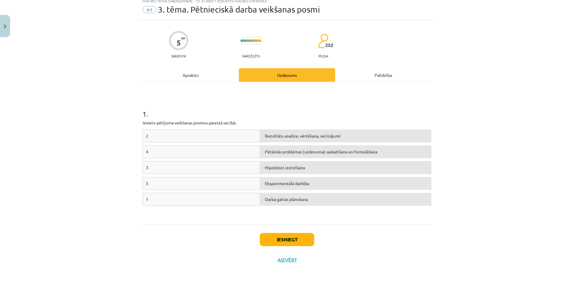
click at [213, 134] on div "2" at bounding box center [202, 136] width 118 height 13
drag, startPoint x: 172, startPoint y: 196, endPoint x: 173, endPoint y: 191, distance: 5.4
click at [173, 191] on div "2 Darba gaitas plānošana 4 Pētāmās problēmas (uzdevuma) saskatīšana un formulēš…" at bounding box center [287, 175] width 289 height 90
click at [161, 199] on div "1" at bounding box center [202, 199] width 118 height 13
click at [198, 134] on div "2" at bounding box center [202, 136] width 118 height 13
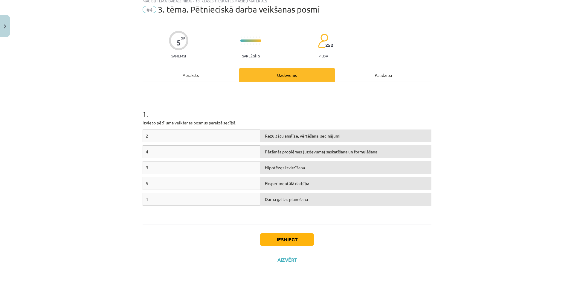
click at [285, 128] on div "1 . Izvieto pētījuma veikšanas posmus [DEMOGRAPHIC_DATA] secībā. 2 Rezultātu an…" at bounding box center [287, 153] width 289 height 132
click at [285, 130] on div "Rezultātu analīze, vērtēšana, secinājumi" at bounding box center [345, 136] width 171 height 13
click at [176, 135] on div "2" at bounding box center [202, 136] width 118 height 13
click at [151, 133] on div "2" at bounding box center [202, 136] width 118 height 13
click at [149, 197] on div "1" at bounding box center [202, 199] width 118 height 13
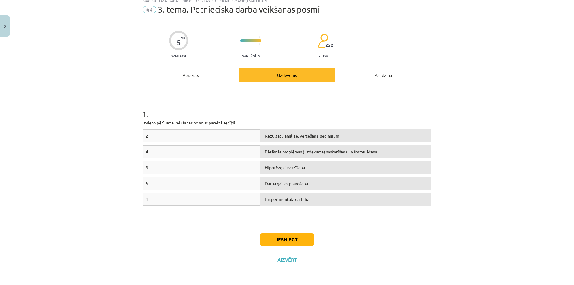
click at [210, 71] on div "Apraksts" at bounding box center [191, 74] width 96 height 13
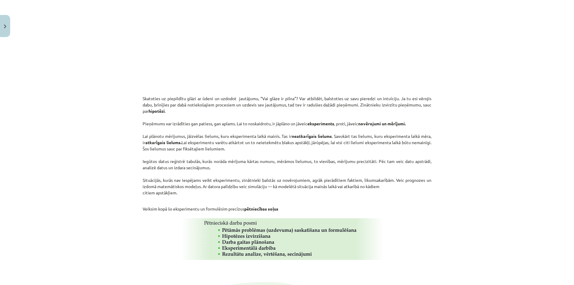
scroll to position [194, 0]
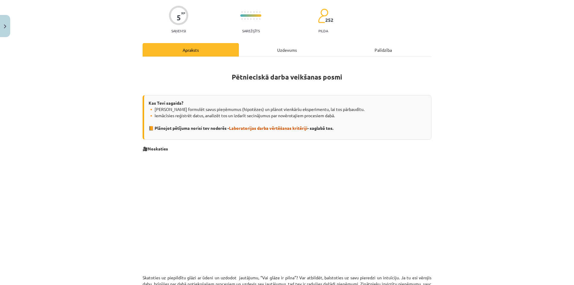
click at [277, 46] on div "Uzdevums" at bounding box center [287, 49] width 96 height 13
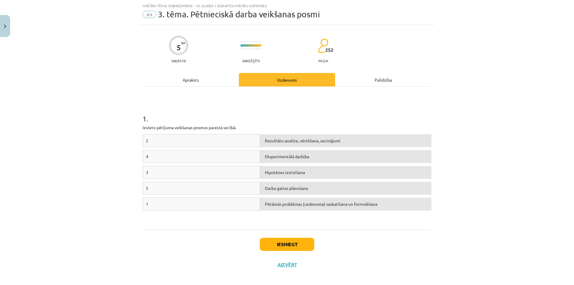
click at [209, 80] on div "Apraksts" at bounding box center [191, 79] width 96 height 13
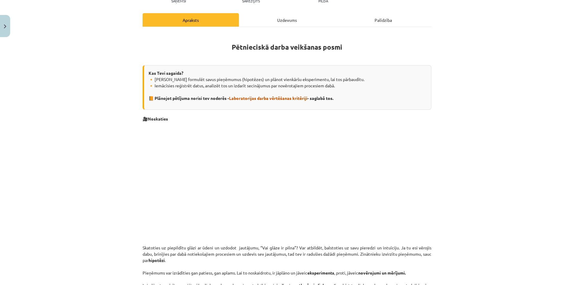
click at [285, 22] on div "Uzdevums" at bounding box center [287, 19] width 96 height 13
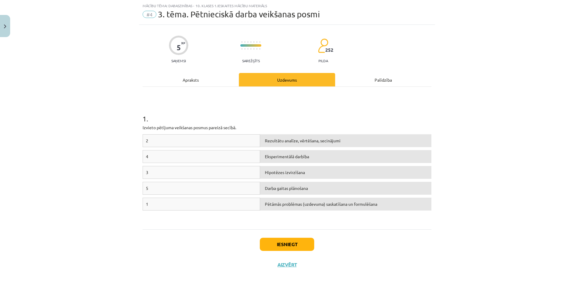
click at [145, 203] on div "1" at bounding box center [202, 204] width 118 height 13
click at [143, 204] on div "1" at bounding box center [202, 204] width 118 height 13
click at [154, 203] on div "1" at bounding box center [202, 204] width 118 height 13
click at [212, 82] on div "Apraksts" at bounding box center [191, 79] width 96 height 13
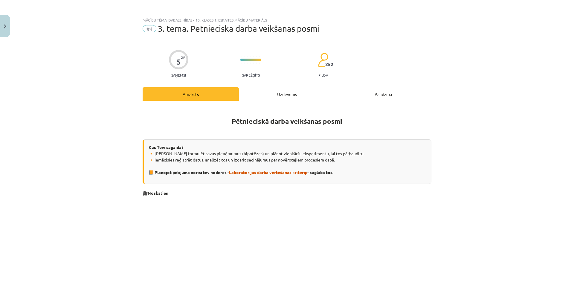
scroll to position [0, 0]
click at [284, 96] on div "Uzdevums" at bounding box center [287, 94] width 96 height 13
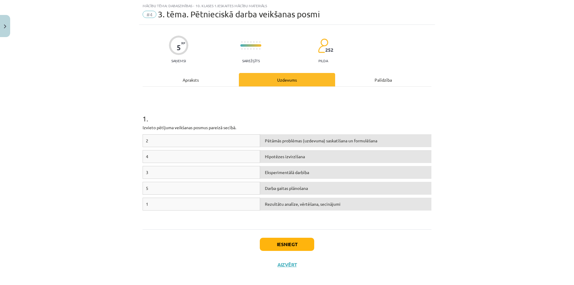
click at [196, 83] on div "Apraksts" at bounding box center [191, 79] width 96 height 13
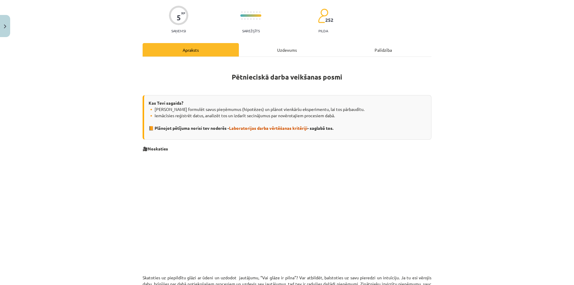
scroll to position [0, 0]
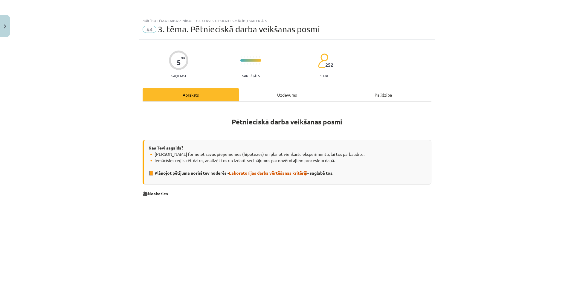
click at [291, 94] on div "Uzdevums" at bounding box center [287, 94] width 96 height 13
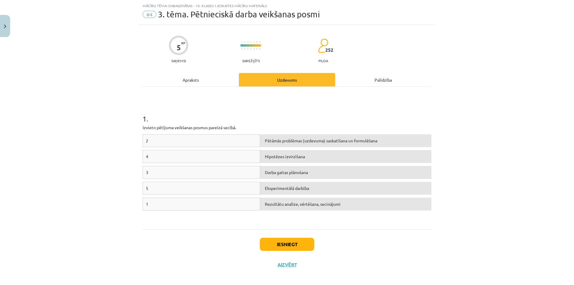
click at [193, 77] on div "Apraksts" at bounding box center [191, 79] width 96 height 13
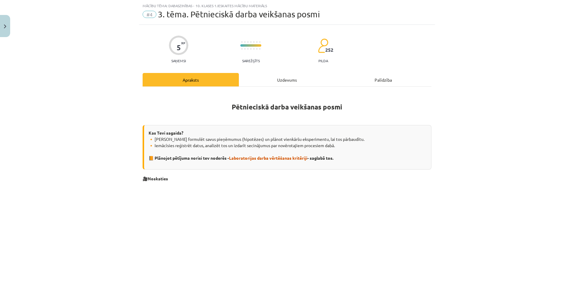
click at [271, 84] on div "Uzdevums" at bounding box center [287, 79] width 96 height 13
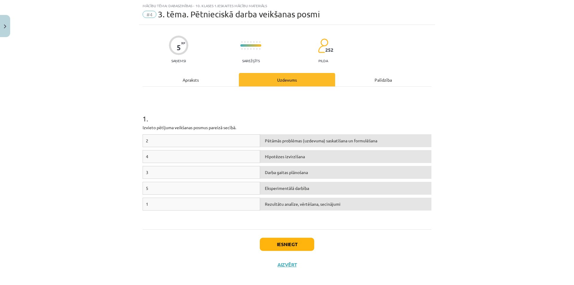
click at [189, 83] on div "Apraksts" at bounding box center [191, 79] width 96 height 13
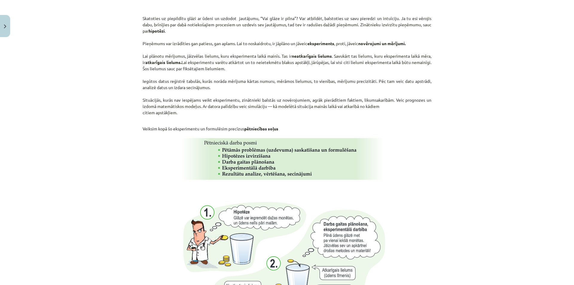
scroll to position [305, 0]
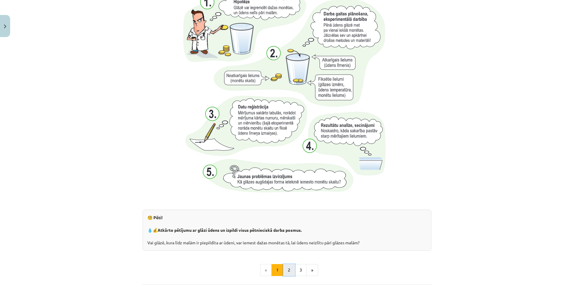
click at [286, 273] on button "2" at bounding box center [289, 270] width 12 height 12
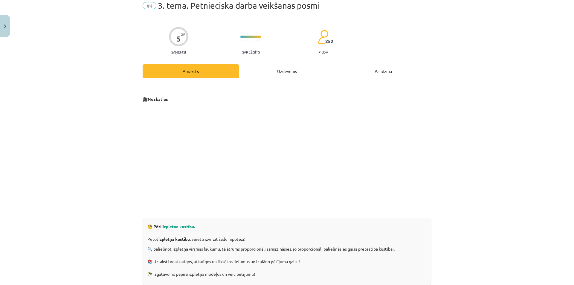
scroll to position [60, 0]
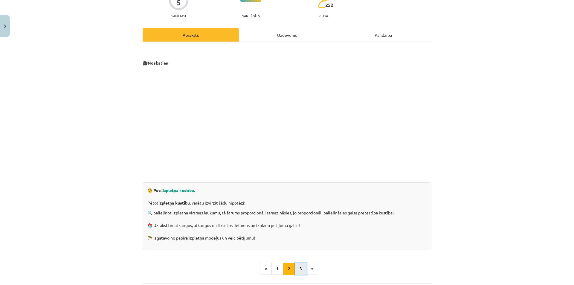
click at [299, 271] on button "3" at bounding box center [301, 269] width 12 height 12
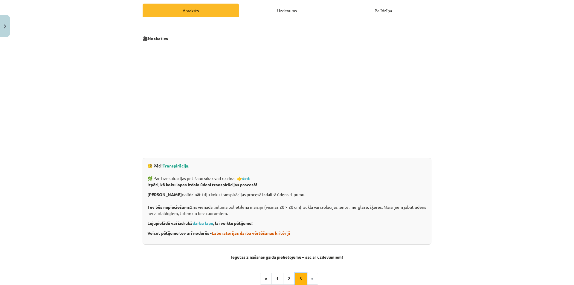
scroll to position [47, 0]
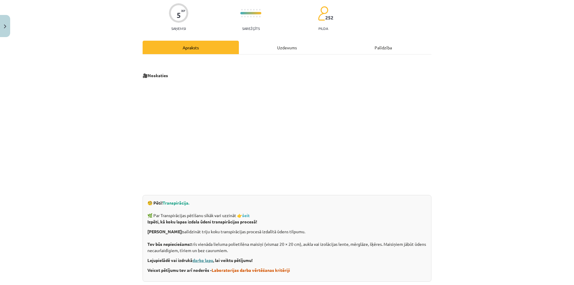
click at [197, 259] on link "darba lapu" at bounding box center [203, 260] width 21 height 5
click at [284, 49] on div "Uzdevums" at bounding box center [287, 47] width 96 height 13
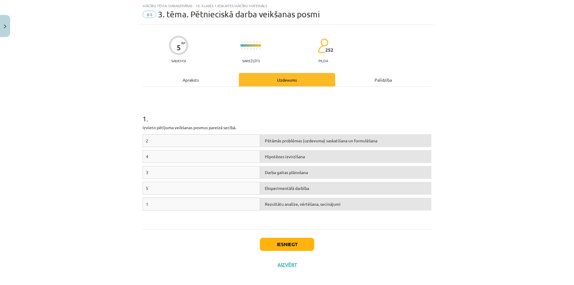
click at [210, 75] on div "Apraksts" at bounding box center [191, 79] width 96 height 13
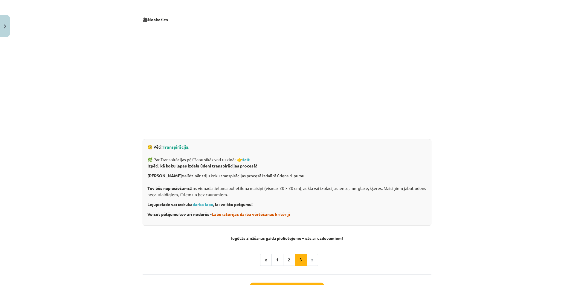
scroll to position [0, 0]
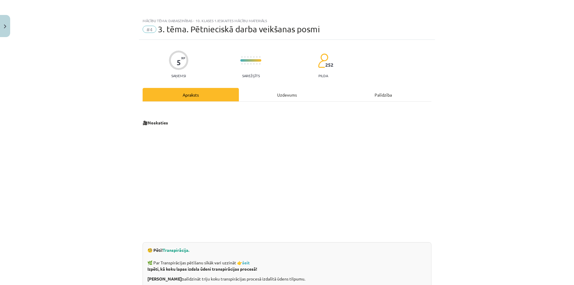
click at [288, 95] on div "Uzdevums" at bounding box center [287, 94] width 96 height 13
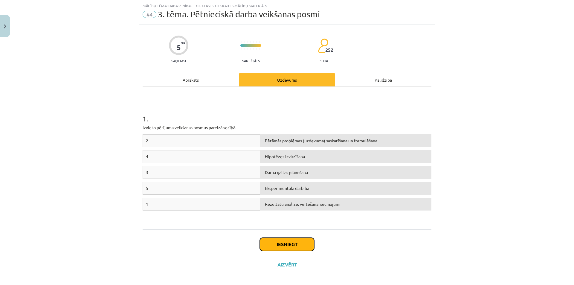
click at [296, 242] on button "Iesniegt" at bounding box center [287, 244] width 54 height 13
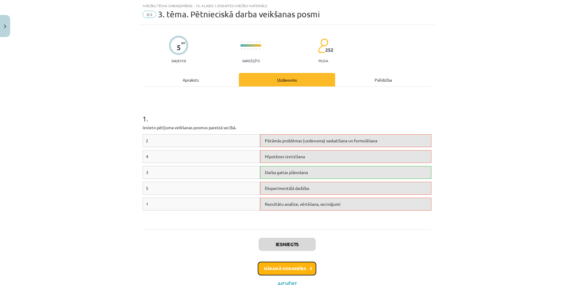
click at [303, 266] on button "Nākamā nodarbība" at bounding box center [287, 269] width 59 height 14
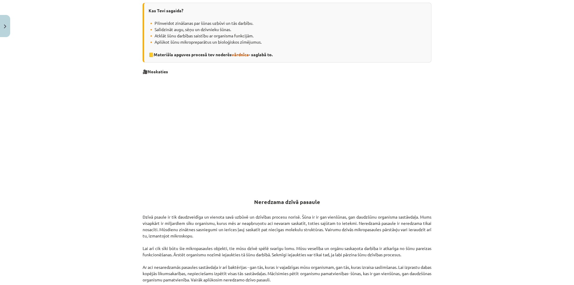
scroll to position [18, 0]
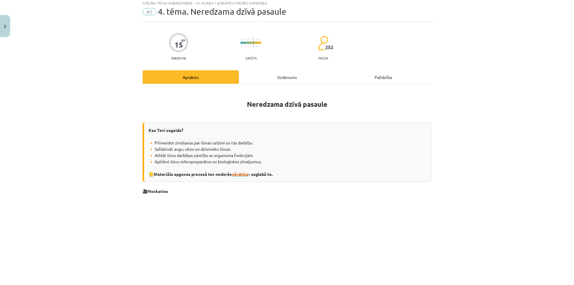
click at [236, 175] on span "vārdnīca" at bounding box center [240, 173] width 17 height 5
click at [276, 81] on div "Uzdevums" at bounding box center [287, 76] width 96 height 13
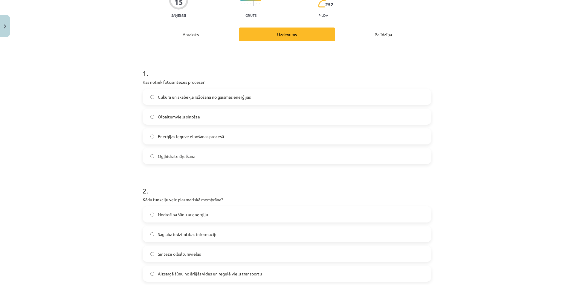
click at [189, 35] on div "Apraksts" at bounding box center [191, 34] width 96 height 13
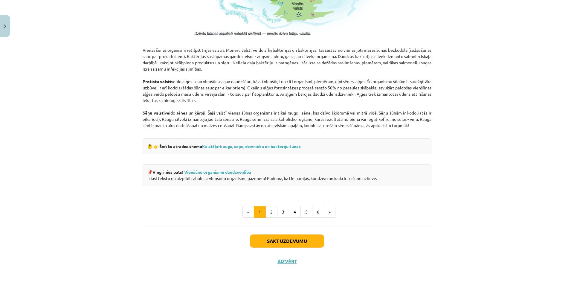
scroll to position [496, 0]
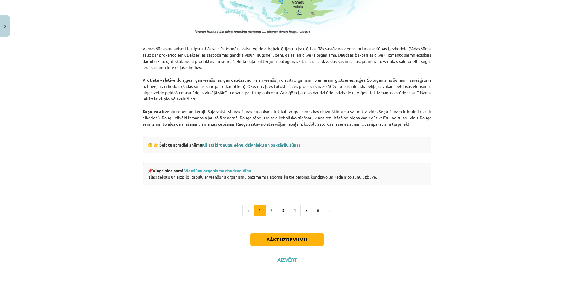
click at [249, 143] on link "Kā atšķirt augu, sēņu, dzīvnieku un baktēriju šūnas" at bounding box center [251, 144] width 99 height 5
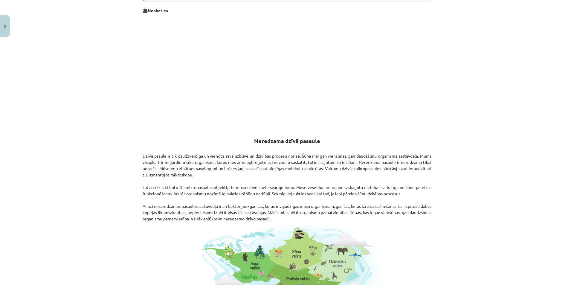
scroll to position [137, 0]
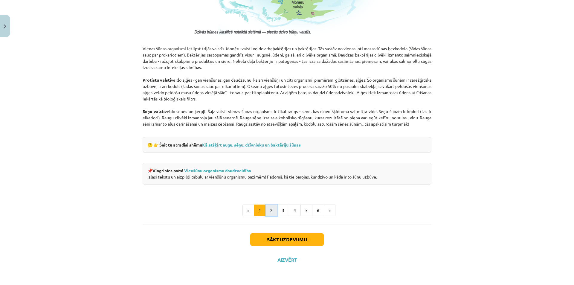
click at [269, 213] on button "2" at bounding box center [272, 211] width 12 height 12
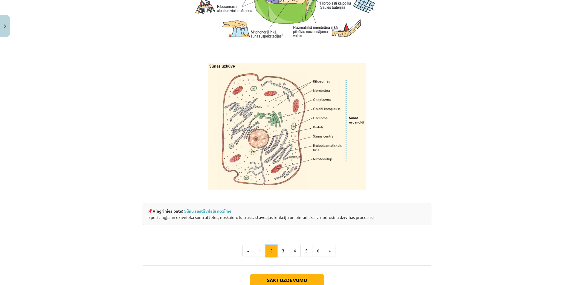
scroll to position [685, 0]
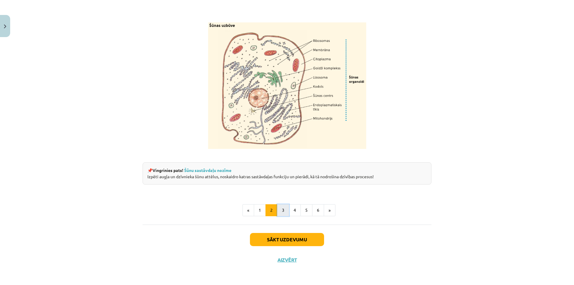
click at [280, 212] on button "3" at bounding box center [283, 210] width 12 height 12
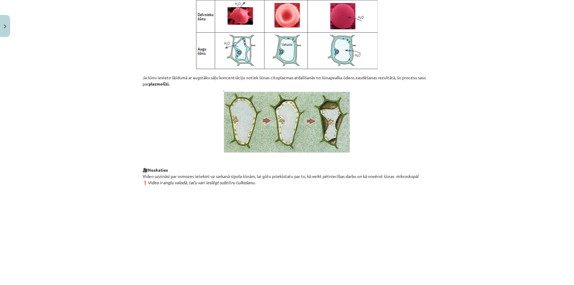
scroll to position [616, 0]
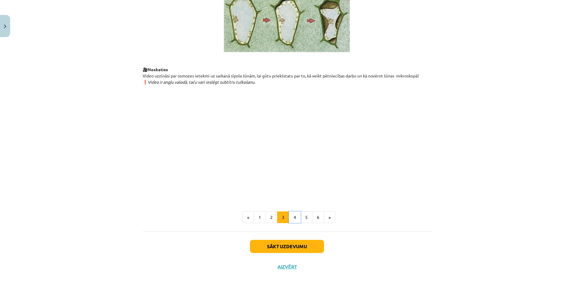
click at [291, 223] on button "4" at bounding box center [295, 218] width 12 height 12
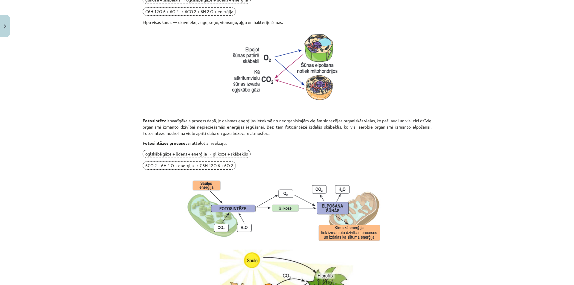
scroll to position [556, 0]
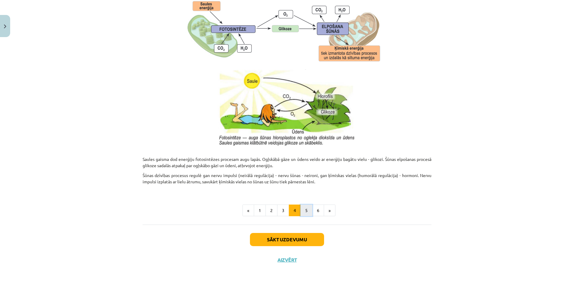
click at [302, 212] on button "5" at bounding box center [307, 211] width 12 height 12
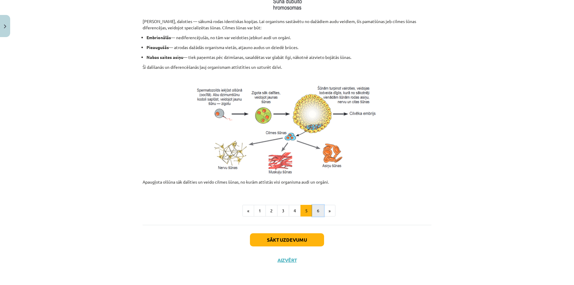
click at [313, 211] on button "6" at bounding box center [318, 211] width 12 height 12
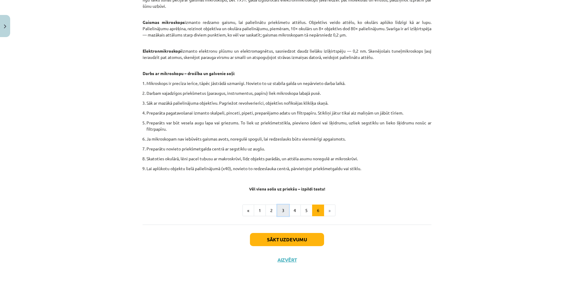
click at [281, 209] on button "3" at bounding box center [283, 211] width 12 height 12
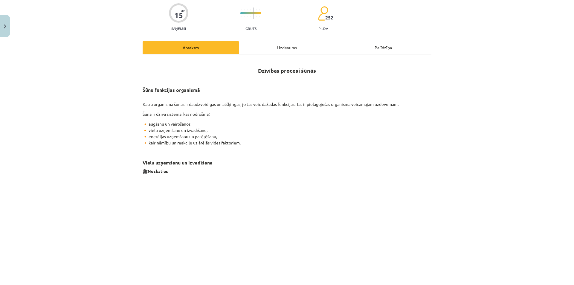
scroll to position [0, 0]
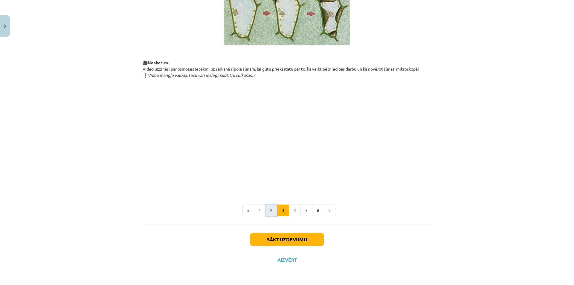
click at [269, 211] on button "2" at bounding box center [272, 211] width 12 height 12
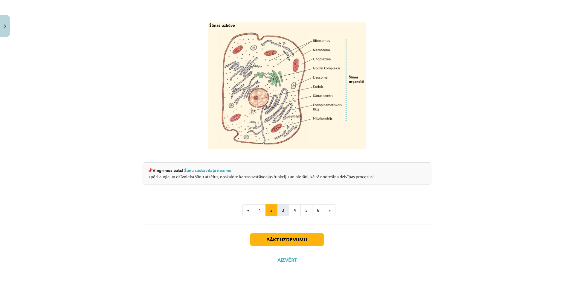
scroll to position [685, 0]
click at [282, 209] on button "3" at bounding box center [283, 210] width 12 height 12
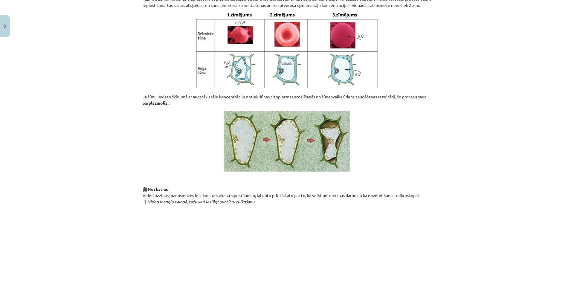
scroll to position [635, 0]
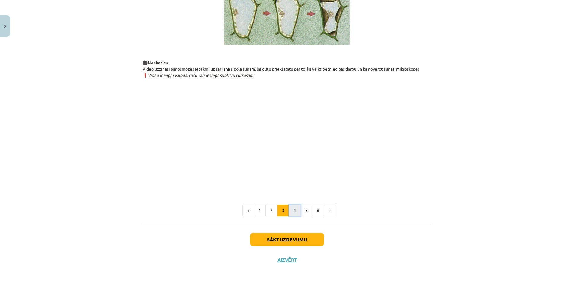
click at [291, 209] on button "4" at bounding box center [295, 211] width 12 height 12
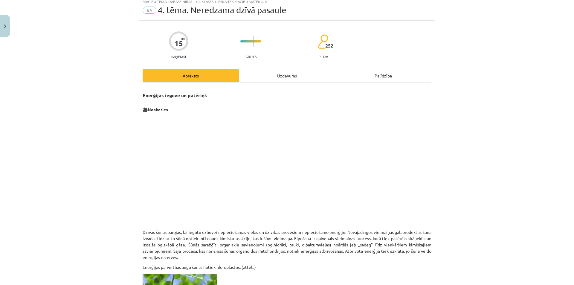
scroll to position [17, 0]
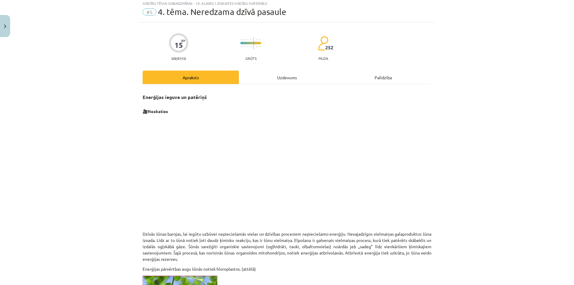
drag, startPoint x: 414, startPoint y: 181, endPoint x: 405, endPoint y: 205, distance: 24.8
click at [405, 205] on p at bounding box center [287, 172] width 289 height 109
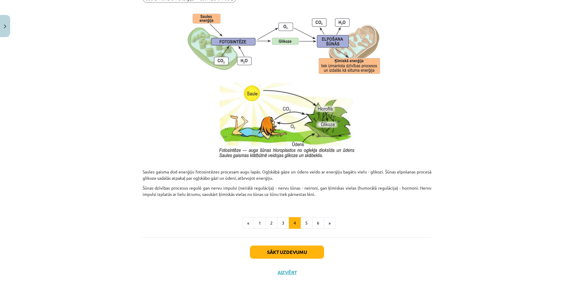
scroll to position [556, 0]
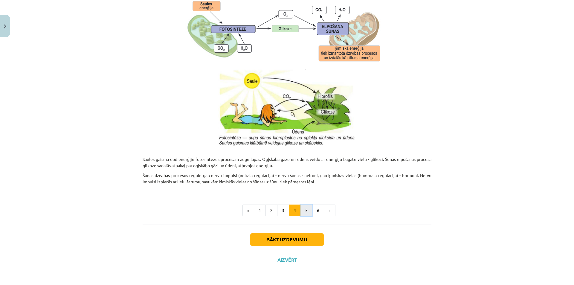
click at [301, 214] on button "5" at bounding box center [307, 211] width 12 height 12
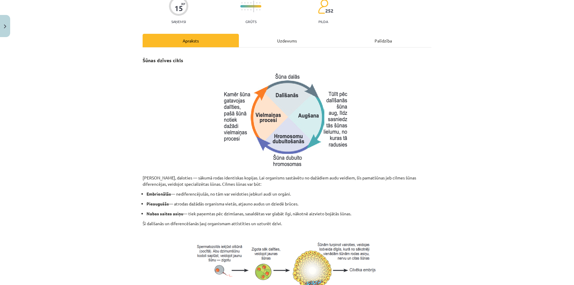
scroll to position [211, 0]
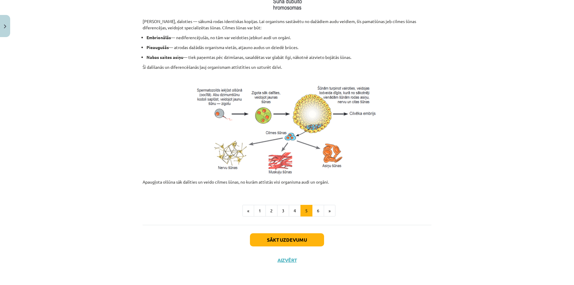
click at [315, 217] on div "Šūnas dzīves cikls Šūnas vairojas, daloties — sākumā rodas identiskas kopijas. …" at bounding box center [287, 58] width 289 height 334
click at [314, 215] on button "6" at bounding box center [318, 211] width 12 height 12
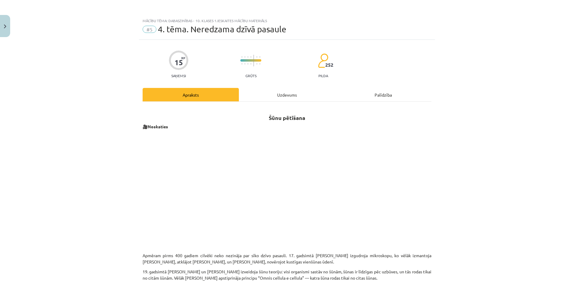
scroll to position [30, 0]
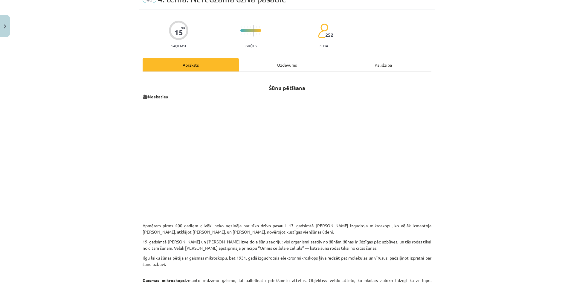
click at [443, 158] on div "Mācību tēma: Dabaszinības - 10. klases 1.ieskaites mācību materiāls #5 4. tēma.…" at bounding box center [287, 142] width 574 height 285
click at [487, 155] on div "Mācību tēma: Dabaszinības - 10. klases 1.ieskaites mācību materiāls #5 4. tēma.…" at bounding box center [287, 142] width 574 height 285
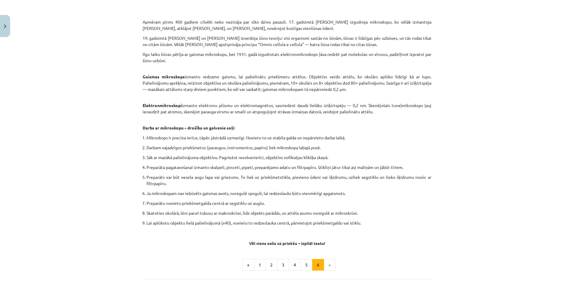
scroll to position [239, 0]
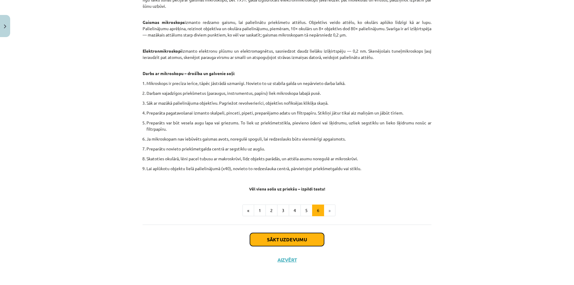
click at [315, 234] on button "Sākt uzdevumu" at bounding box center [287, 239] width 74 height 13
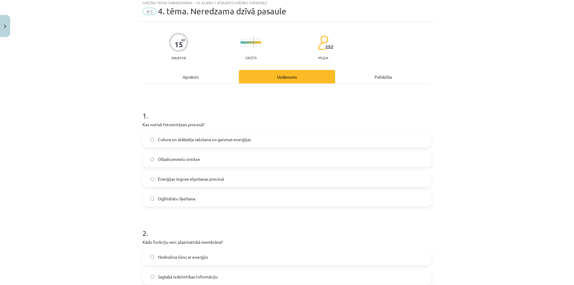
scroll to position [15, 0]
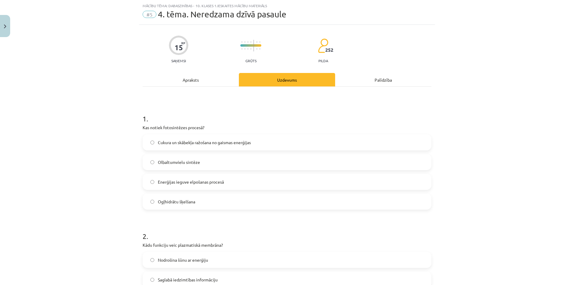
click at [221, 81] on div "Apraksts" at bounding box center [191, 79] width 96 height 13
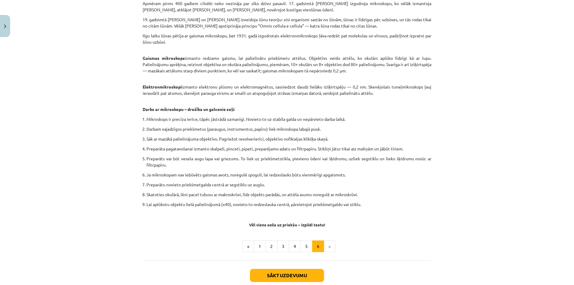
scroll to position [254, 0]
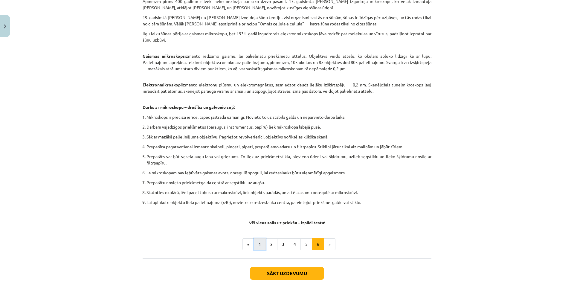
click at [261, 242] on button "1" at bounding box center [260, 244] width 12 height 12
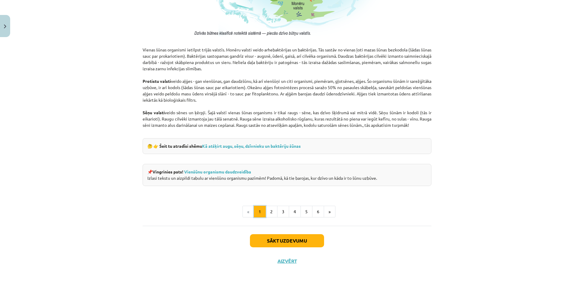
scroll to position [496, 0]
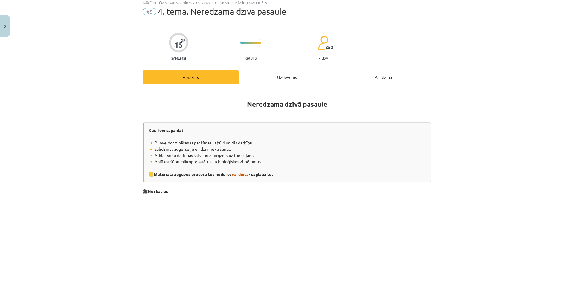
click at [293, 74] on div "Uzdevums" at bounding box center [287, 76] width 96 height 13
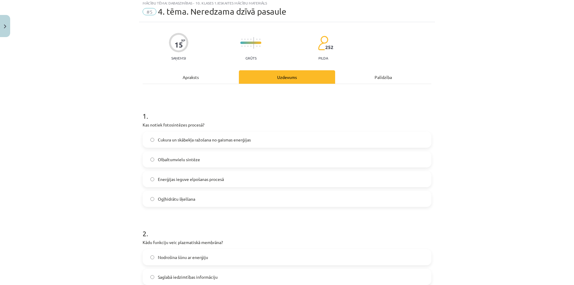
scroll to position [15, 0]
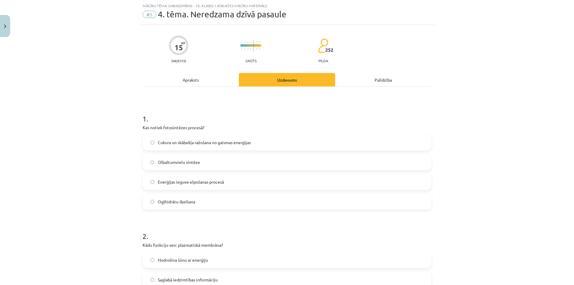
click at [227, 180] on label "Enerģijas ieguve elpošanas procesā" at bounding box center [287, 181] width 288 height 15
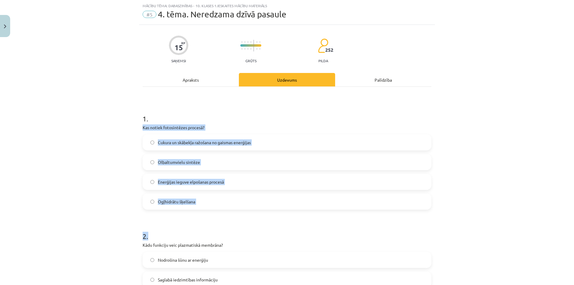
drag, startPoint x: 141, startPoint y: 127, endPoint x: 206, endPoint y: 210, distance: 105.0
drag, startPoint x: 209, startPoint y: 217, endPoint x: 201, endPoint y: 206, distance: 13.4
click at [101, 144] on div "Mācību tēma: Dabaszinības - 10. klases 1.ieskaites mācību materiāls #5 4. tēma.…" at bounding box center [287, 142] width 574 height 285
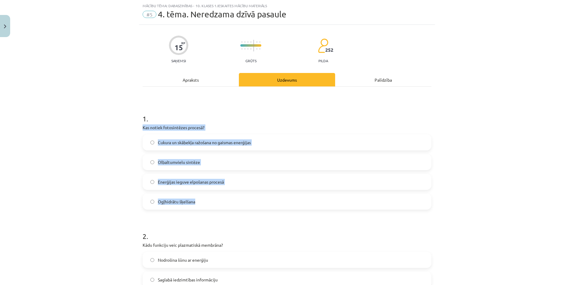
drag, startPoint x: 139, startPoint y: 127, endPoint x: 203, endPoint y: 199, distance: 96.2
copy div "Kas notiek fotosintēzes procesā? Cukura un skābekļa ražošana no gaismas enerģij…"
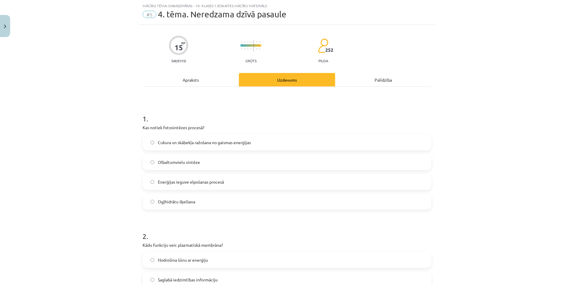
click at [462, 98] on div "Mācību tēma: Dabaszinības - 10. klases 1.ieskaites mācību materiāls #5 4. tēma.…" at bounding box center [287, 142] width 574 height 285
click at [193, 143] on span "Cukura un skābekļa ražošana no gaismas enerģijas" at bounding box center [204, 142] width 93 height 6
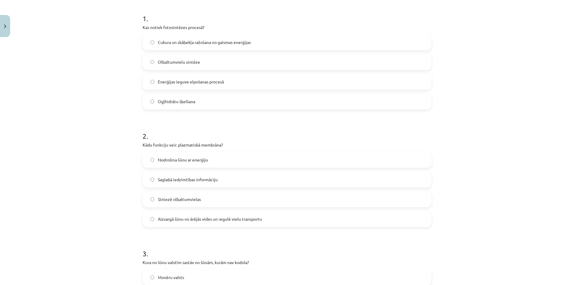
scroll to position [105, 0]
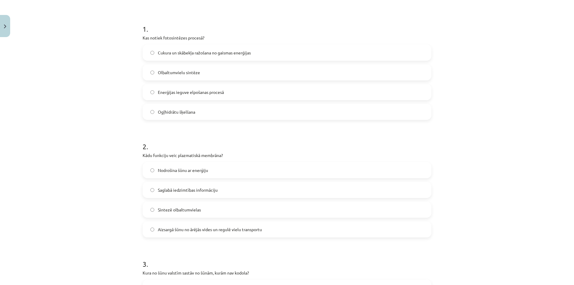
click at [177, 188] on span "Saglabā iedzimtības informāciju" at bounding box center [188, 190] width 60 height 6
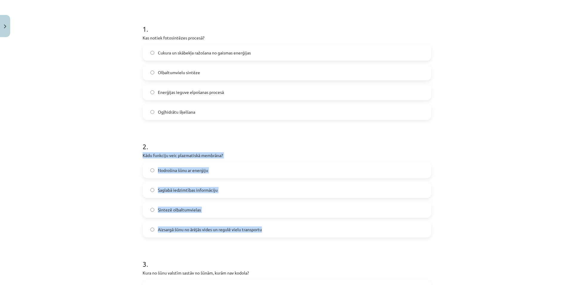
drag, startPoint x: 139, startPoint y: 154, endPoint x: 273, endPoint y: 235, distance: 157.5
click at [273, 235] on div "Mācību tēma: Dabaszinības - 10. klases 1.ieskaites mācību materiāls #5 4. tēma.…" at bounding box center [287, 142] width 574 height 285
copy div "Kādu funkciju veic plazmatiskā membrāna? Nodrošina šūnu ar enerģiju Saglabā ied…"
click at [105, 204] on div "Mācību tēma: Dabaszinības - 10. klases 1.ieskaites mācību materiāls #5 4. tēma.…" at bounding box center [287, 142] width 574 height 285
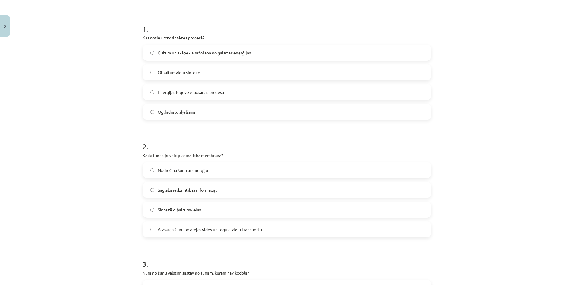
click at [153, 225] on label "Aizsargā šūnu no ārējās vides un regulē vielu transportu" at bounding box center [287, 229] width 288 height 15
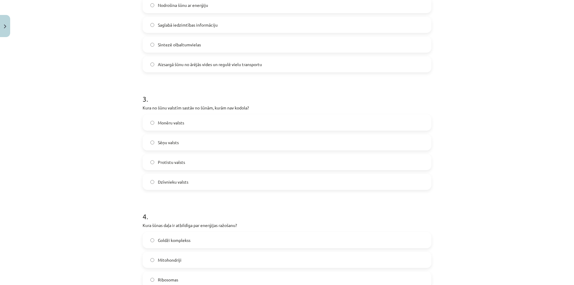
scroll to position [194, 0]
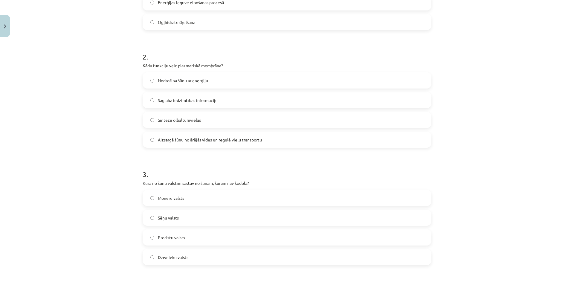
click at [168, 132] on div "Aizsargā šūnu no ārējās vides un regulē vielu transportu" at bounding box center [287, 140] width 289 height 16
click at [170, 135] on label "Aizsargā šūnu no ārējās vides un regulē vielu transportu" at bounding box center [287, 139] width 288 height 15
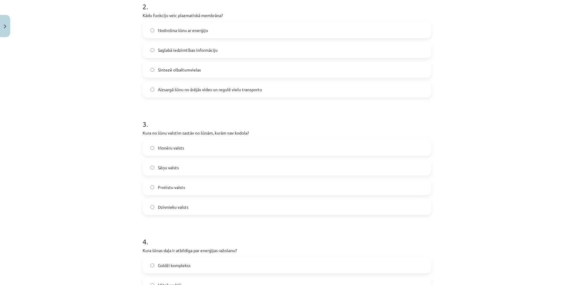
scroll to position [254, 0]
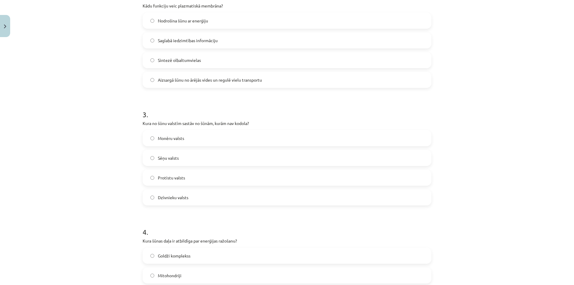
click at [158, 179] on span "Protistu valsts" at bounding box center [171, 178] width 27 height 6
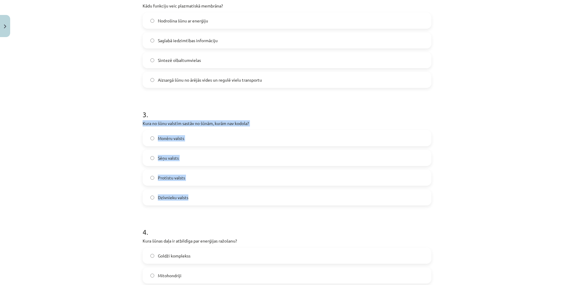
drag, startPoint x: 141, startPoint y: 124, endPoint x: 211, endPoint y: 199, distance: 102.9
click at [211, 199] on div "3 . Kura no šūnu valstīm sastāv no šūnām, kurām nav kodola? Monēru valsts Sēņu …" at bounding box center [287, 153] width 289 height 106
copy div "Kura no šūnu valstīm sastāv no šūnām, kurām nav kodola? Monēru valsts Sēņu vals…"
click at [107, 190] on div "Mācību tēma: Dabaszinības - 10. klases 1.ieskaites mācību materiāls #5 4. tēma.…" at bounding box center [287, 142] width 574 height 285
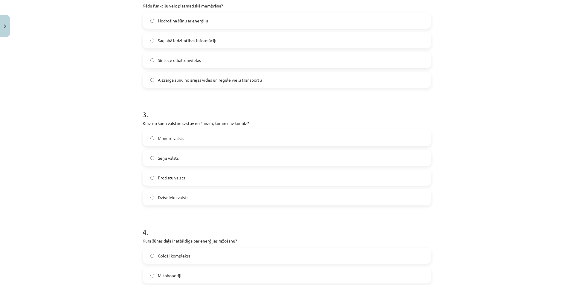
drag, startPoint x: 153, startPoint y: 142, endPoint x: 140, endPoint y: 144, distance: 13.4
click at [153, 141] on label "Monēru valsts" at bounding box center [287, 138] width 288 height 15
click at [152, 140] on label "Monēru valsts" at bounding box center [287, 138] width 288 height 15
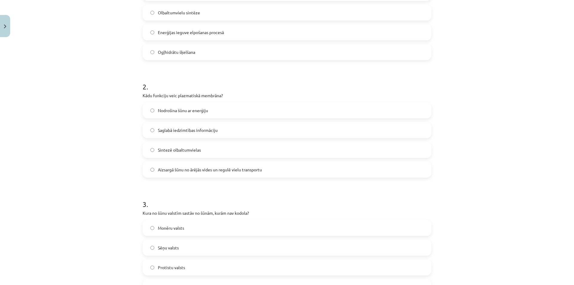
scroll to position [0, 0]
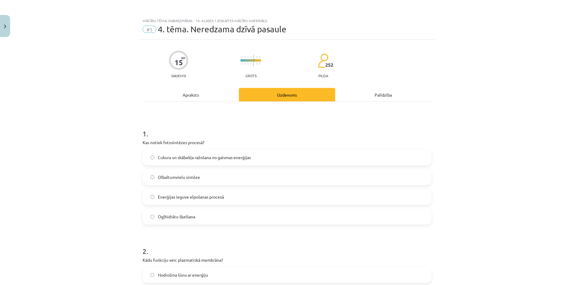
click at [204, 98] on div "Apraksts" at bounding box center [191, 94] width 96 height 13
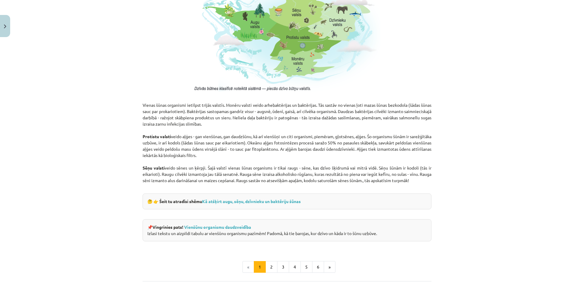
scroll to position [494, 0]
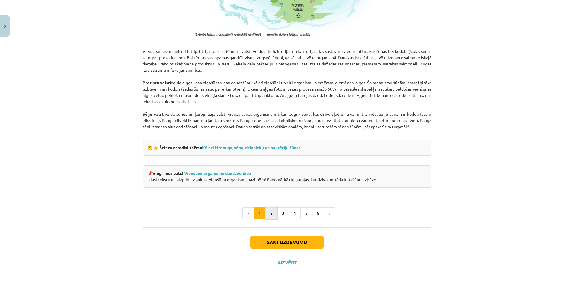
click at [269, 211] on button "2" at bounding box center [272, 213] width 12 height 12
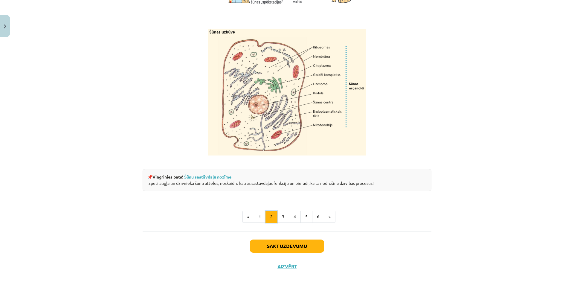
scroll to position [685, 0]
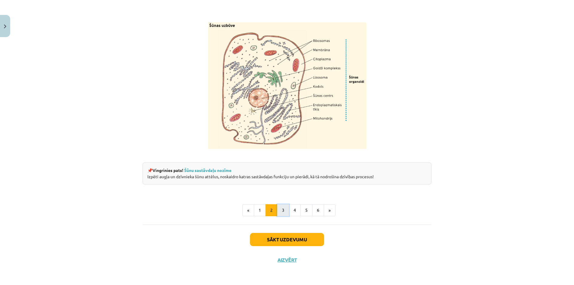
click at [286, 212] on button "3" at bounding box center [283, 210] width 12 height 12
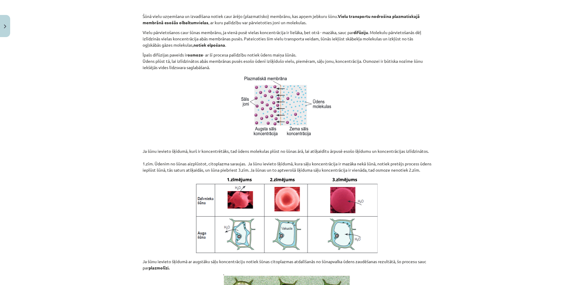
scroll to position [376, 0]
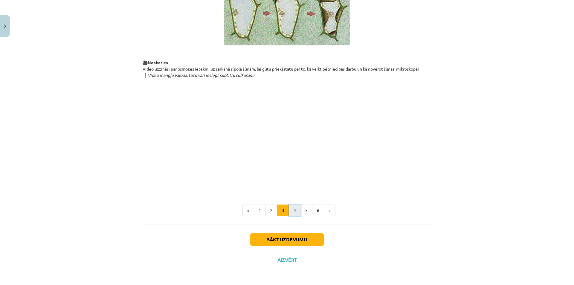
click at [291, 210] on button "4" at bounding box center [295, 211] width 12 height 12
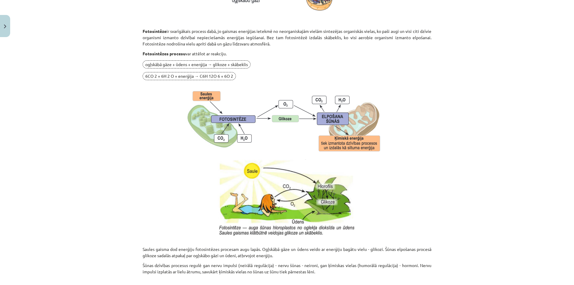
scroll to position [466, 0]
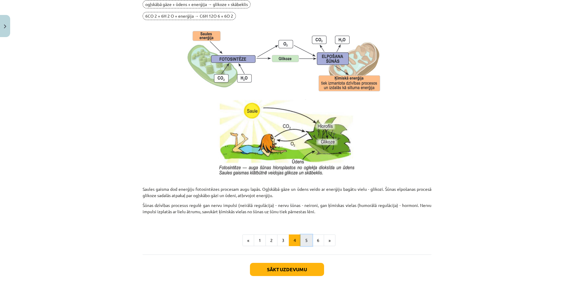
click at [304, 238] on button "5" at bounding box center [307, 241] width 12 height 12
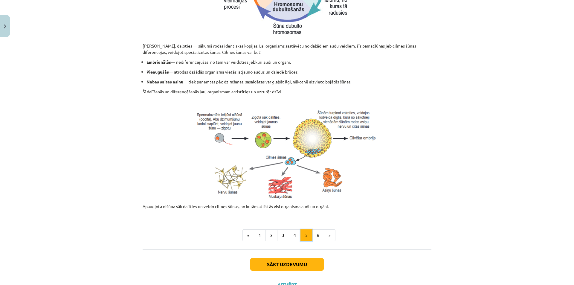
scroll to position [197, 0]
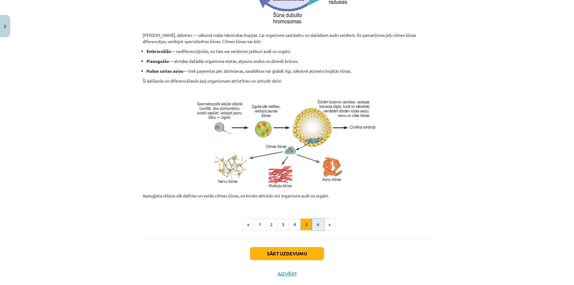
click at [319, 227] on button "6" at bounding box center [318, 225] width 12 height 12
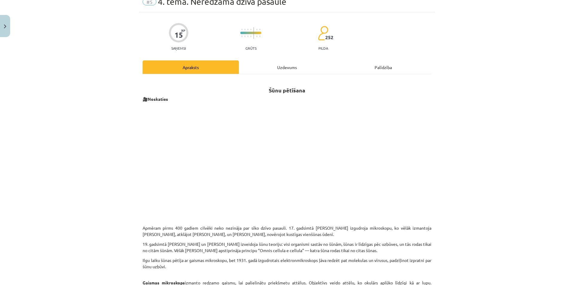
scroll to position [0, 0]
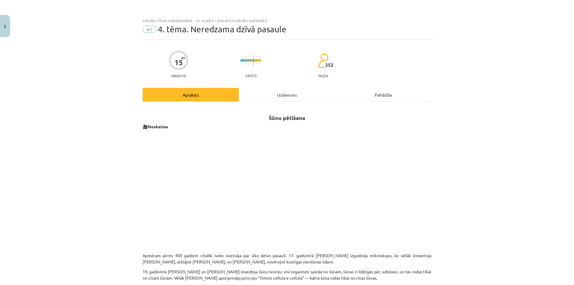
click at [274, 95] on div "Uzdevums" at bounding box center [287, 94] width 96 height 13
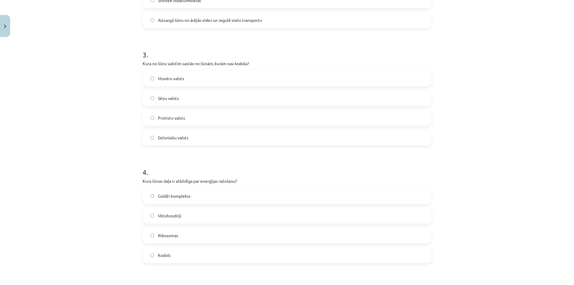
scroll to position [344, 0]
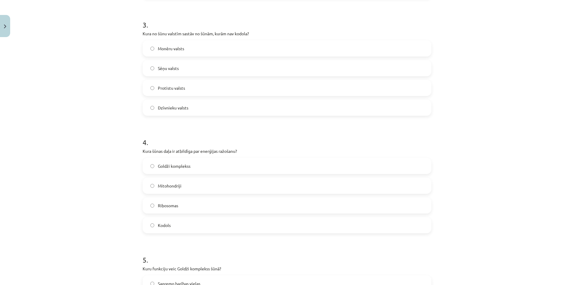
click at [170, 186] on span "Mitohondriji" at bounding box center [170, 186] width 24 height 6
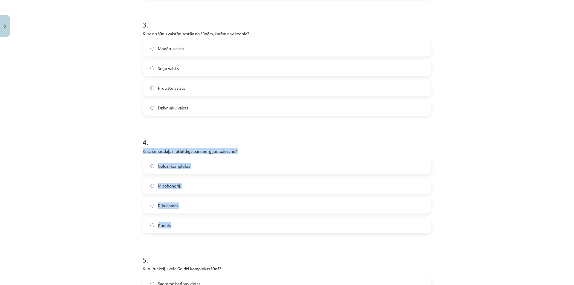
drag, startPoint x: 141, startPoint y: 150, endPoint x: 191, endPoint y: 224, distance: 89.6
click at [191, 224] on div "4 . Kura šūnas daļa ir atbildīga par enerģijas ražošanu? Goldži komplekss Mitoh…" at bounding box center [287, 181] width 289 height 106
copy div "Kura šūnas daļa ir atbildīga par enerģijas ražošanu? Goldži komplekss Mitohondr…"
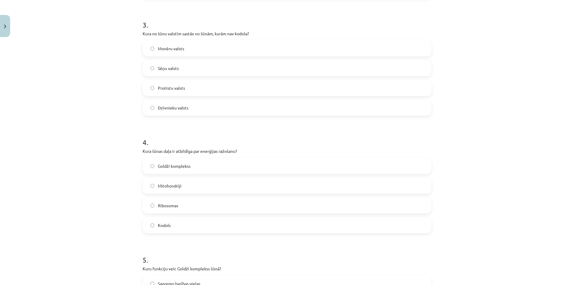
click at [394, 141] on h1 "4 ." at bounding box center [287, 137] width 289 height 19
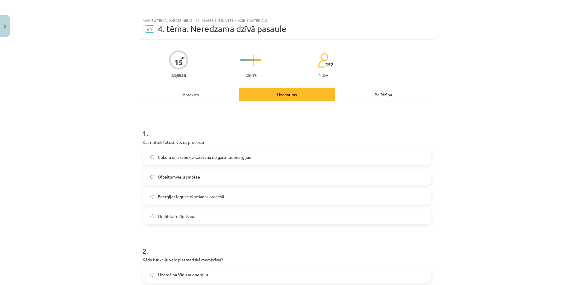
scroll to position [0, 0]
click at [219, 95] on div "Apraksts" at bounding box center [191, 94] width 96 height 13
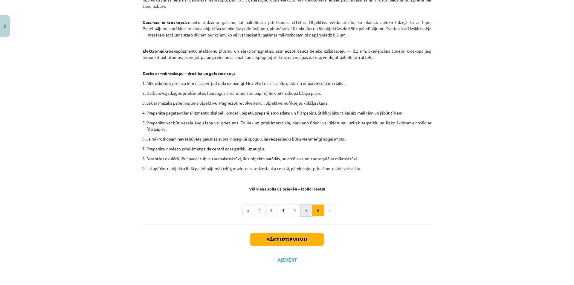
click at [303, 207] on button "5" at bounding box center [307, 211] width 12 height 12
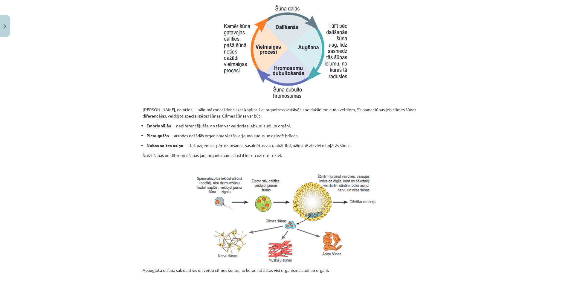
scroll to position [137, 0]
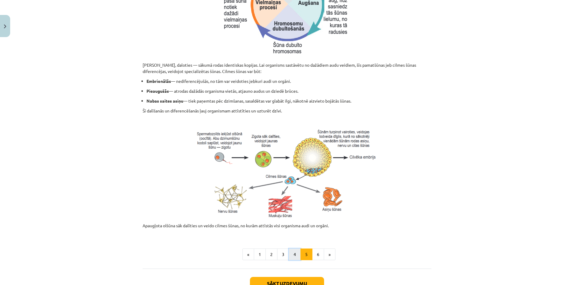
click at [291, 255] on button "4" at bounding box center [295, 255] width 12 height 12
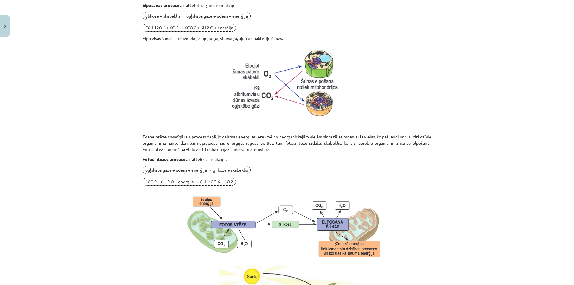
scroll to position [406, 0]
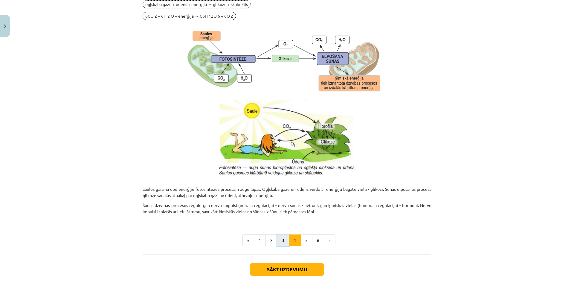
click at [282, 239] on button "3" at bounding box center [283, 241] width 12 height 12
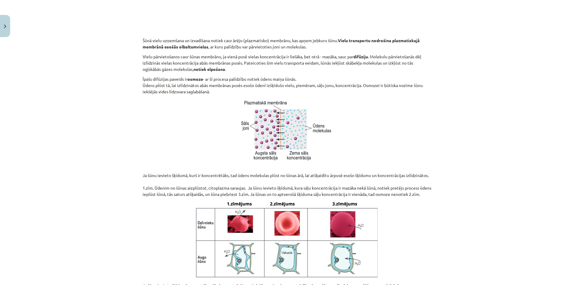
scroll to position [376, 0]
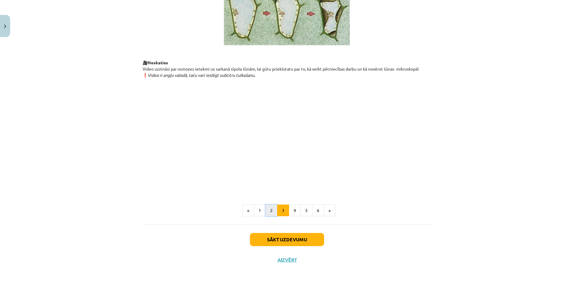
click at [267, 211] on button "2" at bounding box center [272, 211] width 12 height 12
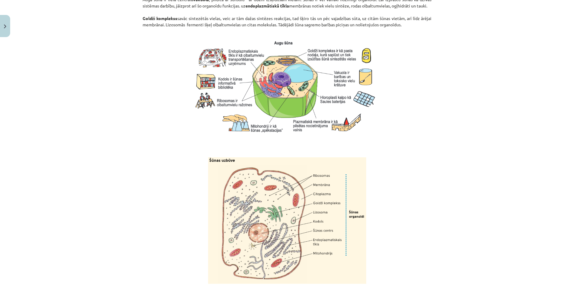
scroll to position [586, 0]
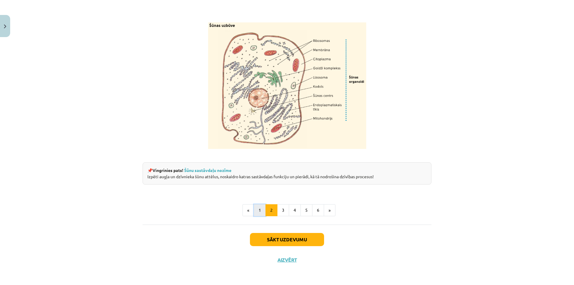
click at [260, 212] on button "1" at bounding box center [260, 210] width 12 height 12
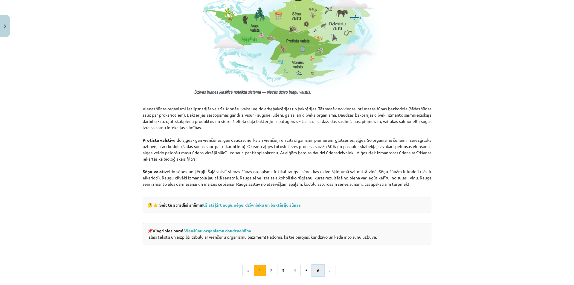
click at [312, 268] on button "6" at bounding box center [318, 271] width 12 height 12
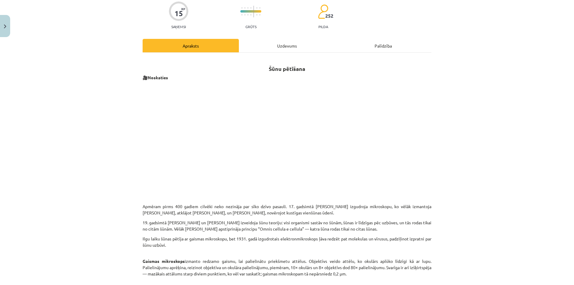
scroll to position [0, 0]
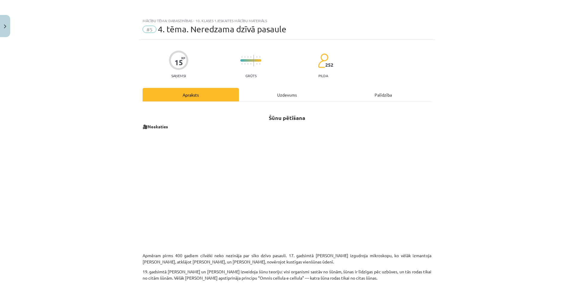
click at [298, 96] on div "Uzdevums" at bounding box center [287, 94] width 96 height 13
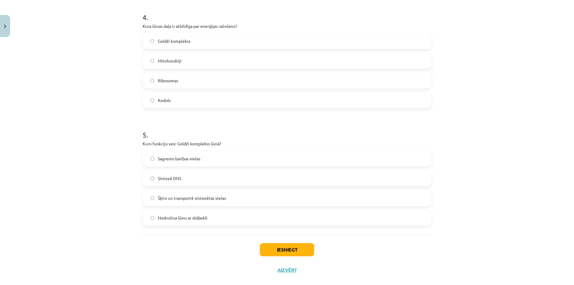
scroll to position [479, 0]
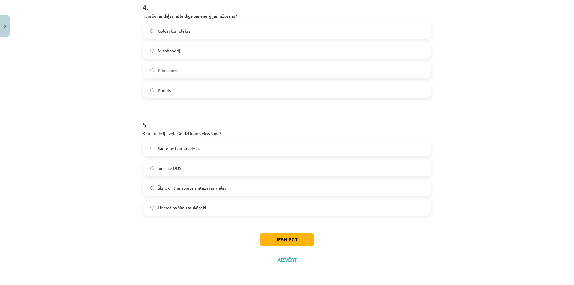
click at [175, 189] on span "Šķiro un transportē sintezētās vielas" at bounding box center [192, 188] width 68 height 6
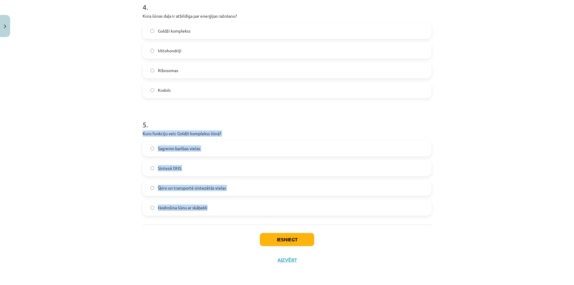
drag, startPoint x: 139, startPoint y: 132, endPoint x: 215, endPoint y: 206, distance: 105.8
copy div "Kuru funkciju veic Goldži komplekss šūnā? Sagremo barības vielas [GEOGRAPHIC_DA…"
click at [460, 159] on div "Mācību tēma: Dabaszinības - 10. klases 1.ieskaites mācību materiāls #5 4. tēma.…" at bounding box center [287, 142] width 574 height 285
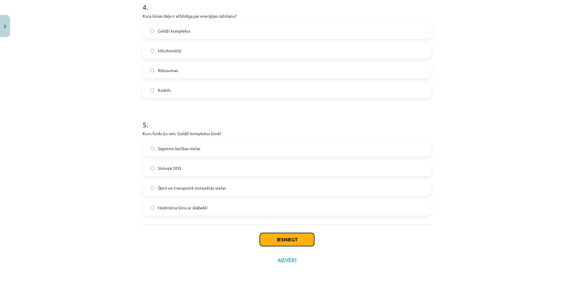
click at [282, 237] on button "Iesniegt" at bounding box center [287, 239] width 54 height 13
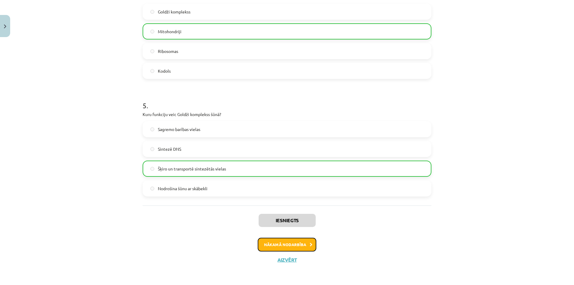
click at [294, 241] on button "Nākamā nodarbība" at bounding box center [287, 245] width 59 height 14
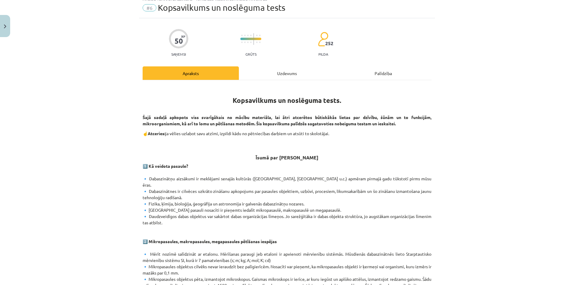
scroll to position [15, 0]
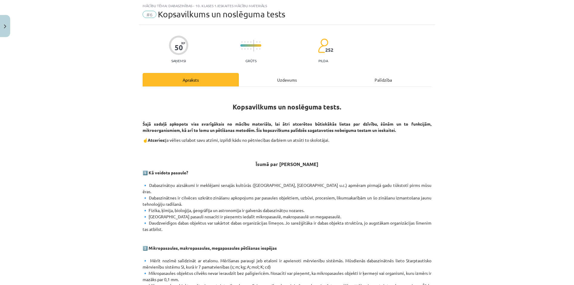
click at [292, 77] on div "Uzdevums" at bounding box center [287, 79] width 96 height 13
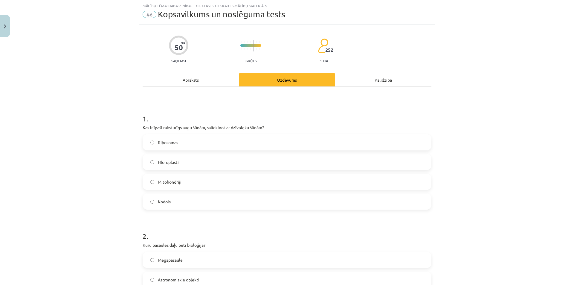
click at [200, 74] on div "Apraksts" at bounding box center [191, 79] width 96 height 13
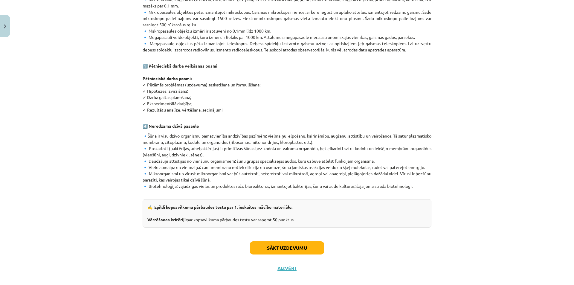
scroll to position [290, 0]
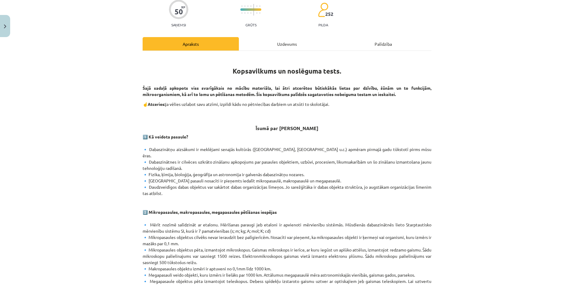
click at [275, 50] on div "Uzdevums" at bounding box center [287, 43] width 96 height 13
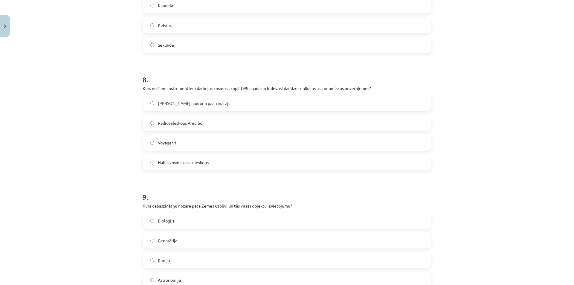
scroll to position [883, 0]
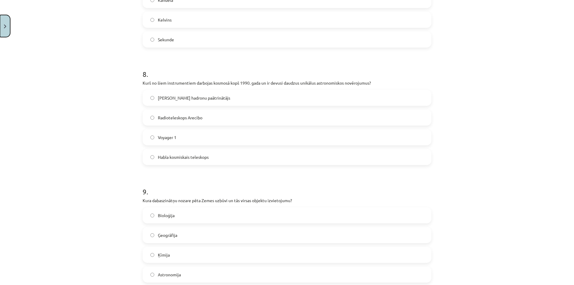
click at [5, 25] on img "Close" at bounding box center [5, 27] width 2 height 4
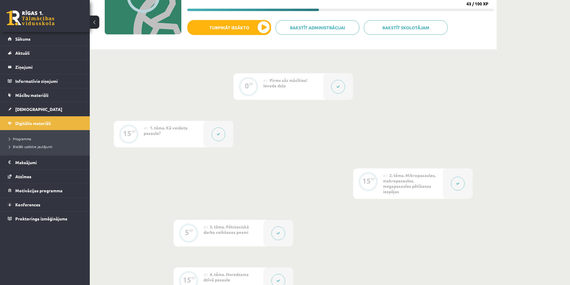
scroll to position [87, 0]
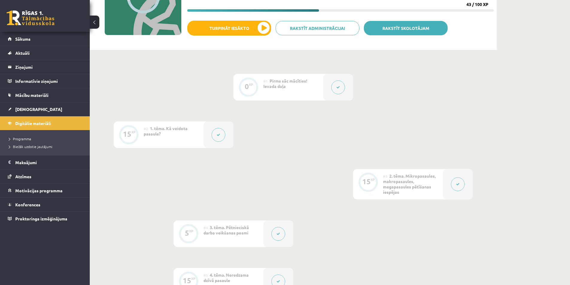
click at [402, 31] on link "Rakstīt skolotājam" at bounding box center [406, 28] width 84 height 14
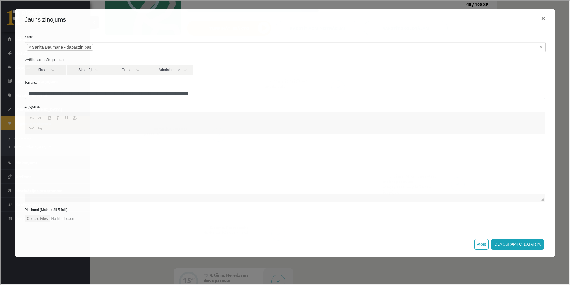
scroll to position [0, 0]
click at [545, 20] on button "×" at bounding box center [543, 18] width 14 height 17
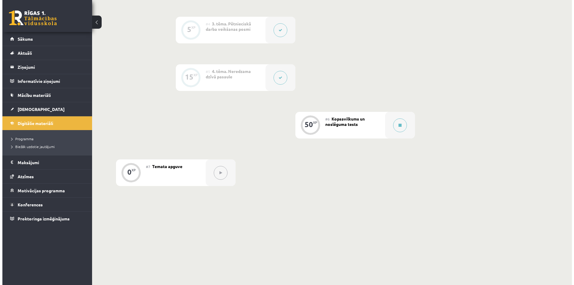
scroll to position [297, 0]
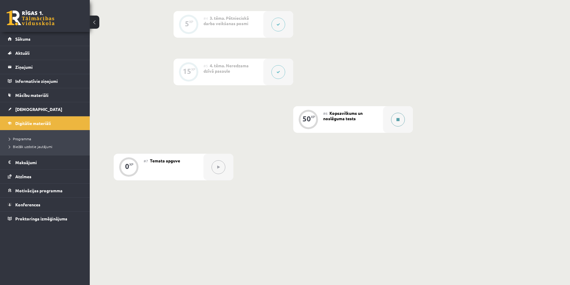
click at [403, 119] on button at bounding box center [398, 120] width 14 height 14
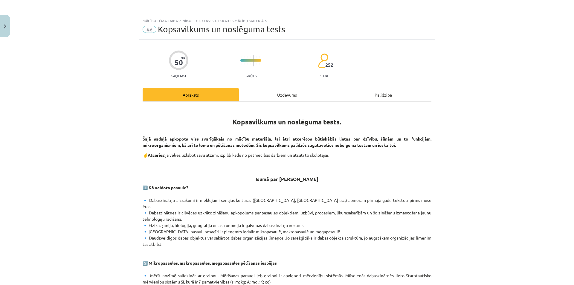
click at [286, 89] on div "Uzdevums" at bounding box center [287, 94] width 96 height 13
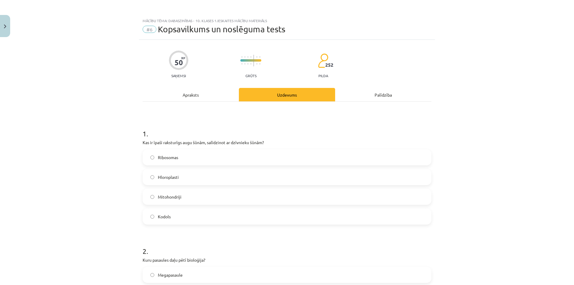
scroll to position [15, 0]
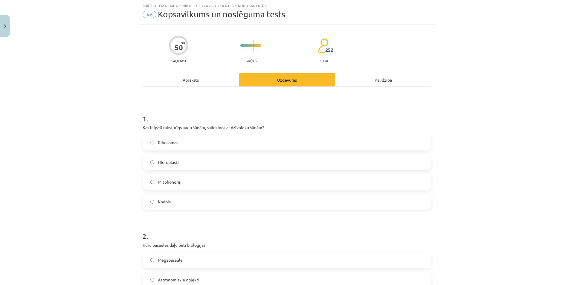
click at [210, 77] on div "Apraksts" at bounding box center [191, 79] width 96 height 13
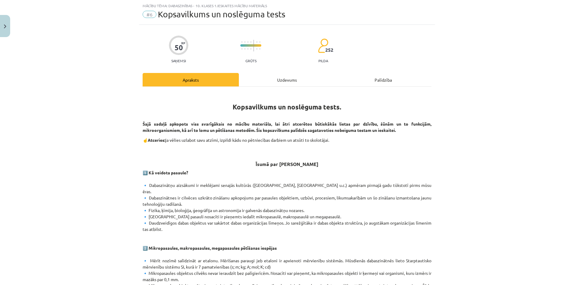
click at [277, 83] on div "Uzdevums" at bounding box center [287, 79] width 96 height 13
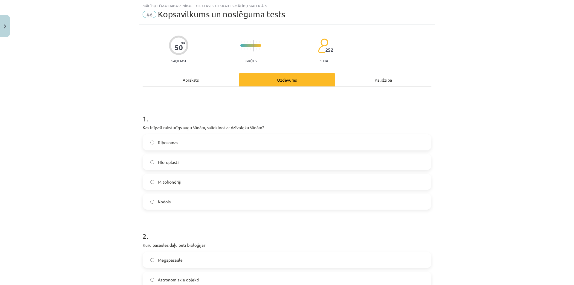
click at [177, 183] on span "Mitohondriji" at bounding box center [170, 182] width 24 height 6
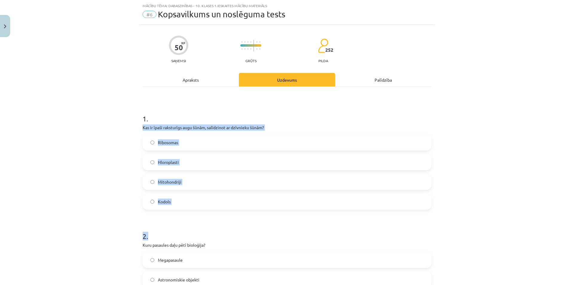
drag, startPoint x: 137, startPoint y: 125, endPoint x: 190, endPoint y: 210, distance: 99.7
click at [131, 134] on div "Mācību tēma: Dabaszinības - 10. klases 1.ieskaites mācību materiāls #6 Kopsavil…" at bounding box center [287, 142] width 574 height 285
drag, startPoint x: 127, startPoint y: 121, endPoint x: 170, endPoint y: 207, distance: 95.8
click at [170, 207] on div "Mācību tēma: Dabaszinības - 10. klases 1.ieskaites mācību materiāls #6 Kopsavil…" at bounding box center [287, 142] width 574 height 285
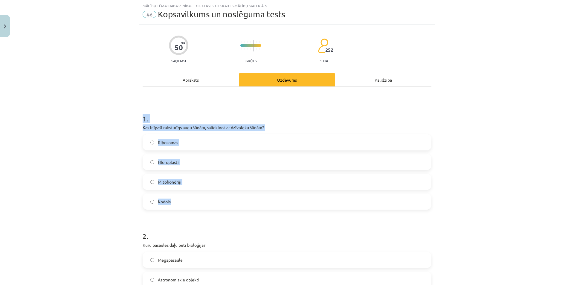
drag, startPoint x: 105, startPoint y: 156, endPoint x: 110, endPoint y: 151, distance: 7.0
click at [106, 155] on div "Mācību tēma: Dabaszinības - 10. klases 1.ieskaites mācību materiāls #6 Kopsavil…" at bounding box center [287, 142] width 574 height 285
click at [122, 130] on div "Mācību tēma: Dabaszinības - 10. klases 1.ieskaites mācību materiāls #6 Kopsavil…" at bounding box center [287, 142] width 574 height 285
drag, startPoint x: 139, startPoint y: 129, endPoint x: 168, endPoint y: 202, distance: 78.9
click at [168, 202] on div "Mācību tēma: Dabaszinības - 10. klases 1.ieskaites mācību materiāls #6 Kopsavil…" at bounding box center [287, 142] width 574 height 285
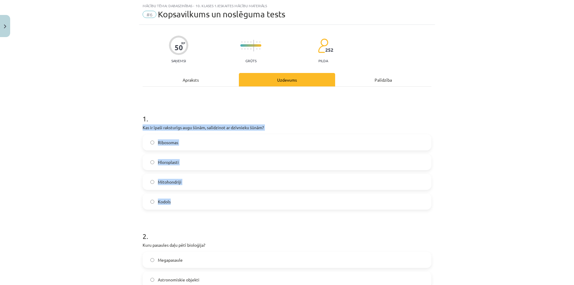
copy div "Kas ir īpaši raksturīgs augu šūnām, salīdzinot ar dzīvnieku šūnām? Ribosomas Hl…"
click at [155, 163] on label "Hloroplasti" at bounding box center [287, 162] width 288 height 15
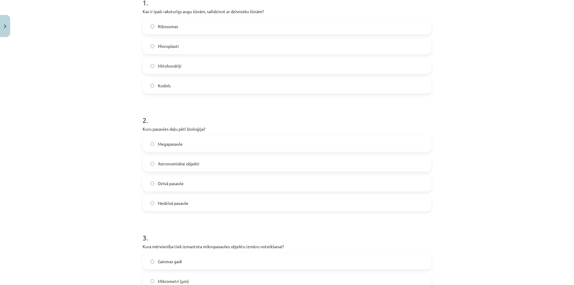
scroll to position [135, 0]
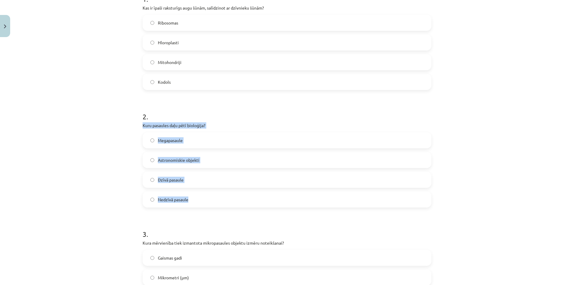
drag, startPoint x: 133, startPoint y: 127, endPoint x: 199, endPoint y: 199, distance: 97.9
click at [199, 199] on div "Mācību tēma: Dabaszinības - 10. klases 1.ieskaites mācību materiāls #6 Kopsavil…" at bounding box center [287, 142] width 574 height 285
copy div "Kuru pasaules daļu pētī bioloģija? Megapasaule Astronomiskie objekti Dzīvā pasa…"
click at [102, 184] on div "Mācību tēma: Dabaszinības - 10. klases 1.ieskaites mācību materiāls #6 Kopsavil…" at bounding box center [287, 142] width 574 height 285
click at [104, 154] on div "Mācību tēma: Dabaszinības - 10. klases 1.ieskaites mācību materiāls #6 Kopsavil…" at bounding box center [287, 142] width 574 height 285
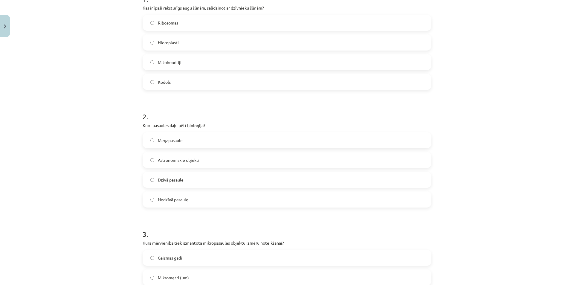
click at [173, 180] on span "Dzīvā pasaule" at bounding box center [171, 180] width 26 height 6
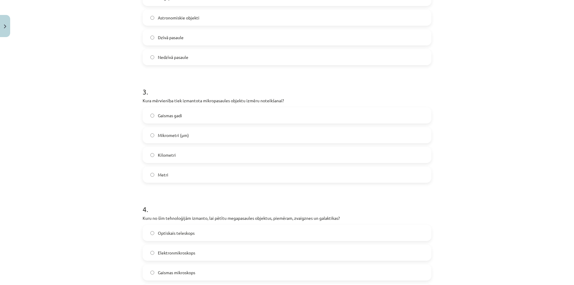
scroll to position [284, 0]
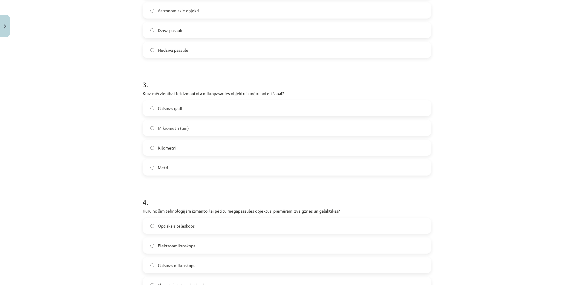
click at [175, 130] on span "Mikrometri (μm)" at bounding box center [173, 128] width 31 height 6
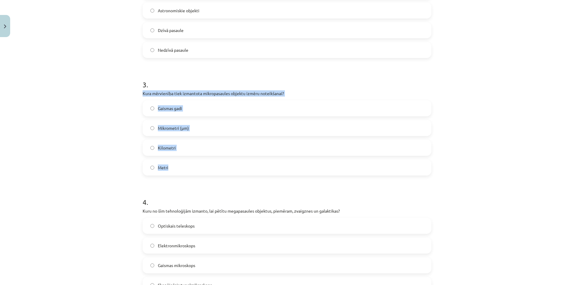
drag, startPoint x: 139, startPoint y: 93, endPoint x: 181, endPoint y: 166, distance: 84.3
copy div "Kura mērvienība tiek izmantota mikropasaules objektu izmēru noteikšanai? Gaisma…"
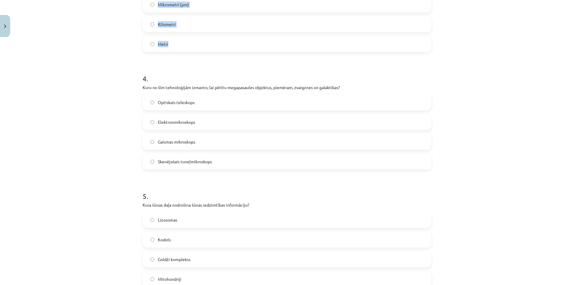
scroll to position [404, 0]
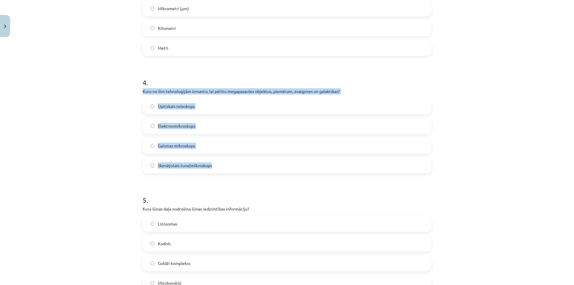
drag, startPoint x: 138, startPoint y: 90, endPoint x: 217, endPoint y: 164, distance: 108.2
click at [217, 164] on div "50 XP Saņemsi Grūts 252 pilda Apraksts Uzdevums Palīdzība 1 . Kas ir īpaši raks…" at bounding box center [287, 285] width 296 height 1298
copy div "Kuru no šīm tehnoloģijām izmanto, lai pētītu megapasaules objektus, piemēram, z…"
click at [111, 134] on div "Mācību tēma: Dabaszinības - 10. klases 1.ieskaites mācību materiāls #6 Kopsavil…" at bounding box center [287, 142] width 574 height 285
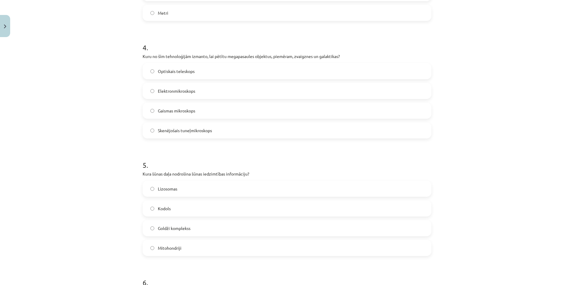
click at [185, 68] on span "Optiskais teleskops" at bounding box center [176, 71] width 37 height 6
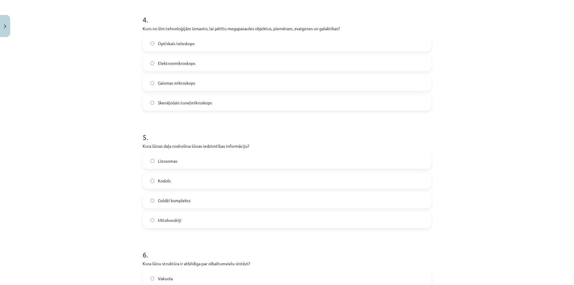
scroll to position [499, 0]
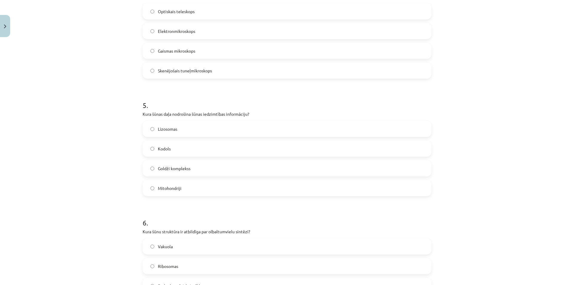
click at [153, 191] on label "Mitohondriji" at bounding box center [287, 188] width 288 height 15
drag, startPoint x: 139, startPoint y: 115, endPoint x: 209, endPoint y: 191, distance: 104.0
click at [209, 191] on div "50 XP Saņemsi Grūts 252 pilda Apraksts Uzdevums Palīdzība 1 . Kas ir īpaši raks…" at bounding box center [287, 190] width 296 height 1298
copy div "Kura šūnas daļa nodrošina šūnas iedzimtības informāciju? Lizosomas Kodols Goldž…"
click at [109, 151] on div "Mācību tēma: Dabaszinības - 10. klases 1.ieskaites mācību materiāls #6 Kopsavil…" at bounding box center [287, 142] width 574 height 285
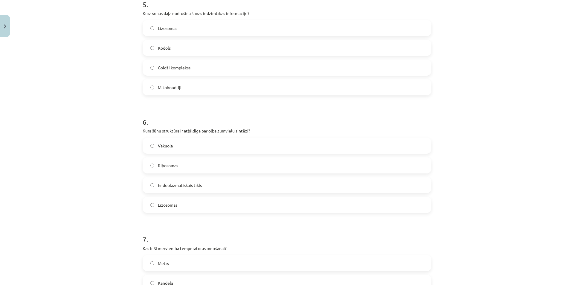
scroll to position [618, 0]
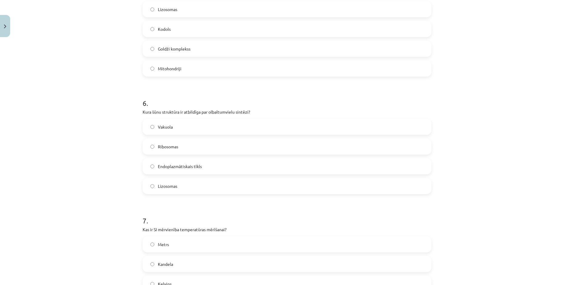
click at [151, 130] on label "Vakuola" at bounding box center [287, 126] width 288 height 15
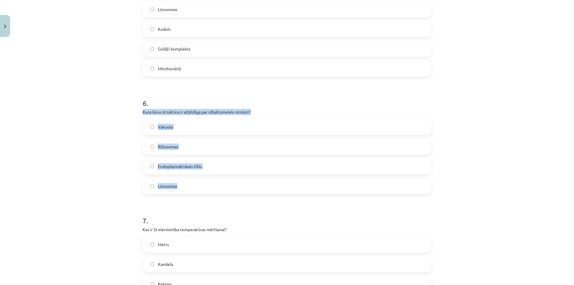
drag, startPoint x: 167, startPoint y: 137, endPoint x: 191, endPoint y: 185, distance: 53.8
click at [191, 185] on div "6 . Kura šūnu struktūra ir atbildīga par olbaltumvielu sintēzi? Vakuola Ribosom…" at bounding box center [287, 142] width 289 height 106
click at [117, 137] on div "Mācību tēma: Dabaszinības - 10. klases 1.ieskaites mācību materiāls #6 Kopsavil…" at bounding box center [287, 142] width 574 height 285
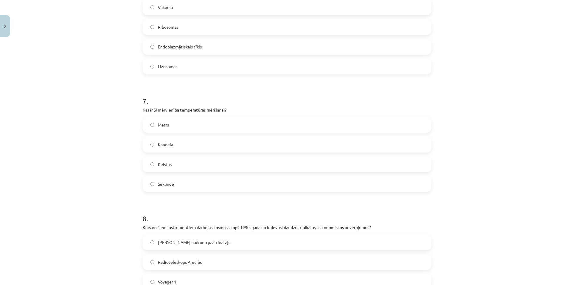
scroll to position [708, 0]
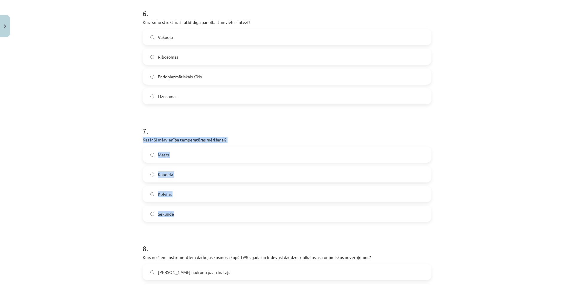
drag, startPoint x: 140, startPoint y: 140, endPoint x: 187, endPoint y: 217, distance: 90.0
click at [187, 217] on div "7 . Kas ir SI mērvienība temperatūras mērīšanai? Metrs Kandela Kelvins Sekunde" at bounding box center [287, 169] width 289 height 106
click at [115, 170] on div "Mācību tēma: Dabaszinības - 10. klases 1.ieskaites mācību materiāls #6 Kopsavil…" at bounding box center [287, 142] width 574 height 285
click at [147, 194] on label "Kelvins" at bounding box center [287, 194] width 288 height 15
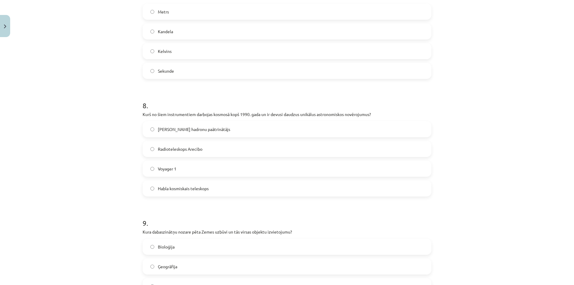
scroll to position [858, 0]
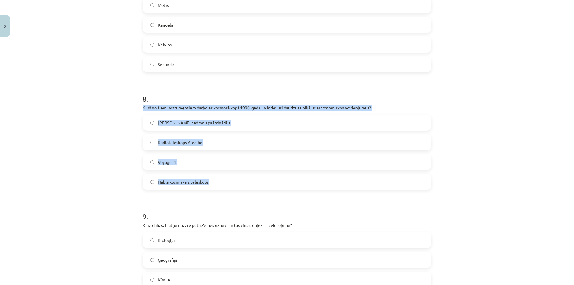
drag, startPoint x: 141, startPoint y: 107, endPoint x: 210, endPoint y: 184, distance: 103.2
click at [210, 184] on div "8 . Kurš no šiem instrumentiem darbojas kosmosā kopš 1990. gada un ir devusi da…" at bounding box center [287, 137] width 289 height 106
click at [93, 182] on div "Mācību tēma: Dabaszinības - 10. klases 1.ieskaites mācību materiāls #6 Kopsavil…" at bounding box center [287, 142] width 574 height 285
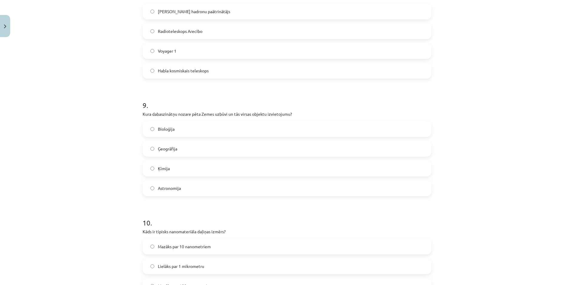
scroll to position [977, 0]
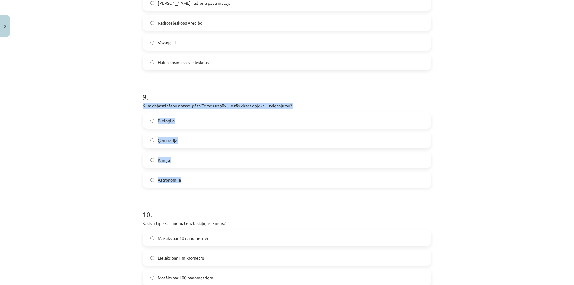
drag, startPoint x: 144, startPoint y: 106, endPoint x: 197, endPoint y: 184, distance: 94.6
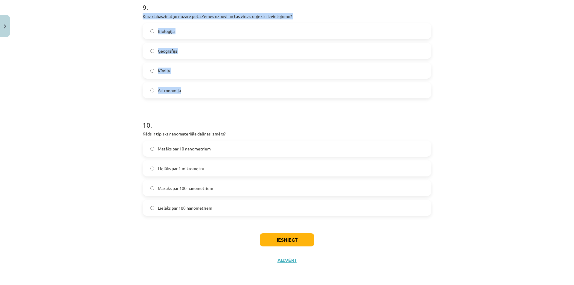
scroll to position [1067, 0]
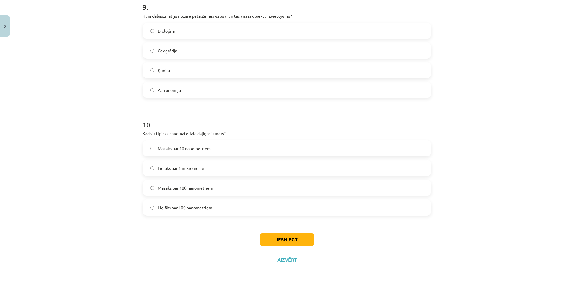
click at [103, 147] on div "Mācību tēma: Dabaszinības - 10. klases 1.ieskaites mācību materiāls #6 Kopsavil…" at bounding box center [287, 142] width 574 height 285
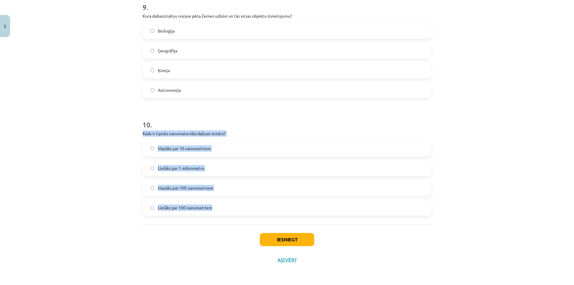
drag, startPoint x: 139, startPoint y: 132, endPoint x: 208, endPoint y: 208, distance: 102.1
drag, startPoint x: 290, startPoint y: 240, endPoint x: 293, endPoint y: 245, distance: 5.4
click at [291, 240] on button "Iesniegt" at bounding box center [287, 239] width 54 height 13
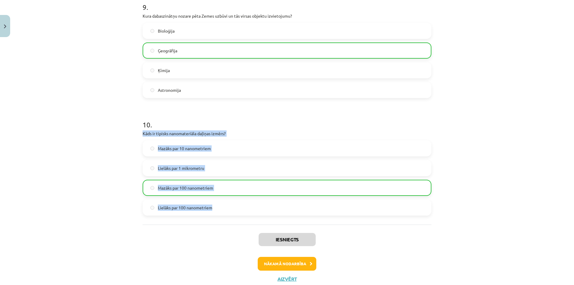
click at [489, 221] on div "Mācību tēma: Dabaszinības - 10. klases 1.ieskaites mācību materiāls #6 Kopsavil…" at bounding box center [287, 142] width 574 height 285
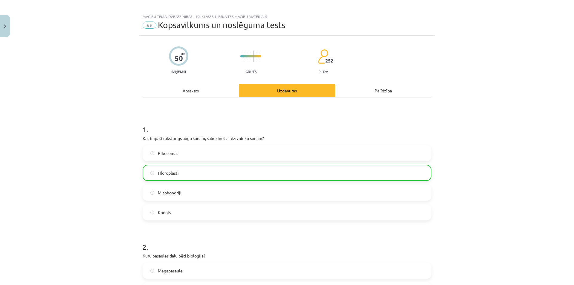
scroll to position [0, 0]
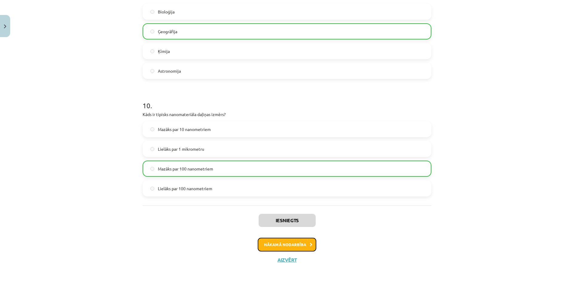
click at [284, 244] on button "Nākamā nodarbība" at bounding box center [287, 245] width 59 height 14
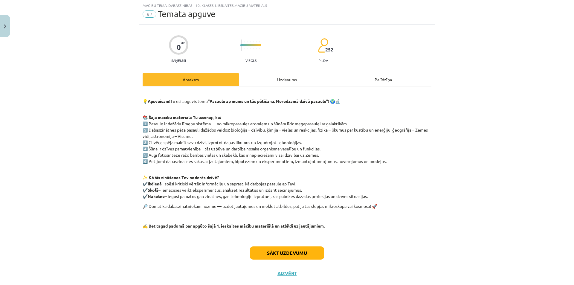
scroll to position [15, 0]
click at [286, 77] on div "Uzdevums" at bounding box center [287, 79] width 96 height 13
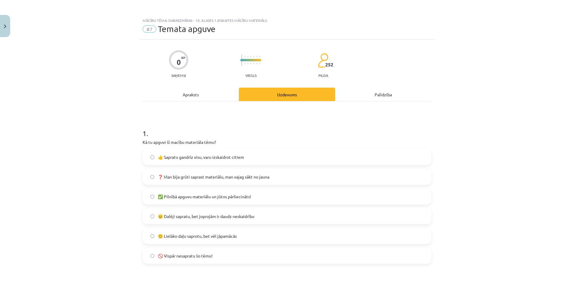
scroll to position [0, 0]
click at [193, 99] on div "Apraksts" at bounding box center [191, 94] width 96 height 13
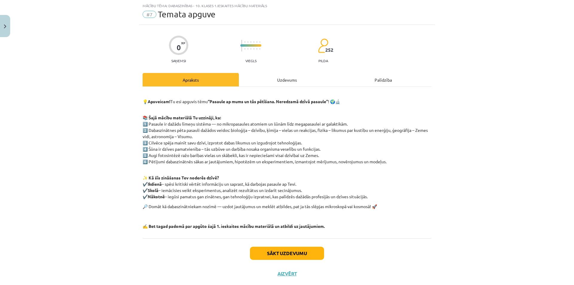
click at [283, 79] on div "Uzdevums" at bounding box center [287, 79] width 96 height 13
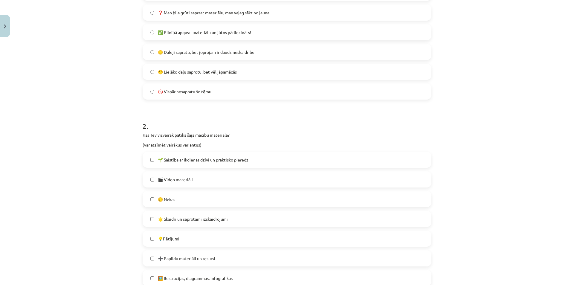
scroll to position [224, 0]
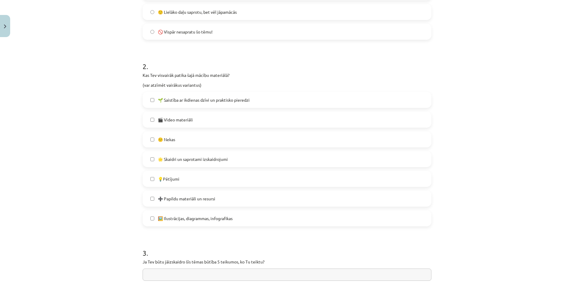
click at [150, 117] on label "🎬 Video materiāli" at bounding box center [287, 119] width 288 height 15
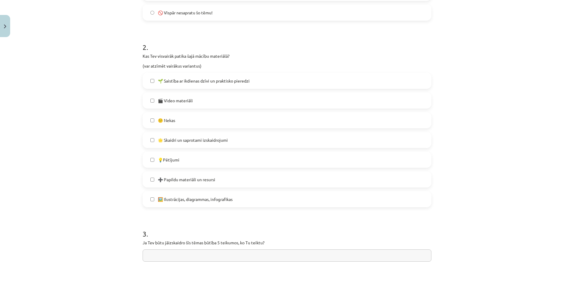
scroll to position [314, 0]
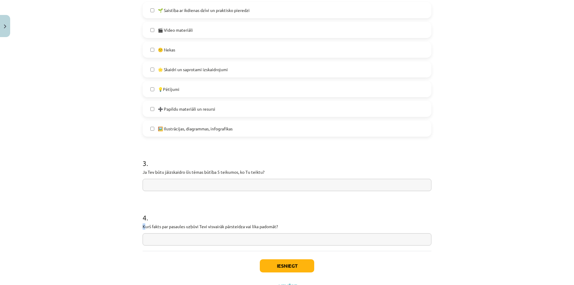
drag, startPoint x: 151, startPoint y: 226, endPoint x: 296, endPoint y: 233, distance: 145.3
click at [296, 233] on div "4 . Kurš fakts par pasaules uzbūvi Tevi visvairāk pārsteidza vai lika padomāt?" at bounding box center [287, 224] width 289 height 42
click at [360, 214] on h1 "4 ." at bounding box center [287, 212] width 289 height 19
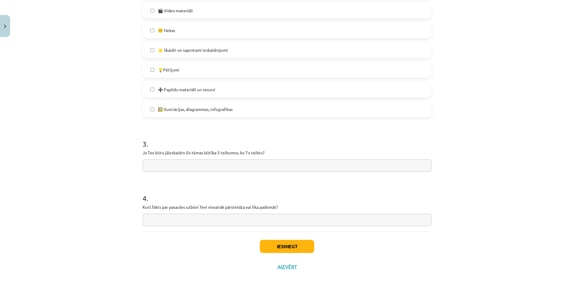
scroll to position [340, 0]
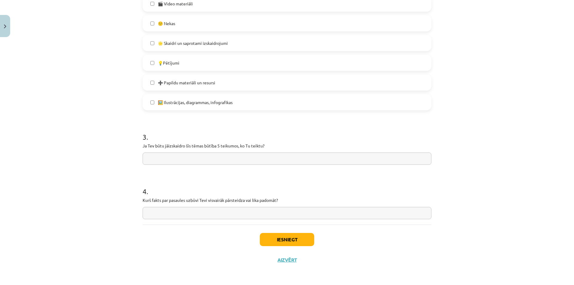
click at [188, 156] on input "text" at bounding box center [287, 159] width 289 height 12
drag, startPoint x: 138, startPoint y: 145, endPoint x: 255, endPoint y: 147, distance: 117.3
click at [268, 145] on p "Ja Tev būtu jāizskaidro šīs tēmas būtība 5 teikumos, ko Tu teiktu?" at bounding box center [287, 146] width 289 height 6
drag, startPoint x: 276, startPoint y: 144, endPoint x: 128, endPoint y: 146, distance: 147.8
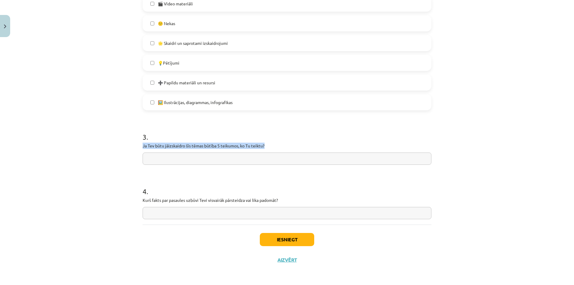
click at [128, 146] on div "Mācību tēma: Dabaszinības - 10. klases 1.ieskaites mācību materiāls #7 Temata a…" at bounding box center [287, 142] width 574 height 285
click at [181, 215] on input "text" at bounding box center [287, 213] width 289 height 12
paste input "**********"
type input "**********"
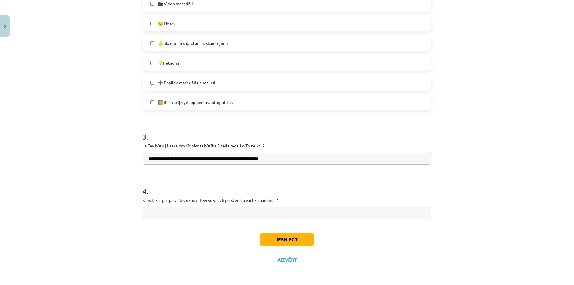
drag, startPoint x: 173, startPoint y: 155, endPoint x: 57, endPoint y: 152, distance: 116.1
click at [59, 152] on div "**********" at bounding box center [287, 142] width 574 height 285
paste input "**********"
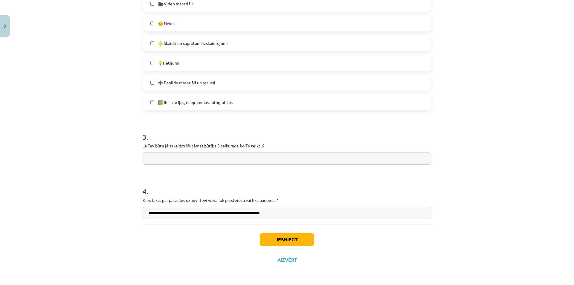
type input "**********"
click at [266, 155] on input "text" at bounding box center [287, 159] width 289 height 12
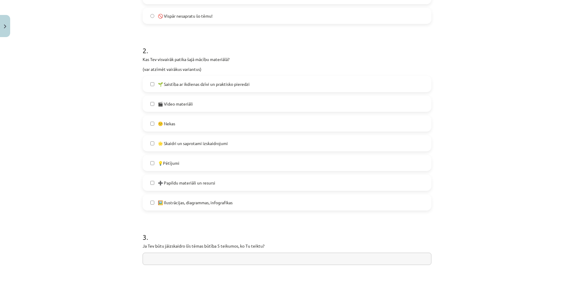
scroll to position [329, 0]
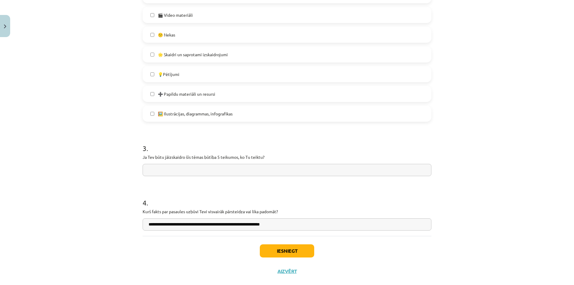
drag, startPoint x: 139, startPoint y: 156, endPoint x: 293, endPoint y: 152, distance: 153.5
drag, startPoint x: 260, startPoint y: 154, endPoint x: 148, endPoint y: 161, distance: 111.8
click at [124, 159] on div "Mācību tēma: Dabaszinības - 10. klases 1.ieskaites mācību materiāls #7 Temata a…" at bounding box center [287, 142] width 574 height 285
drag, startPoint x: 150, startPoint y: 161, endPoint x: 140, endPoint y: 157, distance: 11.1
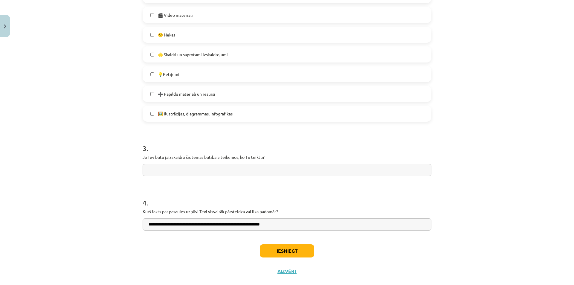
drag, startPoint x: 152, startPoint y: 156, endPoint x: 285, endPoint y: 158, distance: 132.6
click at [285, 158] on p "Ja Tev būtu jāizskaidro šīs tēmas būtība 5 teikumos, ko Tu teiktu?" at bounding box center [287, 157] width 289 height 6
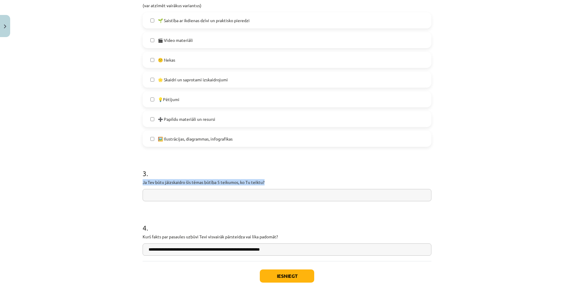
scroll to position [269, 0]
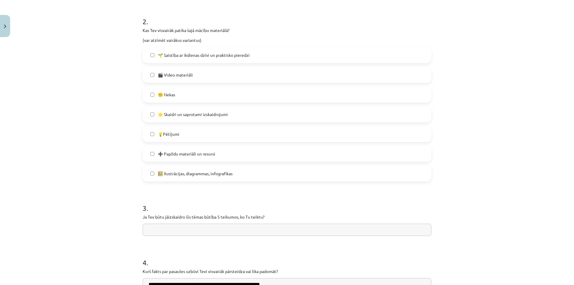
click at [200, 113] on span "🌟 Skaidri un saprotami izskaidrojumi" at bounding box center [193, 114] width 70 height 6
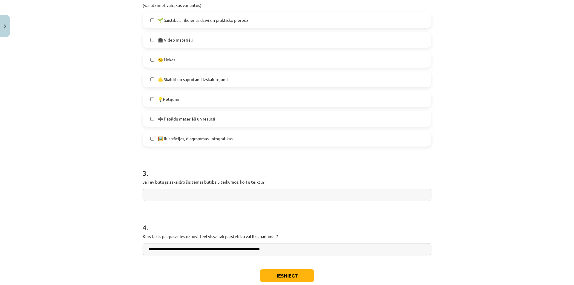
scroll to position [340, 0]
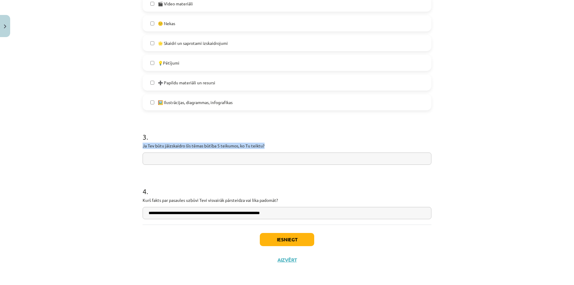
drag, startPoint x: 267, startPoint y: 143, endPoint x: 148, endPoint y: 147, distance: 119.1
click at [125, 149] on div "Mācību tēma: Dabaszinības - 10. klases 1.ieskaites mācību materiāls #7 Temata a…" at bounding box center [287, 142] width 574 height 285
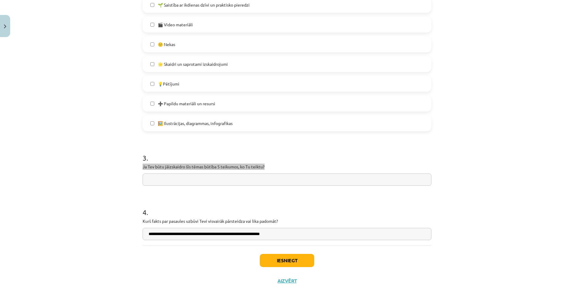
scroll to position [251, 0]
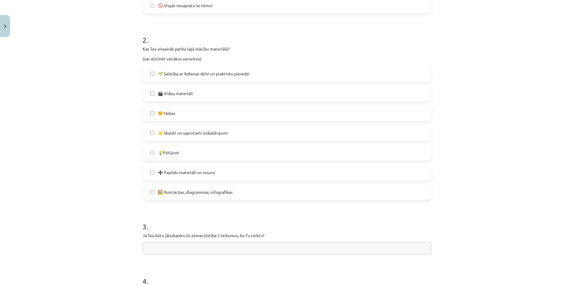
click at [304, 244] on input "text" at bounding box center [287, 248] width 289 height 12
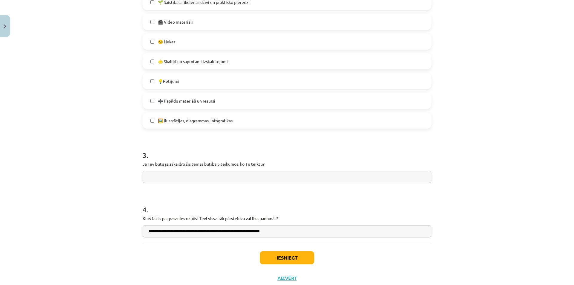
scroll to position [329, 0]
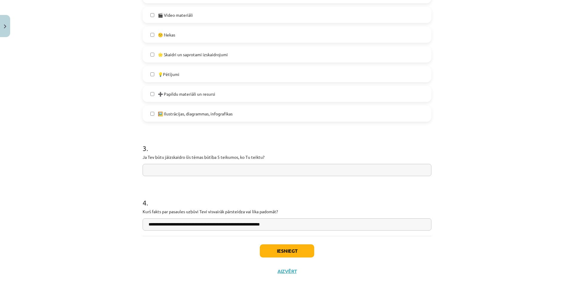
paste input "**********"
click at [258, 171] on input "**********" at bounding box center [287, 170] width 289 height 12
paste input "**********"
click at [377, 171] on input "**********" at bounding box center [287, 170] width 289 height 12
paste input "**********"
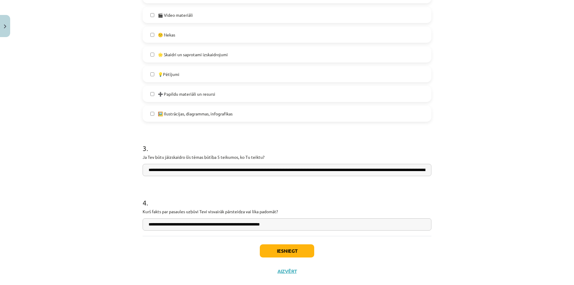
scroll to position [0, 94]
click at [357, 170] on input "**********" at bounding box center [287, 170] width 289 height 12
click at [274, 168] on input "**********" at bounding box center [287, 170] width 289 height 12
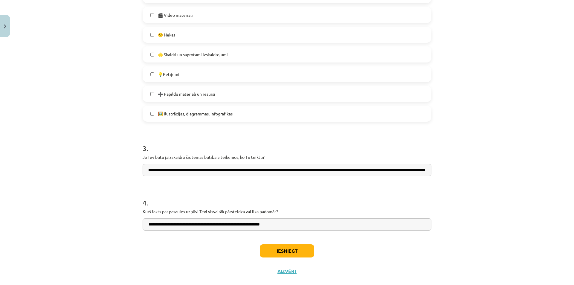
click at [423, 170] on input "**********" at bounding box center [287, 170] width 289 height 12
click at [426, 169] on input "**********" at bounding box center [287, 170] width 289 height 12
drag, startPoint x: 423, startPoint y: 170, endPoint x: 444, endPoint y: 169, distance: 21.0
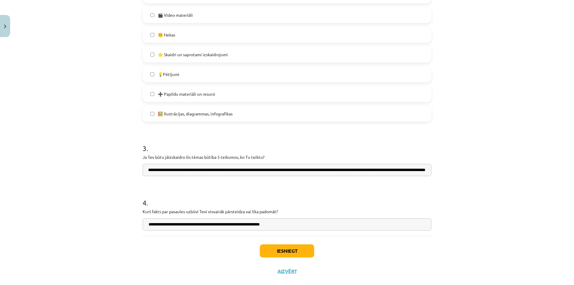
click at [445, 170] on div "Mācību tēma: Dabaszinības - 10. klases 1.ieskaites mācību materiāls #7 Temata a…" at bounding box center [287, 142] width 574 height 285
click at [422, 169] on input "**********" at bounding box center [287, 170] width 289 height 12
click at [423, 170] on input "**********" at bounding box center [287, 170] width 289 height 12
click at [425, 171] on input "**********" at bounding box center [287, 170] width 289 height 12
click at [423, 170] on input "**********" at bounding box center [287, 170] width 289 height 12
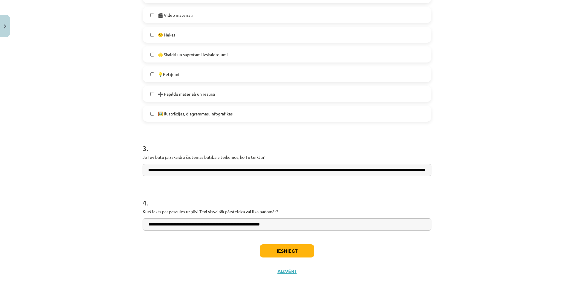
click at [424, 170] on input "**********" at bounding box center [287, 170] width 289 height 12
paste input "**********"
drag, startPoint x: 419, startPoint y: 170, endPoint x: 431, endPoint y: 170, distance: 12.6
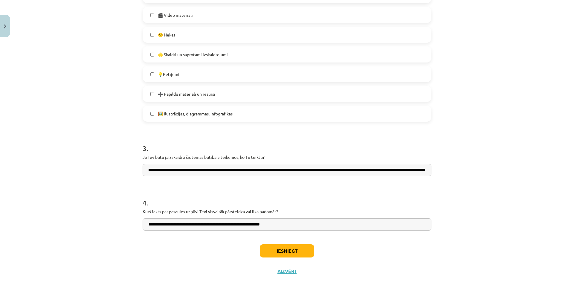
click at [475, 167] on div "Mācību tēma: Dabaszinības - 10. klases 1.ieskaites mācību materiāls #7 Temata a…" at bounding box center [287, 142] width 574 height 285
click at [423, 172] on input "**********" at bounding box center [287, 170] width 289 height 12
paste input "**********"
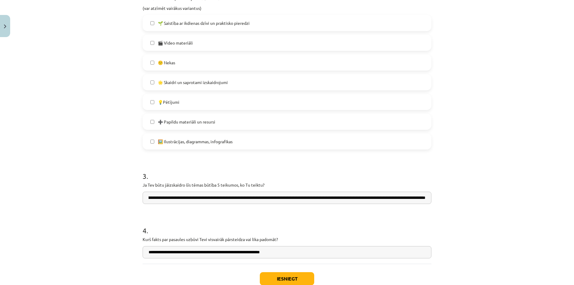
scroll to position [340, 0]
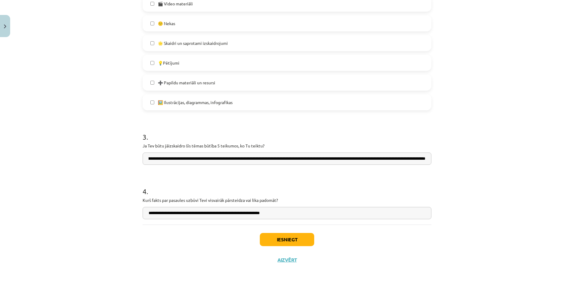
type input "**********"
click at [286, 239] on button "Iesniegt" at bounding box center [287, 239] width 54 height 13
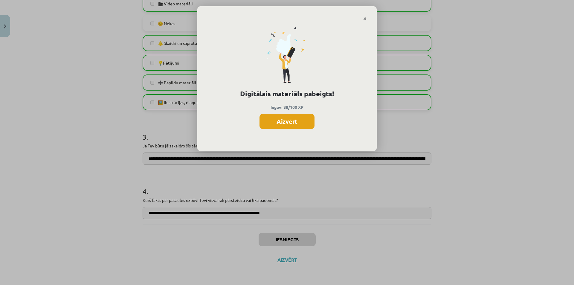
click at [288, 124] on button "Aizvērt" at bounding box center [287, 121] width 55 height 15
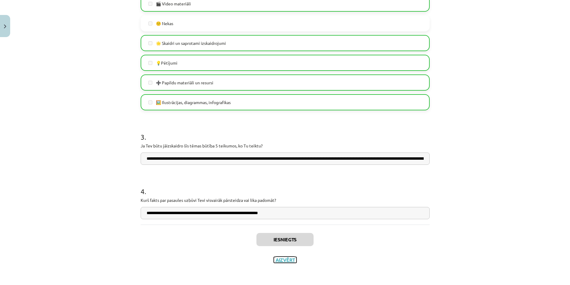
click at [280, 259] on button "Aizvērt" at bounding box center [285, 260] width 23 height 6
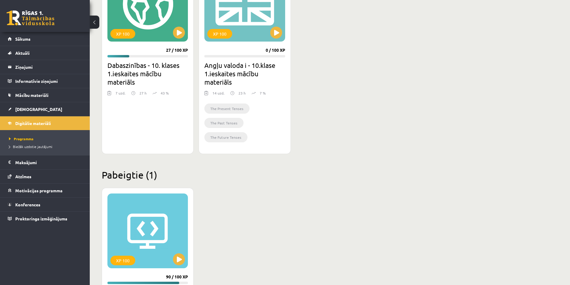
scroll to position [129, 0]
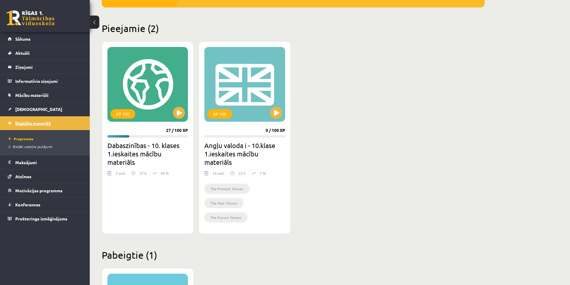
click at [61, 124] on link "Digitālie materiāli" at bounding box center [45, 123] width 74 height 14
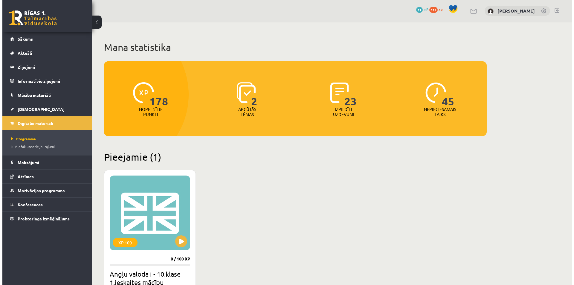
scroll to position [0, 0]
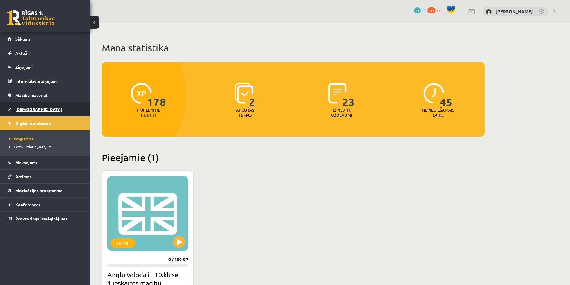
click at [23, 107] on span "[DEMOGRAPHIC_DATA]" at bounding box center [38, 109] width 47 height 5
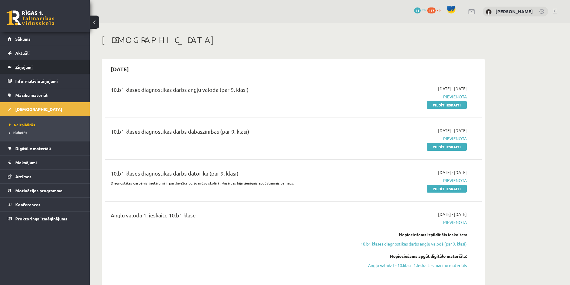
click at [25, 65] on legend "Ziņojumi 0" at bounding box center [48, 67] width 67 height 14
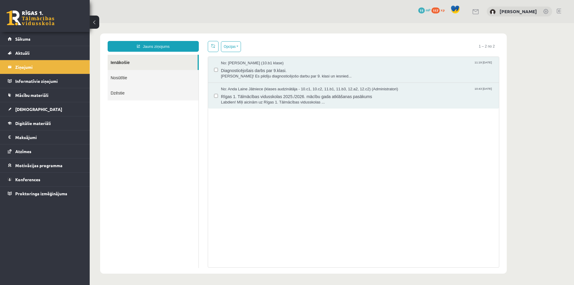
click at [127, 77] on link "Nosūtītie" at bounding box center [153, 77] width 91 height 15
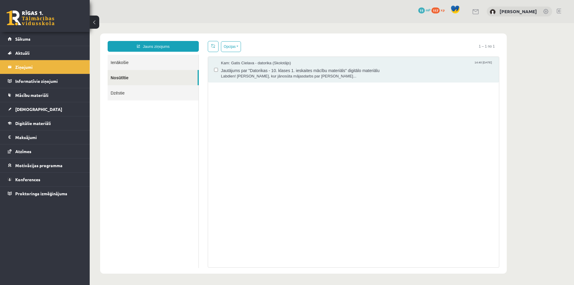
click at [122, 91] on link "Dzēstie" at bounding box center [153, 92] width 91 height 15
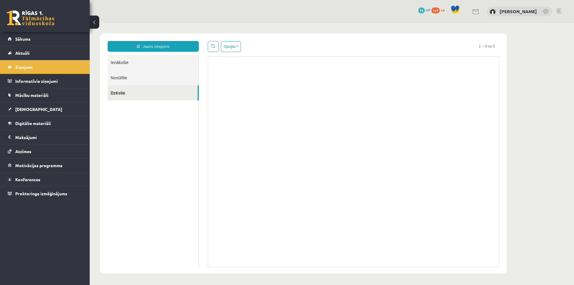
click at [127, 82] on link "Nosūtītie" at bounding box center [153, 77] width 91 height 15
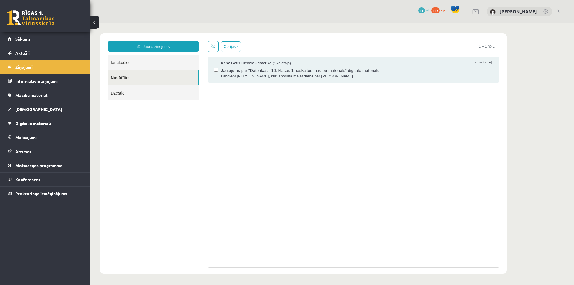
click at [132, 66] on link "Ienākošie" at bounding box center [153, 62] width 91 height 15
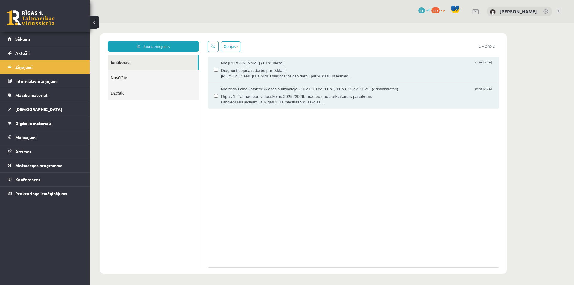
click at [134, 63] on link "Ienākošie" at bounding box center [153, 62] width 90 height 15
click at [45, 80] on legend "Informatīvie ziņojumi 0" at bounding box center [48, 81] width 67 height 14
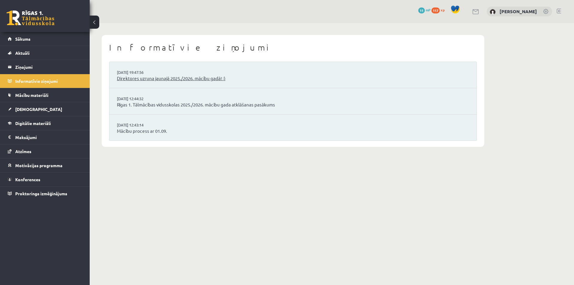
click at [143, 79] on link "Direktores uzruna jaunajā 2025./2026. mācību gadā! :)" at bounding box center [293, 78] width 352 height 7
click at [137, 133] on link "Mācību process ar 01.09." at bounding box center [293, 131] width 352 height 7
click at [40, 90] on link "Mācību materiāli" at bounding box center [45, 95] width 74 height 14
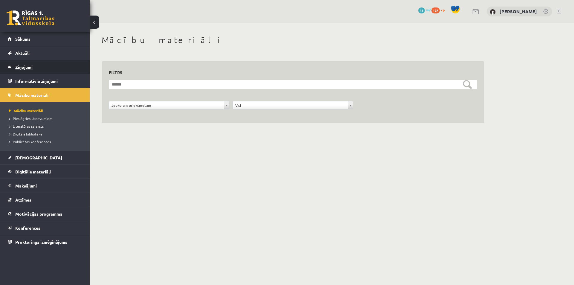
click at [27, 65] on legend "Ziņojumi 0" at bounding box center [48, 67] width 67 height 14
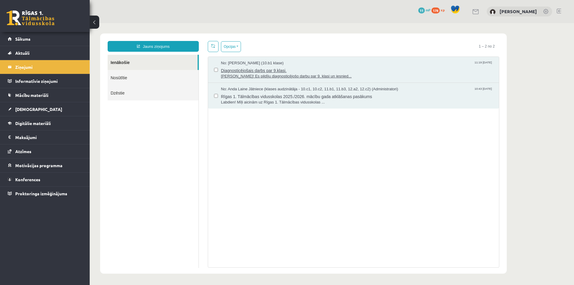
click at [247, 70] on span "Diagnosticējošais darbs par 9.klasi." at bounding box center [357, 69] width 272 height 7
click at [124, 75] on link "Nosūtītie" at bounding box center [153, 77] width 91 height 15
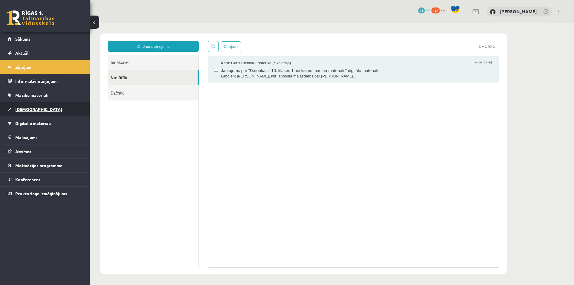
click at [27, 109] on span "[DEMOGRAPHIC_DATA]" at bounding box center [38, 109] width 47 height 5
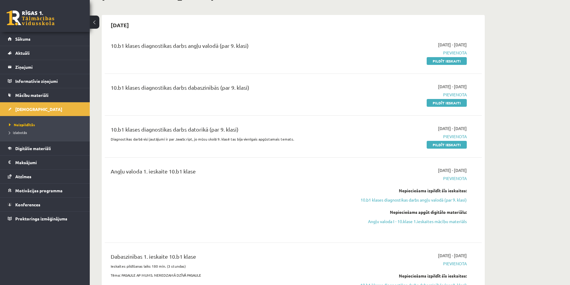
scroll to position [60, 0]
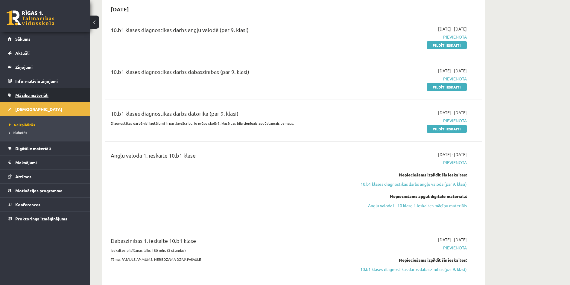
click at [26, 92] on link "Mācību materiāli" at bounding box center [45, 95] width 74 height 14
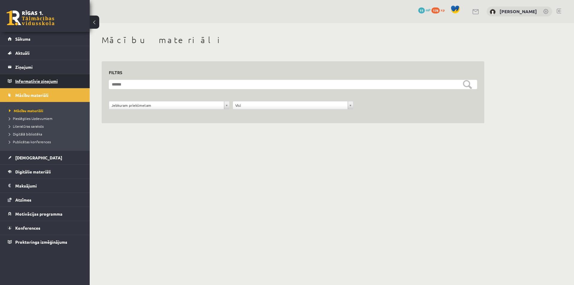
click at [34, 85] on legend "Informatīvie ziņojumi 0" at bounding box center [48, 81] width 67 height 14
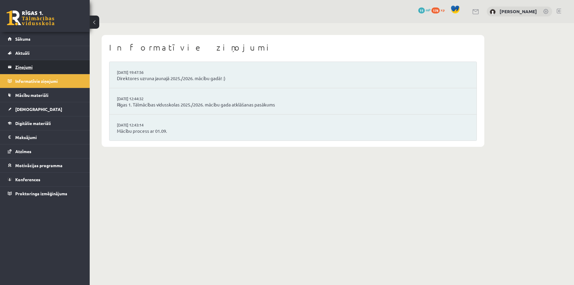
click at [26, 69] on legend "Ziņojumi 0" at bounding box center [48, 67] width 67 height 14
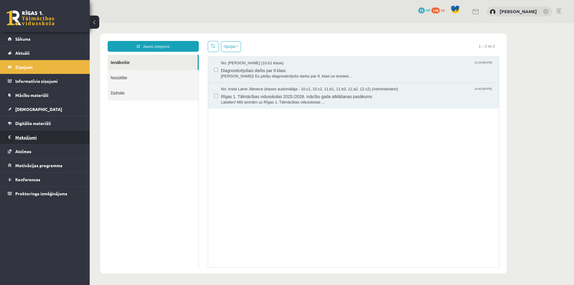
click at [26, 136] on legend "Maksājumi 0" at bounding box center [48, 137] width 67 height 14
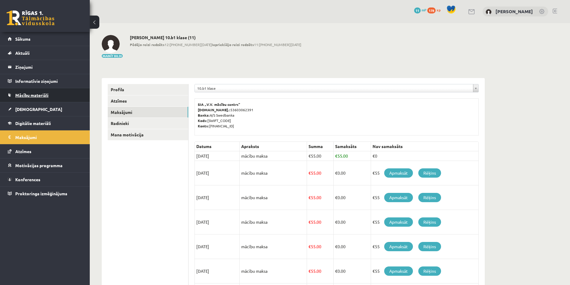
click at [33, 96] on span "Mācību materiāli" at bounding box center [31, 94] width 33 height 5
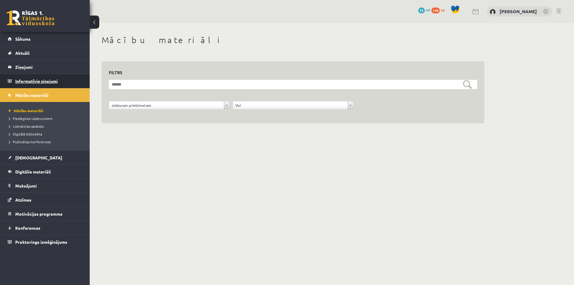
click at [34, 81] on legend "Informatīvie ziņojumi 0" at bounding box center [48, 81] width 67 height 14
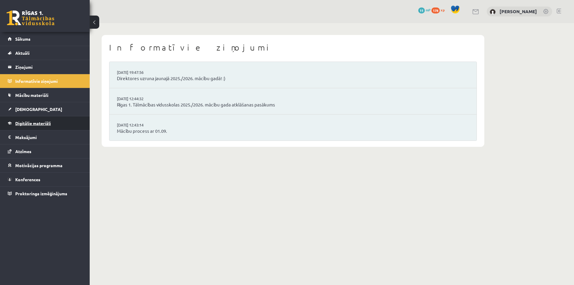
click at [35, 120] on link "Digitālie materiāli" at bounding box center [45, 123] width 74 height 14
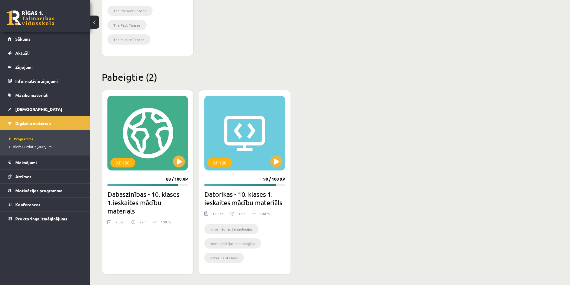
scroll to position [309, 0]
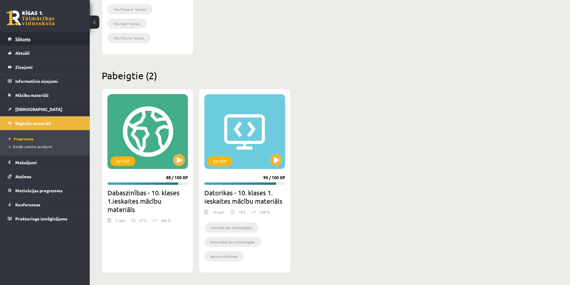
click at [28, 38] on span "Sākums" at bounding box center [22, 38] width 15 height 5
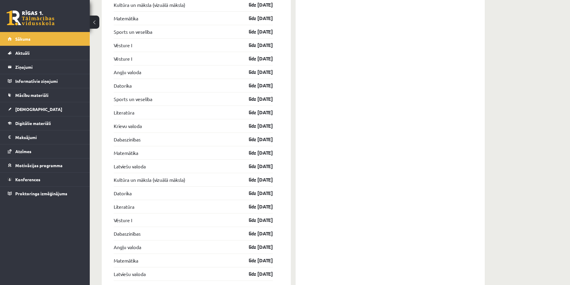
scroll to position [925, 0]
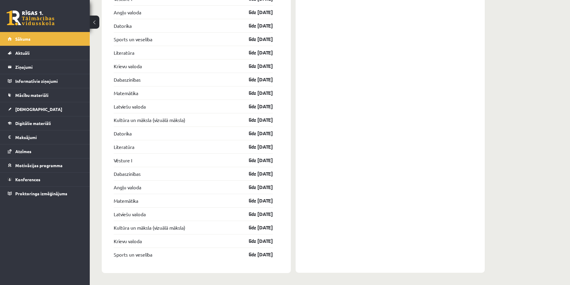
click at [32, 20] on link at bounding box center [31, 17] width 48 height 15
